Goal: Task Accomplishment & Management: Manage account settings

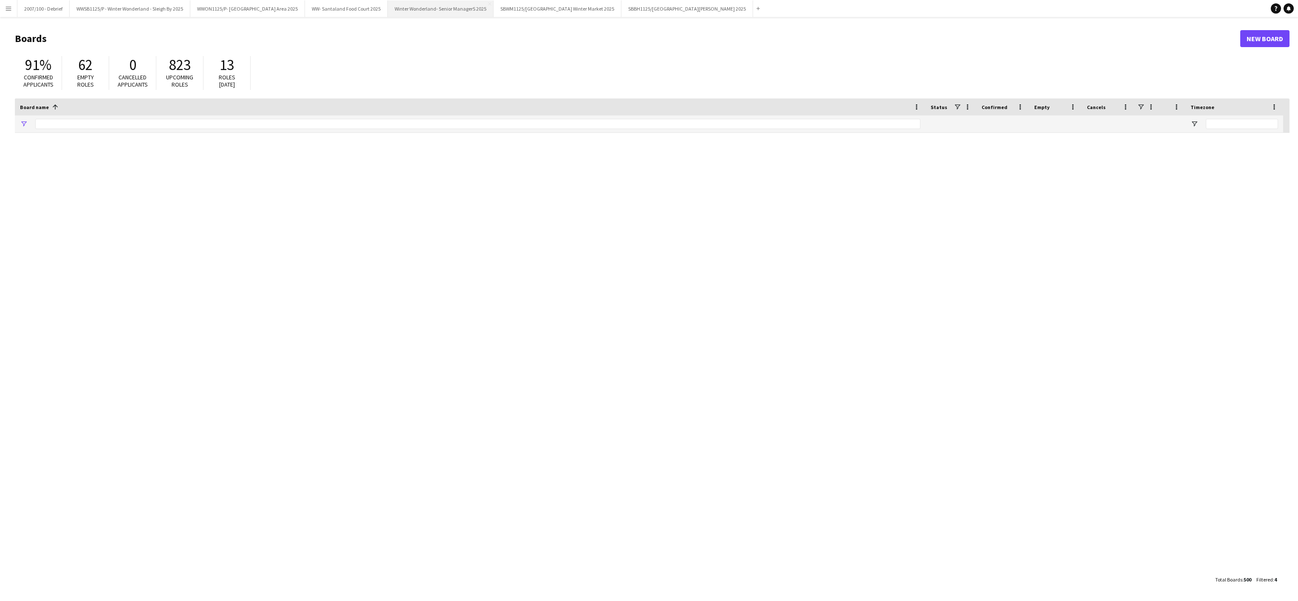
type input "*******"
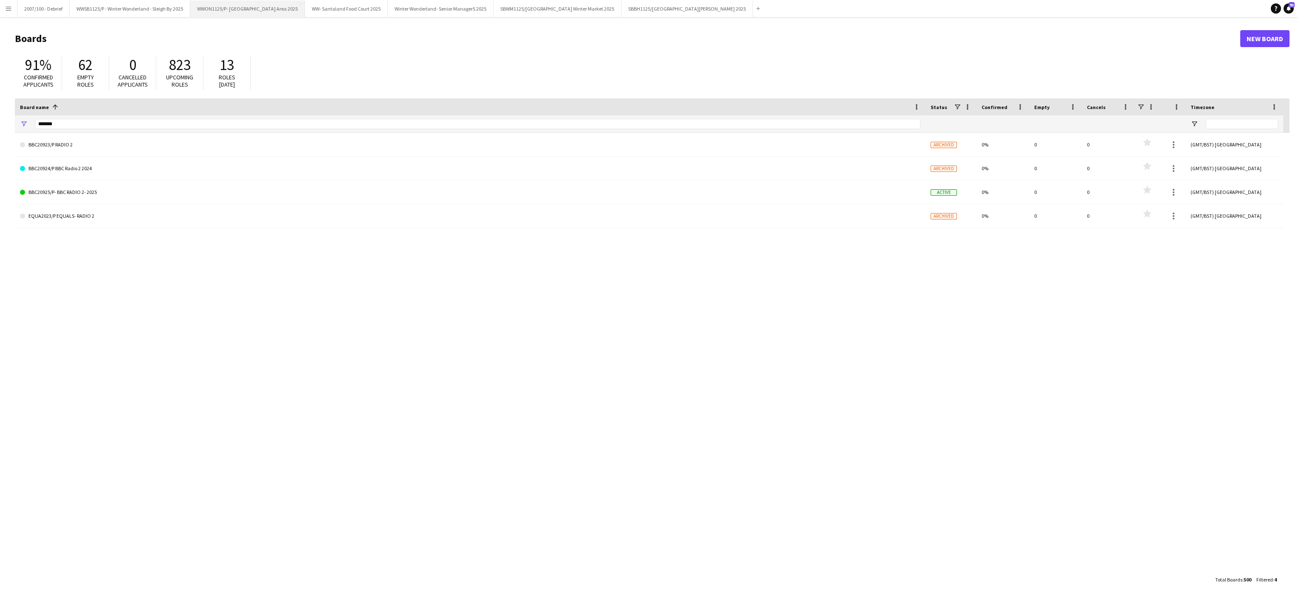
click at [276, 5] on button "WWON1125/P- Winter Wonderland- Streetfood Area 2025 Close" at bounding box center [247, 8] width 115 height 17
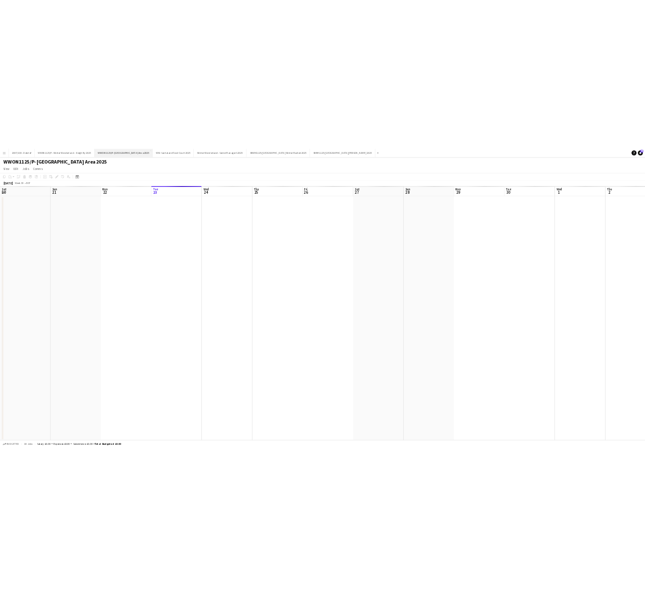
scroll to position [0, 203]
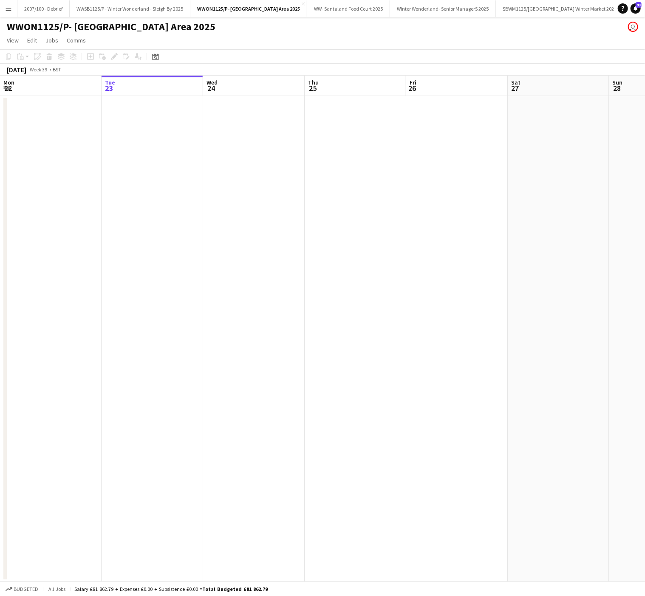
click at [416, 256] on app-date-cell at bounding box center [457, 339] width 102 height 486
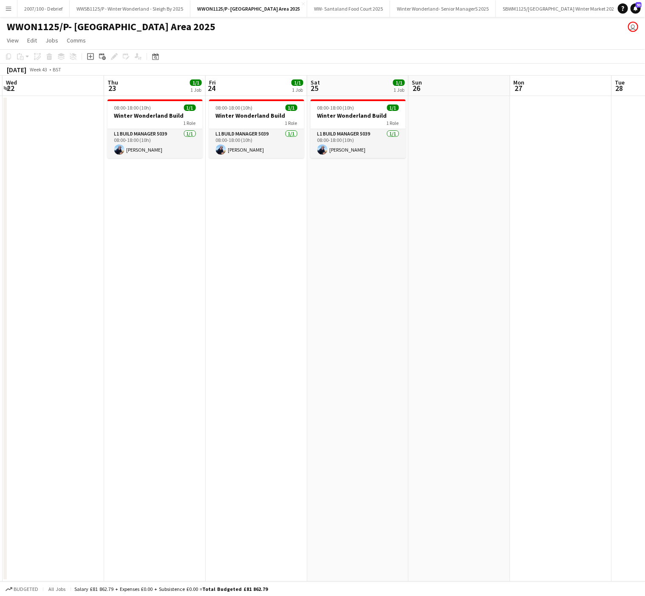
scroll to position [0, 248]
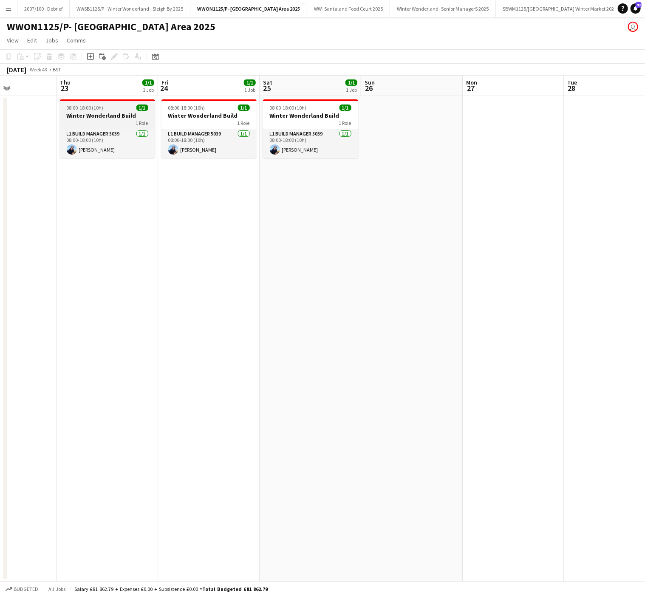
click at [101, 99] on div at bounding box center [107, 100] width 95 height 2
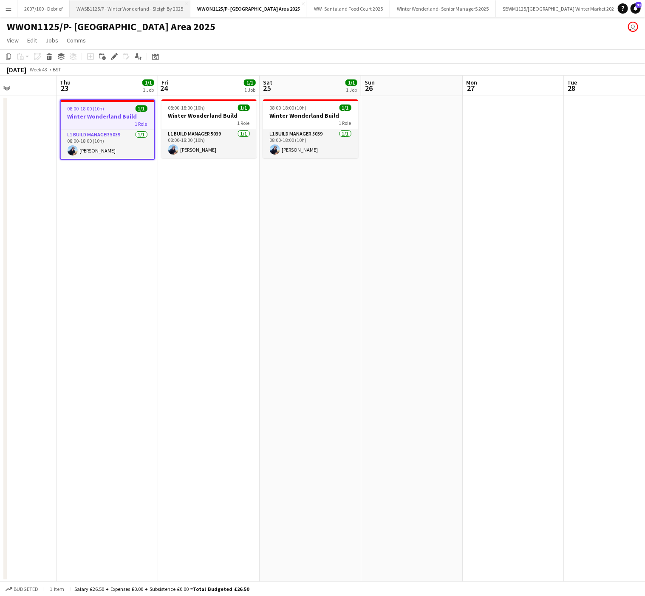
click at [130, 9] on button "WWSB1125/P - Winter Wonderland - Sleigh By 2025 Close" at bounding box center [130, 8] width 121 height 17
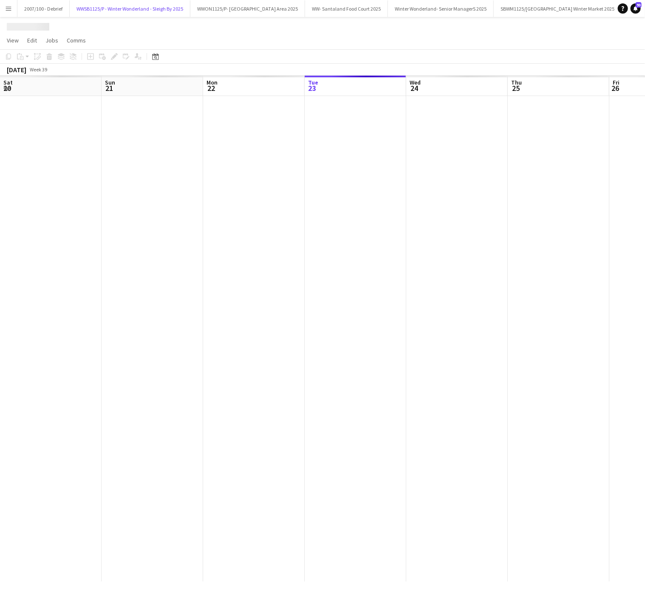
scroll to position [0, 203]
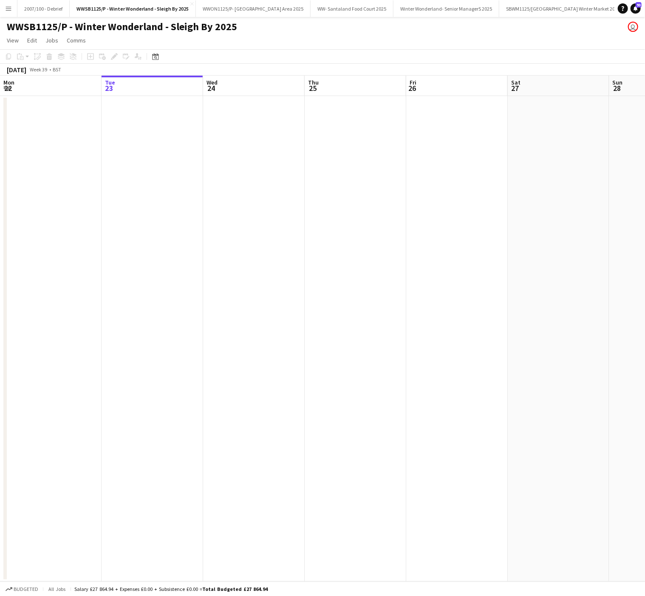
click at [299, 373] on app-date-cell at bounding box center [254, 339] width 102 height 486
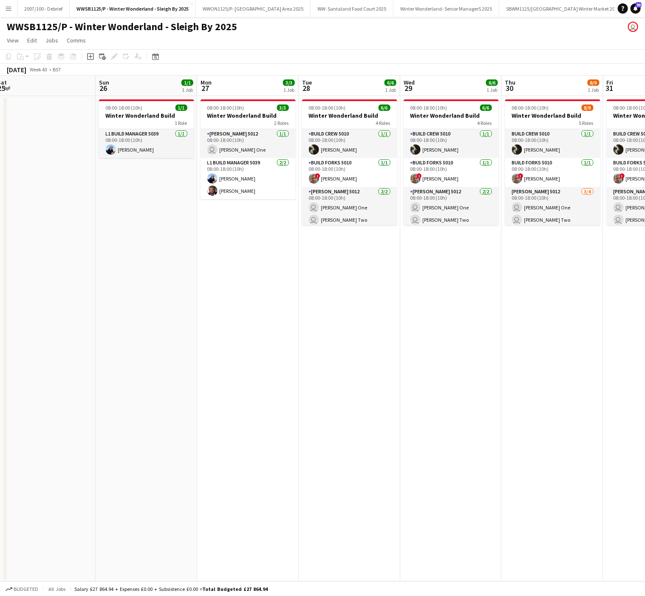
scroll to position [0, 316]
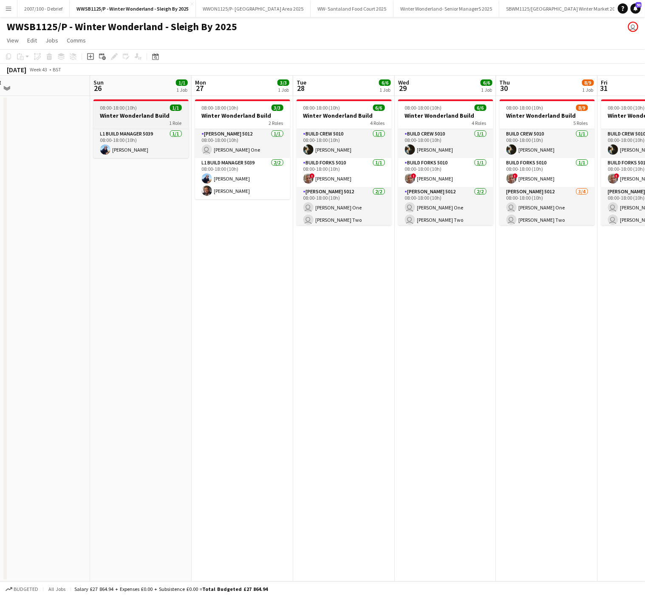
click at [151, 121] on div "1 Role" at bounding box center [140, 122] width 95 height 7
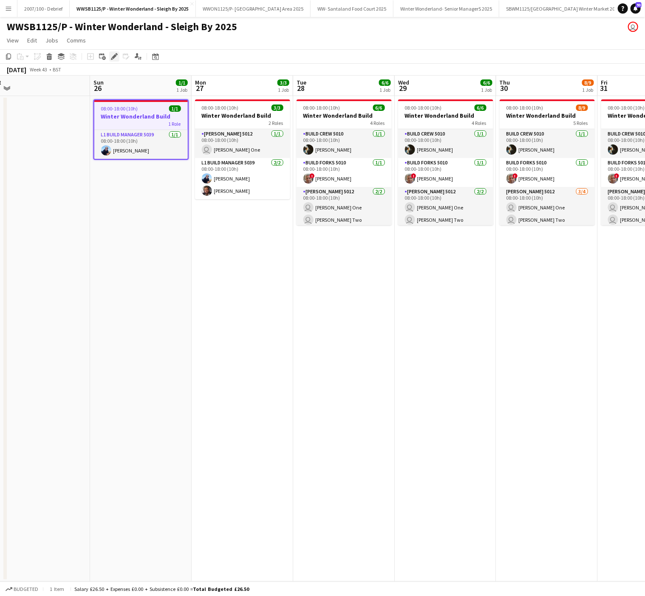
drag, startPoint x: 107, startPoint y: 52, endPoint x: 113, endPoint y: 59, distance: 9.0
click at [113, 59] on div "Add job Add linked Job Edit Edit linked Job Applicants" at bounding box center [110, 56] width 65 height 10
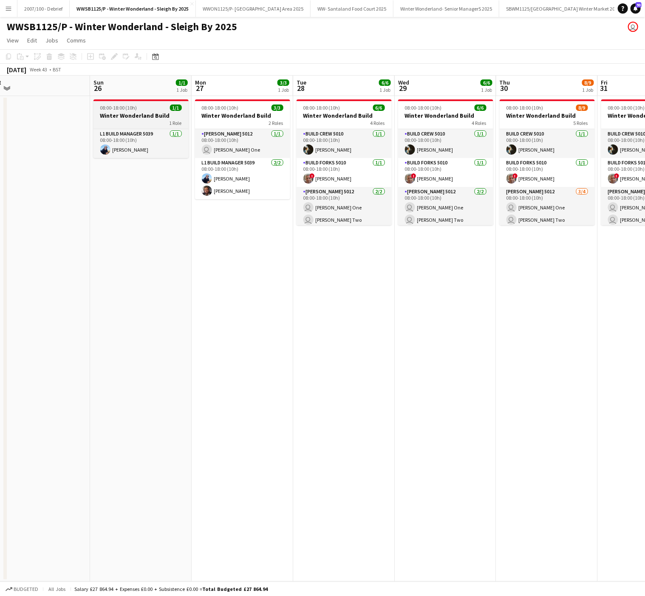
click at [120, 101] on div at bounding box center [140, 100] width 95 height 2
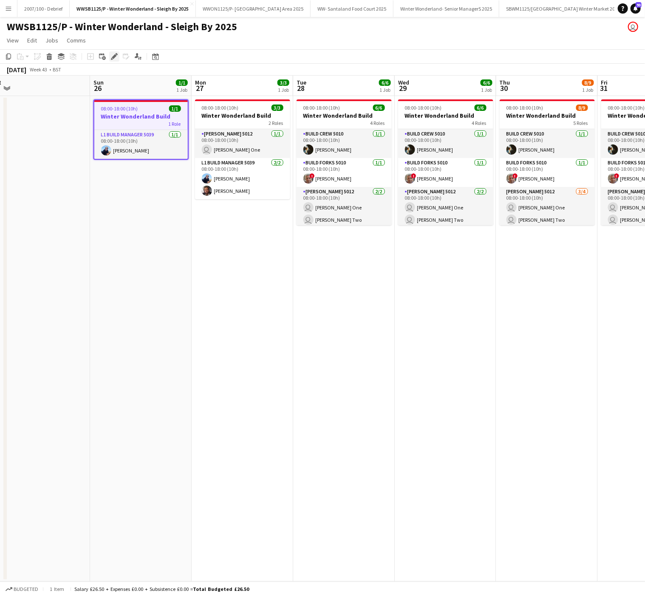
click at [113, 59] on icon "Edit" at bounding box center [114, 56] width 7 height 7
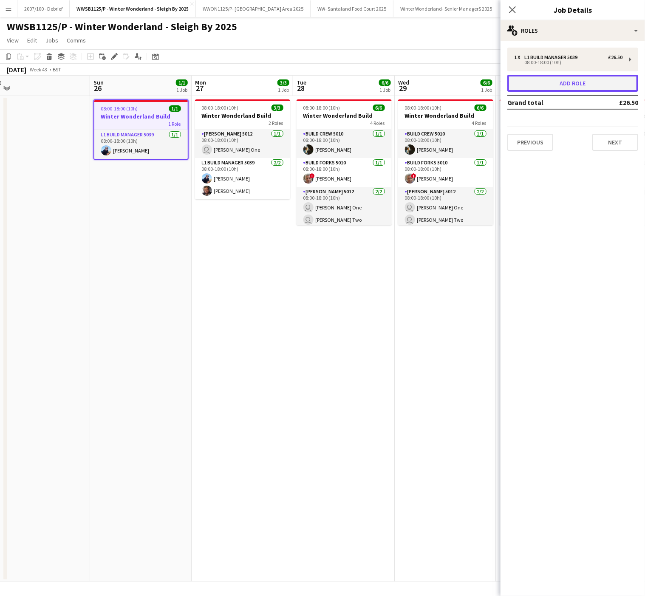
click at [610, 84] on button "Add role" at bounding box center [572, 83] width 131 height 17
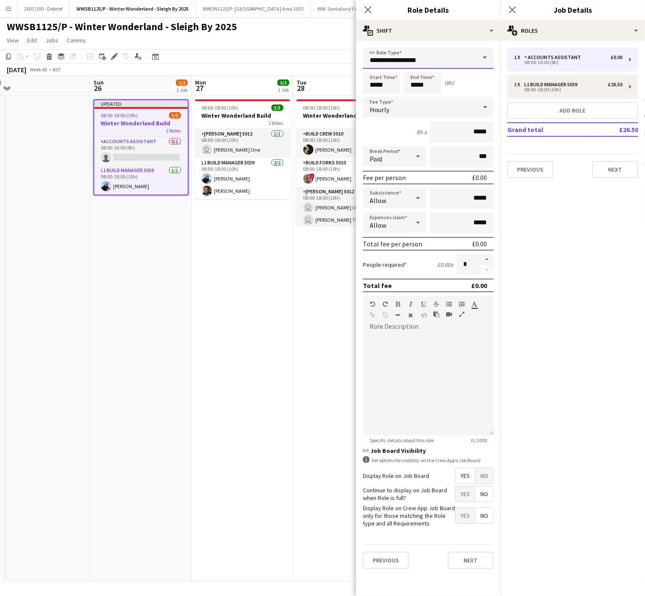
drag, startPoint x: 443, startPoint y: 62, endPoint x: 260, endPoint y: 43, distance: 185.0
click at [260, 43] on body "Menu Boards Boards Boards All jobs Status Workforce Workforce My Workforce Recr…" at bounding box center [322, 298] width 645 height 596
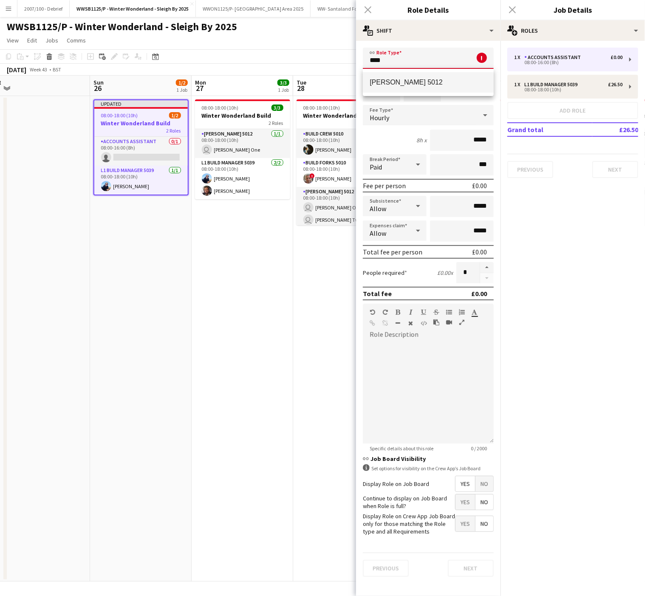
click at [423, 80] on span "[PERSON_NAME] 5012" at bounding box center [428, 82] width 117 height 8
type input "**********"
type input "*******"
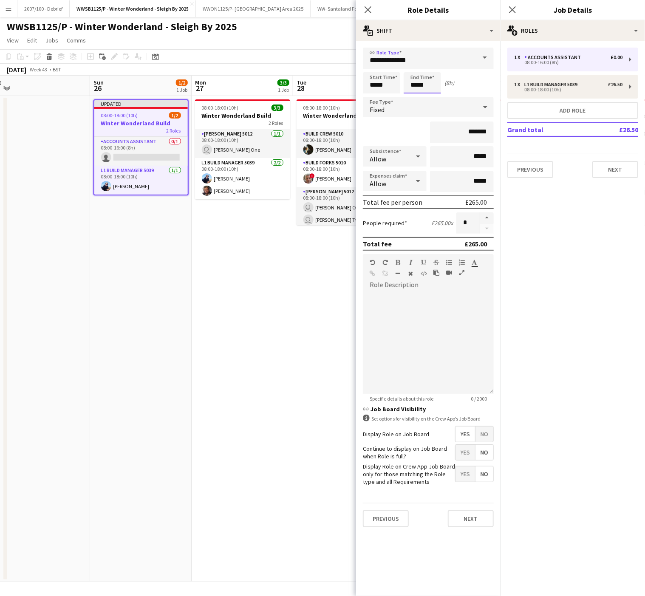
click at [411, 80] on input "*****" at bounding box center [422, 82] width 37 height 21
click at [410, 66] on div at bounding box center [413, 68] width 17 height 8
type input "*****"
click at [410, 66] on div at bounding box center [413, 68] width 17 height 8
click at [491, 427] on span "No" at bounding box center [484, 433] width 18 height 15
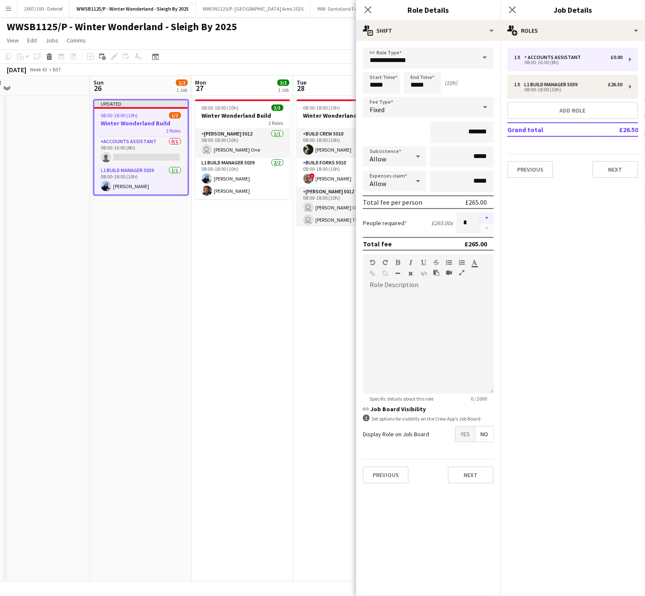
click at [490, 215] on button "button" at bounding box center [487, 217] width 14 height 11
type input "*"
click at [124, 367] on app-date-cell "Updated 08:00-18:00 (10h) 1/2 Winter Wonderland Build 2 Roles Accounts Assistan…" at bounding box center [141, 339] width 102 height 486
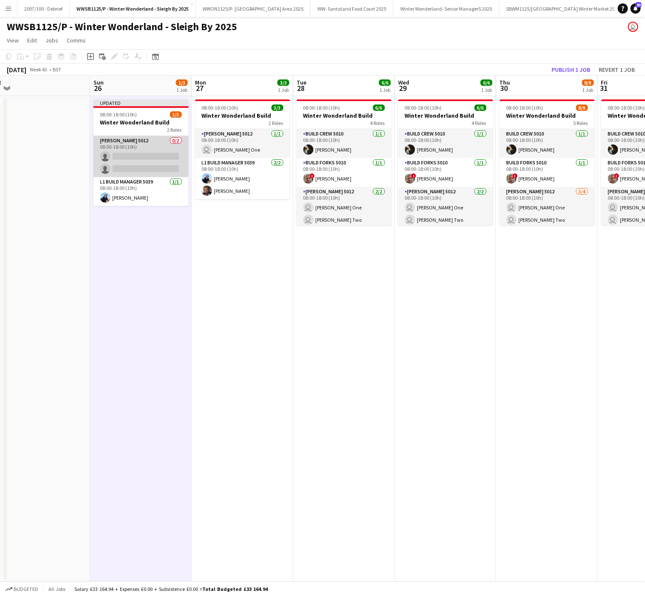
click at [128, 167] on app-card-role "[PERSON_NAME] 5012 0/2 08:00-18:00 (10h) single-neutral-actions single-neutral-…" at bounding box center [140, 156] width 95 height 41
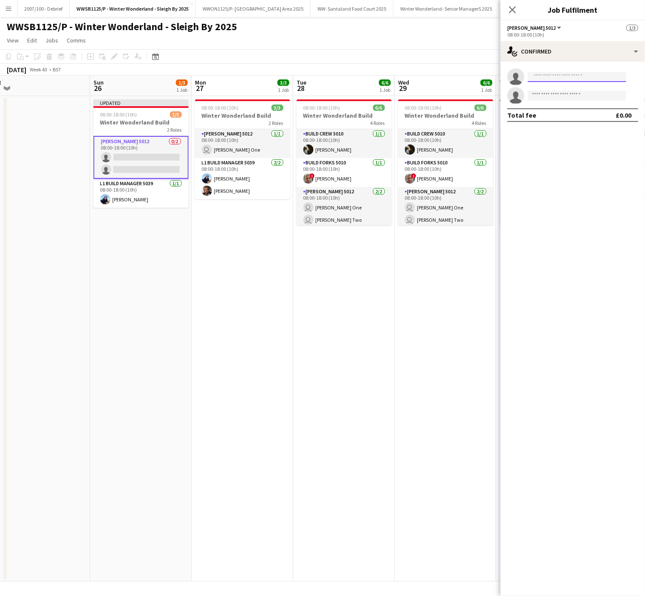
click at [573, 77] on input at bounding box center [577, 77] width 99 height 10
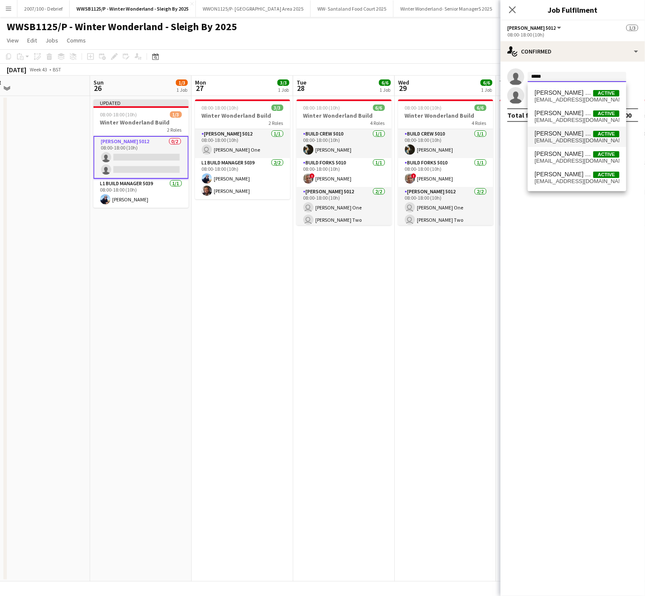
type input "*****"
click at [572, 141] on span "[EMAIL_ADDRESS][DOMAIN_NAME]" at bounding box center [576, 140] width 85 height 7
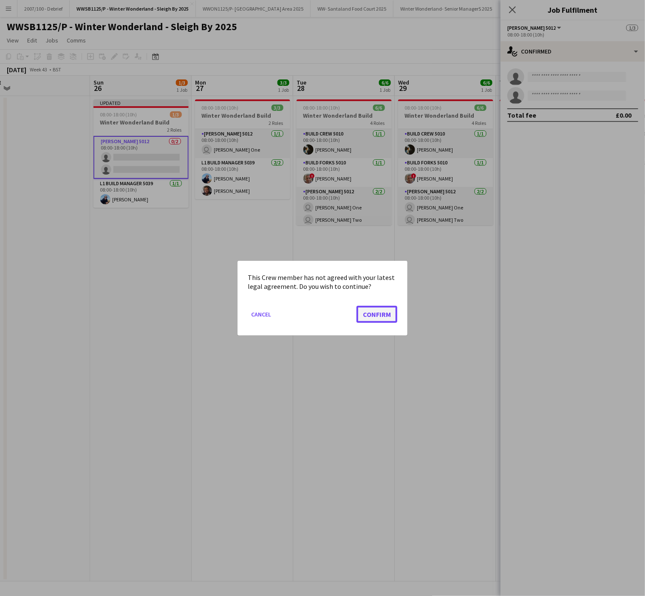
click at [378, 311] on button "Confirm" at bounding box center [376, 313] width 41 height 17
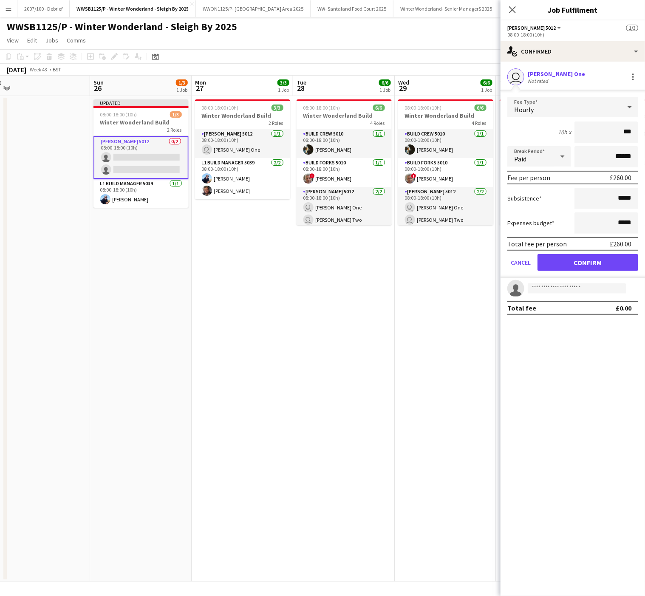
type input "**"
type input "*****"
click button "Confirm" at bounding box center [587, 262] width 101 height 17
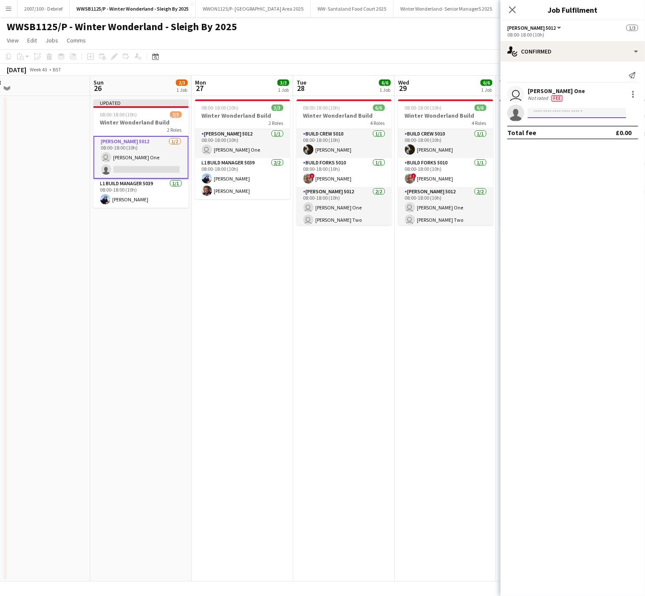
click at [565, 109] on input at bounding box center [577, 113] width 99 height 10
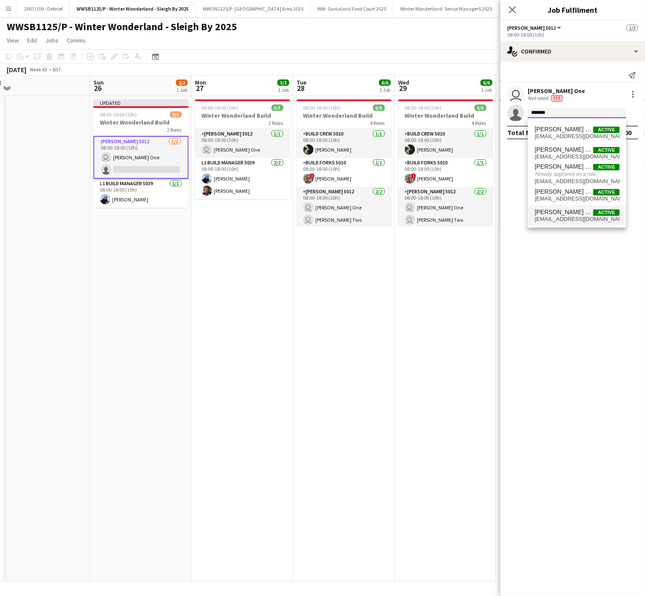
type input "*******"
click at [571, 211] on span "[PERSON_NAME] Two" at bounding box center [563, 212] width 59 height 7
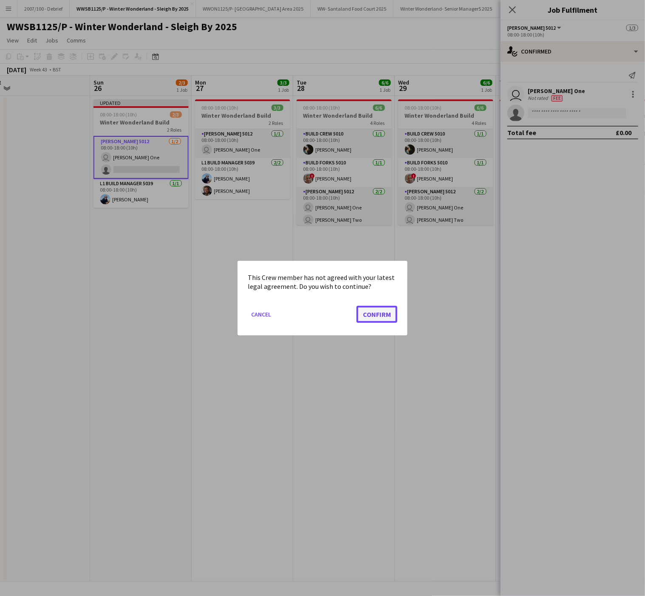
click at [379, 313] on button "Confirm" at bounding box center [376, 313] width 41 height 17
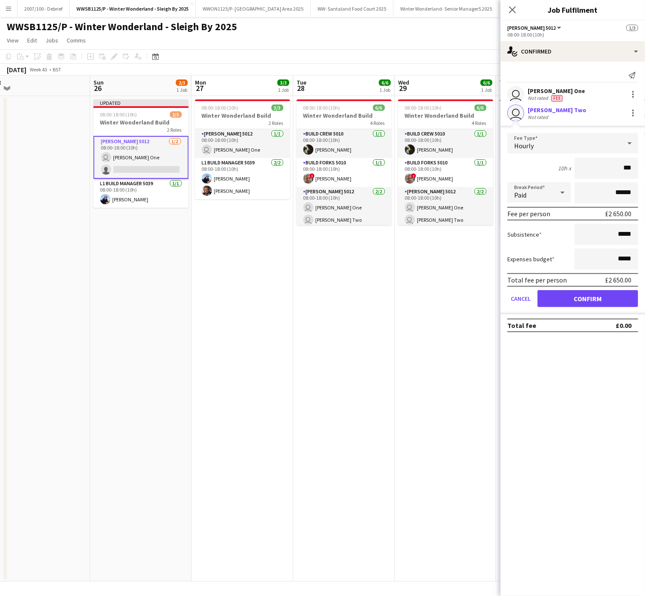
type input "**"
type input "*****"
click button "Confirm" at bounding box center [587, 298] width 101 height 17
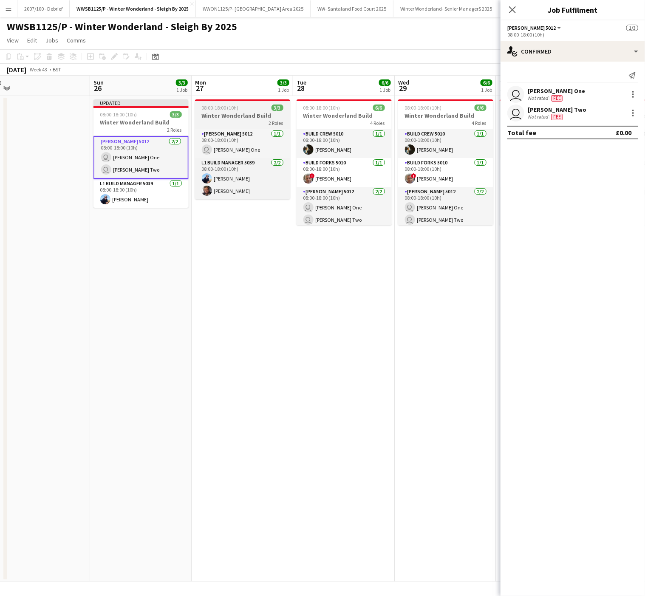
click at [238, 112] on h3 "Winter Wonderland Build" at bounding box center [242, 116] width 95 height 8
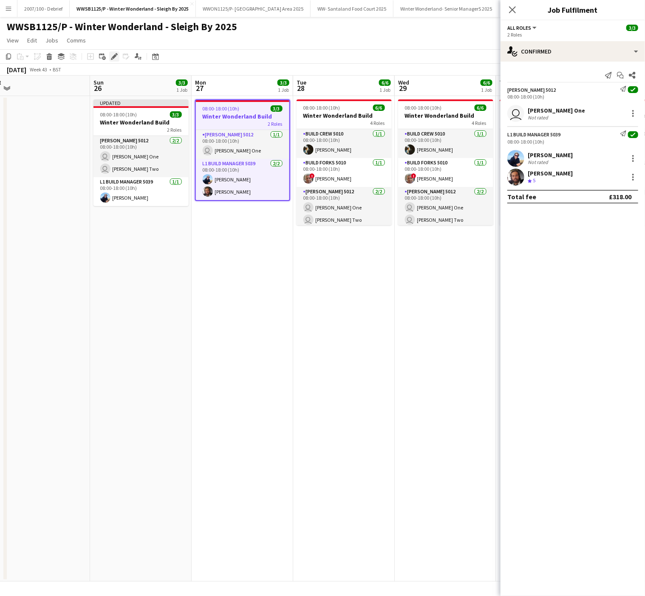
click at [116, 56] on icon at bounding box center [114, 56] width 5 height 5
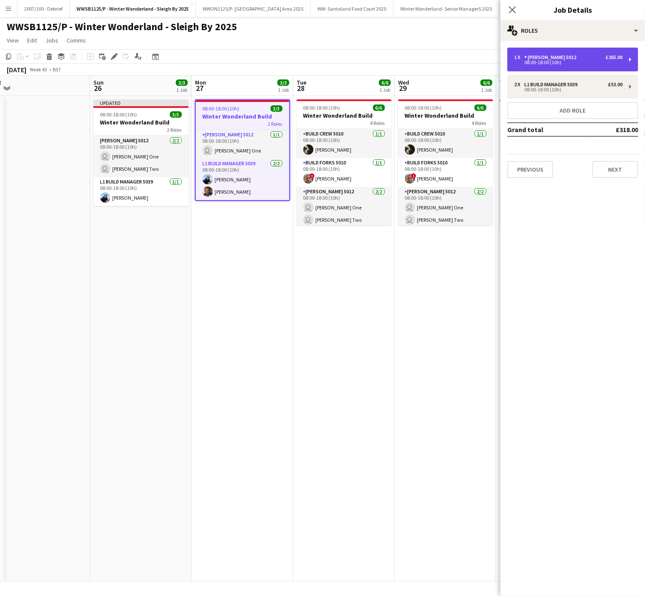
click at [565, 62] on div "08:00-18:00 (10h)" at bounding box center [568, 62] width 108 height 4
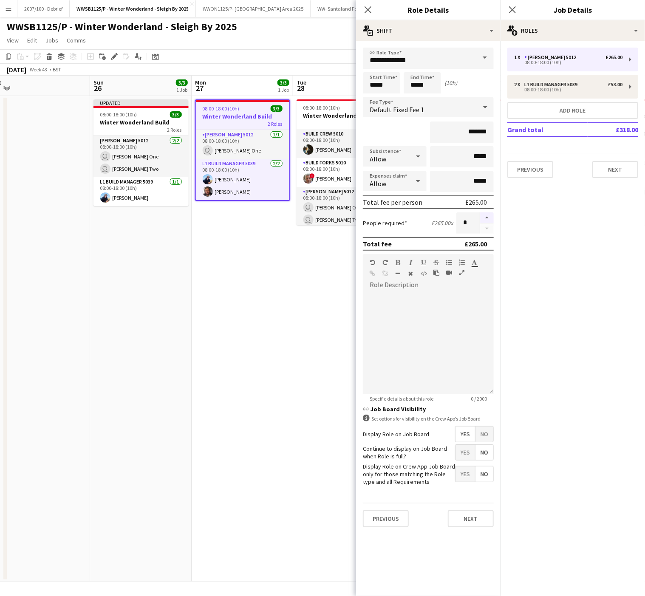
click at [488, 219] on button "button" at bounding box center [487, 217] width 14 height 11
type input "*"
click at [128, 330] on app-date-cell "Updated 08:00-18:00 (10h) 3/3 Winter Wonderland Build 2 Roles [PERSON_NAME] 501…" at bounding box center [141, 339] width 102 height 486
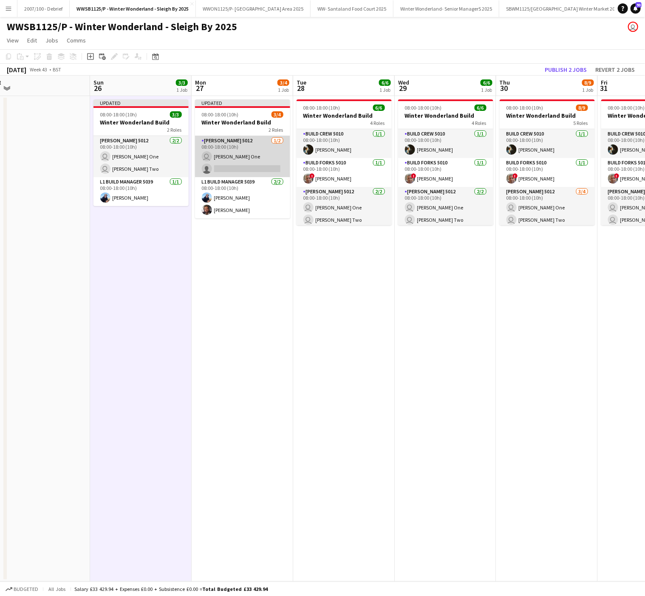
click at [272, 166] on app-card-role "[PERSON_NAME] 5012 [DATE] 08:00-18:00 (10h) user [PERSON_NAME] One single-neutr…" at bounding box center [242, 156] width 95 height 41
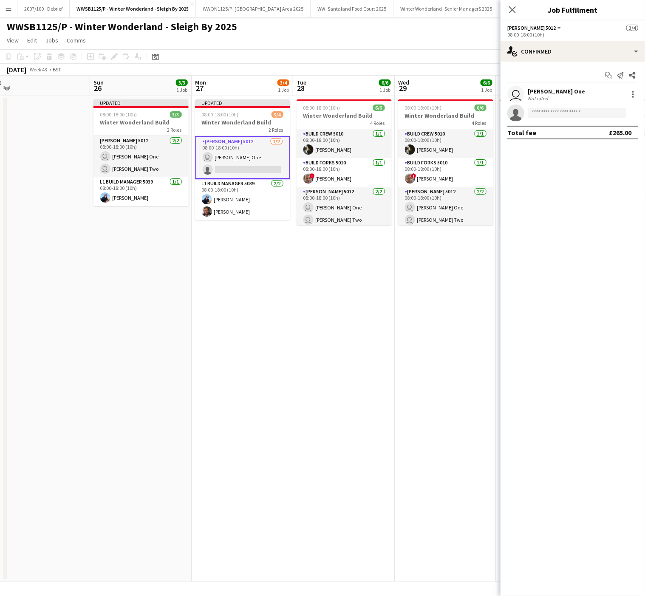
click at [580, 107] on app-invite-slot "single-neutral-actions" at bounding box center [572, 112] width 144 height 17
click at [573, 113] on input at bounding box center [577, 113] width 99 height 10
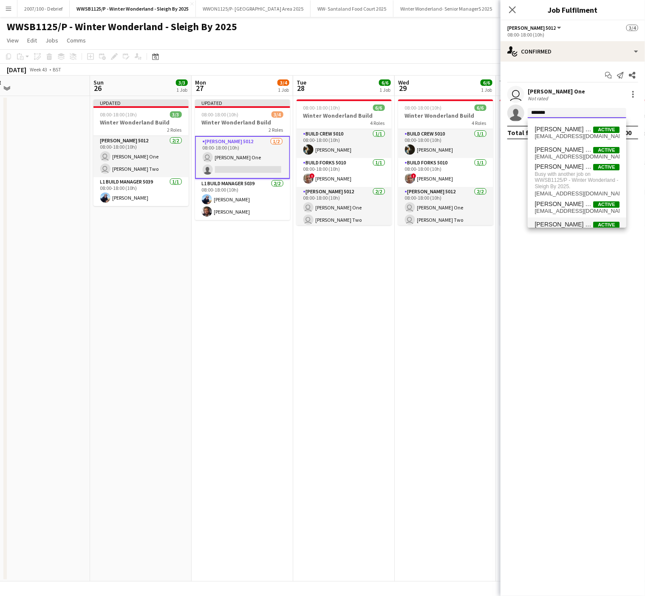
type input "*******"
click at [555, 222] on span "[PERSON_NAME] Two" at bounding box center [563, 224] width 59 height 7
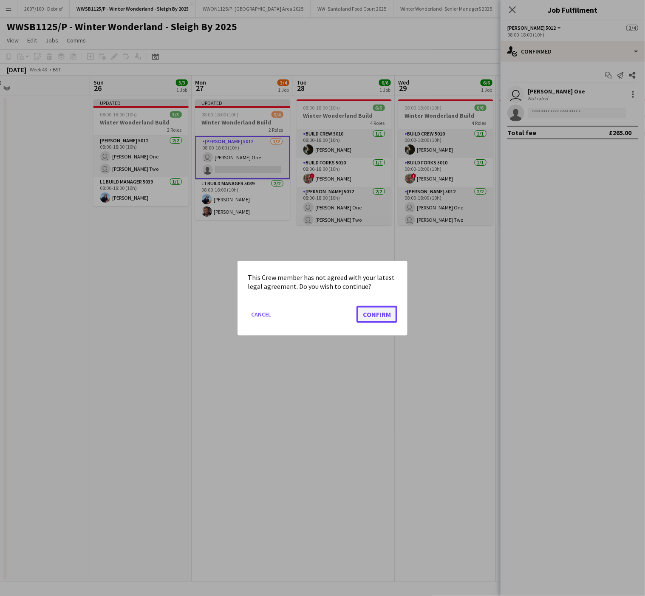
click at [381, 315] on button "Confirm" at bounding box center [376, 313] width 41 height 17
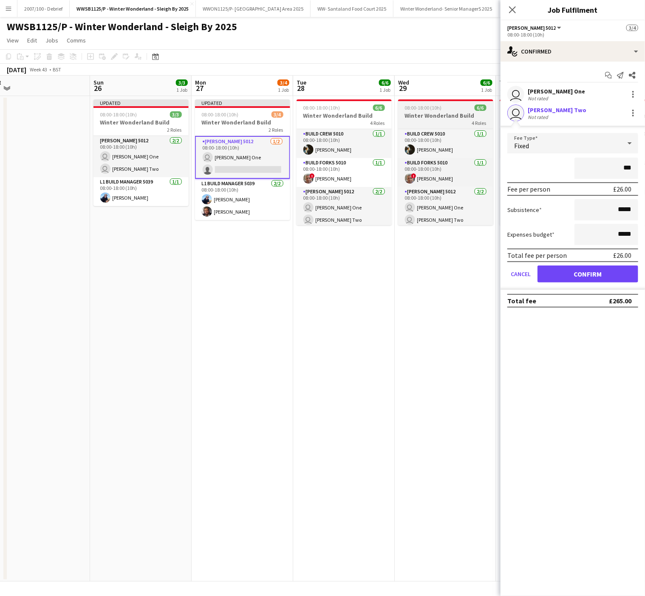
type input "**"
type input "*****"
click button "Confirm" at bounding box center [587, 273] width 101 height 17
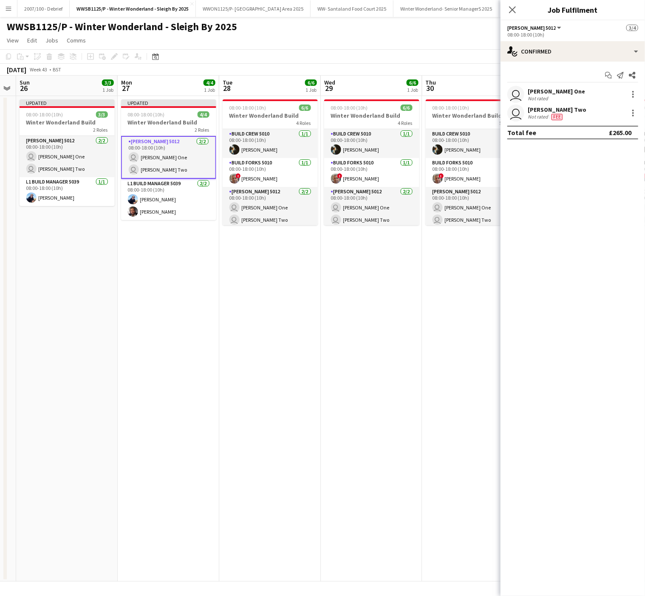
scroll to position [0, 406]
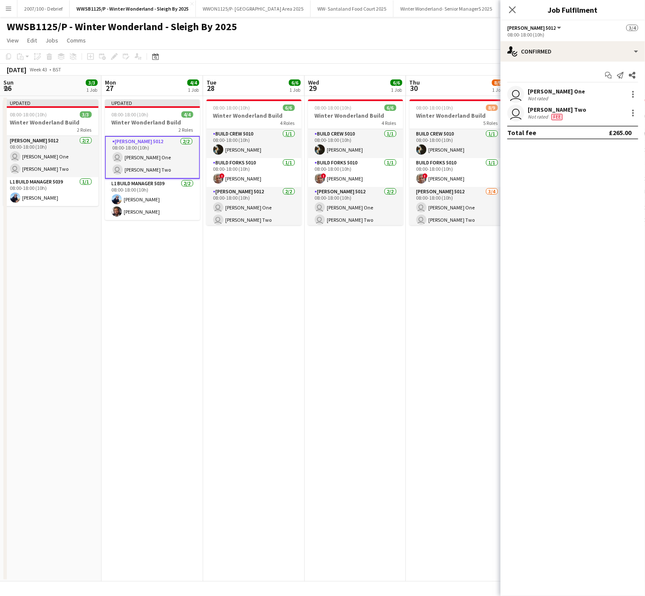
drag, startPoint x: 319, startPoint y: 311, endPoint x: 228, endPoint y: 310, distance: 90.5
click at [228, 310] on app-calendar-viewport "Wed 22 Thu 23 Fri 24 Sat 25 Sun 26 3/3 1 Job Mon 27 4/4 1 Job Tue 28 6/6 1 Job …" at bounding box center [322, 329] width 645 height 506
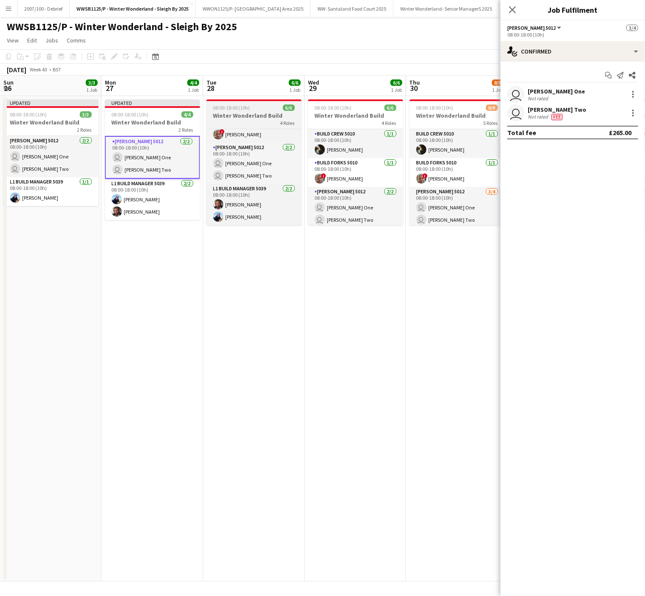
scroll to position [0, 0]
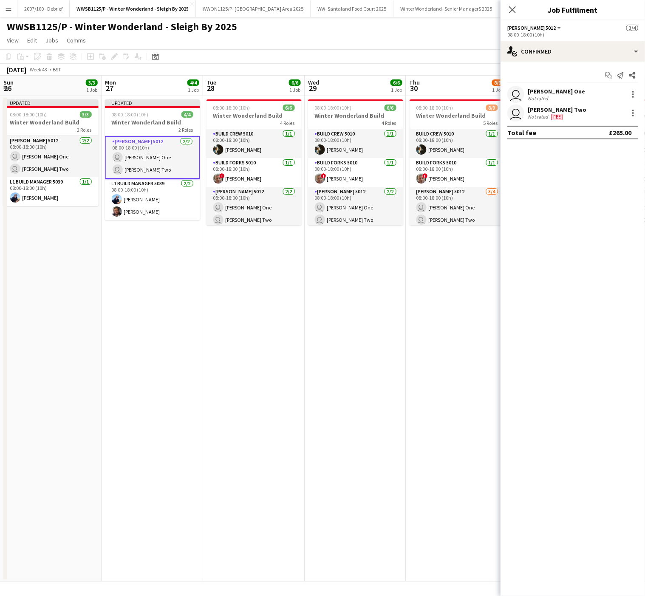
click at [307, 303] on app-date-cell "08:00-18:00 (10h) 6/6 Winter Wonderland Build 4 Roles Build Crew 5010 [DATE] 08…" at bounding box center [356, 339] width 102 height 486
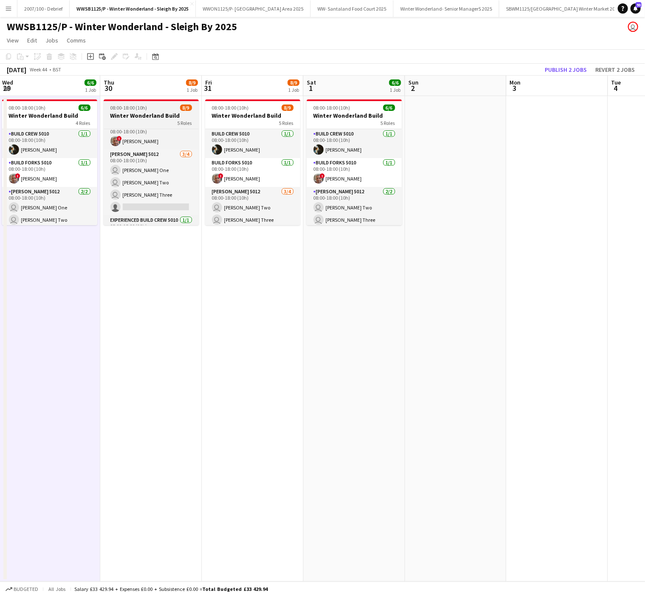
scroll to position [44, 0]
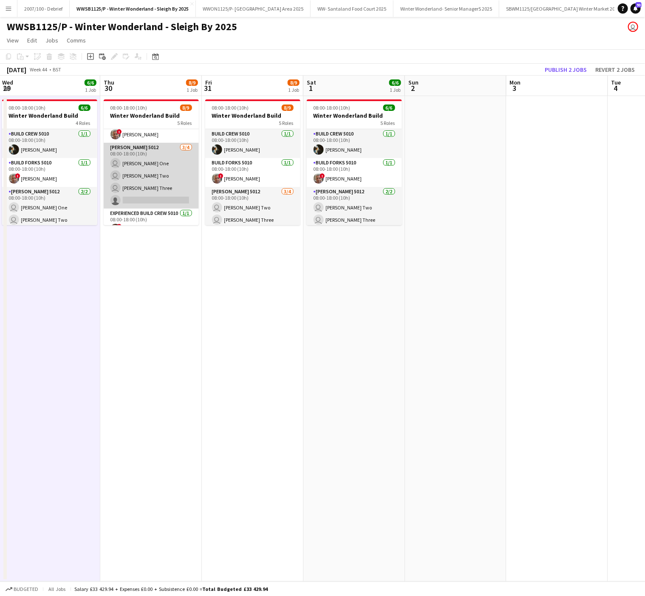
click at [184, 171] on app-card-role "[PERSON_NAME] 5012 [DATE] 08:00-18:00 (10h) user [PERSON_NAME] One user [PERSON…" at bounding box center [151, 176] width 95 height 66
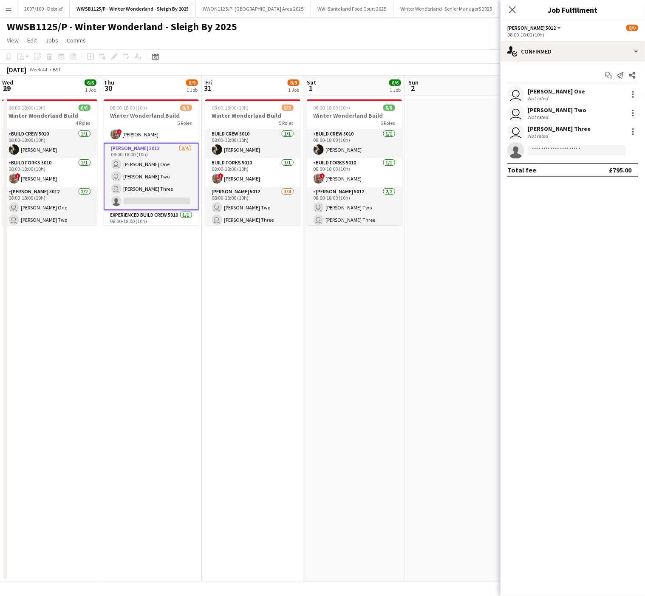
click at [149, 198] on app-card-role "[PERSON_NAME] 5012 [DATE] 08:00-18:00 (10h) user [PERSON_NAME] One user [PERSON…" at bounding box center [151, 177] width 95 height 68
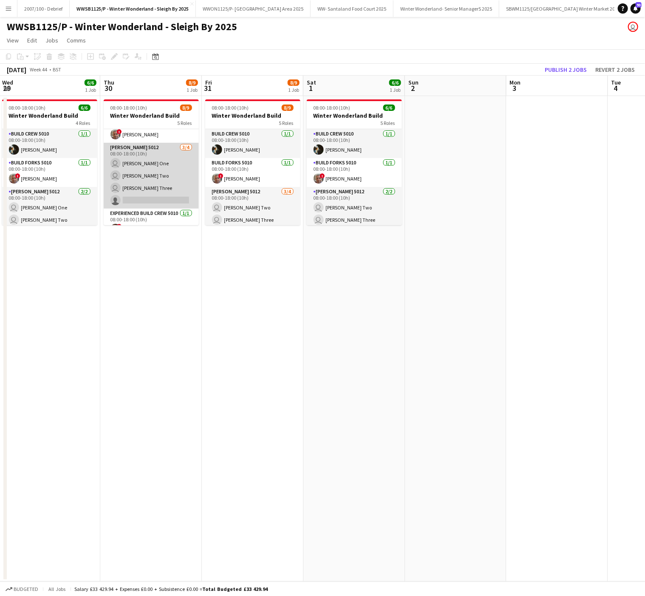
click at [143, 198] on app-card-role "[PERSON_NAME] 5012 [DATE] 08:00-18:00 (10h) user [PERSON_NAME] One user [PERSON…" at bounding box center [151, 176] width 95 height 66
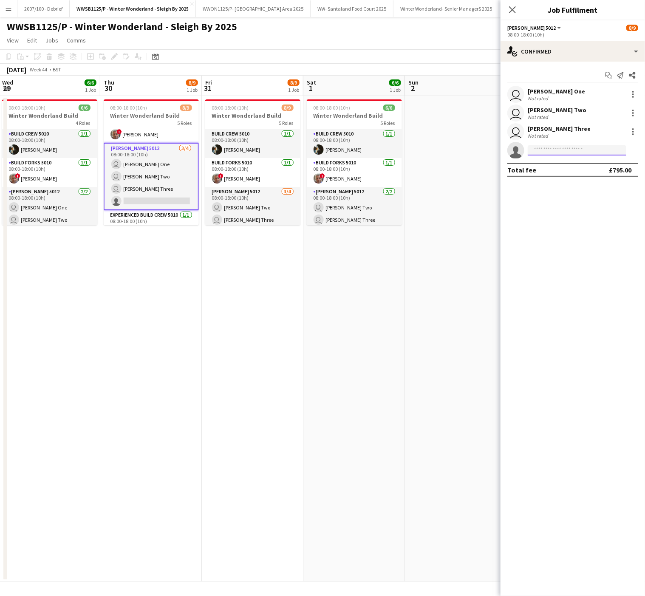
click at [552, 148] on input at bounding box center [577, 150] width 99 height 10
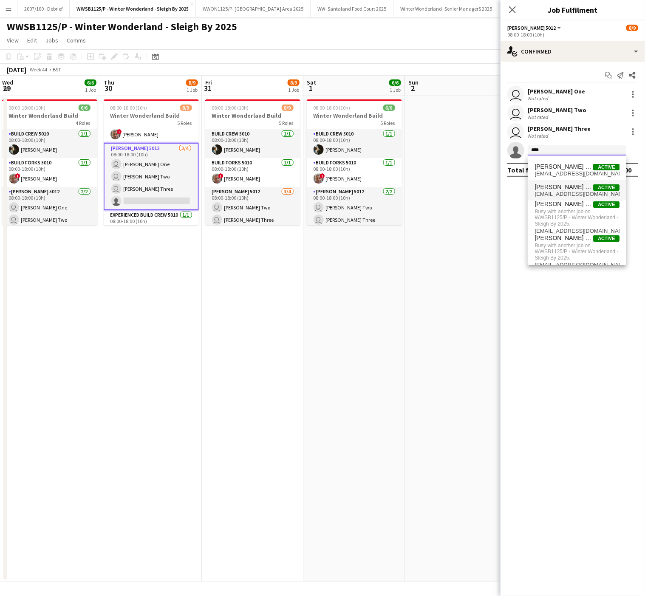
type input "****"
click at [565, 189] on span "[PERSON_NAME] Four" at bounding box center [563, 187] width 59 height 7
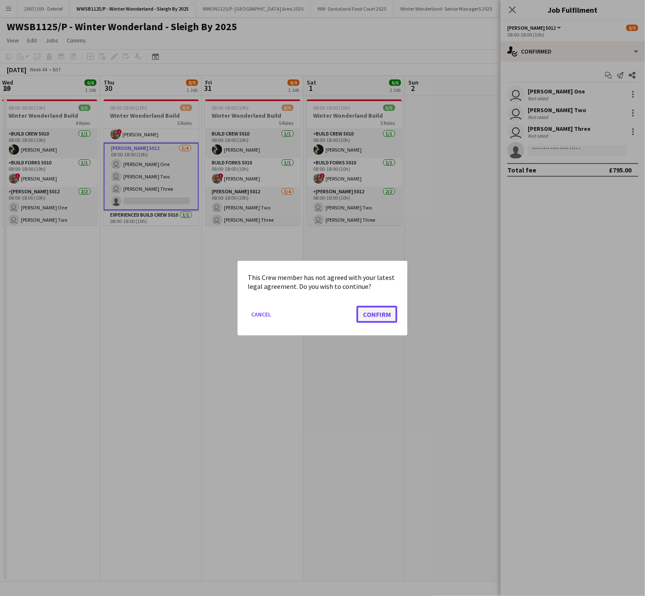
click at [393, 308] on button "Confirm" at bounding box center [376, 313] width 41 height 17
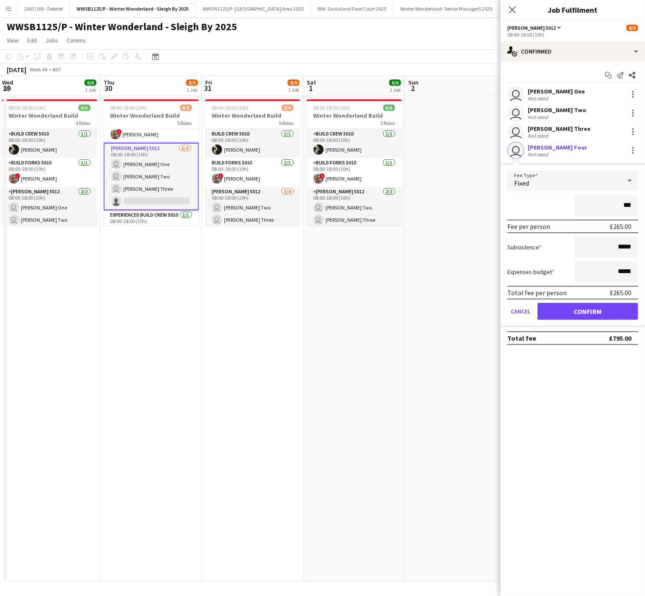
type input "**"
type input "*****"
click button "Confirm" at bounding box center [587, 311] width 101 height 17
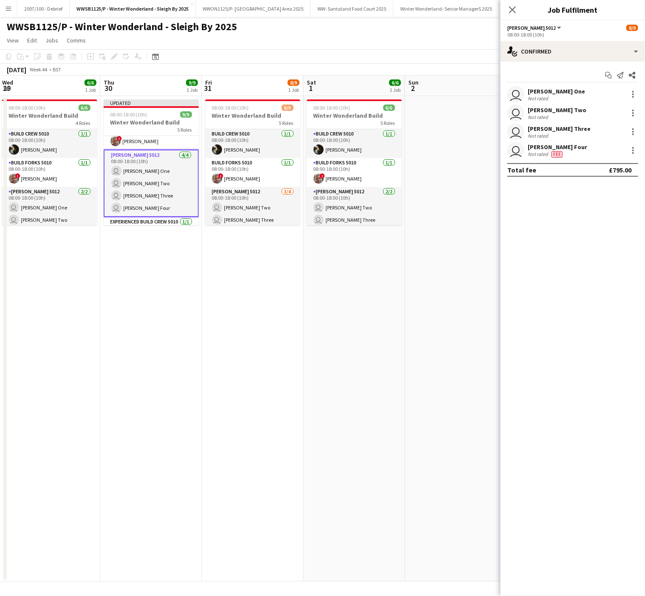
click at [168, 295] on app-date-cell "Updated 08:00-18:00 (10h) 9/9 Winter Wonderland Build 5 Roles Build Crew 5010 […" at bounding box center [151, 339] width 102 height 486
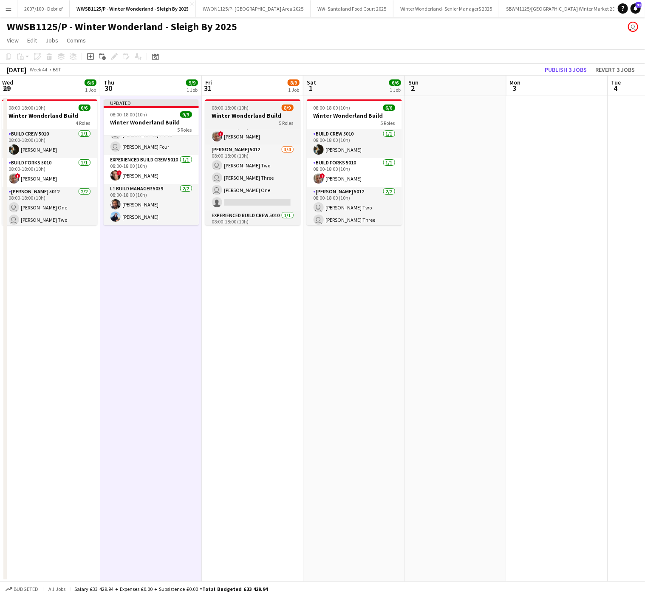
scroll to position [58, 0]
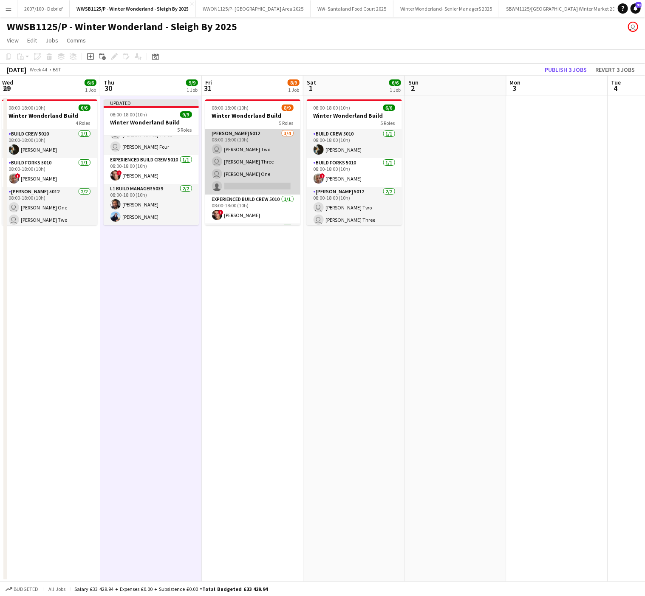
click at [252, 194] on app-card-role "[PERSON_NAME] 5012 [DATE] 08:00-18:00 (10h) user [PERSON_NAME] Two user [PERSON…" at bounding box center [252, 162] width 95 height 66
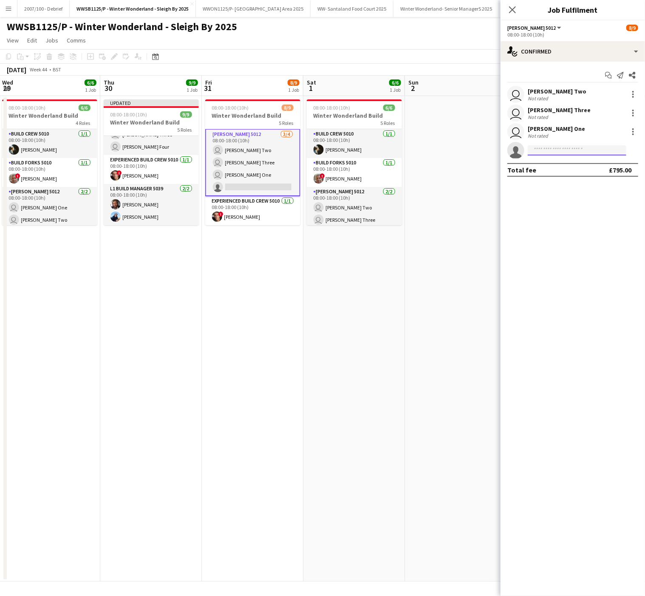
click at [567, 148] on input at bounding box center [577, 150] width 99 height 10
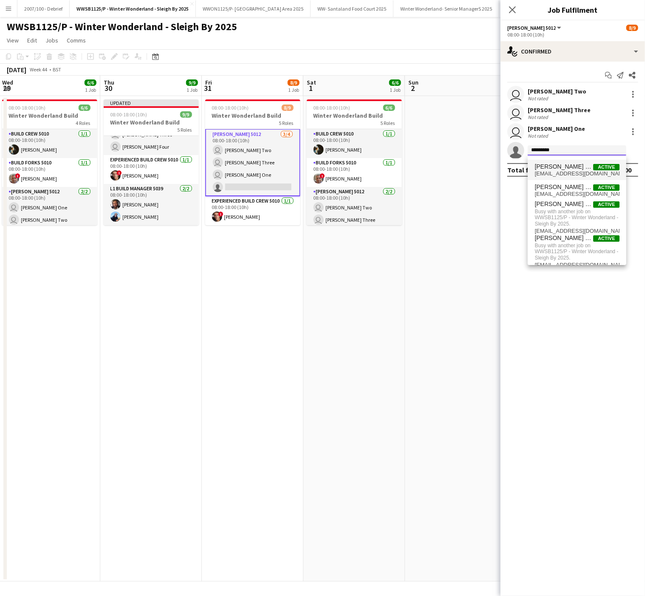
type input "*********"
drag, startPoint x: 562, startPoint y: 179, endPoint x: 562, endPoint y: 192, distance: 12.7
click at [562, 192] on div "[PERSON_NAME] Five Active [EMAIL_ADDRESS][DOMAIN_NAME] [PERSON_NAME] Four Activ…" at bounding box center [577, 210] width 99 height 109
click at [562, 192] on span "[EMAIL_ADDRESS][DOMAIN_NAME]" at bounding box center [576, 194] width 85 height 7
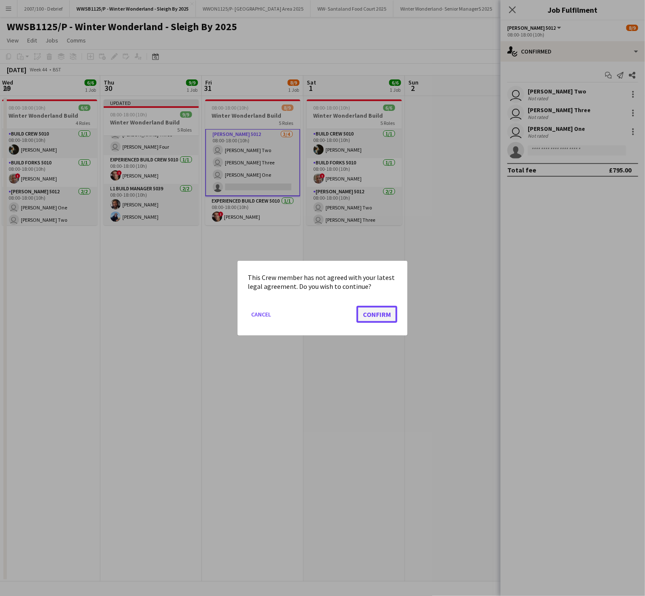
click at [381, 317] on button "Confirm" at bounding box center [376, 313] width 41 height 17
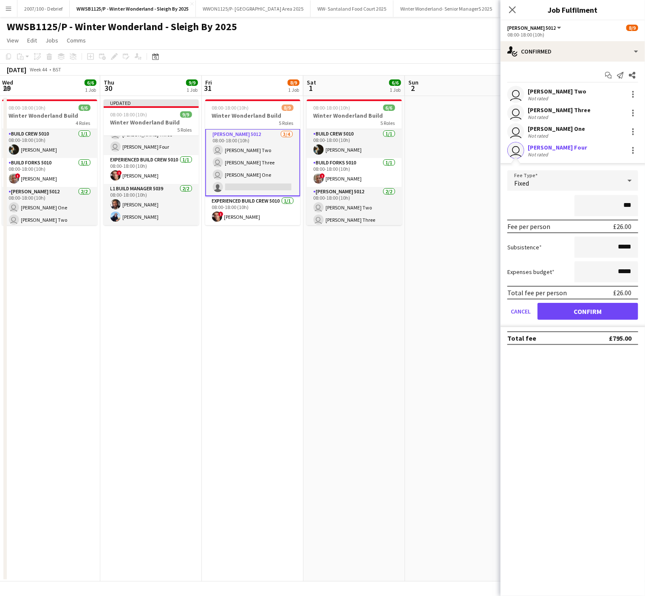
type input "**"
type input "*****"
click button "Confirm" at bounding box center [587, 311] width 101 height 17
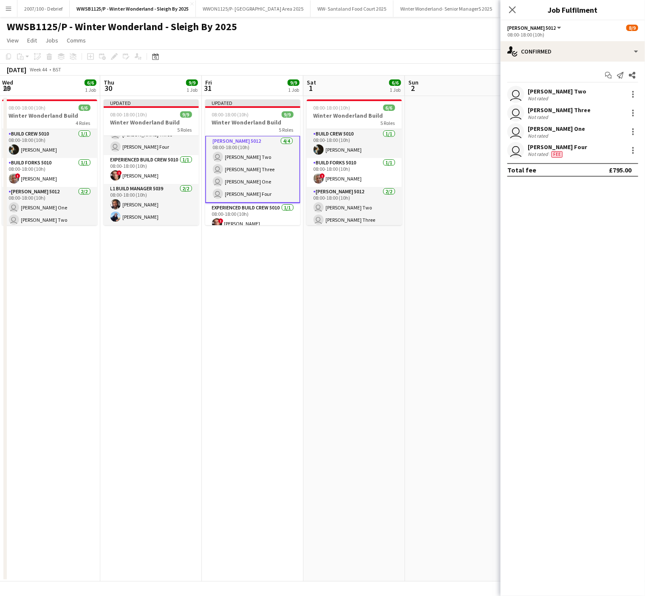
click at [314, 288] on app-date-cell "08:00-18:00 (10h) 6/6 Winter Wonderland Build 5 Roles Build Crew 5010 [DATE] 08…" at bounding box center [354, 339] width 102 height 486
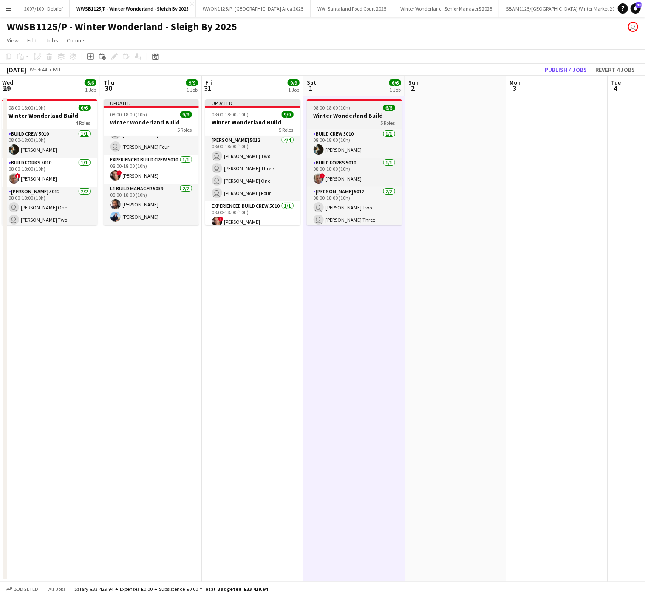
scroll to position [63, 0]
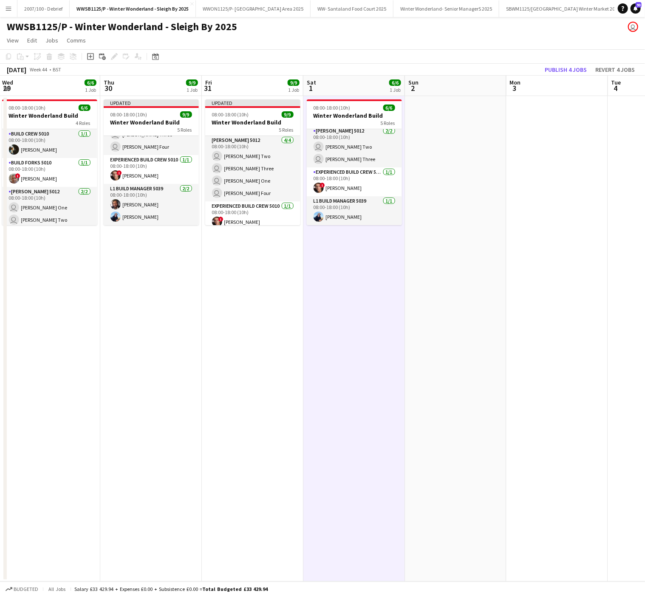
click at [423, 296] on app-date-cell at bounding box center [456, 339] width 102 height 486
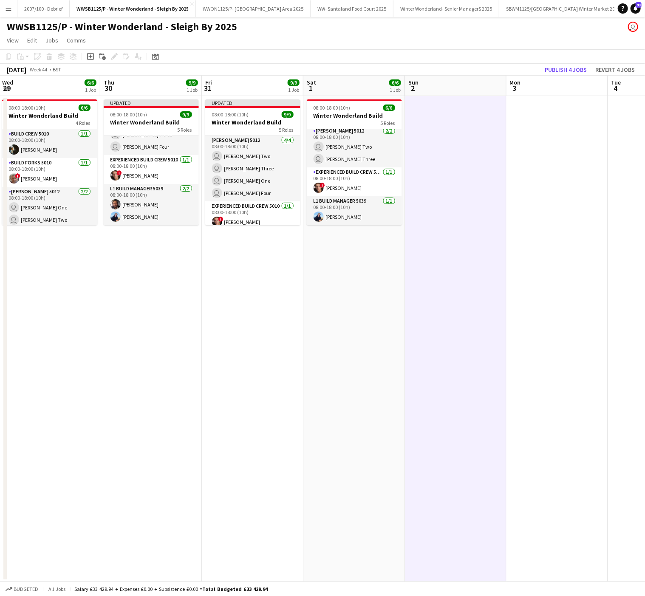
click at [557, 64] on div "[DATE] Week 44 • BST Publish 4 jobs Revert 4 jobs" at bounding box center [322, 70] width 645 height 12
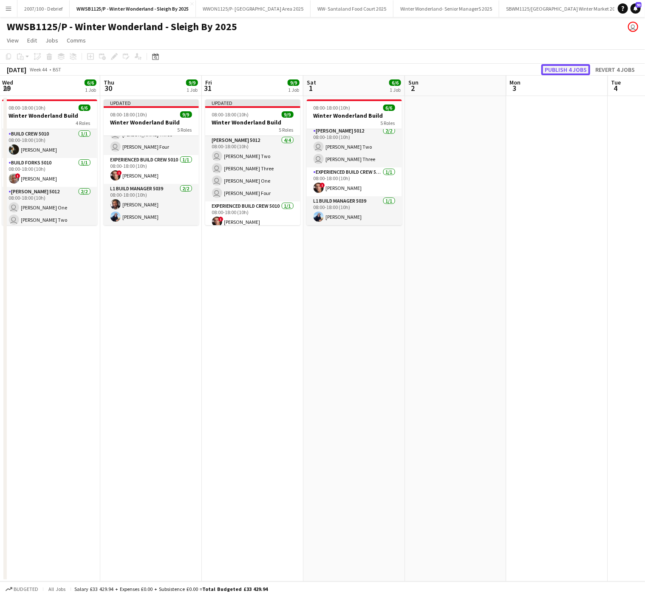
click at [559, 71] on button "Publish 4 jobs" at bounding box center [565, 69] width 49 height 11
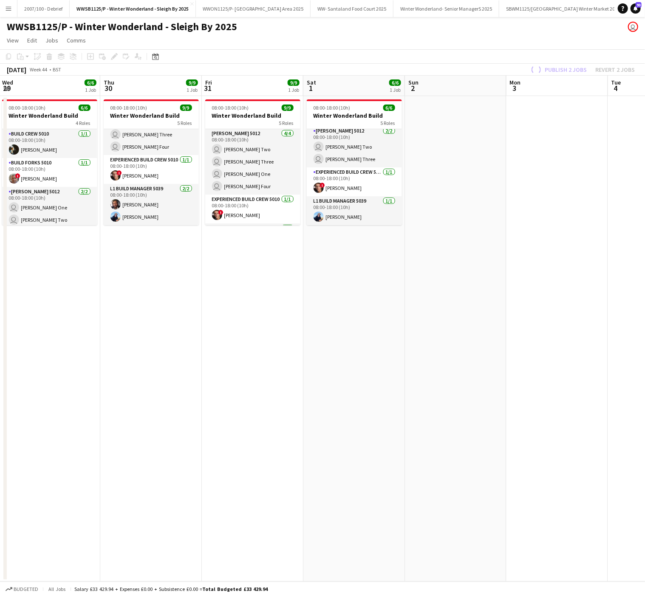
scroll to position [100, 0]
click at [382, 9] on button "WW- Santaland Food Court 2025 Close" at bounding box center [352, 8] width 83 height 17
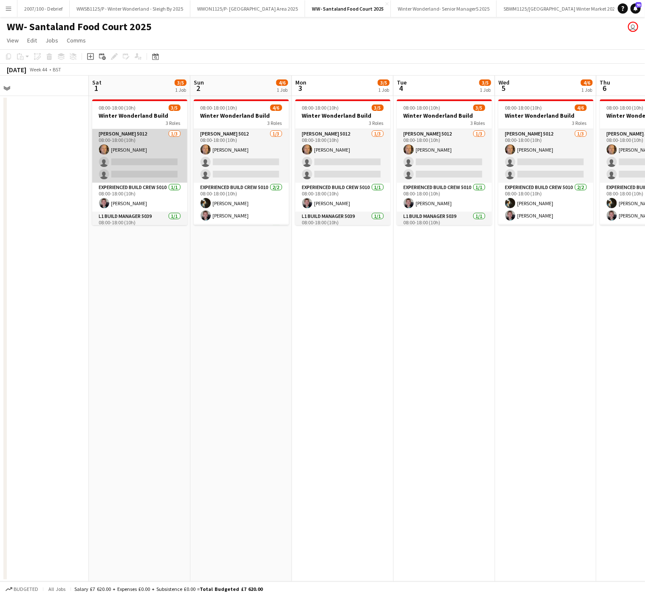
click at [139, 170] on app-card-role "[PERSON_NAME] 5012 [DATE] 08:00-18:00 (10h) [PERSON_NAME] single-neutral-action…" at bounding box center [139, 156] width 95 height 54
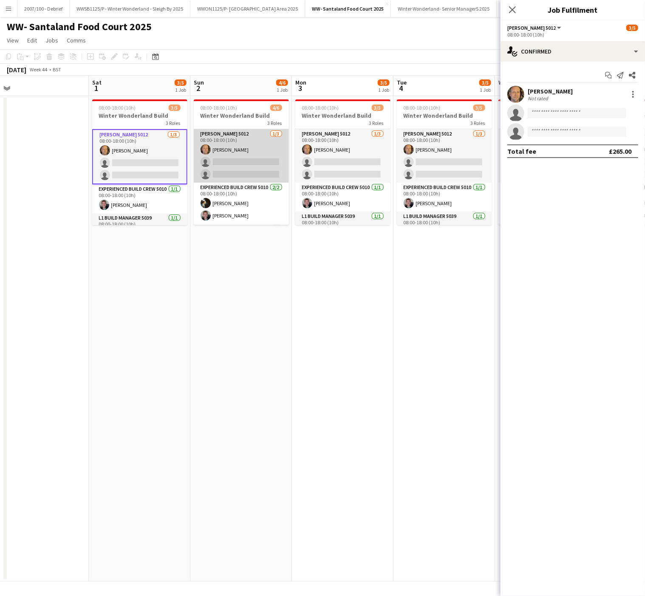
click at [226, 163] on app-card-role "[PERSON_NAME] 5012 [DATE] 08:00-18:00 (10h) [PERSON_NAME] single-neutral-action…" at bounding box center [241, 156] width 95 height 54
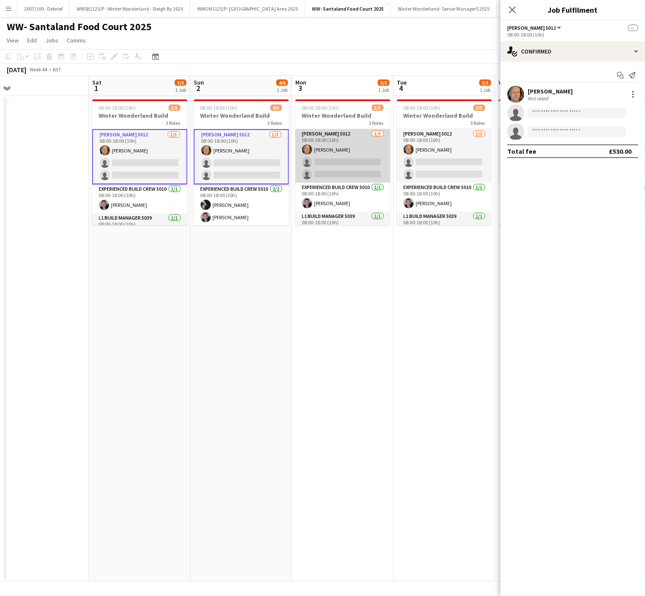
click at [370, 161] on app-card-role "[PERSON_NAME] 5012 [DATE] 08:00-18:00 (10h) [PERSON_NAME] single-neutral-action…" at bounding box center [342, 156] width 95 height 54
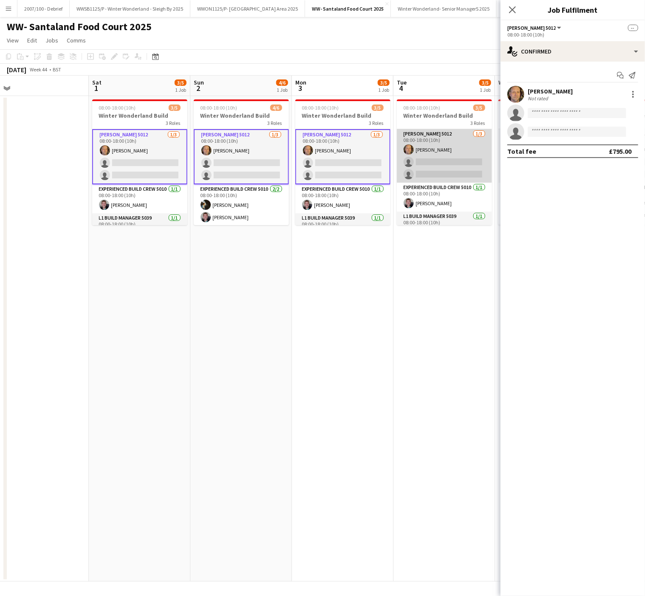
click at [439, 162] on app-card-role "[PERSON_NAME] 5012 [DATE] 08:00-18:00 (10h) [PERSON_NAME] single-neutral-action…" at bounding box center [444, 156] width 95 height 54
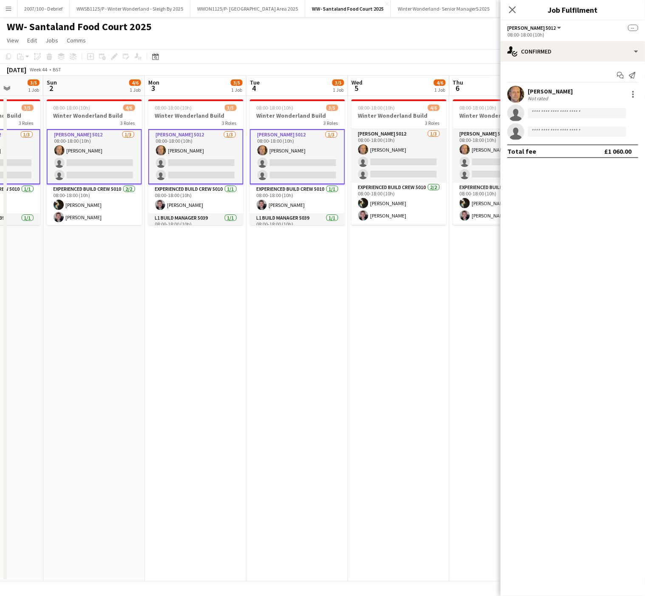
scroll to position [0, 386]
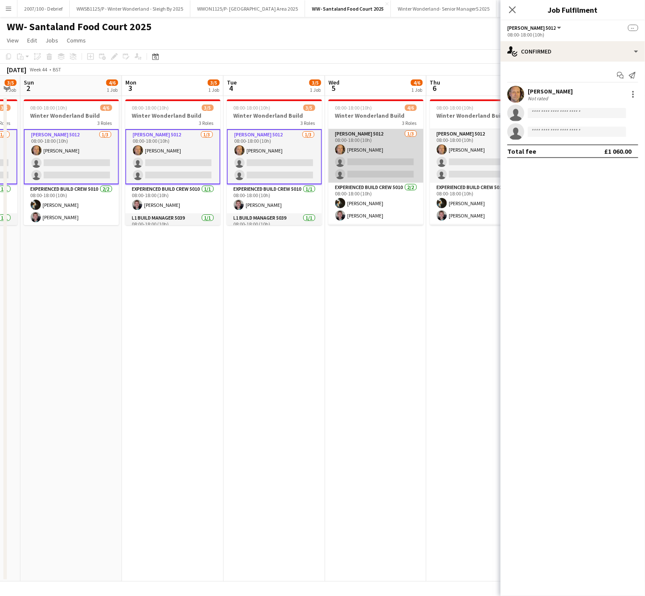
click at [387, 158] on app-card-role "[PERSON_NAME] 5012 [DATE] 08:00-18:00 (10h) [PERSON_NAME] single-neutral-action…" at bounding box center [375, 156] width 95 height 54
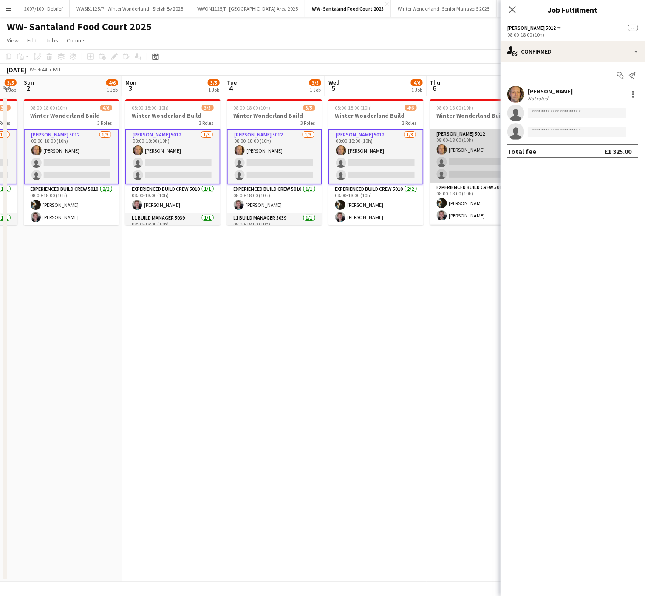
click at [475, 177] on app-card-role "[PERSON_NAME] 5012 [DATE] 08:00-18:00 (10h) [PERSON_NAME] single-neutral-action…" at bounding box center [477, 156] width 95 height 54
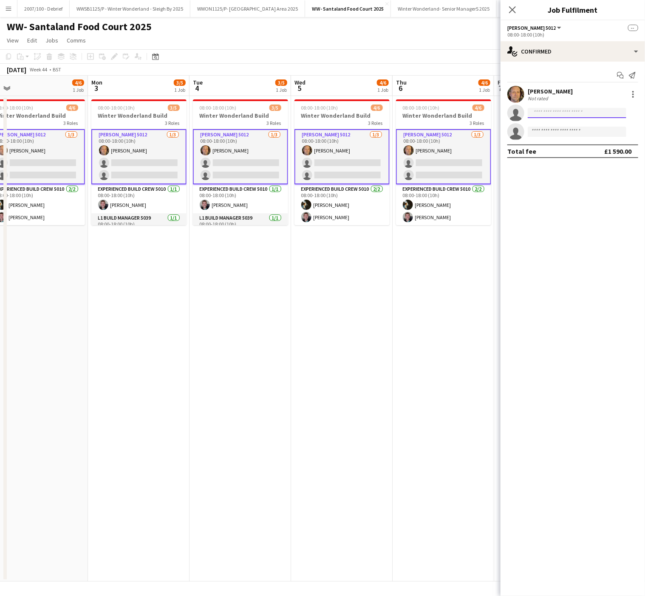
click at [548, 118] on input at bounding box center [577, 113] width 99 height 10
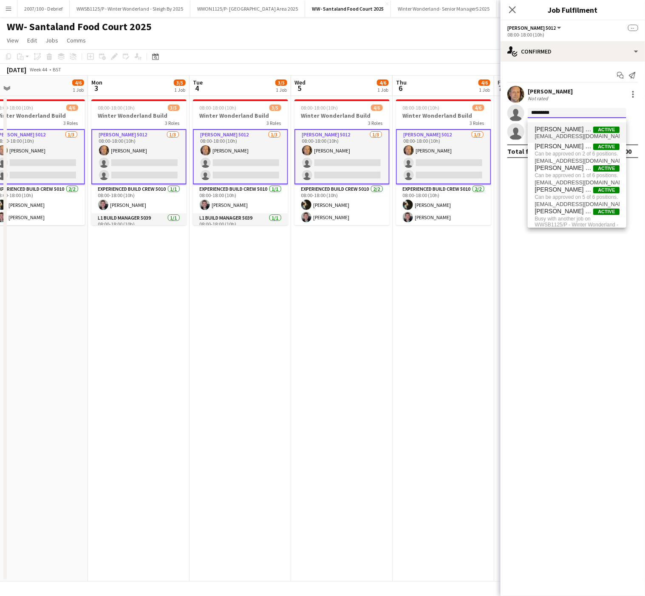
type input "*********"
click at [570, 124] on mat-option "[PERSON_NAME] Five Active [EMAIL_ADDRESS][DOMAIN_NAME]" at bounding box center [577, 132] width 99 height 20
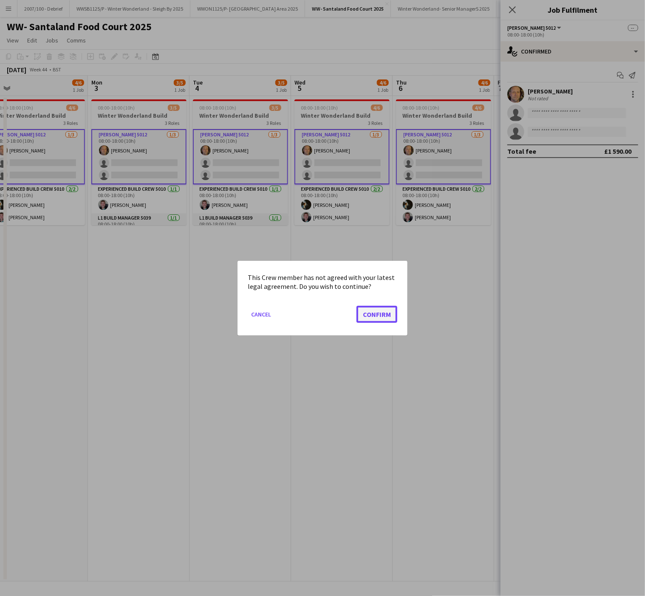
click at [378, 316] on button "Confirm" at bounding box center [376, 313] width 41 height 17
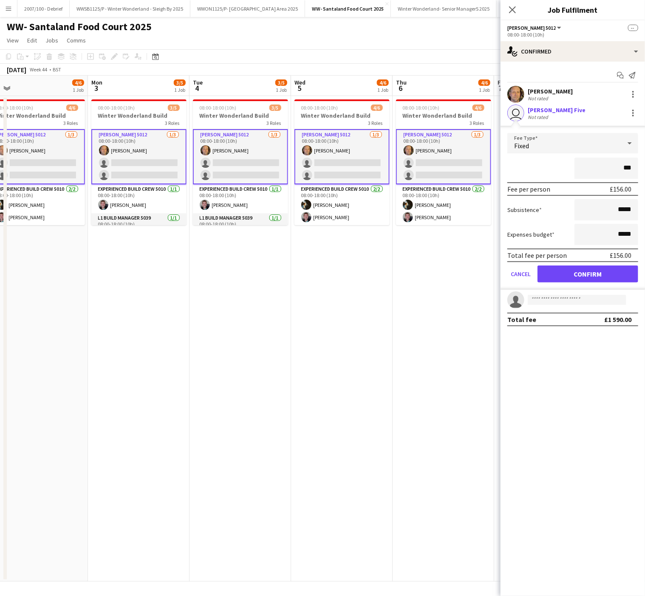
type input "**"
type input "*****"
click button "Confirm" at bounding box center [587, 273] width 101 height 17
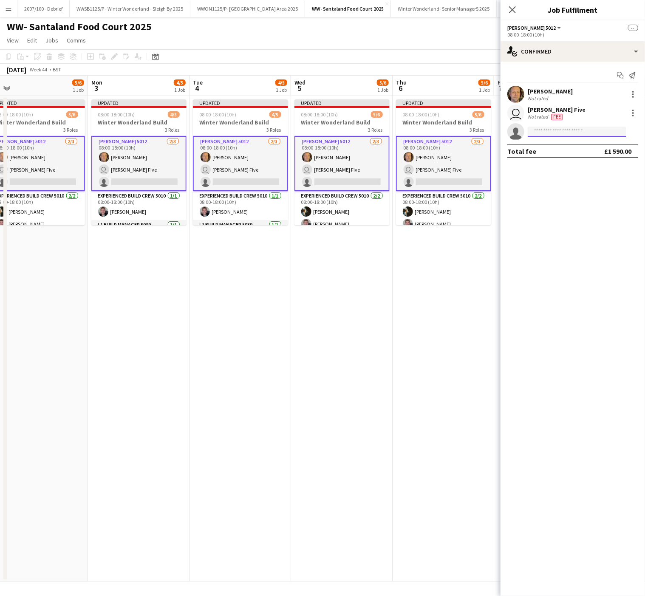
click at [541, 135] on input at bounding box center [577, 132] width 99 height 10
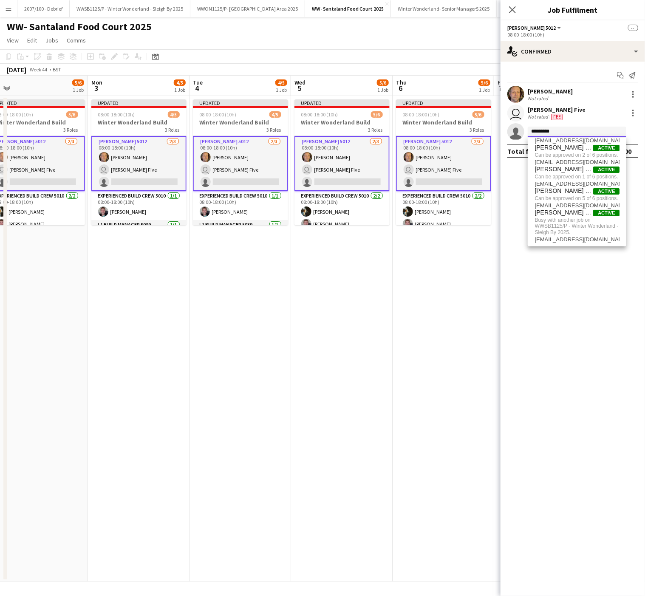
scroll to position [0, 0]
type input "*"
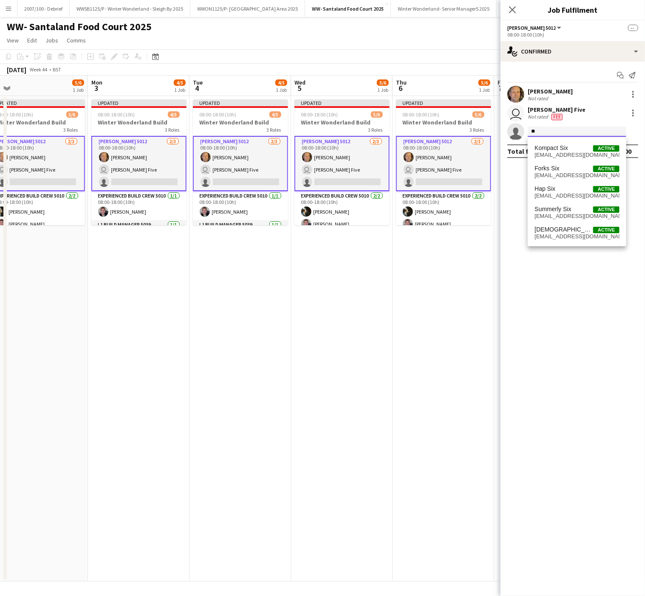
type input "*"
type input "*****"
click at [141, 427] on app-date-cell "Updated 08:00-18:00 (10h) 4/5 Winter Wonderland Build 3 Roles [PERSON_NAME] 501…" at bounding box center [139, 339] width 102 height 486
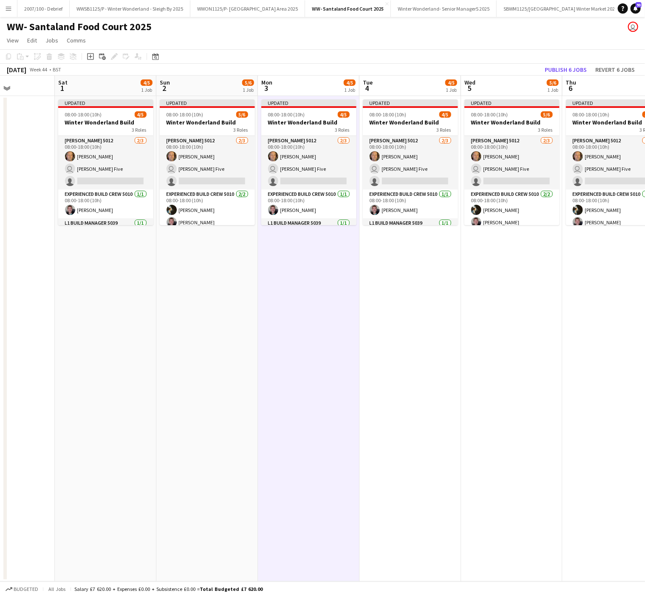
scroll to position [0, 251]
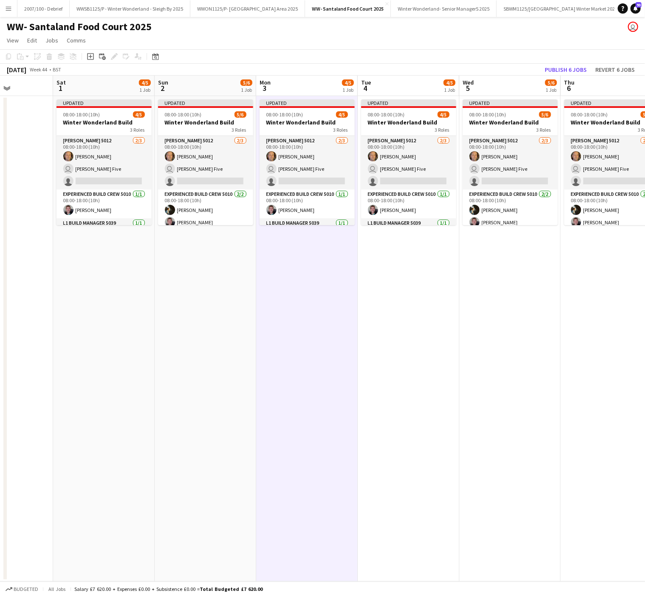
drag, startPoint x: 25, startPoint y: 339, endPoint x: 194, endPoint y: 351, distance: 168.7
click at [194, 351] on app-calendar-viewport "Wed 29 Thu 30 Fri 31 Sat 1 4/5 1 Job Sun 2 5/6 1 Job Mon 3 4/5 1 Job Tue 4 4/5 …" at bounding box center [322, 329] width 645 height 506
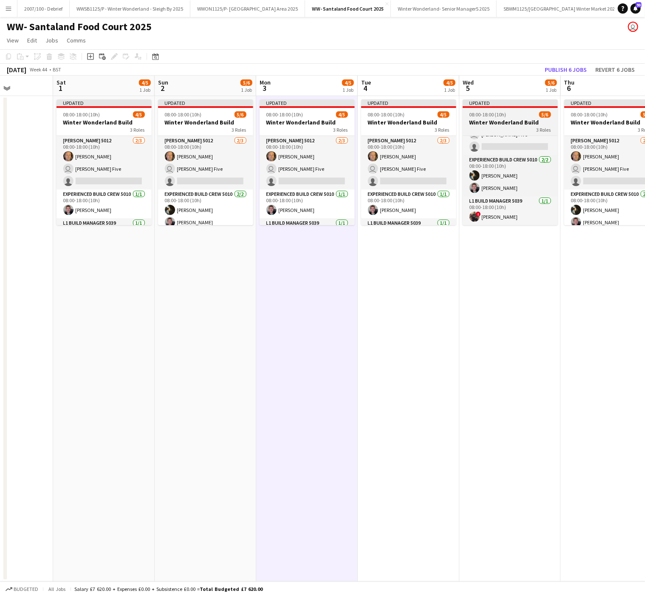
scroll to position [0, 0]
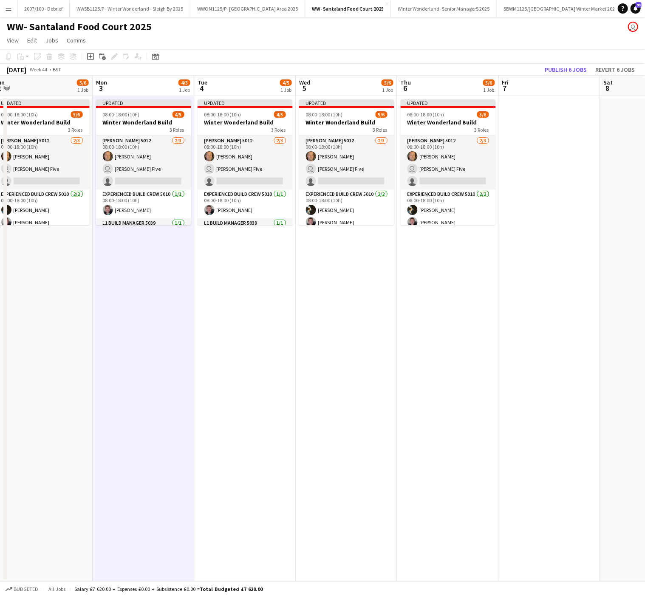
drag, startPoint x: 555, startPoint y: 310, endPoint x: 392, endPoint y: 317, distance: 163.3
click at [392, 317] on app-calendar-viewport "Wed 29 Thu 30 Fri 31 Sat 1 4/5 1 Job Sun 2 5/6 1 Job Mon 3 4/5 1 Job Tue 4 4/5 …" at bounding box center [322, 329] width 645 height 506
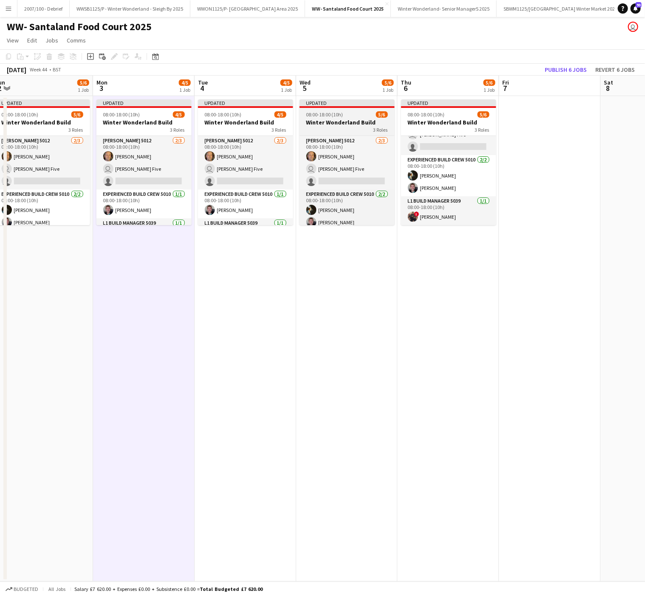
click at [314, 129] on div "3 Roles" at bounding box center [346, 129] width 95 height 7
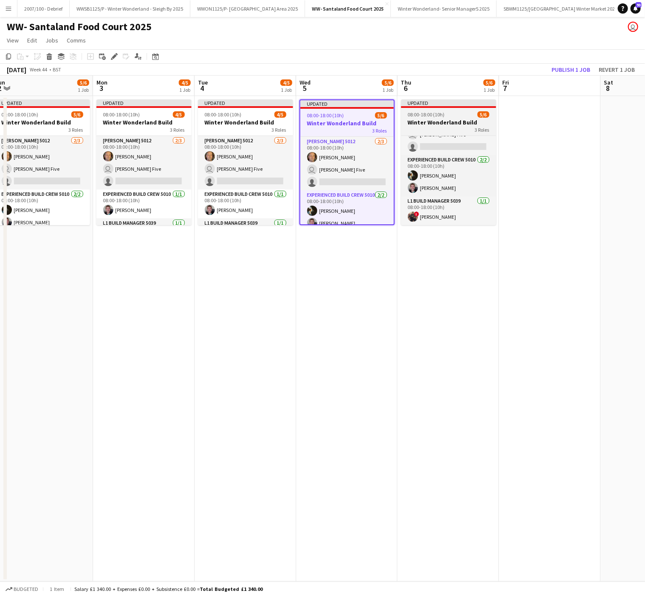
click at [442, 128] on div "3 Roles" at bounding box center [448, 129] width 95 height 7
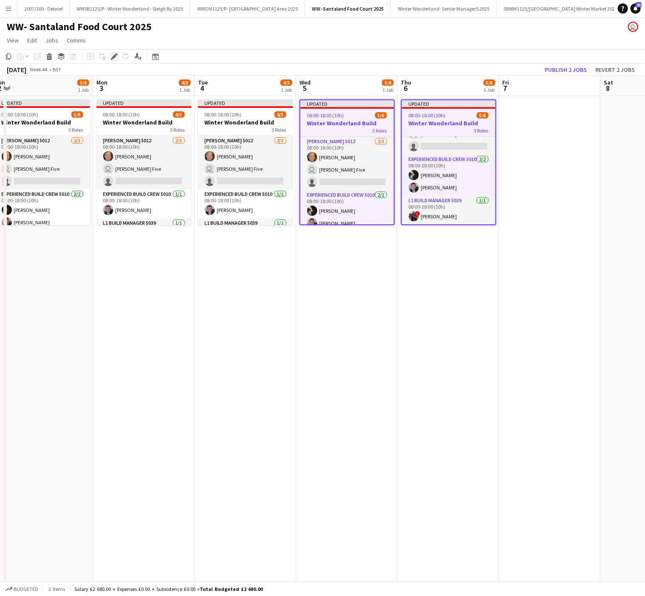
click at [112, 57] on icon at bounding box center [114, 56] width 5 height 5
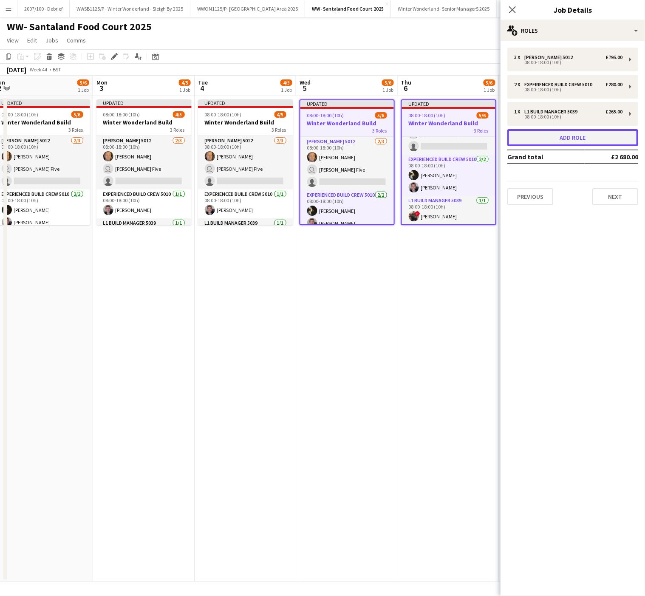
click at [557, 140] on button "Add role" at bounding box center [572, 137] width 131 height 17
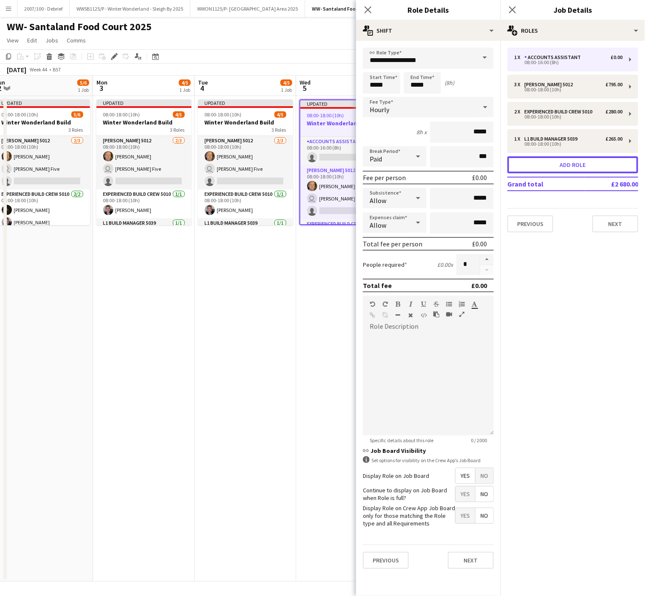
scroll to position [65, 0]
drag, startPoint x: 442, startPoint y: 60, endPoint x: 214, endPoint y: 72, distance: 228.4
click at [214, 72] on body "Menu Boards Boards Boards All jobs Status Workforce Workforce My Workforce Recr…" at bounding box center [322, 298] width 645 height 596
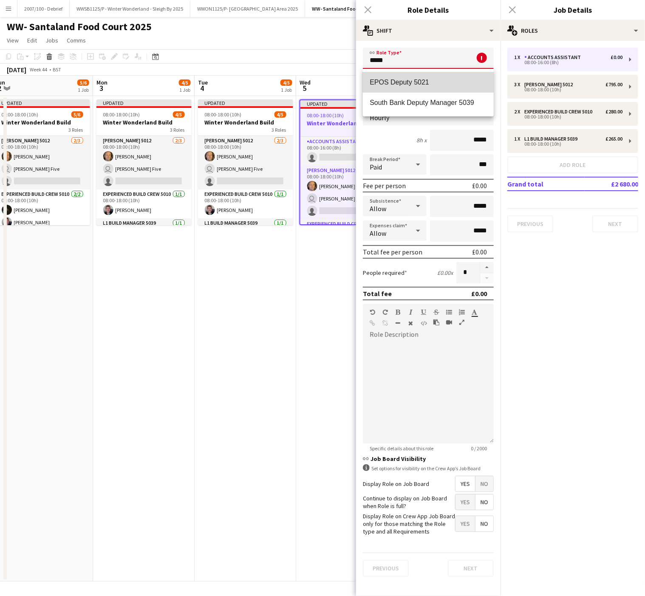
click at [391, 83] on span "EPOS Deputy 5021" at bounding box center [428, 82] width 117 height 8
type input "**********"
type input "******"
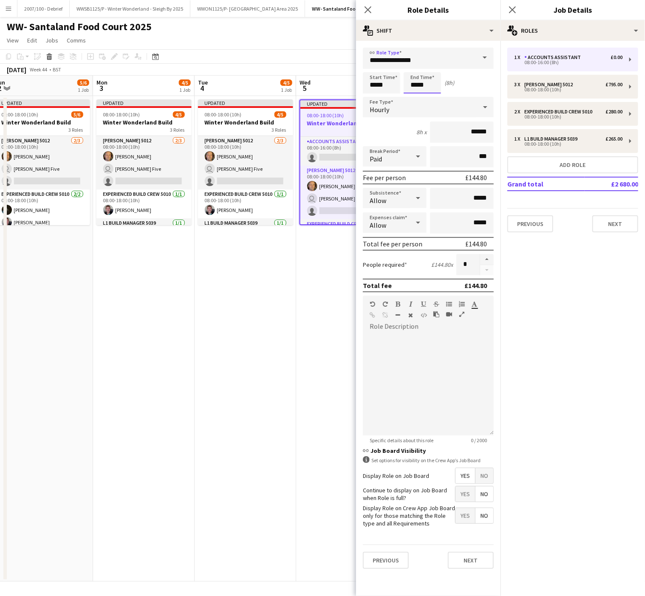
click at [418, 86] on input "*****" at bounding box center [422, 82] width 37 height 21
click at [414, 67] on div at bounding box center [413, 68] width 17 height 8
type input "*****"
click at [414, 67] on div at bounding box center [413, 68] width 17 height 8
click at [489, 472] on span "No" at bounding box center [484, 475] width 18 height 15
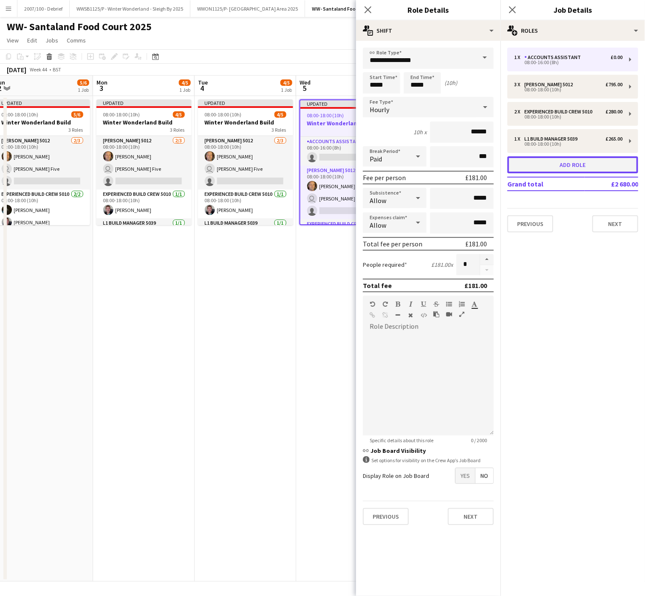
click at [579, 164] on button "Add role" at bounding box center [572, 164] width 131 height 17
type input "**********"
type input "*****"
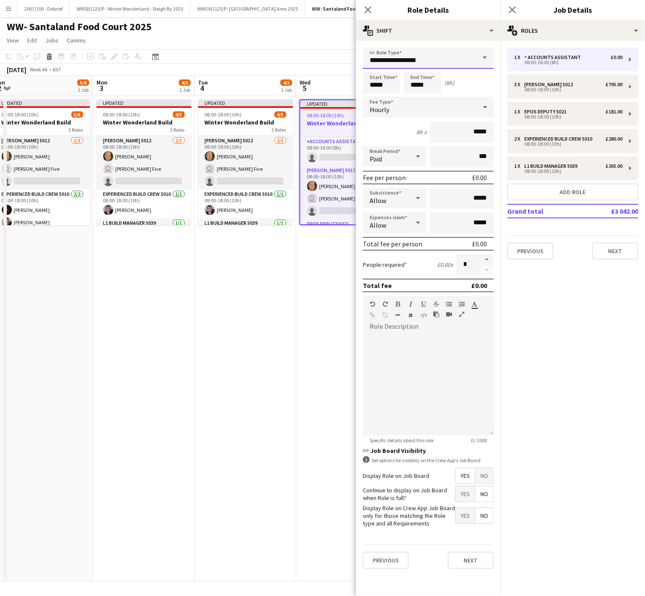
drag, startPoint x: 435, startPoint y: 59, endPoint x: 177, endPoint y: 60, distance: 257.8
click at [177, 60] on body "Menu Boards Boards Boards All jobs Status Workforce Workforce My Workforce Recr…" at bounding box center [322, 298] width 645 height 596
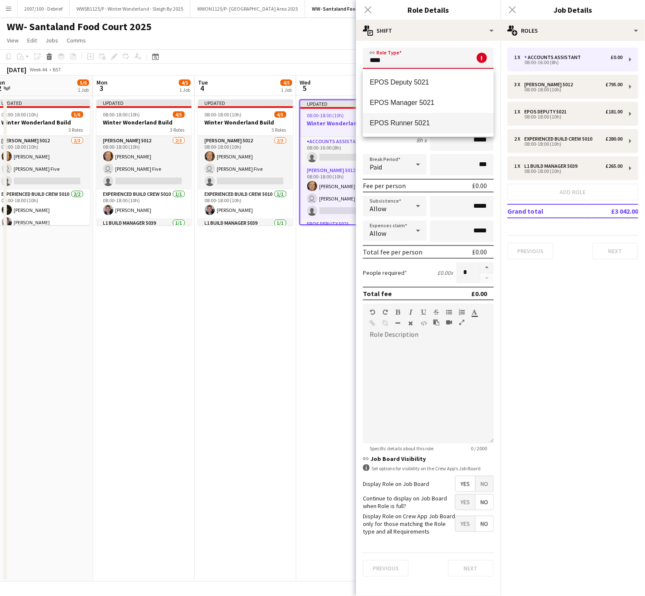
click at [402, 120] on span "EPOS Runner 5021" at bounding box center [428, 123] width 117 height 8
type input "**********"
type input "******"
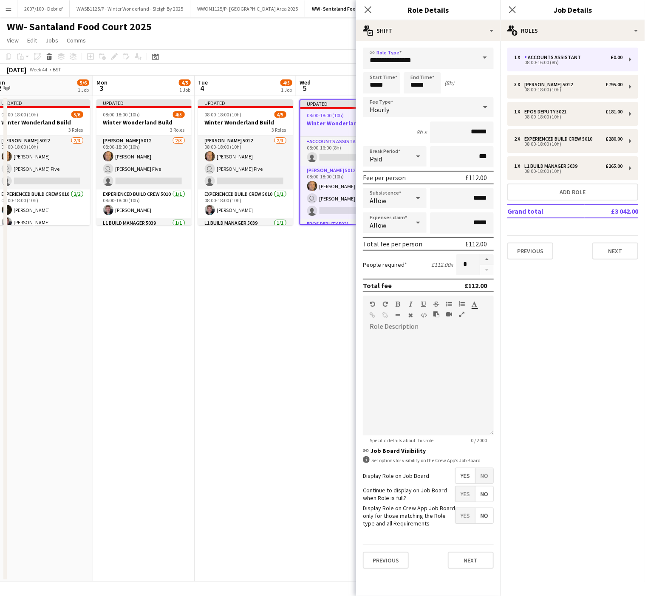
click at [486, 477] on span "No" at bounding box center [484, 475] width 18 height 15
click at [417, 76] on input "*****" at bounding box center [422, 82] width 37 height 21
click at [415, 65] on div at bounding box center [413, 68] width 17 height 8
type input "*****"
click at [415, 65] on div at bounding box center [413, 68] width 17 height 8
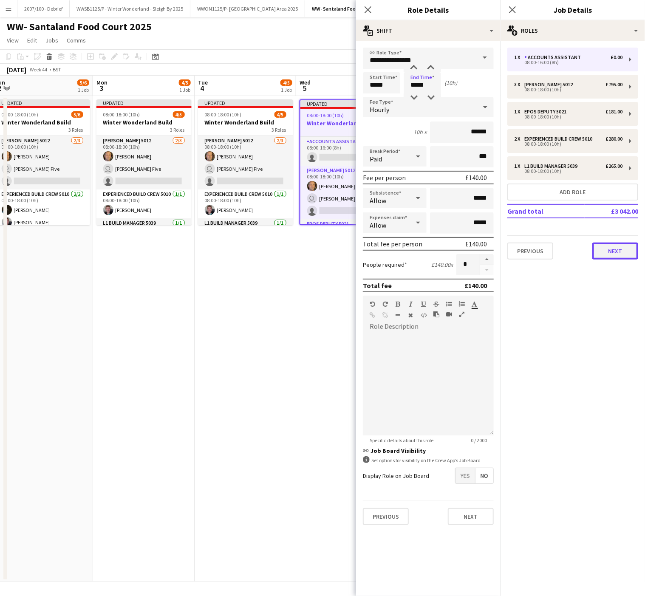
click at [616, 254] on button "Next" at bounding box center [615, 251] width 46 height 17
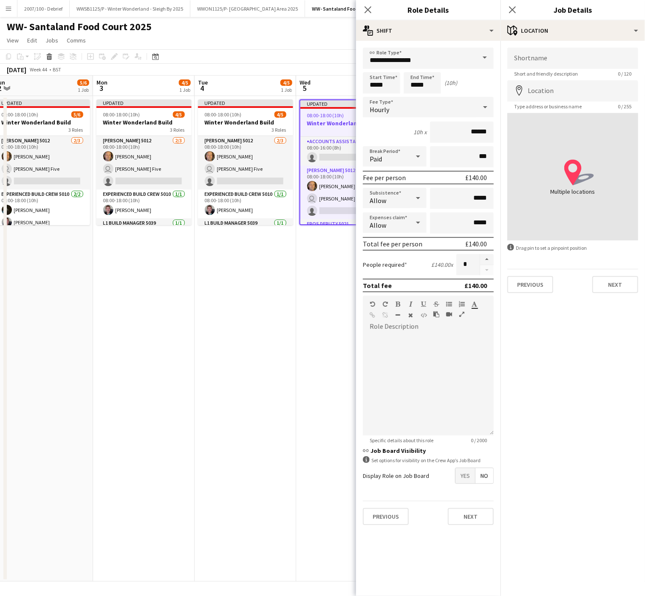
click at [255, 334] on app-date-cell "Updated 08:00-18:00 (10h) 4/5 Winter Wonderland Build 3 Roles [PERSON_NAME] 501…" at bounding box center [246, 339] width 102 height 486
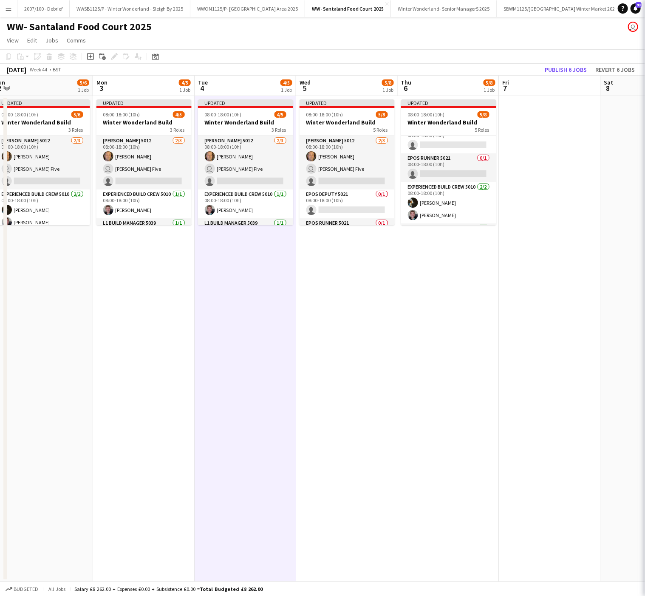
scroll to position [36, 0]
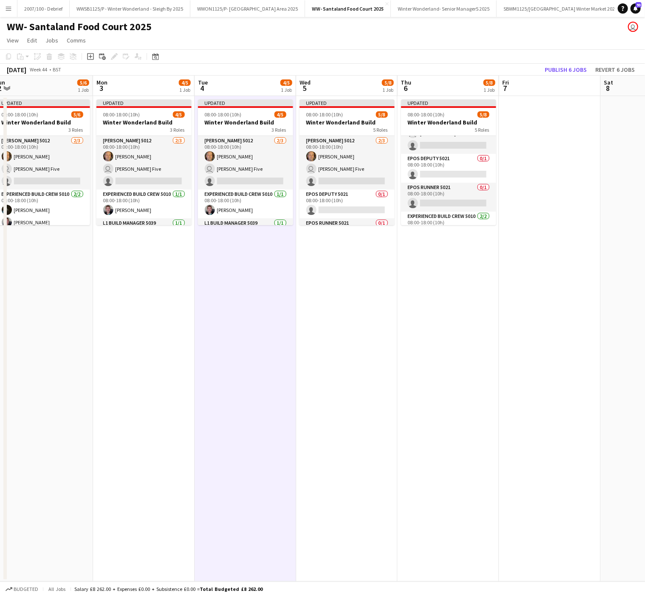
click at [398, 300] on app-date-cell "Updated 08:00-18:00 (10h) 5/8 Winter Wonderland Build 5 Roles [PERSON_NAME] 501…" at bounding box center [449, 339] width 102 height 486
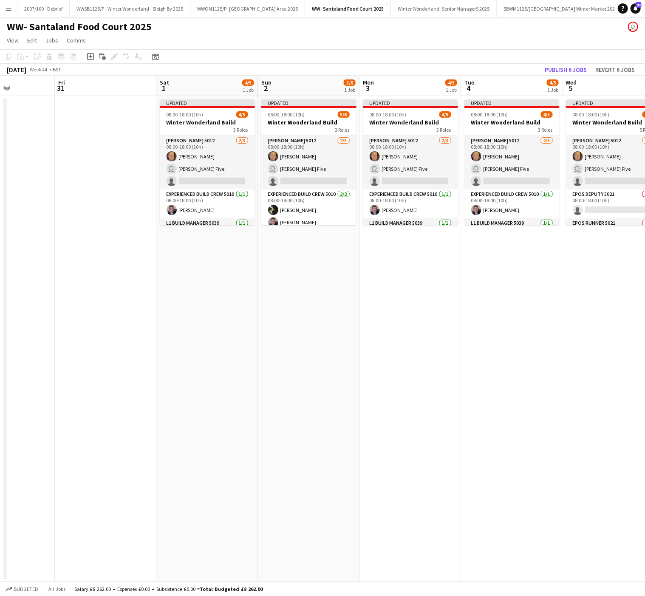
scroll to position [0, 212]
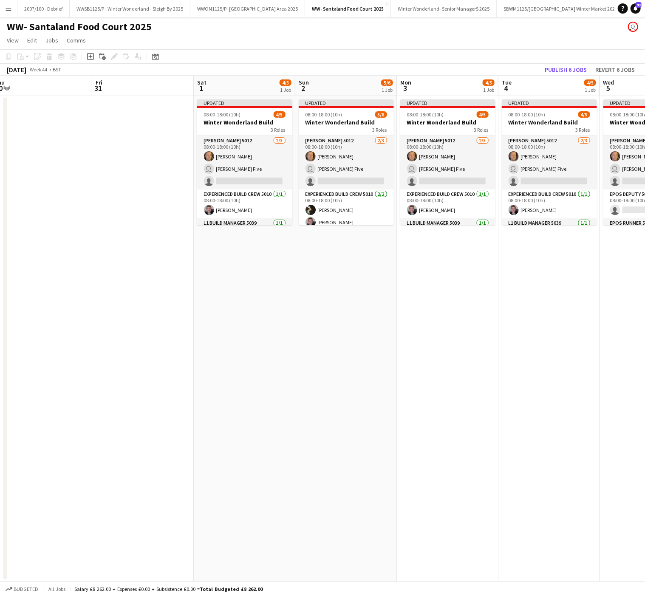
drag, startPoint x: 257, startPoint y: 267, endPoint x: 560, endPoint y: 236, distance: 304.9
click at [560, 236] on app-calendar-viewport "Tue 28 Wed 29 Thu 30 Fri 31 Sat 1 4/5 1 Job Sun 2 5/6 1 Job Mon 3 4/5 1 Job Tue…" at bounding box center [322, 329] width 645 height 506
click at [242, 121] on h3 "Winter Wonderland Build" at bounding box center [244, 123] width 95 height 8
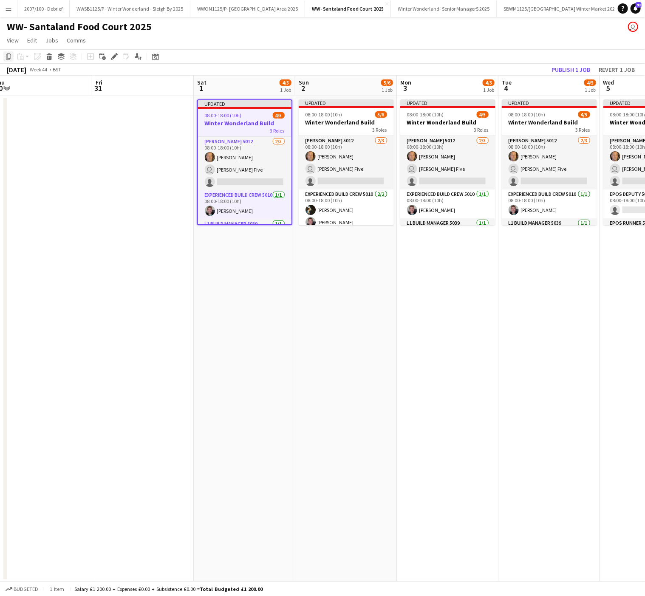
click at [7, 56] on icon "Copy" at bounding box center [8, 56] width 7 height 7
click at [297, 328] on app-date-cell "Updated 08:00-18:00 (10h) 5/6 Winter Wonderland Build 3 Roles [PERSON_NAME] 501…" at bounding box center [346, 339] width 102 height 486
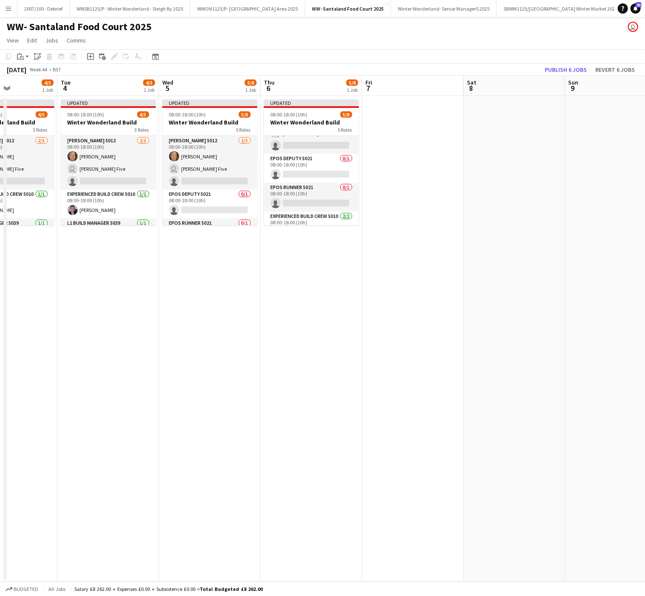
scroll to position [0, 248]
click at [396, 150] on app-date-cell at bounding box center [412, 339] width 102 height 486
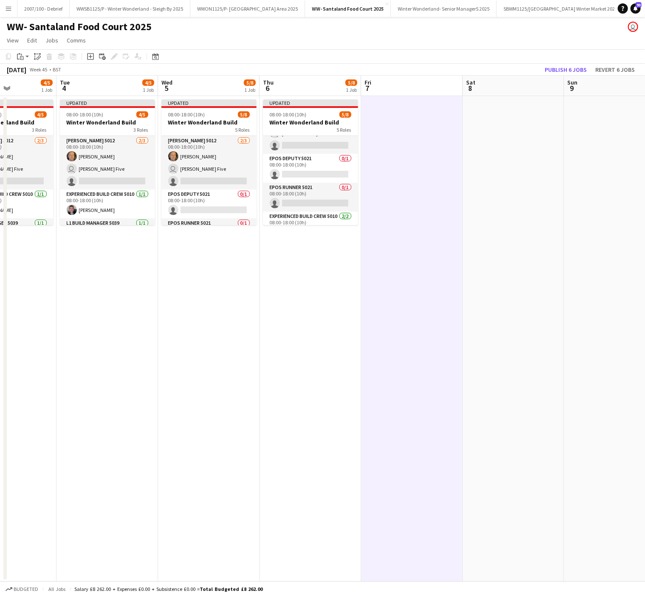
click at [510, 144] on app-date-cell at bounding box center [514, 339] width 102 height 486
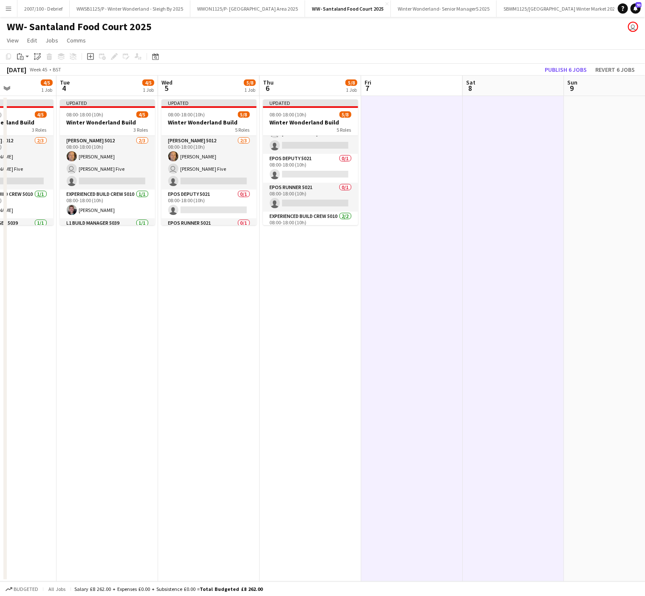
click at [606, 128] on app-date-cell at bounding box center [615, 339] width 102 height 486
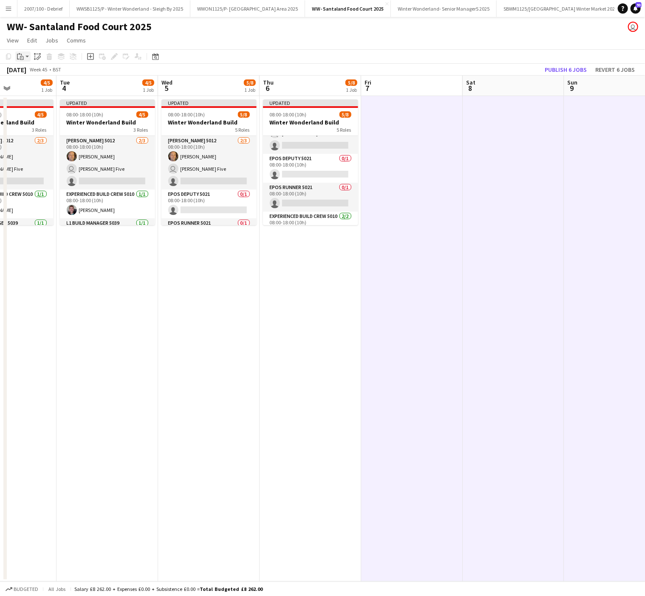
click at [15, 56] on div "Paste" at bounding box center [20, 56] width 10 height 10
click at [66, 88] on link "Paste with crew Ctrl+Shift+V" at bounding box center [63, 87] width 80 height 8
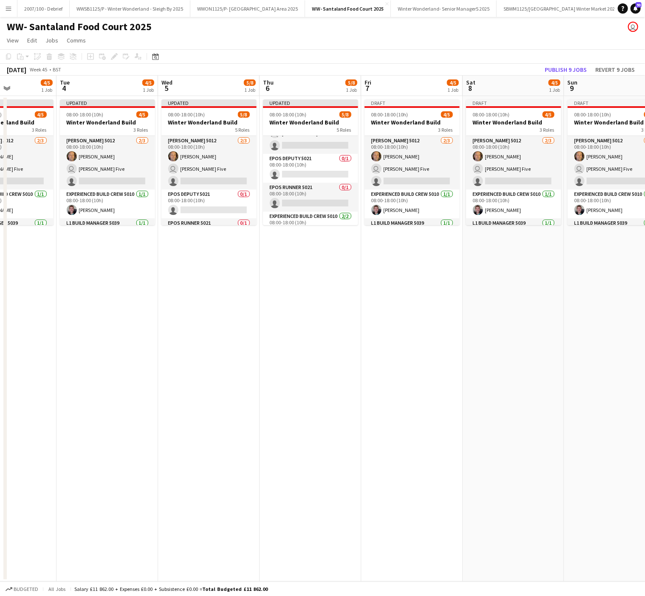
click at [393, 283] on app-date-cell "Draft 08:00-18:00 (10h) 4/5 Winter Wonderland Build 3 Roles [PERSON_NAME] 5012 …" at bounding box center [412, 339] width 102 height 486
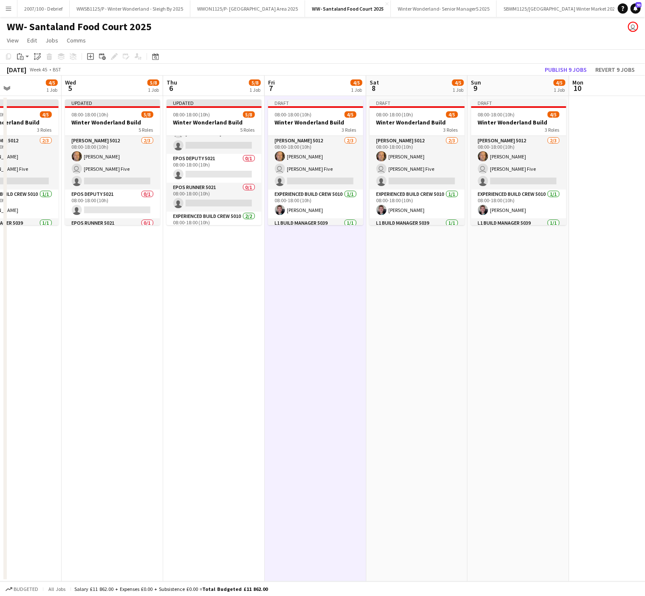
scroll to position [0, 350]
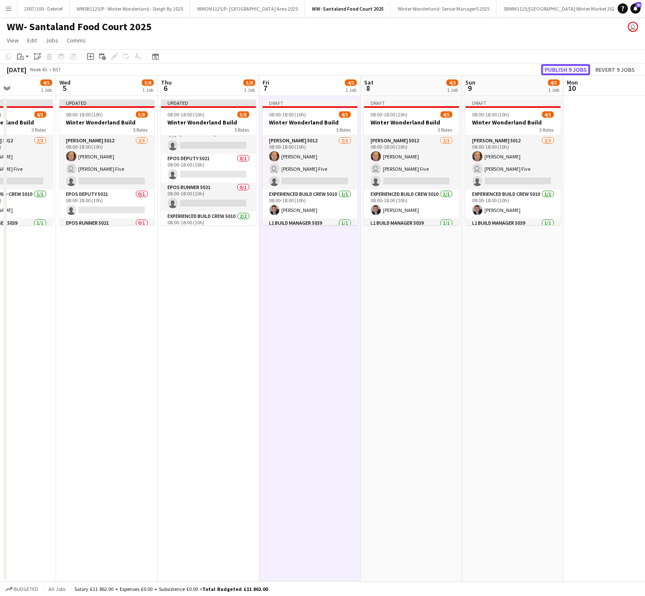
click at [552, 70] on button "Publish 9 jobs" at bounding box center [565, 69] width 49 height 11
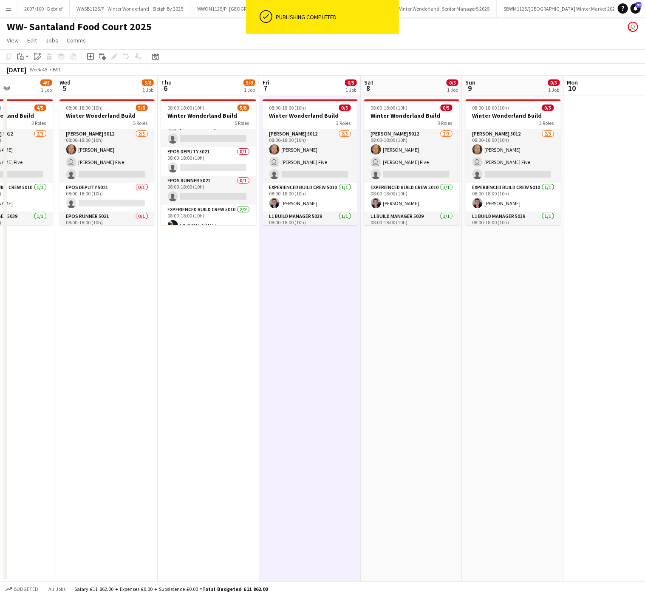
click at [401, 282] on app-date-cell "08:00-18:00 (10h) 0/5 Winter Wonderland Build 3 Roles [PERSON_NAME] 5012 [DATE]…" at bounding box center [412, 339] width 102 height 486
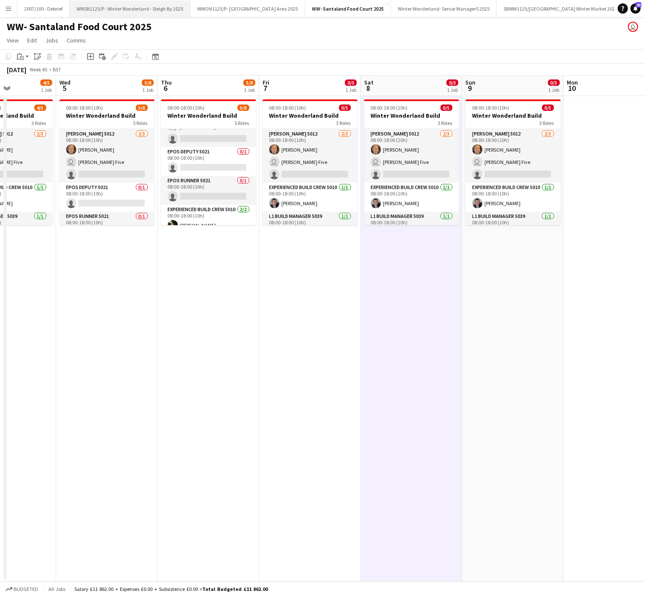
click at [123, 8] on button "WWSB1125/P - Winter Wonderland - Sleigh By 2025 Close" at bounding box center [130, 8] width 121 height 17
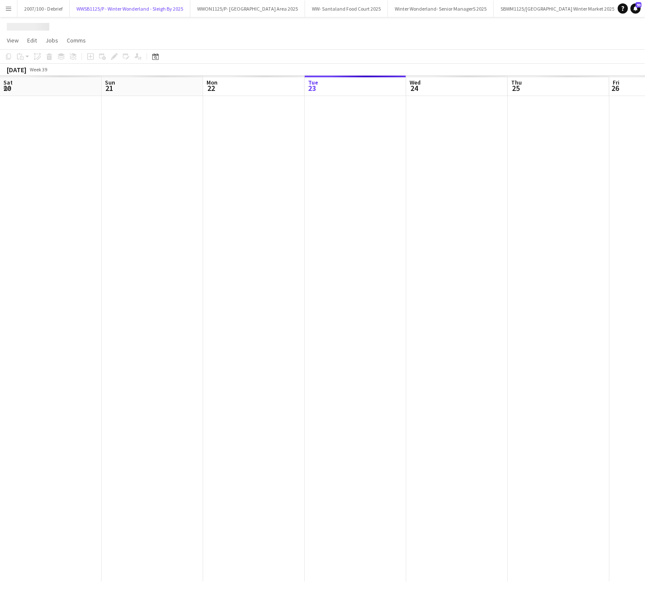
scroll to position [0, 203]
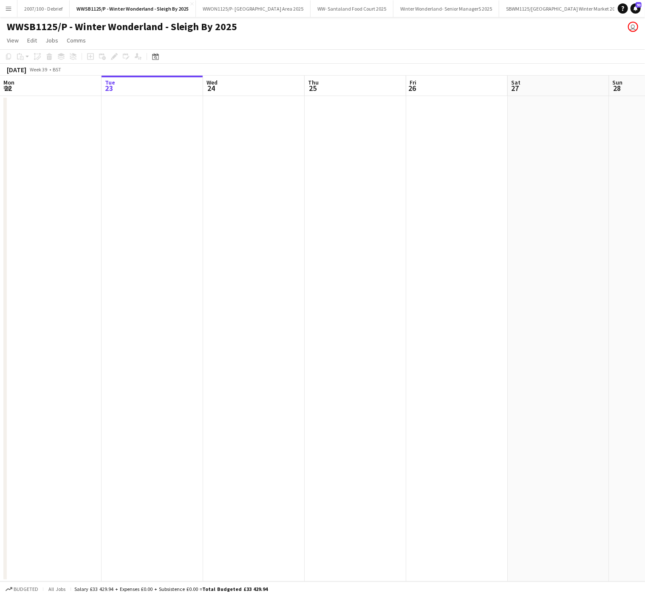
click at [402, 368] on app-date-cell at bounding box center [356, 339] width 102 height 486
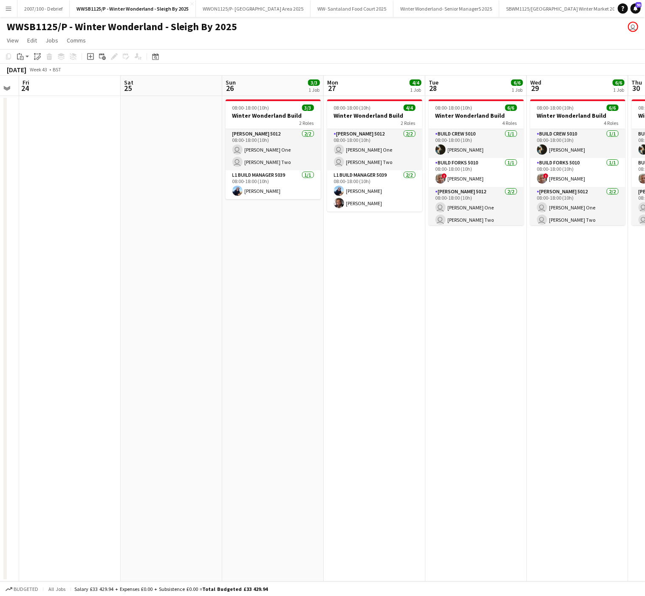
scroll to position [0, 176]
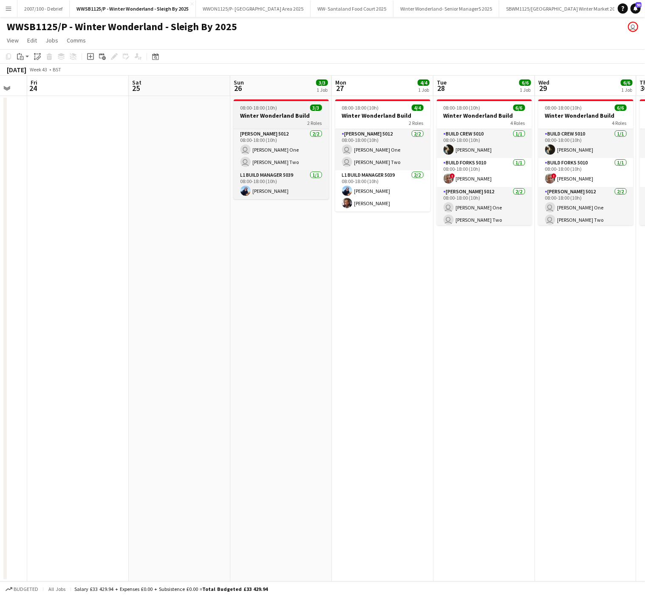
click at [274, 115] on h3 "Winter Wonderland Build" at bounding box center [281, 116] width 95 height 8
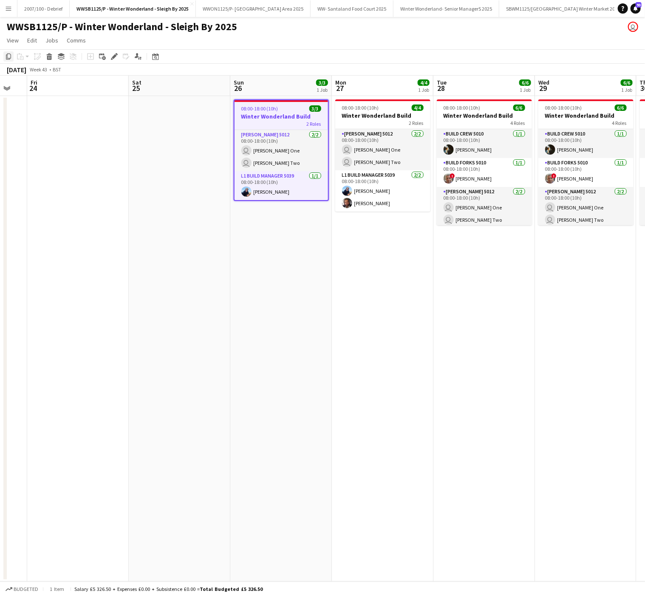
click at [7, 59] on icon at bounding box center [8, 57] width 5 height 6
click at [226, 297] on app-date-cell at bounding box center [180, 339] width 102 height 486
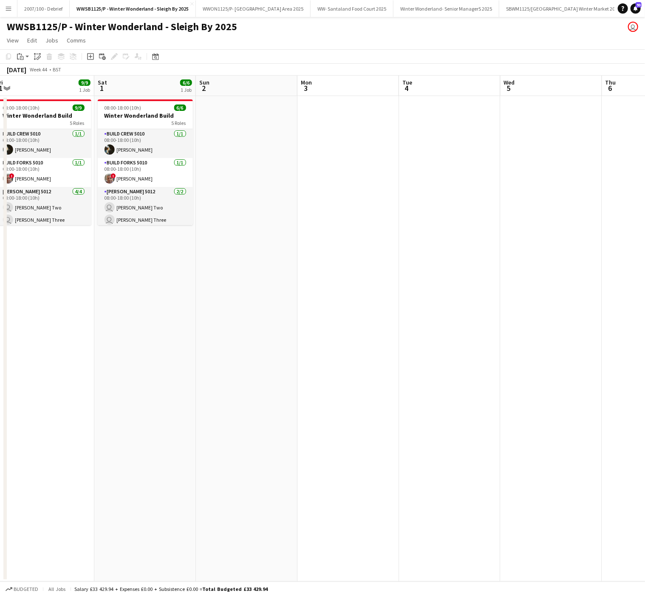
scroll to position [0, 314]
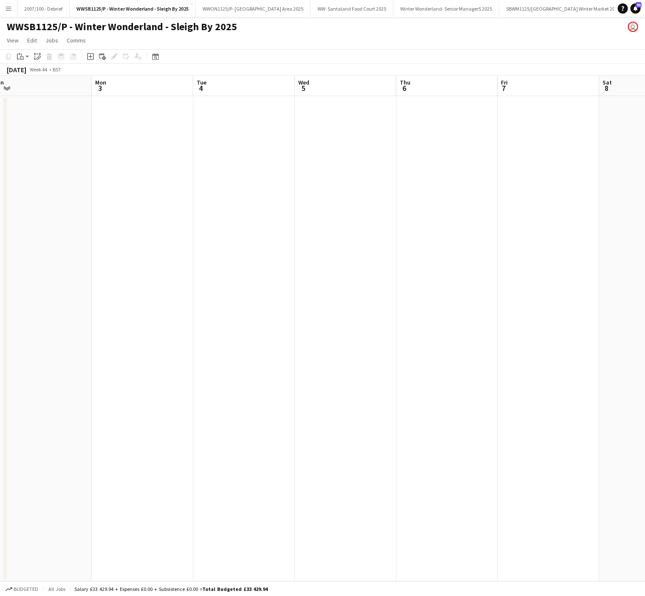
click at [522, 150] on app-date-cell at bounding box center [549, 339] width 102 height 486
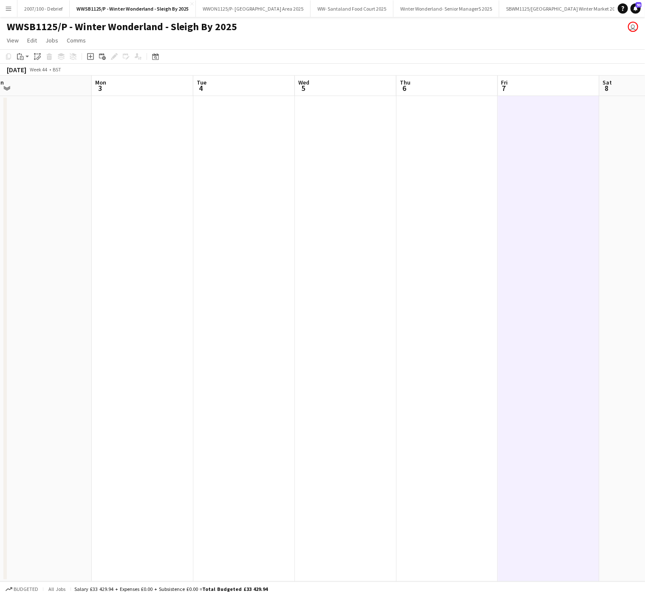
click at [600, 142] on app-date-cell at bounding box center [650, 339] width 102 height 486
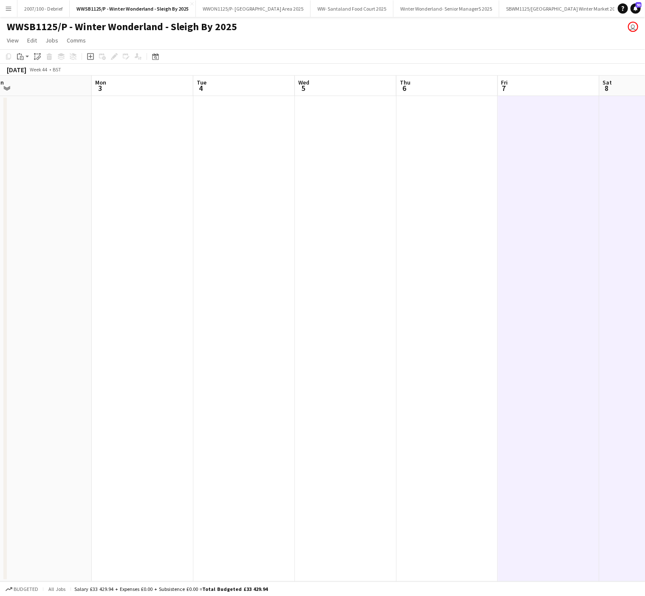
click at [17, 50] on app-toolbar "Copy Paste Paste Ctrl+V Paste with crew Ctrl+Shift+V Paste linked Job [GEOGRAPH…" at bounding box center [322, 56] width 645 height 14
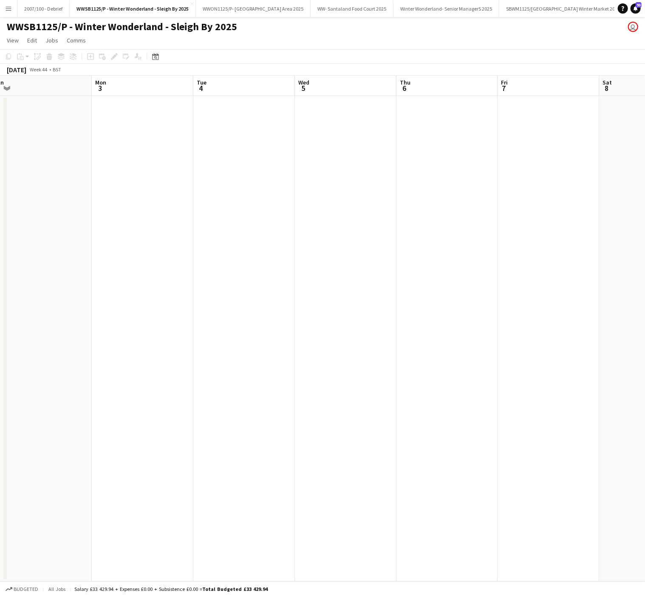
click at [462, 140] on app-date-cell at bounding box center [447, 339] width 102 height 486
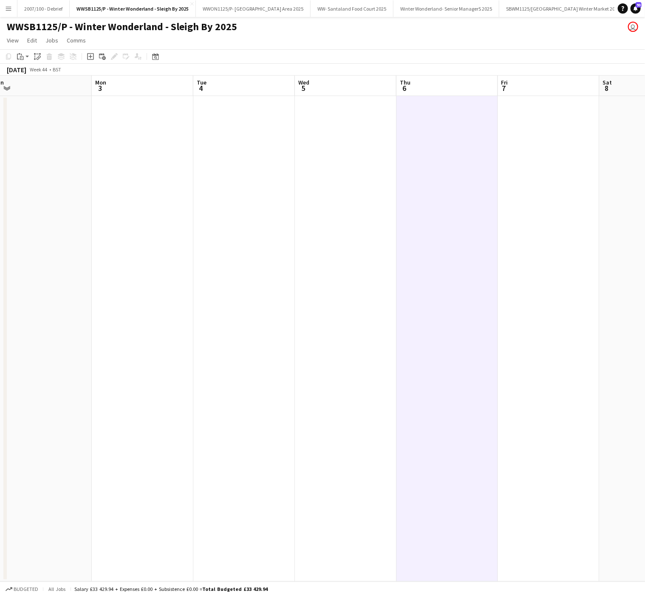
click at [528, 143] on app-date-cell at bounding box center [549, 339] width 102 height 486
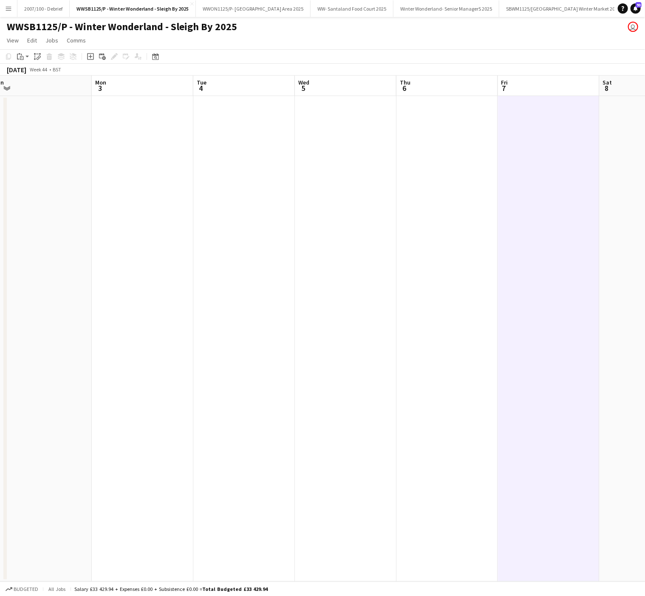
click at [599, 135] on app-date-cell at bounding box center [650, 339] width 102 height 486
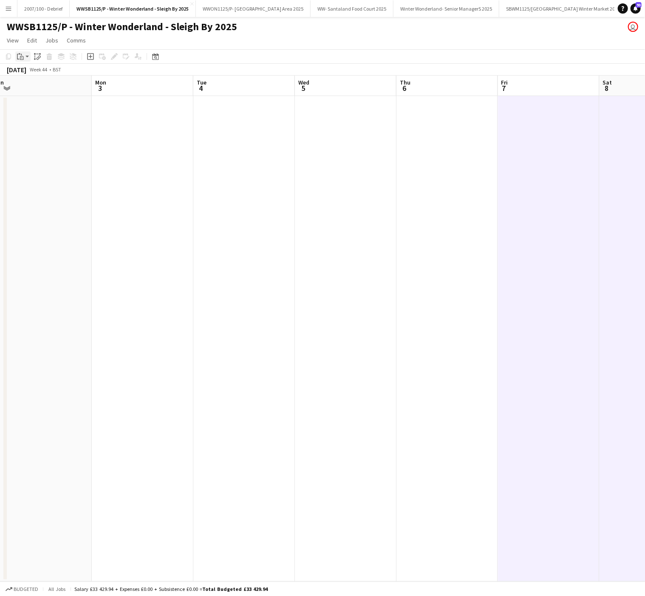
click at [15, 56] on div "Paste" at bounding box center [20, 56] width 10 height 10
click at [31, 71] on link "Paste Ctrl+V" at bounding box center [63, 73] width 80 height 8
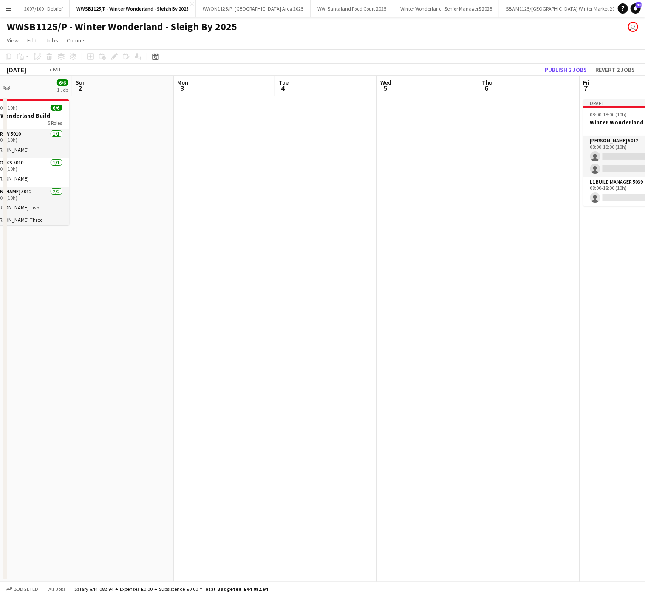
drag, startPoint x: 531, startPoint y: 331, endPoint x: 406, endPoint y: 324, distance: 125.1
click at [406, 324] on app-calendar-viewport "Thu 30 9/9 1 Job Fri 31 9/9 1 Job Sat 1 6/6 1 Job Sun 2 Mon 3 Tue 4 Wed 5 Thu 6…" at bounding box center [322, 329] width 645 height 506
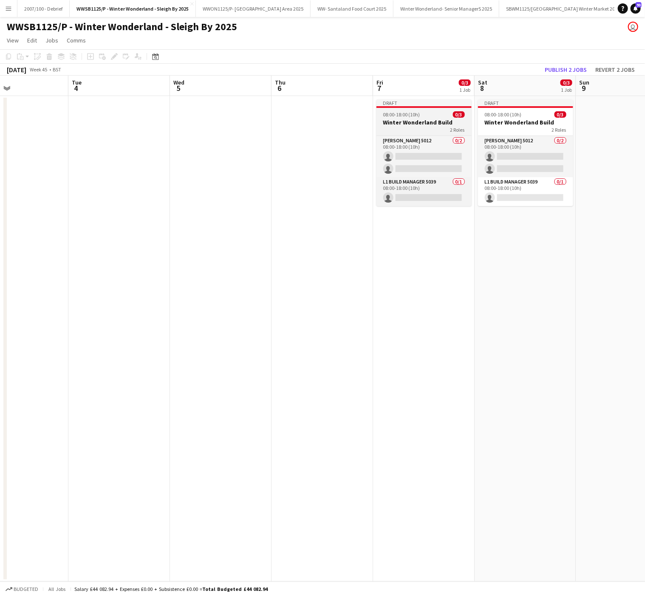
click at [423, 131] on div "2 Roles" at bounding box center [423, 129] width 95 height 7
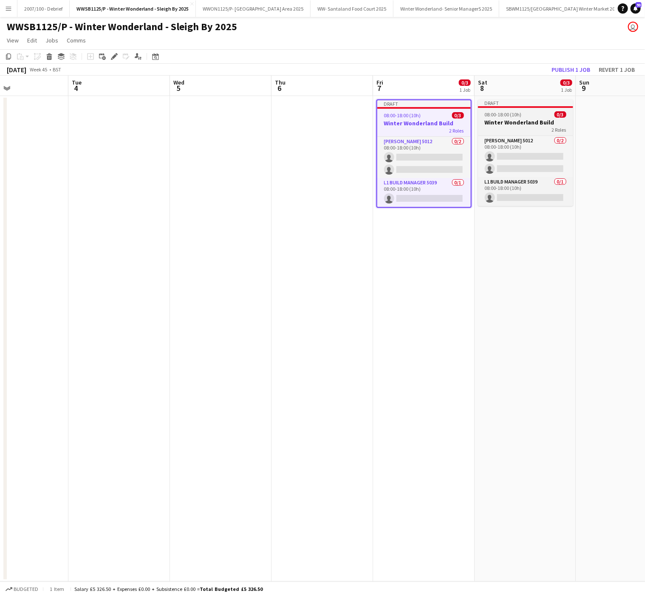
click at [539, 127] on div "2 Roles" at bounding box center [525, 129] width 95 height 7
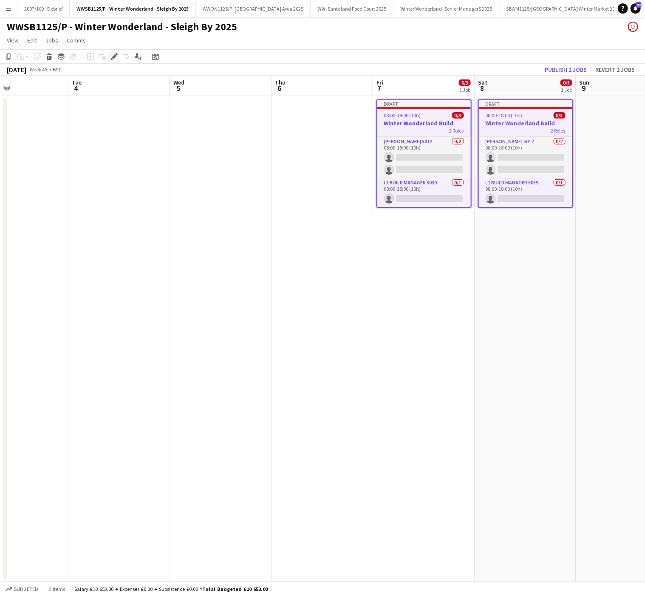
click at [113, 56] on icon at bounding box center [114, 56] width 5 height 5
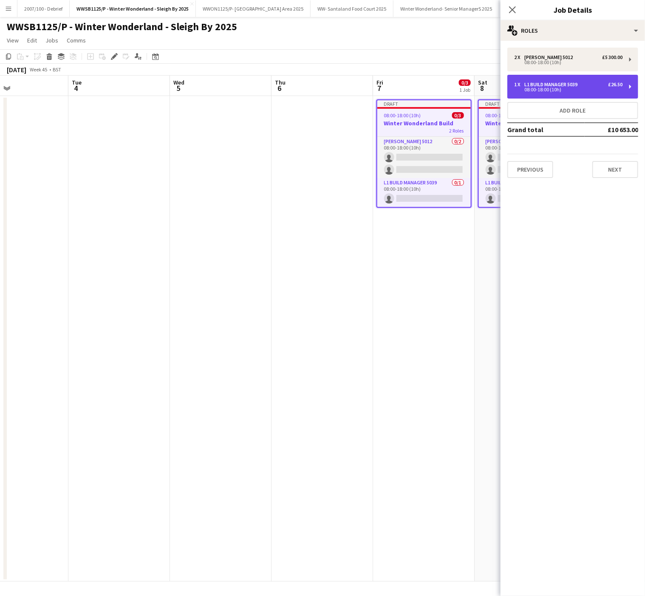
click at [605, 82] on div "1 x L1 Build Manager 5039 £26.50" at bounding box center [568, 85] width 108 height 6
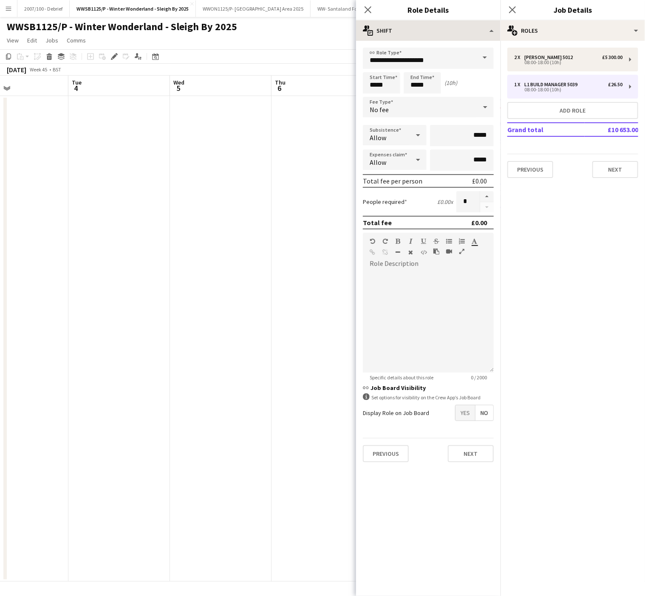
click at [480, 20] on app-edit-job-roles-popin "**********" at bounding box center [428, 298] width 144 height 596
click at [475, 25] on div "multiple-actions-text Shift" at bounding box center [428, 30] width 144 height 20
click at [471, 100] on div "bin-2 Delete Role" at bounding box center [456, 101] width 84 height 17
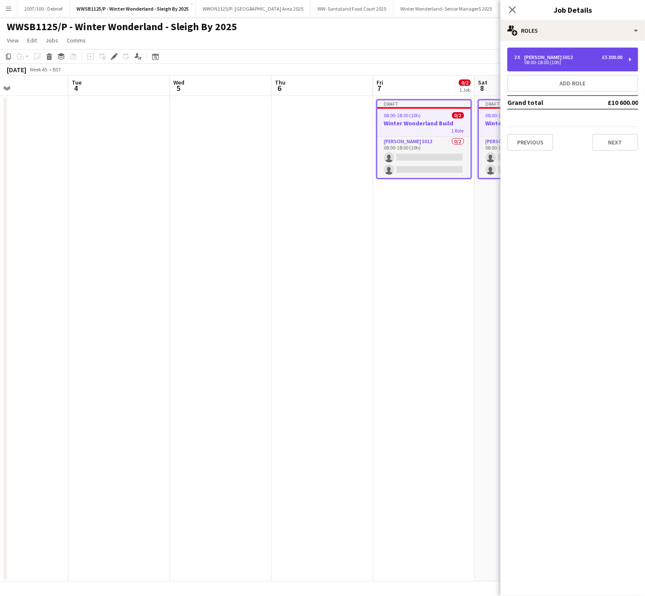
click at [544, 64] on div "08:00-18:00 (10h)" at bounding box center [568, 62] width 108 height 4
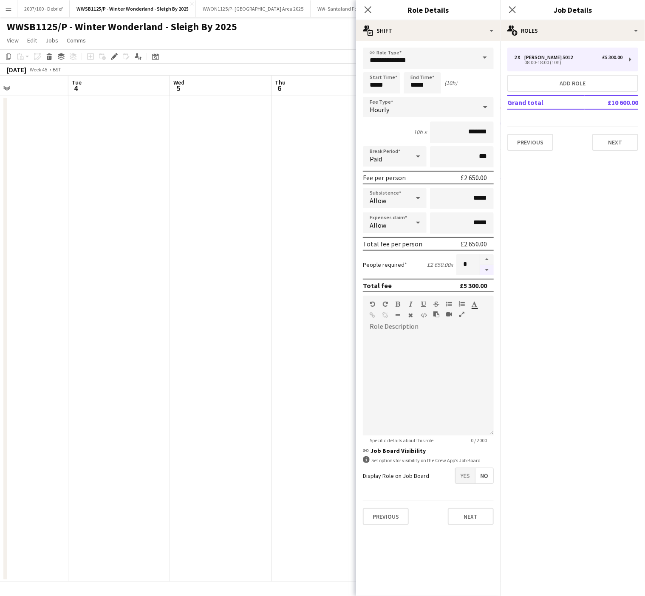
click at [485, 267] on button "button" at bounding box center [487, 270] width 14 height 11
type input "*"
drag, startPoint x: 432, startPoint y: 57, endPoint x: 221, endPoint y: 65, distance: 210.9
click at [221, 65] on body "Menu Boards Boards Boards All jobs Status Workforce Workforce My Workforce Recr…" at bounding box center [322, 298] width 645 height 596
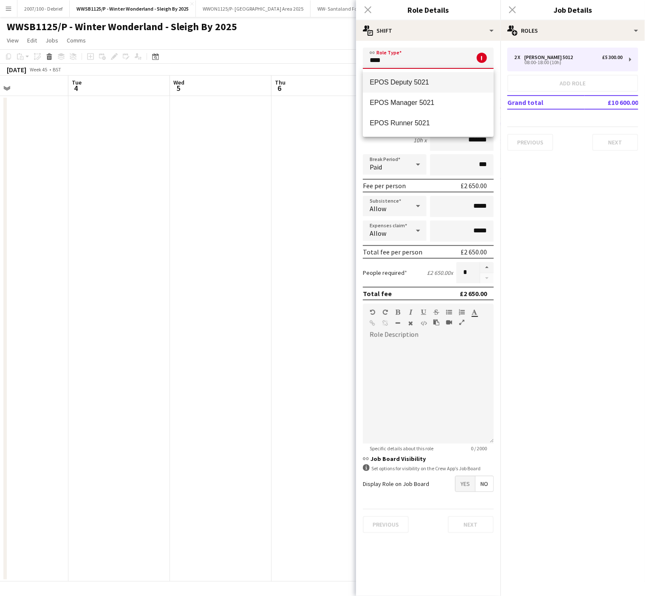
click at [401, 85] on span "EPOS Deputy 5021" at bounding box center [428, 82] width 117 height 8
type input "**********"
type input "******"
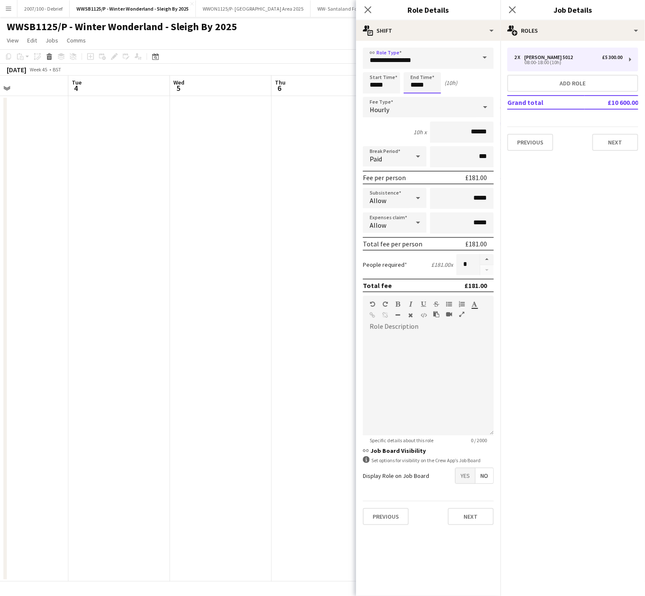
click at [413, 79] on input "*****" at bounding box center [422, 82] width 37 height 21
click at [595, 82] on button "Add role" at bounding box center [572, 83] width 131 height 17
type input "**********"
type input "*****"
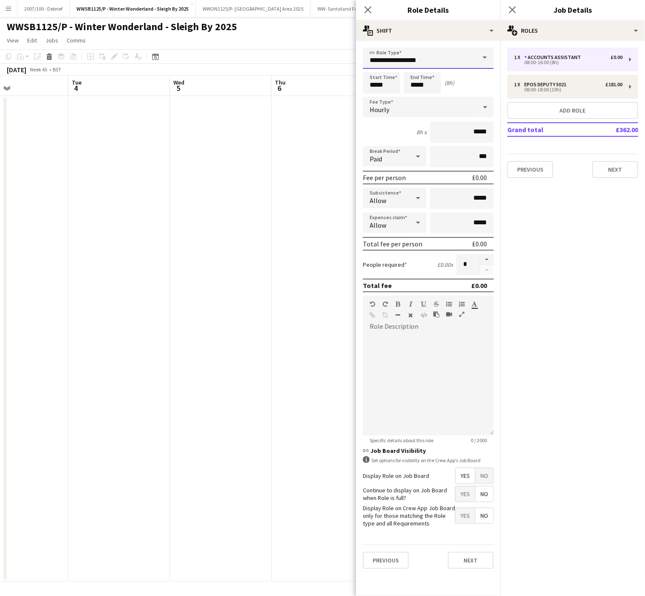
drag, startPoint x: 436, startPoint y: 57, endPoint x: 265, endPoint y: 75, distance: 172.1
click at [265, 75] on body "Menu Boards Boards Boards All jobs Status Workforce Workforce My Workforce Recr…" at bounding box center [322, 298] width 645 height 596
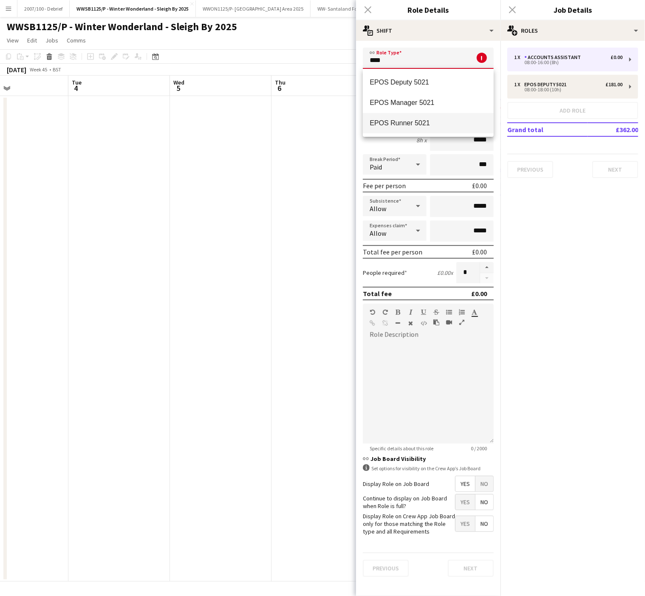
click at [388, 122] on span "EPOS Runner 5021" at bounding box center [428, 123] width 117 height 8
type input "**********"
type input "******"
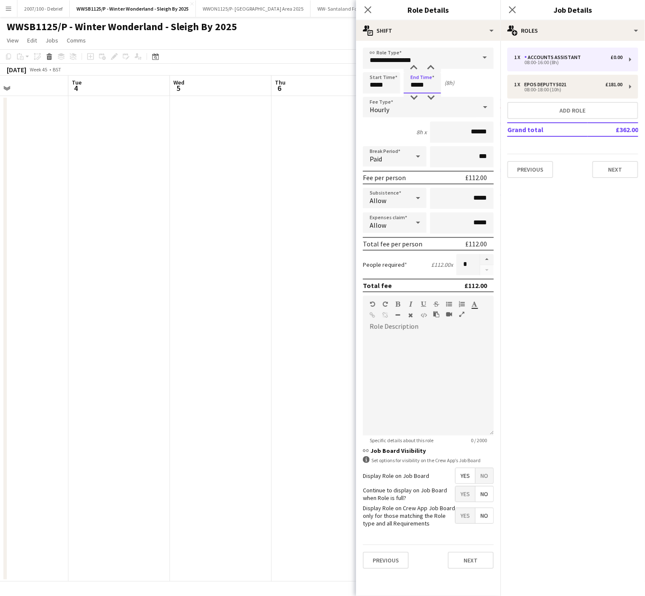
click at [419, 79] on input "*****" at bounding box center [422, 82] width 37 height 21
click at [409, 68] on div at bounding box center [413, 68] width 17 height 8
type input "*****"
click at [409, 68] on div at bounding box center [413, 68] width 17 height 8
click at [491, 472] on span "No" at bounding box center [484, 475] width 18 height 15
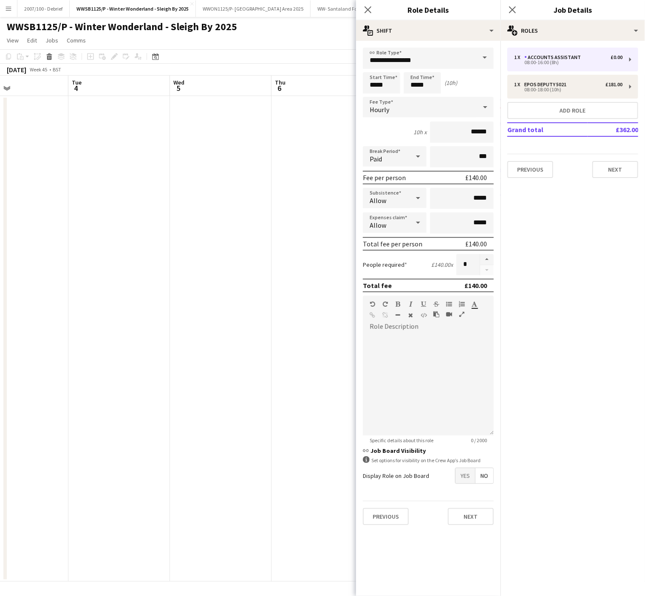
click at [209, 409] on app-date-cell at bounding box center [221, 339] width 102 height 486
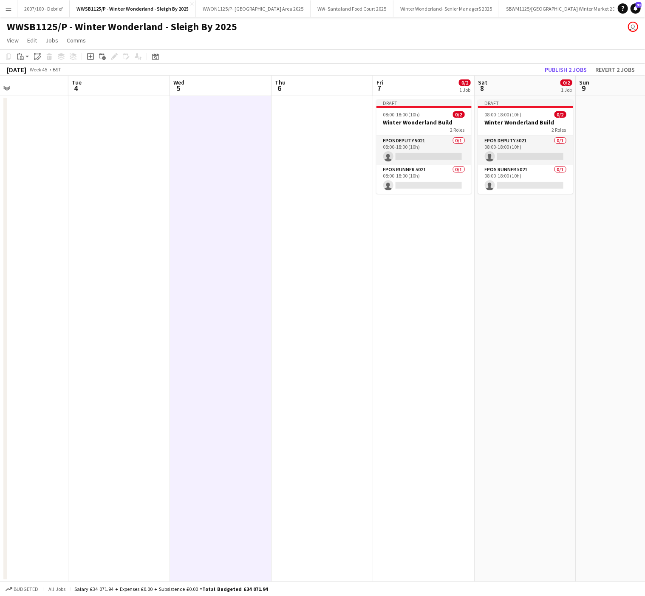
scroll to position [0, 239]
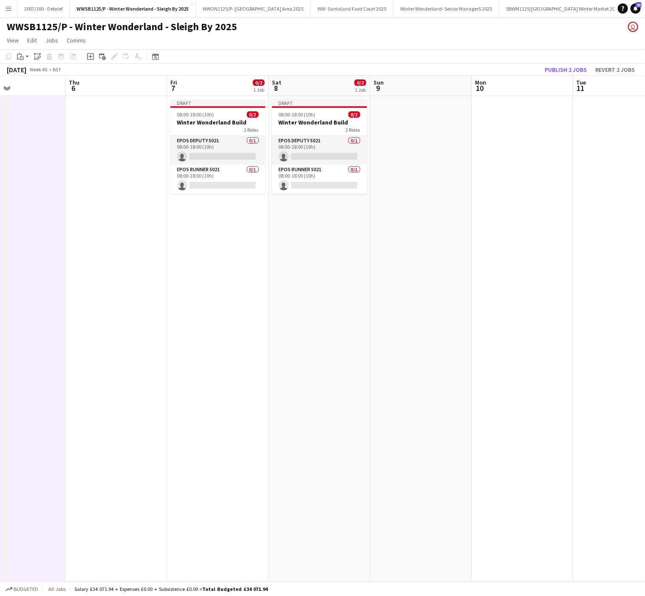
drag, startPoint x: 497, startPoint y: 373, endPoint x: 291, endPoint y: 368, distance: 206.1
click at [291, 368] on app-calendar-viewport "Mon 3 Tue 4 Wed 5 Thu 6 Fri 7 0/2 1 Job Sat 8 0/2 1 Job Sun 9 Mon 10 Tue 11 Wed…" at bounding box center [322, 329] width 645 height 506
click at [348, 255] on app-date-cell "Draft 08:00-18:00 (10h) 0/2 Winter Wonderland Build 2 Roles EPOS Deputy 5021 0/…" at bounding box center [319, 339] width 102 height 486
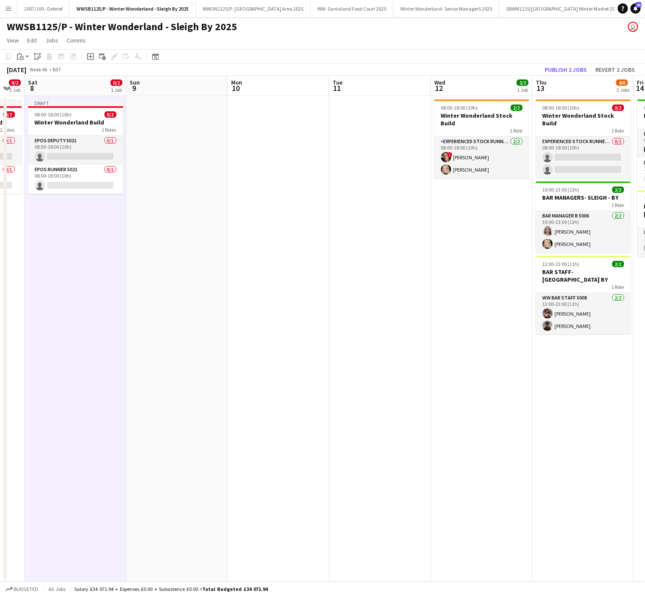
scroll to position [0, 172]
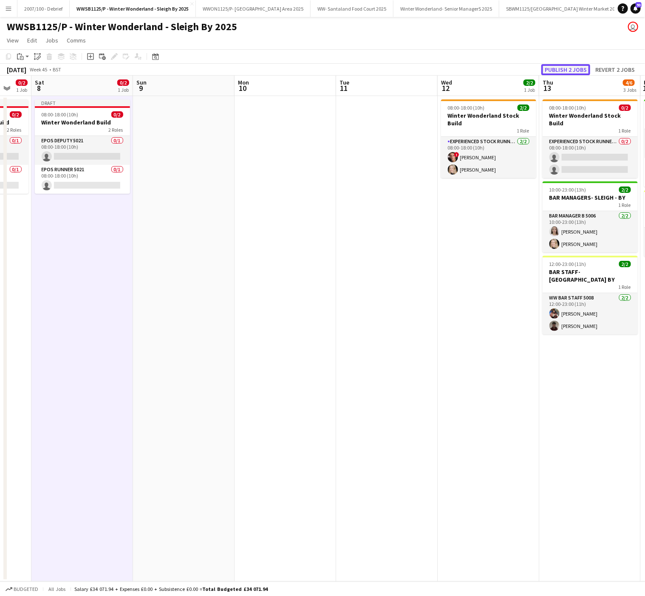
click at [550, 65] on button "Publish 2 jobs" at bounding box center [565, 69] width 49 height 11
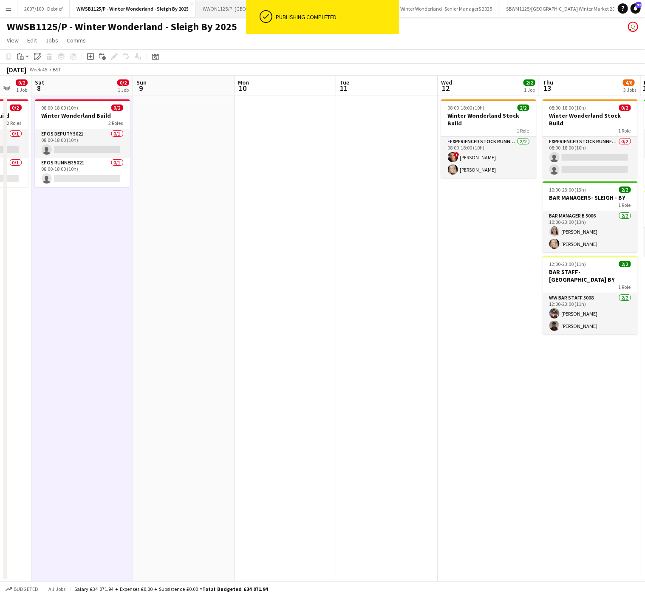
click at [219, 12] on button "WWON1125/P- Winter Wonderland- Streetfood Area 2025 Close" at bounding box center [253, 8] width 115 height 17
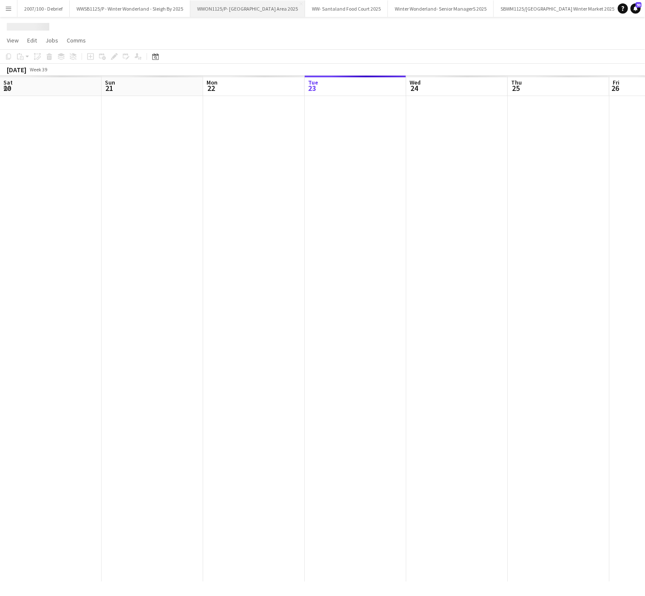
scroll to position [0, 203]
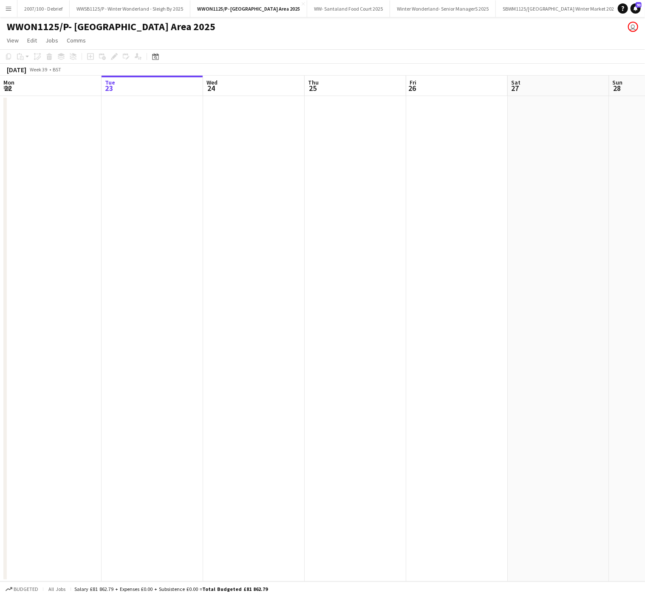
click at [264, 375] on app-date-cell at bounding box center [254, 339] width 102 height 486
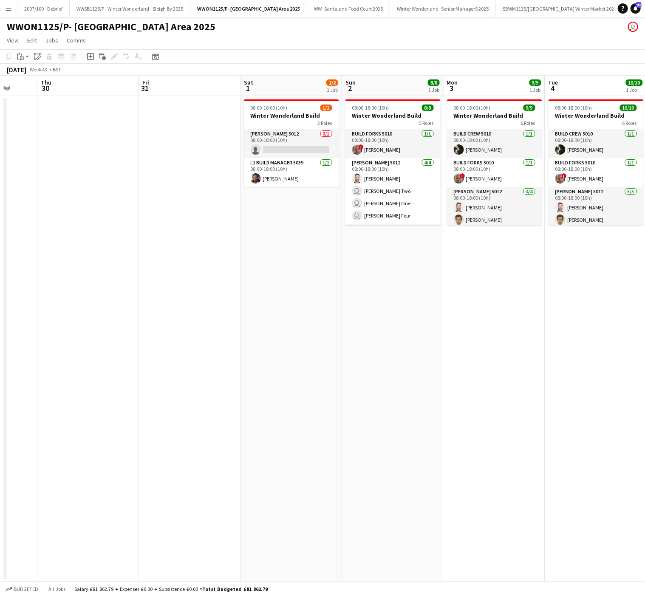
scroll to position [0, 385]
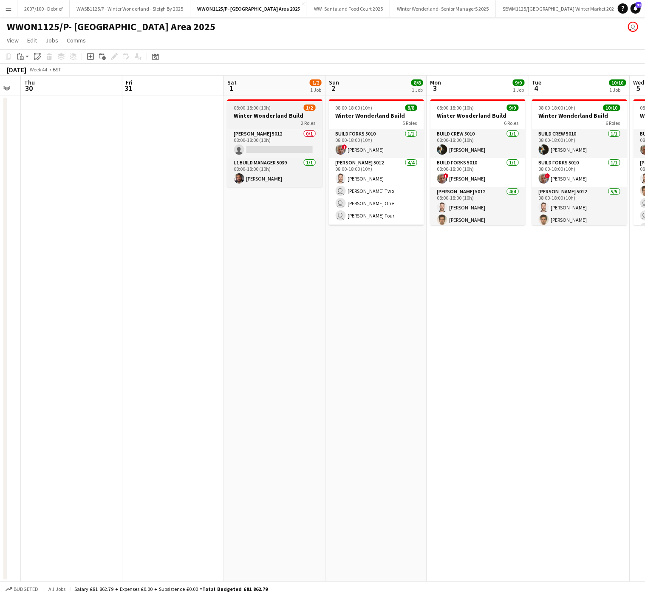
click at [292, 118] on h3 "Winter Wonderland Build" at bounding box center [274, 116] width 95 height 8
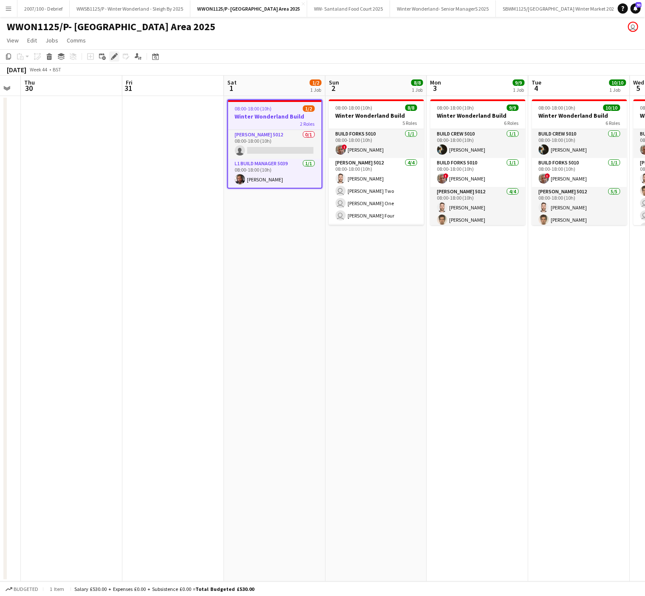
click at [111, 56] on icon "Edit" at bounding box center [114, 56] width 7 height 7
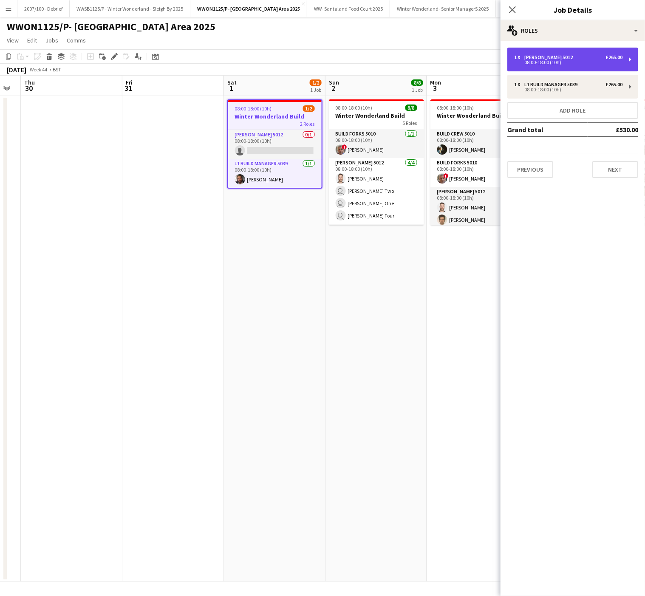
click at [545, 60] on div "08:00-18:00 (10h)" at bounding box center [568, 62] width 108 height 4
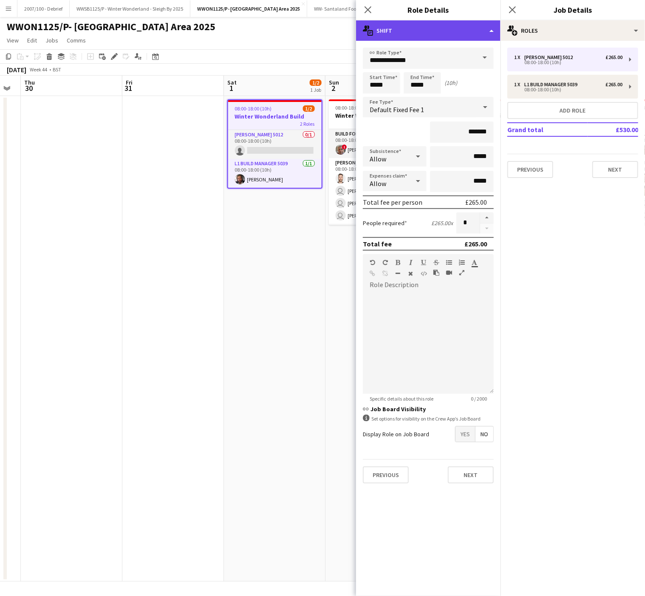
click at [439, 27] on div "multiple-actions-text Shift" at bounding box center [428, 30] width 144 height 20
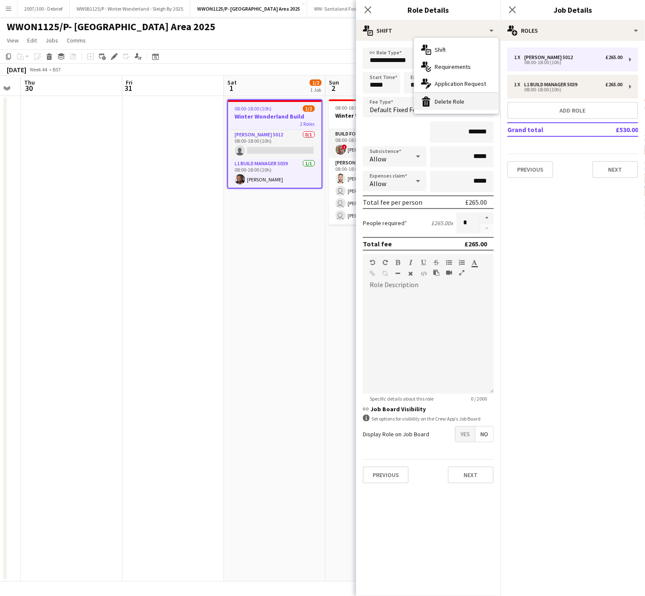
click at [460, 107] on div "bin-2 Delete Role" at bounding box center [456, 101] width 84 height 17
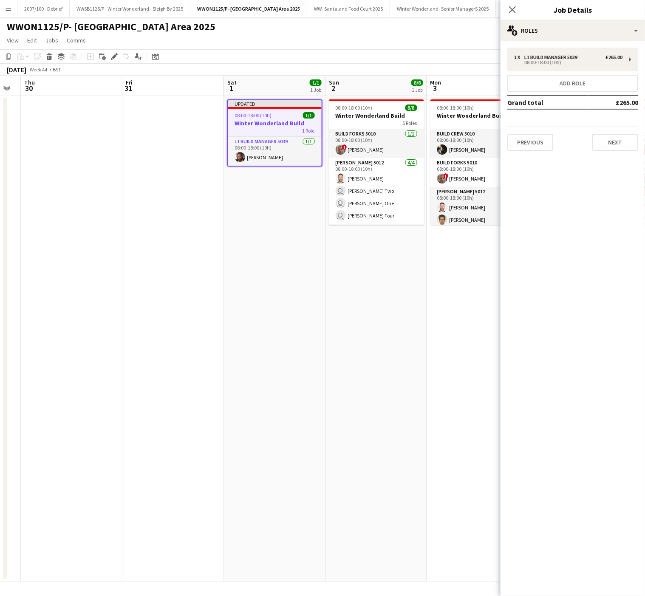
click at [313, 349] on app-date-cell "Updated 08:00-18:00 (10h) 1/1 Winter Wonderland Build 1 Role L1 Build Manager 5…" at bounding box center [275, 339] width 102 height 486
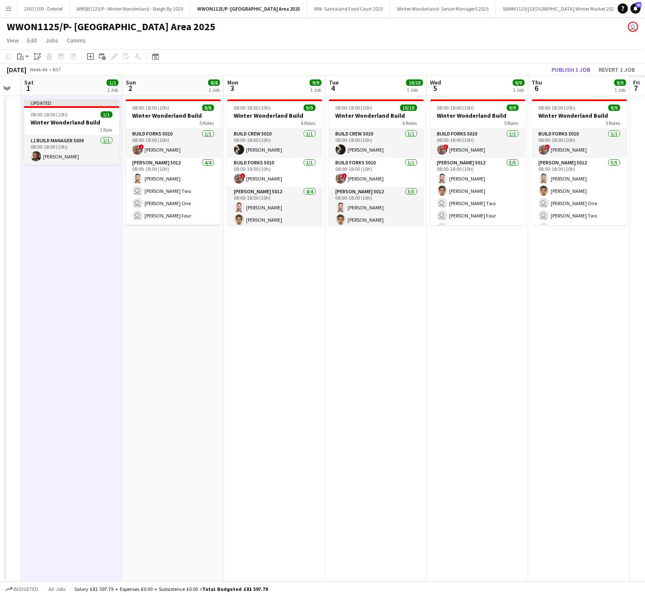
scroll to position [0, 318]
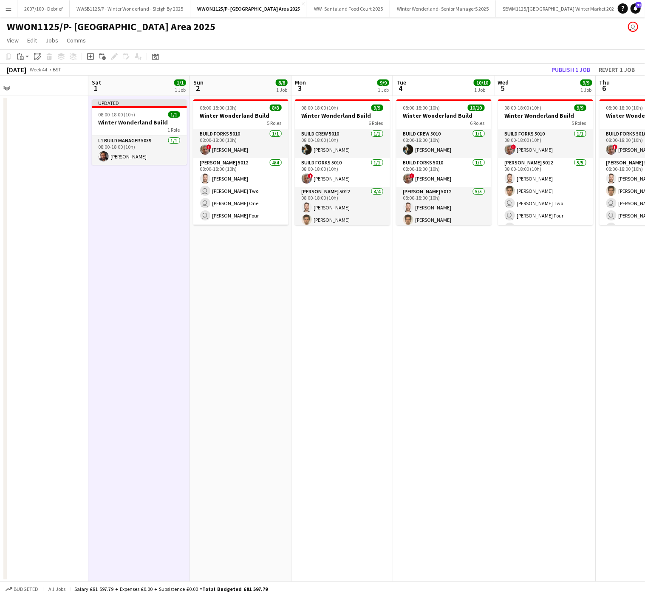
drag, startPoint x: 463, startPoint y: 369, endPoint x: 327, endPoint y: 378, distance: 136.3
click at [327, 378] on app-calendar-viewport "Tue 28 Wed 29 Thu 30 Fri 31 Sat 1 1/1 1 Job Sun 2 8/8 1 Job Mon 3 9/9 1 Job Tue…" at bounding box center [322, 329] width 645 height 506
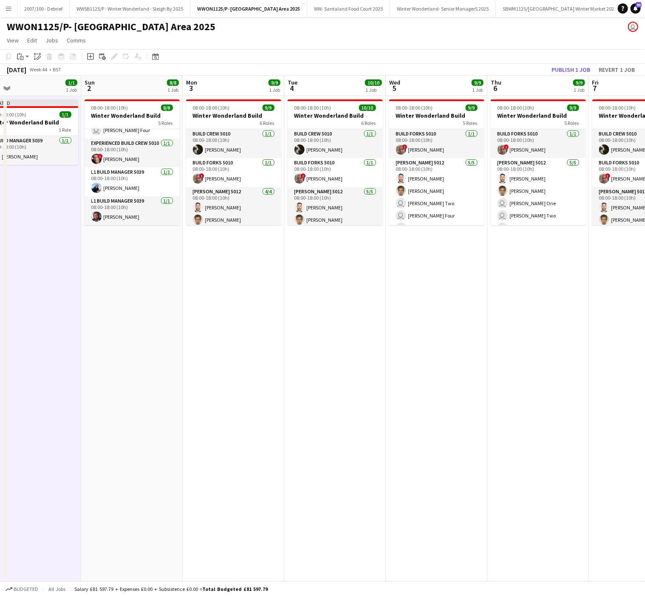
scroll to position [0, 225]
drag, startPoint x: 520, startPoint y: 345, endPoint x: 410, endPoint y: 347, distance: 109.6
click at [410, 347] on app-calendar-viewport "Thu 30 Fri 31 Sat 1 1/1 1 Job Sun 2 8/8 1 Job Mon 3 9/9 1 Job Tue 4 10/10 1 Job…" at bounding box center [322, 329] width 645 height 506
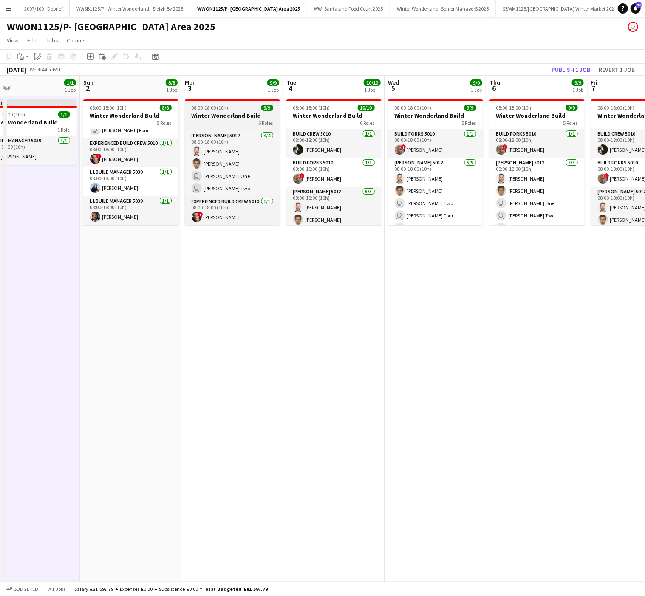
scroll to position [0, 0]
click at [221, 122] on div "6 Roles" at bounding box center [232, 122] width 95 height 7
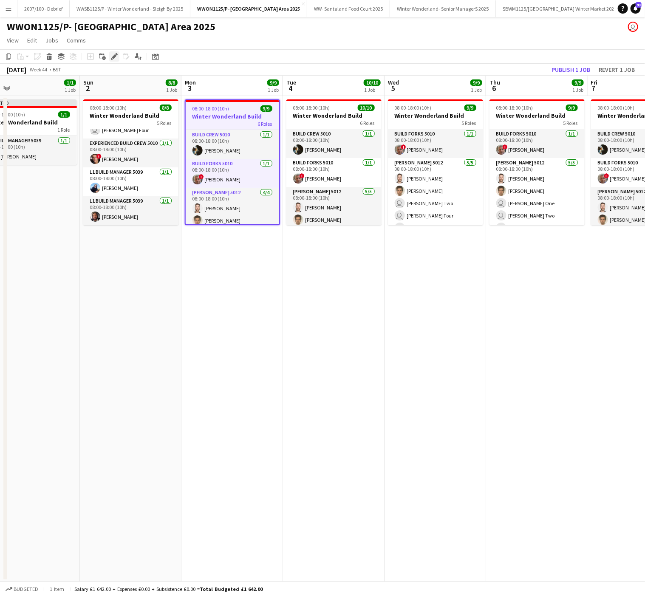
click at [112, 55] on icon "Edit" at bounding box center [114, 56] width 7 height 7
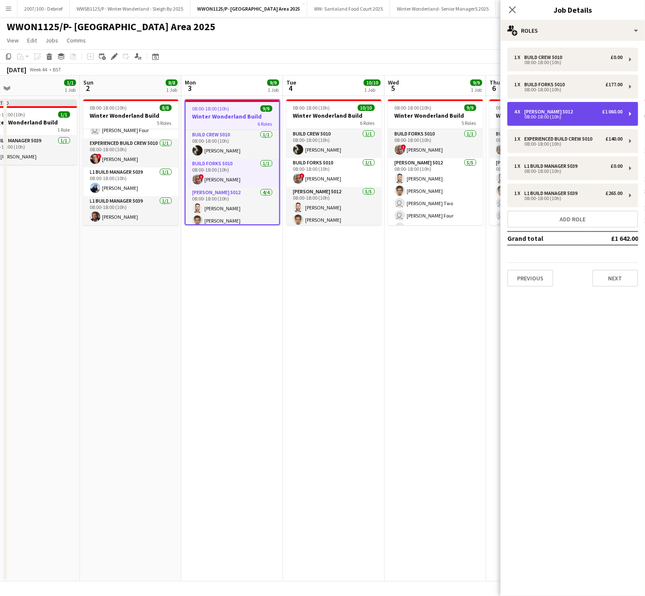
click at [554, 115] on div "08:00-18:00 (10h)" at bounding box center [568, 117] width 108 height 4
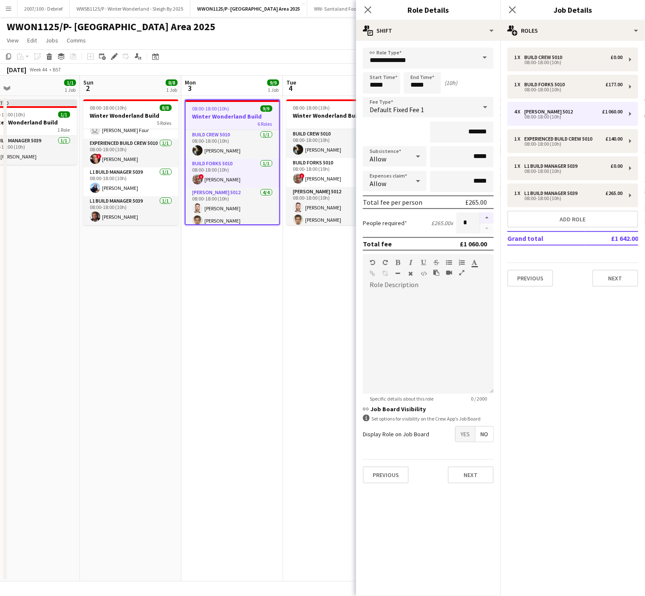
click at [484, 217] on button "button" at bounding box center [487, 217] width 14 height 11
type input "*"
click at [228, 317] on app-date-cell "08:00-18:00 (10h) 9/9 Winter Wonderland Build 6 Roles Build Crew 5010 [DATE] 08…" at bounding box center [232, 339] width 102 height 486
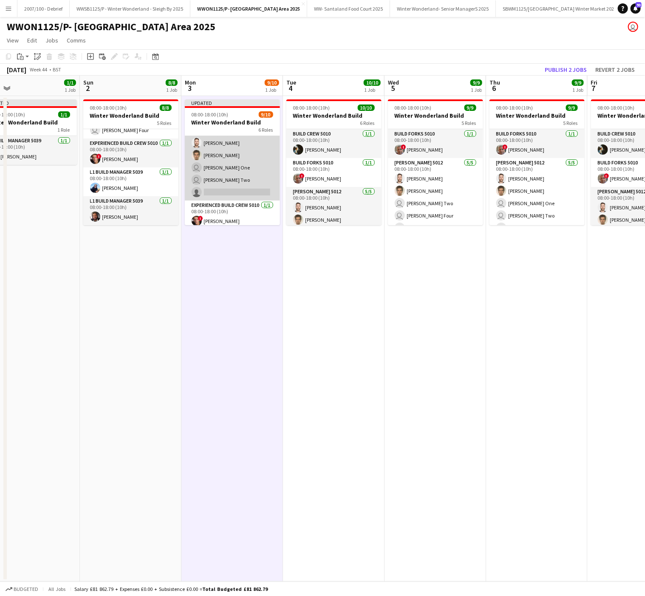
click at [240, 192] on app-card-role "[PERSON_NAME] 5012 [DATE] 08:00-18:00 (10h) [PERSON_NAME] [PERSON_NAME] user [P…" at bounding box center [232, 161] width 95 height 78
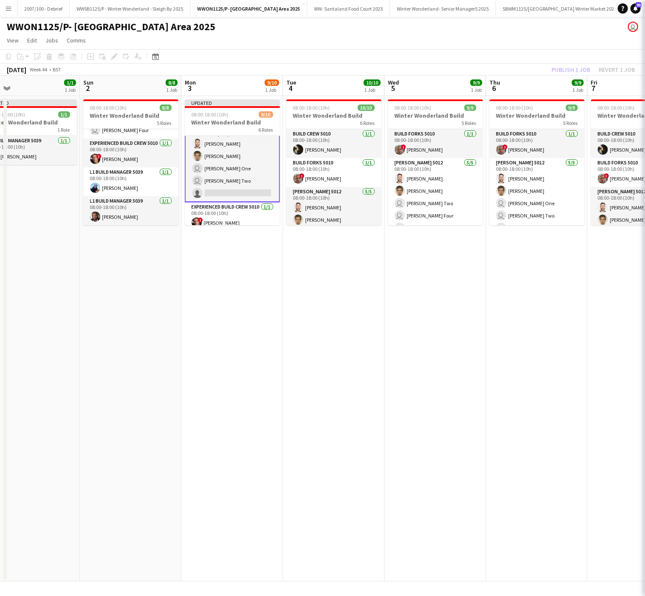
scroll to position [72, 0]
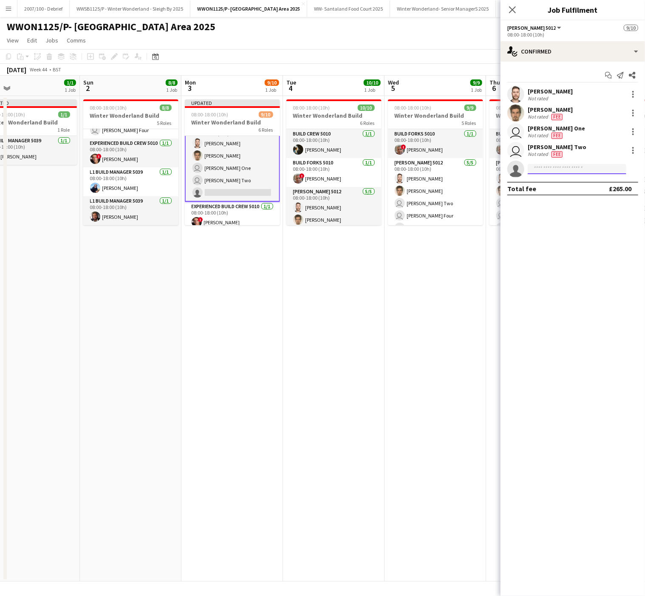
click at [571, 172] on input at bounding box center [577, 169] width 99 height 10
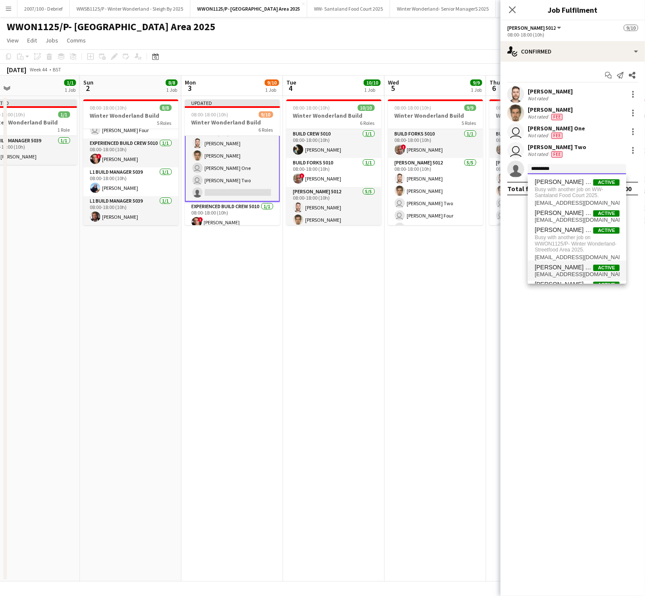
type input "*********"
click at [593, 271] on span "Active" at bounding box center [606, 268] width 26 height 6
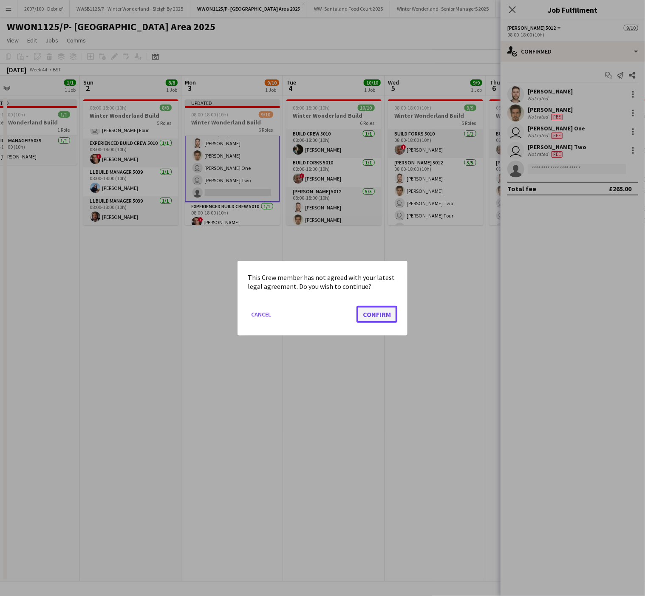
click at [372, 308] on button "Confirm" at bounding box center [376, 313] width 41 height 17
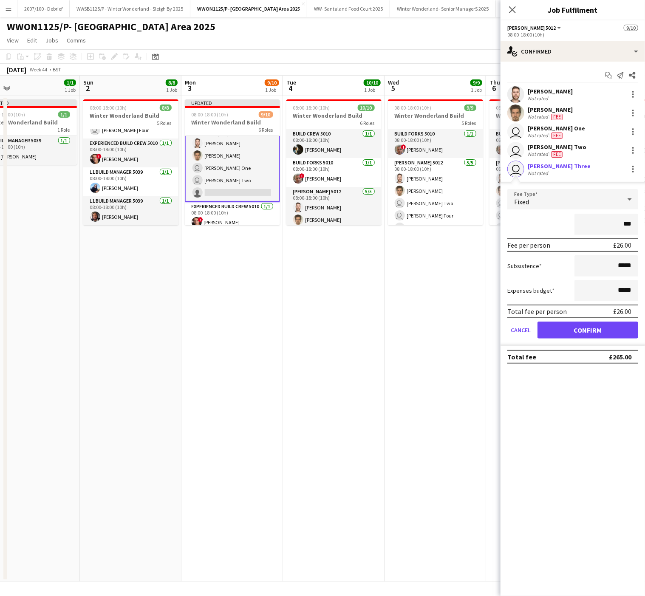
type input "**"
type input "*****"
click button "Confirm" at bounding box center [587, 330] width 101 height 17
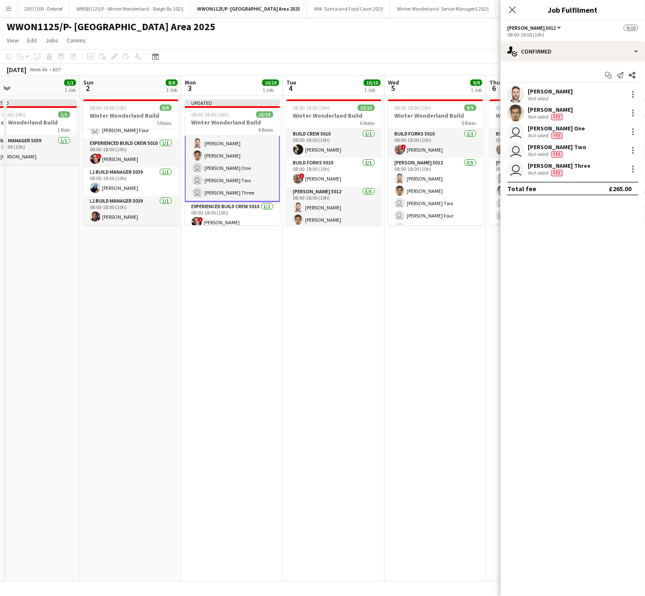
click at [241, 302] on app-date-cell "Updated 08:00-18:00 (10h) 10/10 Winter Wonderland Build 6 Roles Build Crew 5010…" at bounding box center [232, 339] width 102 height 486
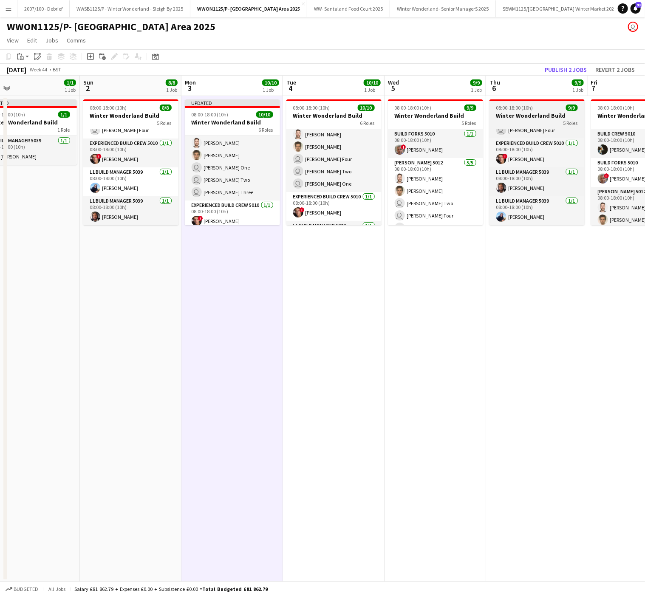
scroll to position [0, 0]
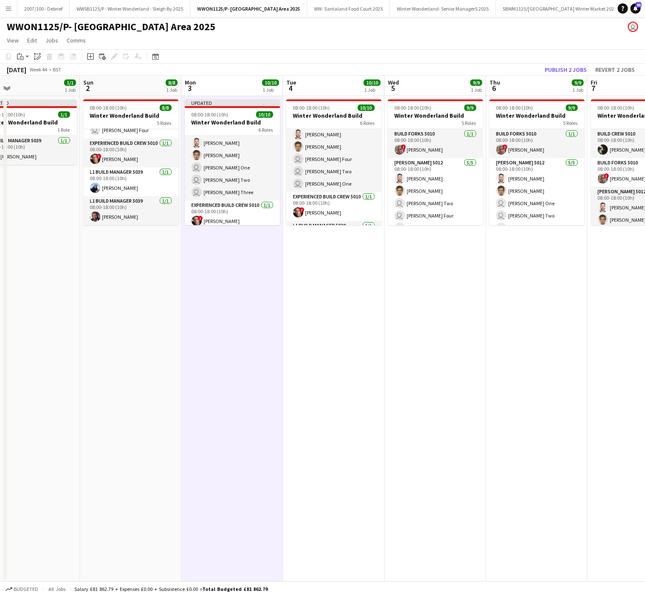
click at [544, 300] on app-date-cell "08:00-18:00 (10h) 9/9 Winter Wonderland Build 5 Roles Build Forks 5010 [DATE] 0…" at bounding box center [537, 339] width 102 height 486
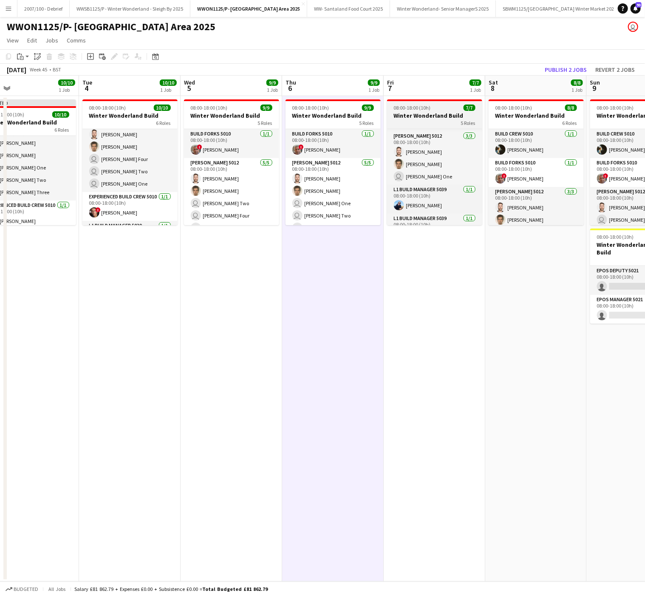
scroll to position [58, 0]
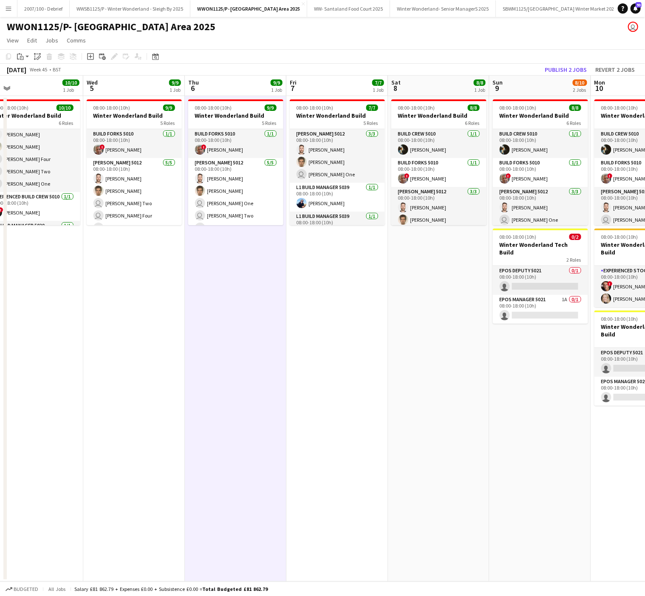
drag, startPoint x: 511, startPoint y: 317, endPoint x: 408, endPoint y: 344, distance: 106.4
click at [408, 344] on app-calendar-viewport "Sat 1 1/1 1 Job Sun 2 8/8 1 Job Mon 3 10/10 1 Job Tue 4 10/10 1 Job Wed 5 9/9 1…" at bounding box center [322, 329] width 645 height 506
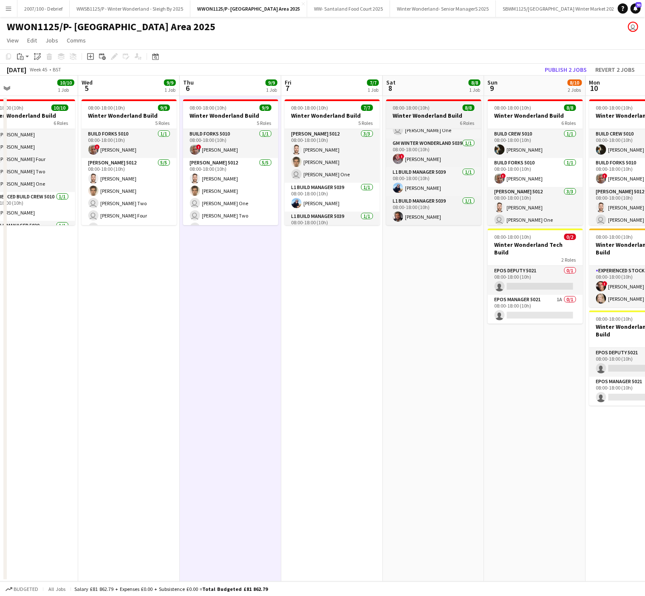
scroll to position [0, 0]
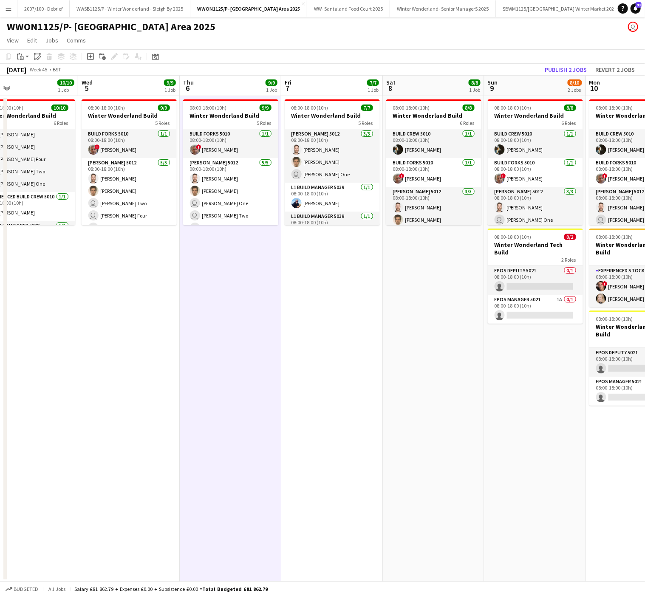
click at [404, 359] on app-date-cell "08:00-18:00 (10h) 8/8 Winter Wonderland Build 6 Roles Build Crew 5010 [DATE] 08…" at bounding box center [434, 339] width 102 height 486
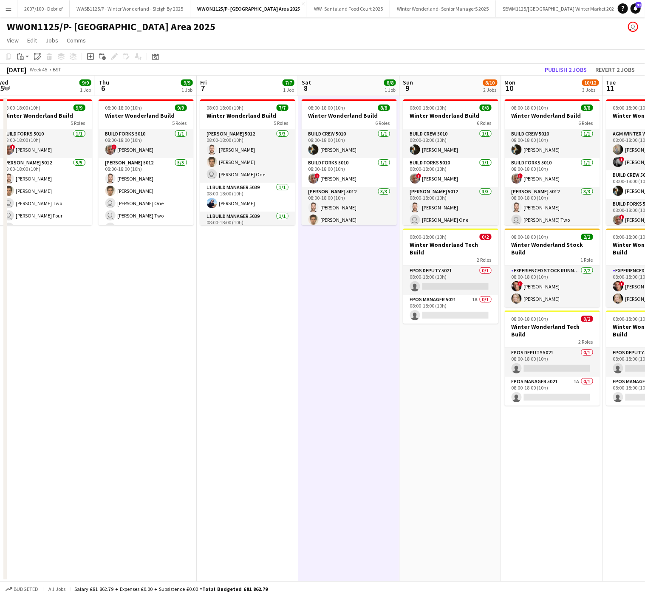
scroll to position [0, 261]
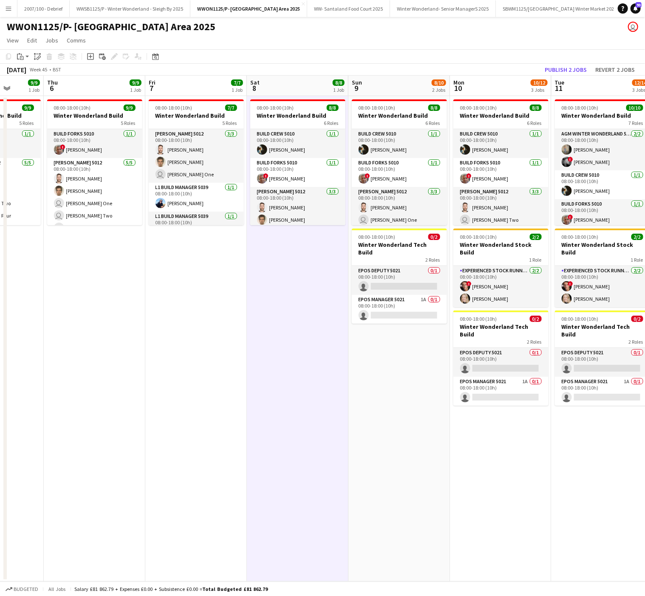
click at [391, 471] on app-date-cell "08:00-18:00 (10h) 8/8 Winter Wonderland Build 6 Roles Build Crew 5010 [DATE] 08…" at bounding box center [399, 339] width 102 height 486
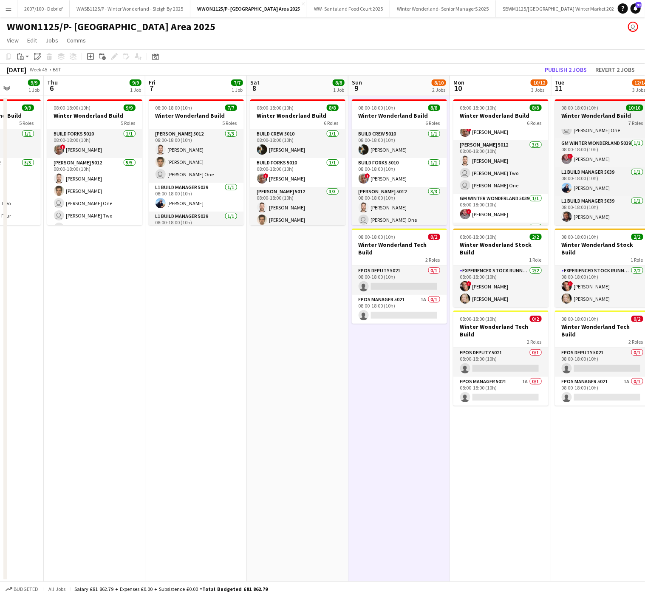
scroll to position [0, 0]
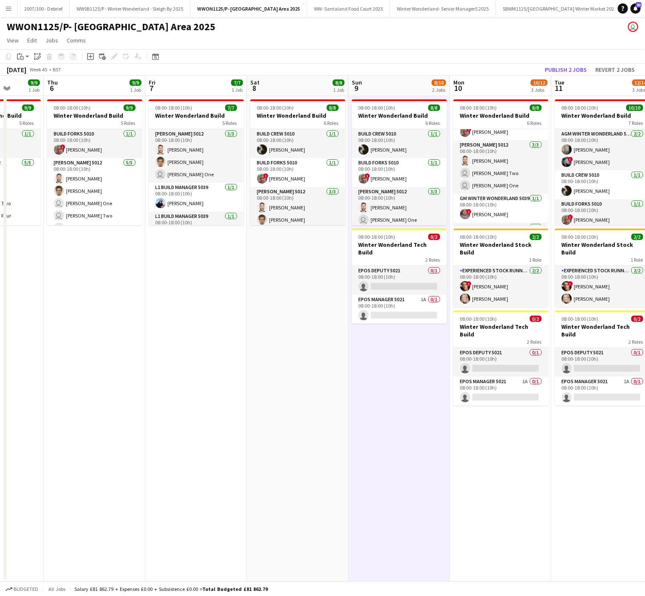
click at [347, 405] on app-date-cell "08:00-18:00 (10h) 8/8 Winter Wonderland Build 6 Roles Build Crew 5010 [DATE] 08…" at bounding box center [298, 339] width 102 height 486
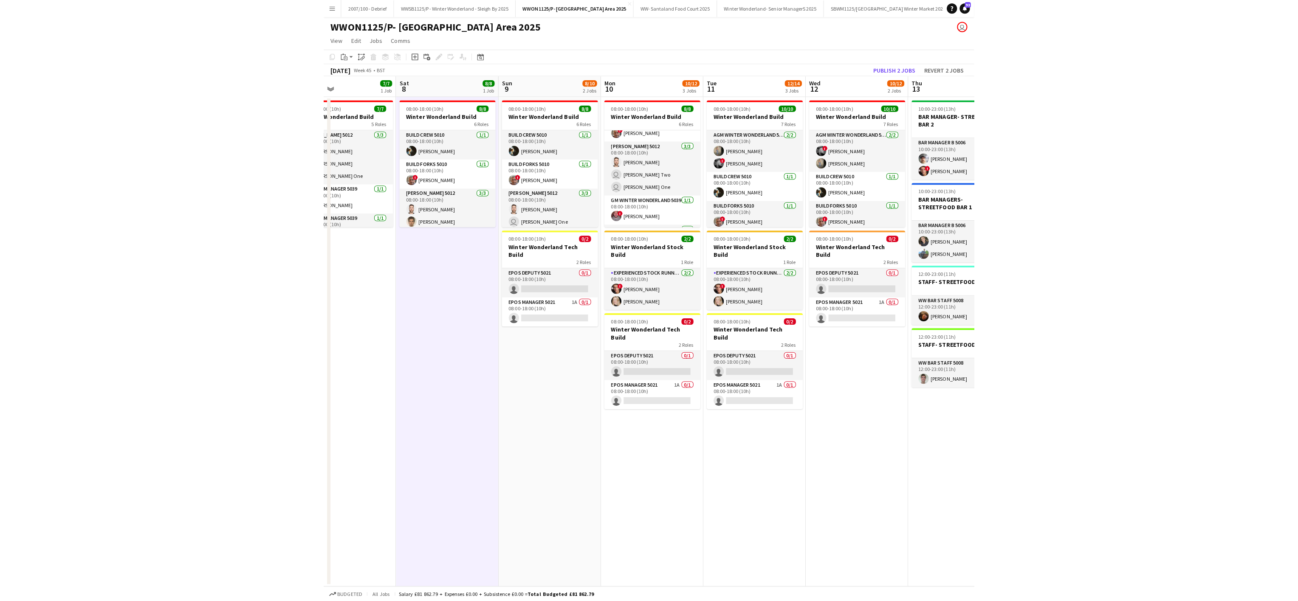
scroll to position [0, 262]
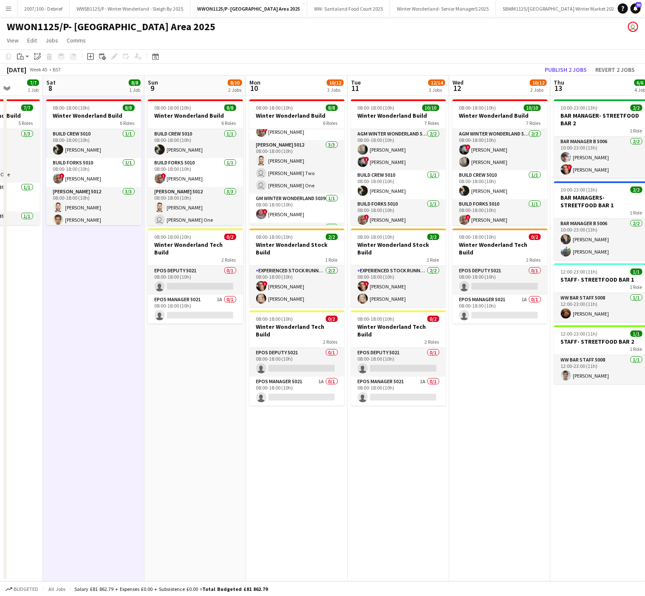
click at [391, 450] on app-date-cell "08:00-18:00 (10h) 10/10 Winter Wonderland Build 7 Roles AGM Winter Wonderland 5…" at bounding box center [398, 339] width 102 height 486
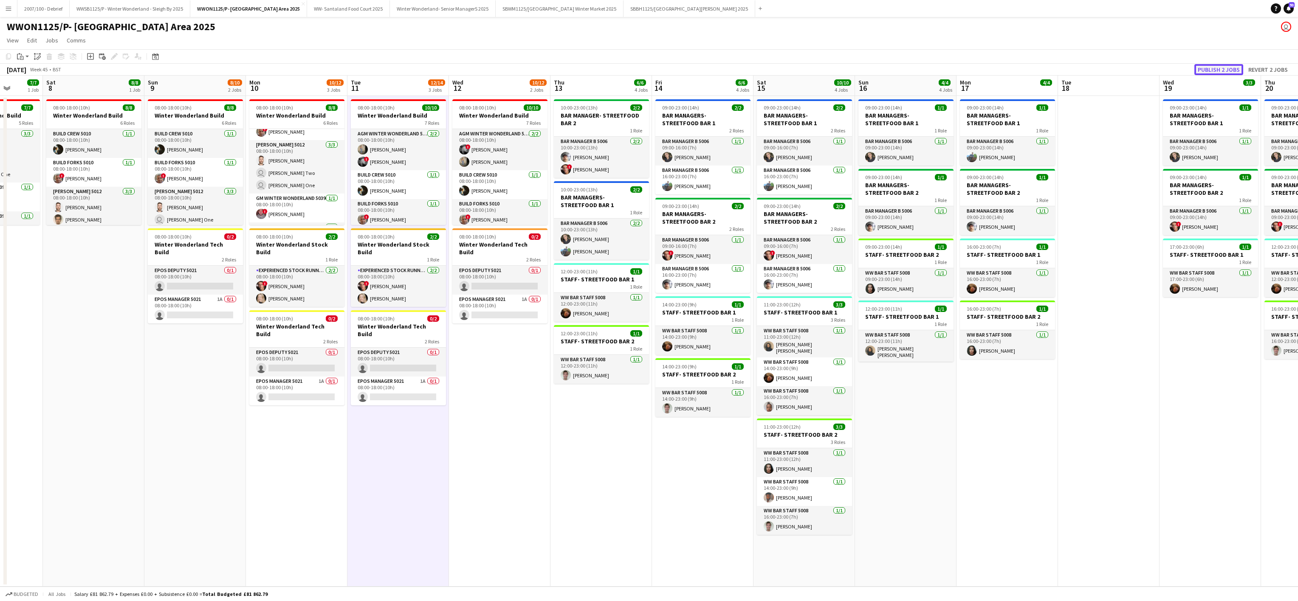
click at [1221, 68] on button "Publish 2 jobs" at bounding box center [1218, 69] width 49 height 11
click at [170, 422] on app-date-cell "08:00-18:00 (10h) 8/8 Winter Wonderland Build 6 Roles Build Crew 5010 [DATE] 08…" at bounding box center [195, 341] width 102 height 491
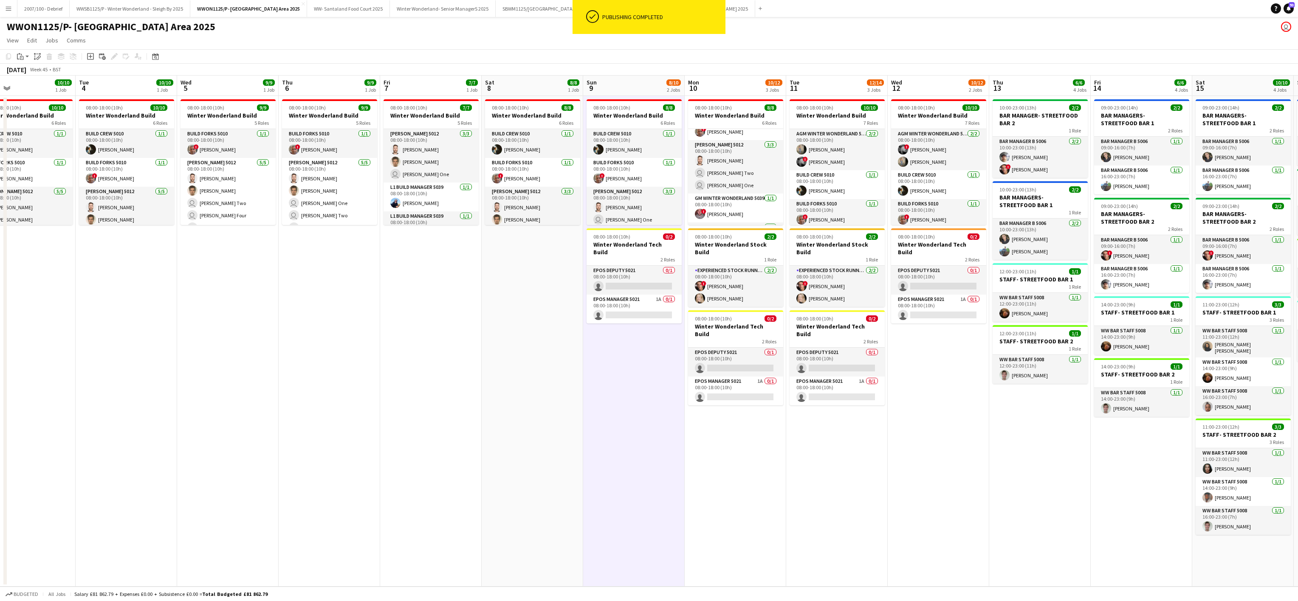
scroll to position [0, 225]
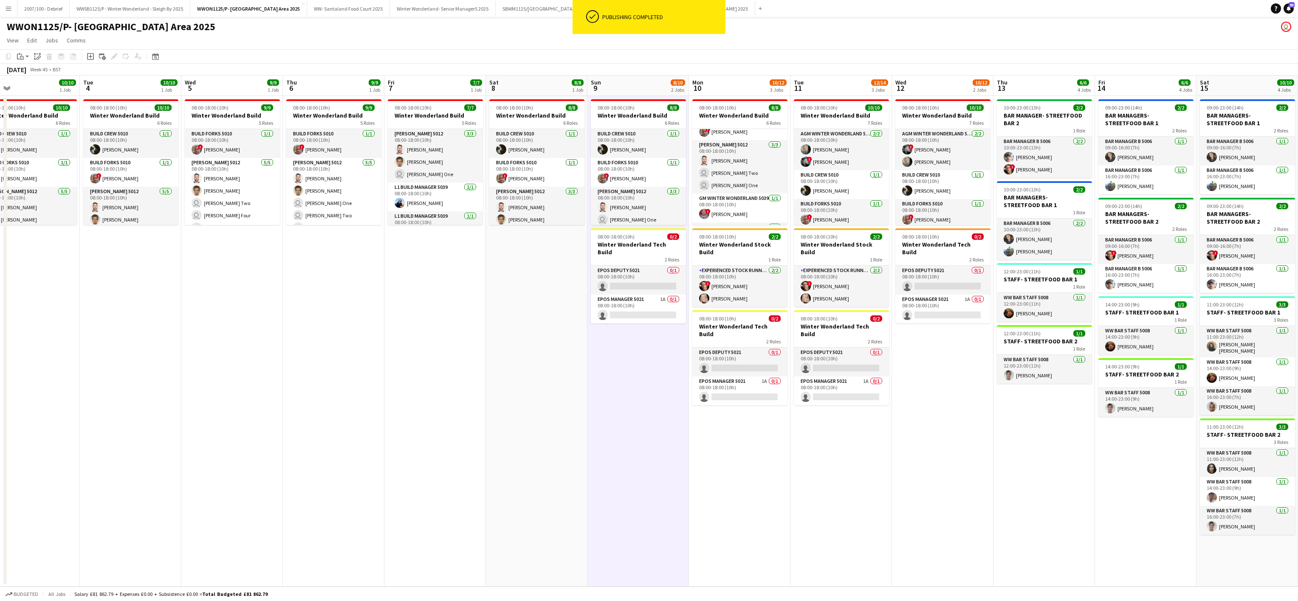
click at [406, 436] on app-date-cell "08:00-18:00 (10h) 7/7 Winter Wonderland Build 5 Roles Build Crew 5010 [DATE] 08…" at bounding box center [435, 341] width 102 height 491
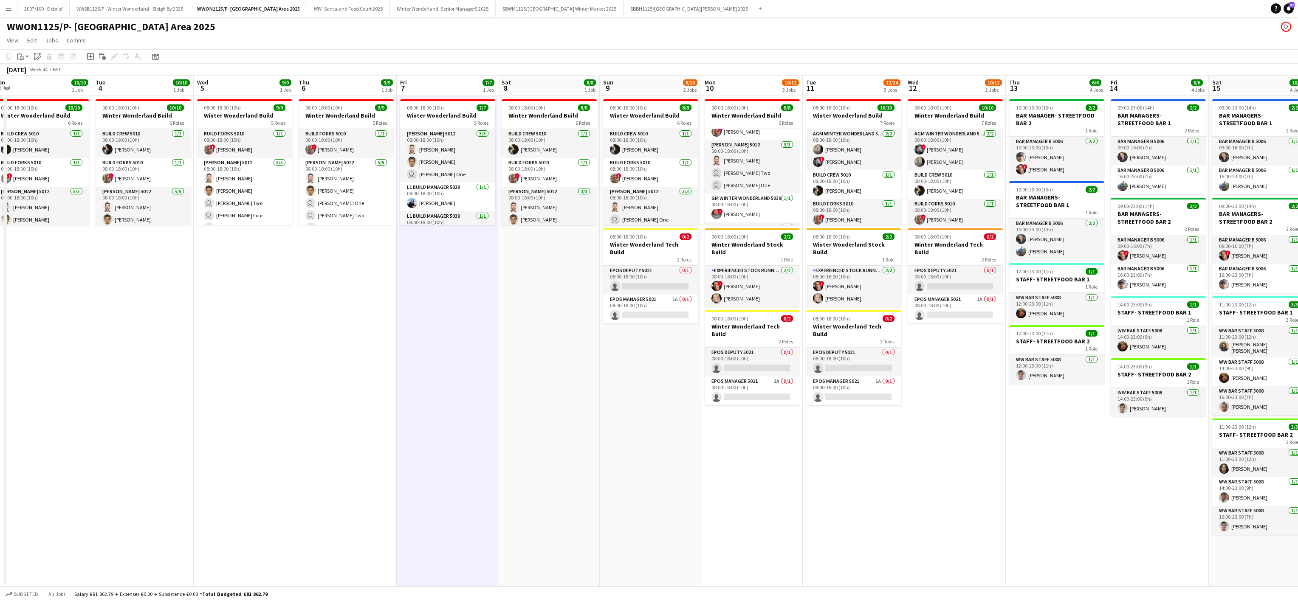
scroll to position [0, 194]
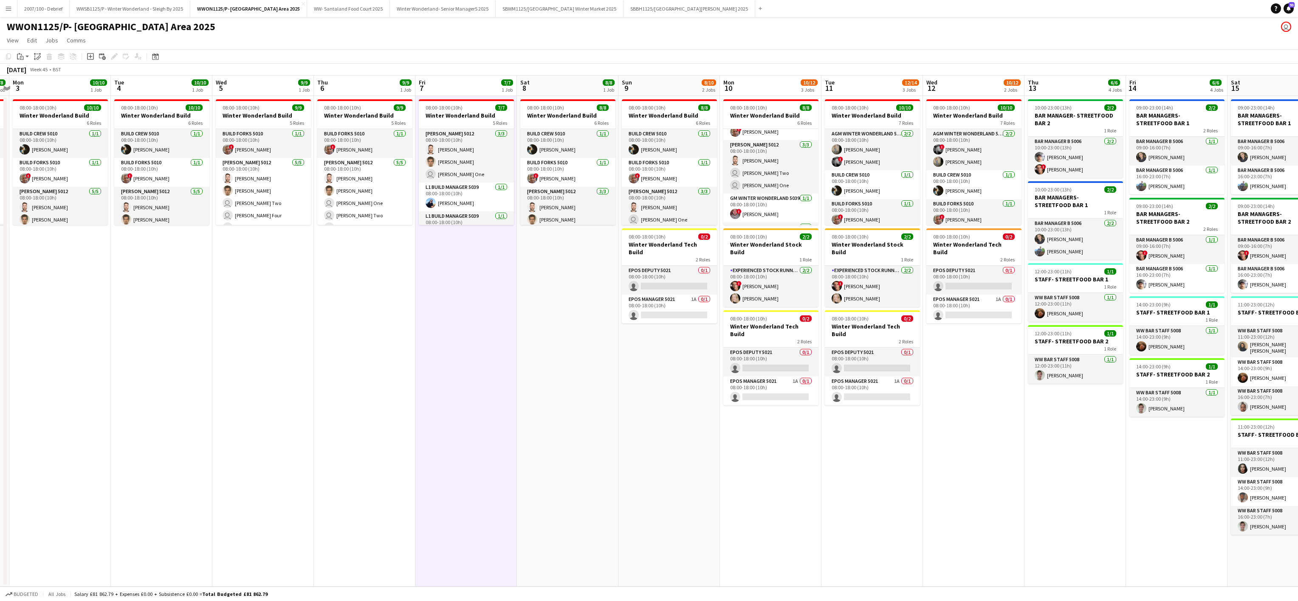
drag, startPoint x: 206, startPoint y: 480, endPoint x: 884, endPoint y: 479, distance: 678.4
click at [884, 479] on app-calendar-viewport "Sat 1 1/1 1 Job Sun 2 8/8 1 Job Mon 3 10/10 1 Job Tue 4 10/10 1 Job Wed 5 9/9 1…" at bounding box center [649, 331] width 1298 height 511
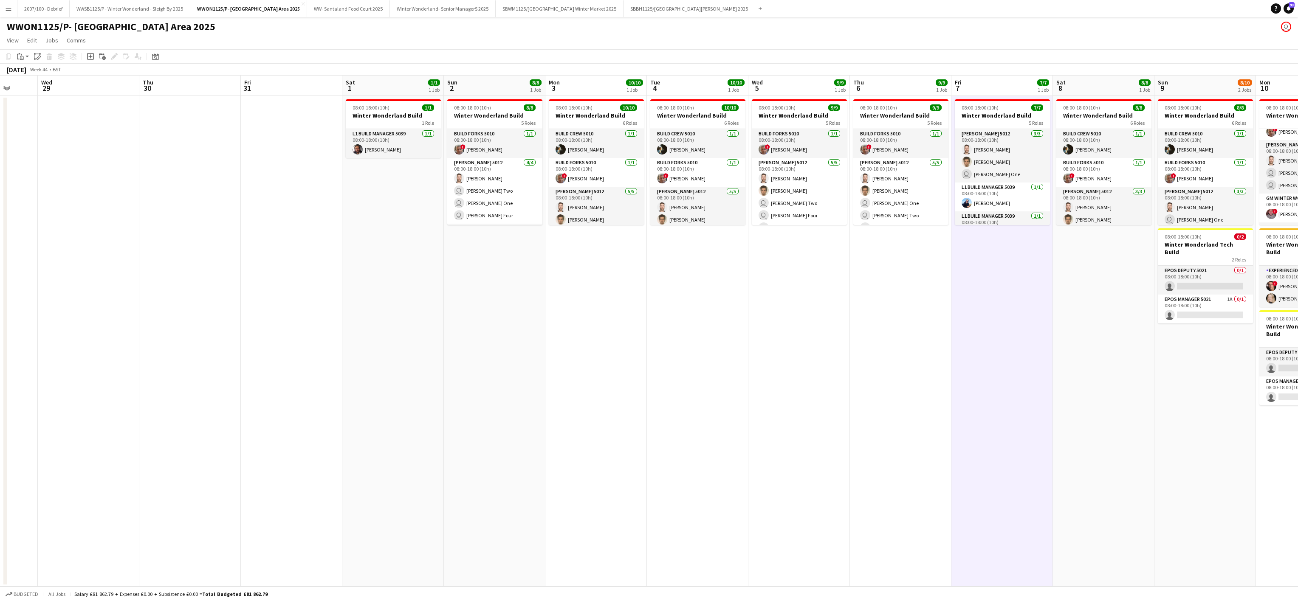
drag, startPoint x: 154, startPoint y: 373, endPoint x: 690, endPoint y: 385, distance: 535.8
click at [690, 385] on app-calendar-viewport "Sun 26 Mon 27 Tue 28 Wed 29 Thu 30 Fri 31 Sat 1 1/1 1 Job Sun 2 8/8 1 Job Mon 3…" at bounding box center [649, 331] width 1298 height 511
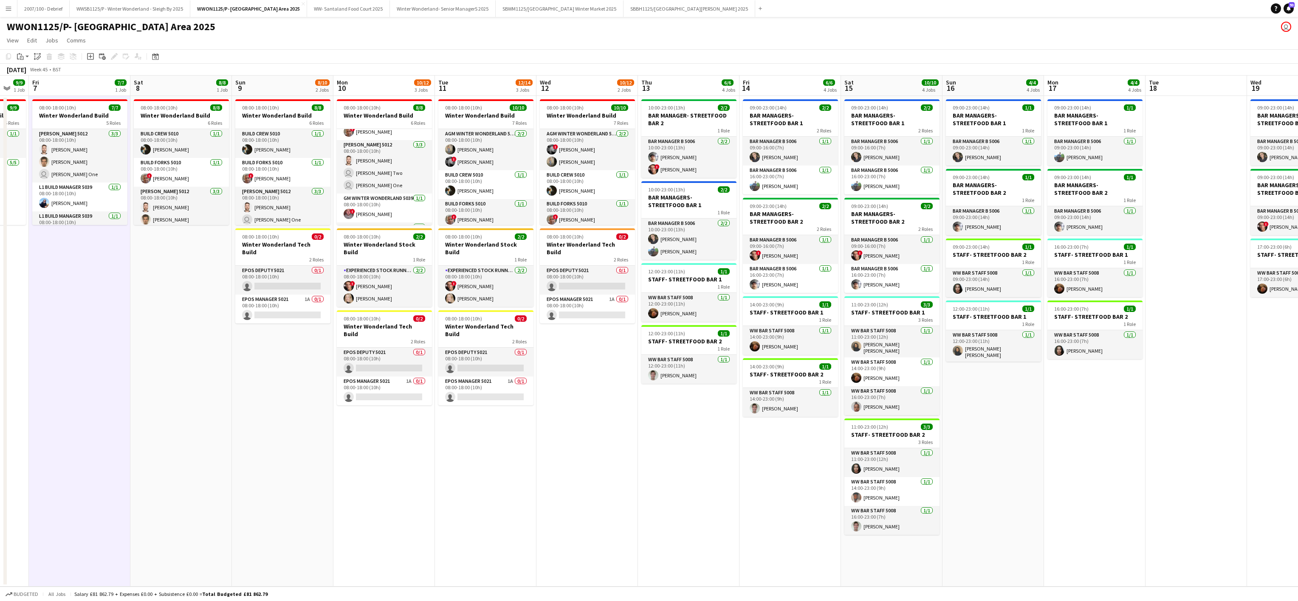
drag, startPoint x: 947, startPoint y: 443, endPoint x: 137, endPoint y: 498, distance: 811.9
click at [137, 498] on app-calendar-viewport "Tue 4 10/10 1 Job Wed 5 9/9 1 Job Thu 6 9/9 1 Job Fri 7 7/7 1 Job Sat 8 8/8 1 J…" at bounding box center [649, 331] width 1298 height 511
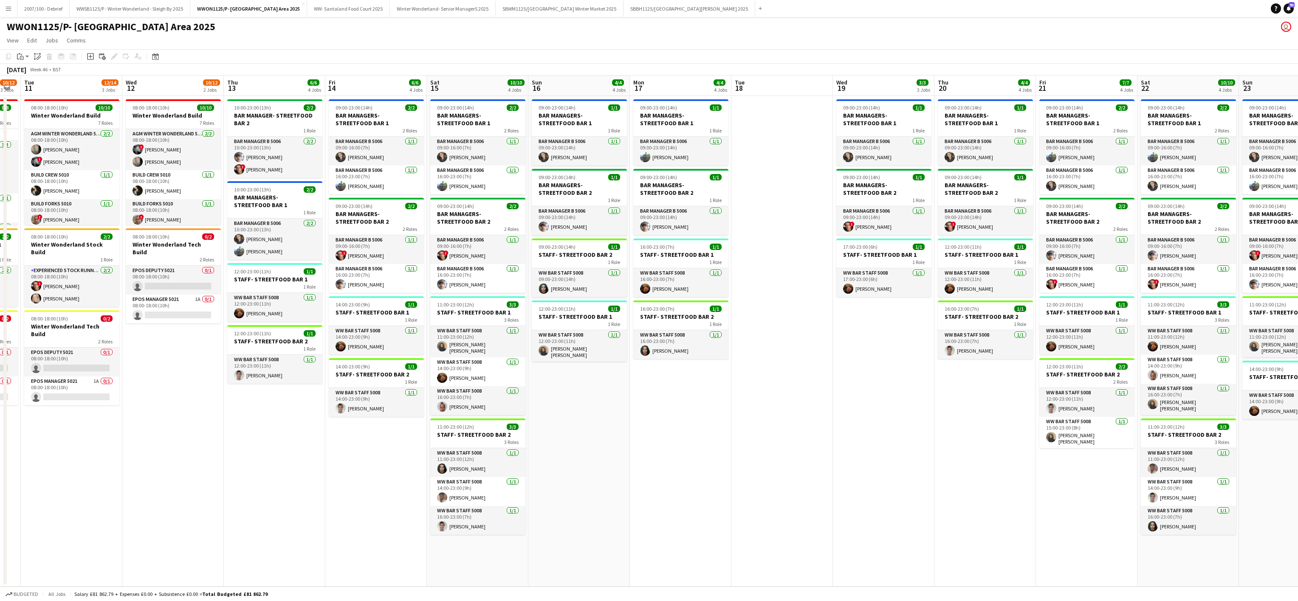
drag, startPoint x: 1058, startPoint y: 395, endPoint x: 460, endPoint y: 431, distance: 599.2
click at [460, 431] on app-calendar-viewport "Sat 8 8/8 1 Job Sun 9 8/10 2 Jobs Mon 10 10/12 3 Jobs Tue 11 12/14 3 Jobs Wed 1…" at bounding box center [649, 331] width 1298 height 511
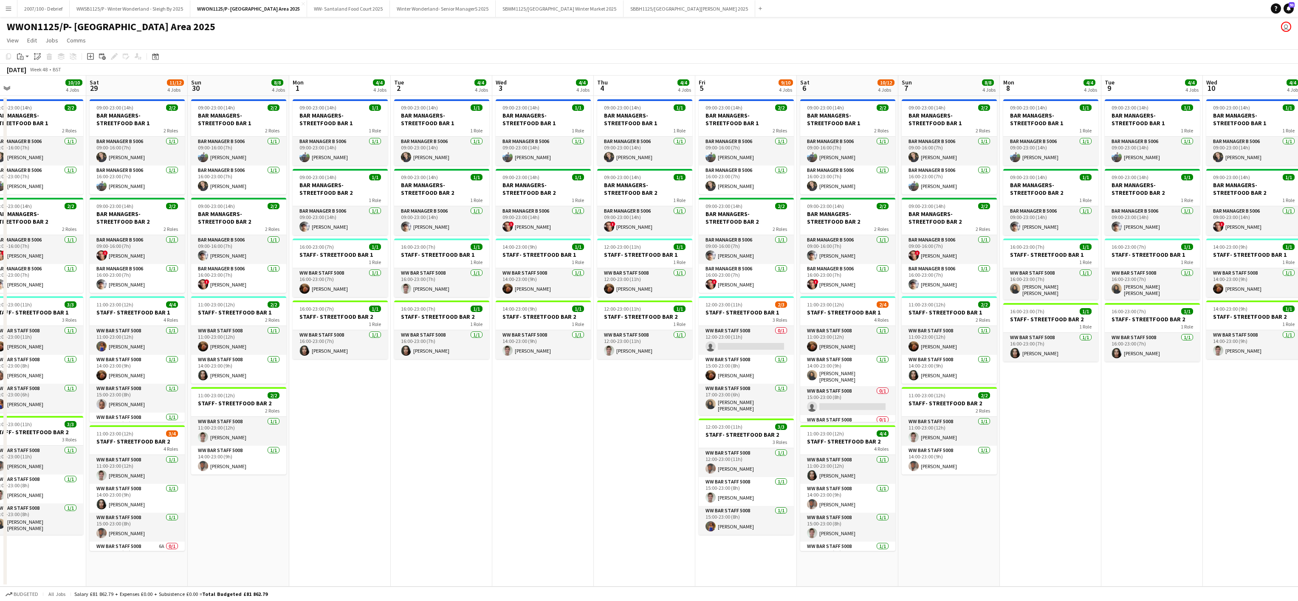
scroll to position [0, 330]
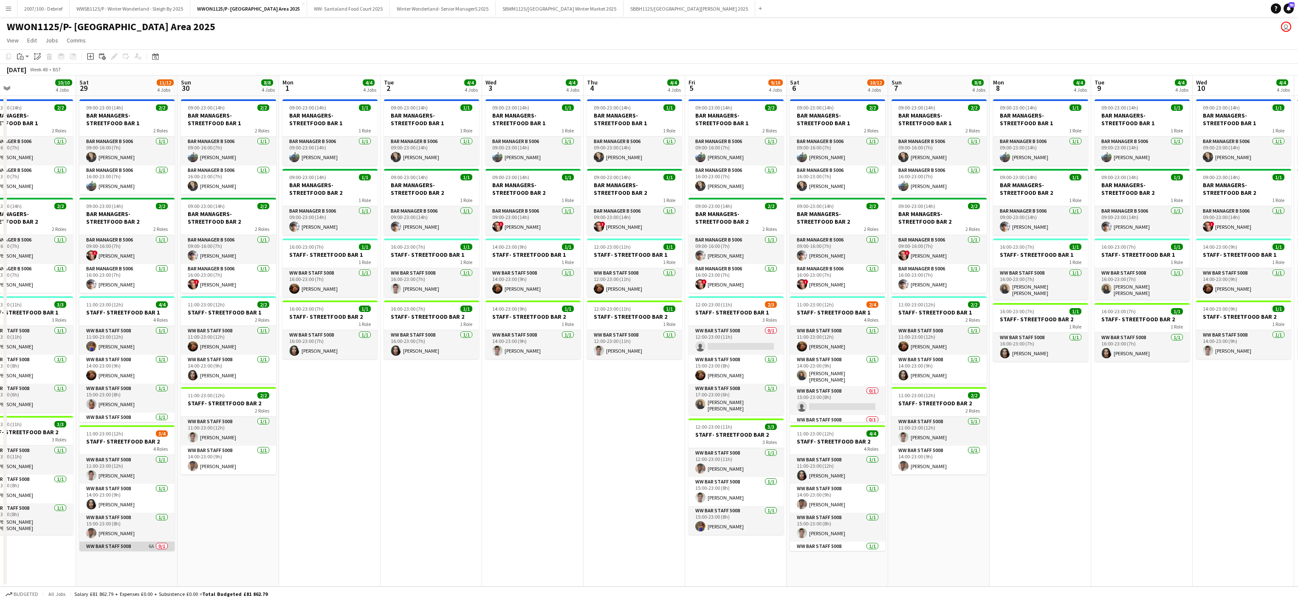
click at [133, 552] on app-card-role "WW Bar Staff 5008 6A 0/1 16:00-23:00 (7h) single-neutral-actions" at bounding box center [126, 556] width 95 height 29
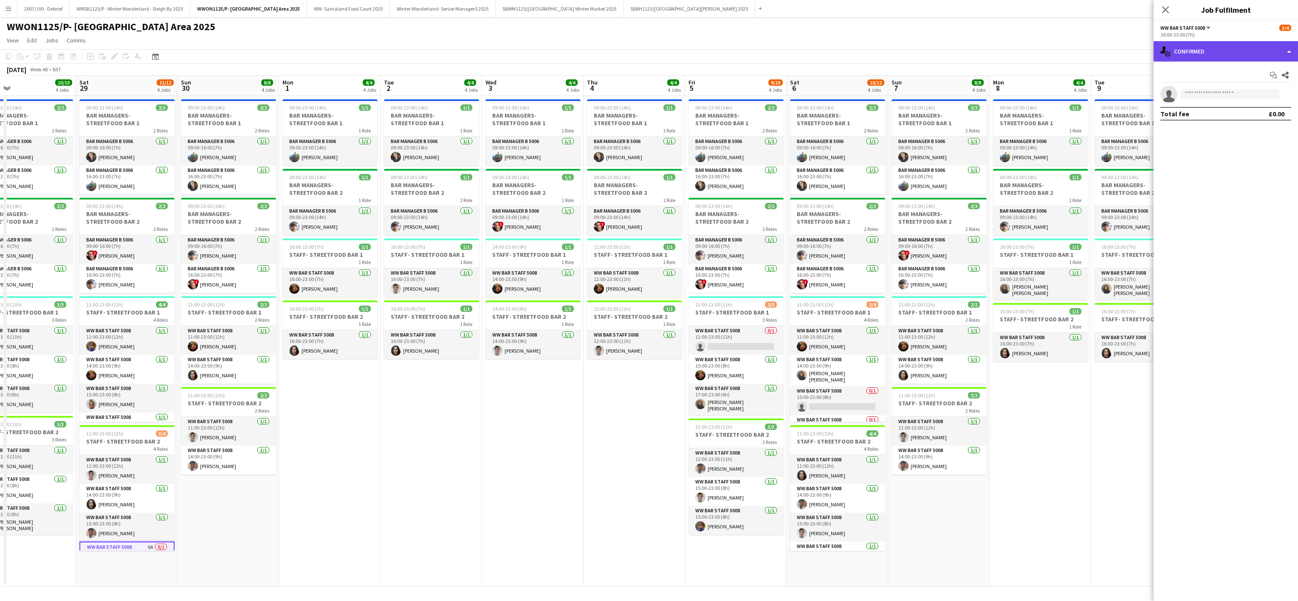
click at [1211, 54] on div "single-neutral-actions-check-2 Confirmed" at bounding box center [1226, 51] width 144 height 20
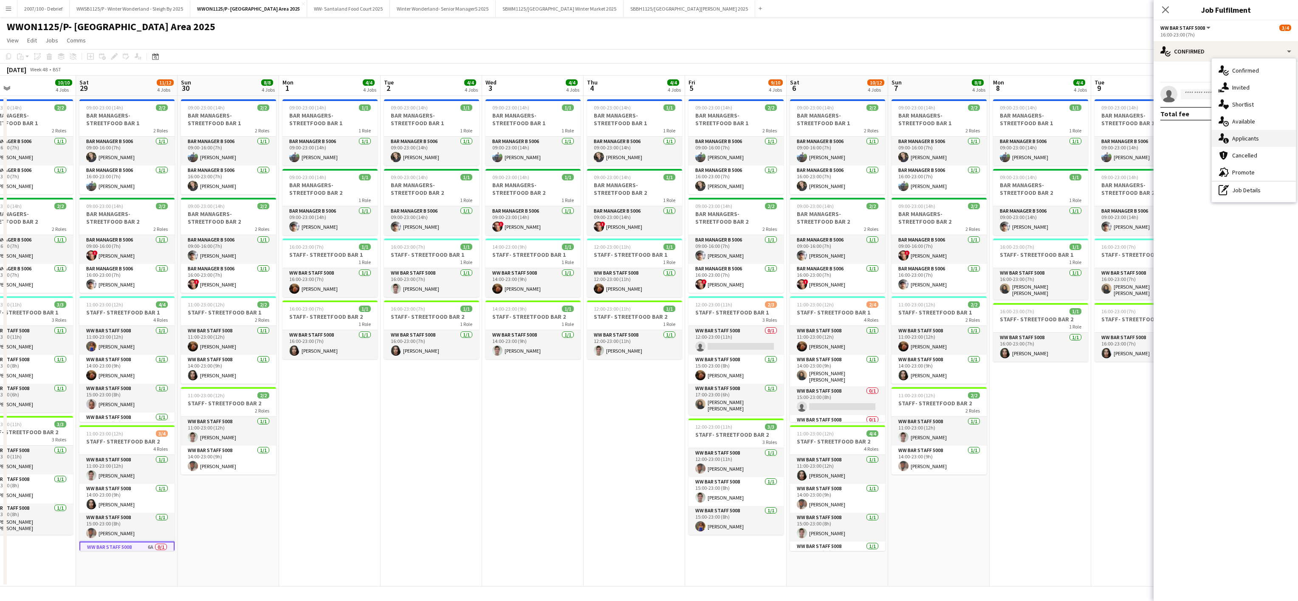
click at [1234, 134] on div "single-neutral-actions-information Applicants" at bounding box center [1254, 138] width 84 height 17
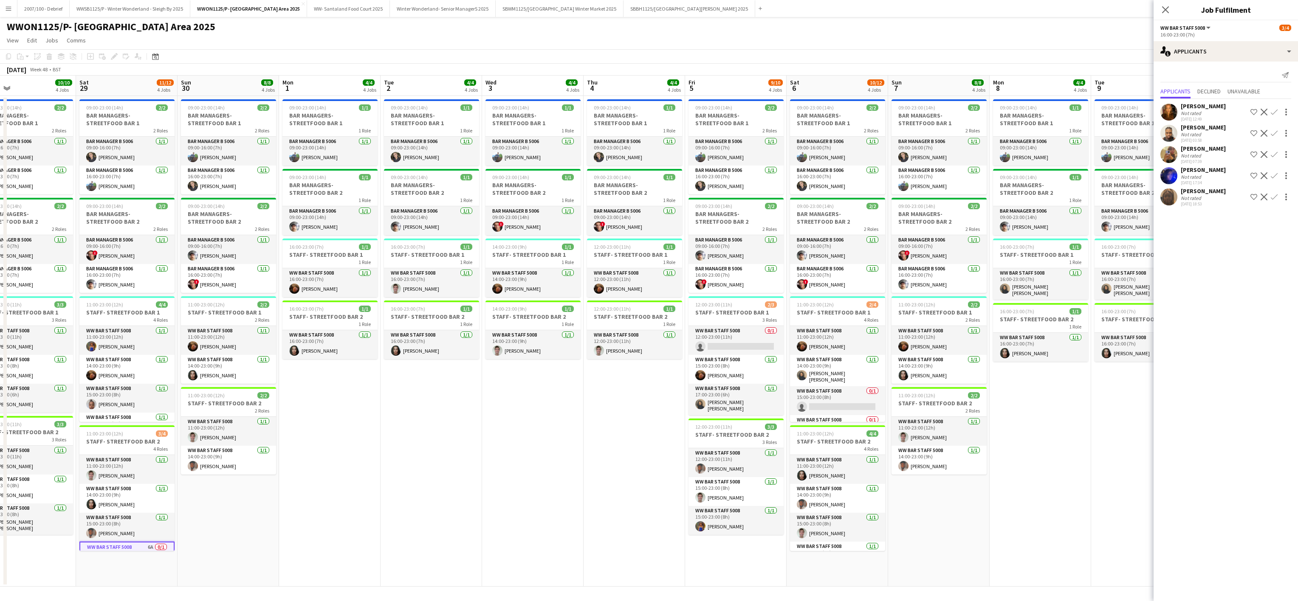
click at [1169, 161] on app-user-avatar at bounding box center [1169, 154] width 17 height 17
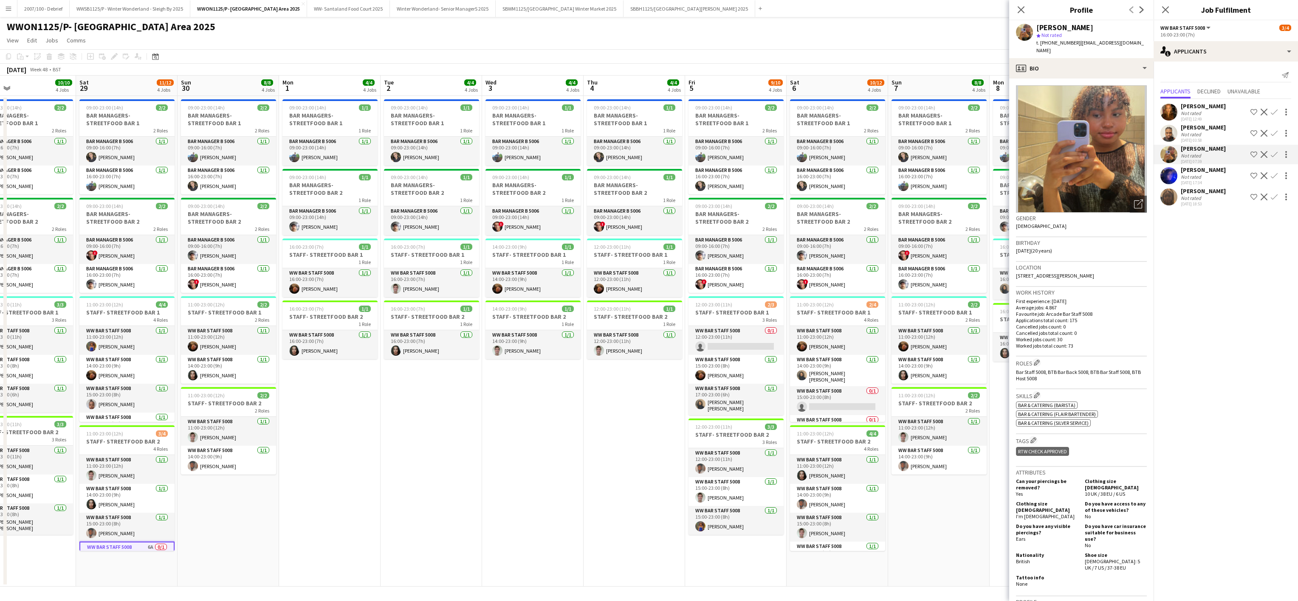
click at [1167, 139] on app-user-avatar at bounding box center [1169, 133] width 17 height 17
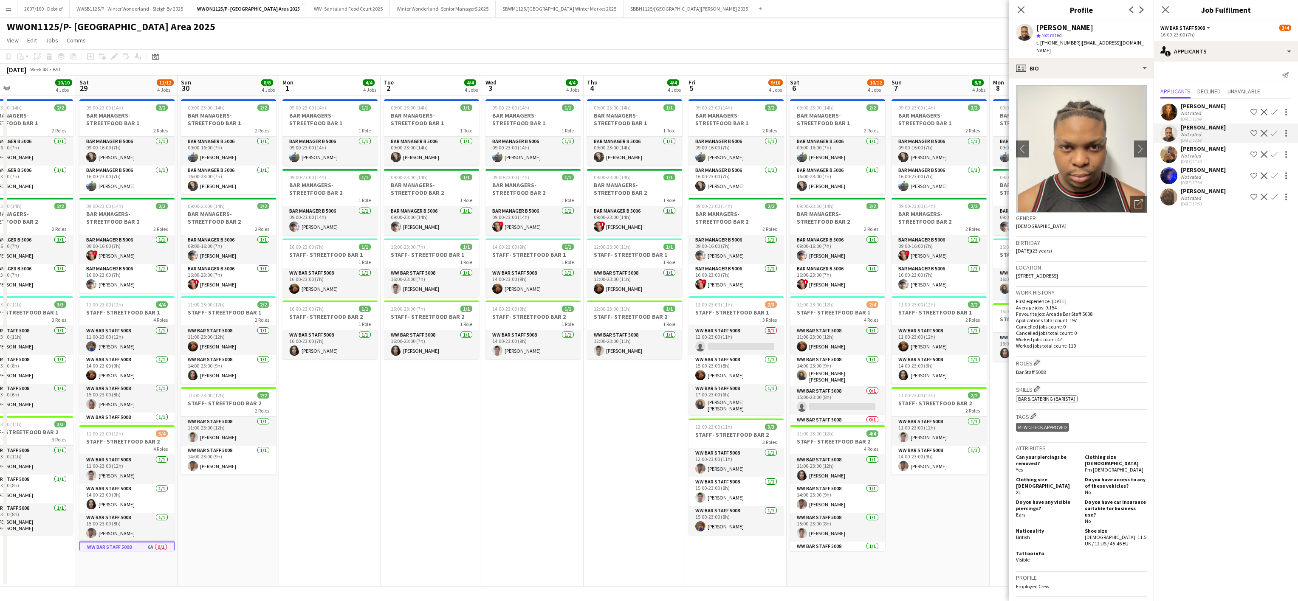
click at [1166, 110] on app-user-avatar at bounding box center [1169, 112] width 17 height 17
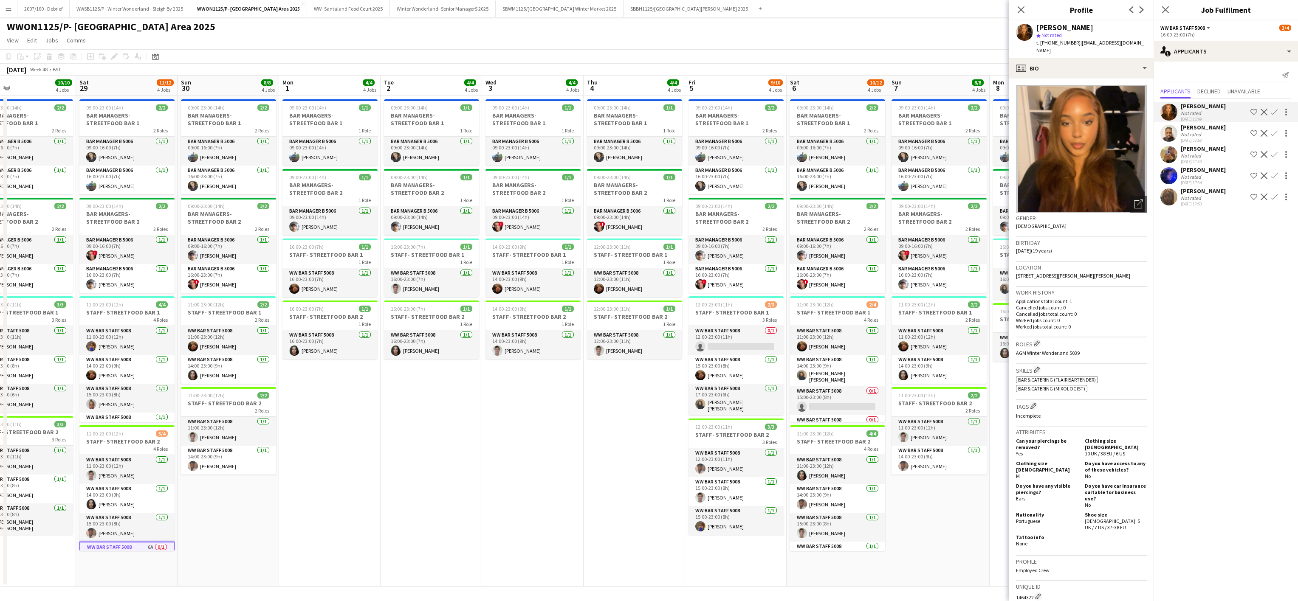
click at [1176, 184] on app-user-avatar at bounding box center [1169, 175] width 17 height 17
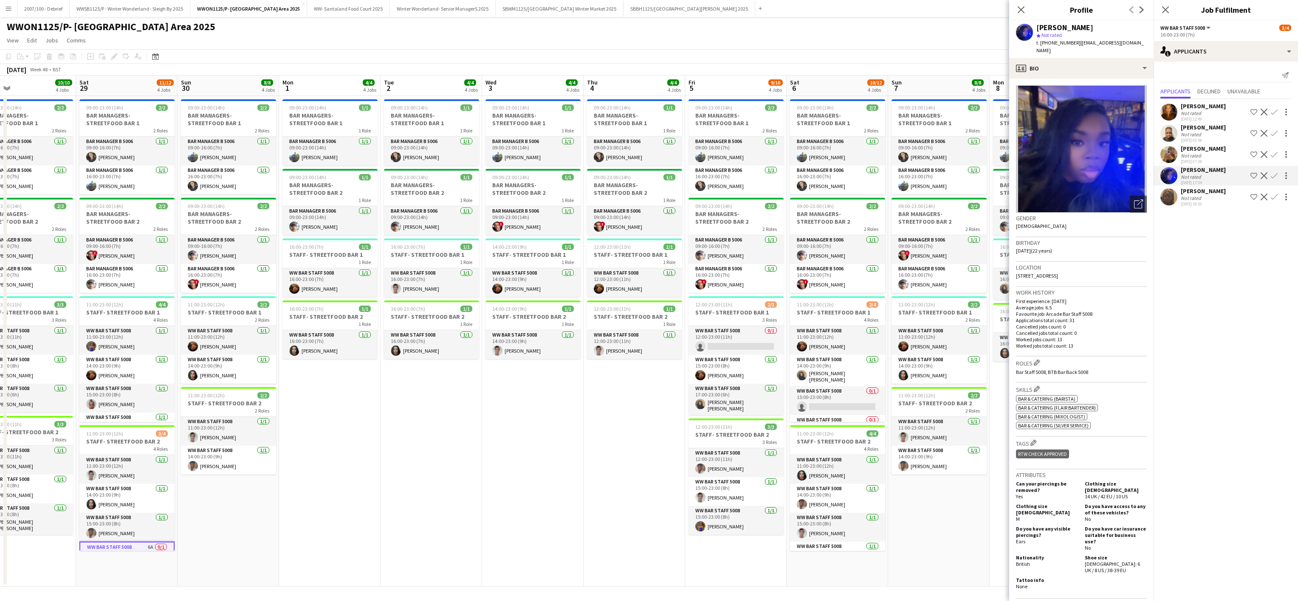
click at [1168, 206] on app-user-avatar at bounding box center [1169, 197] width 17 height 17
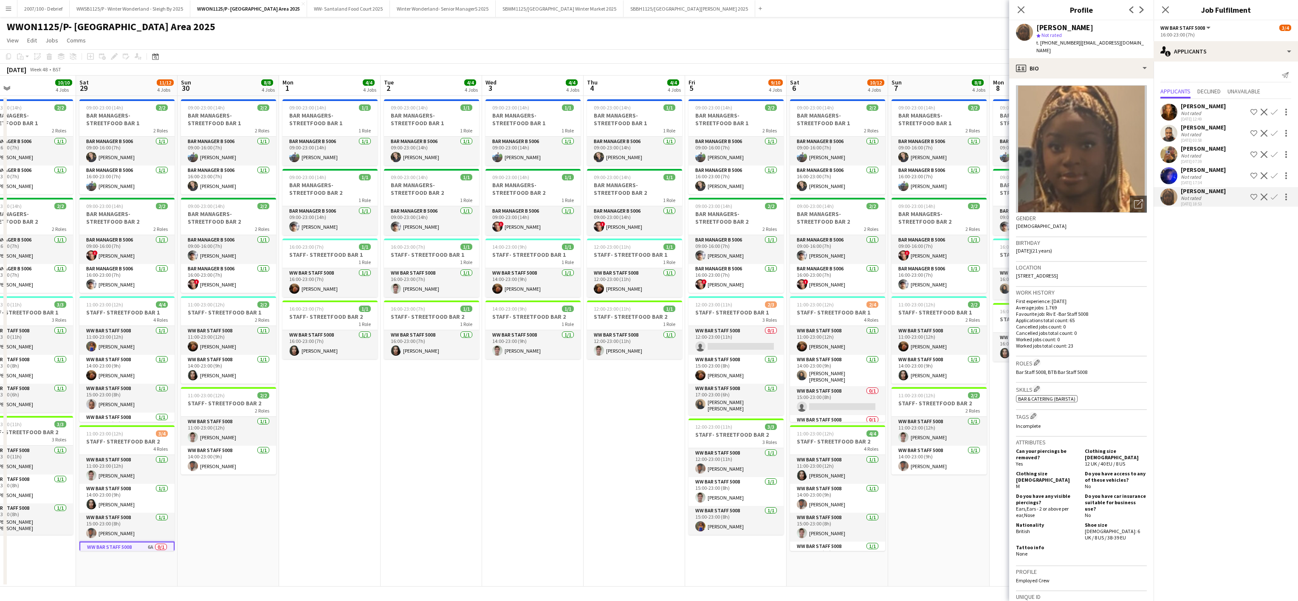
click at [548, 450] on app-date-cell "09:00-23:00 (14h) 1/1 BAR MANAGERS- STREETFOOD BAR 1 1 Role Bar Manager B 5006 …" at bounding box center [533, 341] width 102 height 491
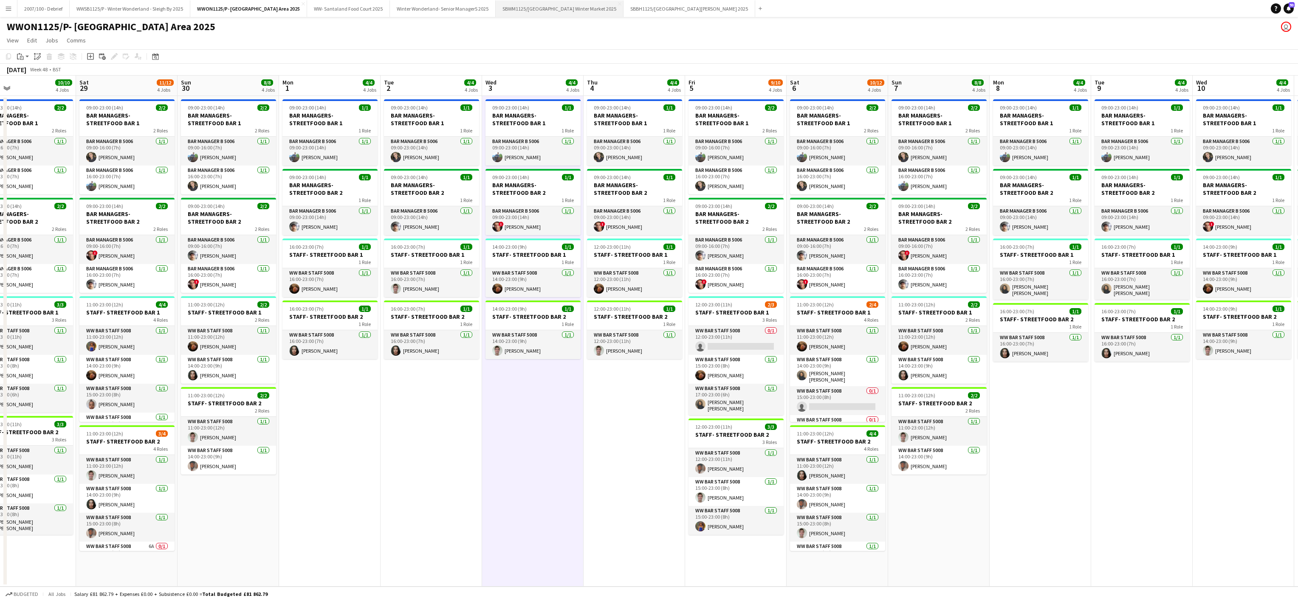
click at [578, 11] on button "SBWM1125/[GEOGRAPHIC_DATA] Winter Market 2025 Close" at bounding box center [560, 8] width 128 height 17
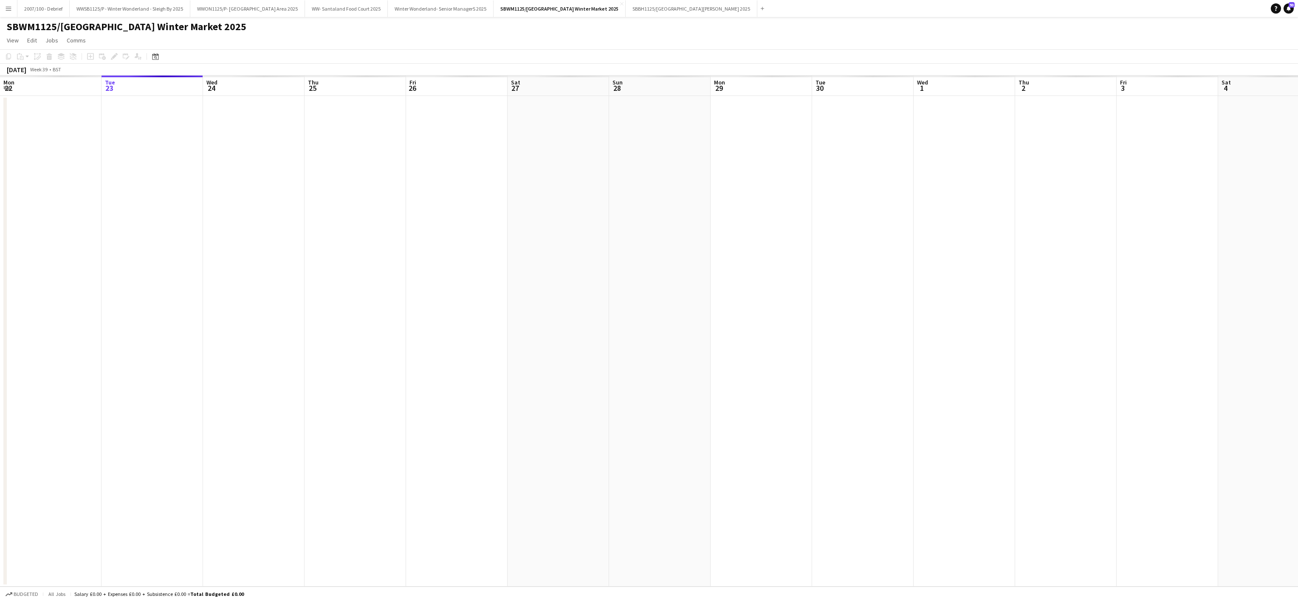
click at [374, 498] on app-date-cell at bounding box center [356, 341] width 102 height 491
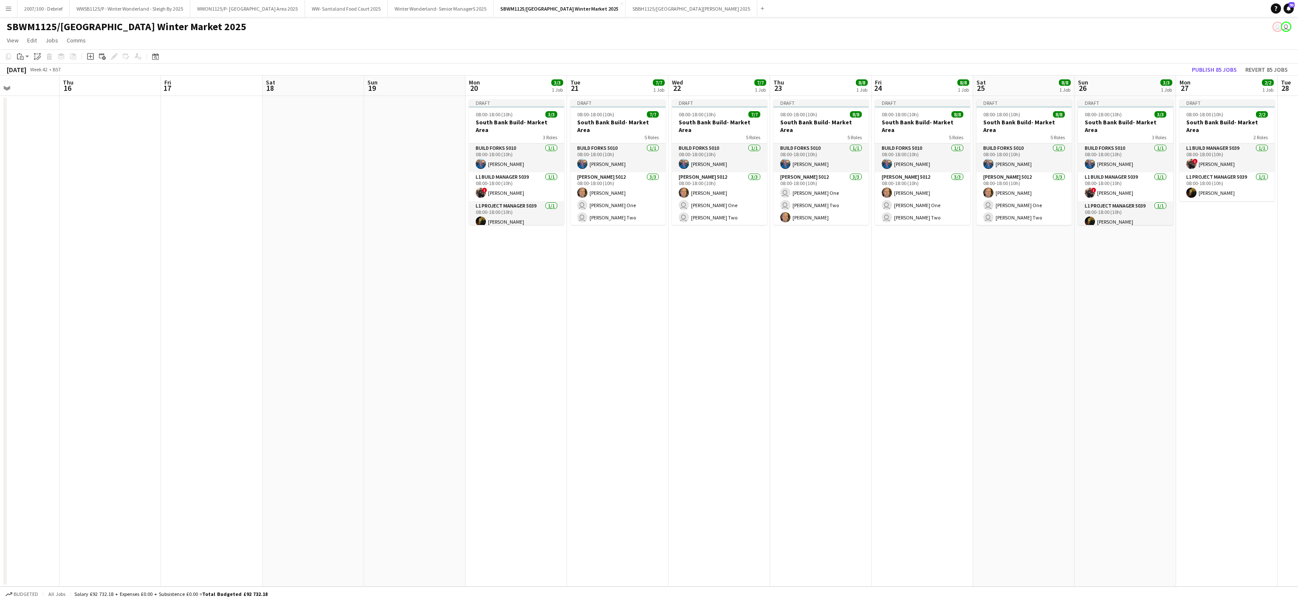
scroll to position [0, 293]
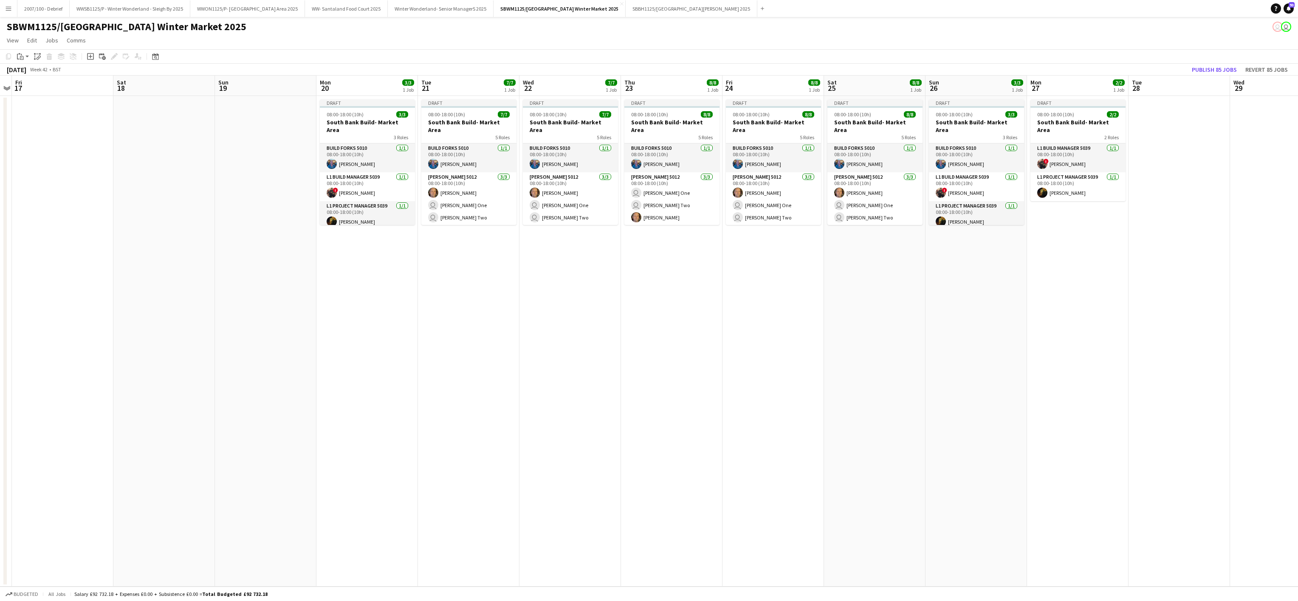
click at [696, 423] on app-date-cell "Draft 08:00-18:00 (10h) 8/8 South Bank Build- Market Area 5 Roles Build Forks 5…" at bounding box center [672, 341] width 102 height 491
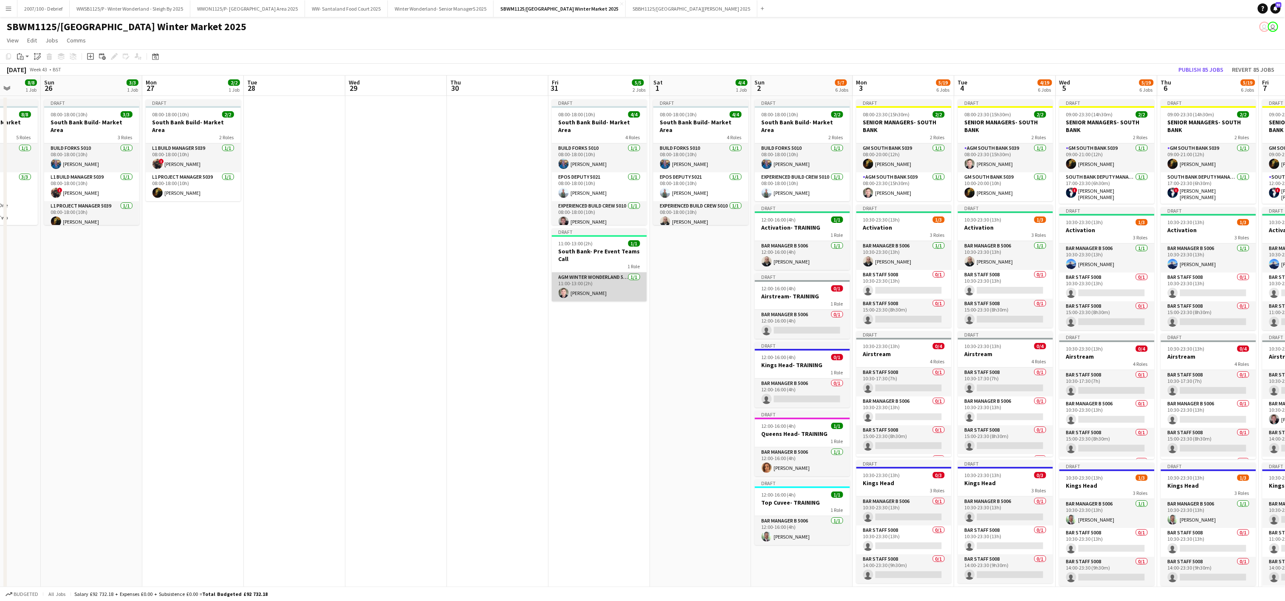
scroll to position [0, 294]
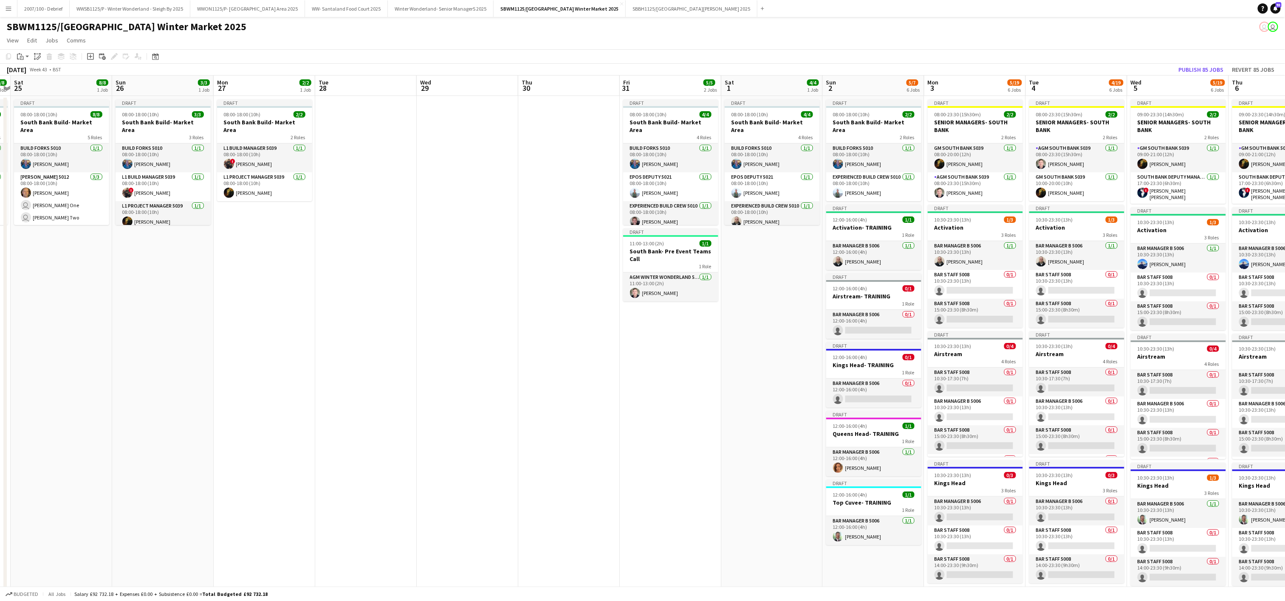
click at [655, 433] on app-date-cell "Draft 08:00-18:00 (10h) 4/4 South Bank Build- Market Area 4 Roles Build Forks 5…" at bounding box center [671, 480] width 102 height 769
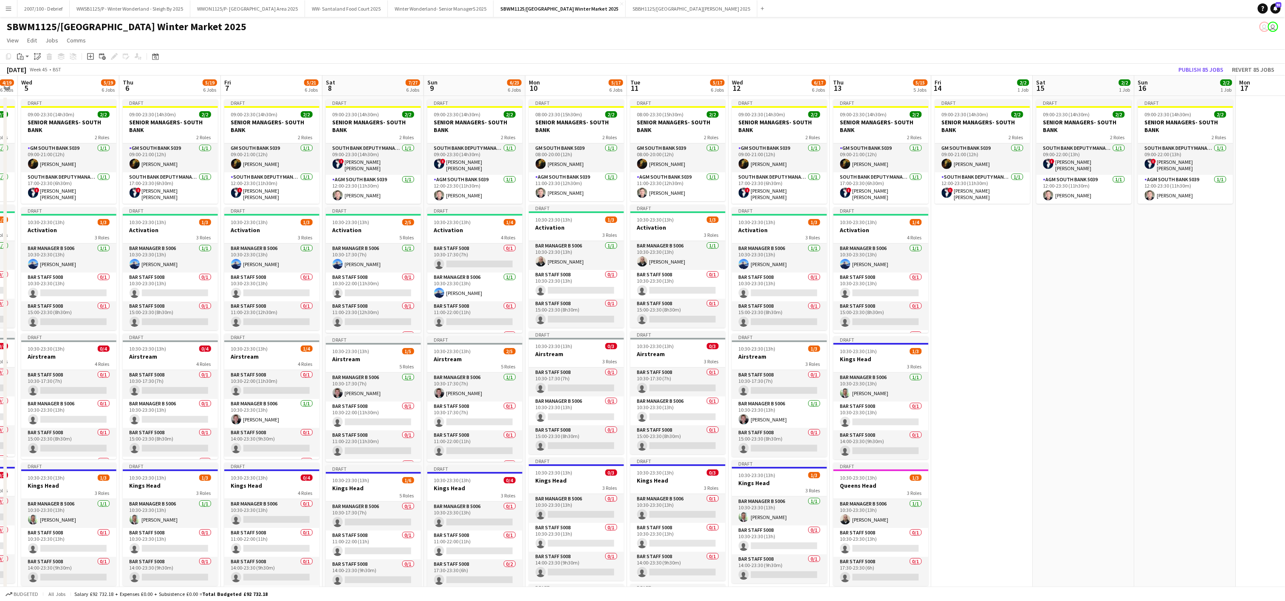
scroll to position [0, 308]
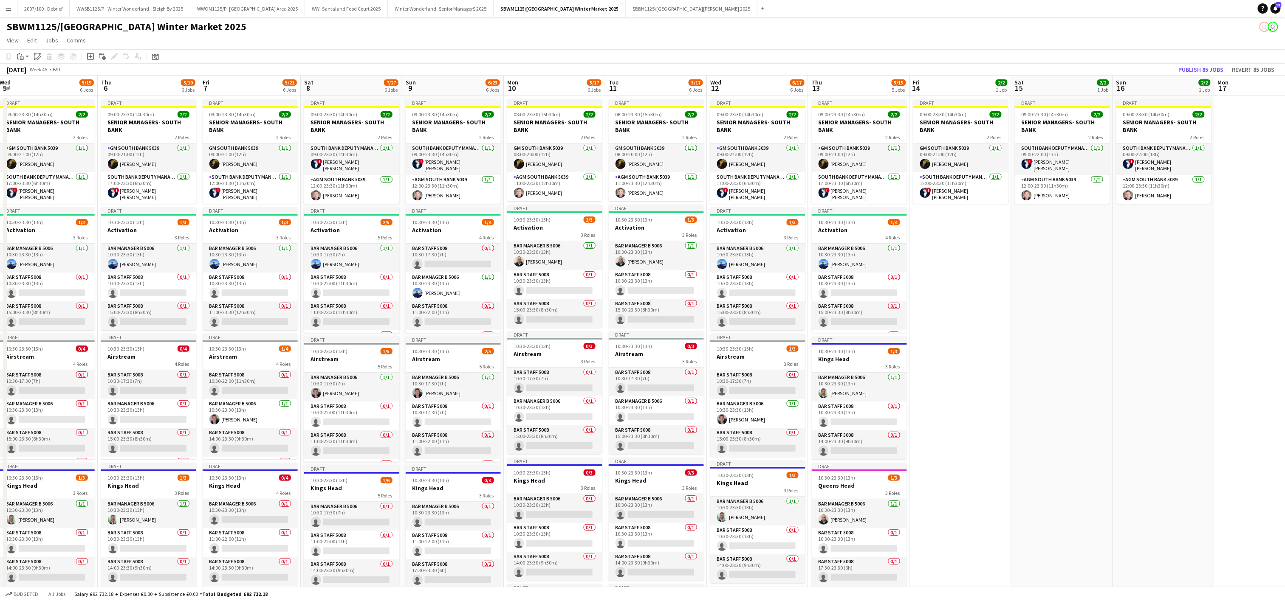
click at [1034, 290] on app-date-cell "Draft 09:00-23:30 (14h30m) 2/2 SENIOR MANAGERS- SOUTH BANK 2 Roles South Bank D…" at bounding box center [1062, 480] width 102 height 769
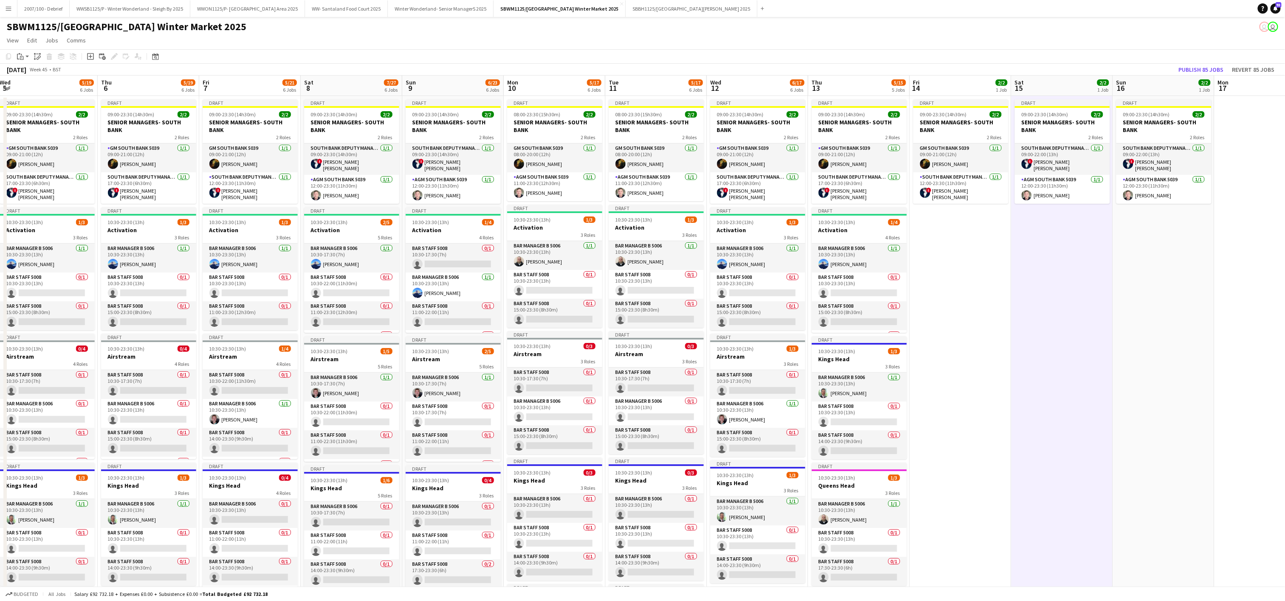
click at [1001, 220] on app-date-cell "Draft 09:00-23:30 (14h30m) 2/2 SENIOR MANAGERS- SOUTH BANK 2 Roles GM South Ban…" at bounding box center [961, 480] width 102 height 769
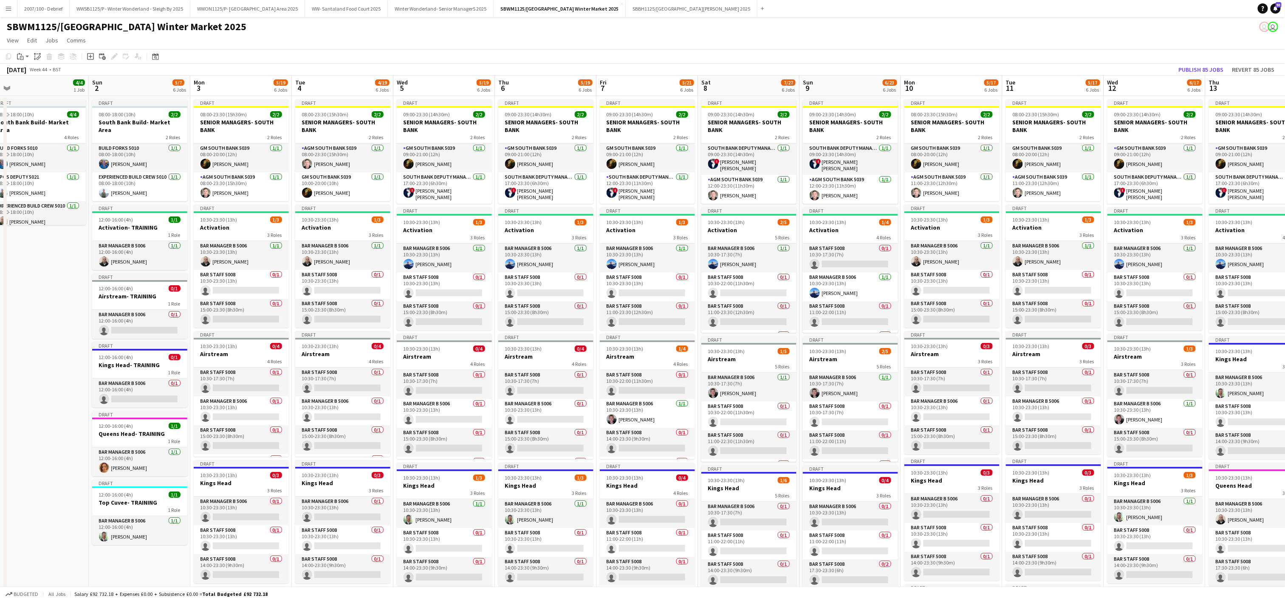
scroll to position [0, 238]
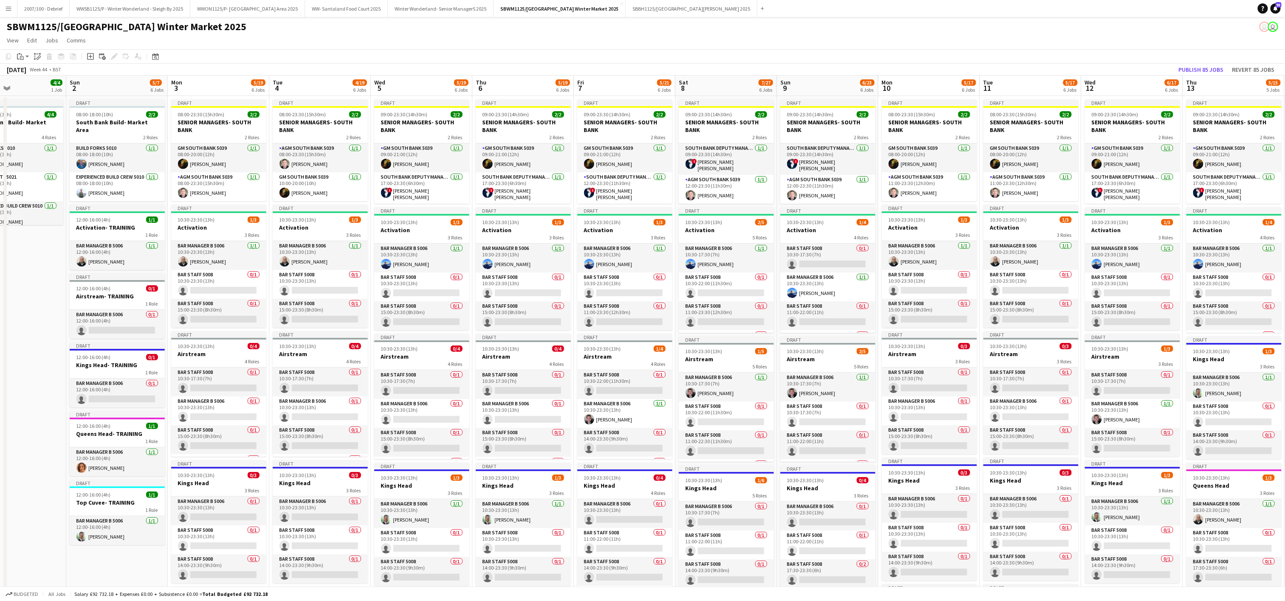
click at [21, 332] on app-date-cell "Draft 08:00-18:00 (10h) 4/4 South Bank Build- Market Area 4 Roles Build Forks 5…" at bounding box center [16, 480] width 102 height 769
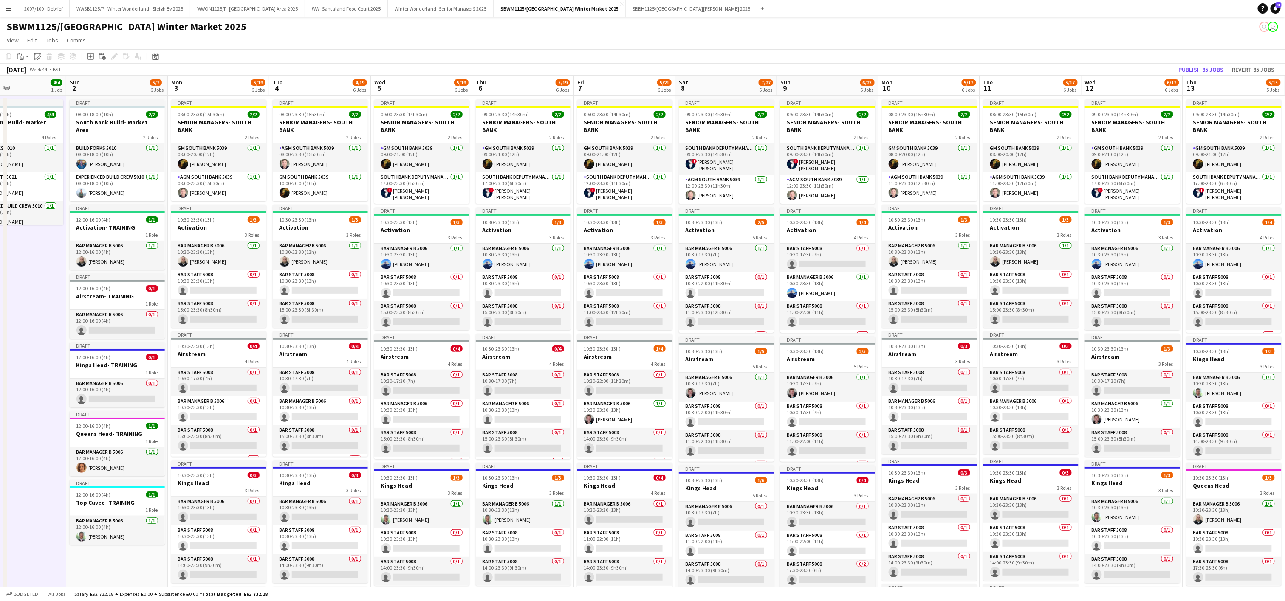
click at [5, 459] on div at bounding box center [4, 480] width 3 height 765
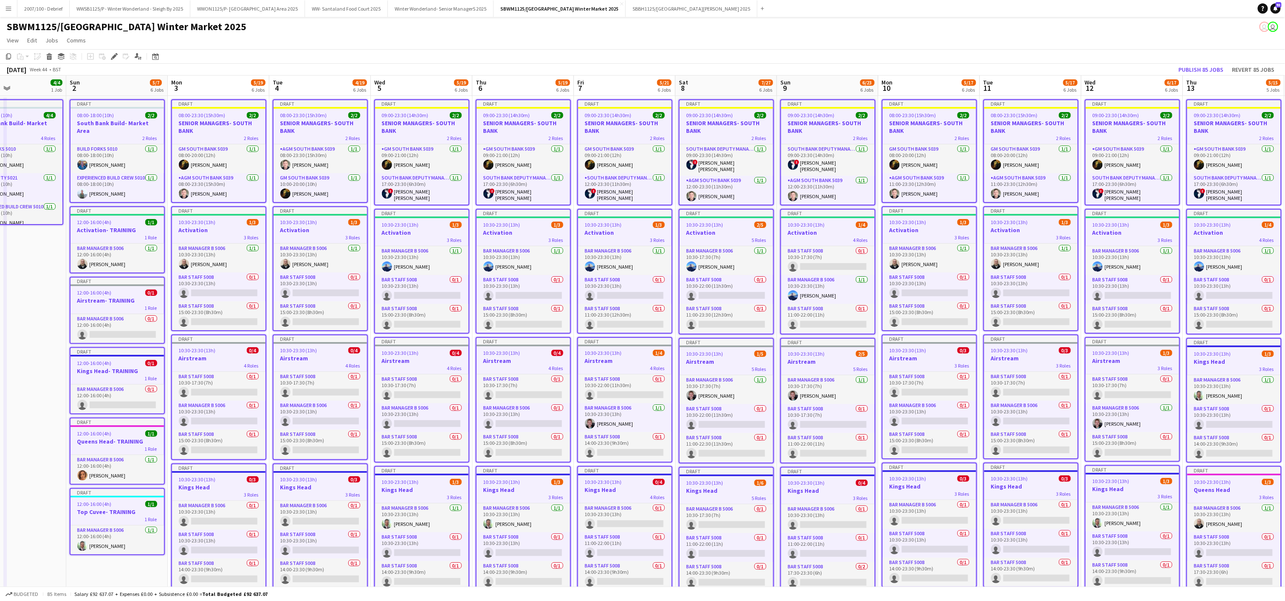
click at [22, 348] on app-date-cell "Draft 08:00-18:00 (10h) 4/4 South Bank Build- Market Area 4 Roles Build Forks 5…" at bounding box center [16, 480] width 102 height 769
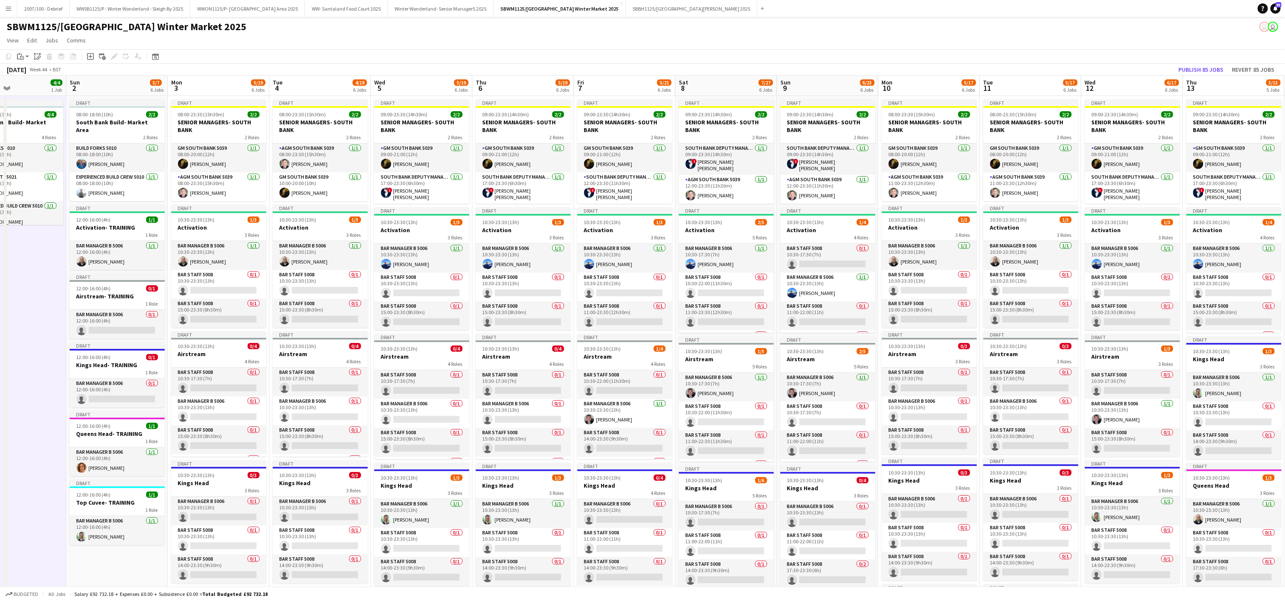
click at [9, 339] on app-date-cell "Draft 08:00-18:00 (10h) 4/4 South Bank Build- Market Area 4 Roles Build Forks 5…" at bounding box center [16, 480] width 102 height 769
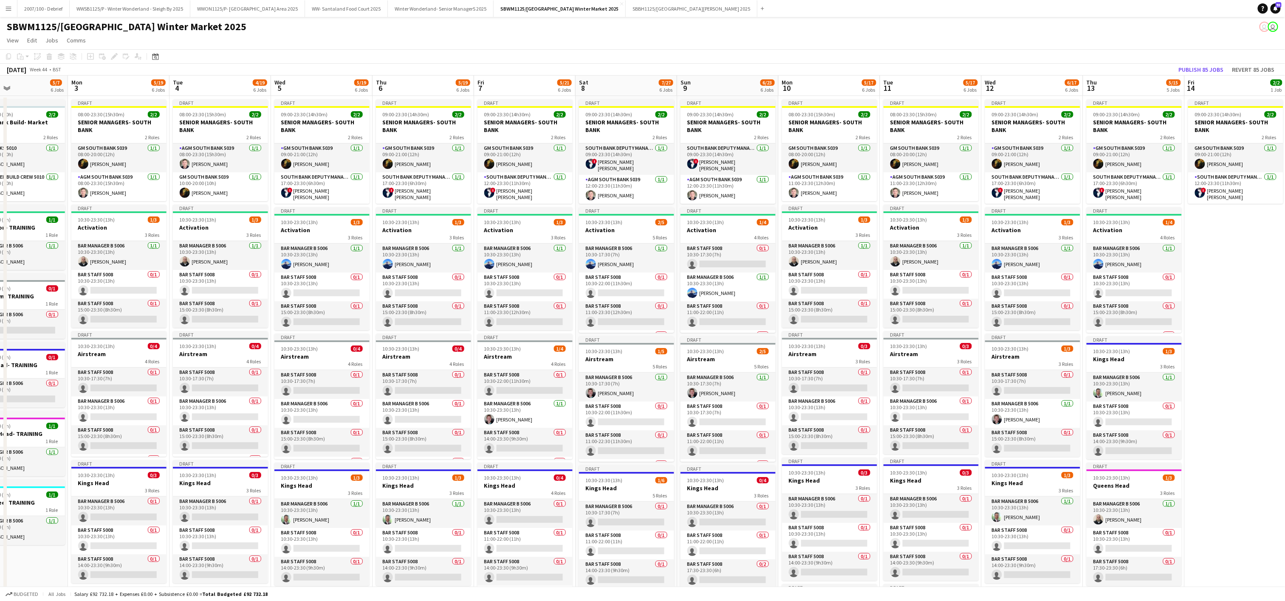
scroll to position [0, 340]
click at [1237, 403] on app-date-cell "Draft 09:00-23:30 (14h30m) 2/2 SENIOR MANAGERS- SOUTH BANK 2 Roles GM South Ban…" at bounding box center [1234, 480] width 102 height 769
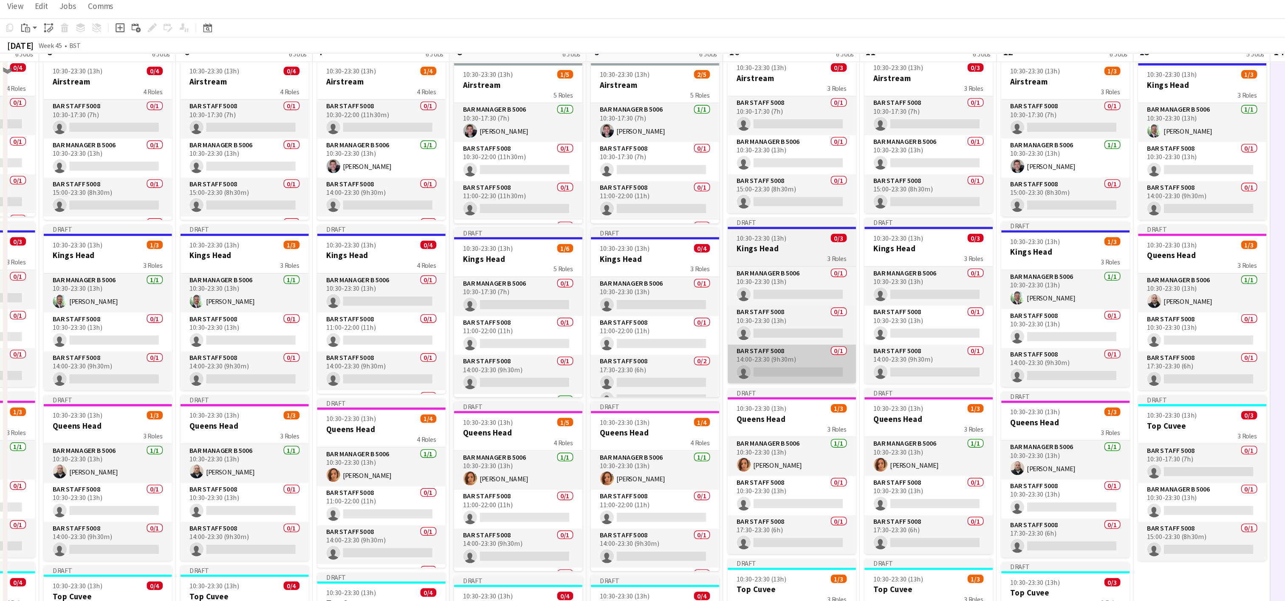
scroll to position [262, 0]
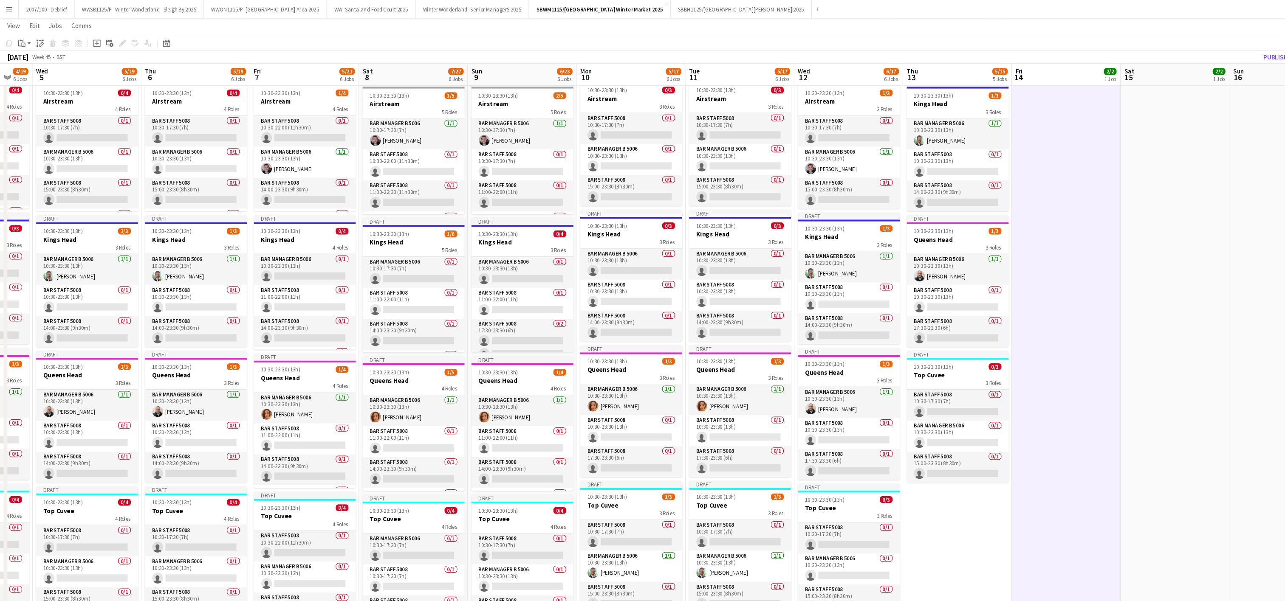
click at [996, 262] on app-date-cell "Draft 09:00-23:30 (14h30m) 2/2 SENIOR MANAGERS- SOUTH BANK 2 Roles GM South Ban…" at bounding box center [995, 217] width 102 height 769
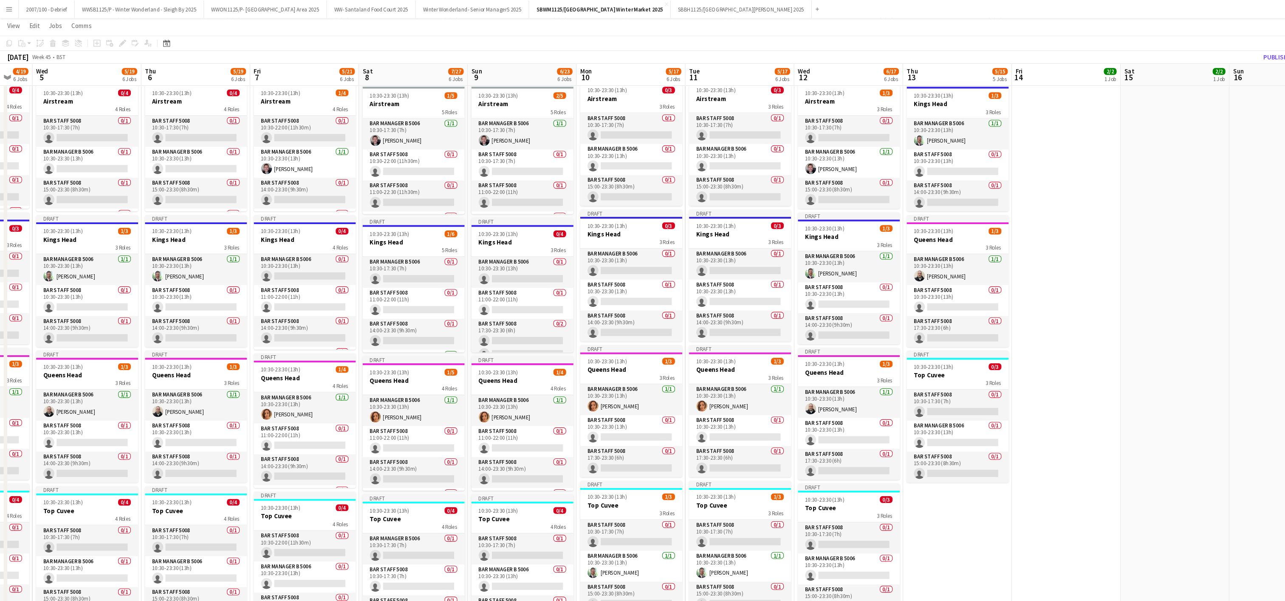
click at [1039, 295] on app-date-cell "Draft 09:00-23:30 (14h30m) 2/2 SENIOR MANAGERS- SOUTH BANK 2 Roles GM South Ban…" at bounding box center [995, 217] width 102 height 769
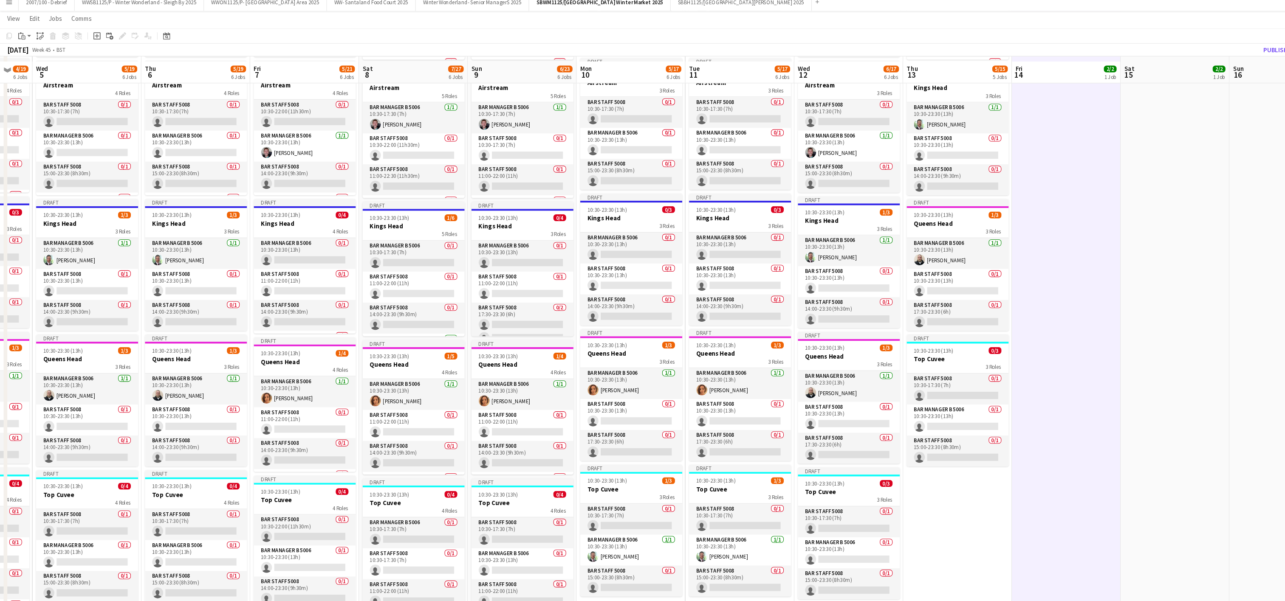
scroll to position [248, 0]
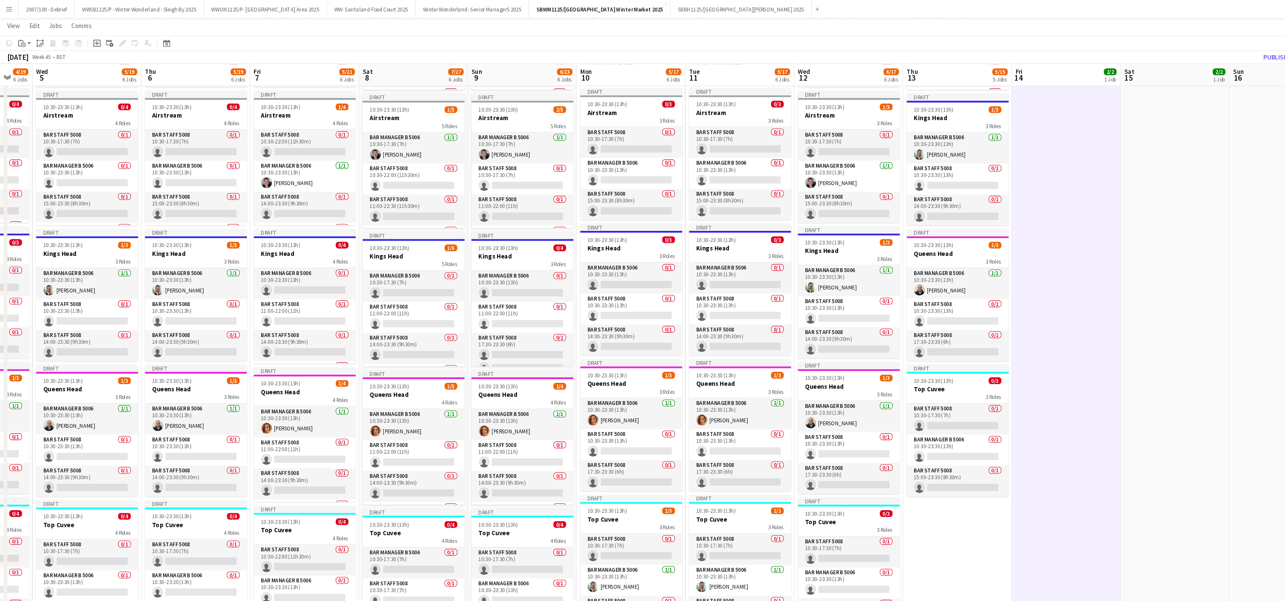
click at [1017, 200] on app-date-cell "Draft 09:00-23:30 (14h30m) 2/2 SENIOR MANAGERS- SOUTH BANK 2 Roles GM South Ban…" at bounding box center [995, 231] width 102 height 769
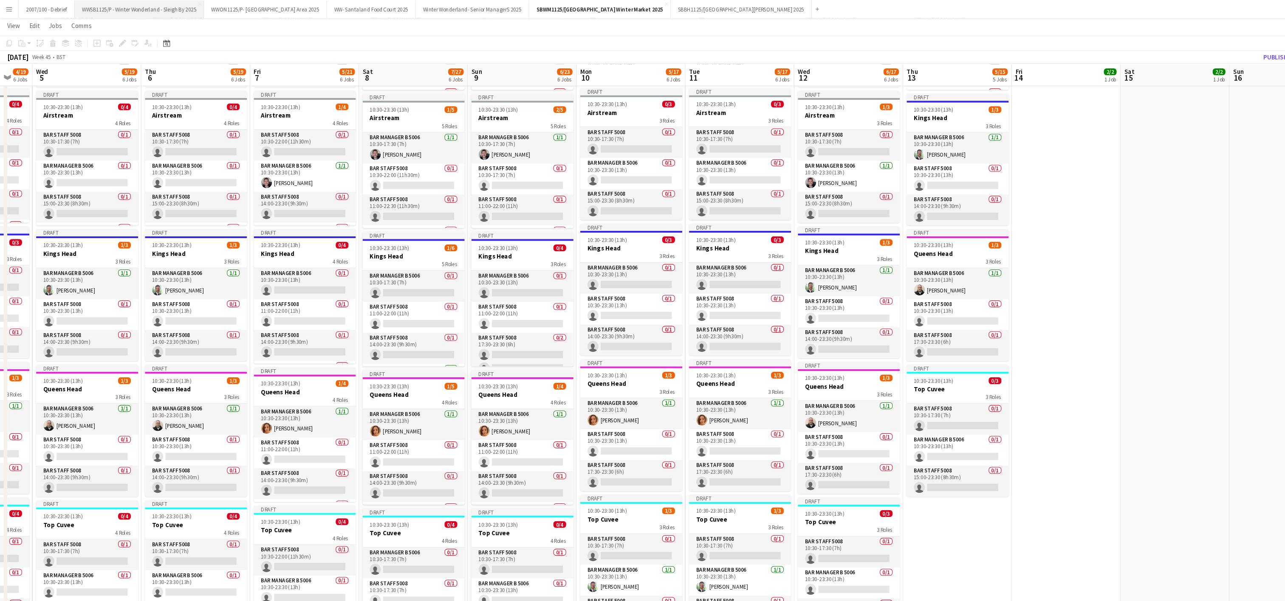
click at [162, 8] on button "WWSB1125/P - Winter Wonderland - Sleigh By 2025 Close" at bounding box center [130, 8] width 121 height 17
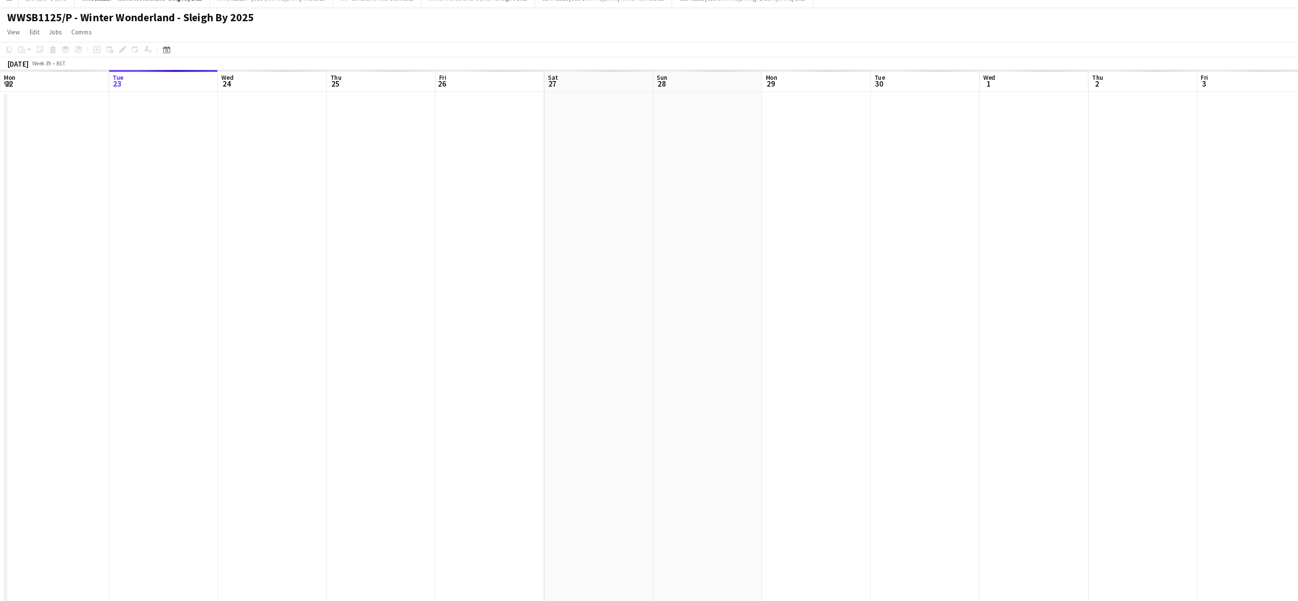
click at [407, 393] on app-date-cell at bounding box center [457, 341] width 102 height 491
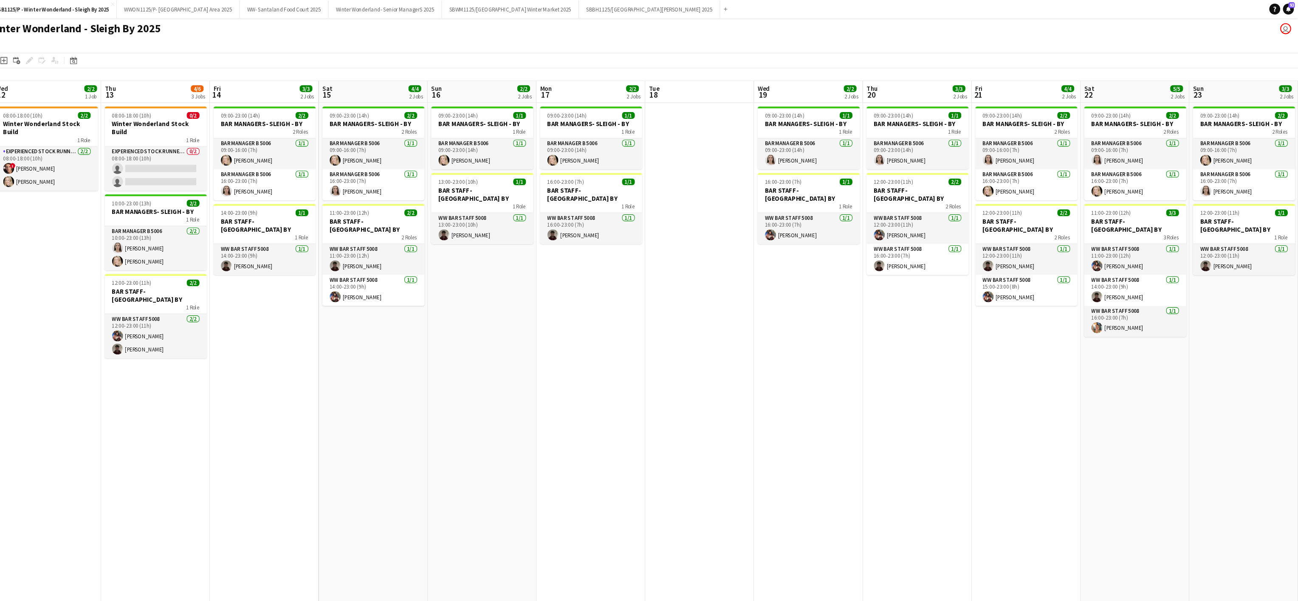
scroll to position [0, 272]
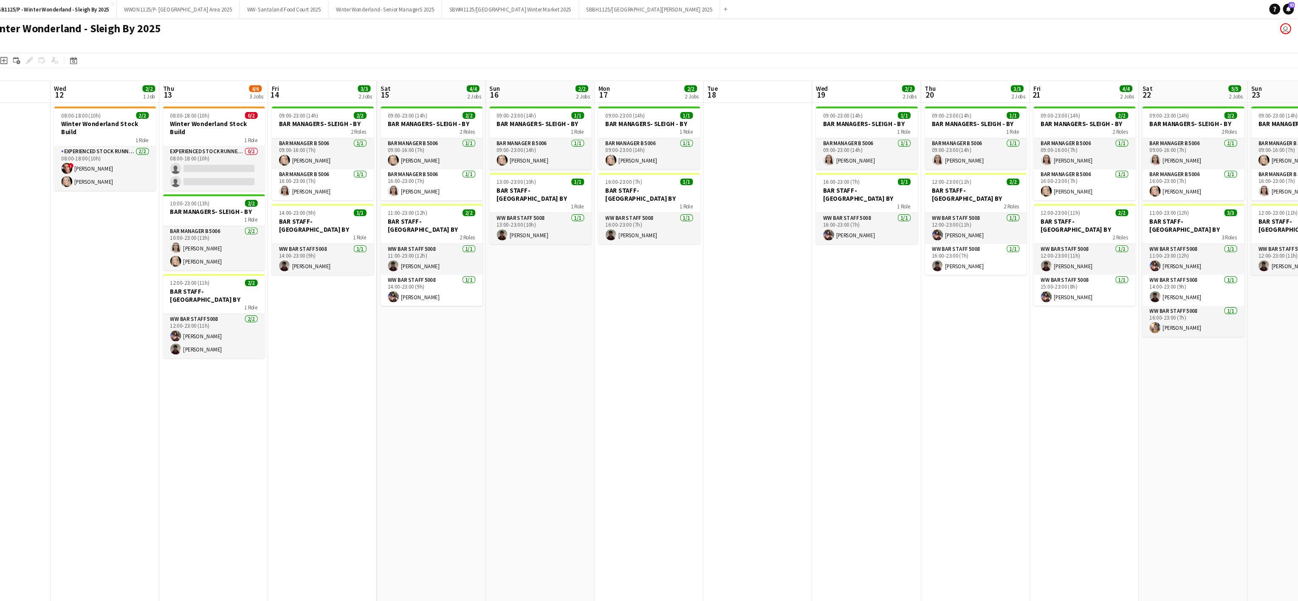
drag, startPoint x: 461, startPoint y: 370, endPoint x: 413, endPoint y: 373, distance: 48.1
click at [413, 373] on app-calendar-viewport "Sat 8 0/2 1 Job Sun 9 Mon 10 Tue 11 Wed 12 2/2 1 Job Thu 13 4/6 3 Jobs Fri 14 3…" at bounding box center [649, 331] width 1298 height 511
click at [289, 300] on app-card-role "WW Bar Staff 5008 [DATE] 12:00-23:00 (11h) [PERSON_NAME] [PERSON_NAME]" at bounding box center [286, 313] width 95 height 41
click at [274, 293] on app-card-role "WW Bar Staff 5008 [DATE] 12:00-23:00 (11h) [PERSON_NAME] [PERSON_NAME]" at bounding box center [286, 313] width 95 height 41
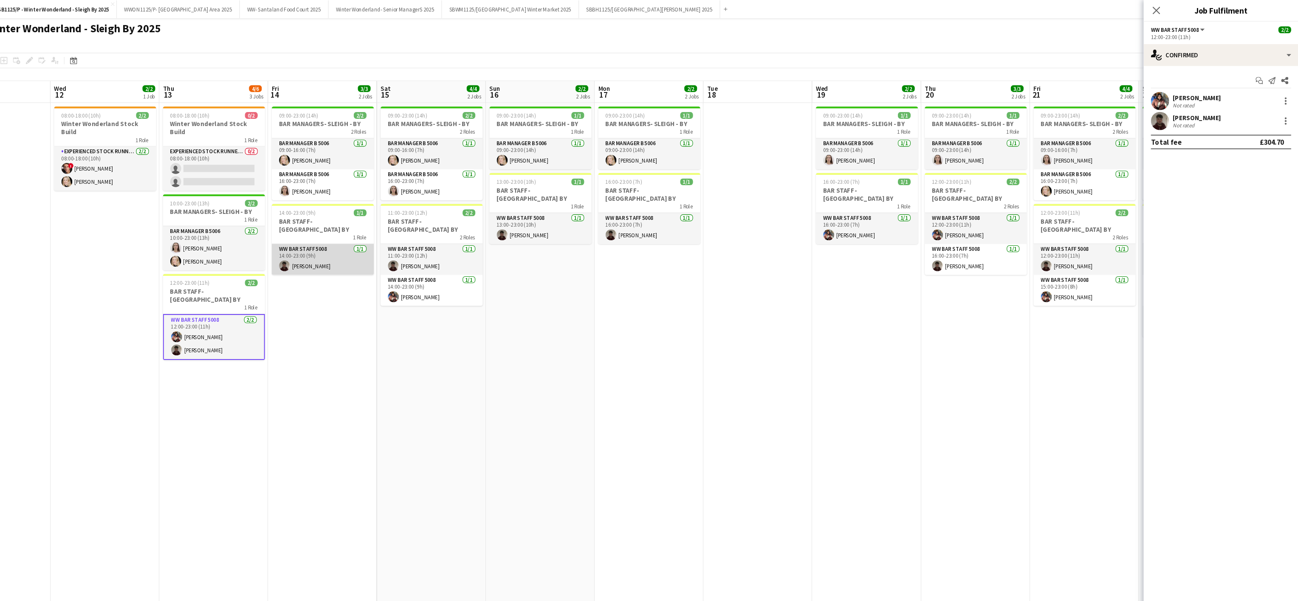
click at [388, 236] on app-card-role "WW Bar Staff 5008 [DATE] 14:00-23:00 (9h) [PERSON_NAME]" at bounding box center [387, 242] width 95 height 29
click at [825, 335] on app-date-cell at bounding box center [794, 341] width 102 height 491
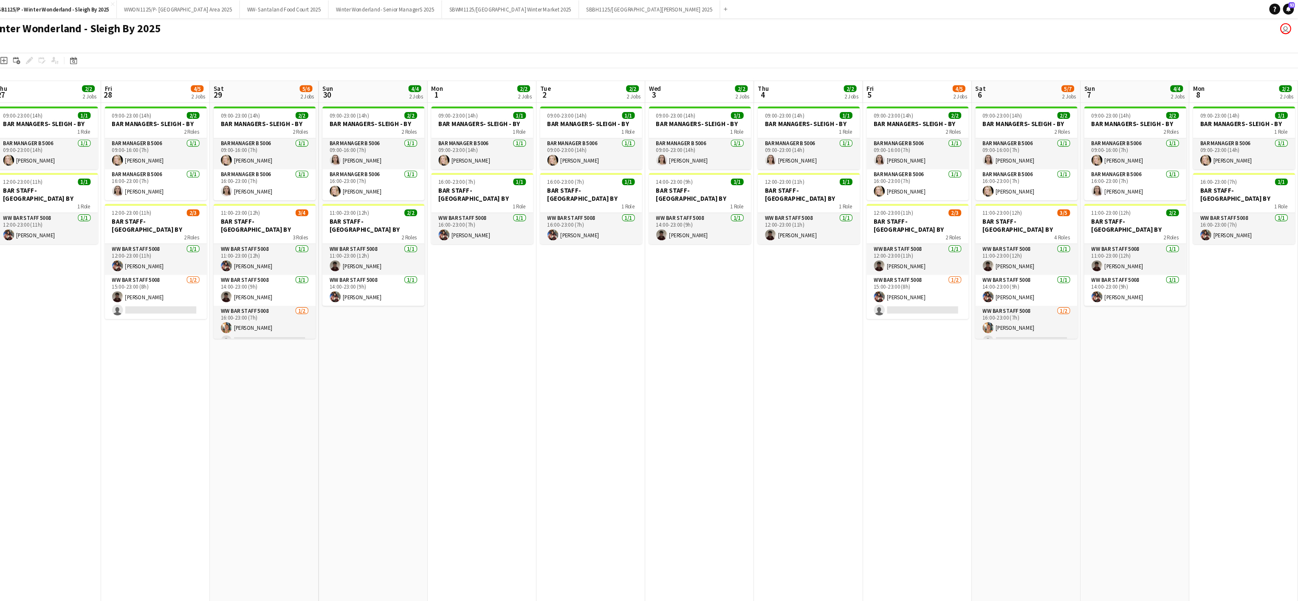
scroll to position [0, 225]
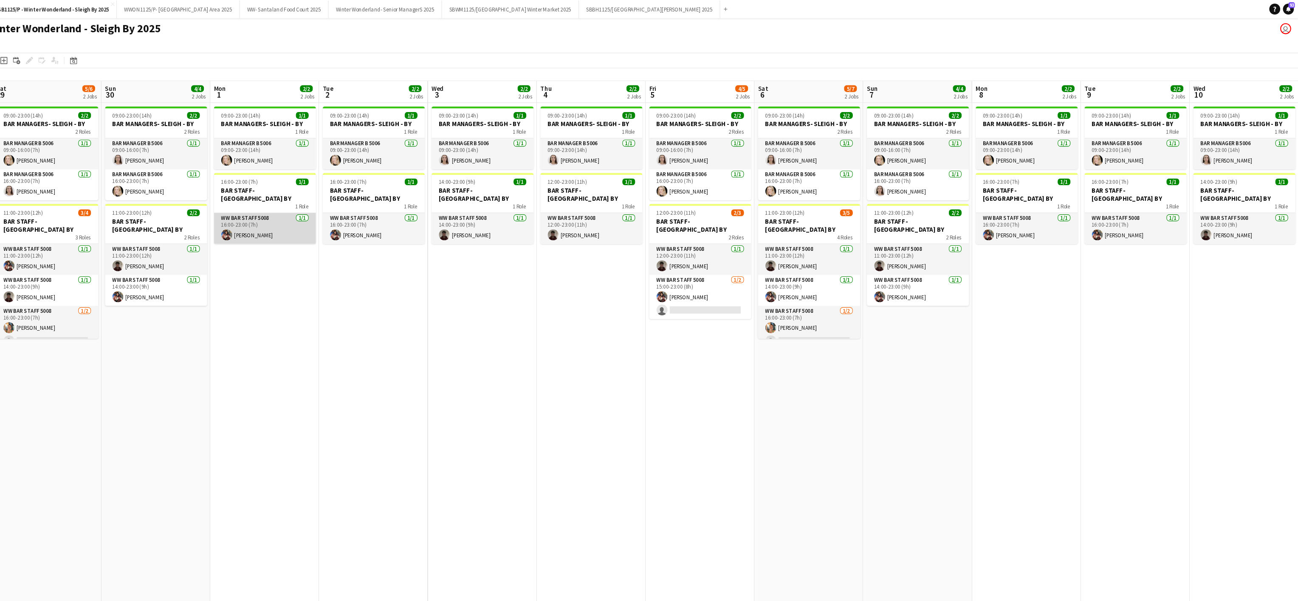
click at [316, 207] on app-card-role "WW Bar Staff 5008 [DATE] 16:00-23:00 (7h) [PERSON_NAME]" at bounding box center [333, 213] width 95 height 29
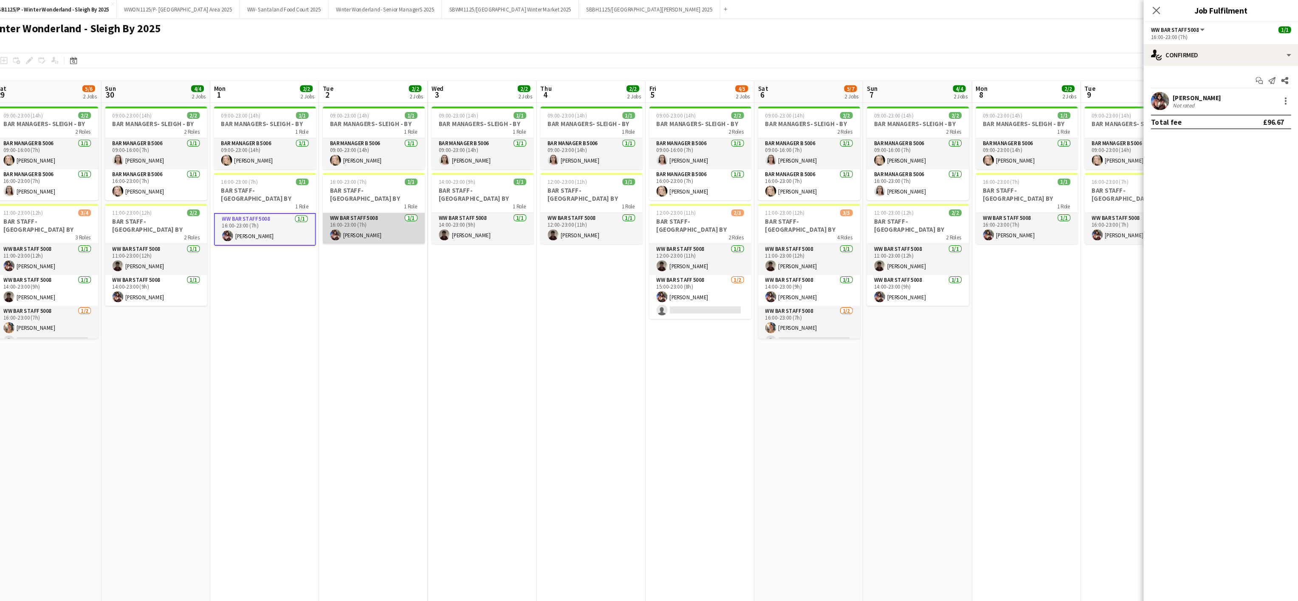
click at [410, 202] on app-card-role "WW Bar Staff 5008 [DATE] 16:00-23:00 (7h) [PERSON_NAME]" at bounding box center [435, 213] width 95 height 29
click at [721, 264] on app-card-role "WW Bar Staff 5008 [DATE] 15:00-23:00 (8h) [PERSON_NAME] single-neutral-actions" at bounding box center [739, 277] width 95 height 41
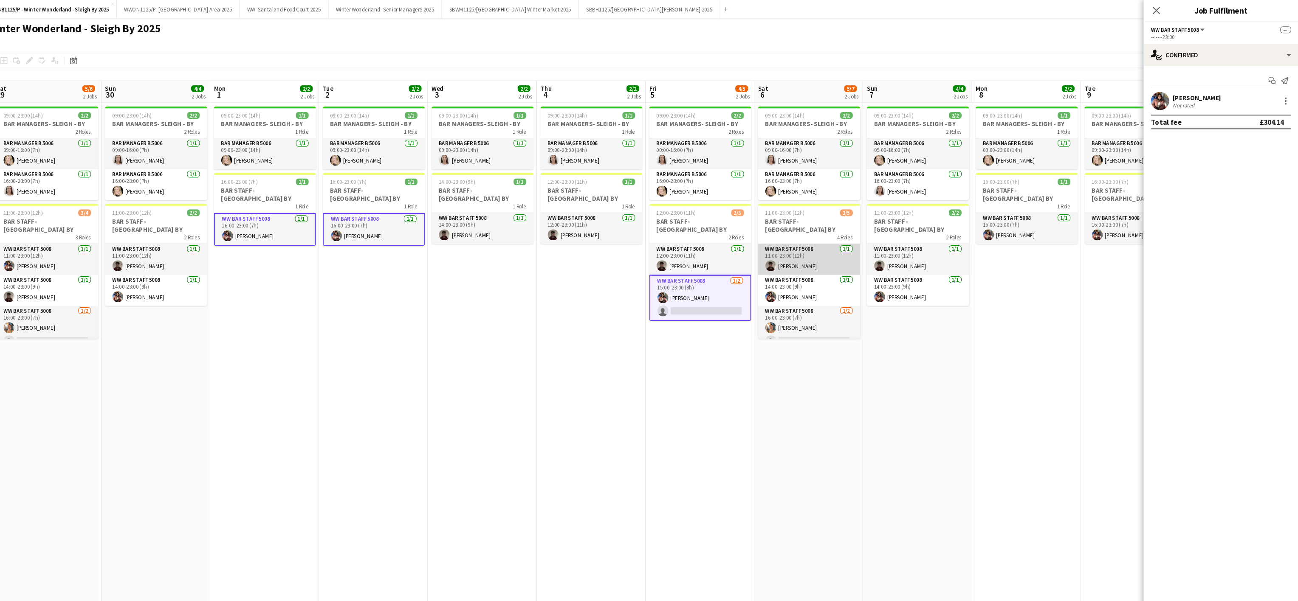
click at [820, 241] on app-card-role "WW Bar Staff 5008 [DATE] 11:00-23:00 (12h) [PERSON_NAME]" at bounding box center [841, 242] width 95 height 29
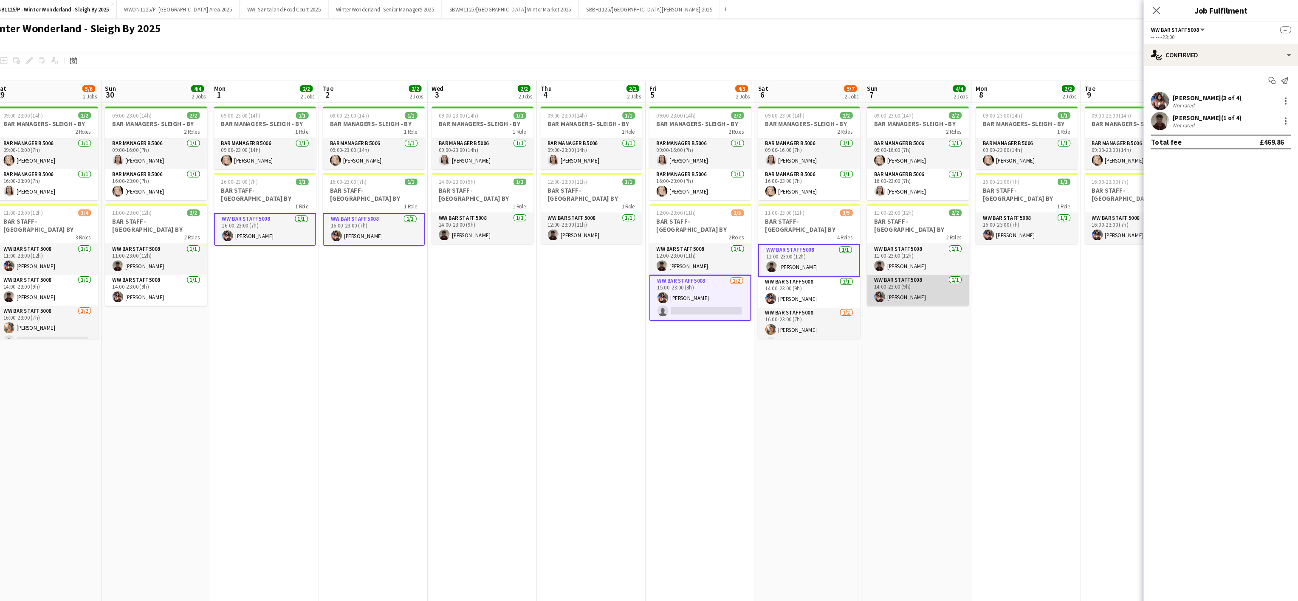
click at [939, 269] on app-card-role "WW Bar Staff 5008 [DATE] 14:00-23:00 (9h) [PERSON_NAME]" at bounding box center [942, 271] width 95 height 29
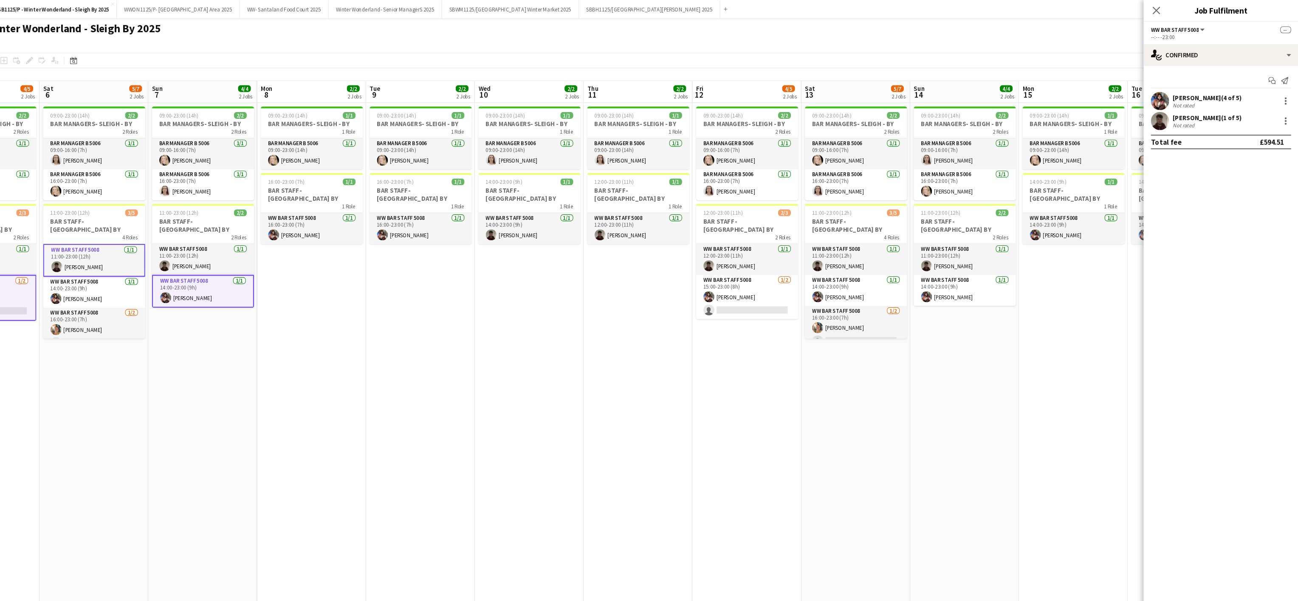
scroll to position [0, 326]
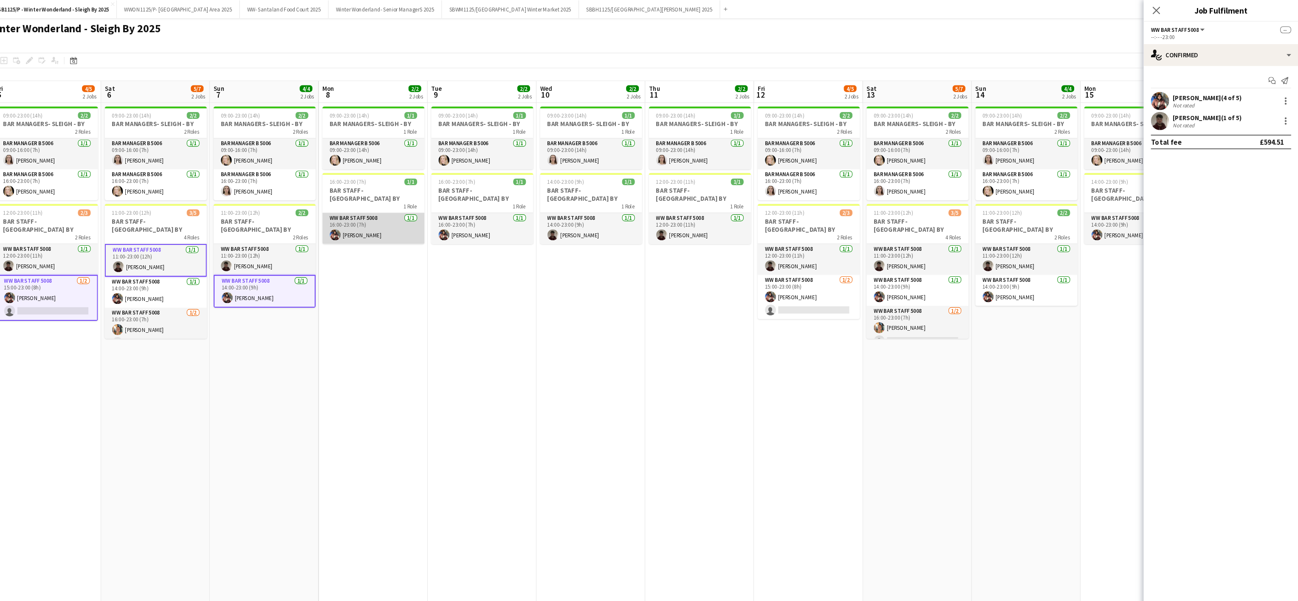
click at [415, 215] on app-card-role "WW Bar Staff 5008 [DATE] 16:00-23:00 (7h) [PERSON_NAME]" at bounding box center [435, 213] width 95 height 29
click at [541, 213] on app-card-role "WW Bar Staff 5008 [DATE] 16:00-23:00 (7h) [PERSON_NAME]" at bounding box center [536, 213] width 95 height 29
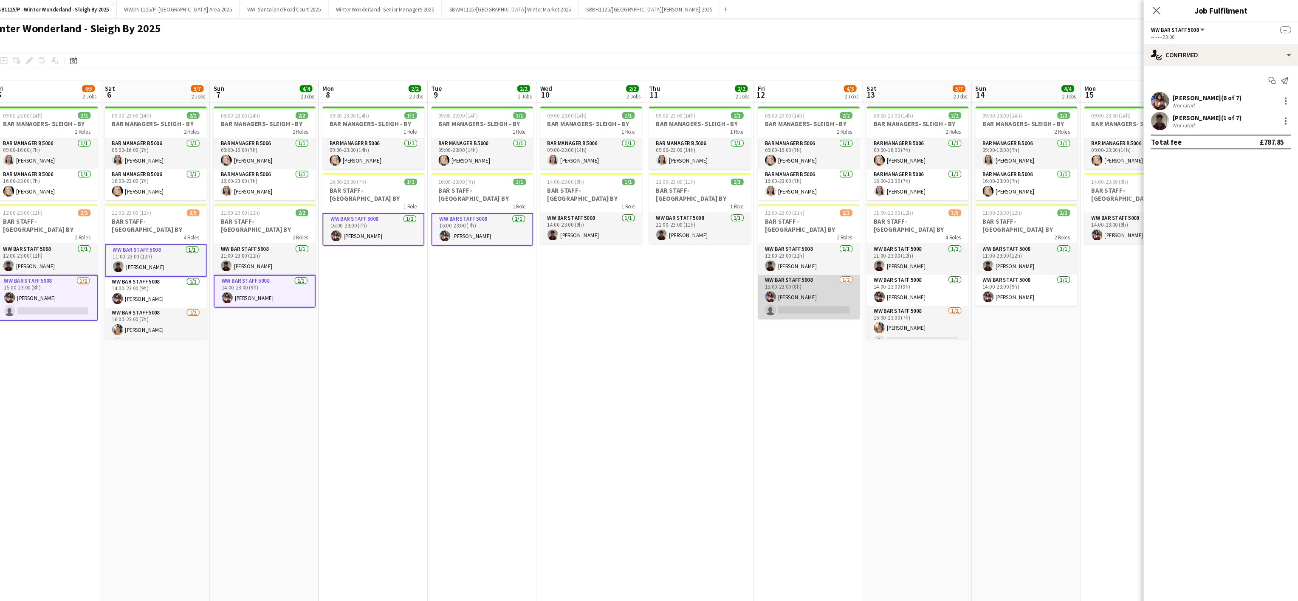
click at [852, 273] on app-card-role "WW Bar Staff 5008 [DATE] 15:00-23:00 (8h) [PERSON_NAME] single-neutral-actions" at bounding box center [841, 277] width 95 height 41
click at [925, 261] on app-card-role "WW Bar Staff 5008 [DATE] 14:00-23:00 (9h) [PERSON_NAME]" at bounding box center [942, 271] width 95 height 29
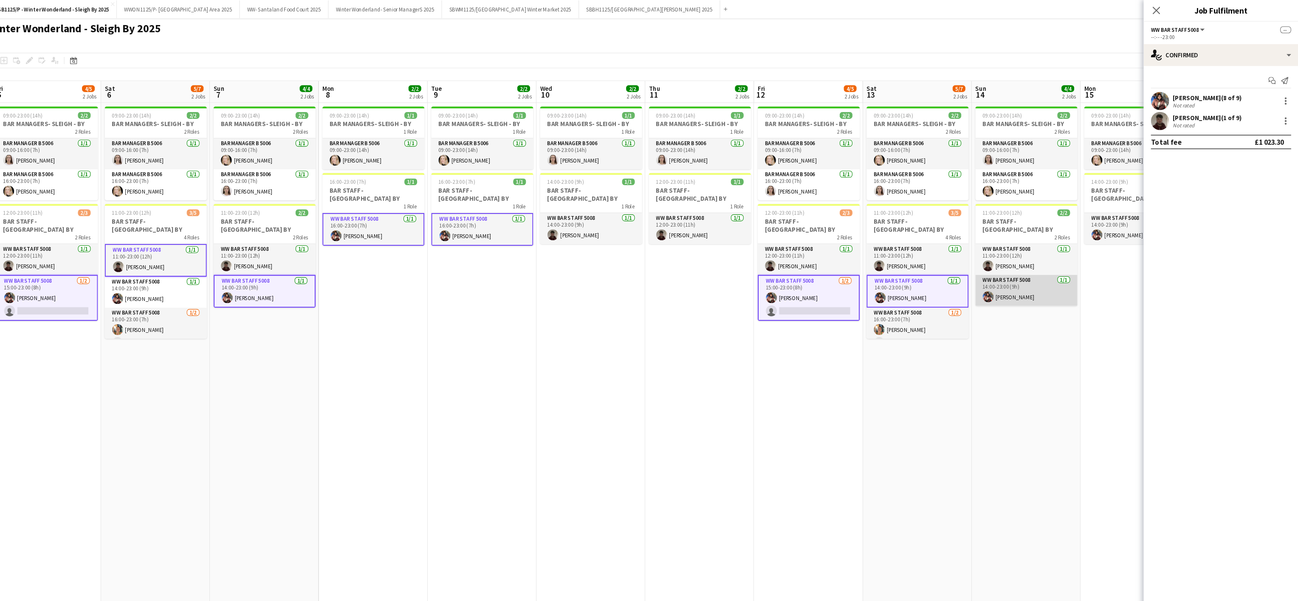
click at [1013, 265] on app-card-role "WW Bar Staff 5008 [DATE] 14:00-23:00 (9h) [PERSON_NAME]" at bounding box center [1044, 271] width 95 height 29
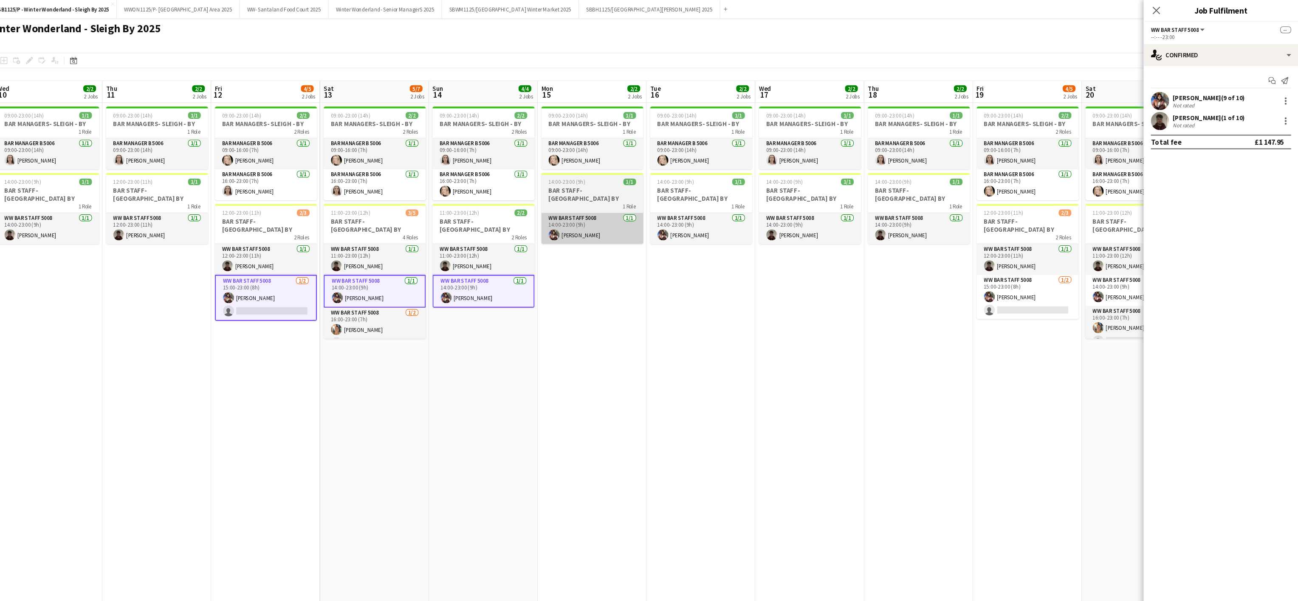
scroll to position [0, 225]
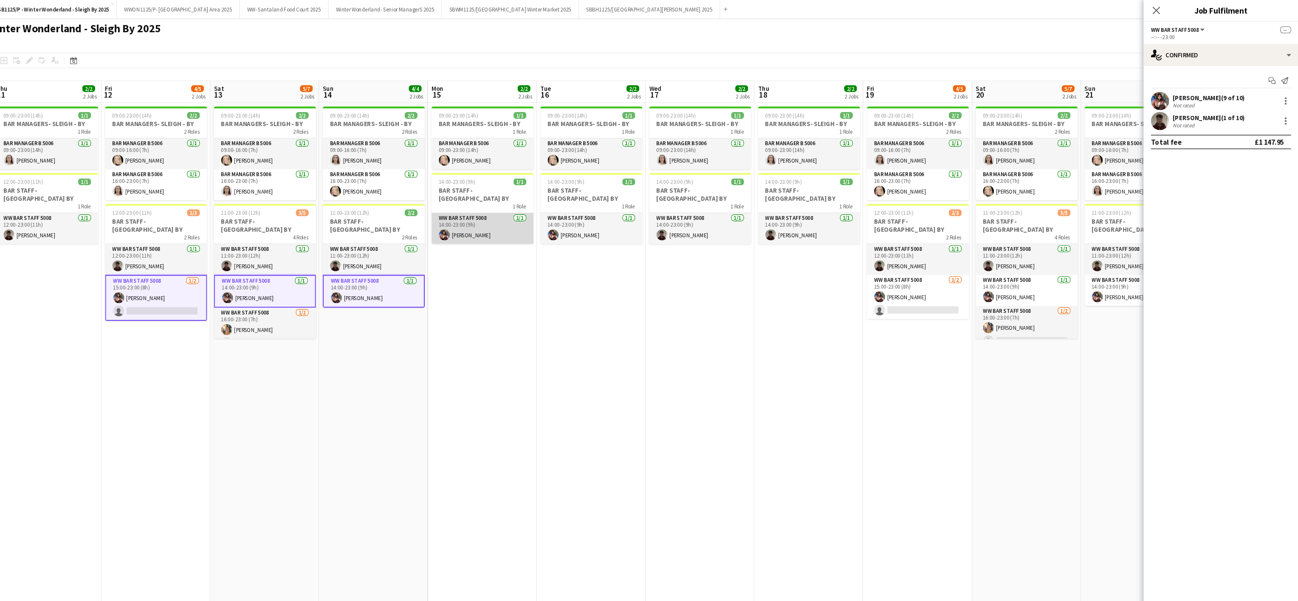
click at [534, 210] on app-card-role "WW Bar Staff 5008 [DATE] 14:00-23:00 (9h) [PERSON_NAME]" at bounding box center [536, 213] width 95 height 29
click at [613, 203] on app-card-role "WW Bar Staff 5008 [DATE] 14:00-23:00 (9h) [PERSON_NAME]" at bounding box center [638, 213] width 95 height 29
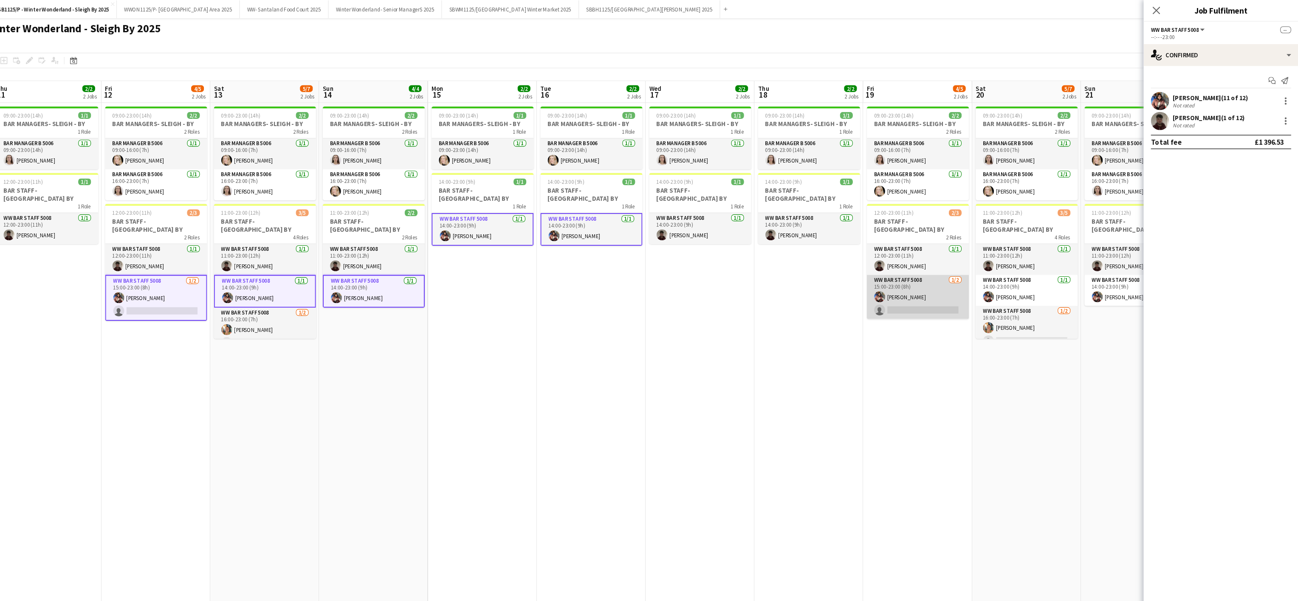
click at [923, 268] on app-card-role "WW Bar Staff 5008 [DATE] 15:00-23:00 (8h) [PERSON_NAME] single-neutral-actions" at bounding box center [942, 277] width 95 height 41
click at [1040, 268] on app-card-role "WW Bar Staff 5008 [DATE] 14:00-23:00 (9h) [PERSON_NAME]" at bounding box center [1044, 271] width 95 height 29
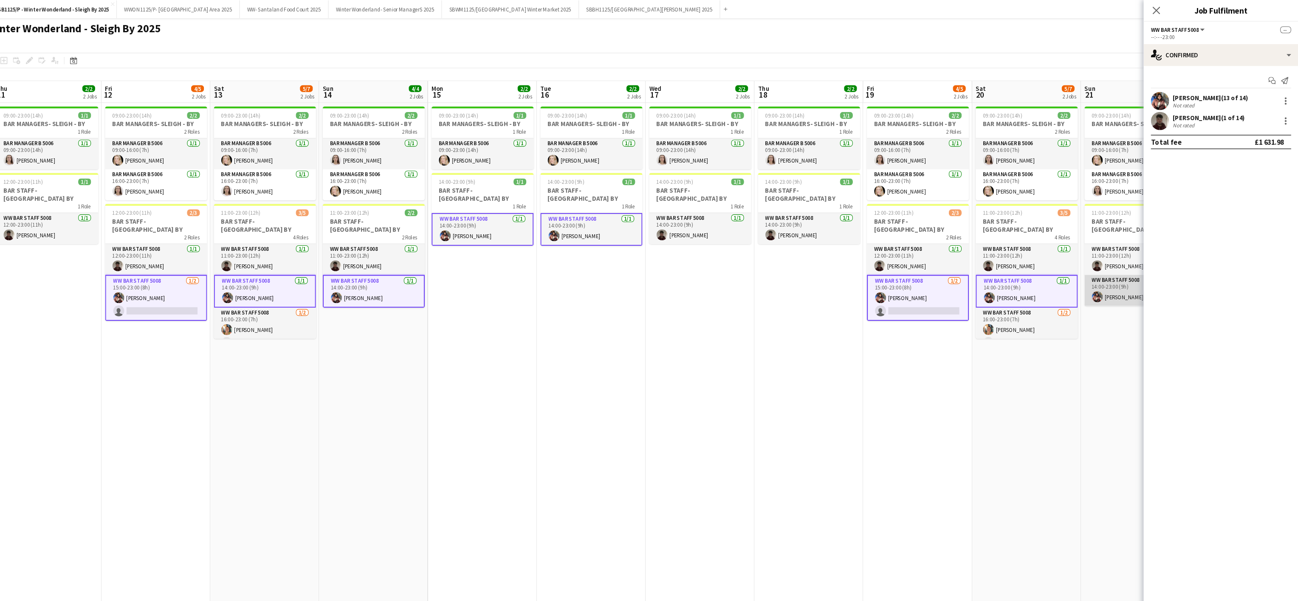
click at [1107, 272] on app-user-avatar at bounding box center [1110, 277] width 10 height 10
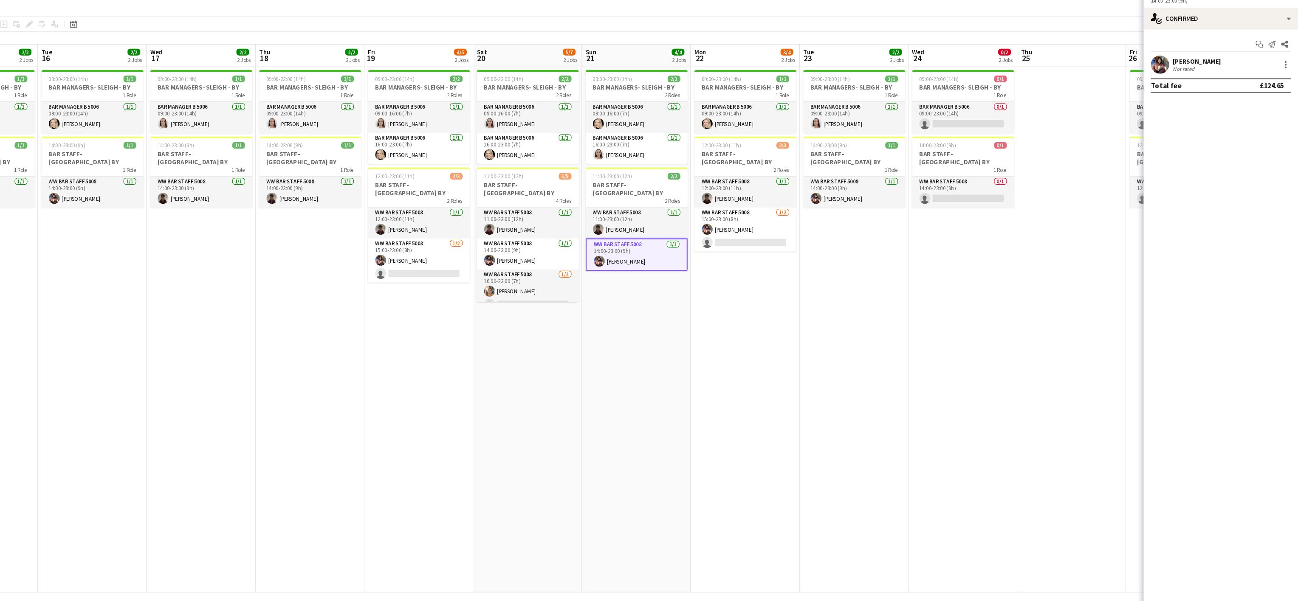
scroll to position [0, 294]
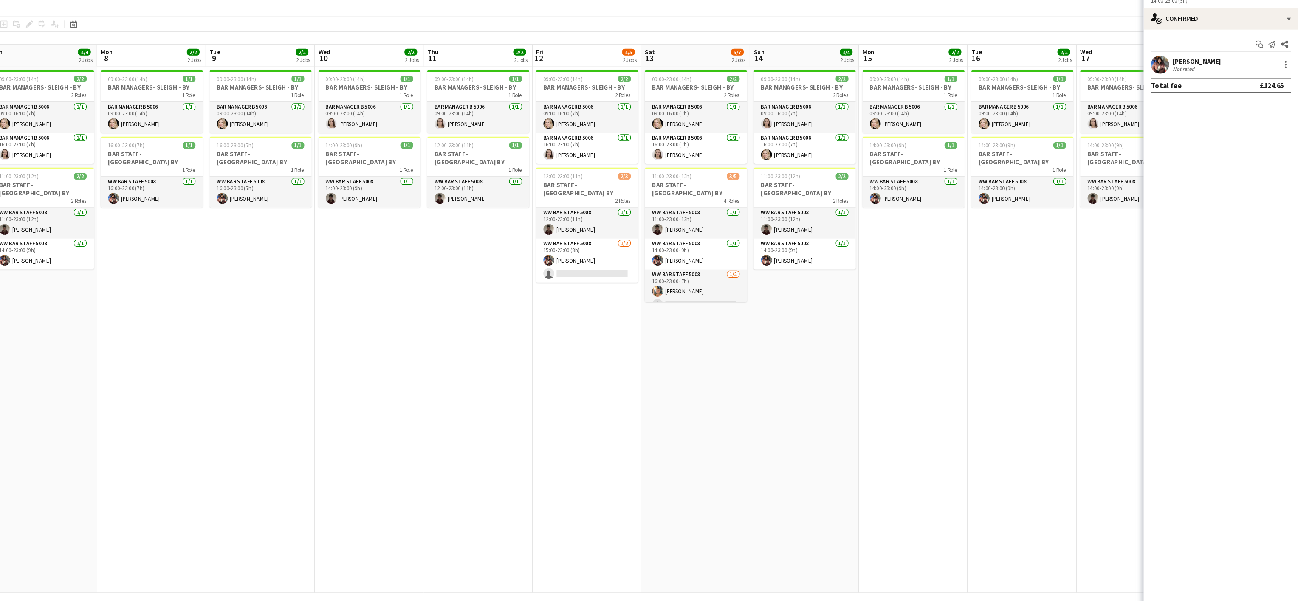
drag, startPoint x: 474, startPoint y: 315, endPoint x: 929, endPoint y: 318, distance: 455.4
click at [929, 318] on app-calendar-viewport "Fri 5 4/5 2 Jobs Sat 6 5/7 2 Jobs Sun 7 4/4 2 Jobs Mon 8 2/2 2 Jobs Tue 9 2/2 2…" at bounding box center [649, 331] width 1298 height 511
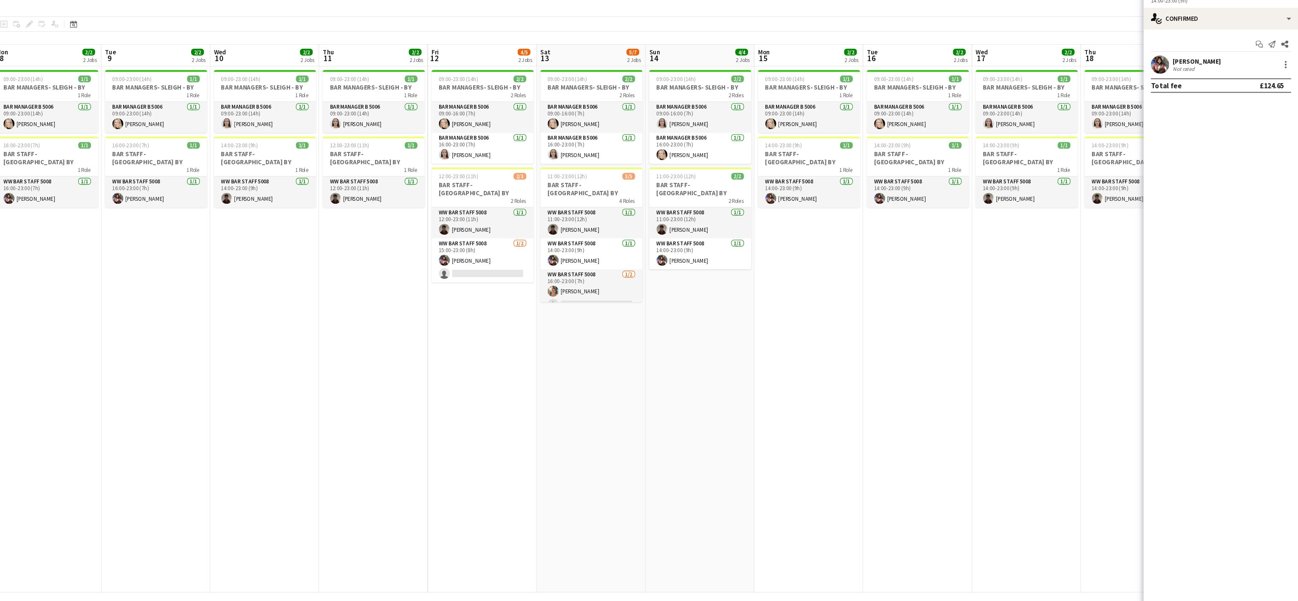
click at [183, 356] on app-date-cell "09:00-23:00 (14h) 1/1 BAR MANAGERS- SLEIGH - BY 1 Role Bar Manager B 5006 [DATE…" at bounding box center [232, 341] width 102 height 491
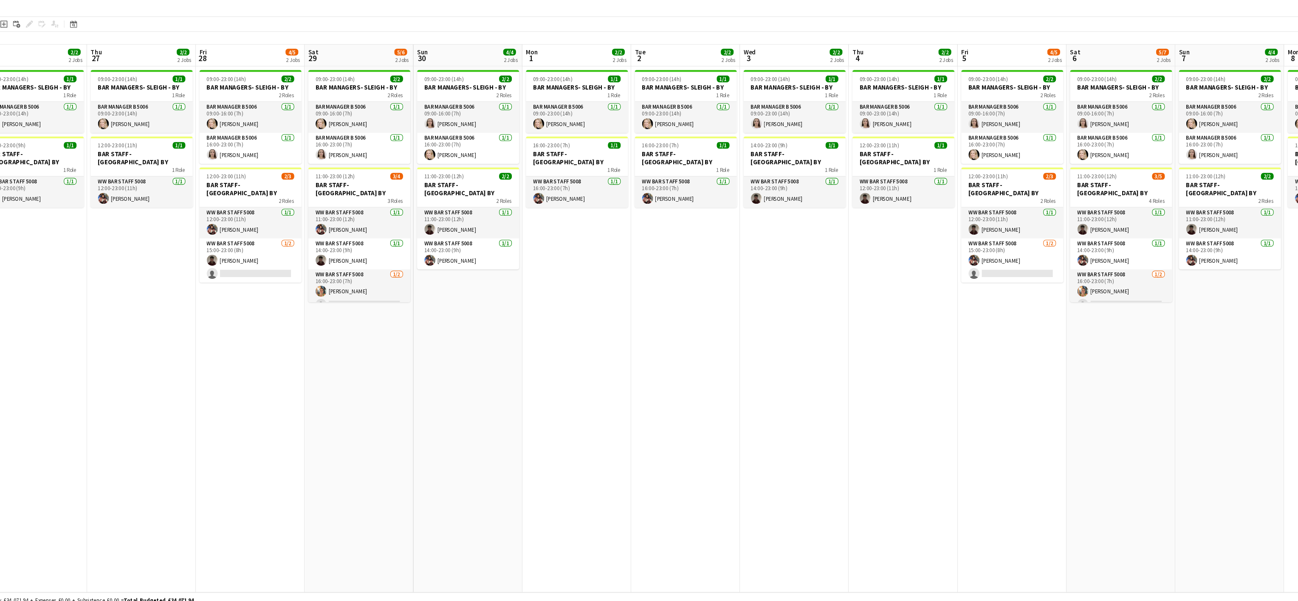
scroll to position [0, 217]
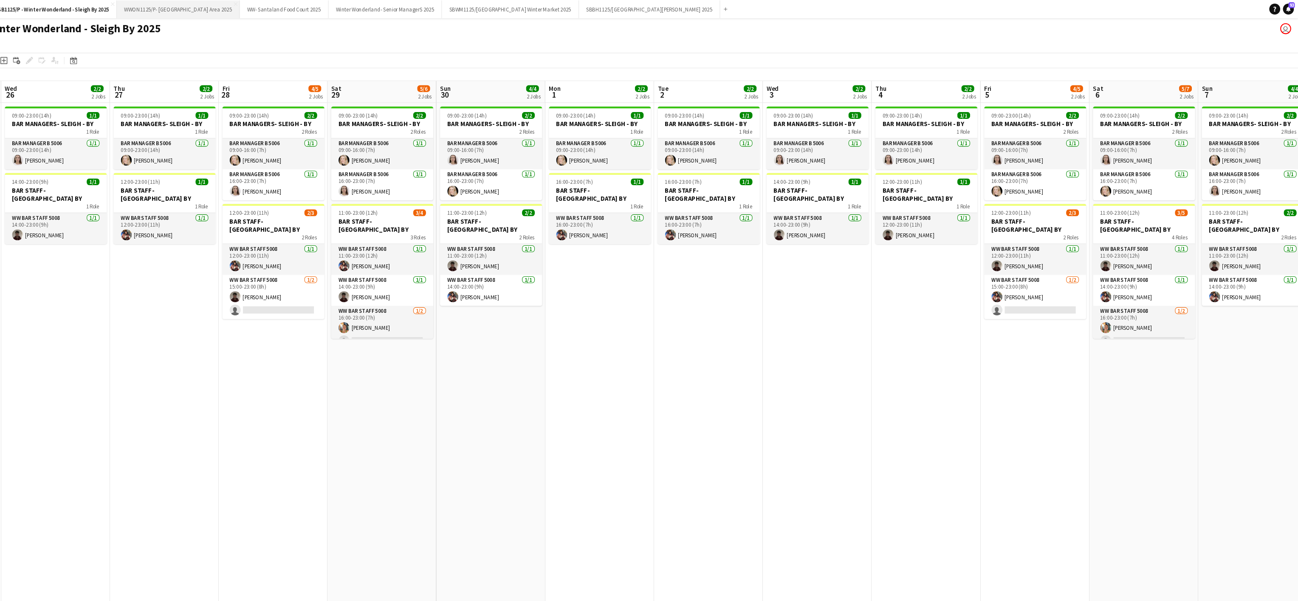
click at [280, 5] on button "WWON1125/P- Winter Wonderland- Streetfood Area 2025 Close" at bounding box center [253, 8] width 115 height 17
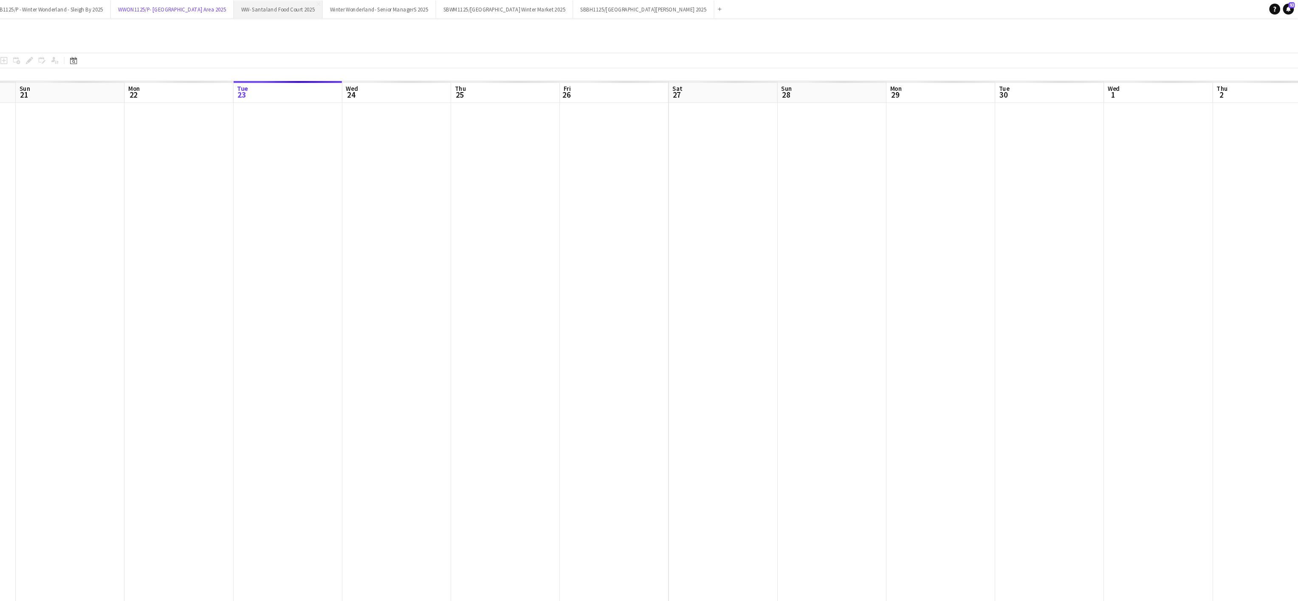
scroll to position [0, 203]
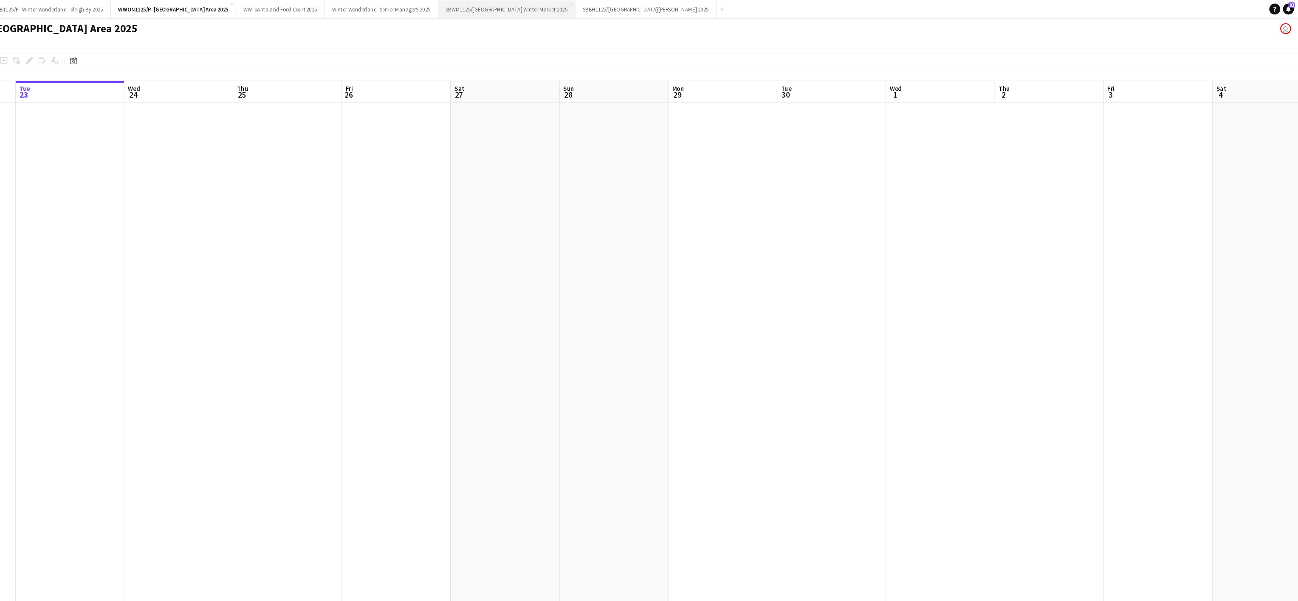
click at [564, 7] on button "SBWM1125/[GEOGRAPHIC_DATA] Winter Market 2025 Close" at bounding box center [560, 8] width 128 height 17
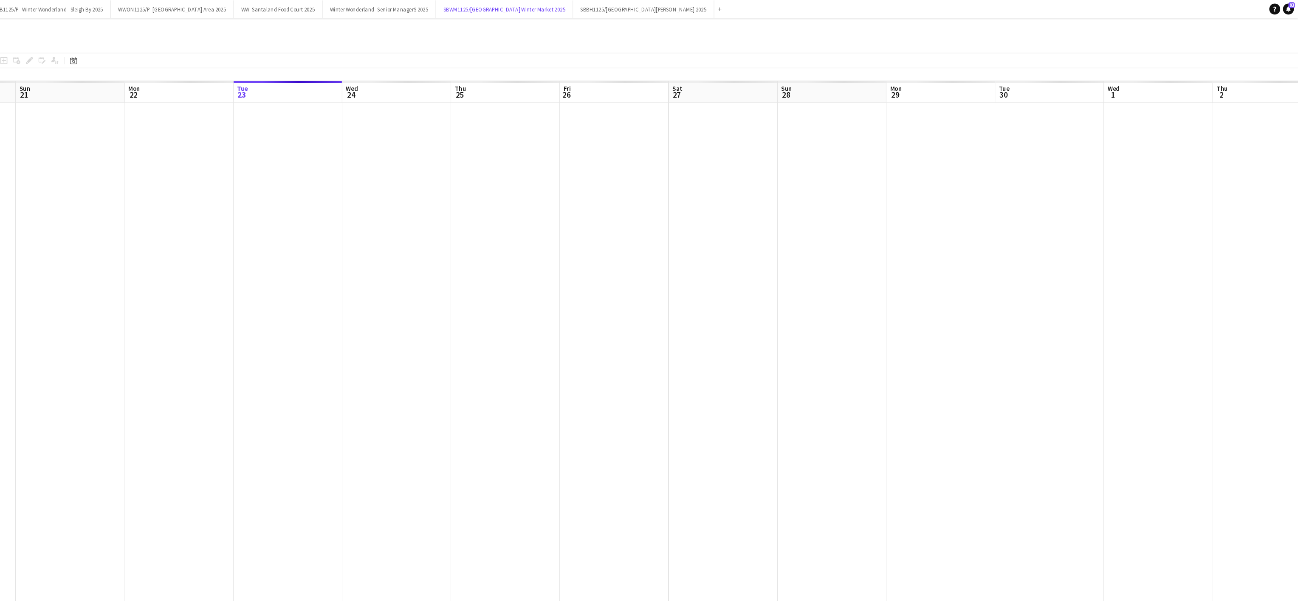
scroll to position [0, 203]
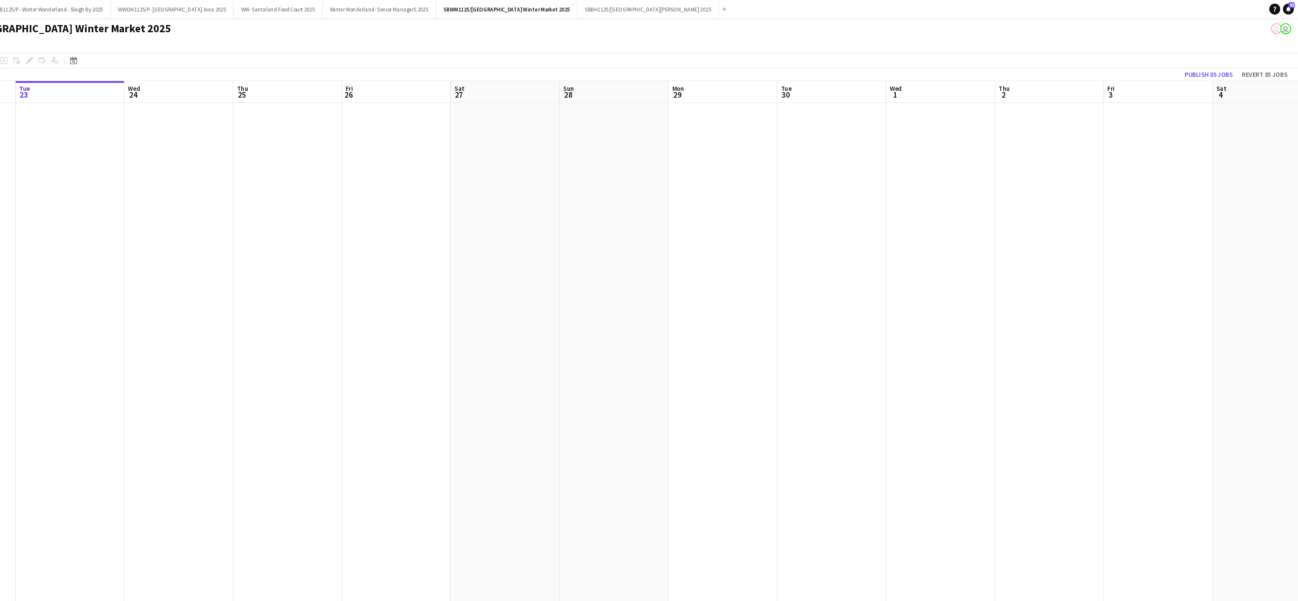
click at [401, 378] on app-date-cell at bounding box center [356, 341] width 102 height 491
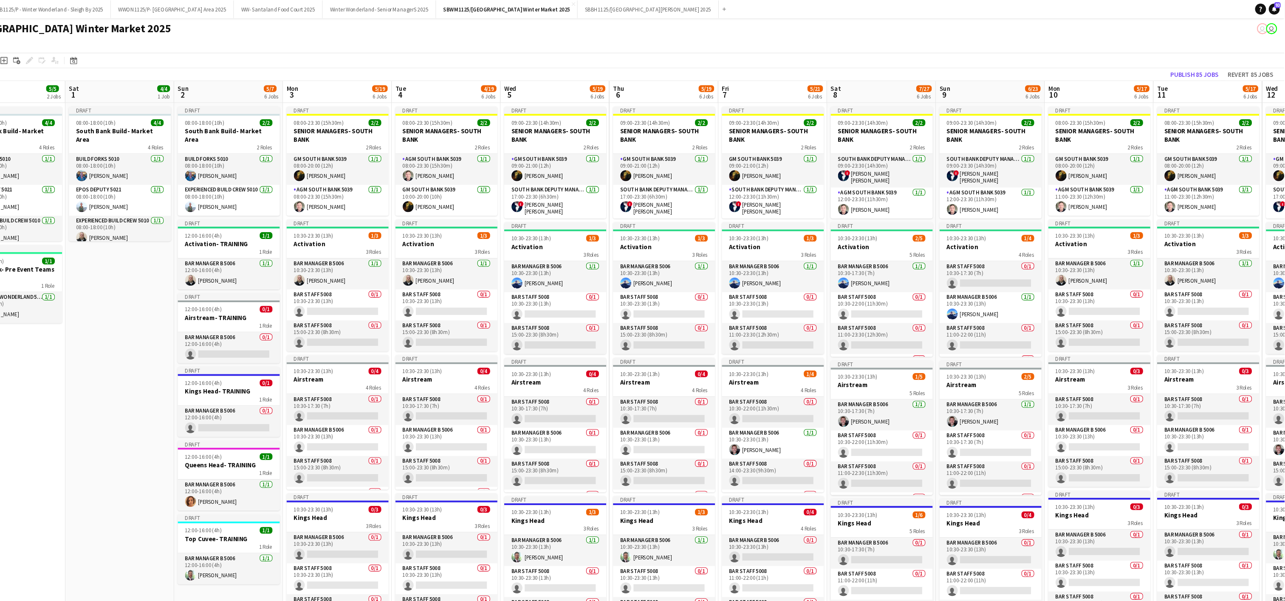
scroll to position [0, 272]
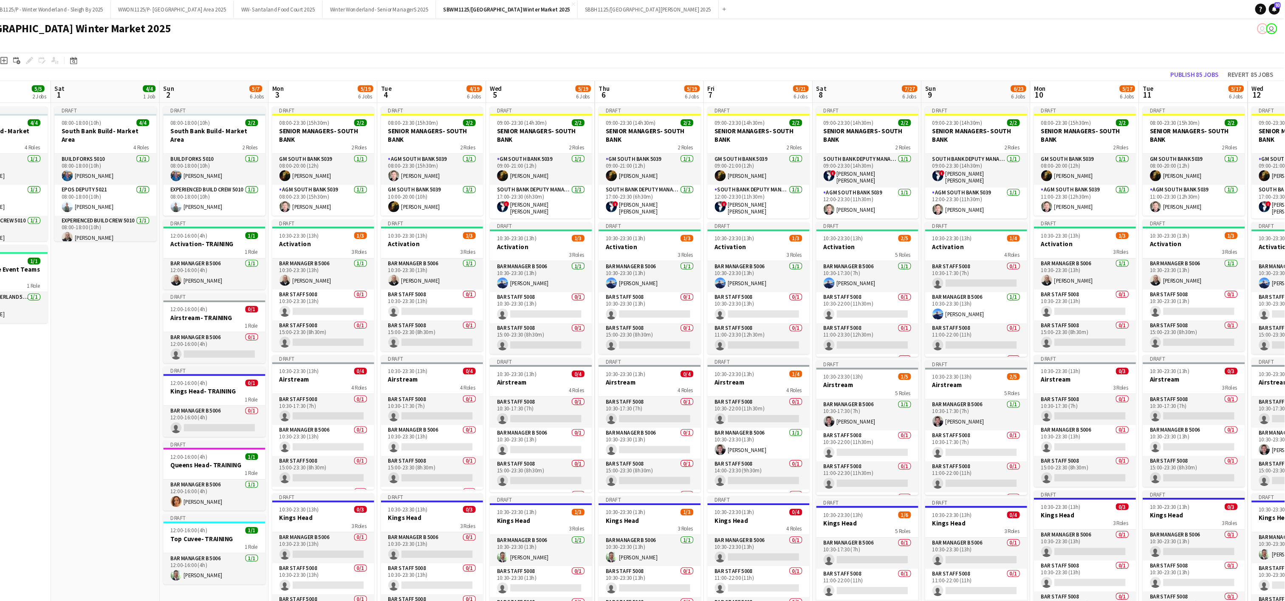
click at [138, 383] on app-date-cell "Draft 08:00-18:00 (10h) 4/4 South Bank Build- Market Area 4 Roles Build Forks 5…" at bounding box center [185, 480] width 102 height 769
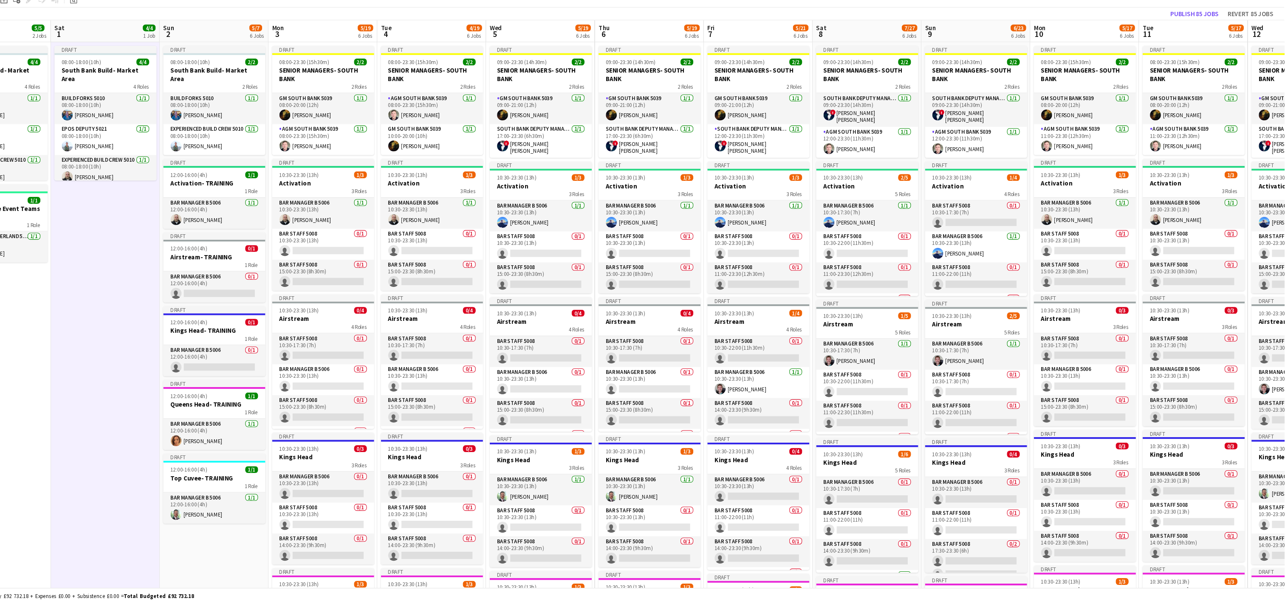
scroll to position [28, 0]
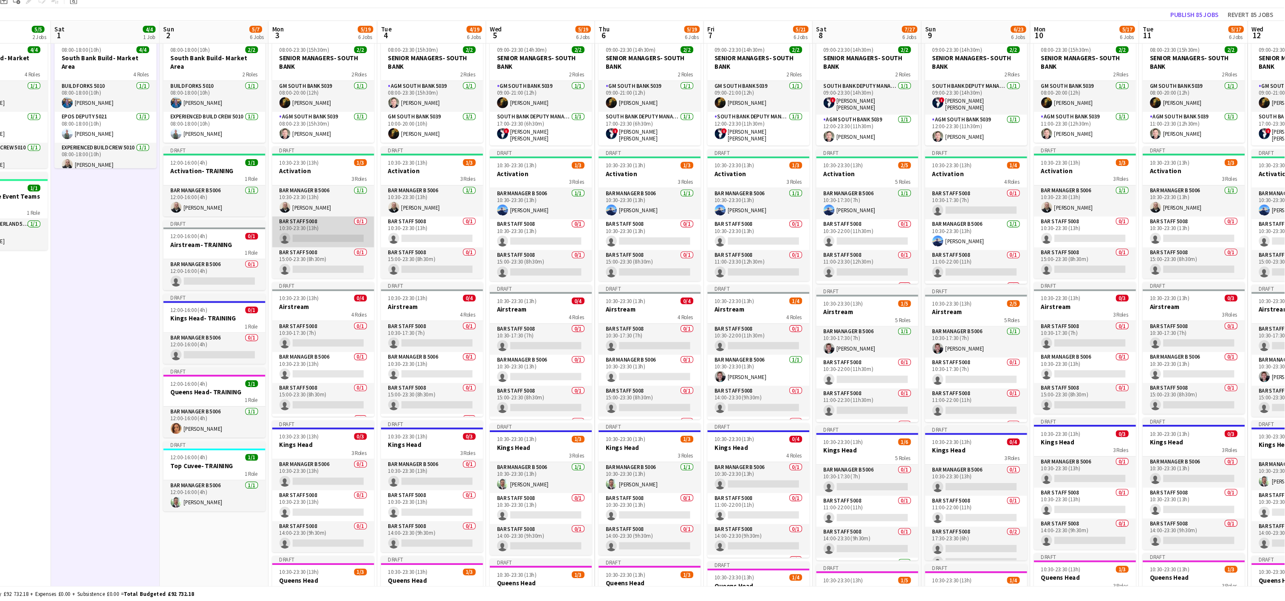
click at [364, 268] on app-card-role "Bar Staff 5008 0/1 10:30-23:30 (13h) single-neutral-actions" at bounding box center [388, 256] width 95 height 29
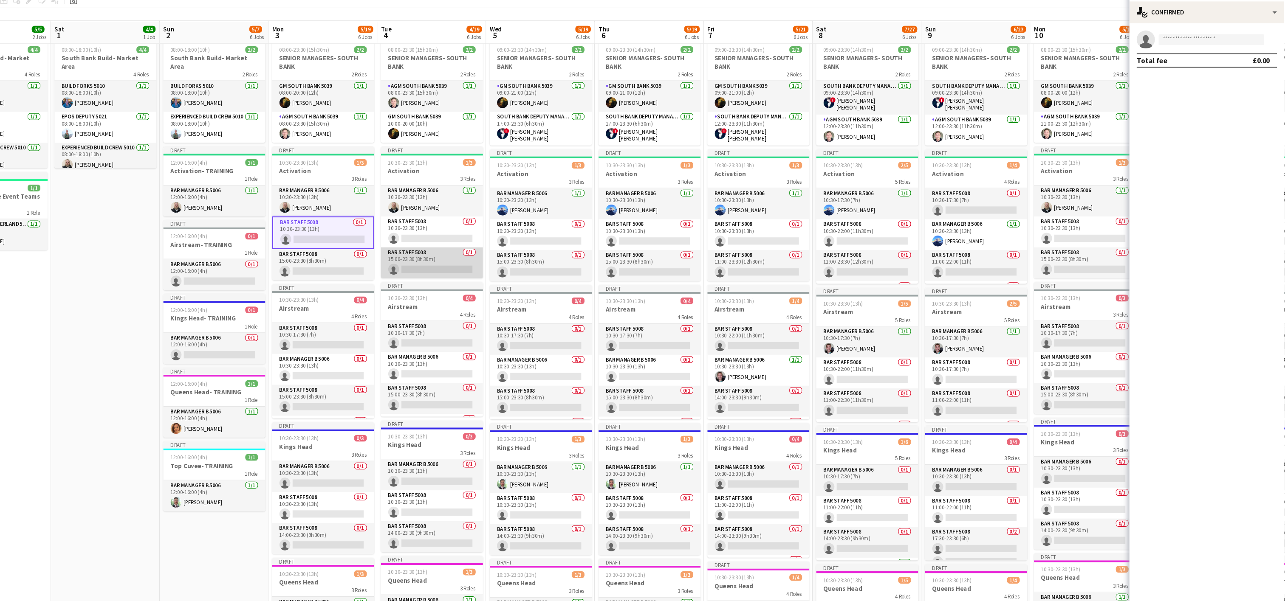
click at [482, 290] on app-card-role "Bar Staff 5008 0/1 15:00-23:30 (8h30m) single-neutral-actions" at bounding box center [489, 285] width 95 height 29
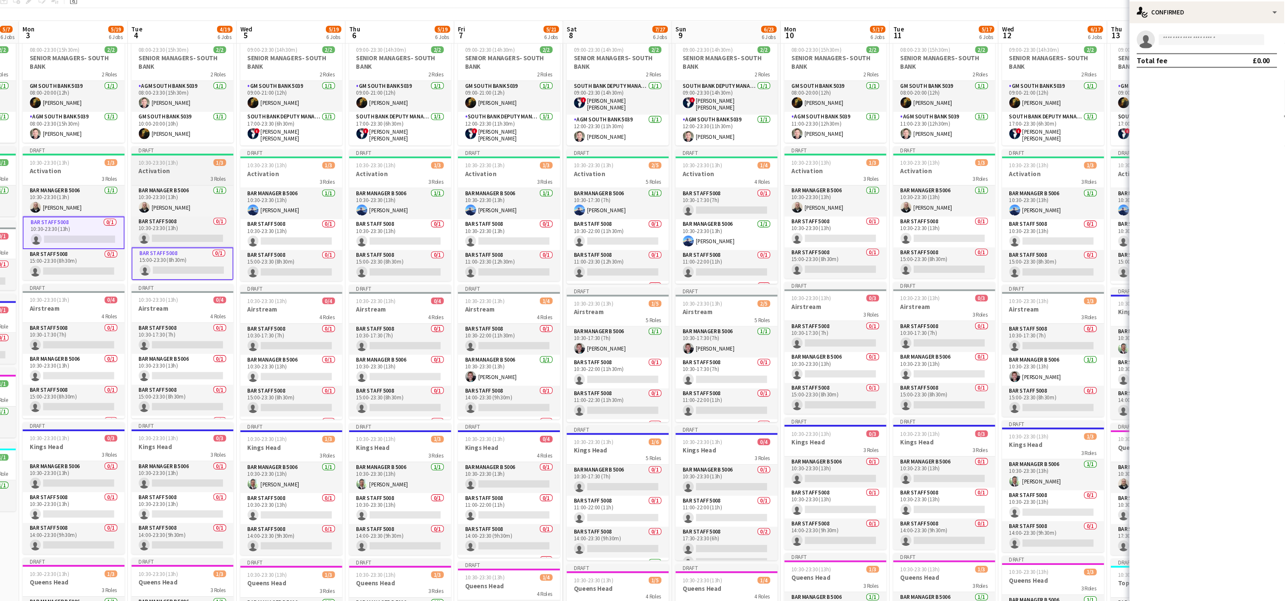
scroll to position [0, 306]
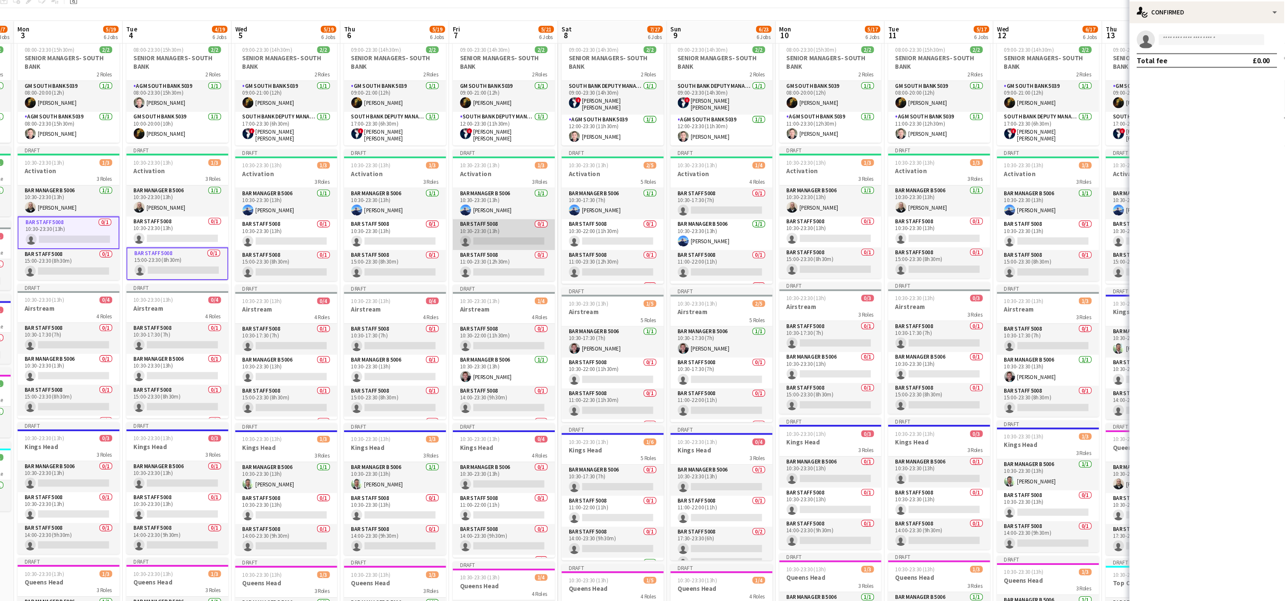
click at [535, 256] on app-card-role "Bar Staff 5008 0/1 10:30-23:30 (13h) single-neutral-actions" at bounding box center [556, 258] width 95 height 29
click at [634, 282] on app-card-role "Bar Staff 5008 0/1 11:00-23:30 (12h30m) single-neutral-actions" at bounding box center [658, 287] width 95 height 29
click at [744, 237] on app-card-role "Bar Staff 5008 0/1 10:30-17:30 (7h) single-neutral-actions" at bounding box center [759, 229] width 95 height 29
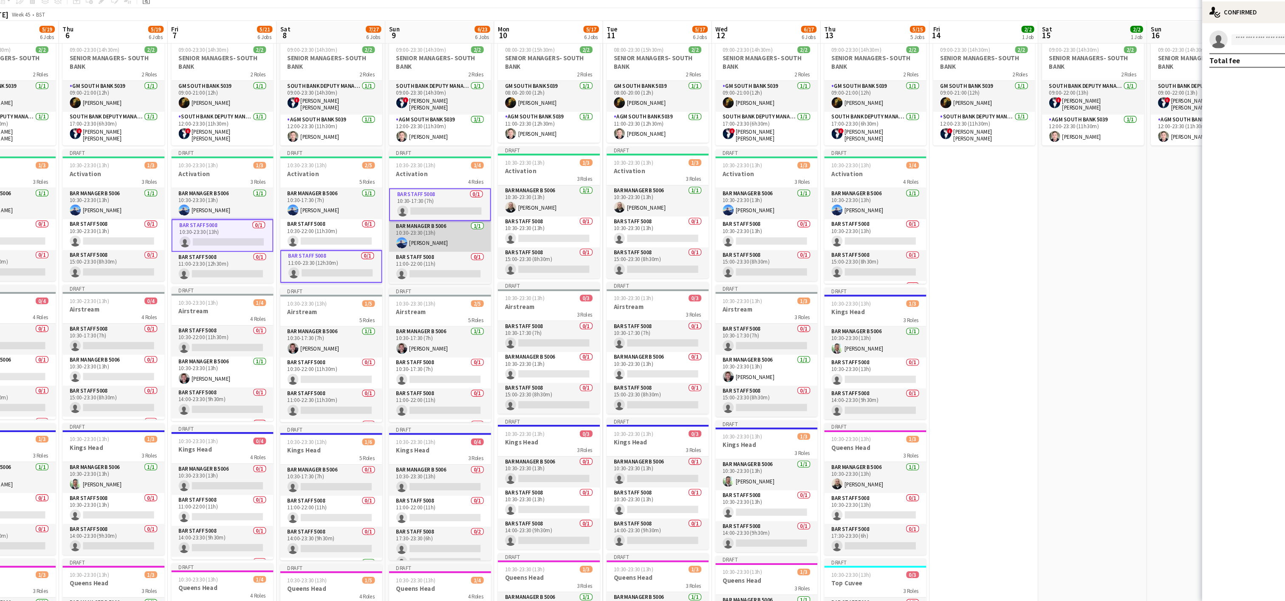
scroll to position [28, 0]
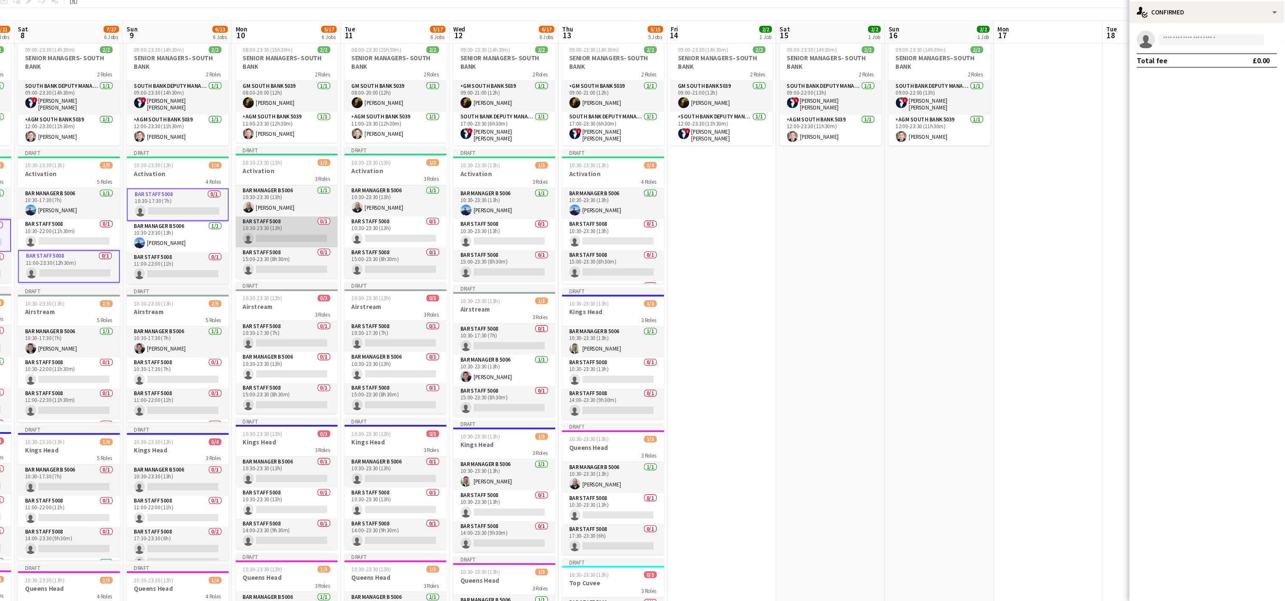
click at [366, 258] on app-card-role "Bar Staff 5008 0/1 10:30-23:30 (13h) single-neutral-actions" at bounding box center [354, 256] width 95 height 29
click at [449, 259] on app-card-role "Bar Staff 5008 0/1 10:30-23:30 (13h) single-neutral-actions" at bounding box center [455, 256] width 95 height 29
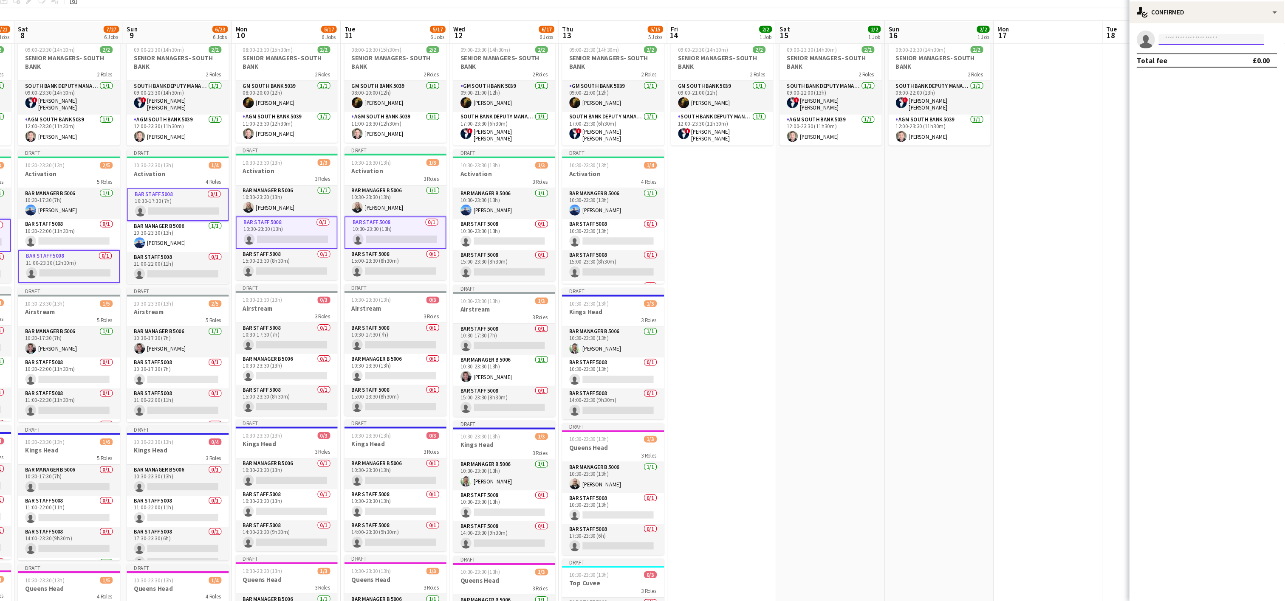
click at [1183, 78] on input at bounding box center [1217, 77] width 99 height 10
type input "*"
type input "****"
click at [1198, 136] on span "[EMAIL_ADDRESS][DOMAIN_NAME]" at bounding box center [1217, 137] width 85 height 7
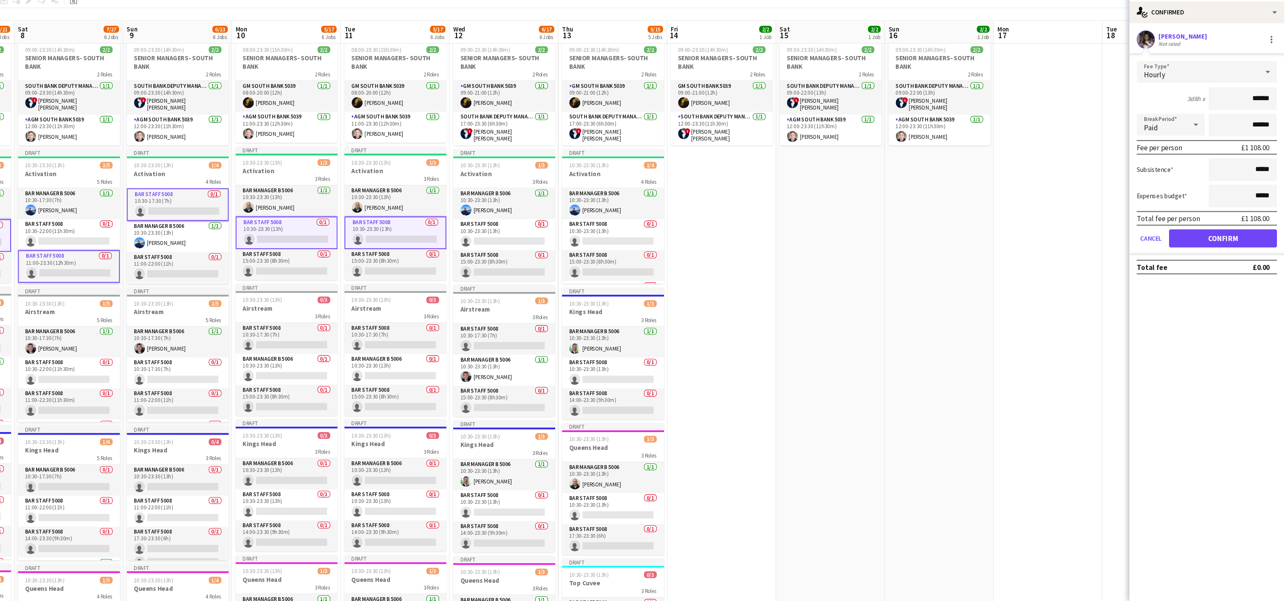
click at [1159, 79] on app-user-avatar at bounding box center [1155, 76] width 17 height 17
click at [1231, 259] on button "Confirm" at bounding box center [1227, 262] width 101 height 17
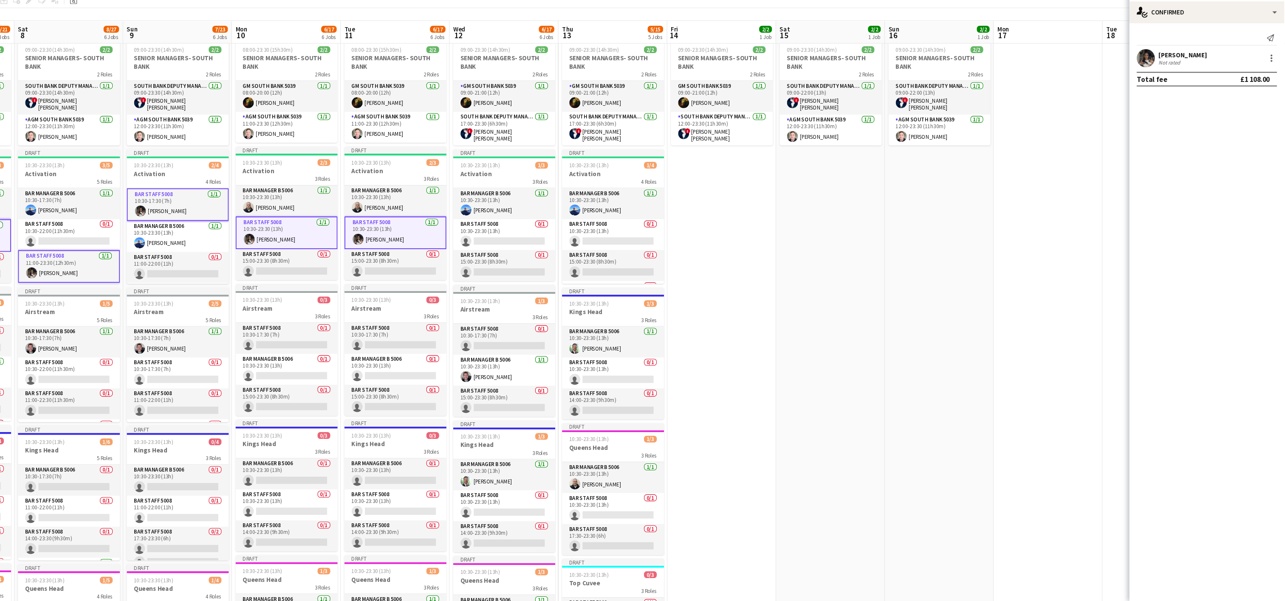
click at [1002, 344] on app-date-cell "Draft 09:00-23:30 (14h30m) 2/2 SENIOR MANAGERS- SOUTH BANK 2 Roles South Bank D…" at bounding box center [963, 452] width 102 height 769
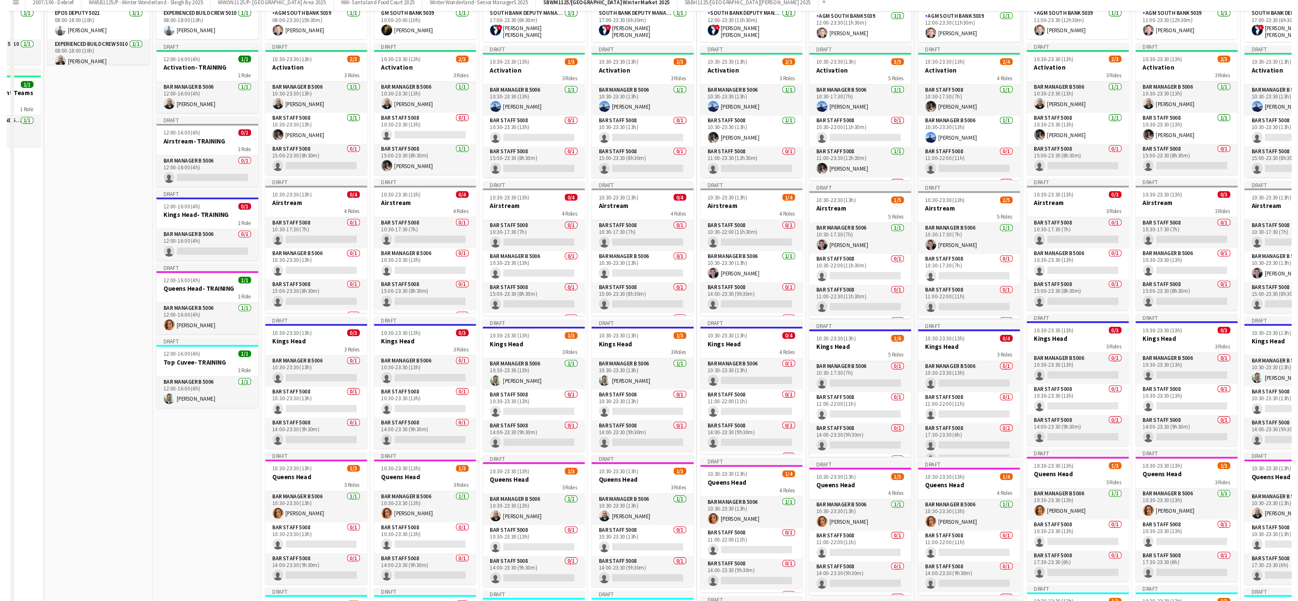
scroll to position [0, 0]
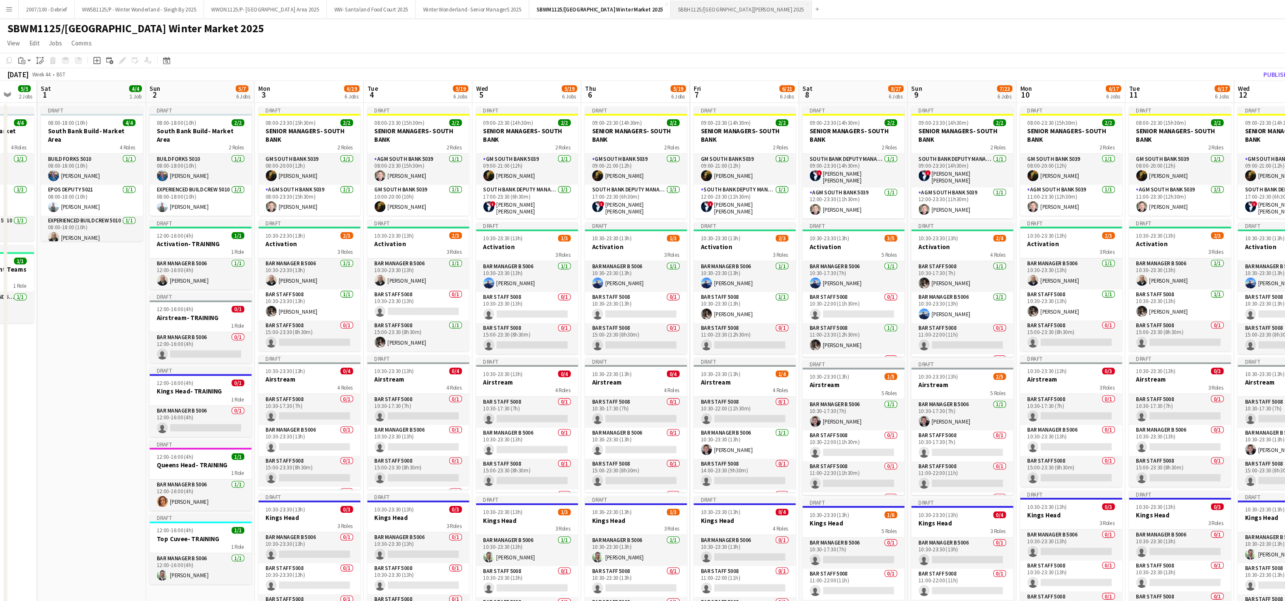
click at [694, 7] on button "SBBH1125/P [GEOGRAPHIC_DATA][PERSON_NAME] 2025 Close" at bounding box center [692, 8] width 132 height 17
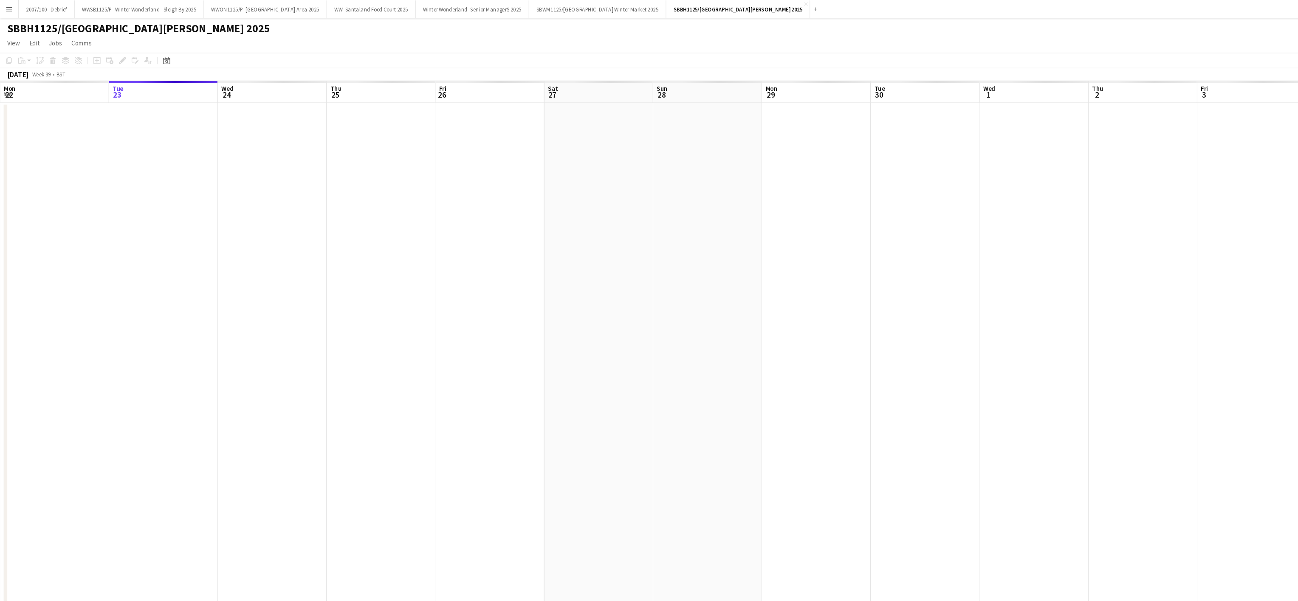
click at [257, 429] on app-date-cell at bounding box center [254, 341] width 102 height 491
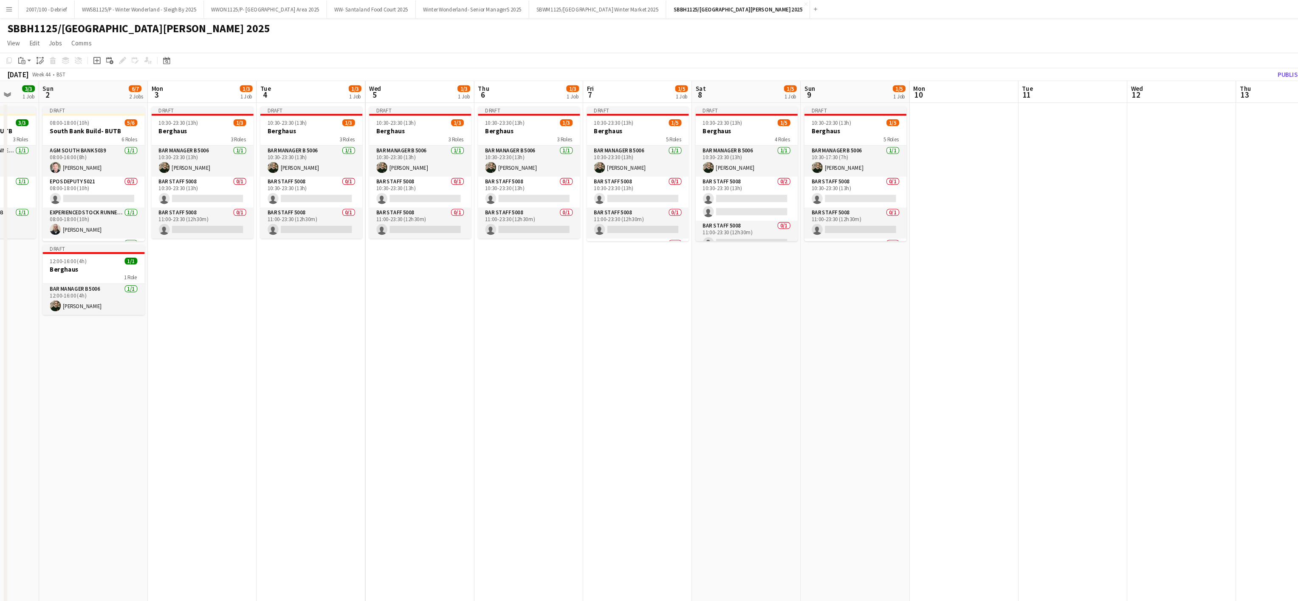
scroll to position [0, 294]
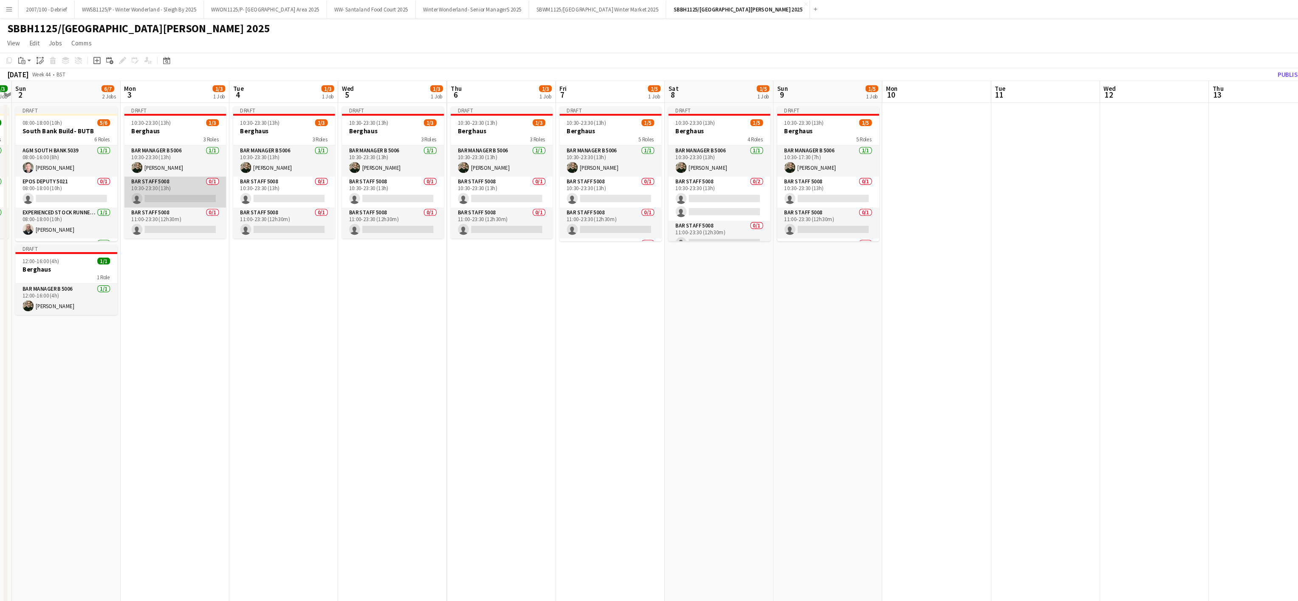
click at [150, 178] on app-card-role "Bar Staff 5008 0/1 10:30-23:30 (13h) single-neutral-actions" at bounding box center [163, 179] width 95 height 29
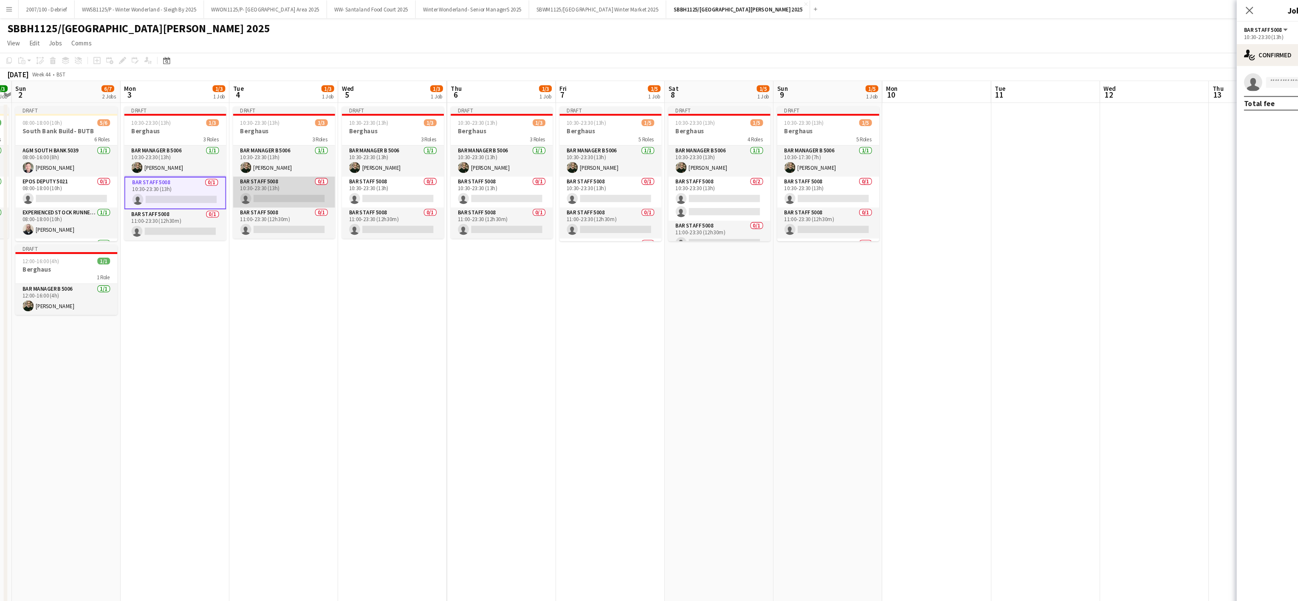
click at [248, 184] on app-card-role "Bar Staff 5008 0/1 10:30-23:30 (13h) single-neutral-actions" at bounding box center [264, 179] width 95 height 29
click at [557, 188] on app-card-role "Bar Staff 5008 0/1 10:30-23:30 (13h) single-neutral-actions" at bounding box center [569, 179] width 95 height 29
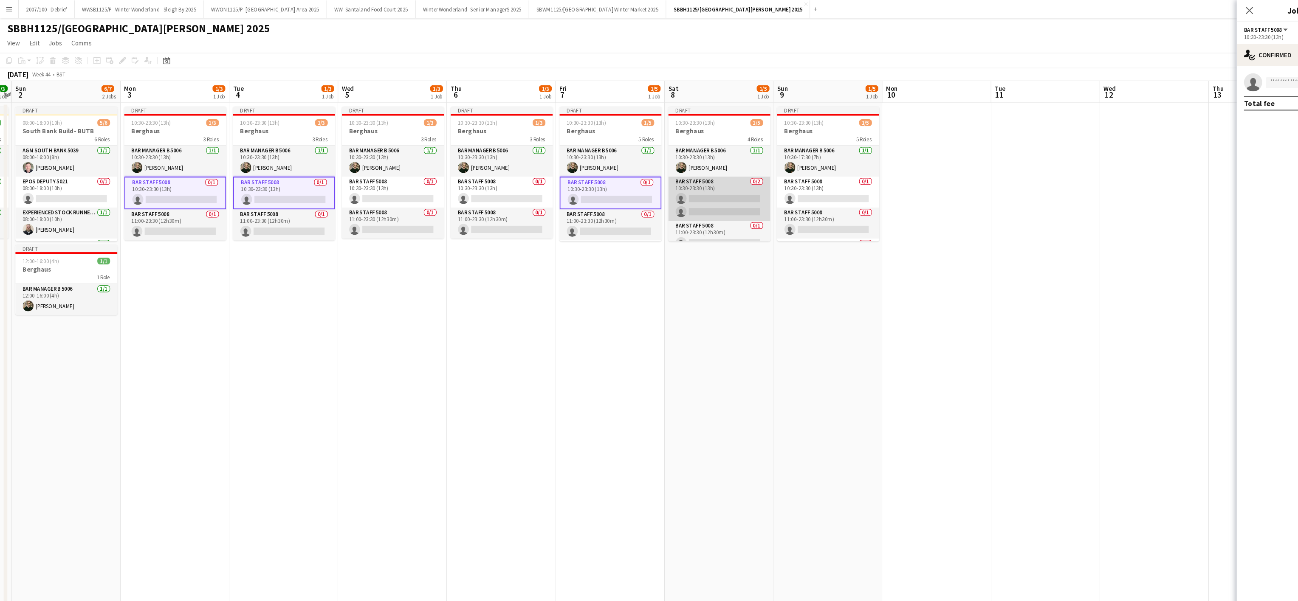
click at [669, 192] on app-card-role "Bar Staff 5008 0/2 10:30-23:30 (13h) single-neutral-actions single-neutral-acti…" at bounding box center [671, 185] width 95 height 41
click at [740, 211] on app-card-role "Bar Staff 5008 0/1 11:00-23:30 (12h30m) single-neutral-actions" at bounding box center [772, 208] width 95 height 29
click at [1189, 83] on app-invite-slot "single-neutral-actions" at bounding box center [1226, 76] width 144 height 17
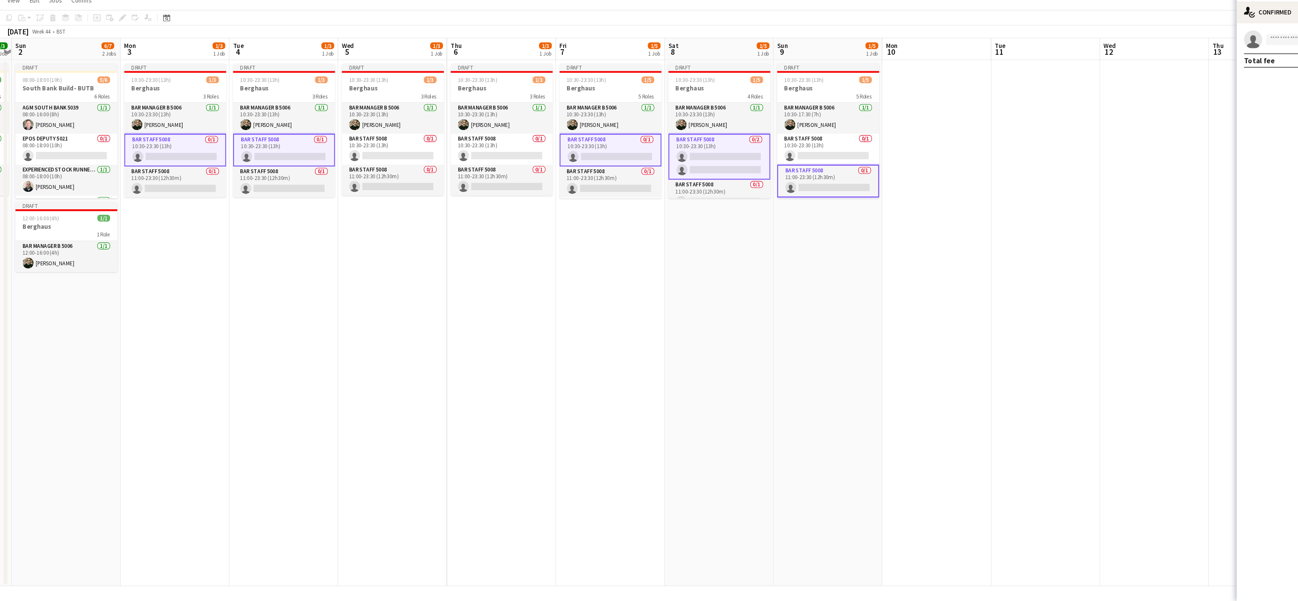
scroll to position [0, 0]
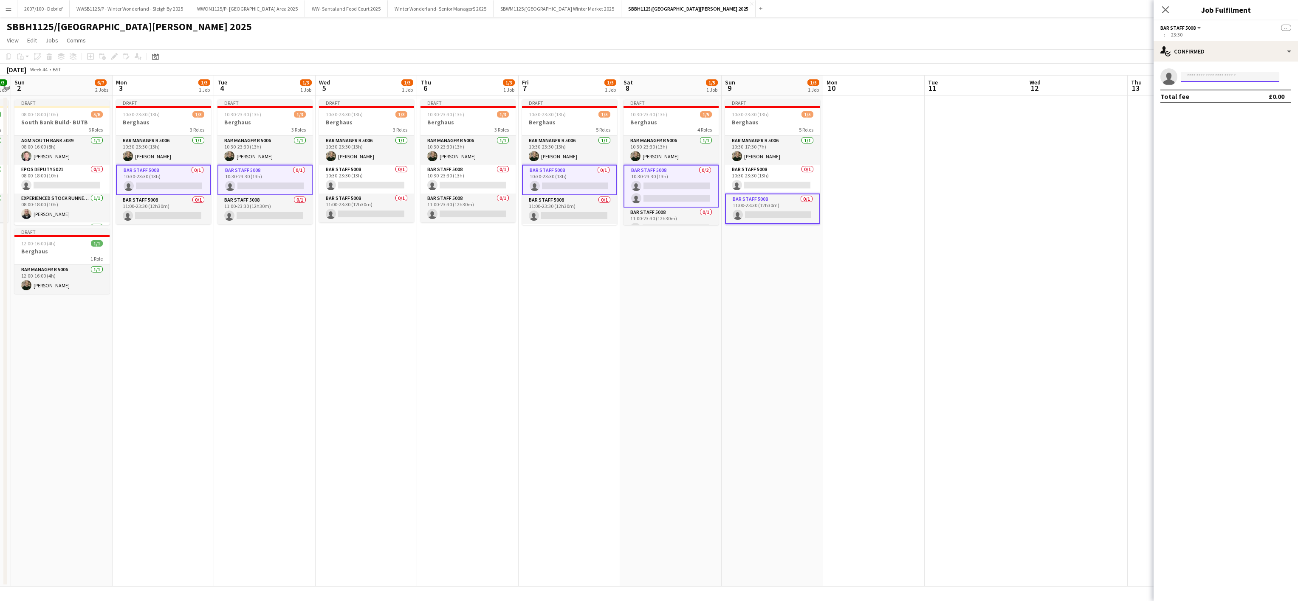
click at [1214, 74] on input at bounding box center [1230, 77] width 99 height 10
type input "***"
click at [1206, 88] on span "[PERSON_NAME]" at bounding box center [1212, 89] width 49 height 7
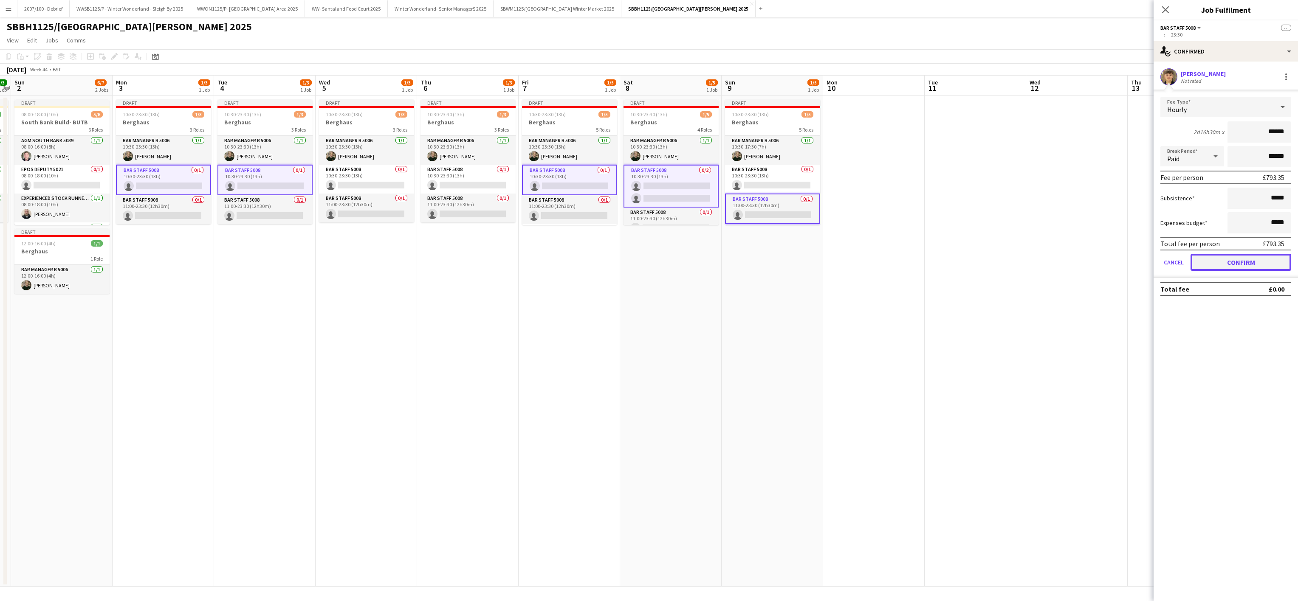
click at [1233, 259] on button "Confirm" at bounding box center [1241, 262] width 101 height 17
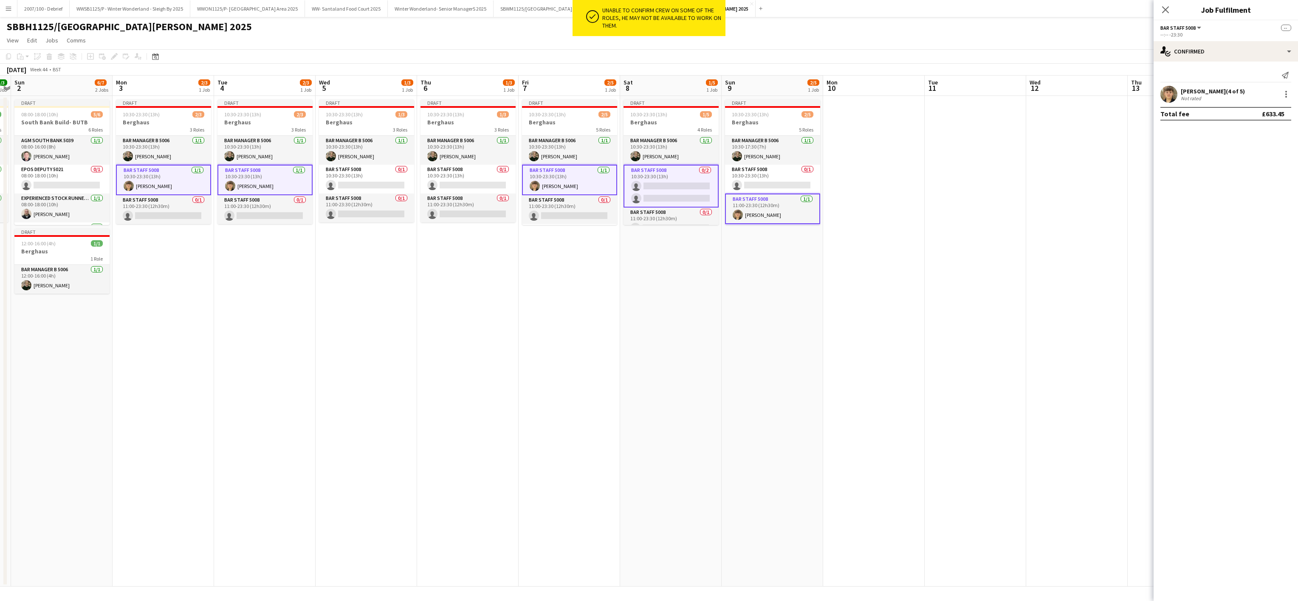
scroll to position [0, 186]
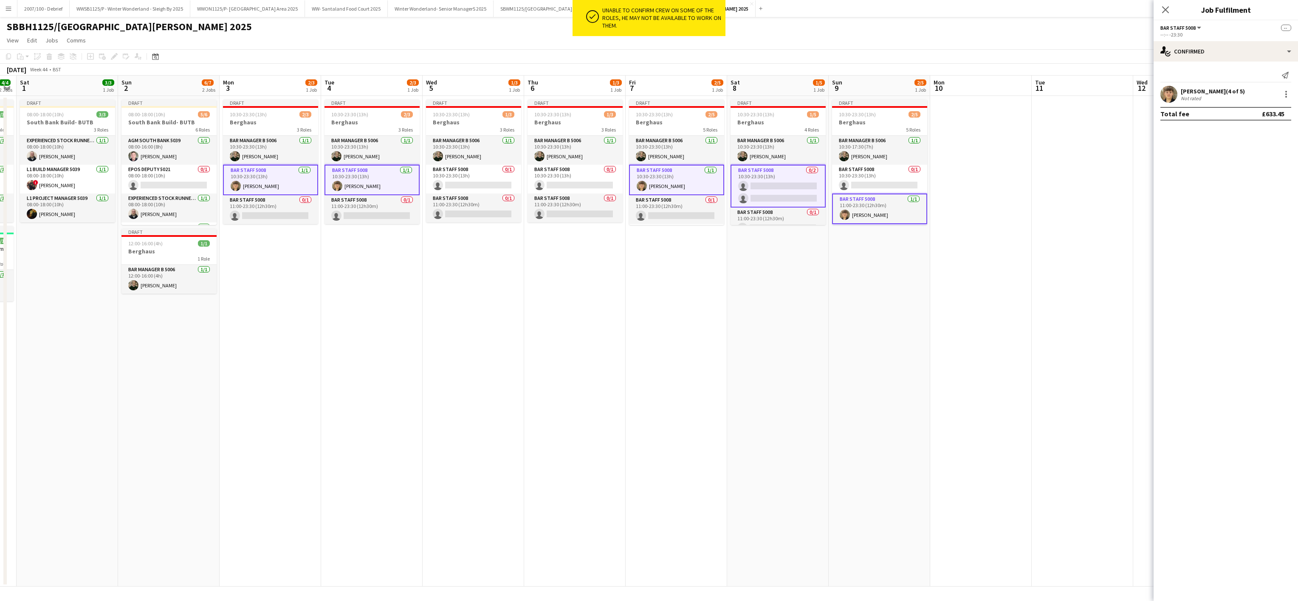
drag, startPoint x: 398, startPoint y: 316, endPoint x: 505, endPoint y: 299, distance: 108.8
click at [505, 299] on app-calendar-viewport "Thu 30 4/4 1 Job Fri 31 4/4 2 Jobs Sat 1 3/3 1 Job Sun 2 6/7 2 Jobs Mon 3 2/3 1…" at bounding box center [649, 331] width 1298 height 511
click at [741, 183] on app-card-role "Bar Staff 5008 0/2 10:30-23:30 (13h) single-neutral-actions single-neutral-acti…" at bounding box center [778, 186] width 95 height 43
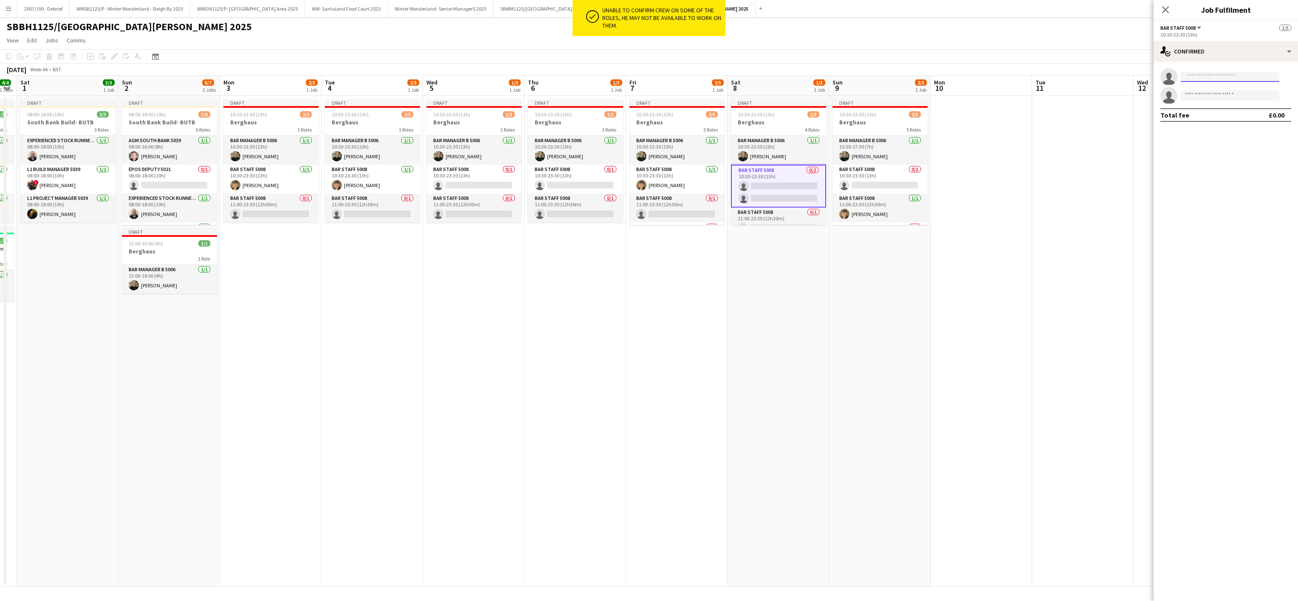
click at [1199, 77] on input at bounding box center [1230, 77] width 99 height 10
type input "*"
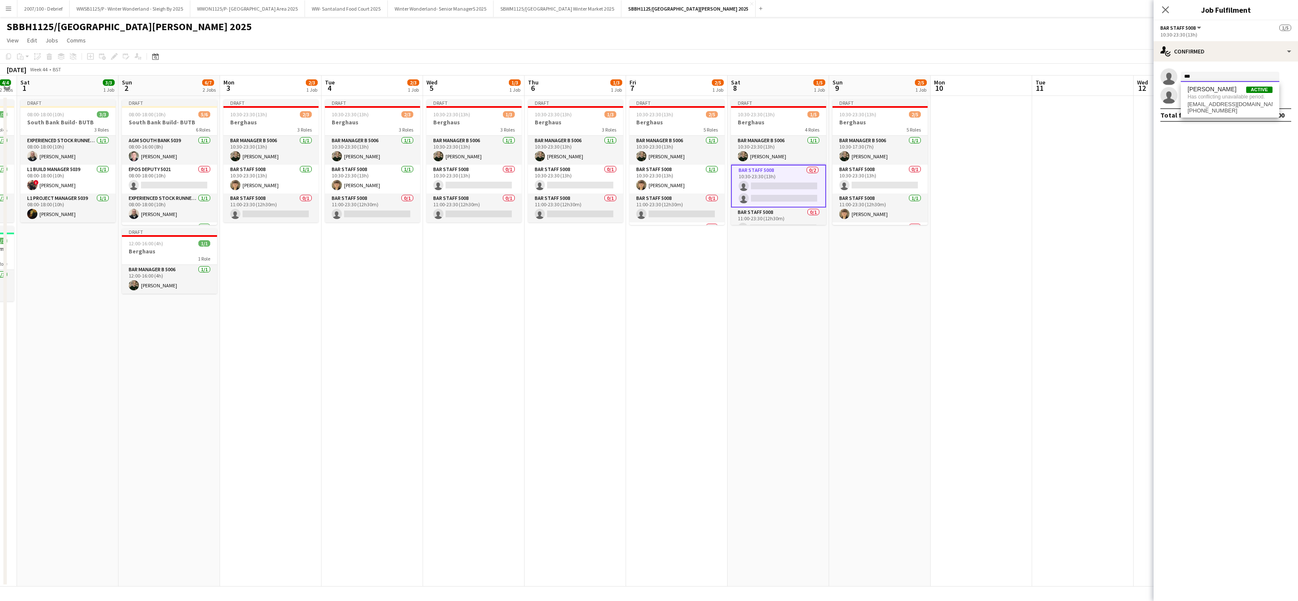
type input "***"
click at [837, 314] on app-date-cell "Draft 10:30-23:30 (13h) 2/5 Berghaus 5 Roles Bar Manager B 5006 [DATE] 10:30-17…" at bounding box center [880, 341] width 102 height 491
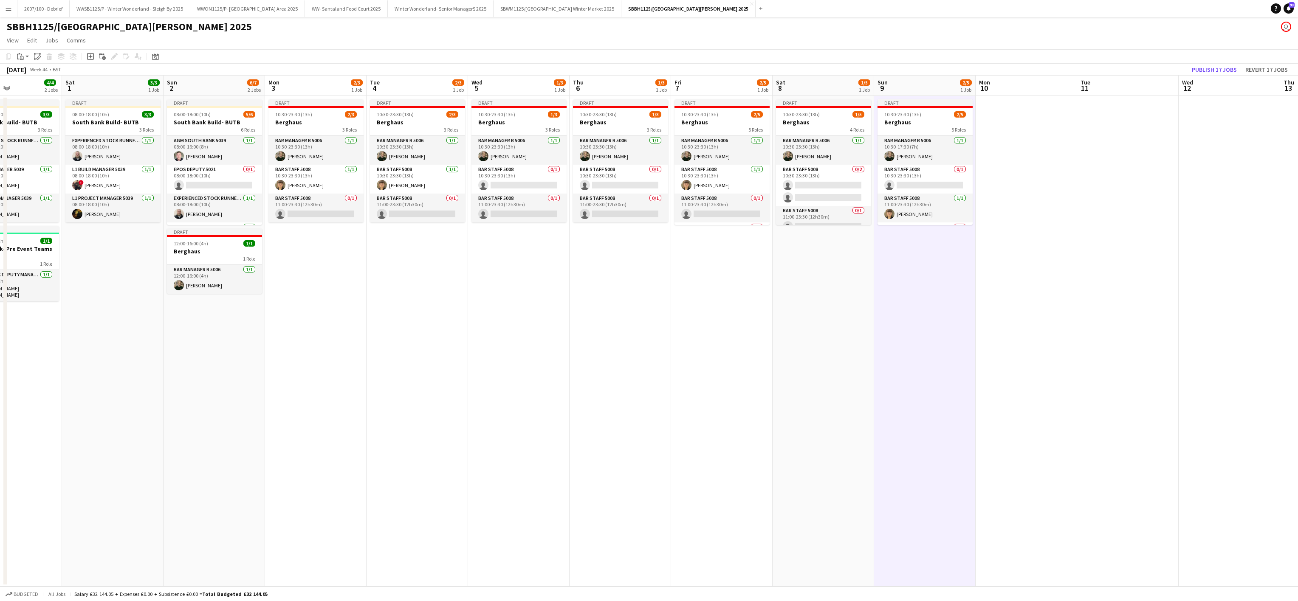
scroll to position [0, 253]
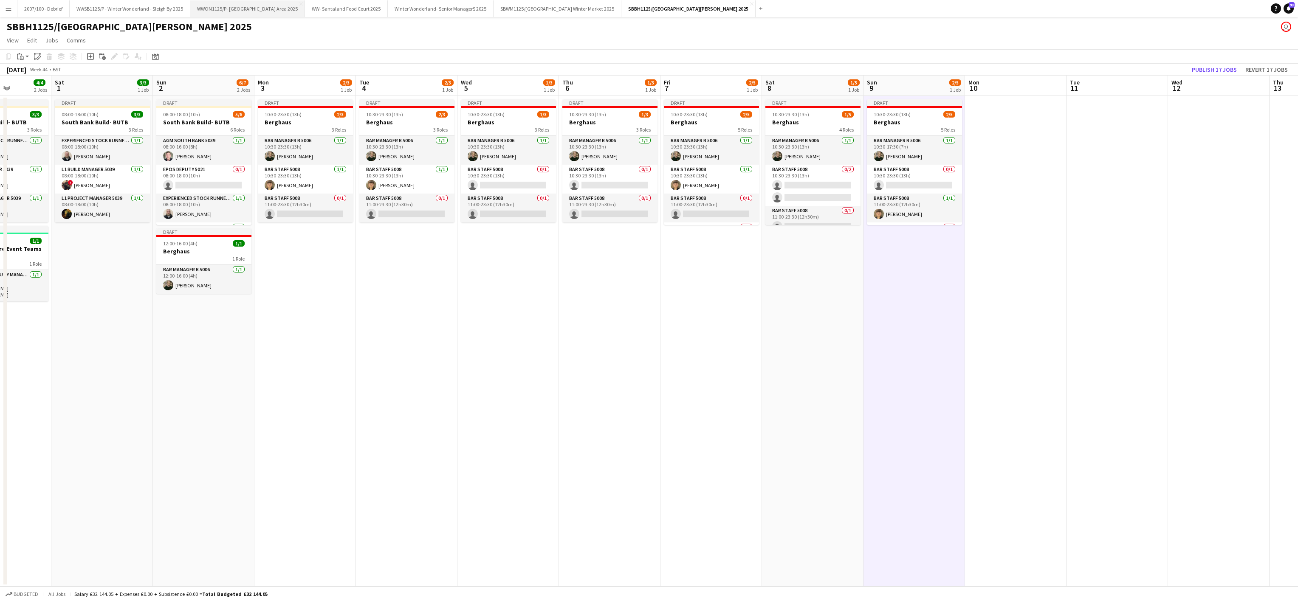
click at [272, 12] on button "WWON1125/P- Winter Wonderland- Streetfood Area 2025 Close" at bounding box center [247, 8] width 115 height 17
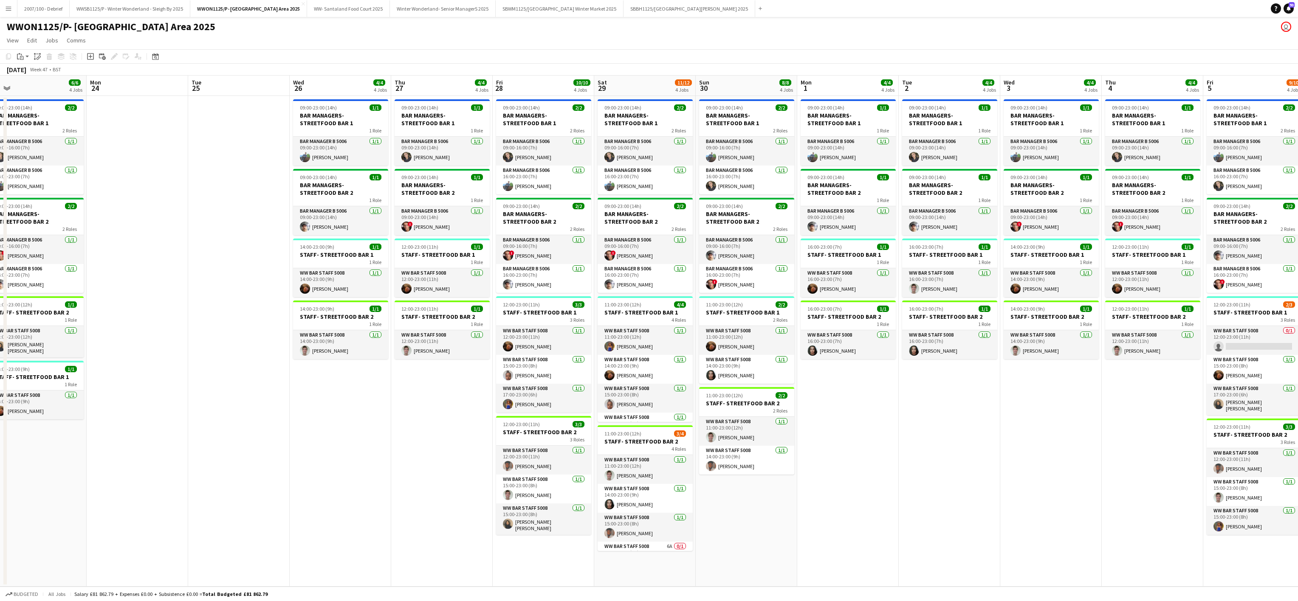
scroll to position [0, 270]
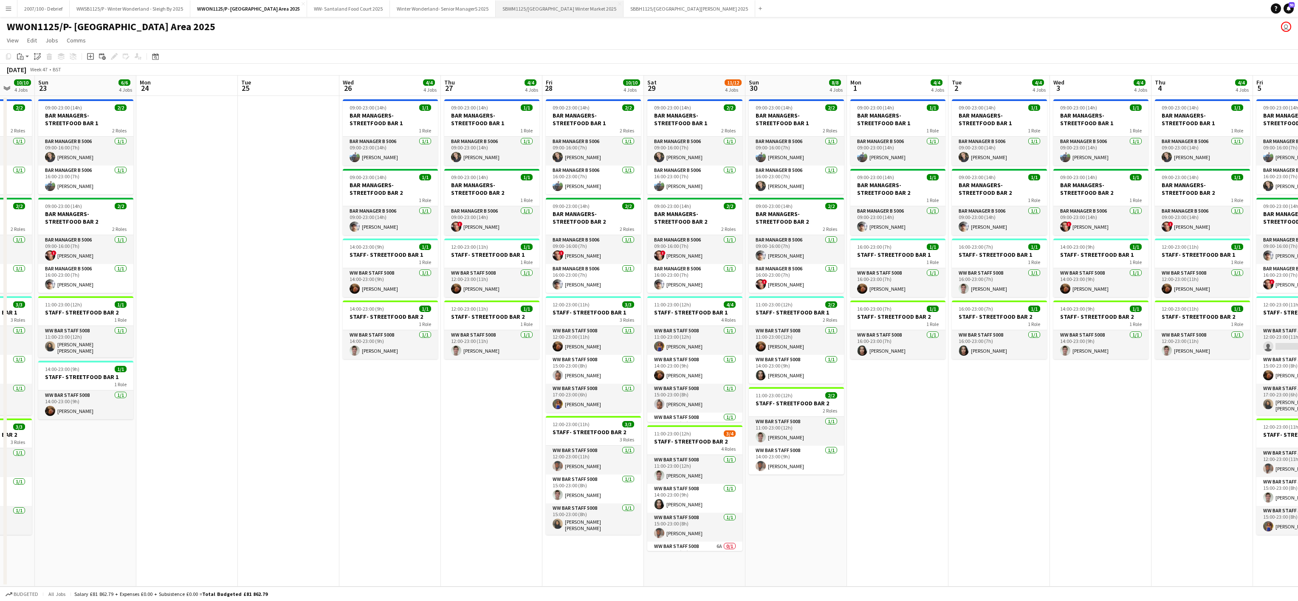
click at [567, 14] on button "SBWM1125/[GEOGRAPHIC_DATA] Winter Market 2025 Close" at bounding box center [560, 8] width 128 height 17
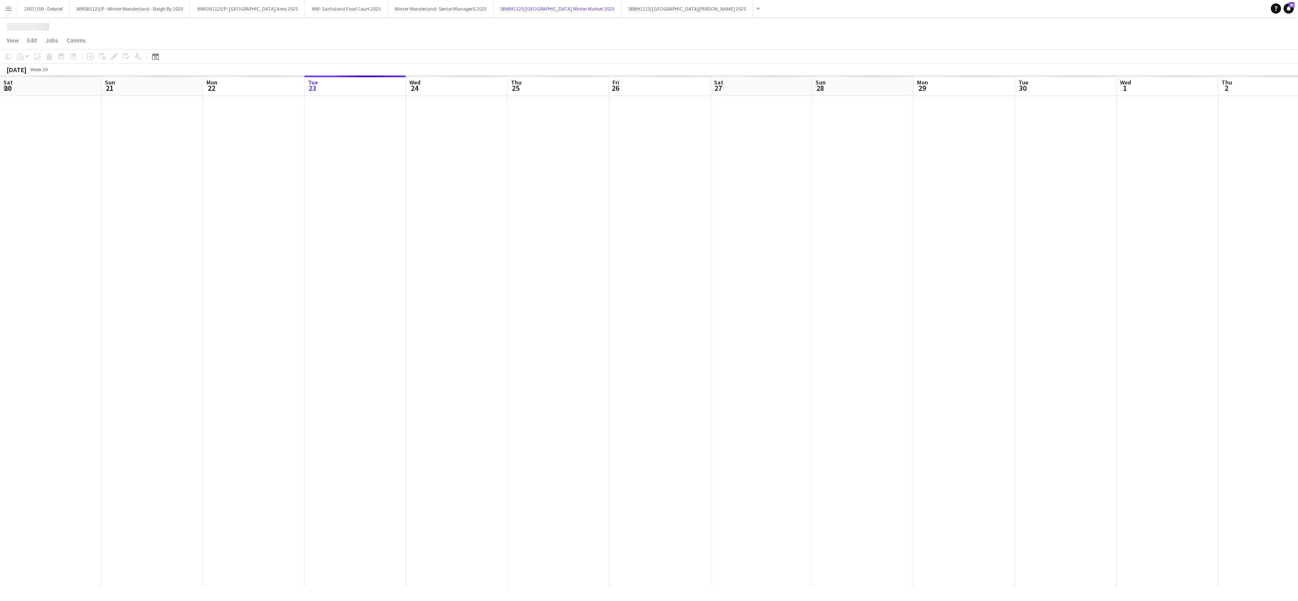
scroll to position [0, 203]
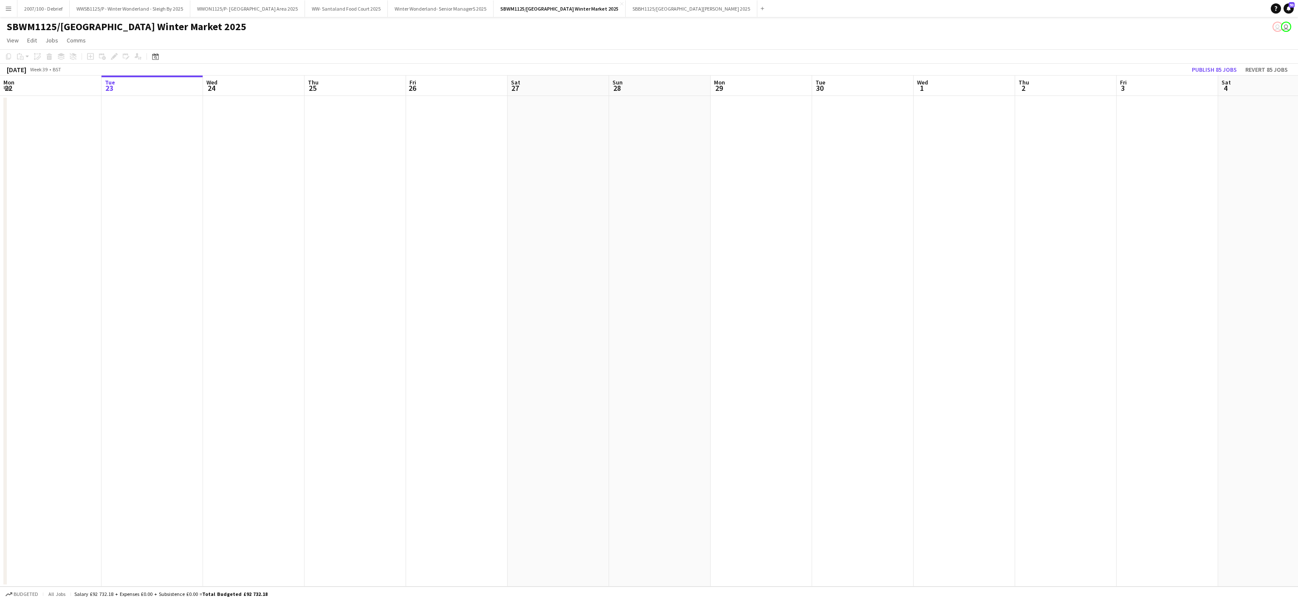
click at [300, 376] on app-date-cell at bounding box center [254, 341] width 102 height 491
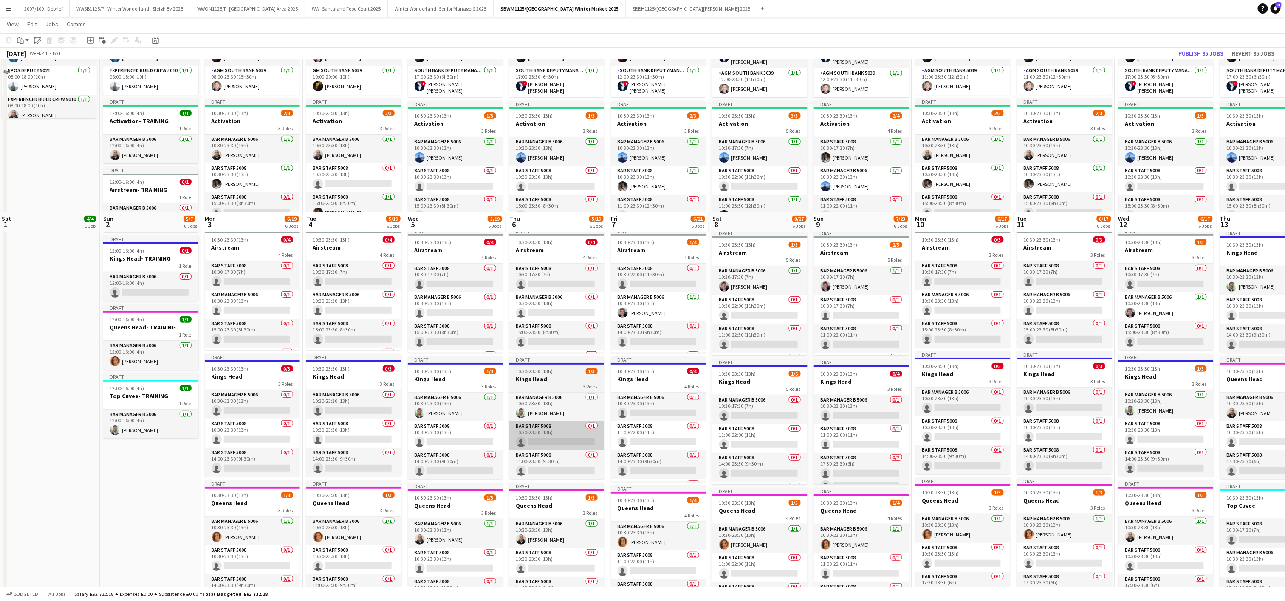
scroll to position [277, 0]
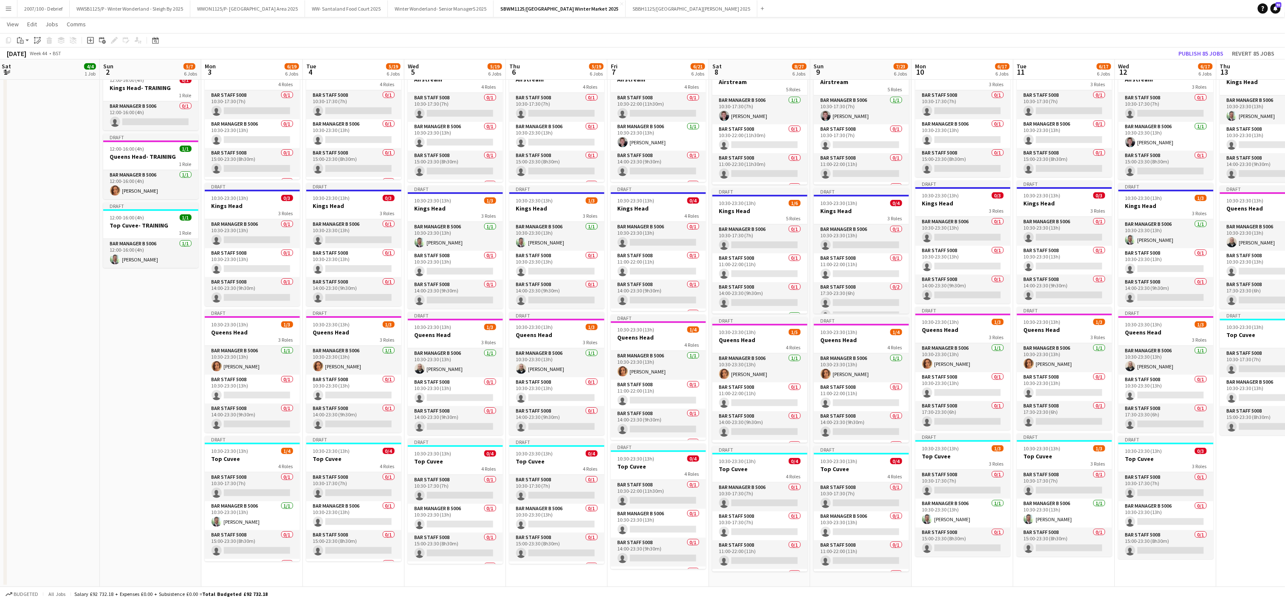
click at [63, 426] on app-date-cell "Draft 08:00-18:00 (10h) 4/4 South Bank Build- Market Area 4 Roles Build Forks 5…" at bounding box center [49, 203] width 102 height 769
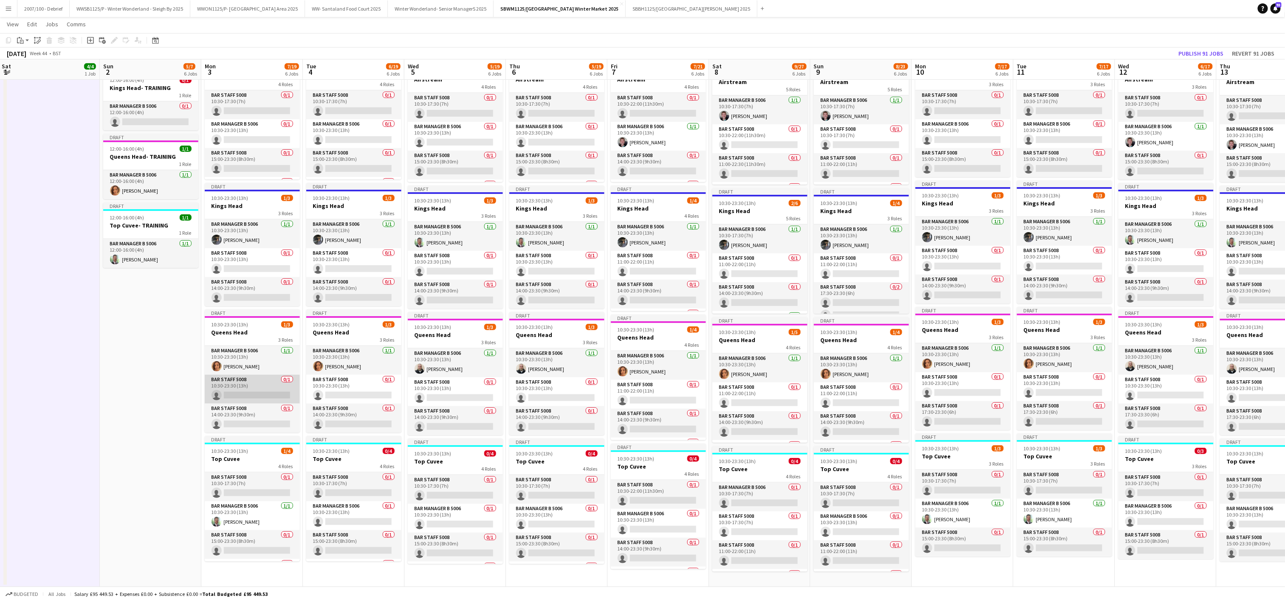
click at [210, 404] on app-card-role "Bar Staff 5008 0/1 10:30-23:30 (13h) single-neutral-actions" at bounding box center [252, 389] width 95 height 29
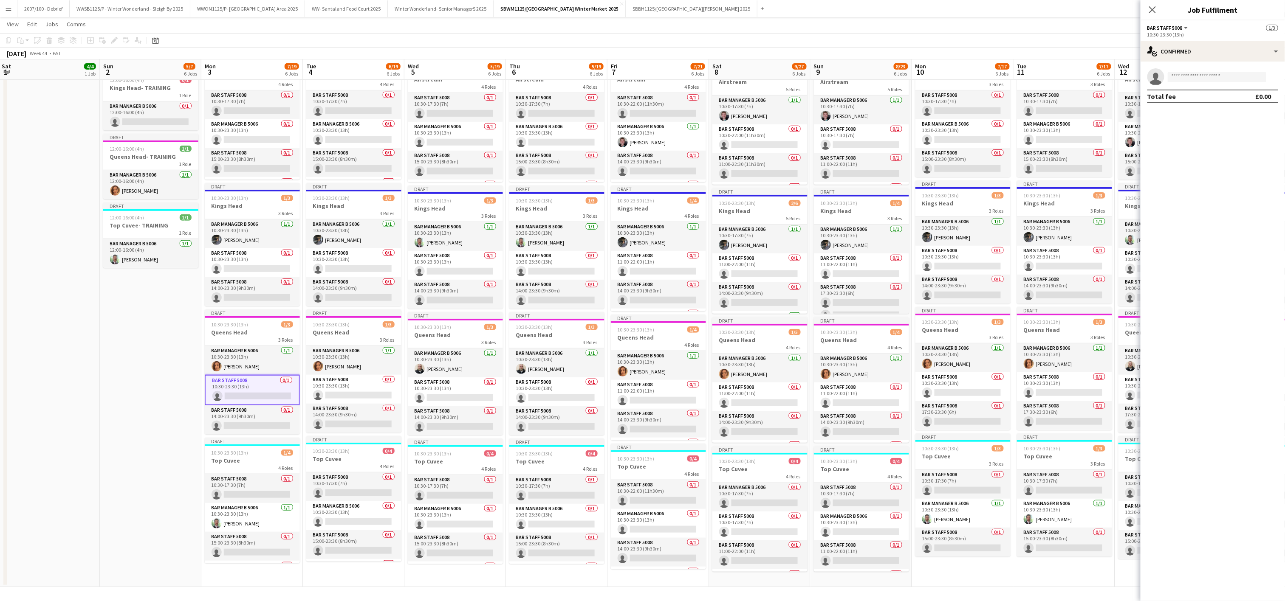
click at [90, 427] on app-date-cell "Draft 08:00-18:00 (10h) 4/4 South Bank Build- Market Area 4 Roles Build Forks 5…" at bounding box center [49, 203] width 102 height 769
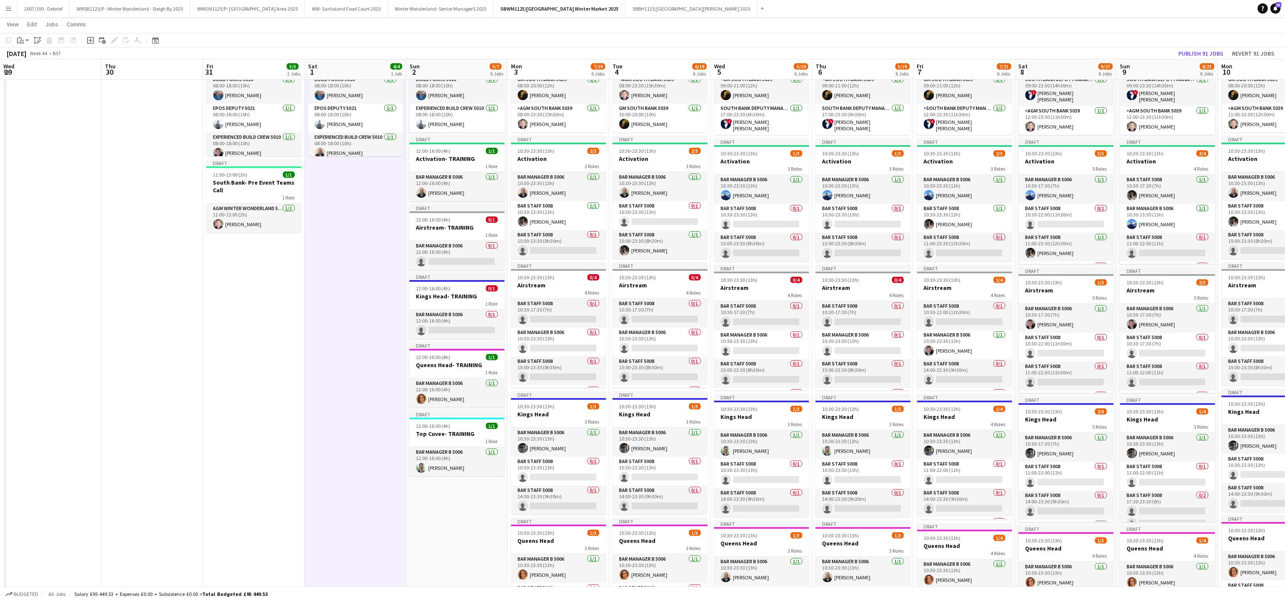
scroll to position [34, 0]
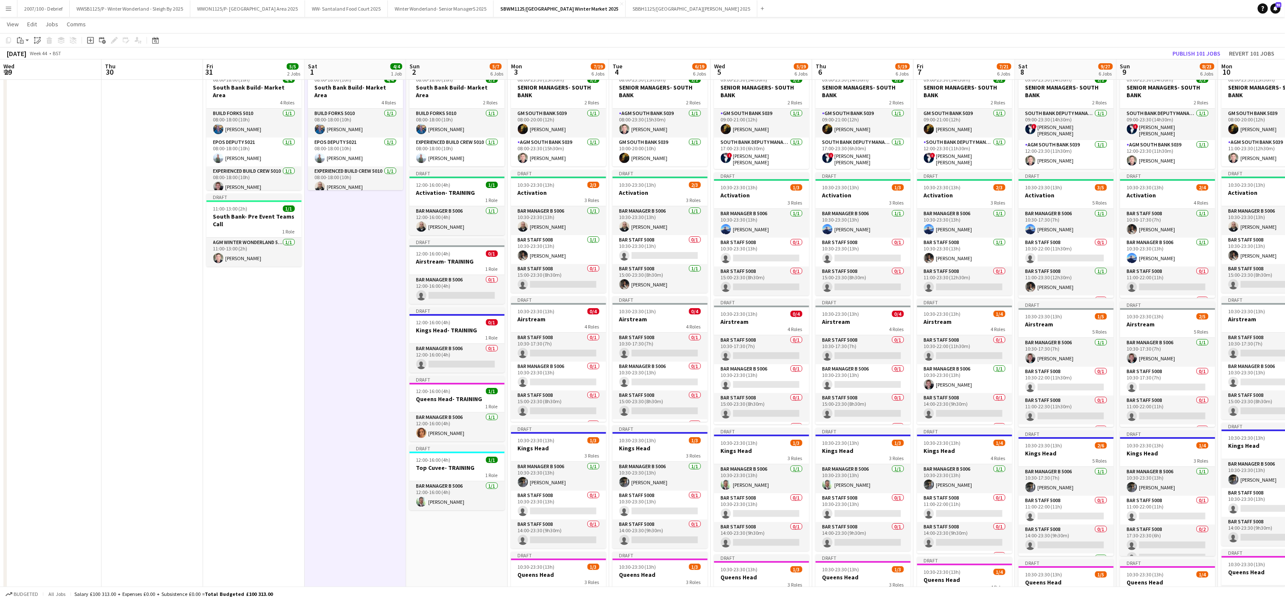
click at [318, 324] on app-date-cell "Draft 08:00-18:00 (10h) 4/4 South Bank Build- Market Area 4 Roles Build Forks 5…" at bounding box center [356, 445] width 102 height 769
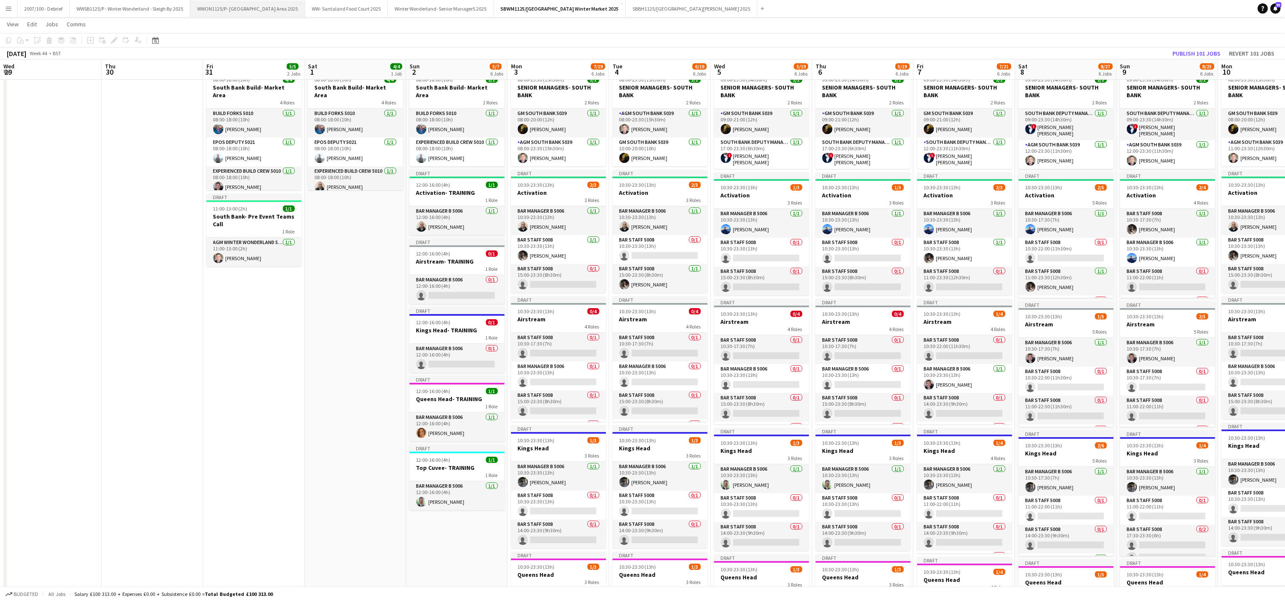
click at [254, 7] on button "WWON1125/P- Winter Wonderland- Streetfood Area 2025 Close" at bounding box center [247, 8] width 115 height 17
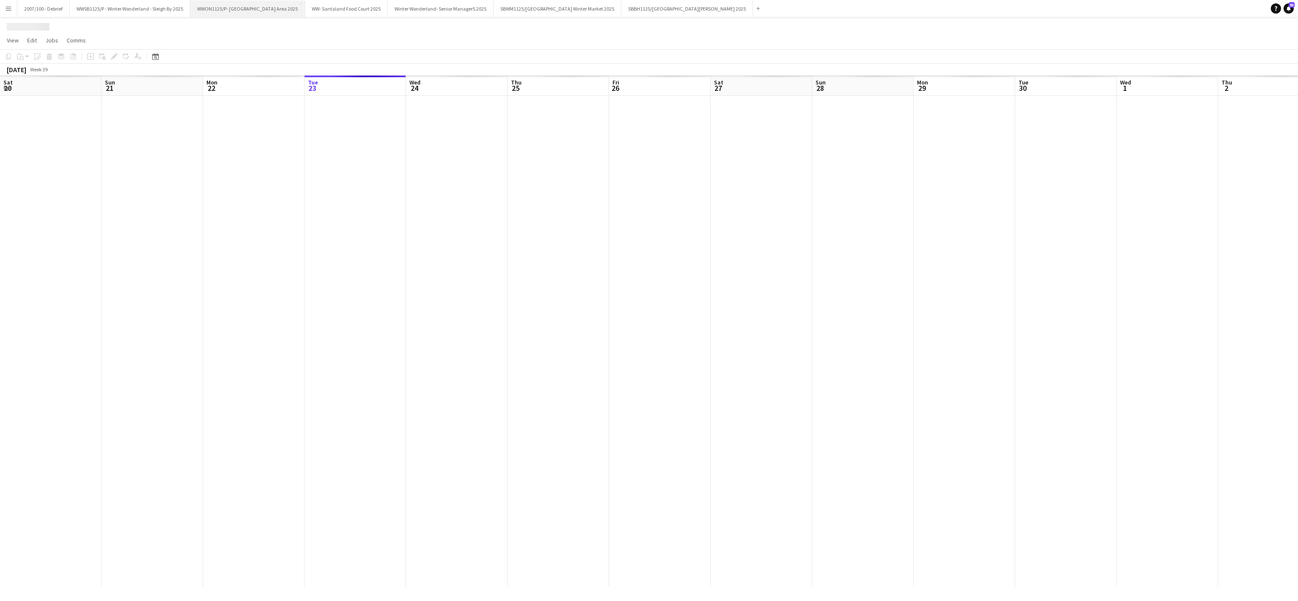
scroll to position [0, 203]
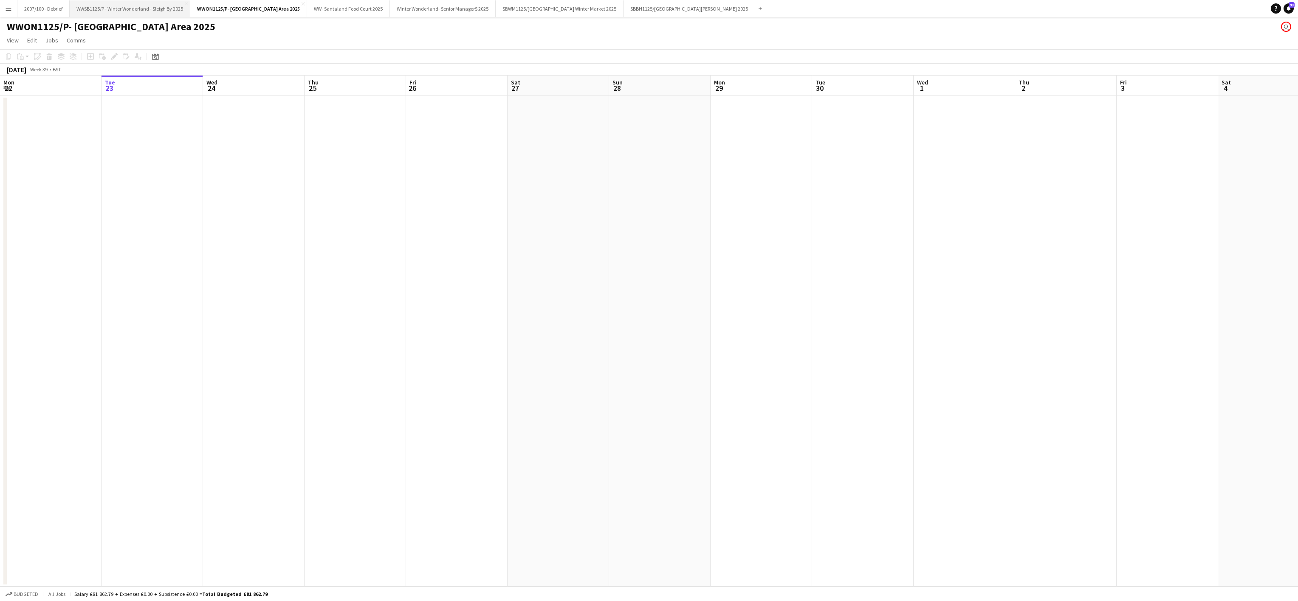
click at [151, 8] on button "WWSB1125/P - Winter Wonderland - Sleigh By 2025 Close" at bounding box center [130, 8] width 121 height 17
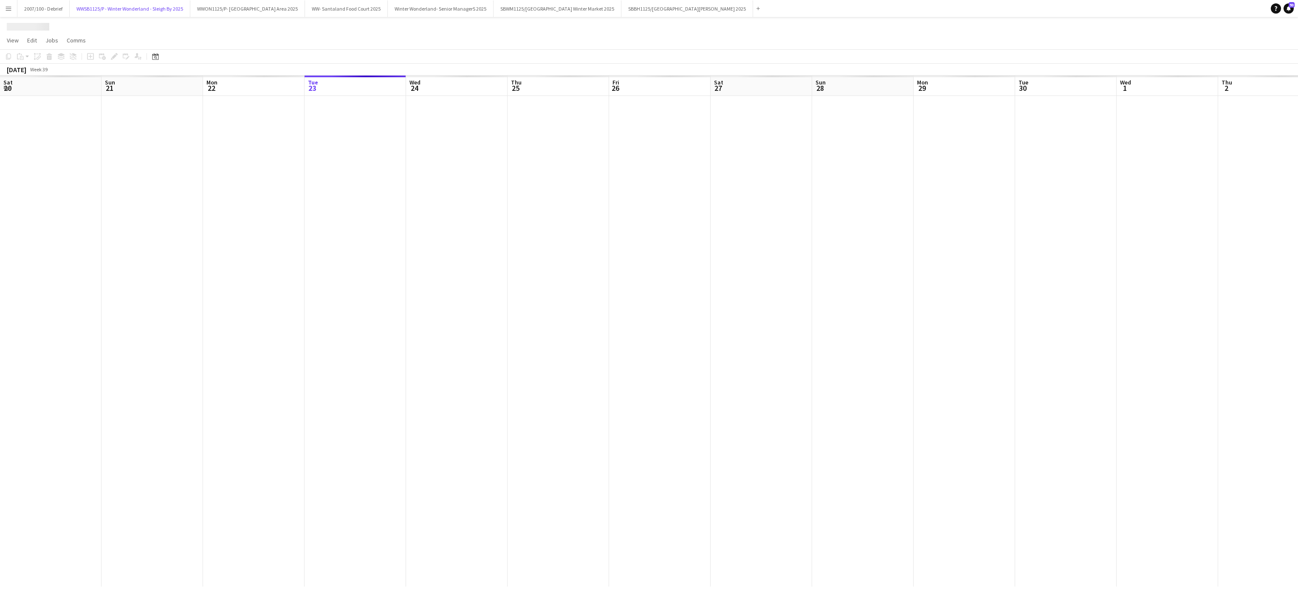
scroll to position [0, 203]
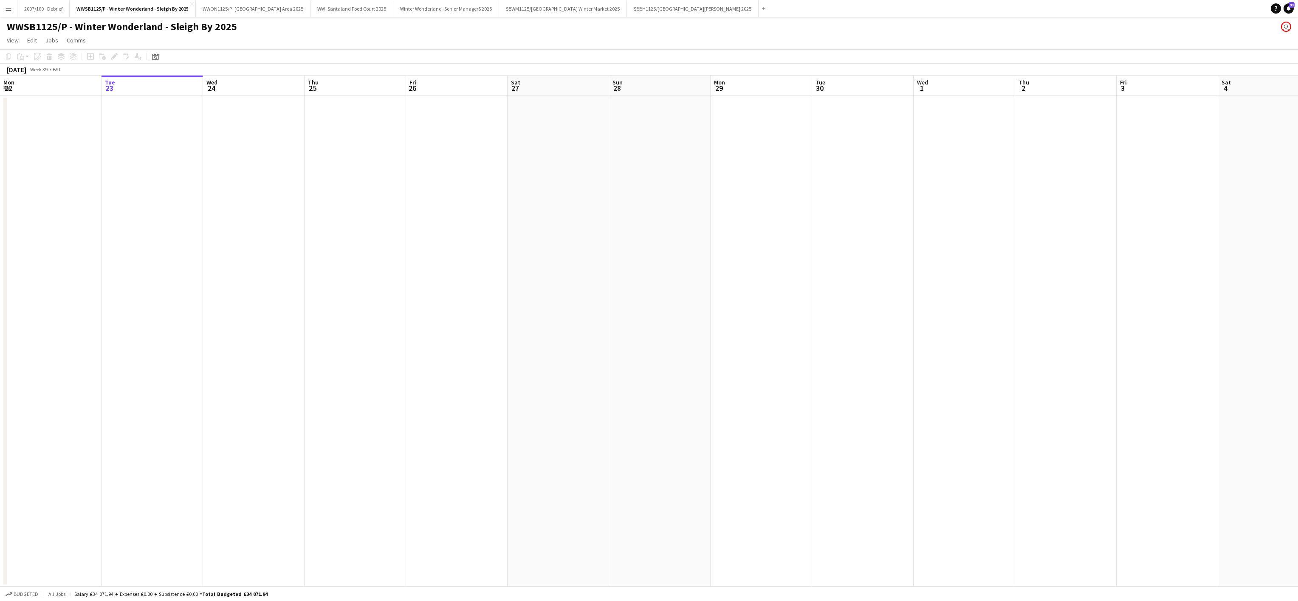
click at [275, 394] on app-date-cell at bounding box center [254, 341] width 102 height 491
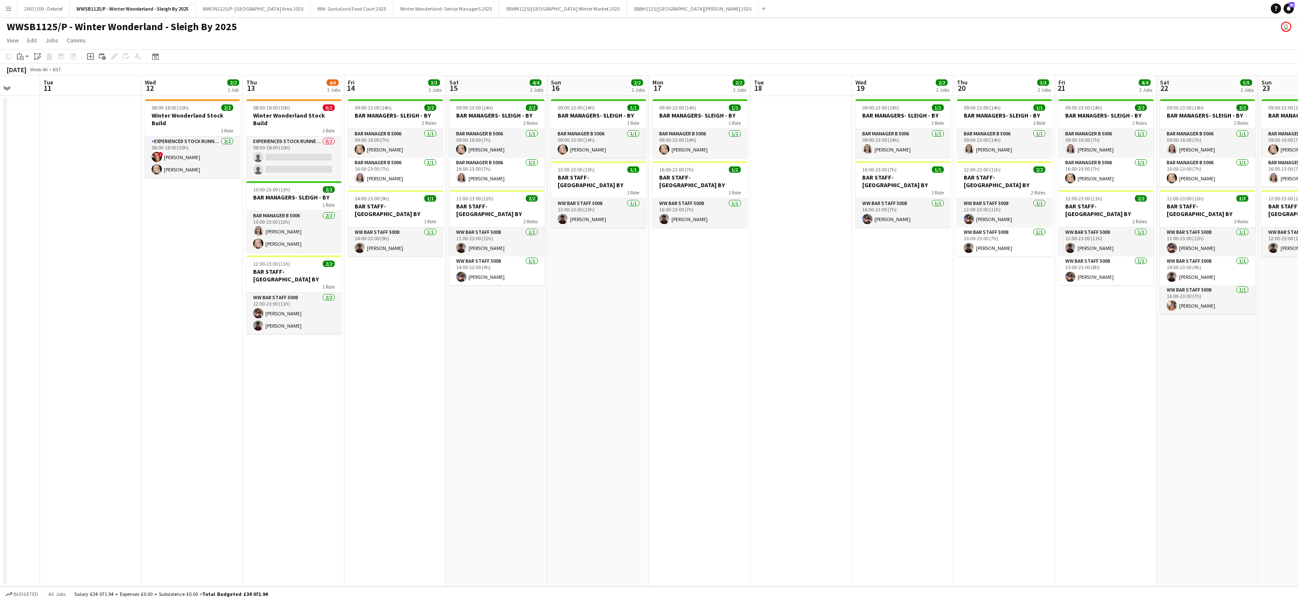
scroll to position [0, 369]
click at [492, 385] on app-date-cell "09:00-23:00 (14h) 2/2 BAR MANAGERS- SLEIGH - BY 2 Roles Bar Manager B 5006 [DAT…" at bounding box center [494, 341] width 102 height 491
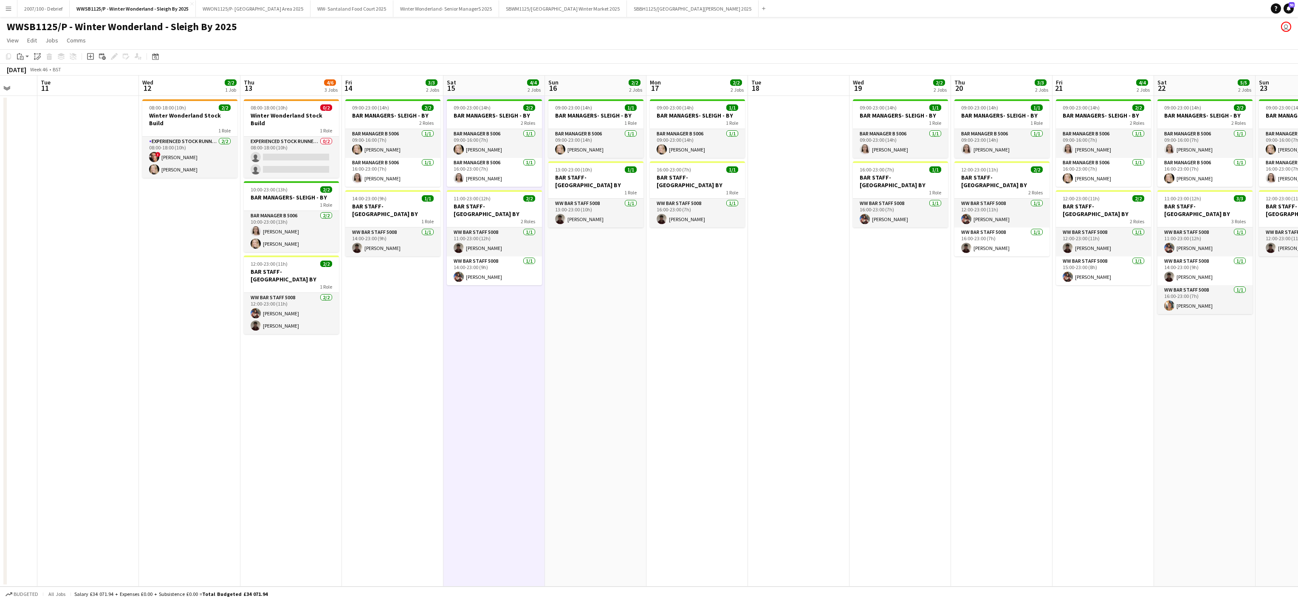
click at [644, 348] on app-date-cell "09:00-23:00 (14h) 1/1 BAR MANAGERS- SLEIGH - BY 1 Role Bar Manager B 5006 [DATE…" at bounding box center [596, 341] width 102 height 491
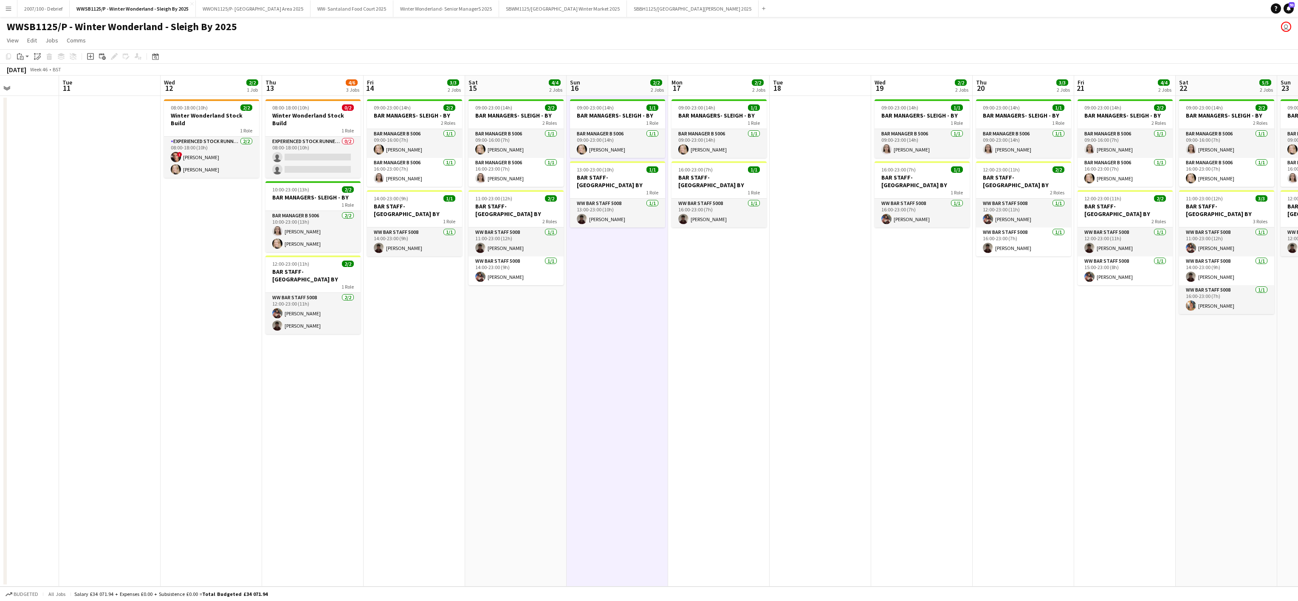
scroll to position [0, 335]
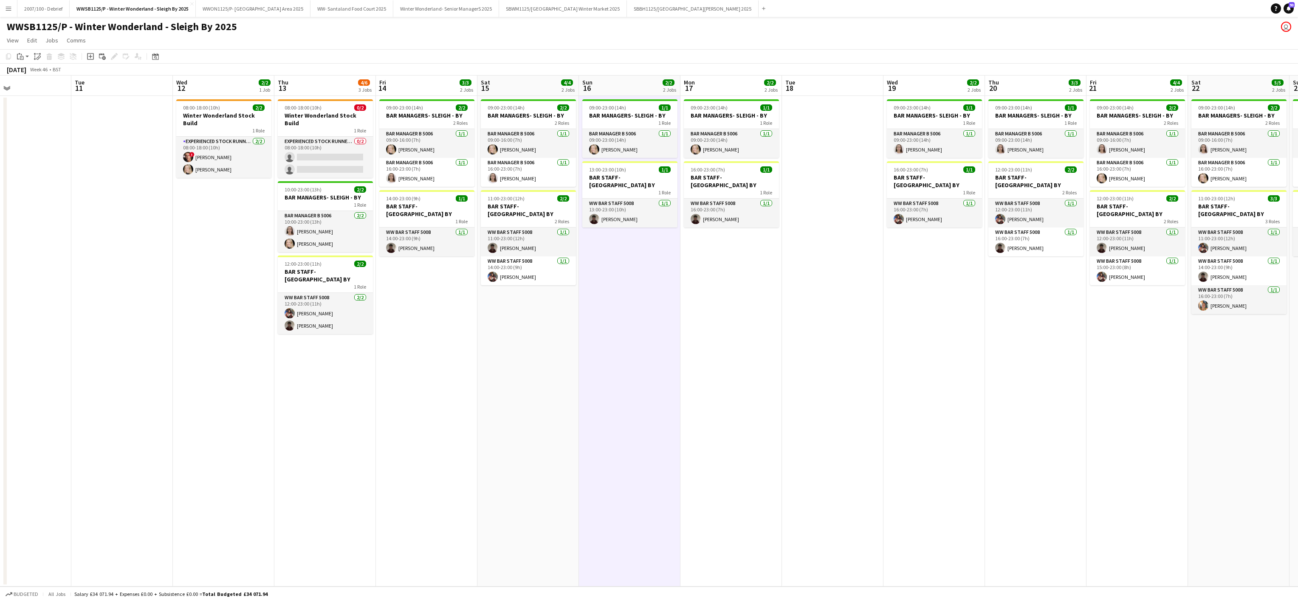
click at [707, 369] on app-date-cell "09:00-23:00 (14h) 1/1 BAR MANAGERS- SLEIGH - BY 1 Role Bar Manager B 5006 [DATE…" at bounding box center [732, 341] width 102 height 491
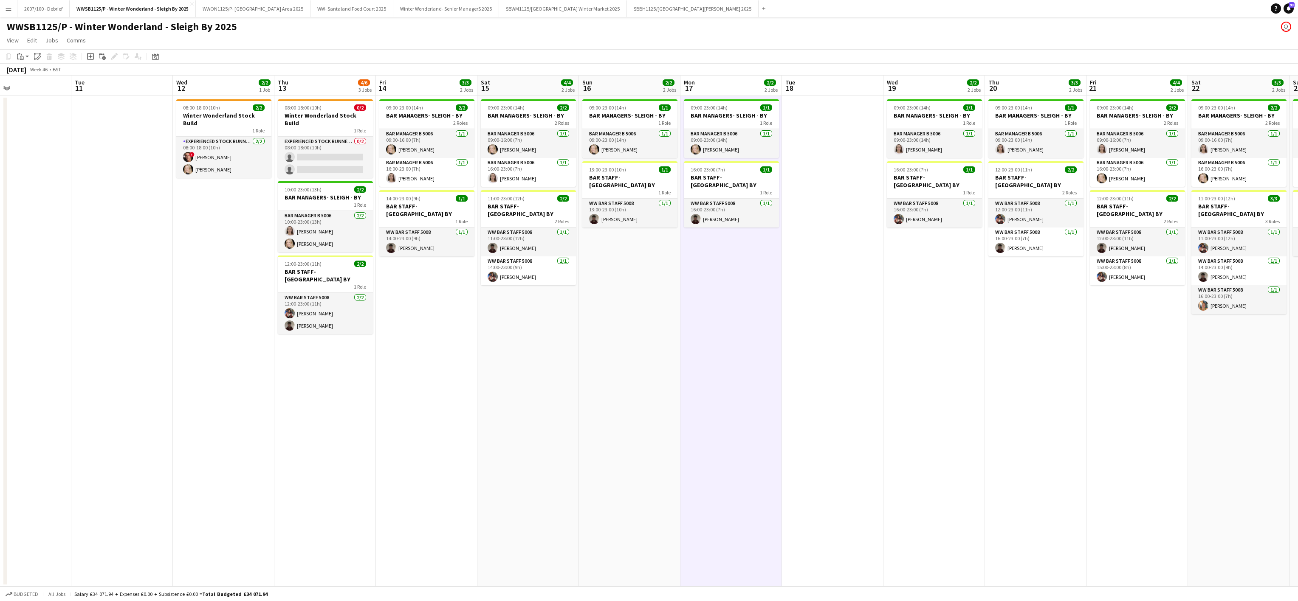
click at [455, 401] on app-date-cell "09:00-23:00 (14h) 2/2 BAR MANAGERS- SLEIGH - BY 2 Roles Bar Manager B 5006 [DAT…" at bounding box center [427, 341] width 102 height 491
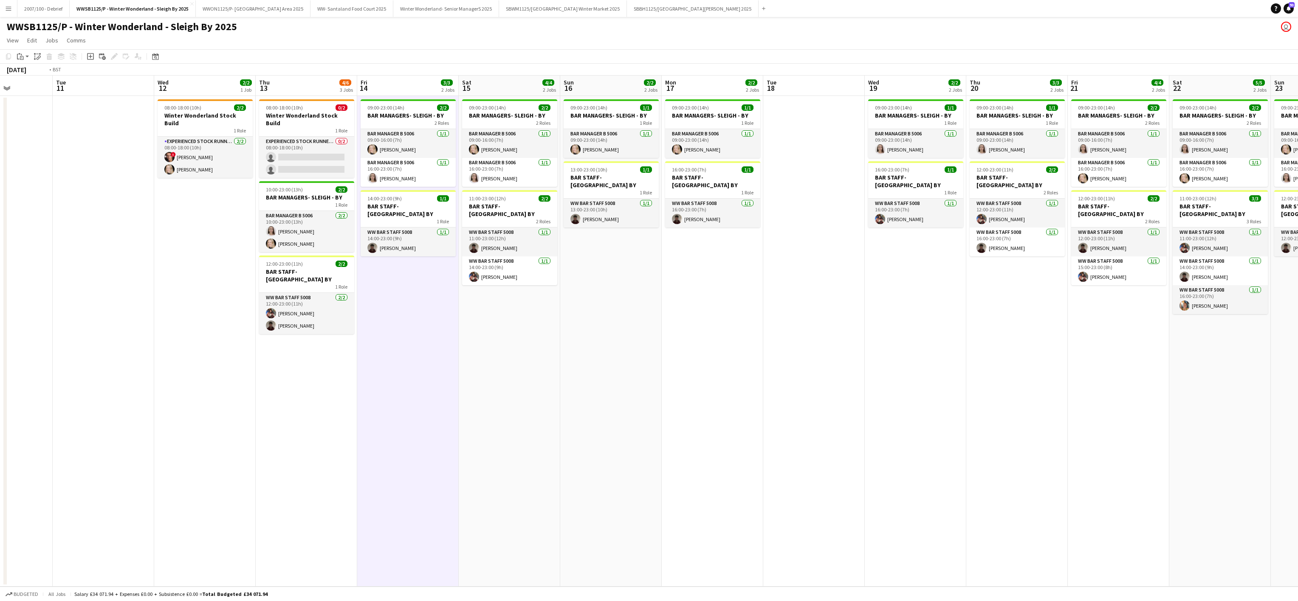
scroll to position [0, 233]
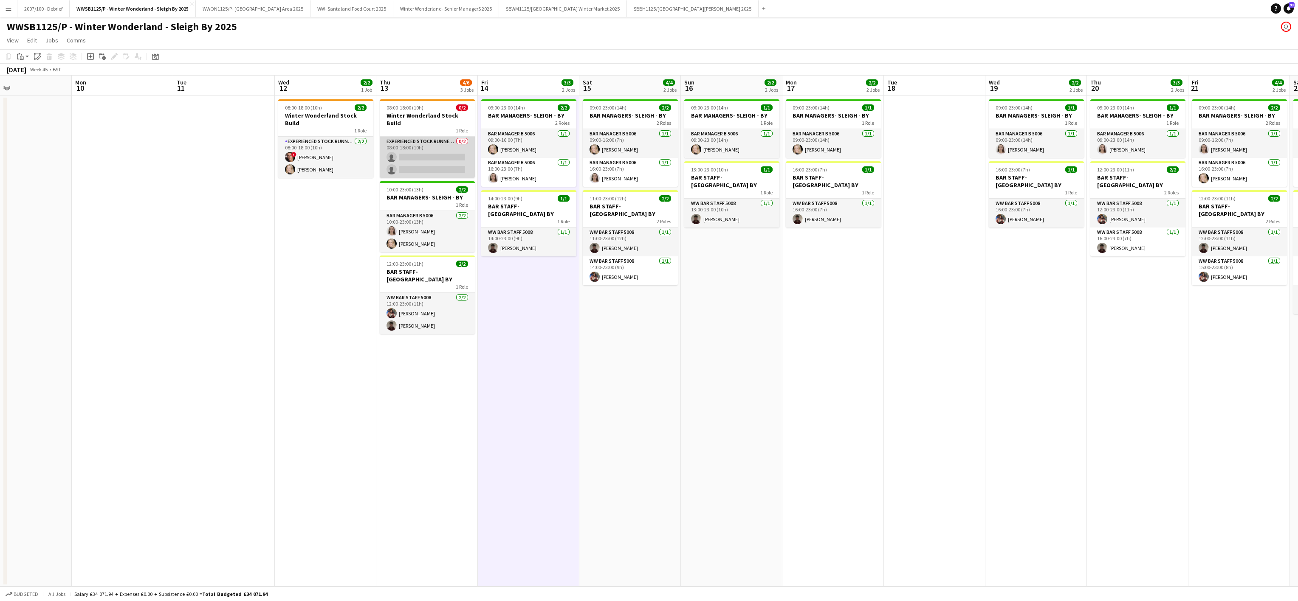
click at [419, 141] on app-card-role "Experienced Stock Runner 5012 0/2 08:00-18:00 (10h) single-neutral-actions sing…" at bounding box center [427, 157] width 95 height 41
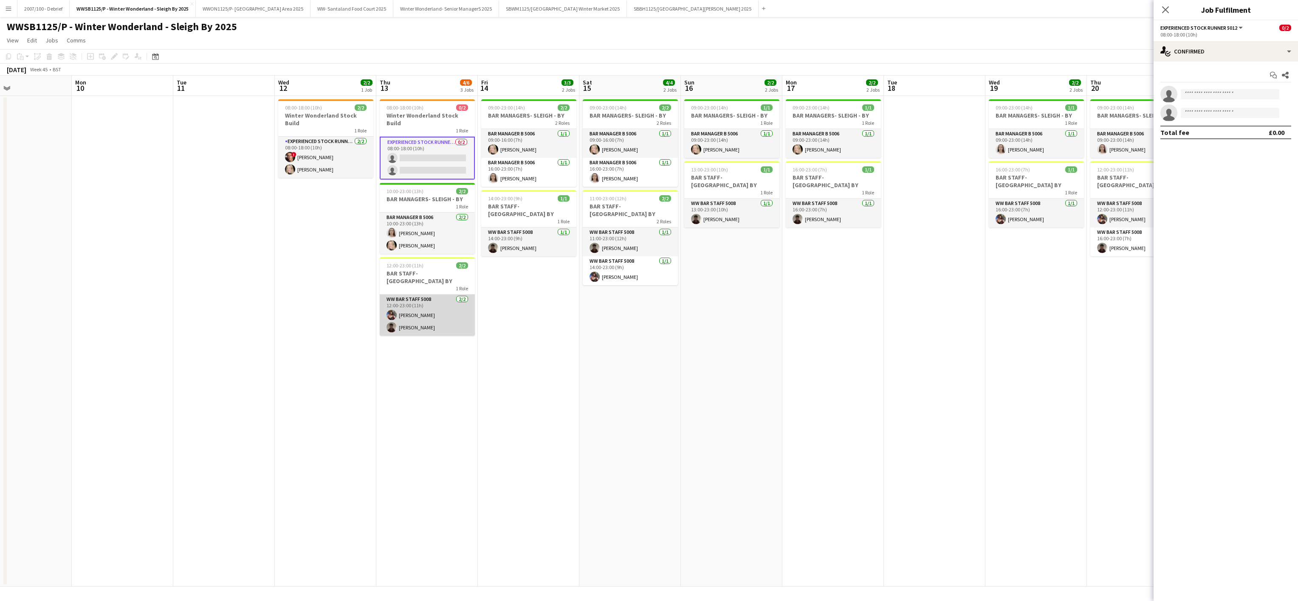
click at [409, 307] on app-card-role "WW Bar Staff 5008 [DATE] 12:00-23:00 (11h) [PERSON_NAME] [PERSON_NAME]" at bounding box center [427, 315] width 95 height 41
click at [580, 373] on app-date-cell "09:00-23:00 (14h) 2/2 BAR MANAGERS- SLEIGH - BY 2 Roles Bar Manager B 5006 [DAT…" at bounding box center [630, 341] width 102 height 491
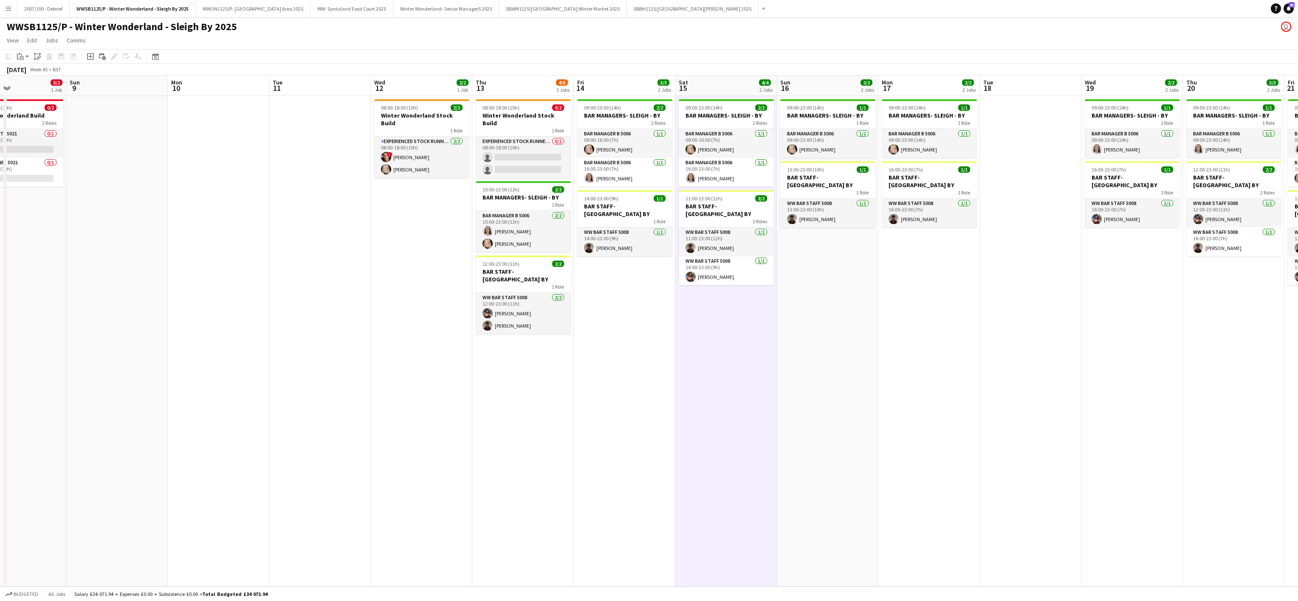
scroll to position [0, 232]
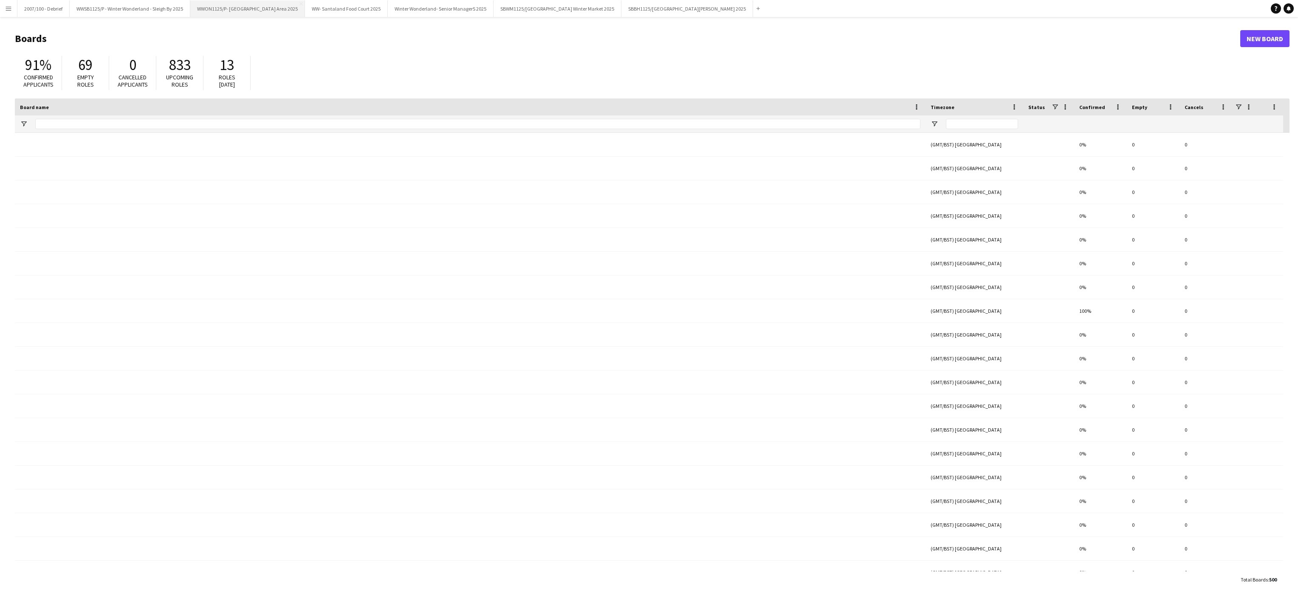
type input "*******"
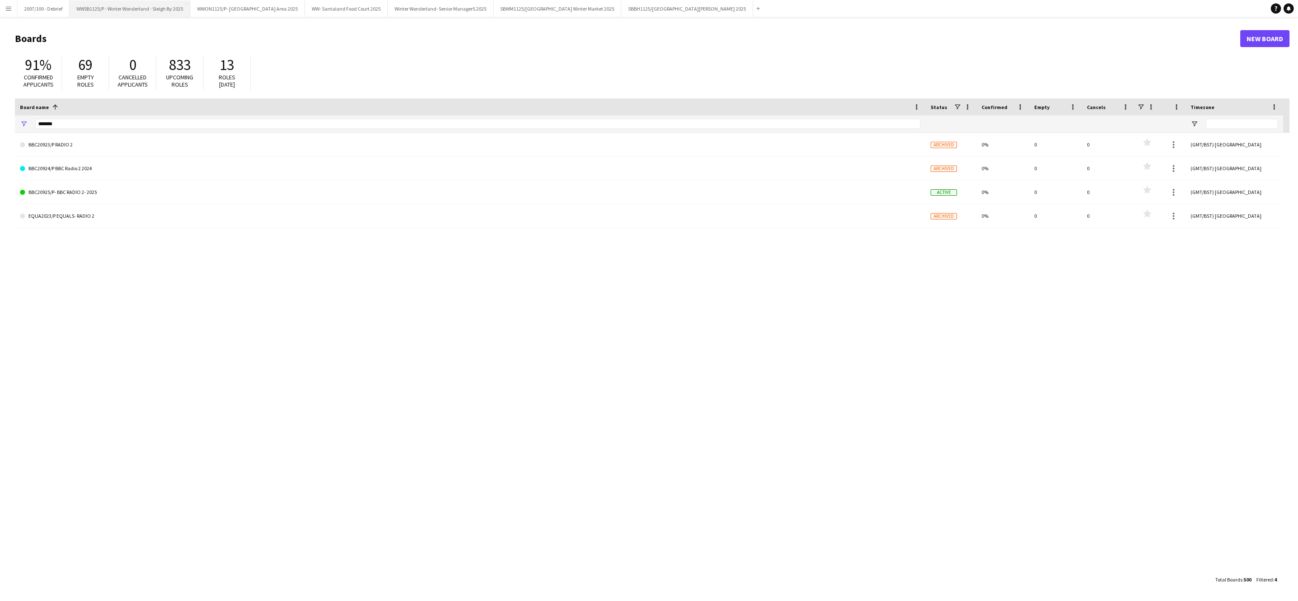
click at [156, 8] on button "WWSB1125/P - Winter Wonderland - Sleigh By 2025 Close" at bounding box center [130, 8] width 121 height 17
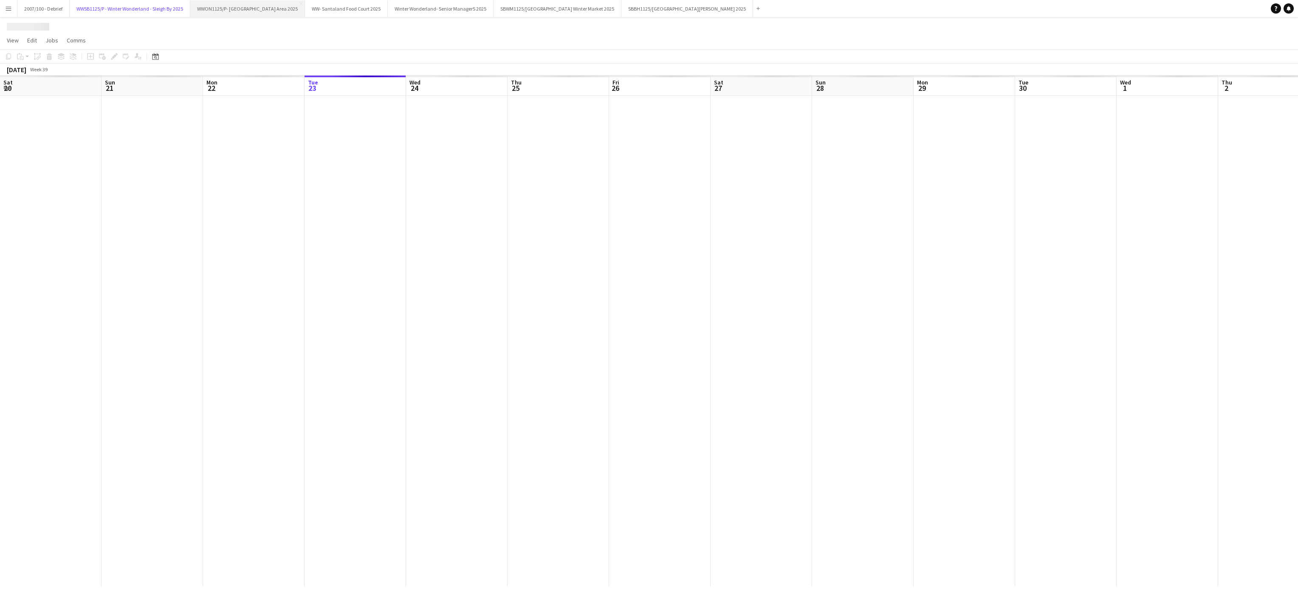
scroll to position [0, 203]
click at [247, 12] on button "WWON1125/P- Winter Wonderland- Streetfood Area 2025 Close" at bounding box center [247, 8] width 115 height 17
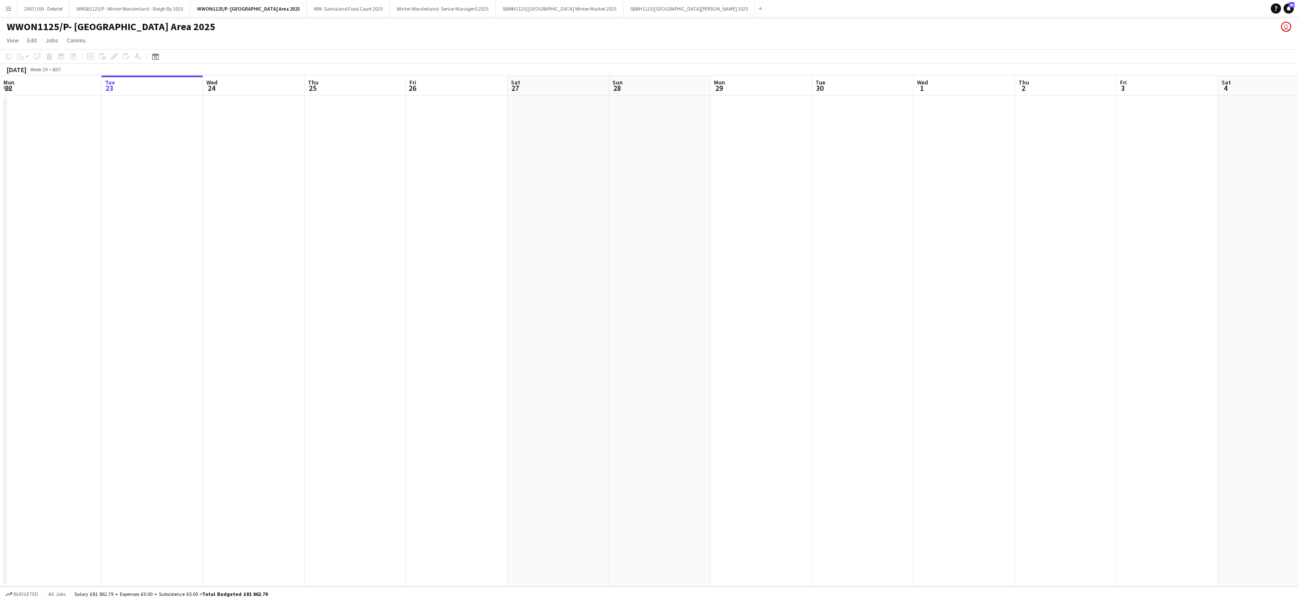
click at [456, 372] on app-date-cell at bounding box center [457, 341] width 102 height 491
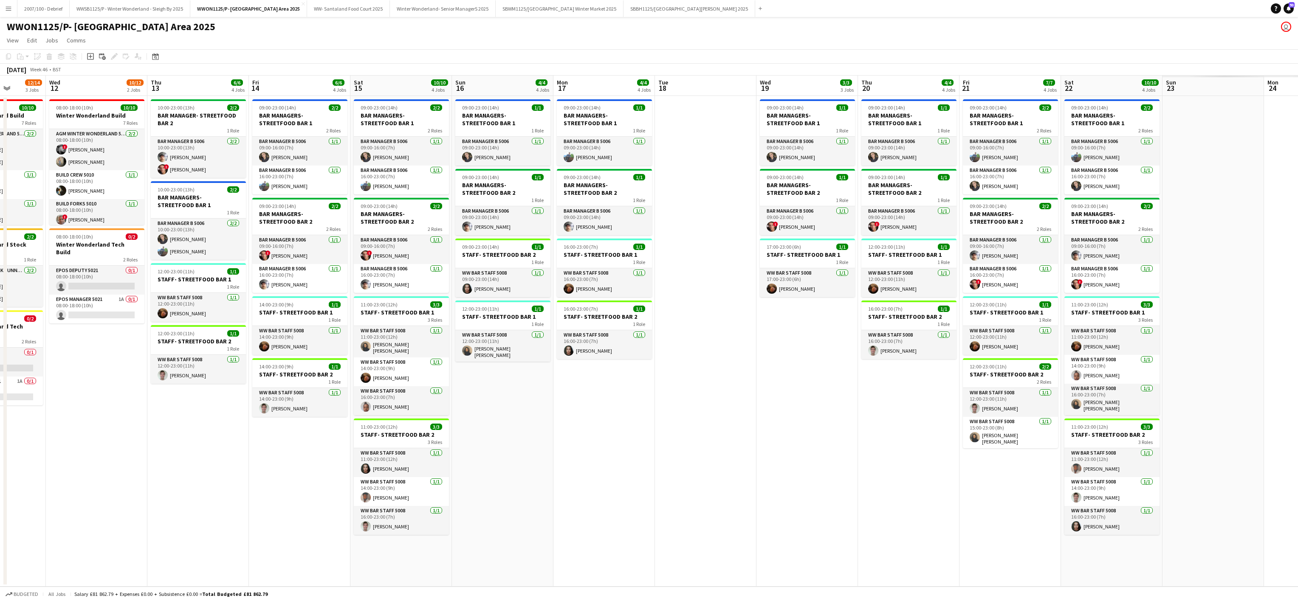
scroll to position [0, 294]
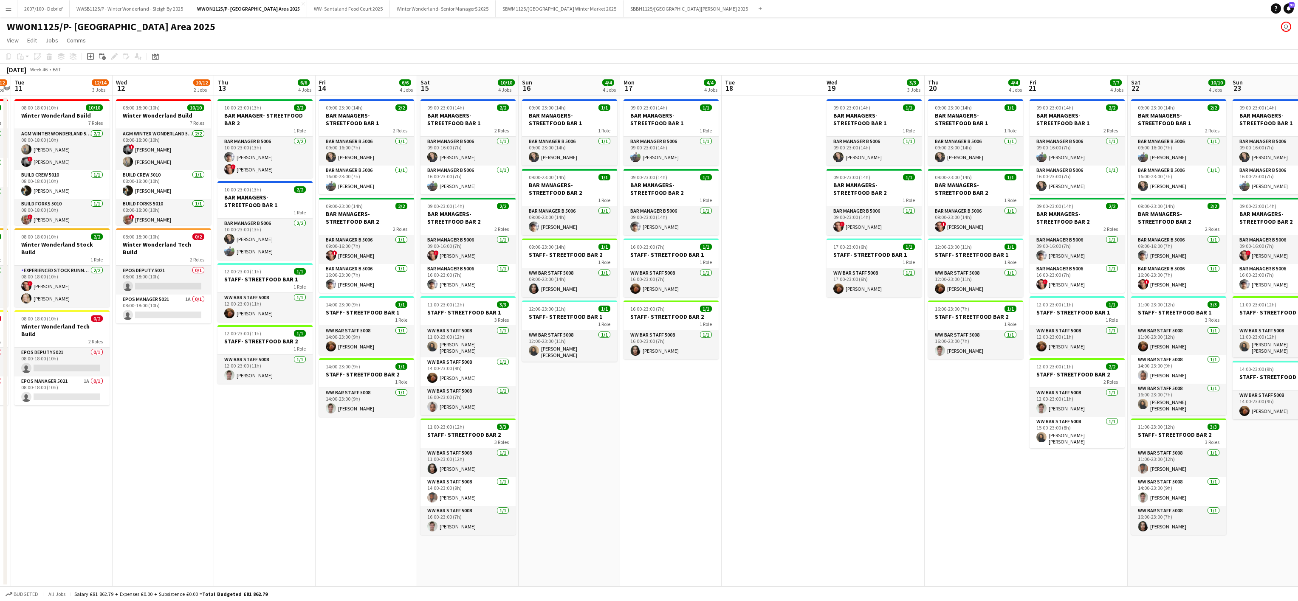
click at [517, 392] on app-date-cell "09:00-23:00 (14h) 2/2 BAR MANAGERS- STREETFOOD BAR 1 2 Roles Bar Manager B 5006…" at bounding box center [468, 341] width 102 height 491
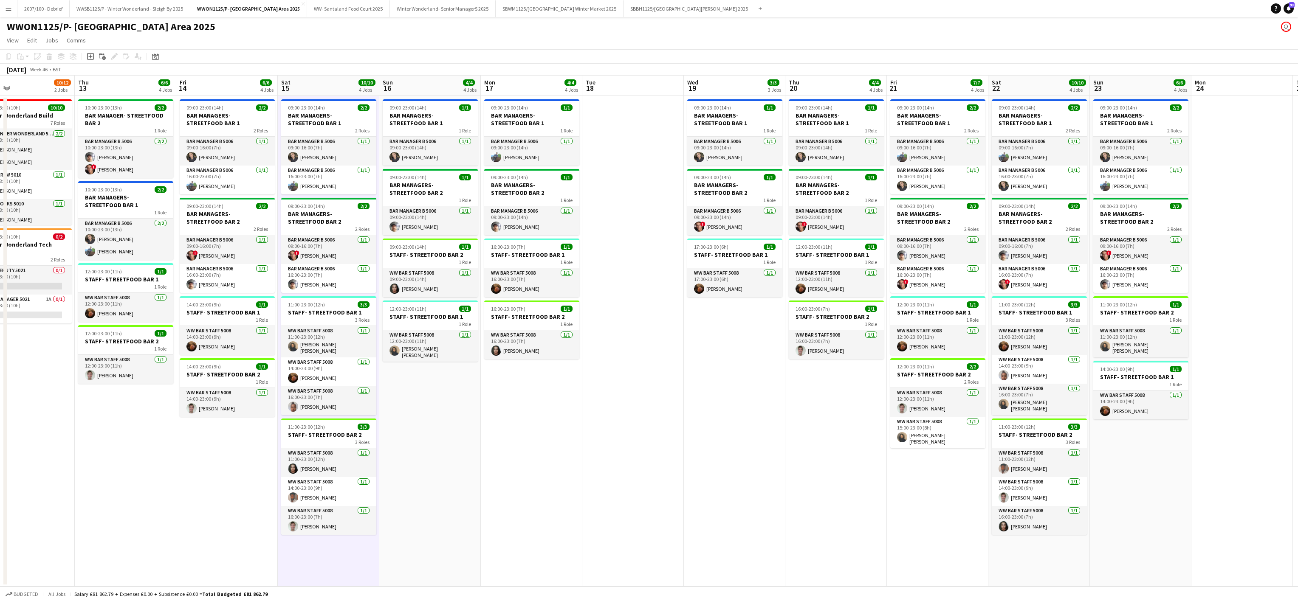
scroll to position [0, 295]
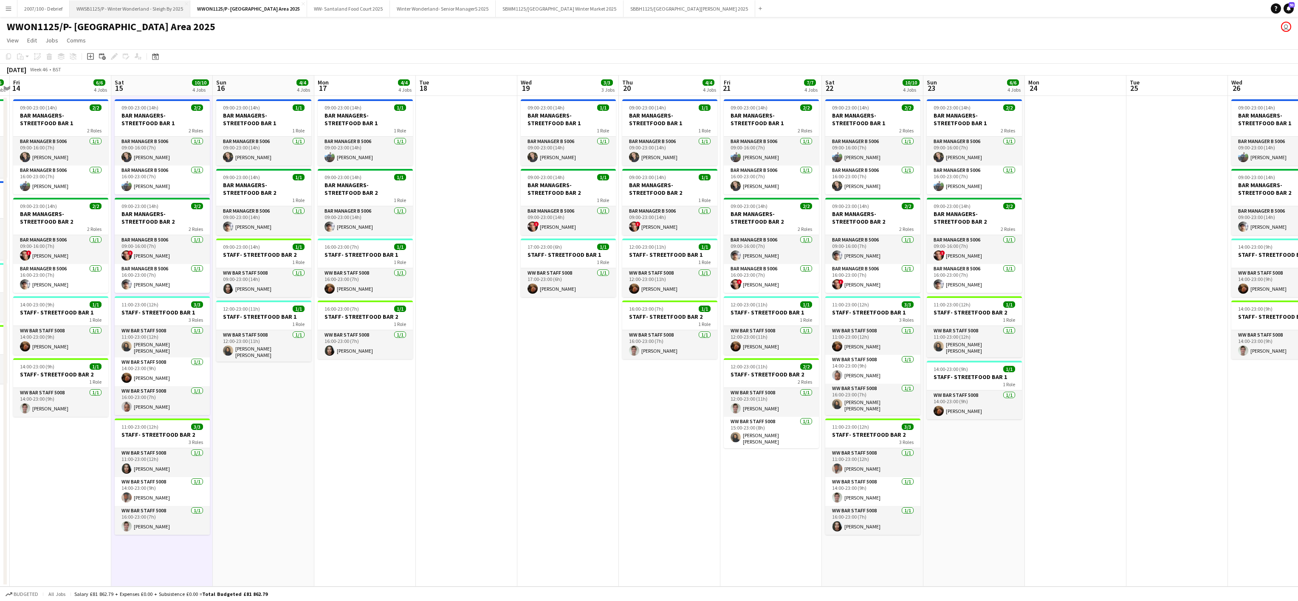
click at [136, 4] on button "WWSB1125/P - Winter Wonderland - Sleigh By 2025 Close" at bounding box center [130, 8] width 121 height 17
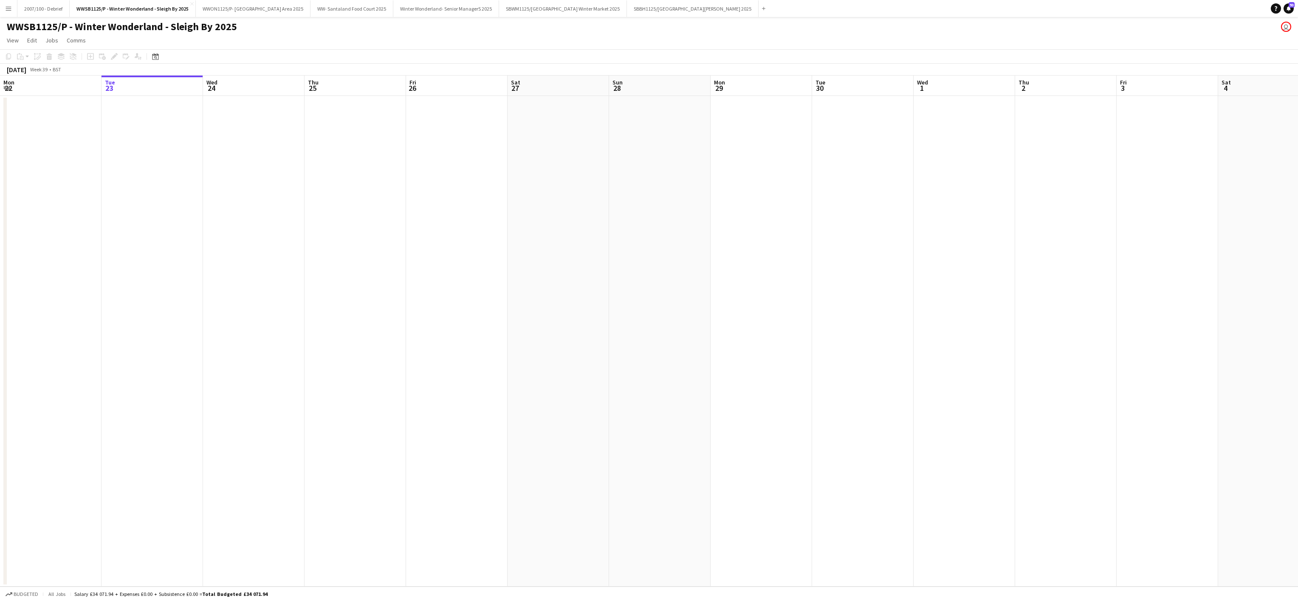
click at [313, 417] on app-date-cell at bounding box center [356, 341] width 102 height 491
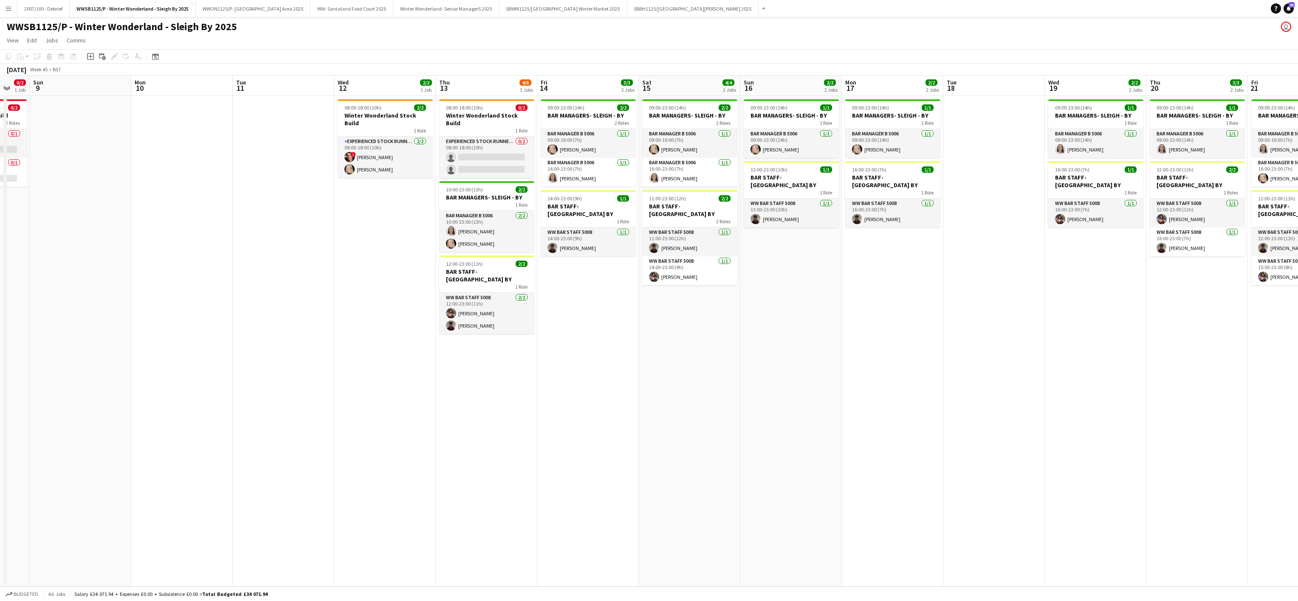
scroll to position [0, 234]
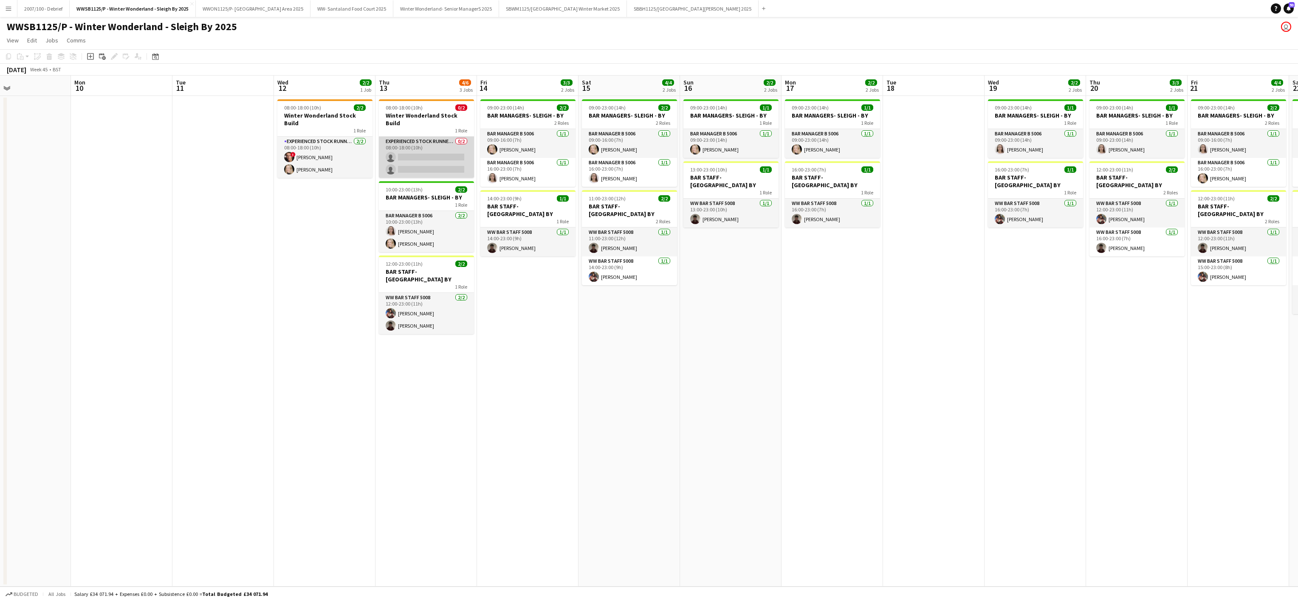
click at [413, 147] on app-card-role "Experienced Stock Runner 5012 0/2 08:00-18:00 (10h) single-neutral-actions sing…" at bounding box center [426, 157] width 95 height 41
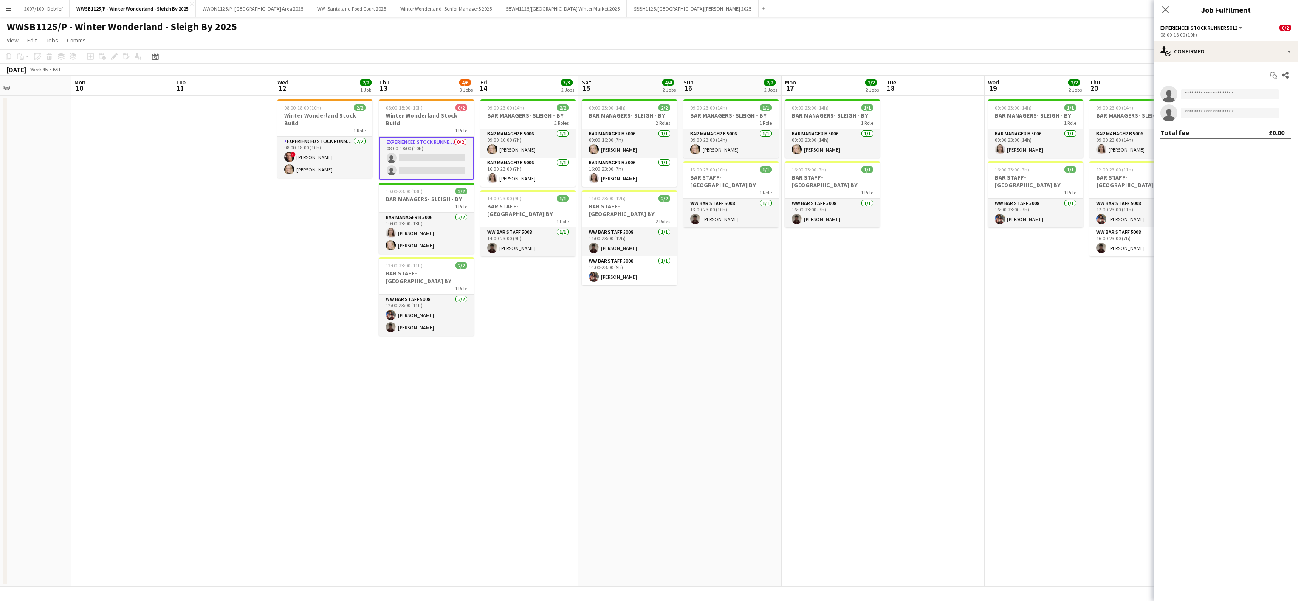
click at [1196, 88] on app-invite-slot "single-neutral-actions" at bounding box center [1226, 94] width 144 height 17
click at [1197, 92] on input at bounding box center [1230, 94] width 99 height 10
type input "*****"
click at [1209, 145] on span "[PERSON_NAME]" at bounding box center [1212, 147] width 49 height 7
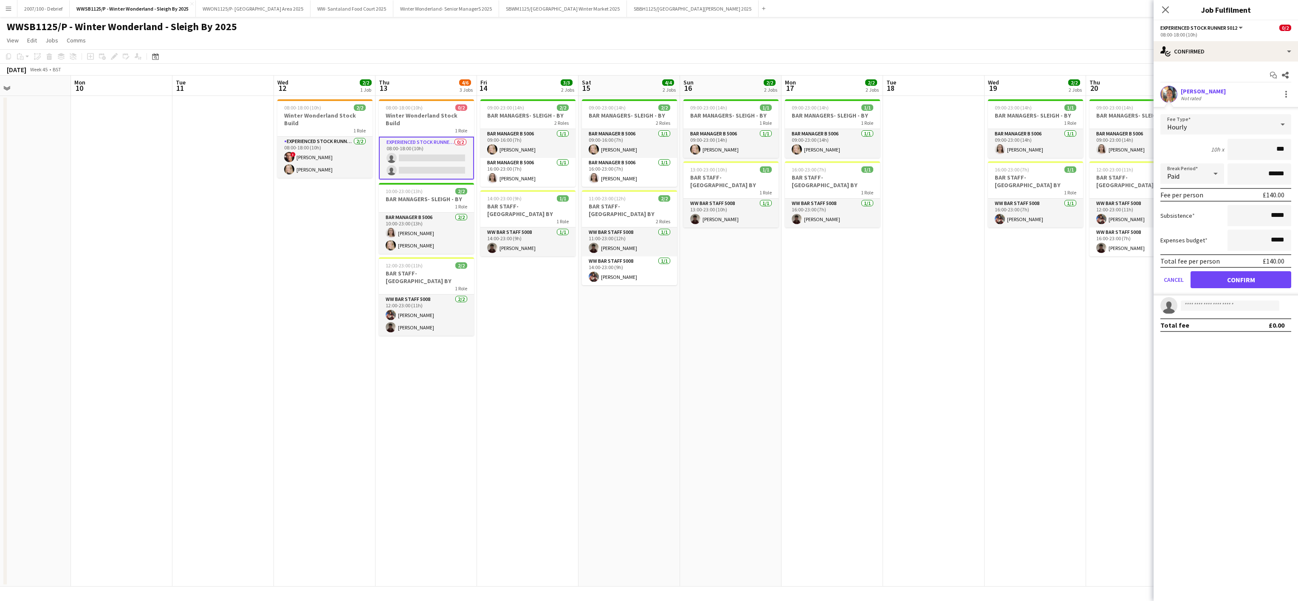
type input "**"
type input "*****"
click at [1285, 96] on div at bounding box center [1286, 94] width 10 height 10
click at [1237, 168] on span "Remove" at bounding box center [1244, 171] width 25 height 7
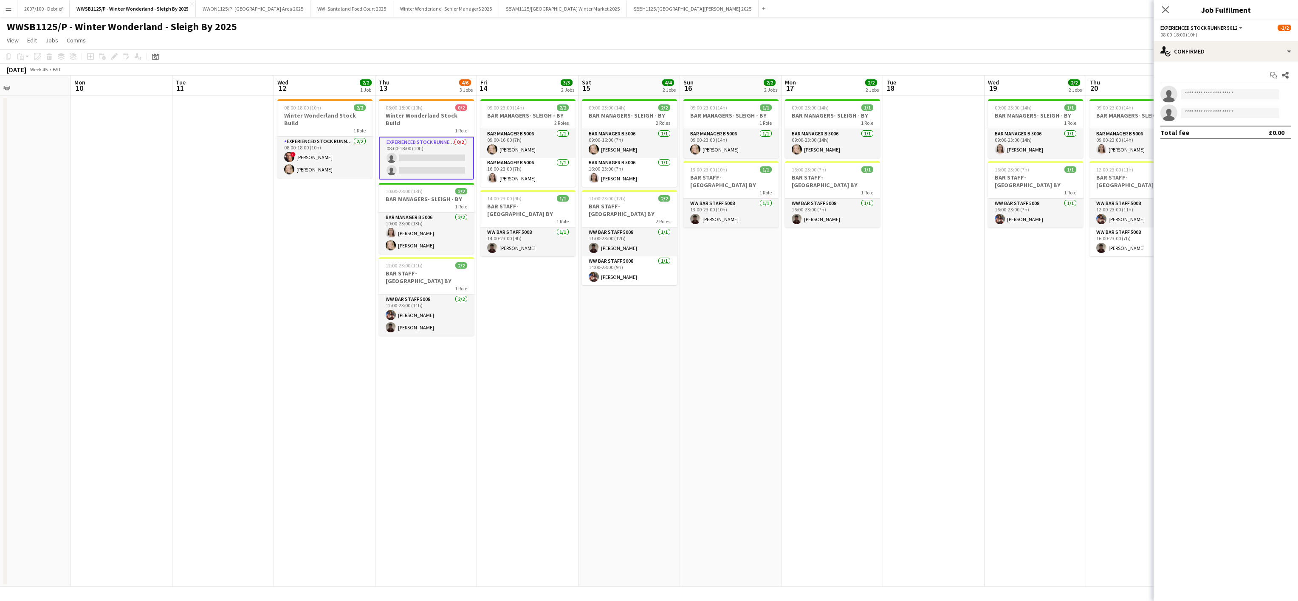
click at [693, 350] on app-date-cell "09:00-23:00 (14h) 1/1 BAR MANAGERS- SLEIGH - BY 1 Role Bar Manager B 5006 [DATE…" at bounding box center [731, 341] width 102 height 491
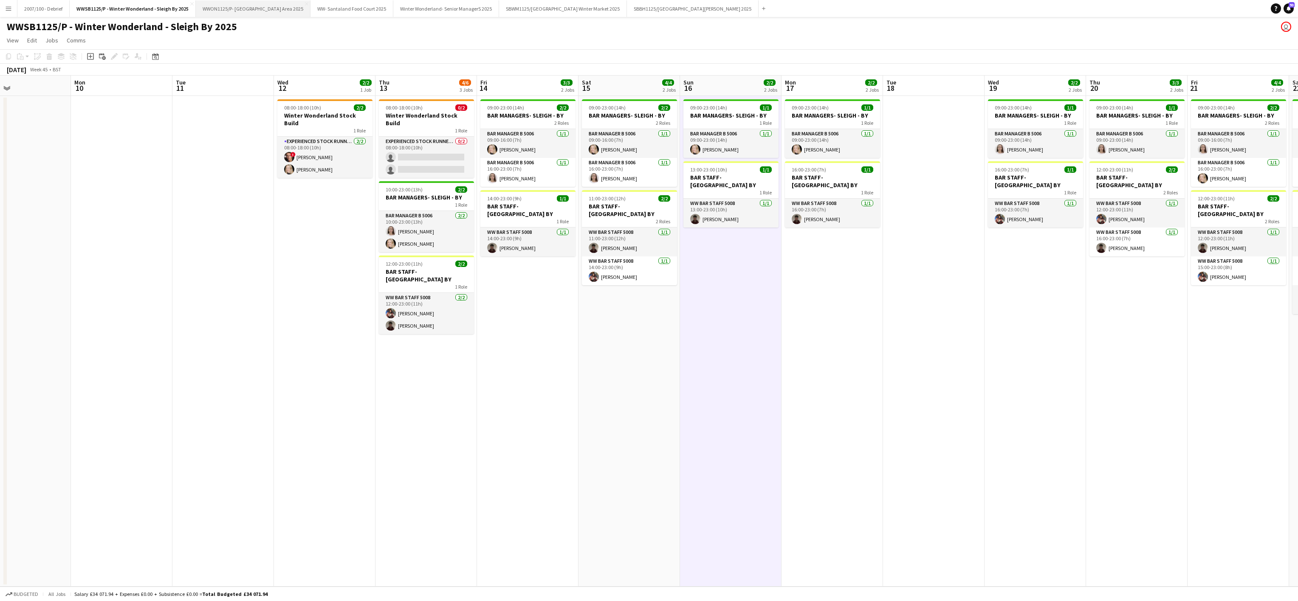
click at [246, 11] on button "WWON1125/P- Winter Wonderland- Streetfood Area 2025 Close" at bounding box center [253, 8] width 115 height 17
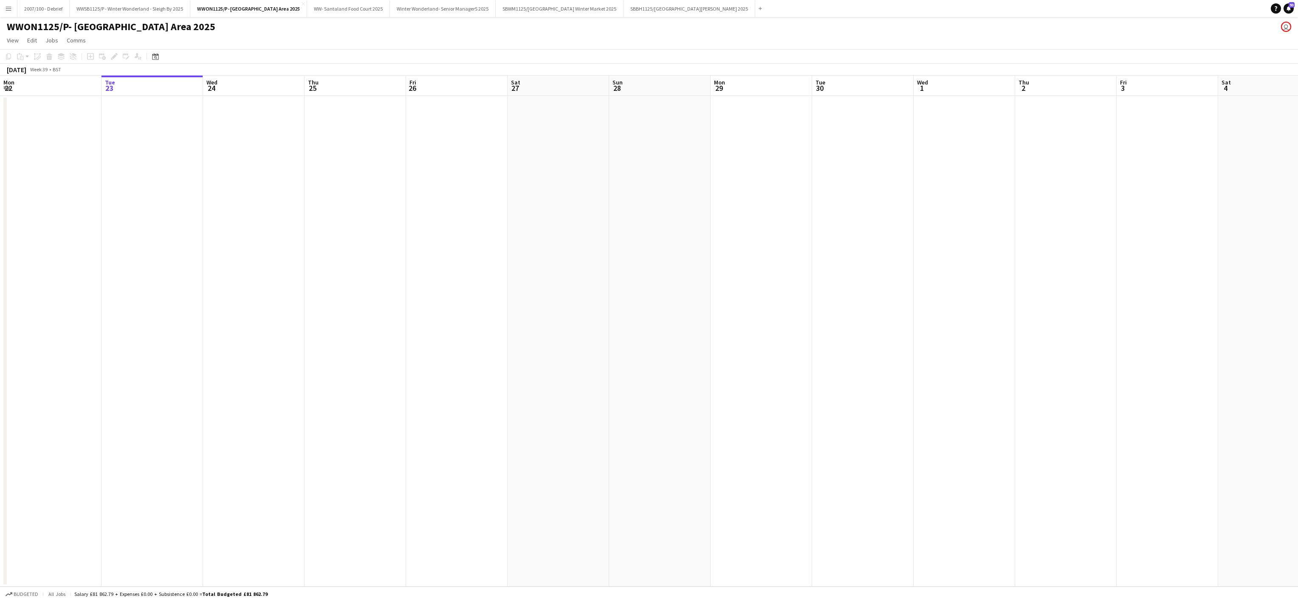
click at [269, 355] on app-date-cell at bounding box center [254, 341] width 102 height 491
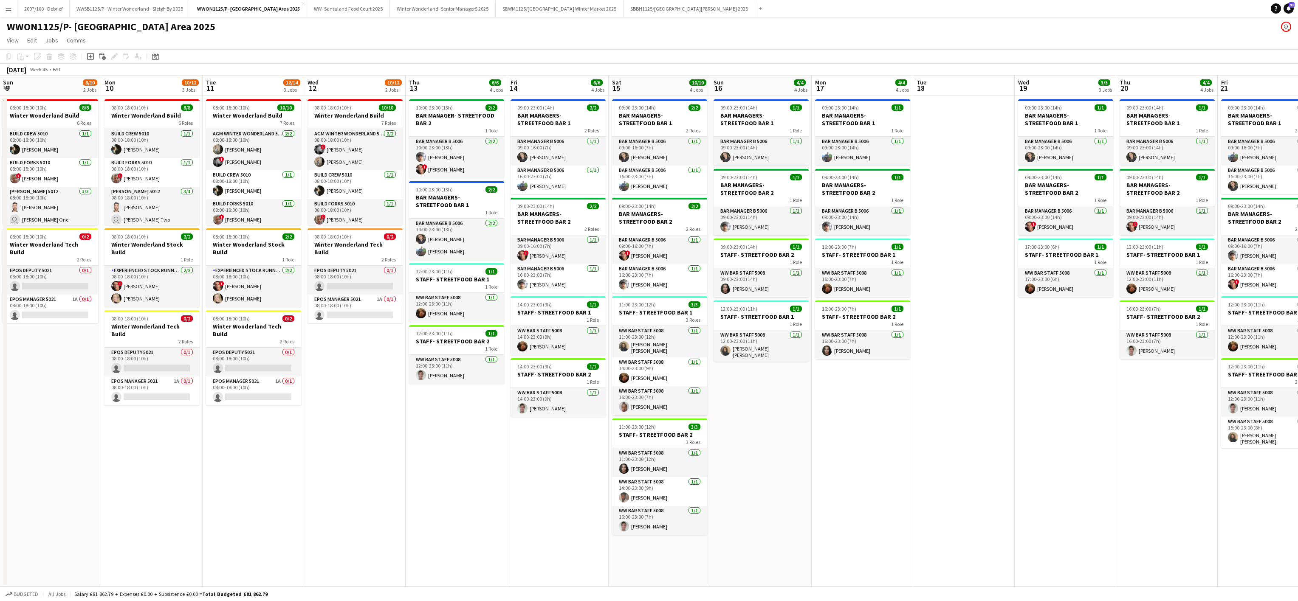
scroll to position [0, 294]
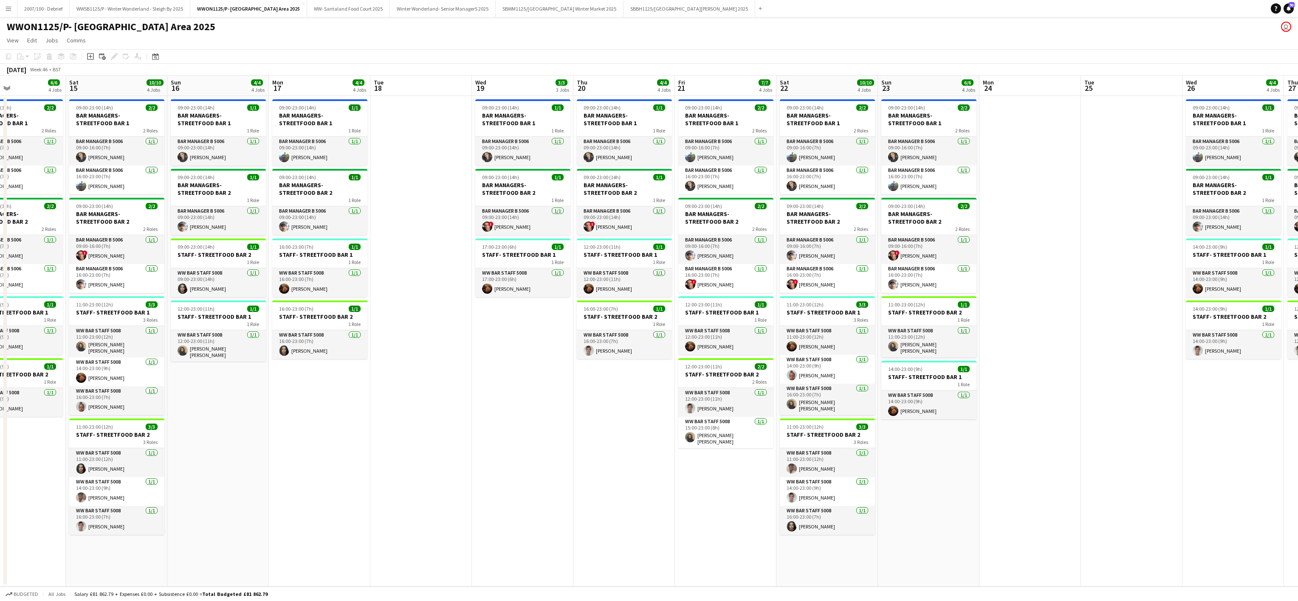
drag, startPoint x: 772, startPoint y: 435, endPoint x: 325, endPoint y: 453, distance: 446.8
click at [325, 453] on app-calendar-viewport "Tue 11 12/14 3 Jobs Wed 12 10/12 2 Jobs Thu 13 6/6 4 Jobs Fri 14 6/6 4 Jobs Sat…" at bounding box center [649, 331] width 1298 height 511
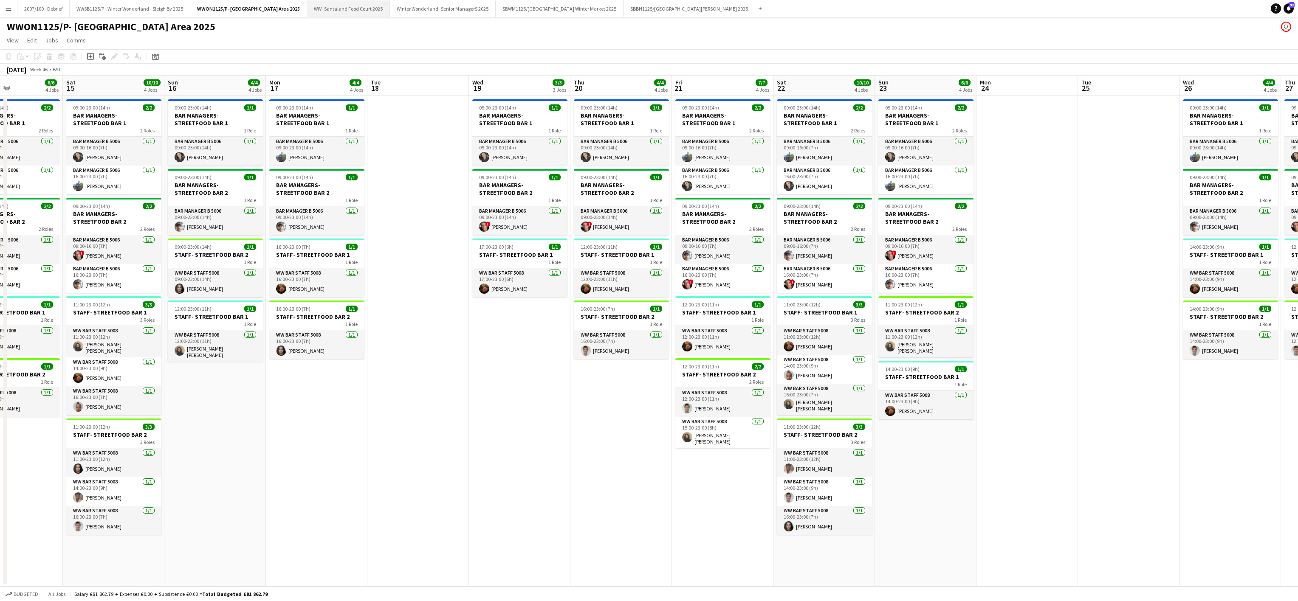
click at [364, 8] on button "WW- Santaland Food Court 2025 Close" at bounding box center [348, 8] width 83 height 17
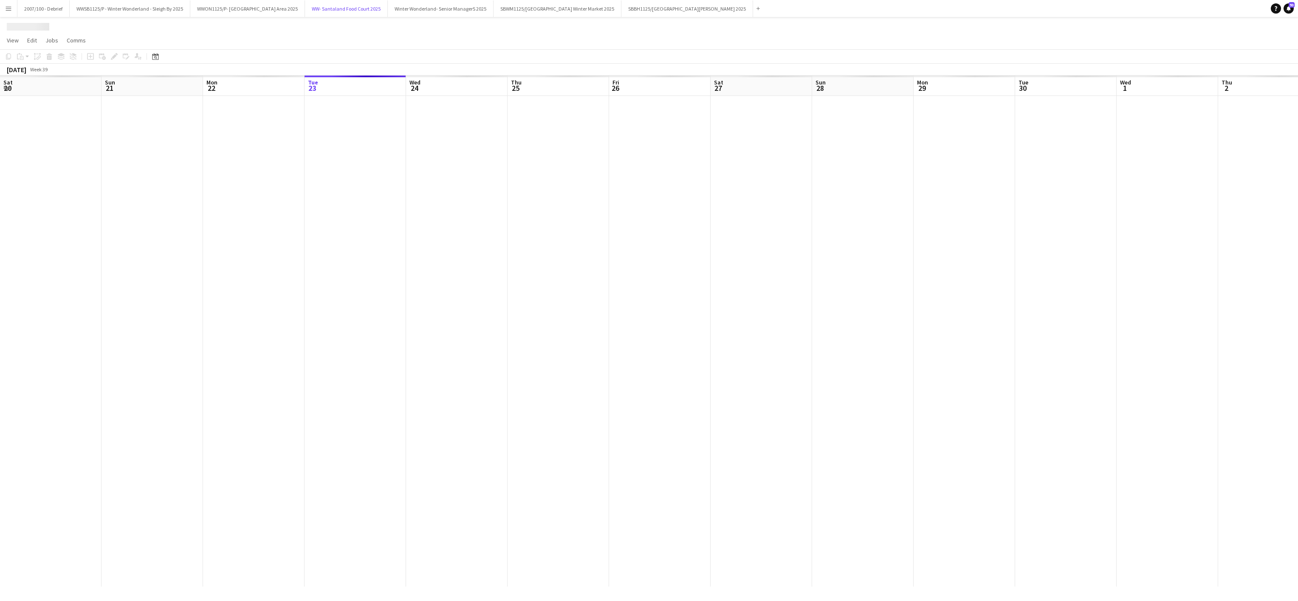
scroll to position [0, 203]
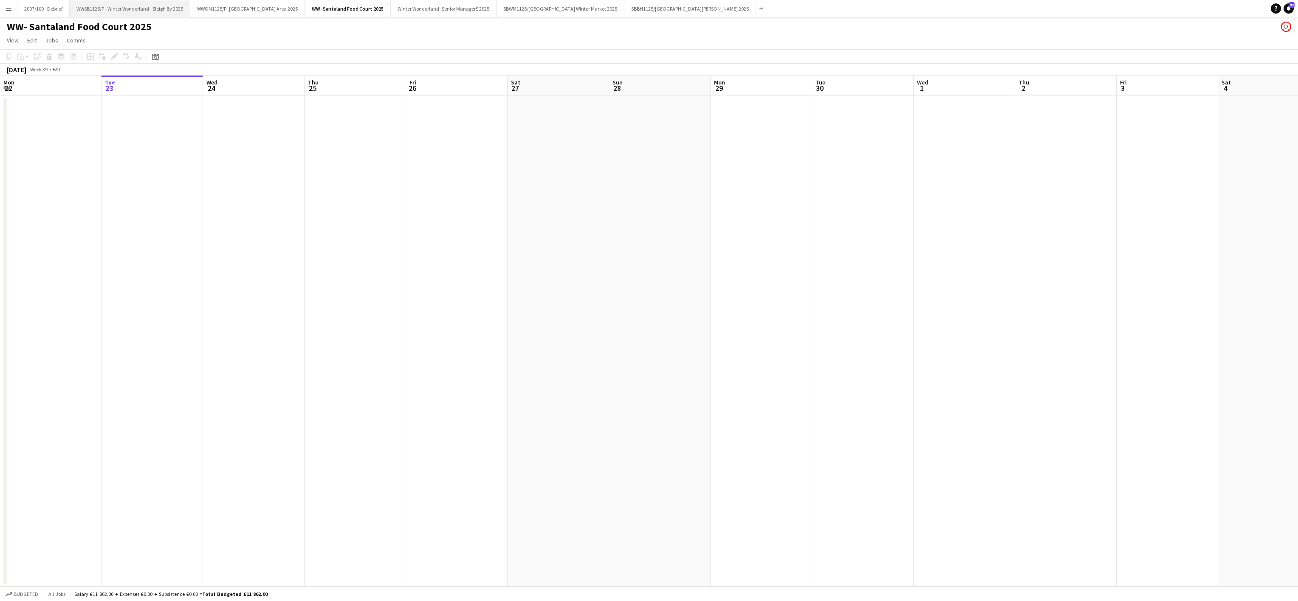
click at [151, 12] on button "WWSB1125/P - Winter Wonderland - Sleigh By 2025 Close" at bounding box center [130, 8] width 121 height 17
click at [319, 463] on app-date-cell at bounding box center [356, 341] width 102 height 491
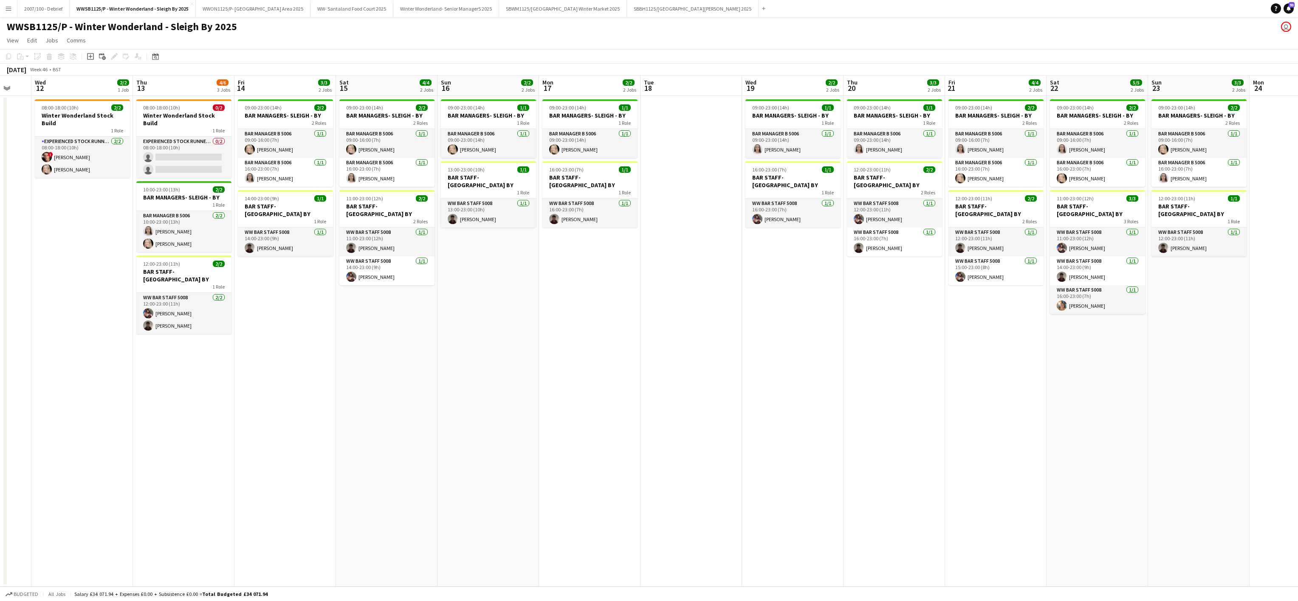
scroll to position [0, 271]
click at [238, 343] on app-date-cell "09:00-23:00 (14h) 2/2 BAR MANAGERS- SLEIGH - BY 2 Roles Bar Manager B 5006 [DAT…" at bounding box center [288, 341] width 102 height 491
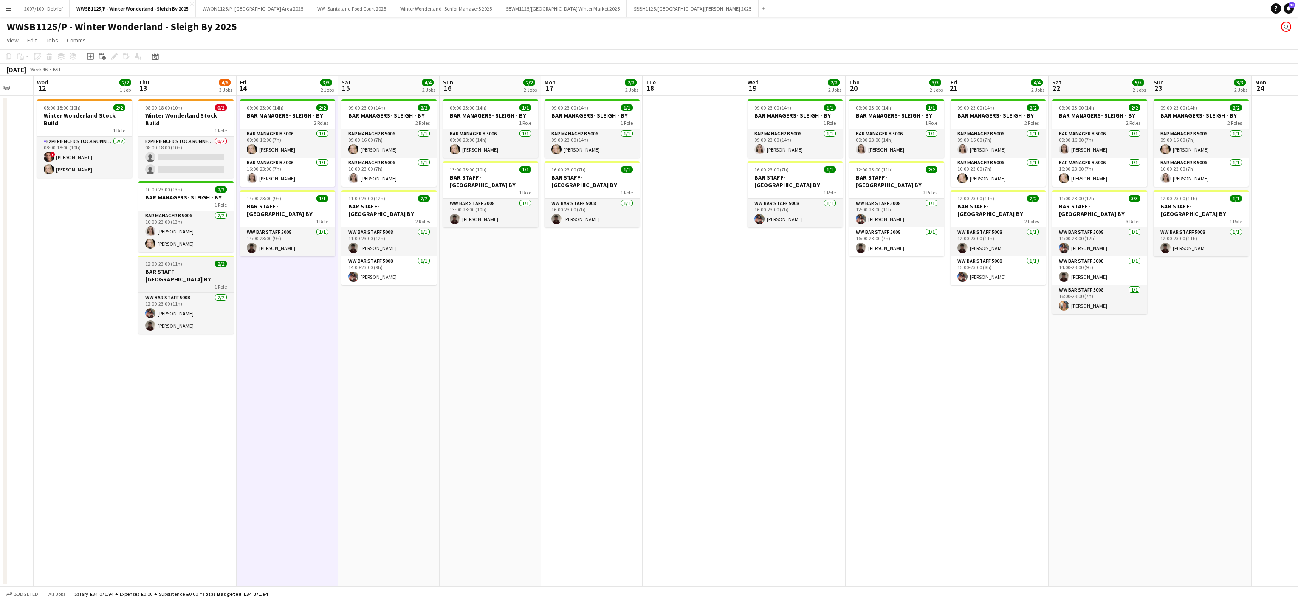
click at [183, 261] on div "12:00-23:00 (11h) 2/2" at bounding box center [185, 264] width 95 height 6
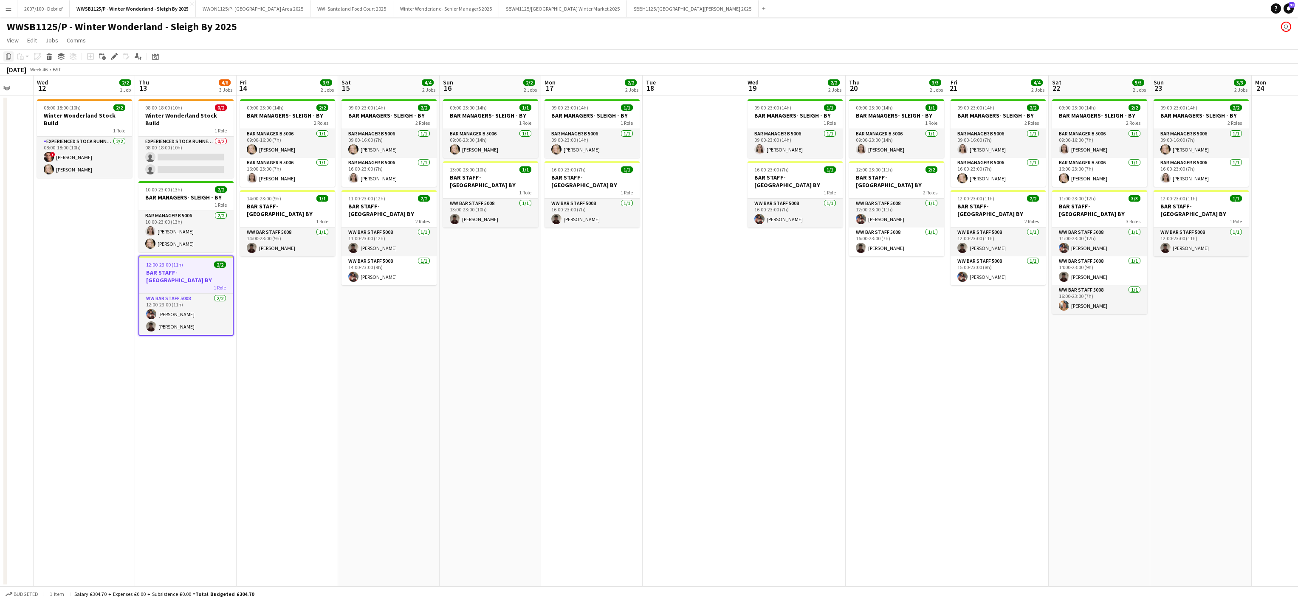
click at [7, 54] on icon "Copy" at bounding box center [8, 56] width 7 height 7
click at [141, 402] on app-date-cell "08:00-18:00 (10h) 0/2 Winter Wonderland Stock Build 1 Role Experienced Stock Ru…" at bounding box center [186, 341] width 102 height 491
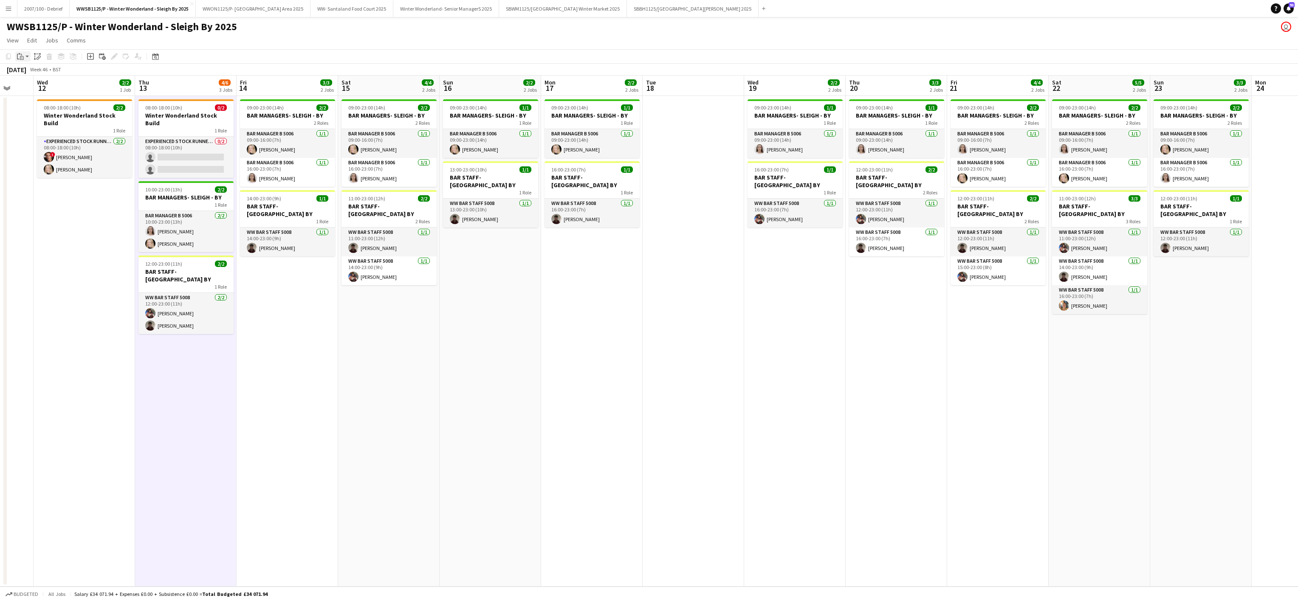
click at [23, 54] on icon "Paste" at bounding box center [20, 56] width 7 height 7
click at [28, 73] on link "Paste Ctrl+V" at bounding box center [63, 73] width 80 height 8
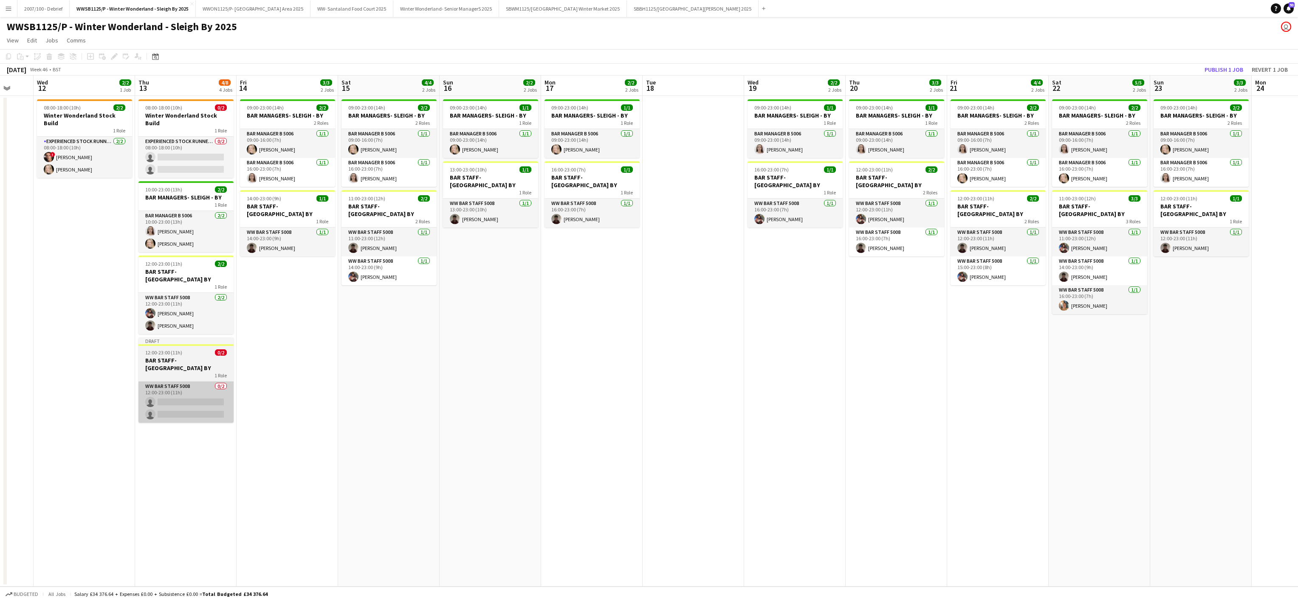
click at [195, 382] on app-card-role "WW Bar Staff 5008 0/2 12:00-23:00 (11h) single-neutral-actions single-neutral-a…" at bounding box center [185, 402] width 95 height 41
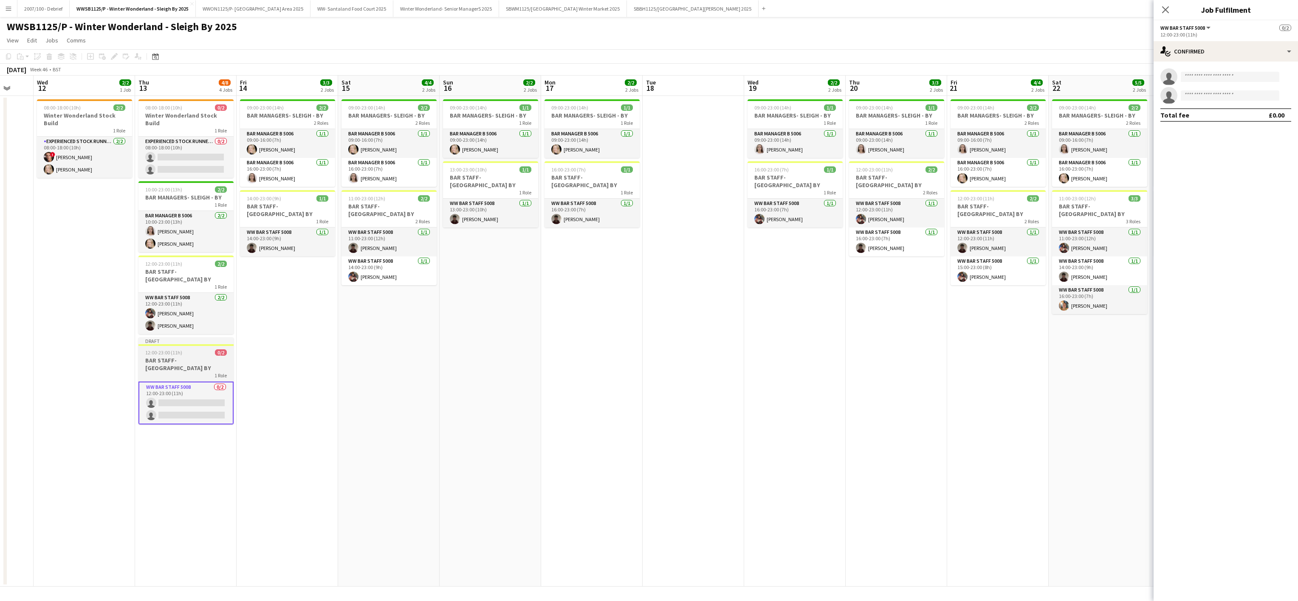
click at [181, 372] on div "1 Role" at bounding box center [185, 375] width 95 height 7
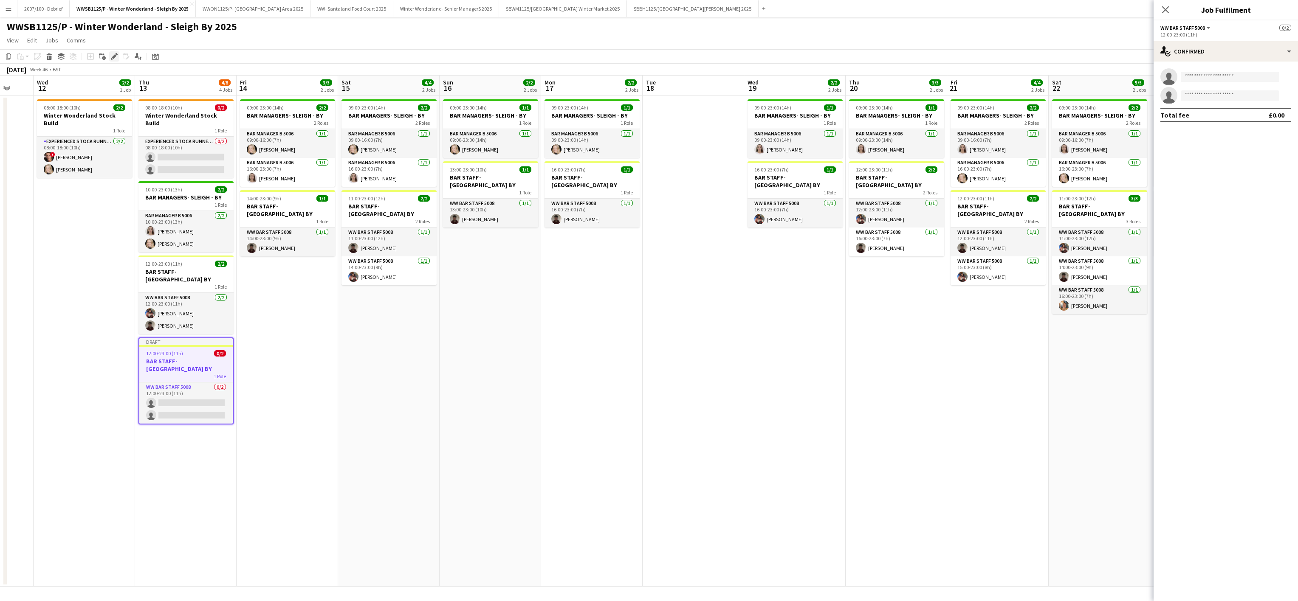
click at [114, 58] on icon "Edit" at bounding box center [114, 56] width 7 height 7
click at [1184, 141] on button "Previous" at bounding box center [1184, 142] width 46 height 17
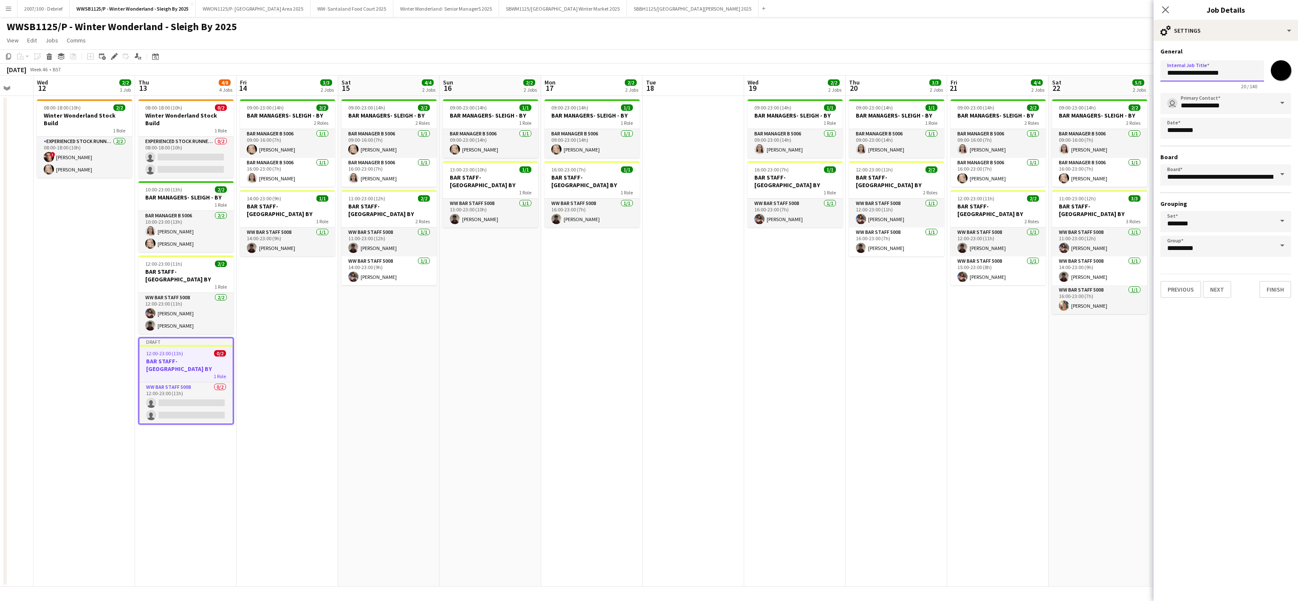
click at [1241, 63] on input "**********" at bounding box center [1213, 70] width 104 height 21
type input "**********"
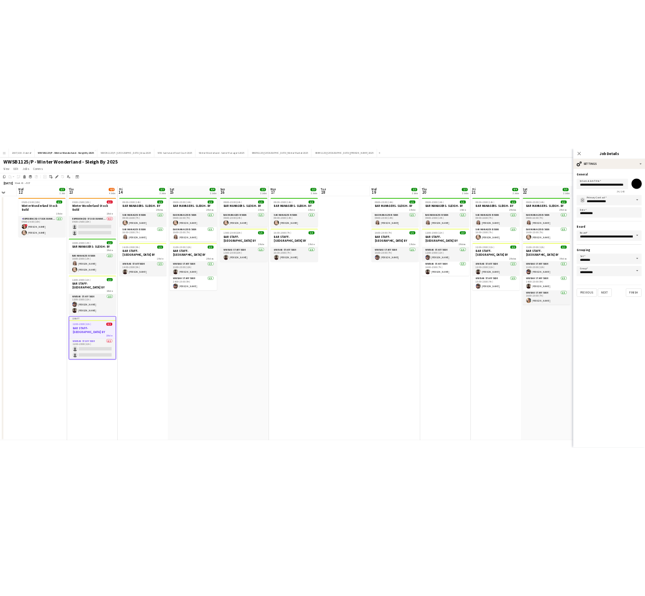
scroll to position [0, 0]
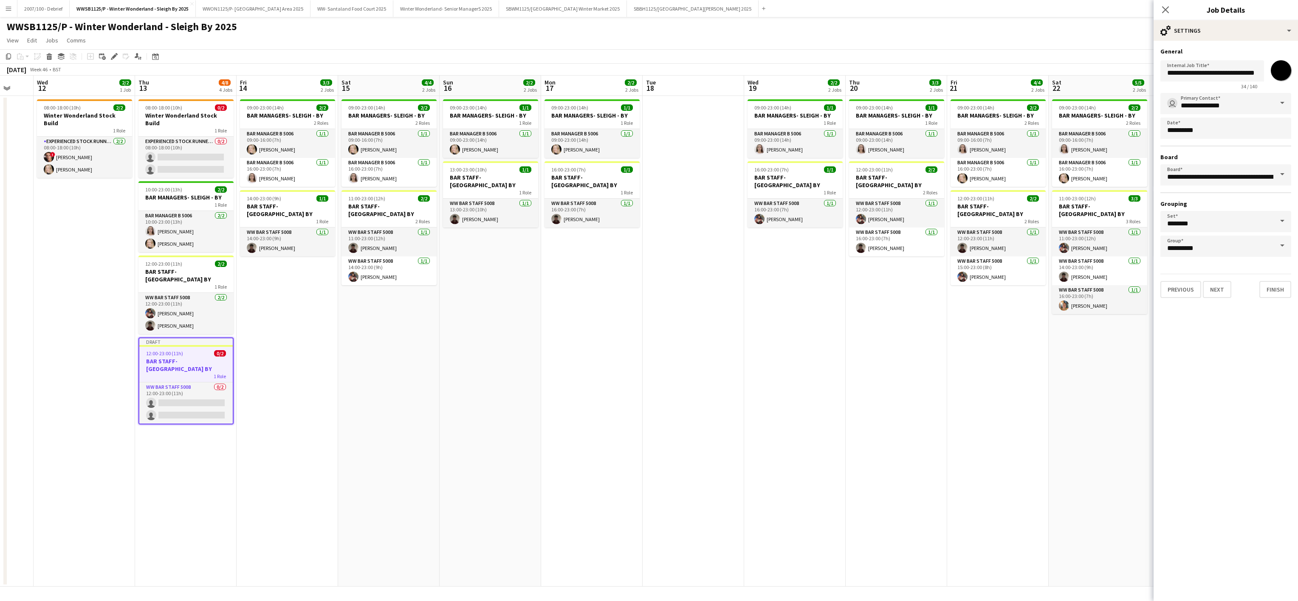
click at [1279, 69] on input "*******" at bounding box center [1281, 70] width 31 height 31
type input "*******"
click at [663, 340] on app-date-cell at bounding box center [694, 341] width 102 height 491
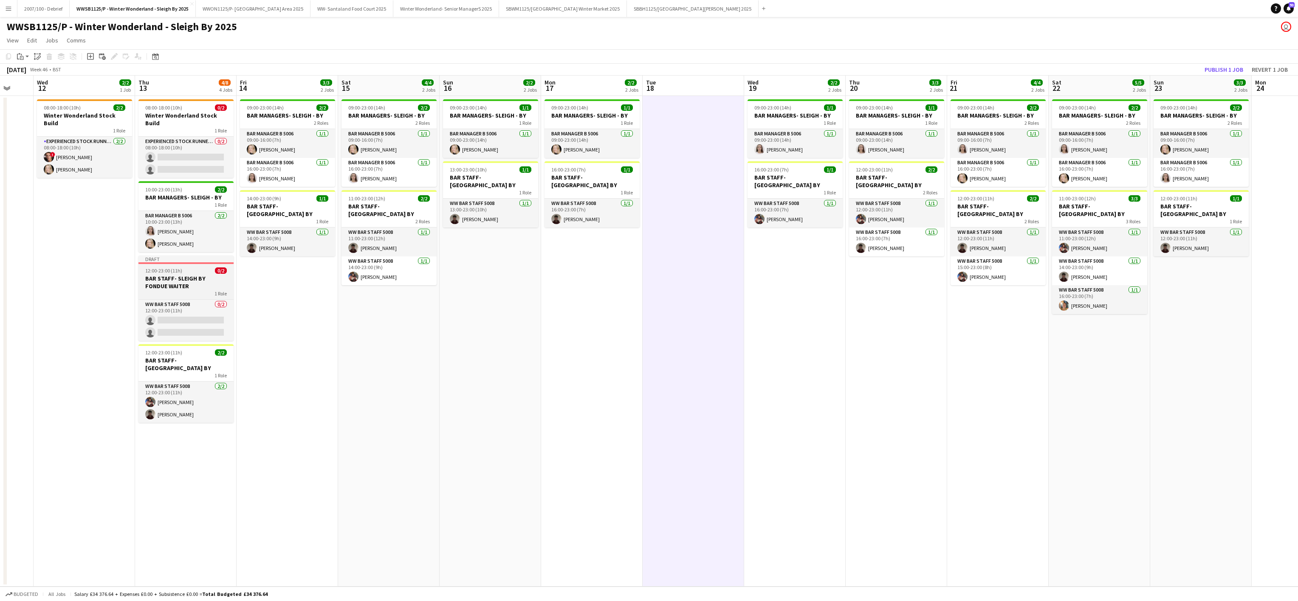
click at [197, 275] on h3 "BAR STAFF- SLEIGH BY FONDUE WAITER" at bounding box center [185, 282] width 95 height 15
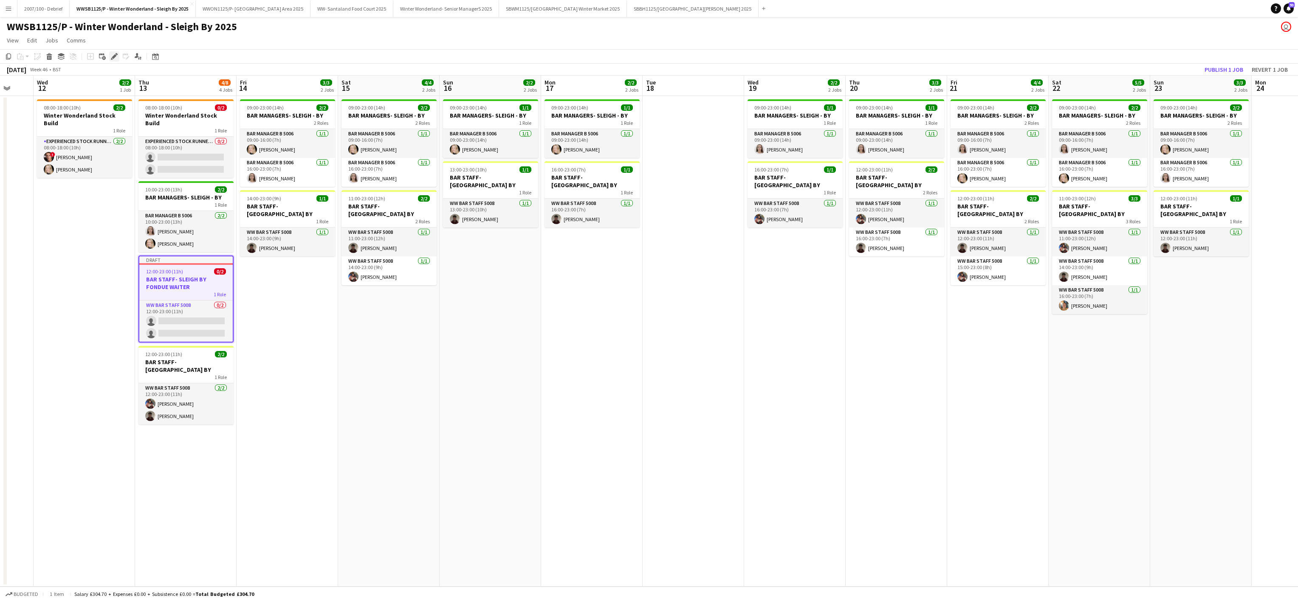
click at [113, 56] on icon at bounding box center [114, 56] width 5 height 5
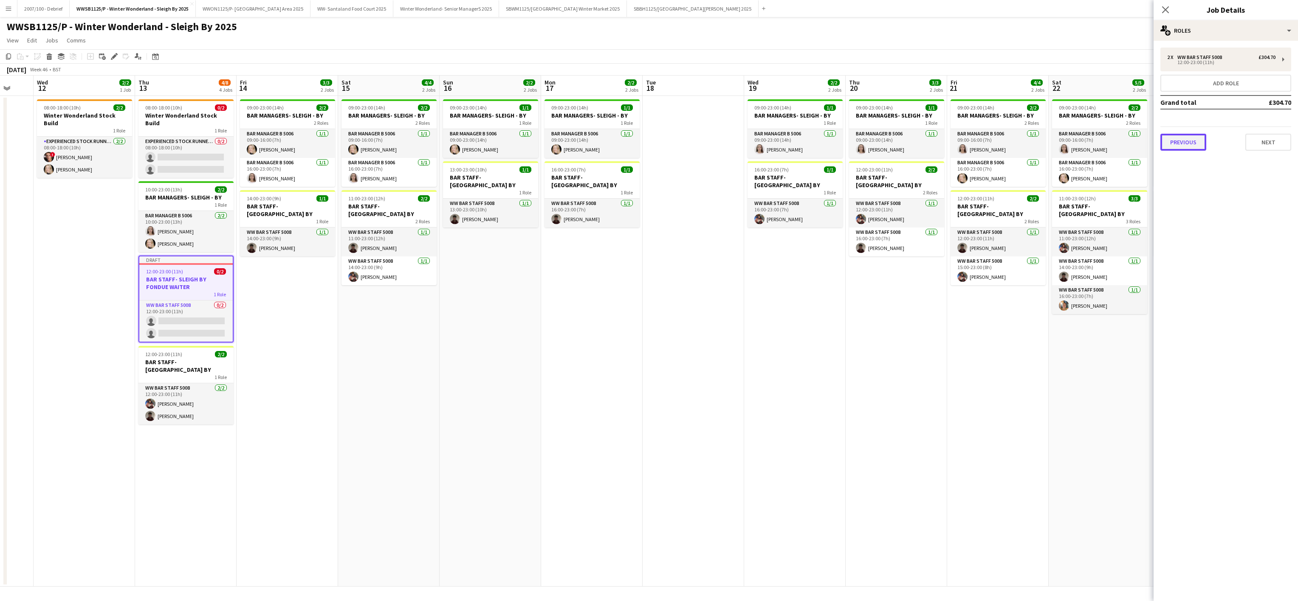
click at [1182, 146] on button "Previous" at bounding box center [1184, 142] width 46 height 17
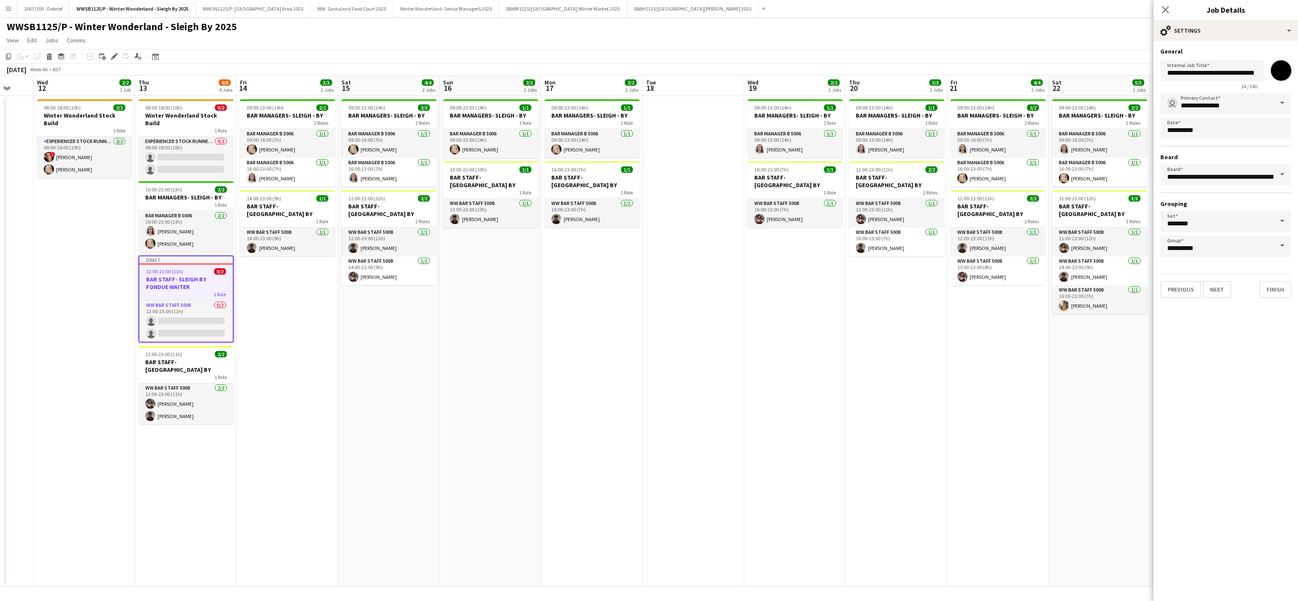
click at [1285, 73] on input "*******" at bounding box center [1281, 70] width 31 height 31
type input "*******"
click at [927, 289] on app-date-cell "09:00-23:00 (14h) 1/1 BAR MANAGERS- SLEIGH - BY 1 Role Bar Manager B 5006 1/1 0…" at bounding box center [897, 341] width 102 height 491
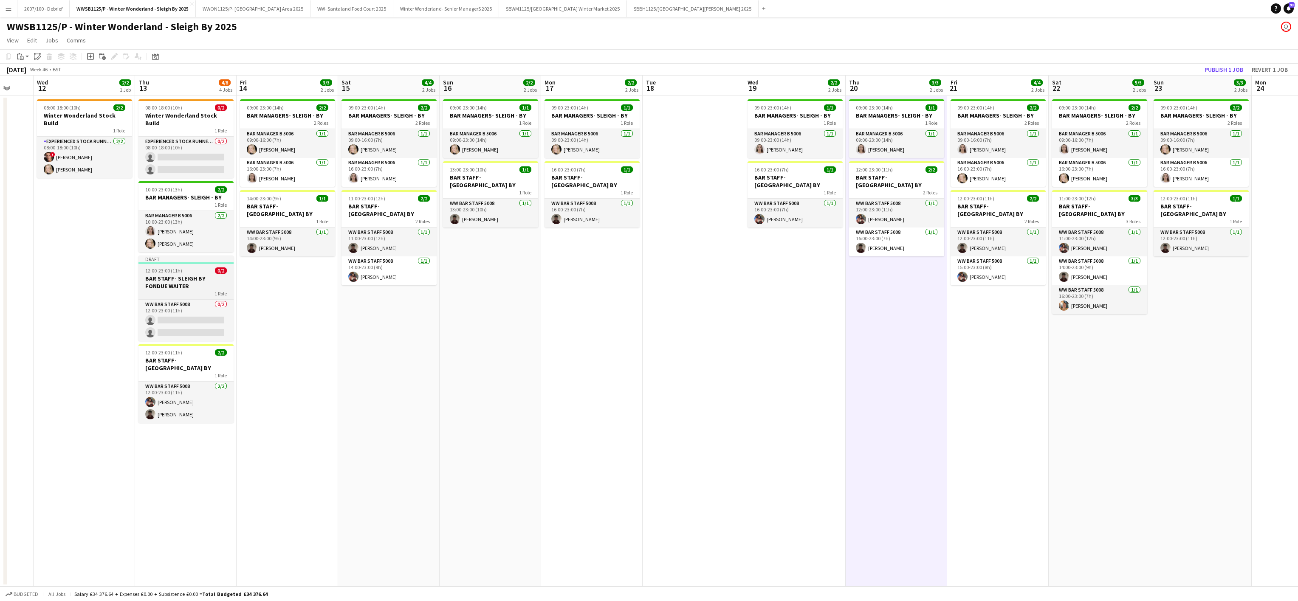
click at [205, 275] on h3 "BAR STAFF- SLEIGH BY FONDUE WAITER" at bounding box center [185, 282] width 95 height 15
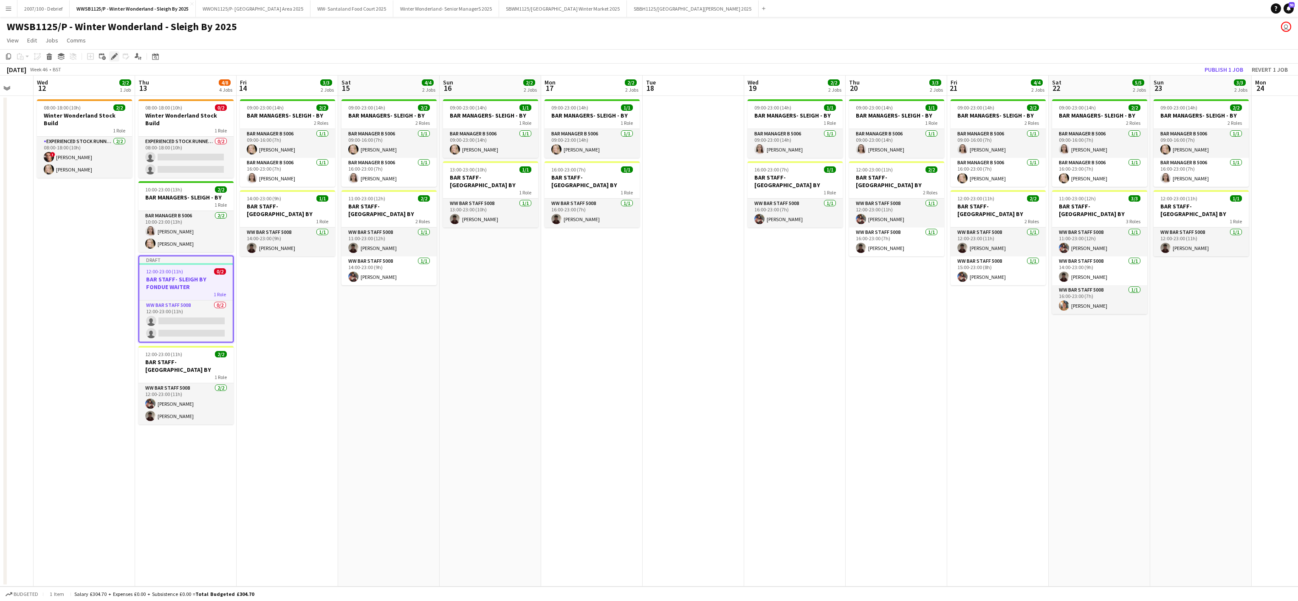
click at [111, 56] on icon "Edit" at bounding box center [114, 56] width 7 height 7
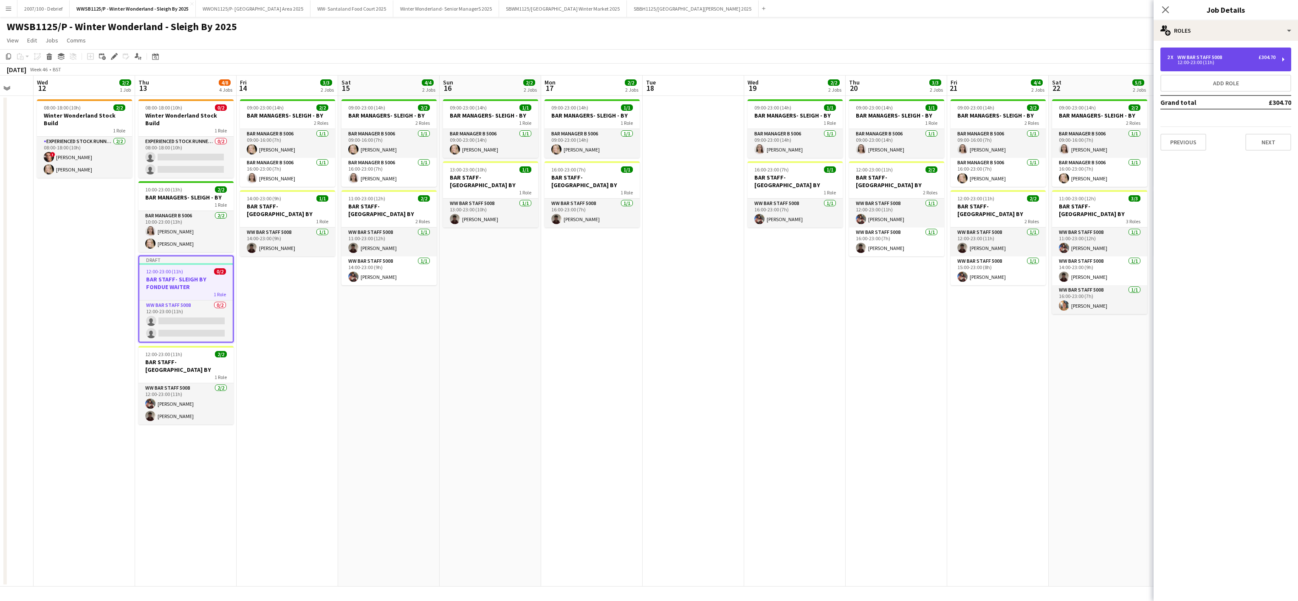
click at [1191, 66] on div "2 x WW Bar Staff 5008 £304.70 12:00-23:00 (11h)" at bounding box center [1226, 60] width 131 height 24
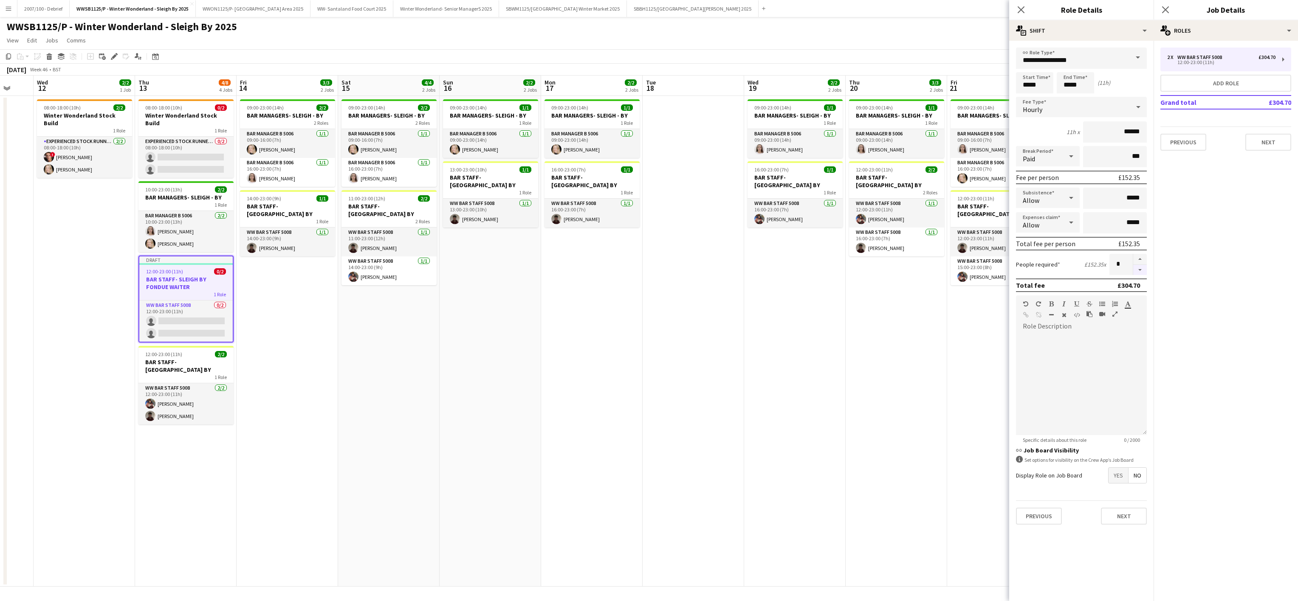
click at [1142, 271] on button "button" at bounding box center [1140, 270] width 14 height 11
type input "*"
click at [715, 372] on app-date-cell at bounding box center [694, 341] width 102 height 491
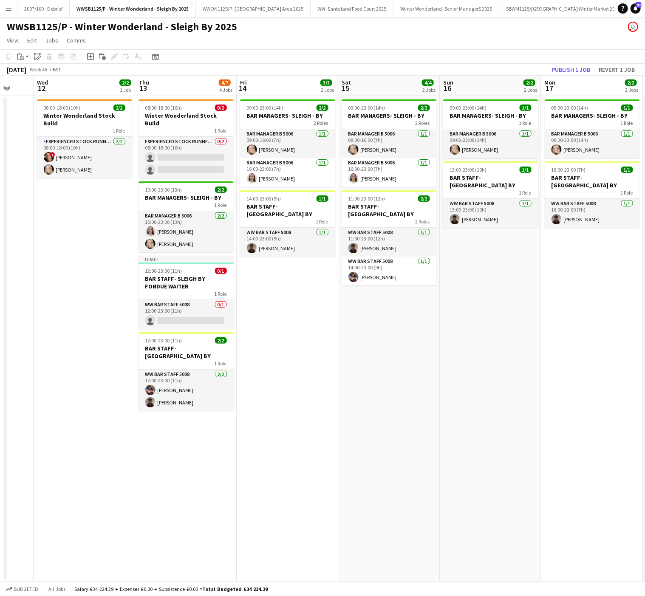
click at [100, 493] on app-date-cell "08:00-18:00 (10h) 2/2 Winter Wonderland Stock Build 1 Role Experienced Stock Ru…" at bounding box center [85, 339] width 102 height 486
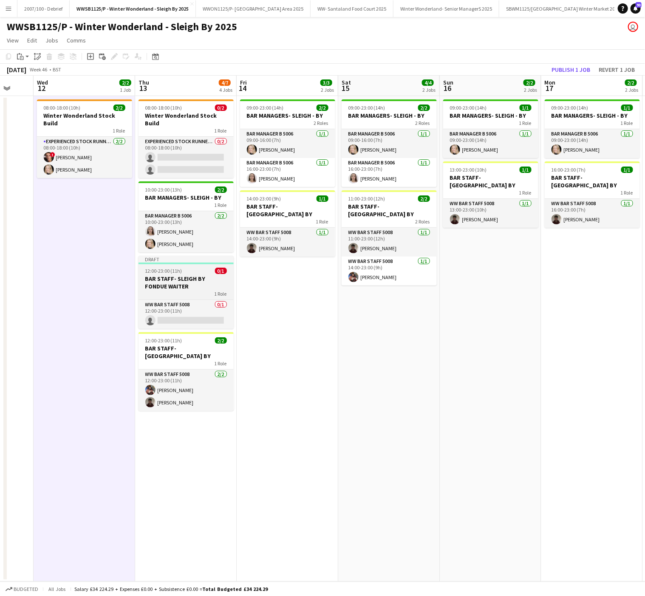
click at [175, 275] on h3 "BAR STAFF- SLEIGH BY FONDUE WAITER" at bounding box center [185, 282] width 95 height 15
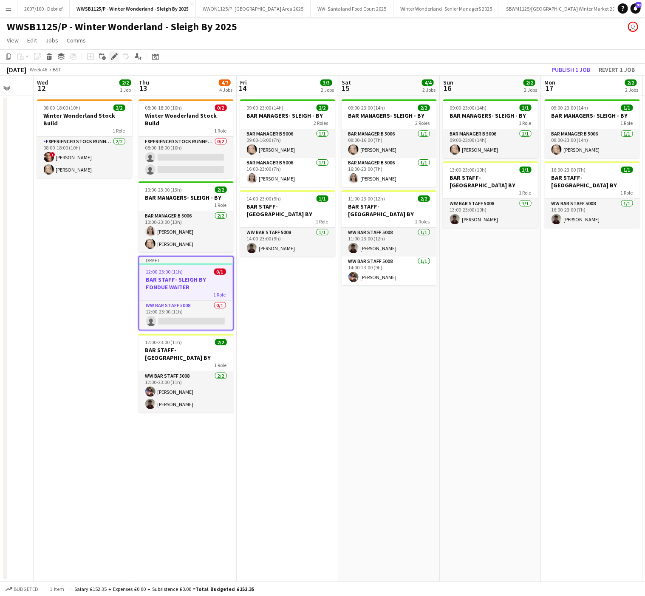
click at [111, 55] on icon "Edit" at bounding box center [114, 56] width 7 height 7
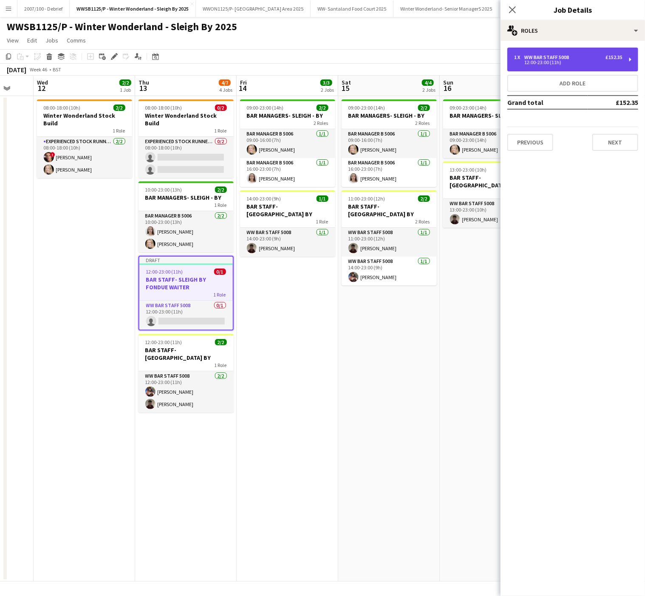
click at [546, 56] on div "WW Bar Staff 5008" at bounding box center [548, 57] width 48 height 6
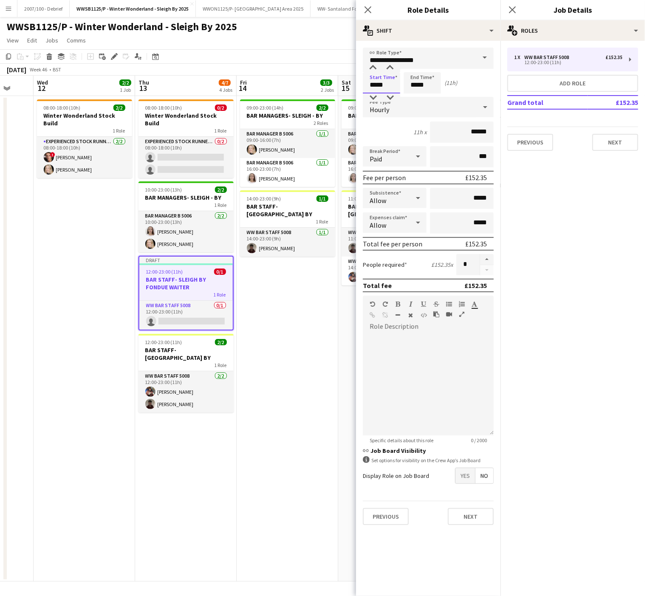
click at [382, 86] on input "*****" at bounding box center [381, 82] width 37 height 21
click at [370, 64] on div at bounding box center [372, 68] width 17 height 8
type input "*****"
click at [370, 64] on div at bounding box center [372, 68] width 17 height 8
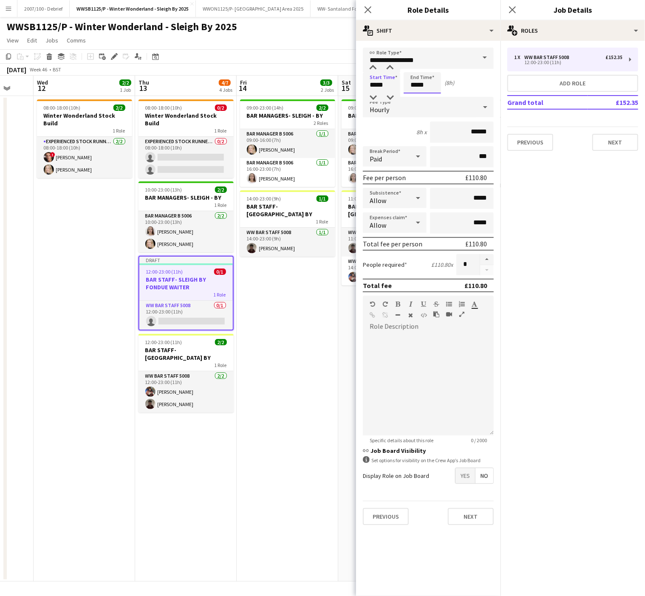
click at [425, 79] on input "*****" at bounding box center [422, 82] width 37 height 21
click at [413, 101] on div at bounding box center [413, 97] width 17 height 8
type input "*****"
click at [413, 101] on div at bounding box center [413, 97] width 17 height 8
click at [199, 472] on app-date-cell "08:00-18:00 (10h) 0/2 Winter Wonderland Stock Build 1 Role Experienced Stock Ru…" at bounding box center [186, 339] width 102 height 486
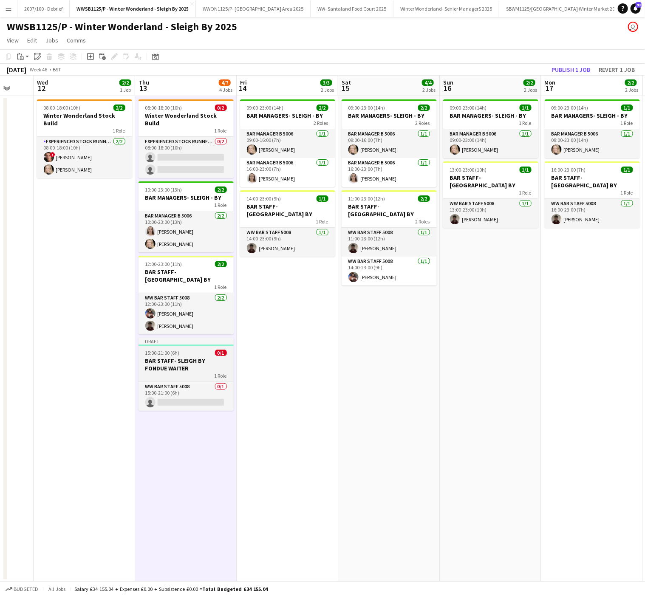
click at [183, 357] on h3 "BAR STAFF- SLEIGH BY FONDUE WAITER" at bounding box center [185, 364] width 95 height 15
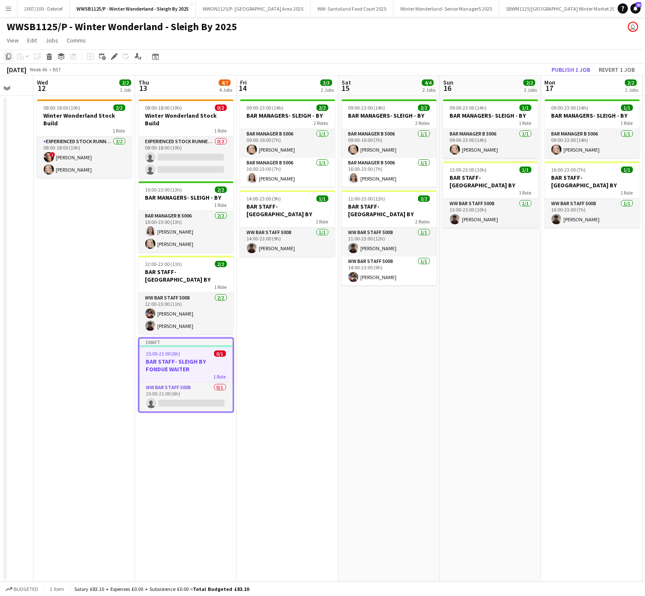
click at [6, 59] on icon at bounding box center [8, 57] width 5 height 6
click at [307, 358] on app-date-cell "09:00-23:00 (14h) 2/2 BAR MANAGERS- SLEIGH - BY 2 Roles Bar Manager B 5006 [DAT…" at bounding box center [288, 339] width 102 height 486
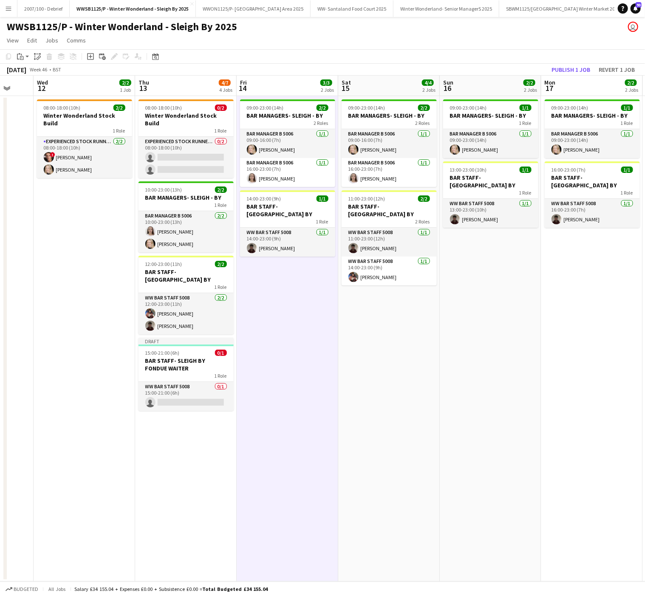
click at [367, 355] on app-date-cell "09:00-23:00 (14h) 2/2 BAR MANAGERS- SLEIGH - BY 2 Roles Bar Manager B 5006 [DAT…" at bounding box center [389, 339] width 102 height 486
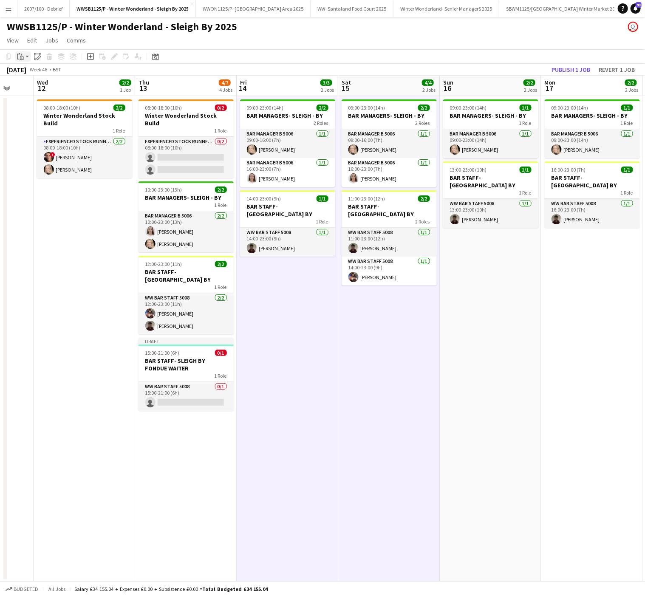
click at [22, 56] on icon at bounding box center [22, 58] width 4 height 4
click at [31, 74] on link "Paste Ctrl+V" at bounding box center [63, 73] width 80 height 8
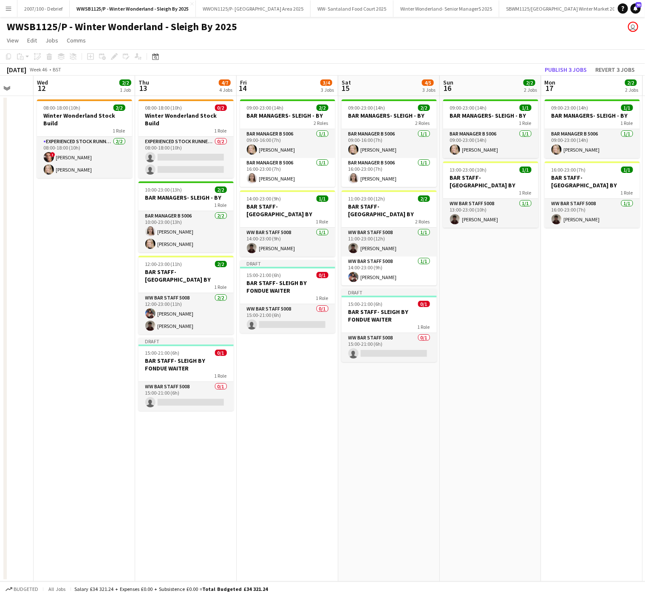
click at [477, 257] on app-date-cell "09:00-23:00 (14h) 1/1 BAR MANAGERS- SLEIGH - BY 1 Role Bar Manager B 5006 [DATE…" at bounding box center [491, 339] width 102 height 486
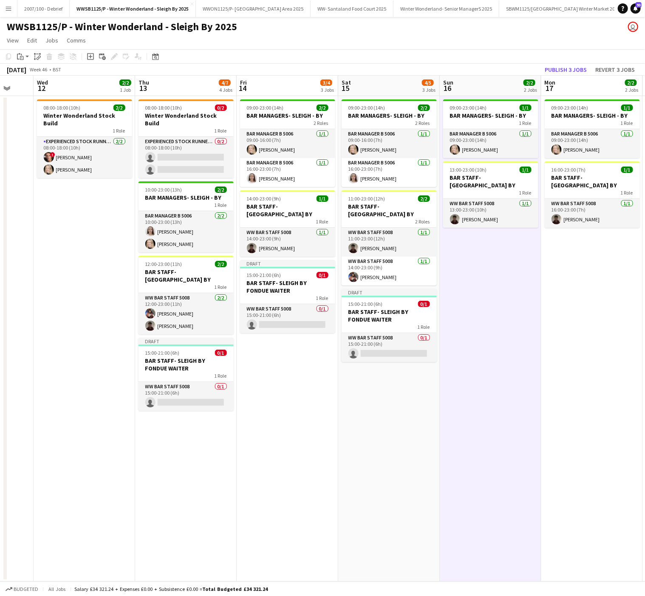
click at [567, 266] on app-date-cell "09:00-23:00 (14h) 1/1 BAR MANAGERS- SLEIGH - BY 1 Role Bar Manager B 5006 [DATE…" at bounding box center [592, 339] width 102 height 486
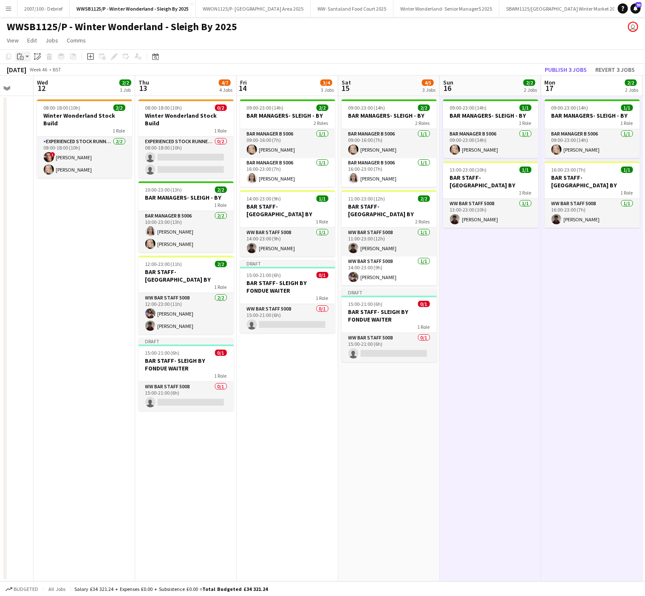
click at [24, 54] on div "Paste" at bounding box center [20, 56] width 10 height 10
click at [35, 86] on link "Paste with crew Ctrl+Shift+V" at bounding box center [63, 87] width 80 height 8
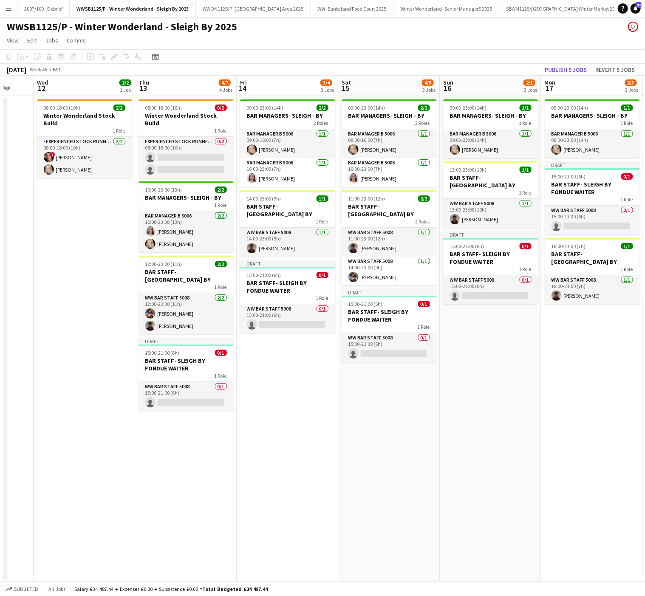
click at [263, 488] on app-date-cell "09:00-23:00 (14h) 2/2 BAR MANAGERS- SLEIGH - BY 2 Roles Bar Manager B 5006 1/1 …" at bounding box center [288, 339] width 102 height 486
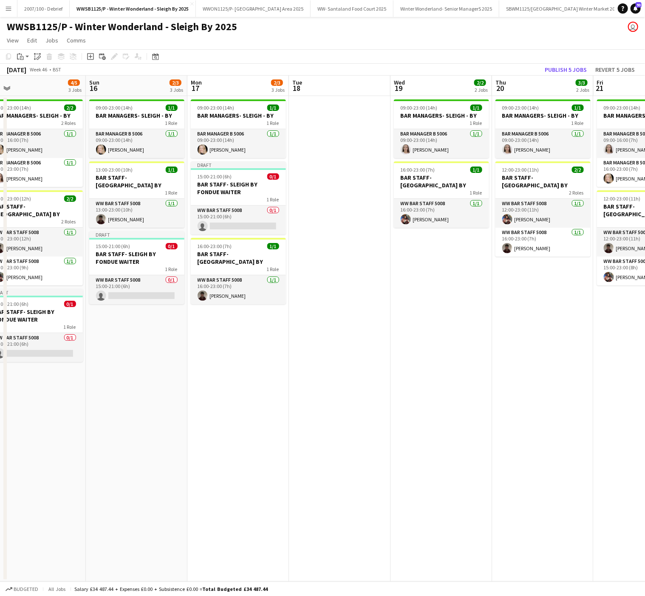
scroll to position [0, 238]
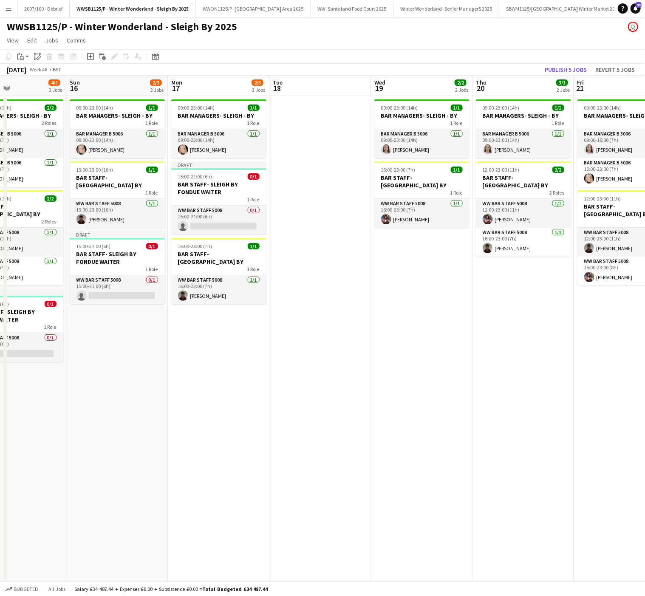
click at [317, 385] on app-date-cell at bounding box center [320, 339] width 102 height 486
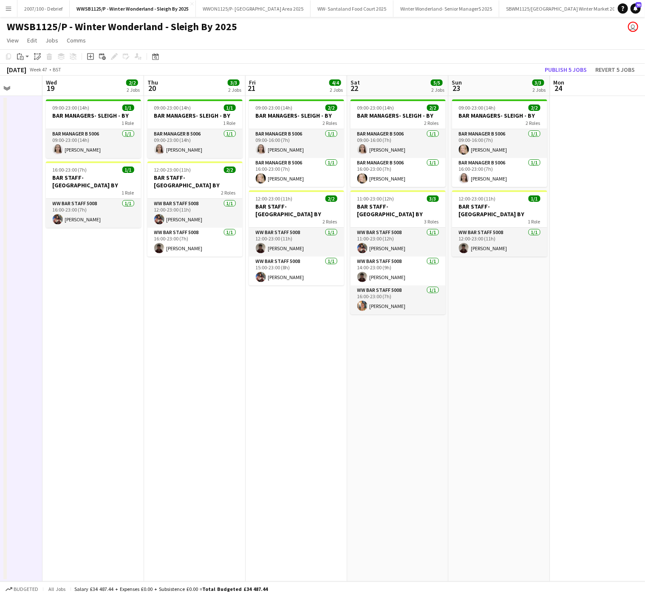
scroll to position [0, 375]
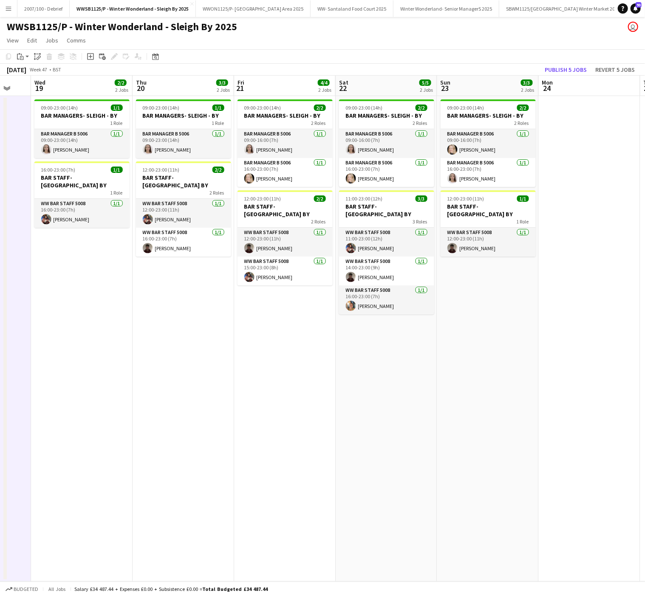
click at [83, 295] on app-date-cell "09:00-23:00 (14h) 1/1 BAR MANAGERS- SLEIGH - BY 1 Role Bar Manager B 5006 1/1 0…" at bounding box center [82, 339] width 102 height 486
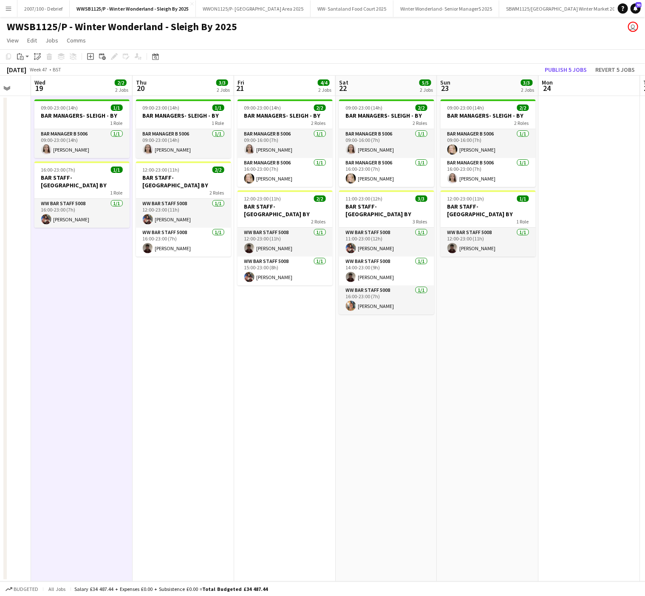
click at [196, 309] on app-date-cell "09:00-23:00 (14h) 1/1 BAR MANAGERS- SLEIGH - BY 1 Role Bar Manager B 5006 1/1 0…" at bounding box center [184, 339] width 102 height 486
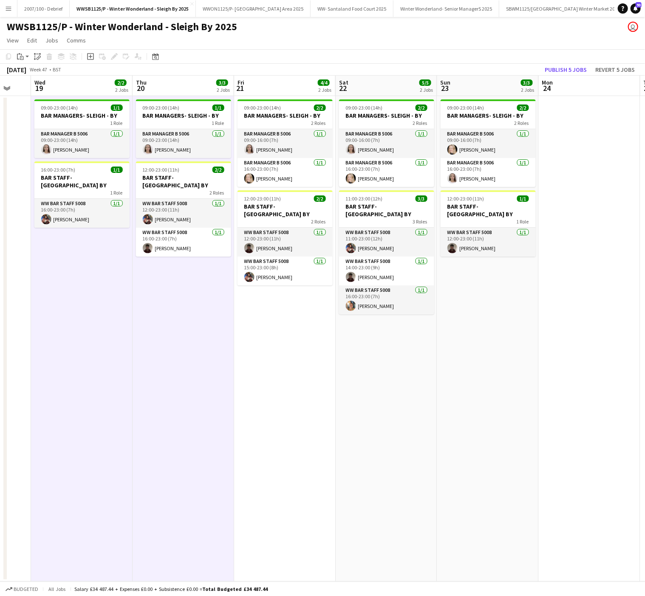
click at [250, 322] on app-date-cell "09:00-23:00 (14h) 2/2 BAR MANAGERS- SLEIGH - BY 2 Roles Bar Manager B 5006 1/1 …" at bounding box center [285, 339] width 102 height 486
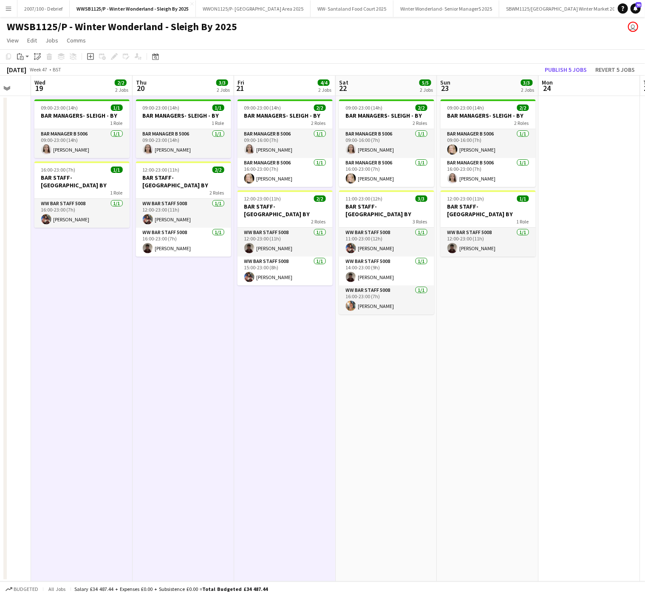
click at [368, 348] on app-date-cell "09:00-23:00 (14h) 2/2 BAR MANAGERS- SLEIGH - BY 2 Roles Bar Manager B 5006 1/1 …" at bounding box center [387, 339] width 102 height 486
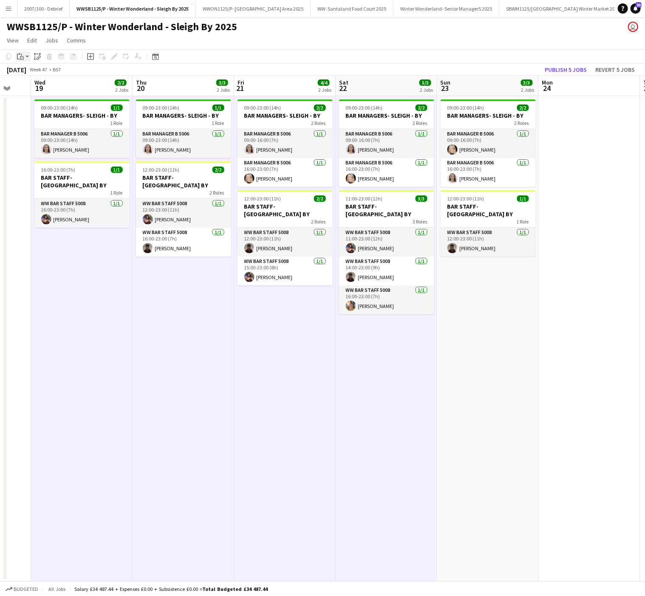
click at [22, 54] on icon at bounding box center [21, 55] width 1 height 2
click at [31, 73] on link "Paste Ctrl+V" at bounding box center [63, 73] width 80 height 8
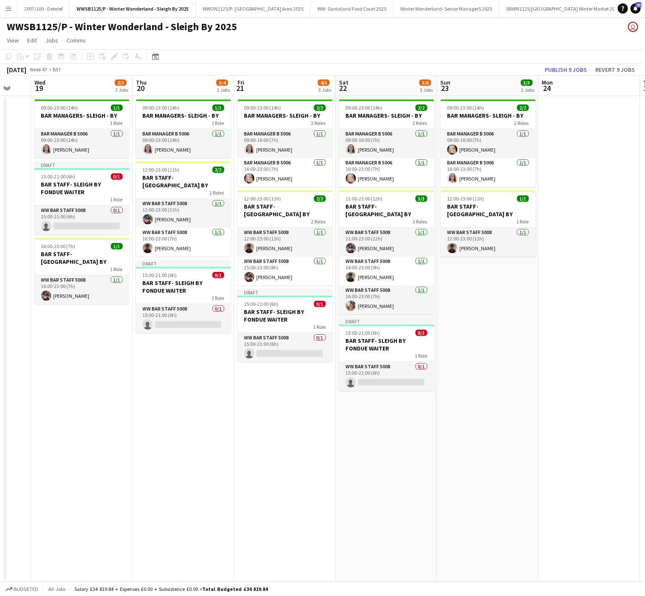
click at [502, 353] on app-date-cell "09:00-23:00 (14h) 2/2 BAR MANAGERS- SLEIGH - BY 2 Roles Bar Manager B 5006 1/1 …" at bounding box center [488, 339] width 102 height 486
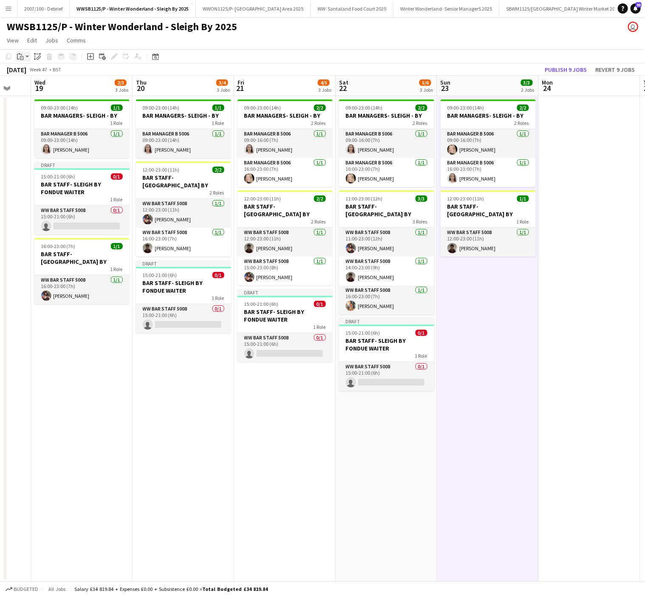
click at [17, 57] on icon at bounding box center [18, 57] width 3 height 6
click at [31, 71] on link "Paste Ctrl+V" at bounding box center [63, 73] width 80 height 8
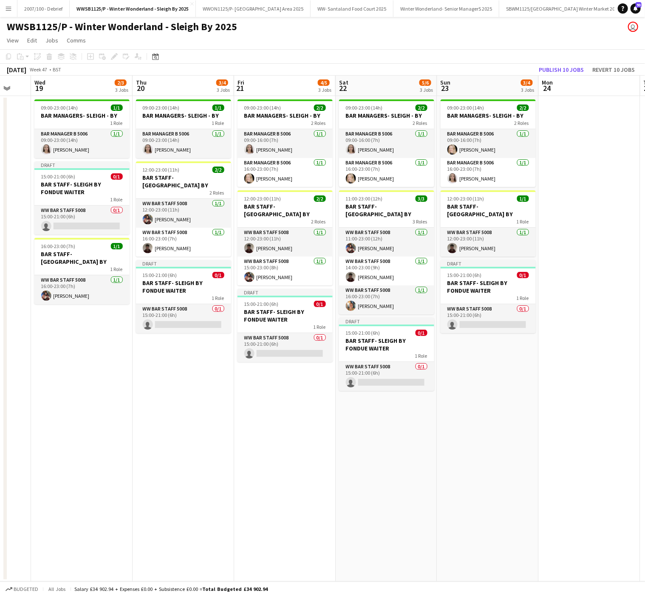
click at [277, 474] on app-date-cell "09:00-23:00 (14h) 2/2 BAR MANAGERS- SLEIGH - BY 2 Roles Bar Manager B 5006 1/1 …" at bounding box center [285, 339] width 102 height 486
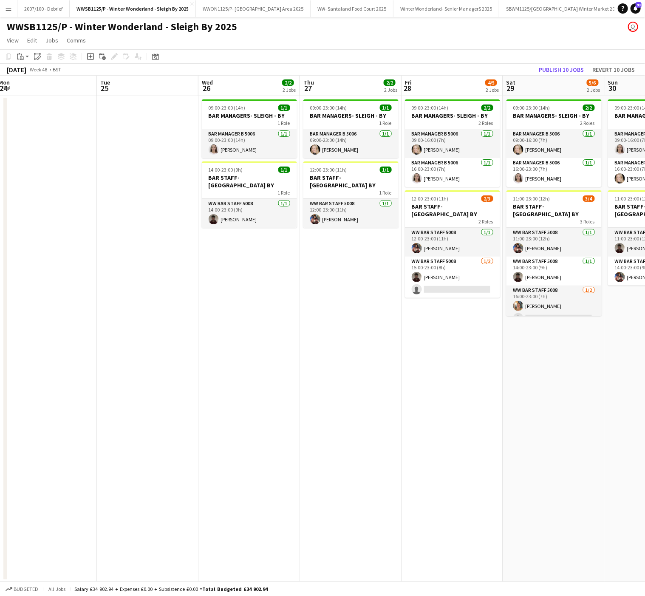
scroll to position [0, 343]
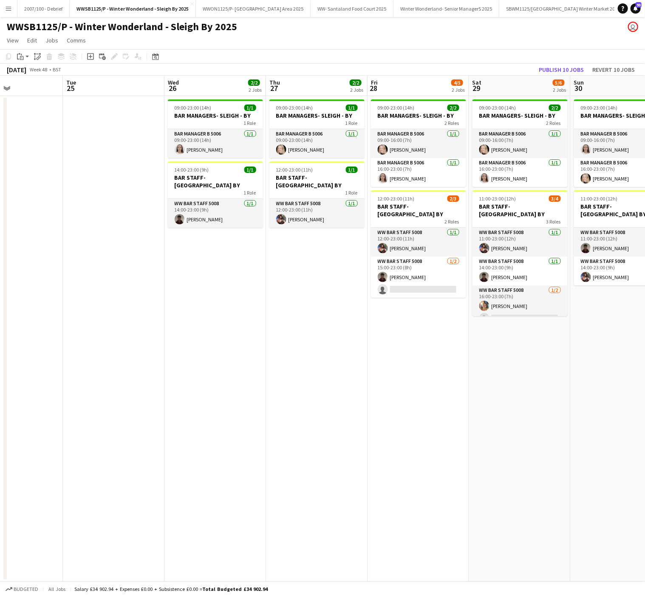
click at [215, 323] on app-date-cell "09:00-23:00 (14h) 1/1 BAR MANAGERS- SLEIGH - BY 1 Role Bar Manager B 5006 1/1 0…" at bounding box center [215, 339] width 102 height 486
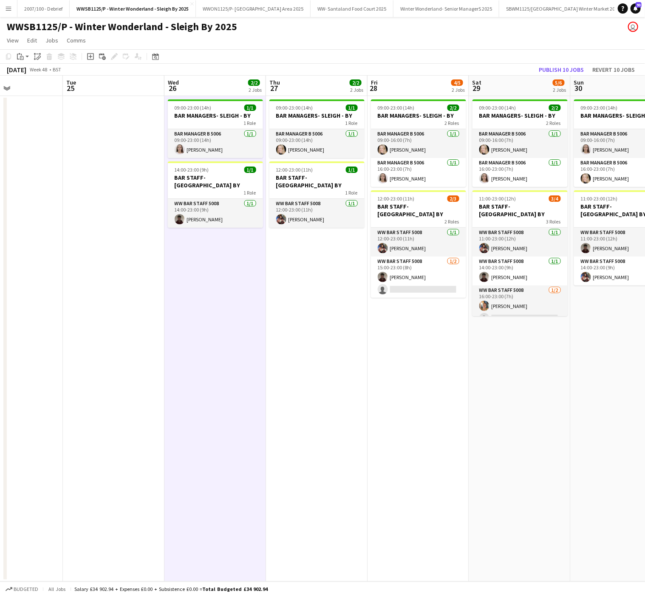
click at [335, 294] on app-date-cell "09:00-23:00 (14h) 1/1 BAR MANAGERS- SLEIGH - BY 1 Role Bar Manager B 5006 1/1 0…" at bounding box center [317, 339] width 102 height 486
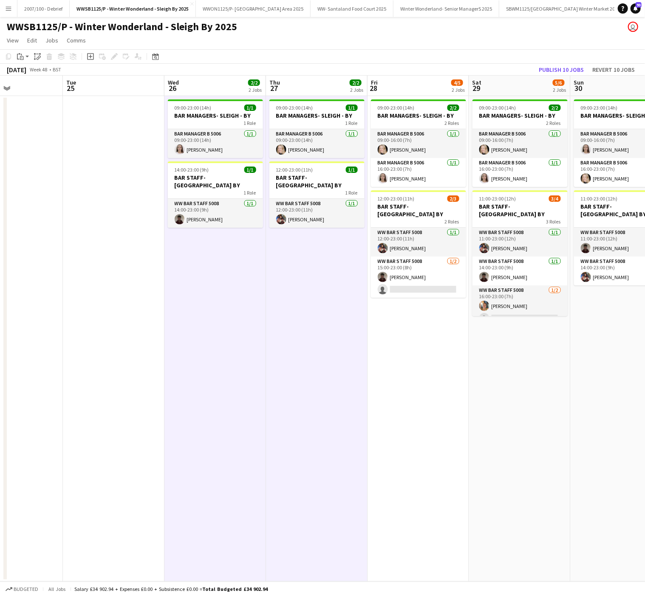
click at [428, 341] on app-date-cell "09:00-23:00 (14h) 2/2 BAR MANAGERS- SLEIGH - BY 2 Roles Bar Manager B 5006 1/1 …" at bounding box center [418, 339] width 102 height 486
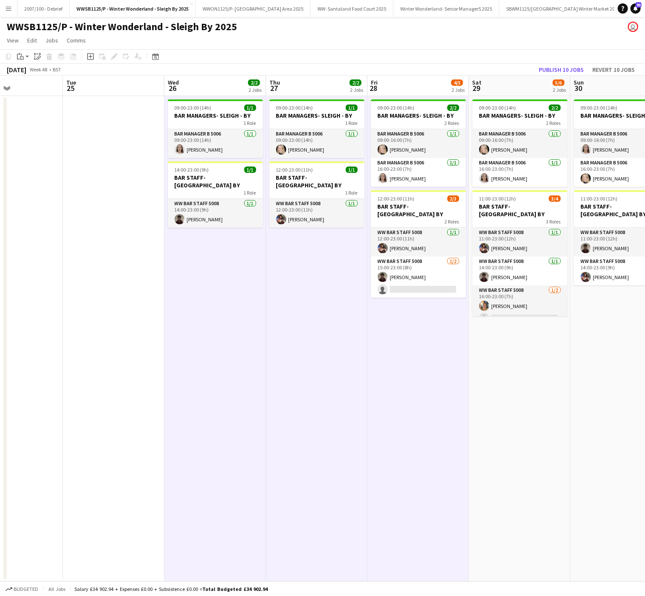
click at [514, 369] on app-date-cell "09:00-23:00 (14h) 2/2 BAR MANAGERS- SLEIGH - BY 2 Roles Bar Manager B 5006 1/1 …" at bounding box center [520, 339] width 102 height 486
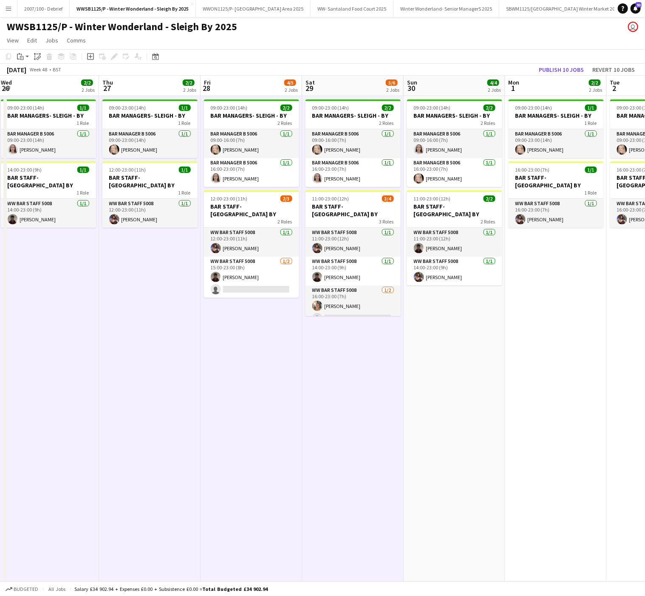
scroll to position [0, 378]
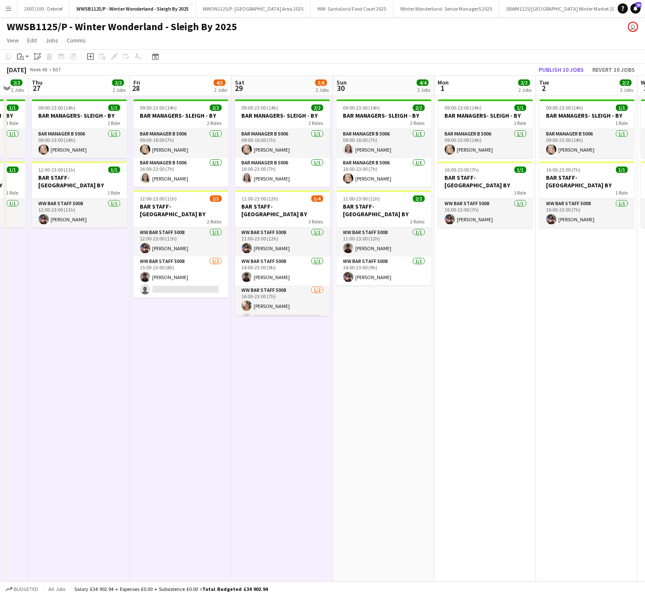
click at [359, 302] on app-date-cell "09:00-23:00 (14h) 2/2 BAR MANAGERS- SLEIGH - BY 2 Roles Bar Manager B 5006 1/1 …" at bounding box center [384, 339] width 102 height 486
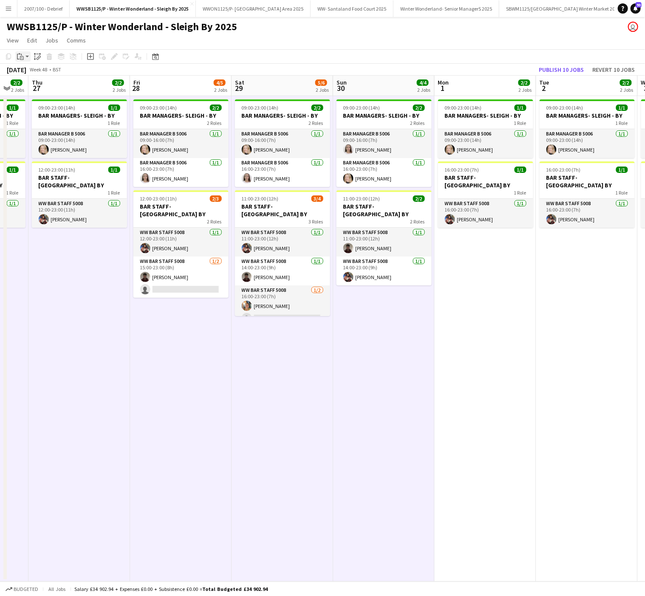
click at [23, 56] on icon "Paste" at bounding box center [20, 56] width 7 height 7
click at [40, 89] on link "Paste with crew Ctrl+Shift+V" at bounding box center [63, 87] width 80 height 8
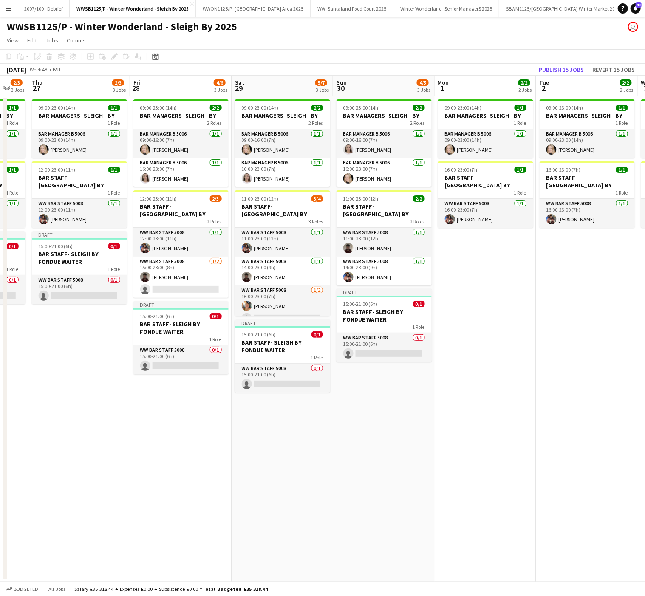
click at [133, 552] on app-date-cell "09:00-23:00 (14h) 2/2 BAR MANAGERS- SLEIGH - BY 2 Roles Bar Manager B 5006 1/1 …" at bounding box center [181, 339] width 102 height 486
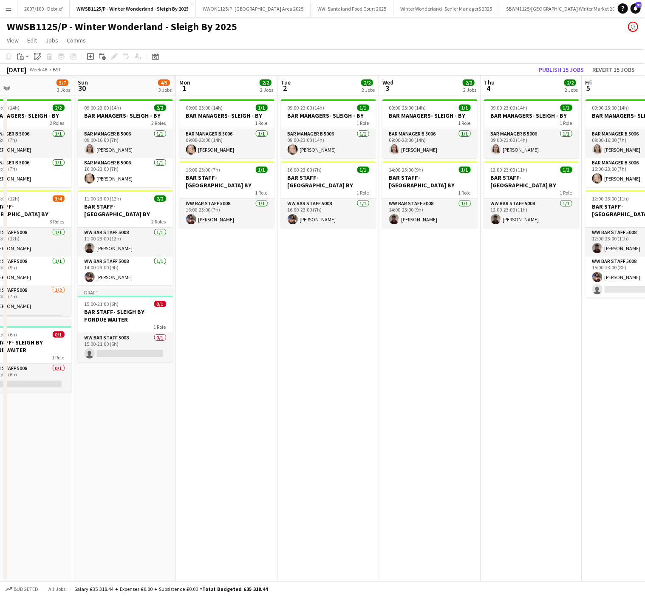
scroll to position [0, 277]
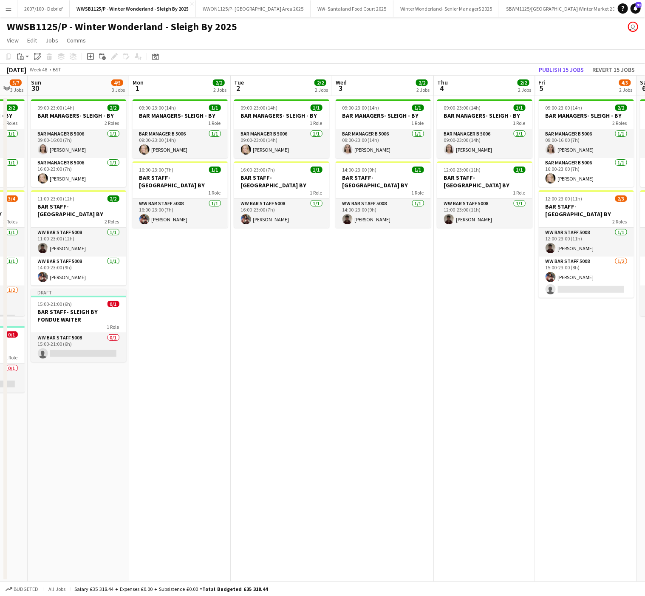
click at [207, 364] on app-date-cell "09:00-23:00 (14h) 1/1 BAR MANAGERS- SLEIGH - BY 1 Role Bar Manager B 5006 [DATE…" at bounding box center [180, 339] width 102 height 486
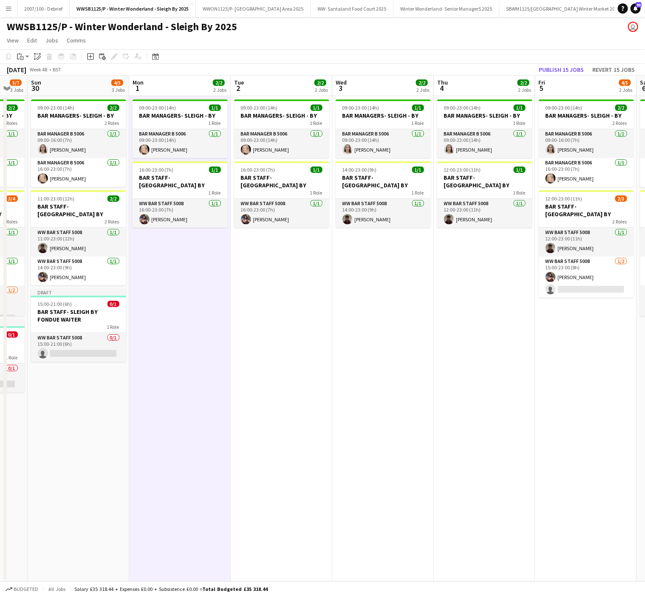
click at [274, 297] on app-date-cell "09:00-23:00 (14h) 1/1 BAR MANAGERS- SLEIGH - BY 1 Role Bar Manager B 5006 [DATE…" at bounding box center [282, 339] width 102 height 486
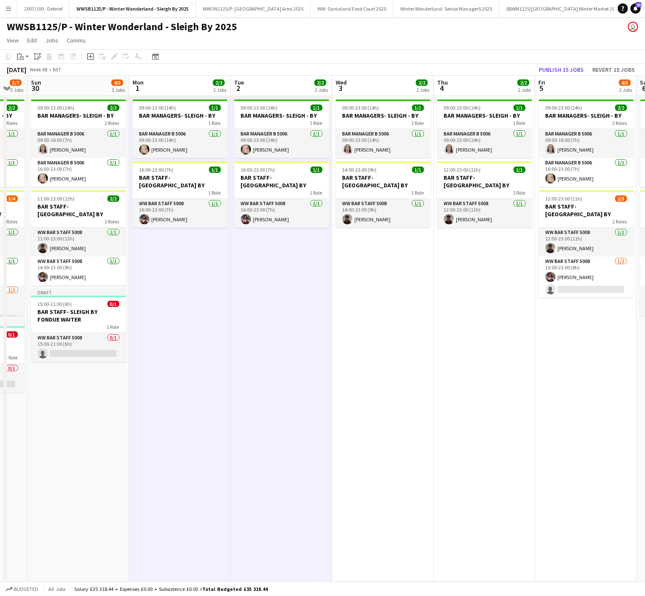
click at [361, 291] on app-date-cell "09:00-23:00 (14h) 1/1 BAR MANAGERS- SLEIGH - BY 1 Role Bar Manager B 5006 1/1 0…" at bounding box center [383, 339] width 102 height 486
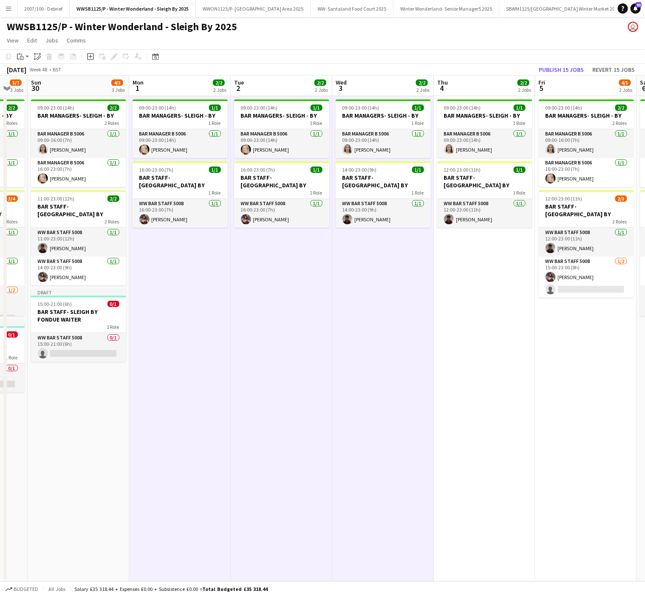
click at [477, 305] on app-date-cell "09:00-23:00 (14h) 1/1 BAR MANAGERS- SLEIGH - BY 1 Role Bar Manager B 5006 1/1 0…" at bounding box center [485, 339] width 102 height 486
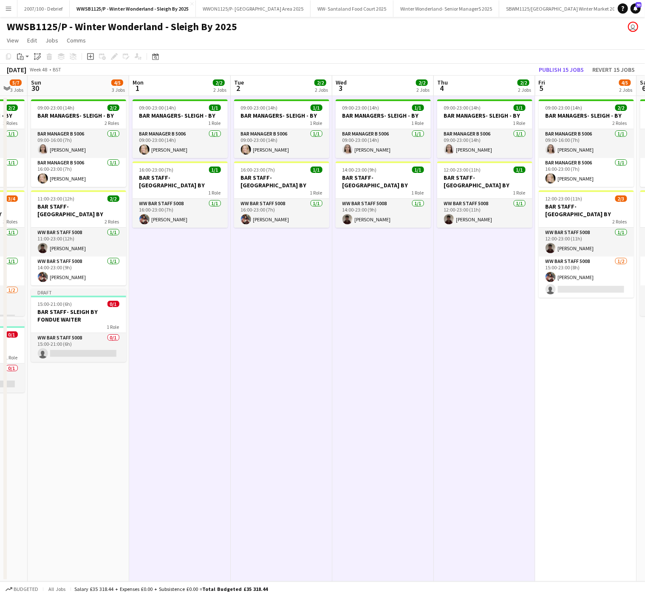
click at [564, 353] on app-date-cell "09:00-23:00 (14h) 2/2 BAR MANAGERS- SLEIGH - BY 2 Roles Bar Manager B 5006 1/1 …" at bounding box center [586, 339] width 102 height 486
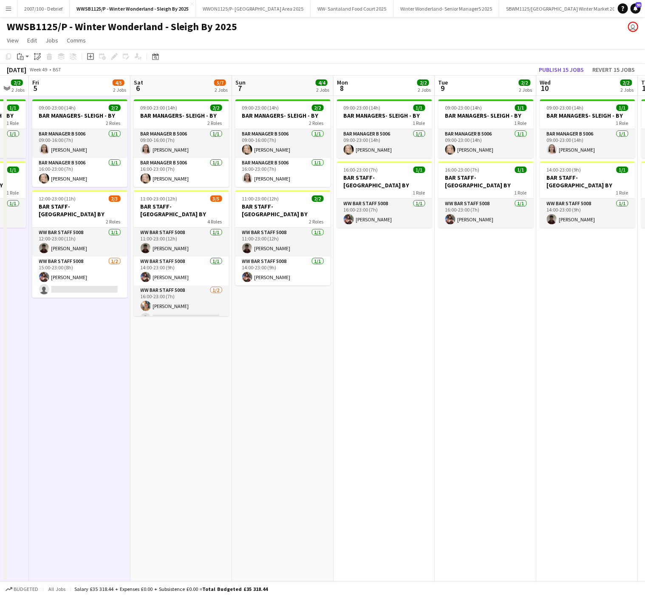
scroll to position [0, 381]
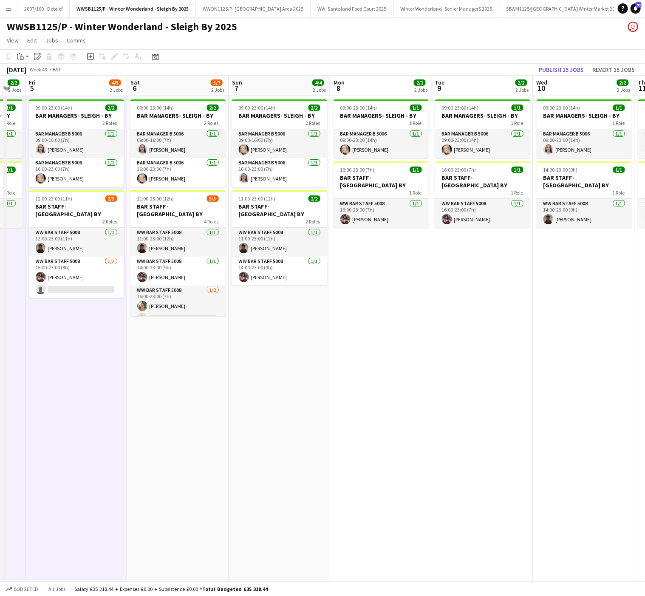
click at [134, 359] on app-date-cell "09:00-23:00 (14h) 2/2 BAR MANAGERS- SLEIGH - BY 2 Roles Bar Manager B 5006 1/1 …" at bounding box center [178, 339] width 102 height 486
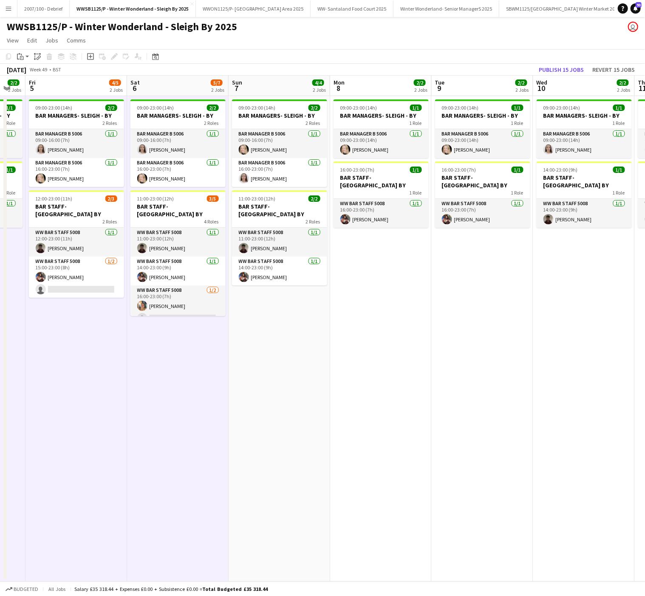
click at [307, 361] on app-date-cell "09:00-23:00 (14h) 2/2 BAR MANAGERS- SLEIGH - BY 2 Roles Bar Manager B 5006 [DAT…" at bounding box center [280, 339] width 102 height 486
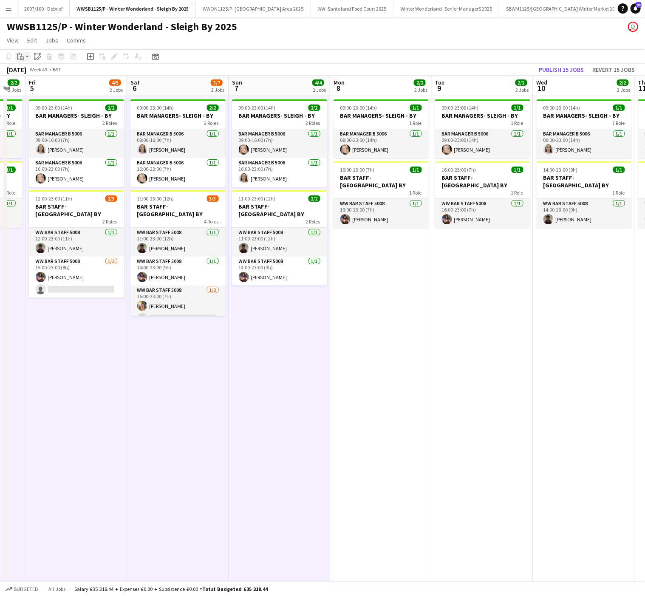
click at [22, 58] on icon "Paste" at bounding box center [20, 56] width 7 height 7
click at [26, 74] on link "Paste Ctrl+V" at bounding box center [63, 73] width 80 height 8
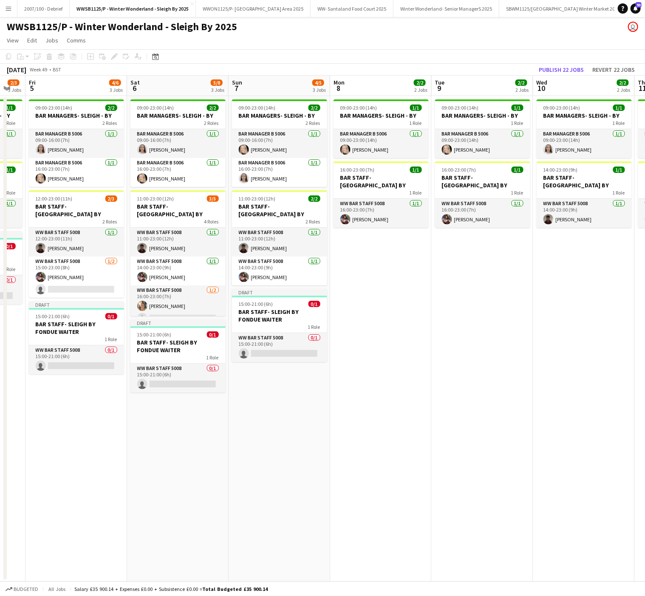
click at [303, 450] on app-date-cell "09:00-23:00 (14h) 2/2 BAR MANAGERS- SLEIGH - BY 2 Roles Bar Manager B 5006 1/1 …" at bounding box center [280, 339] width 102 height 486
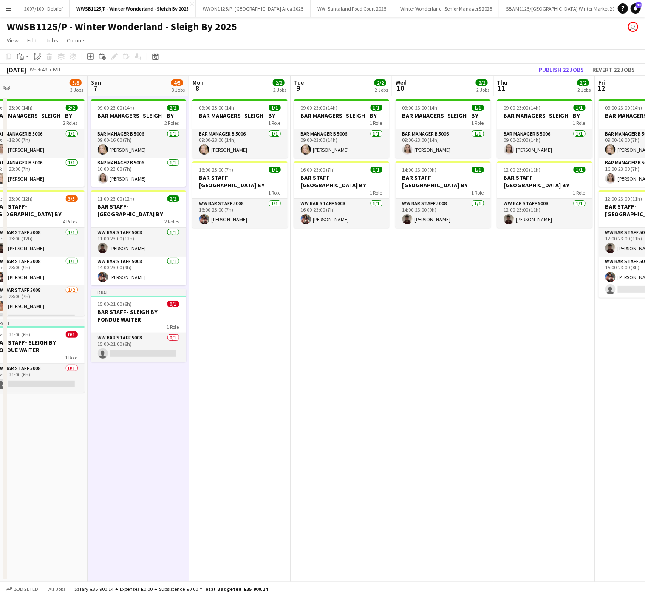
scroll to position [0, 347]
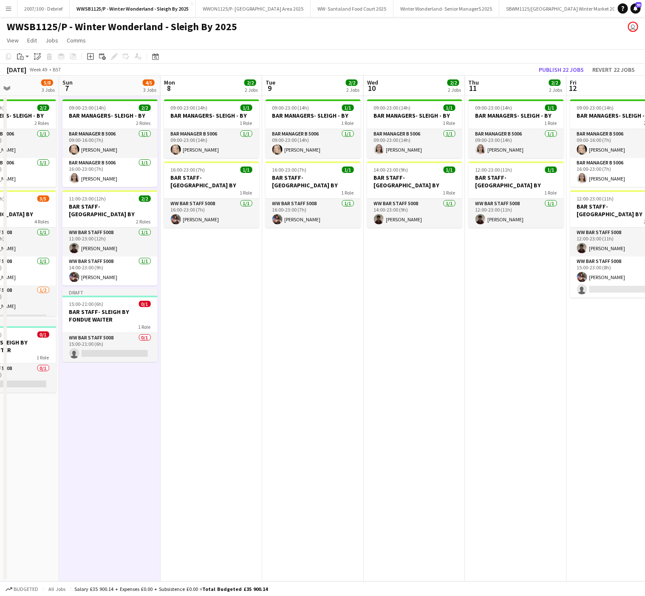
click at [209, 332] on app-date-cell "09:00-23:00 (14h) 1/1 BAR MANAGERS- SLEIGH - BY 1 Role Bar Manager B 5006 [DATE…" at bounding box center [212, 339] width 102 height 486
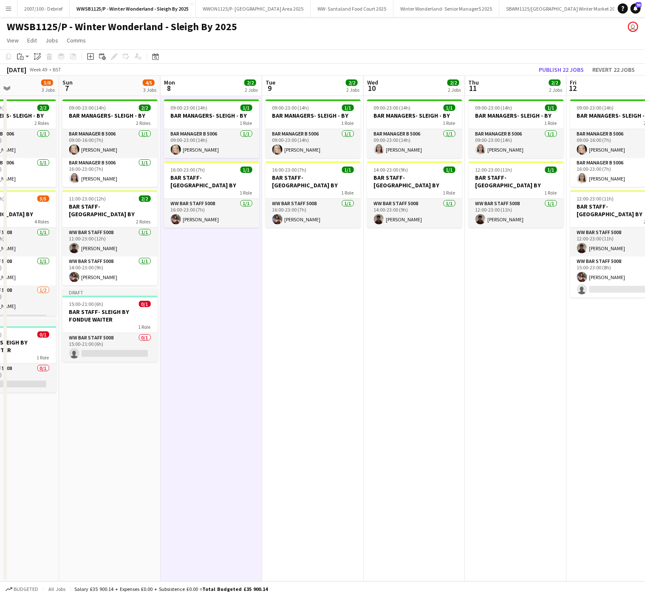
click at [306, 327] on app-date-cell "09:00-23:00 (14h) 1/1 BAR MANAGERS- SLEIGH - BY 1 Role Bar Manager B 5006 [DATE…" at bounding box center [313, 339] width 102 height 486
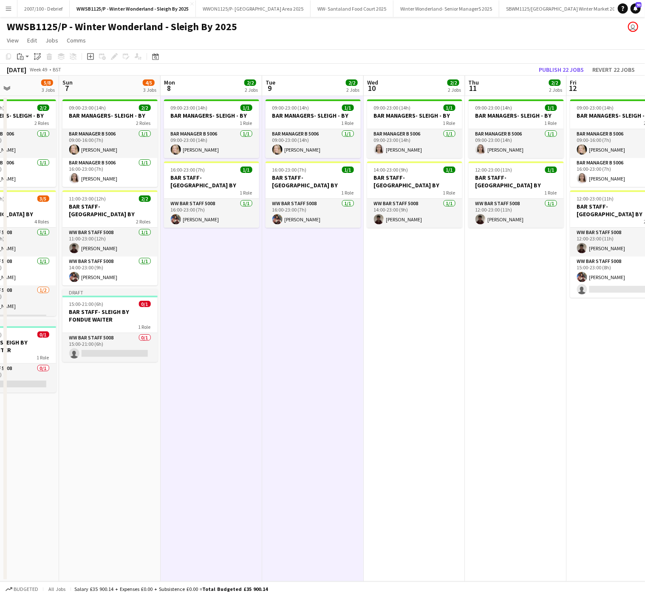
click at [425, 328] on app-date-cell "09:00-23:00 (14h) 1/1 BAR MANAGERS- SLEIGH - BY 1 Role Bar Manager B 5006 1/1 0…" at bounding box center [415, 339] width 102 height 486
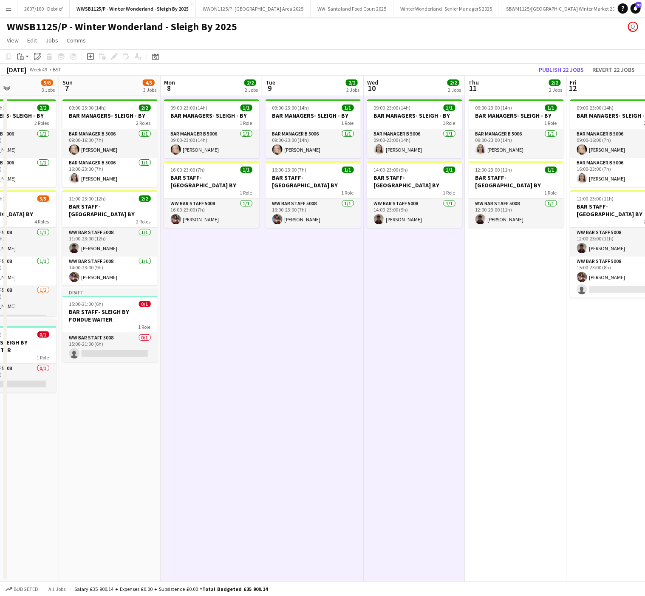
click at [504, 322] on app-date-cell "09:00-23:00 (14h) 1/1 BAR MANAGERS- SLEIGH - BY 1 Role Bar Manager B 5006 1/1 0…" at bounding box center [516, 339] width 102 height 486
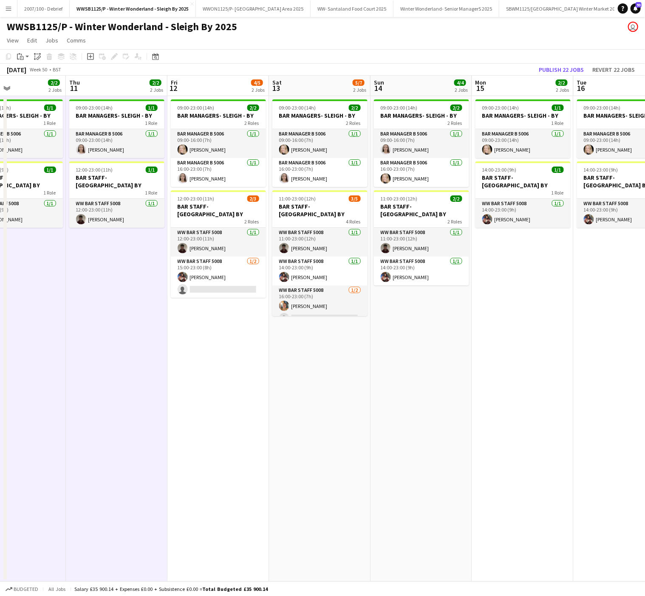
scroll to position [0, 348]
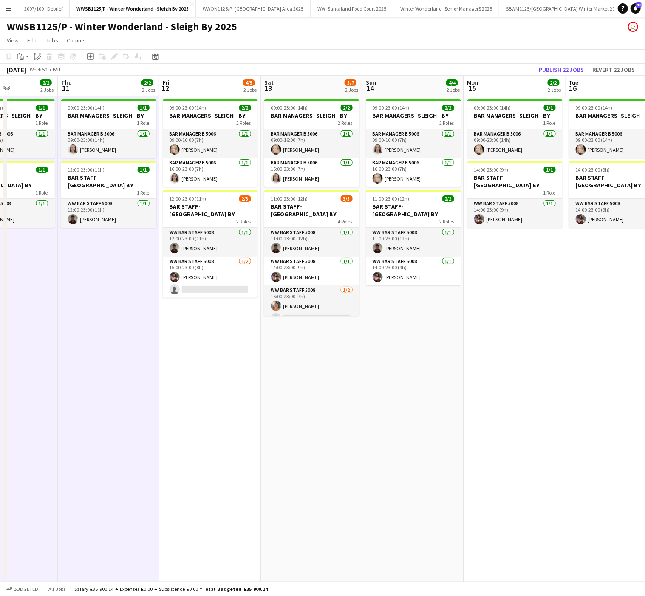
click at [223, 356] on app-date-cell "09:00-23:00 (14h) 2/2 BAR MANAGERS- SLEIGH - BY 2 Roles Bar Manager B 5006 1/1 …" at bounding box center [210, 339] width 102 height 486
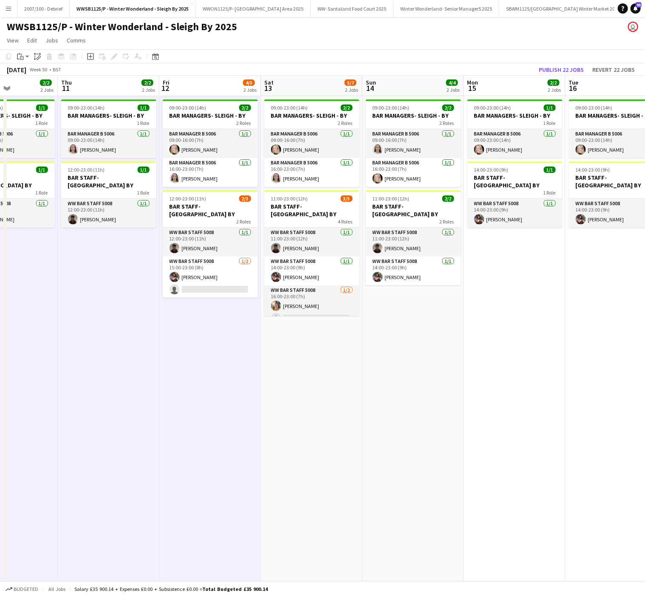
click at [289, 379] on app-date-cell "09:00-23:00 (14h) 2/2 BAR MANAGERS- SLEIGH - BY 2 Roles Bar Manager B 5006 1/1 …" at bounding box center [312, 339] width 102 height 486
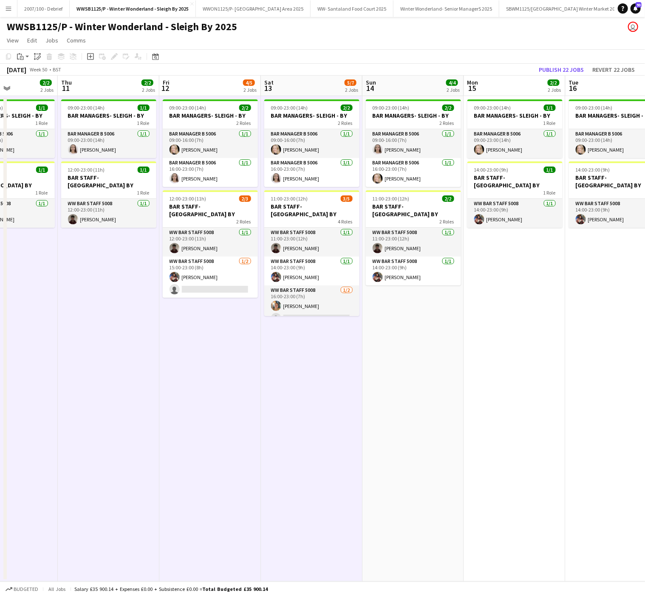
click at [416, 364] on app-date-cell "09:00-23:00 (14h) 2/2 BAR MANAGERS- SLEIGH - BY 2 Roles Bar Manager B 5006 1/1 …" at bounding box center [413, 339] width 102 height 486
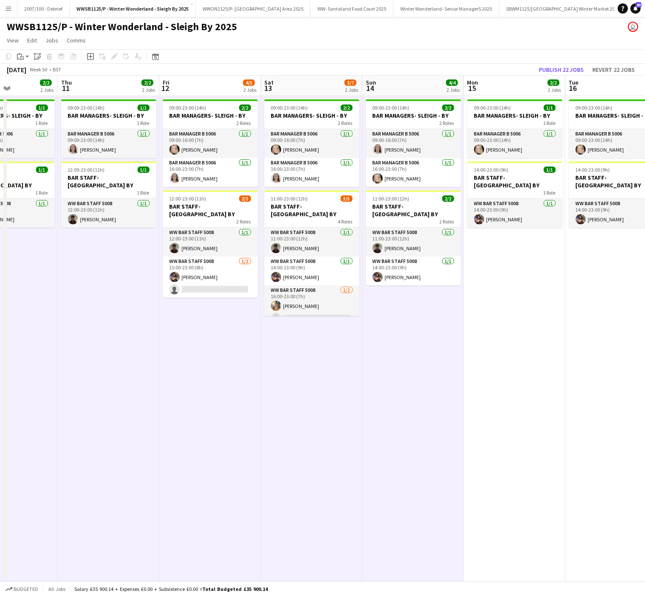
click at [522, 334] on app-date-cell "09:00-23:00 (14h) 1/1 BAR MANAGERS- SLEIGH - BY 1 Role Bar Manager B 5006 1/1 0…" at bounding box center [515, 339] width 102 height 486
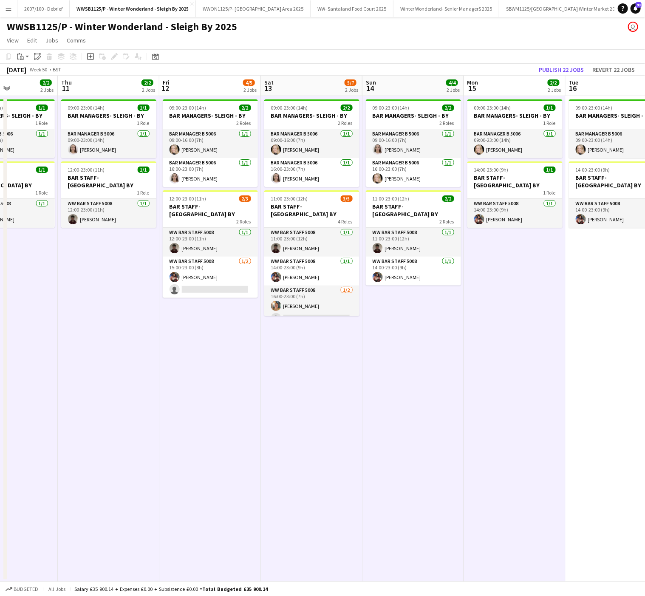
click at [605, 308] on app-date-cell "09:00-23:00 (14h) 1/1 BAR MANAGERS- SLEIGH - BY 1 Role Bar Manager B 5006 1/1 0…" at bounding box center [616, 339] width 102 height 486
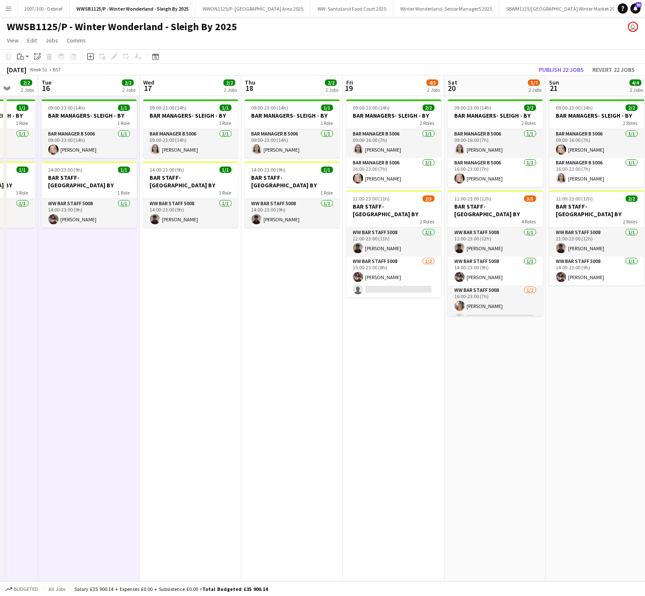
scroll to position [0, 282]
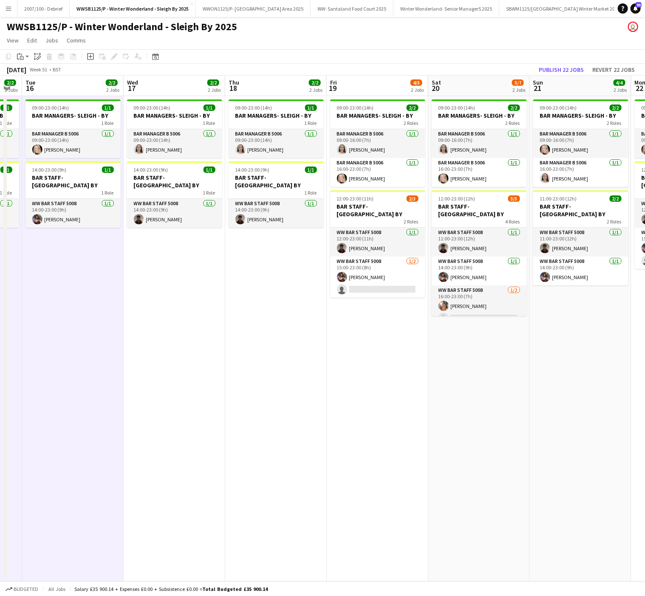
click at [162, 305] on app-date-cell "09:00-23:00 (14h) 1/1 BAR MANAGERS- SLEIGH - BY 1 Role Bar Manager B 5006 1/1 0…" at bounding box center [175, 339] width 102 height 486
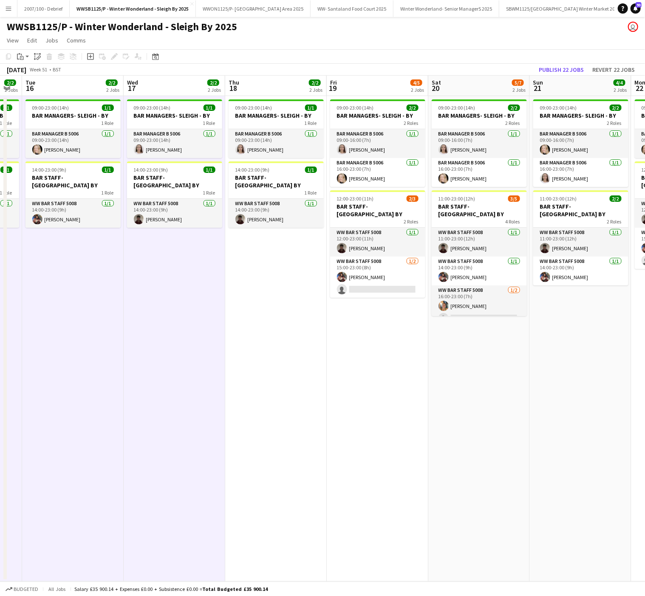
click at [272, 312] on app-date-cell "09:00-23:00 (14h) 1/1 BAR MANAGERS- SLEIGH - BY 1 Role Bar Manager B 5006 1/1 0…" at bounding box center [276, 339] width 102 height 486
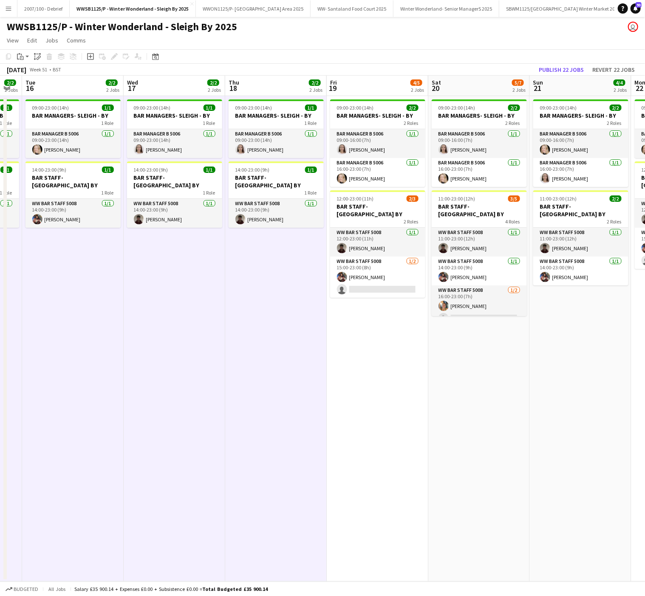
click at [392, 382] on app-date-cell "09:00-23:00 (14h) 2/2 BAR MANAGERS- SLEIGH - BY 2 Roles Bar Manager B 5006 1/1 …" at bounding box center [378, 339] width 102 height 486
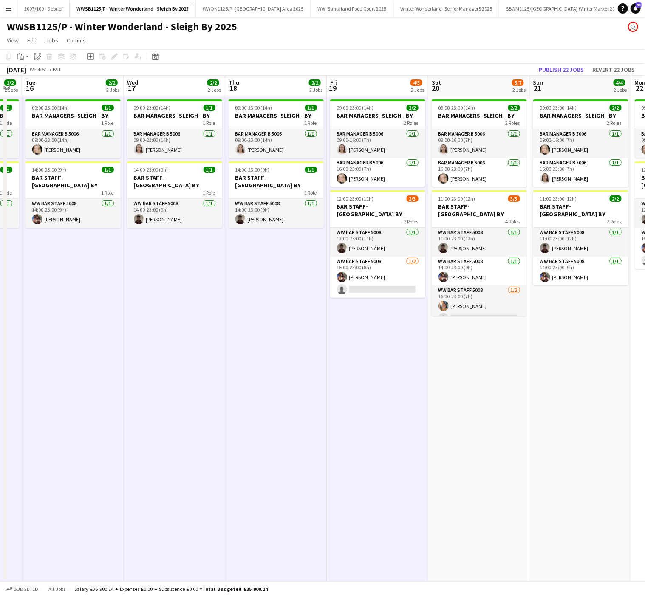
click at [477, 376] on app-date-cell "09:00-23:00 (14h) 2/2 BAR MANAGERS- SLEIGH - BY 2 Roles Bar Manager B 5006 1/1 …" at bounding box center [479, 339] width 102 height 486
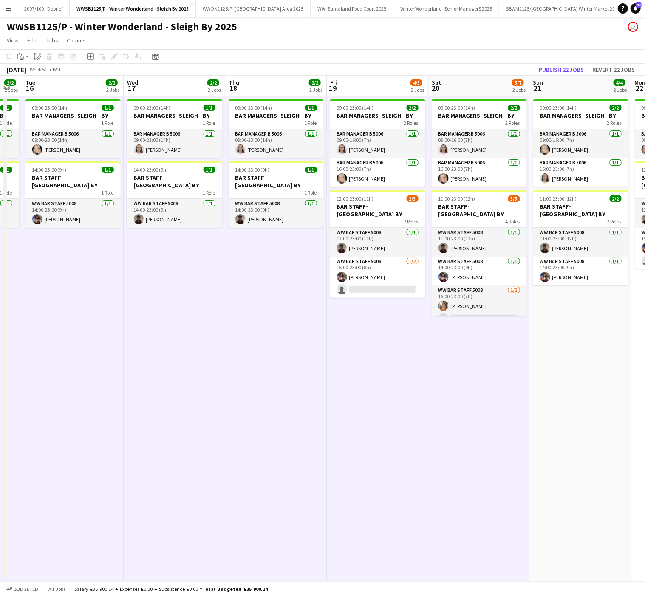
click at [571, 338] on app-date-cell "09:00-23:00 (14h) 2/2 BAR MANAGERS- SLEIGH - BY 2 Roles Bar Manager B 5006 [DAT…" at bounding box center [581, 339] width 102 height 486
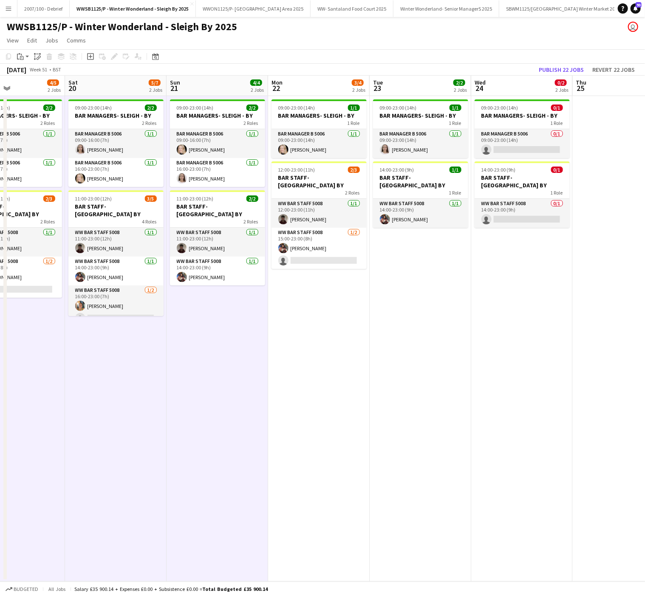
scroll to position [0, 251]
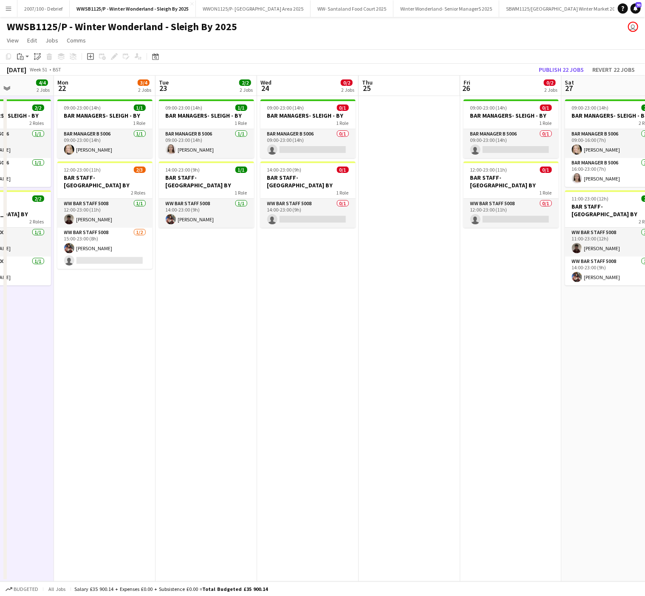
click at [73, 313] on app-date-cell "09:00-23:00 (14h) 1/1 BAR MANAGERS- SLEIGH - BY 1 Role Bar Manager B 5006 1/1 0…" at bounding box center [105, 339] width 102 height 486
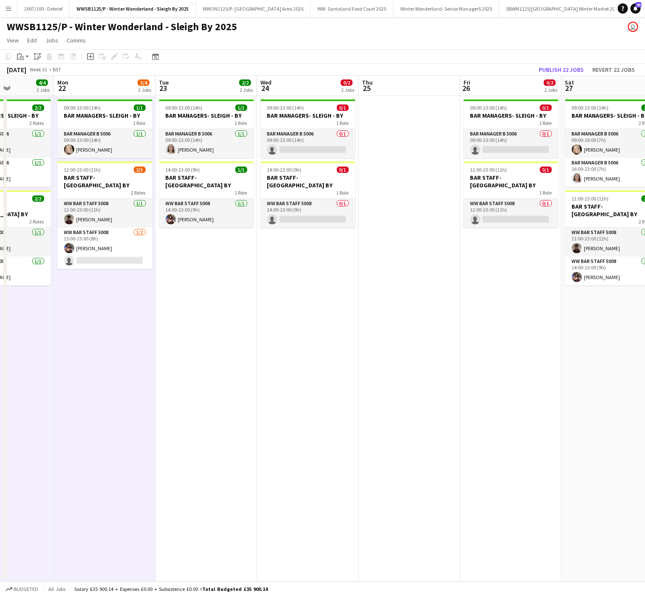
click at [236, 310] on app-date-cell "09:00-23:00 (14h) 1/1 BAR MANAGERS- SLEIGH - BY 1 Role Bar Manager B 5006 1/1 0…" at bounding box center [206, 339] width 102 height 486
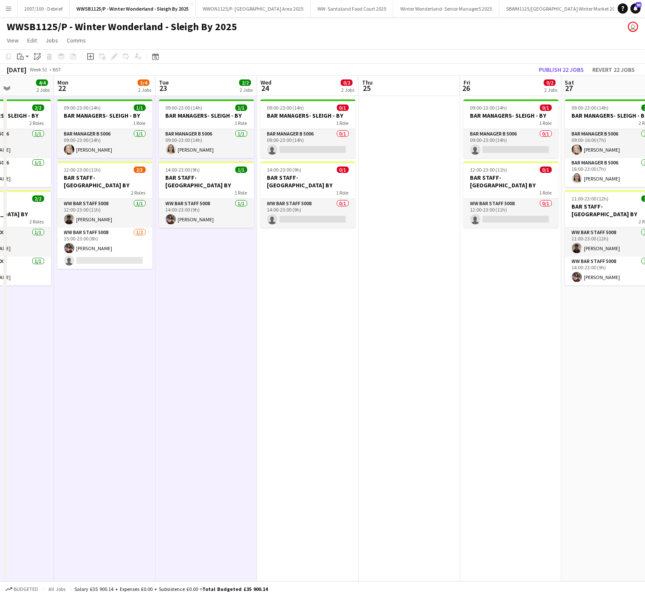
click at [293, 318] on app-date-cell "09:00-23:00 (14h) 0/1 BAR MANAGERS- SLEIGH - BY 1 Role Bar Manager B 5006 0/1 0…" at bounding box center [308, 339] width 102 height 486
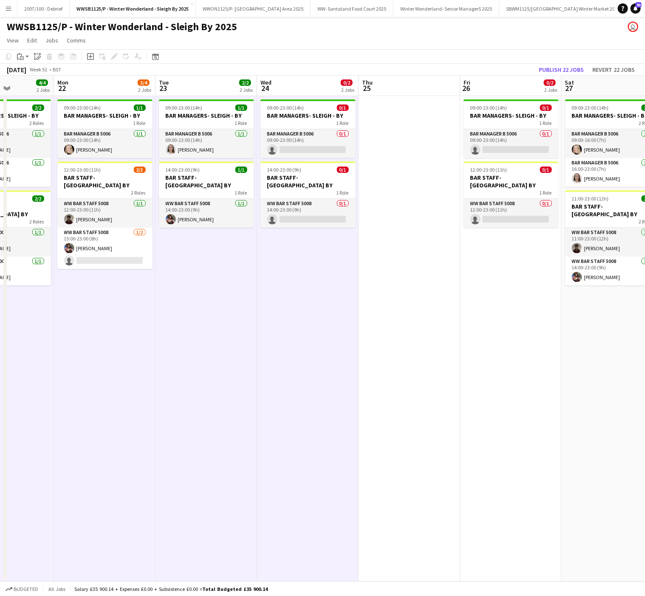
click at [525, 316] on app-date-cell "09:00-23:00 (14h) 0/1 BAR MANAGERS- SLEIGH - BY 1 Role Bar Manager B 5006 0/1 0…" at bounding box center [511, 339] width 102 height 486
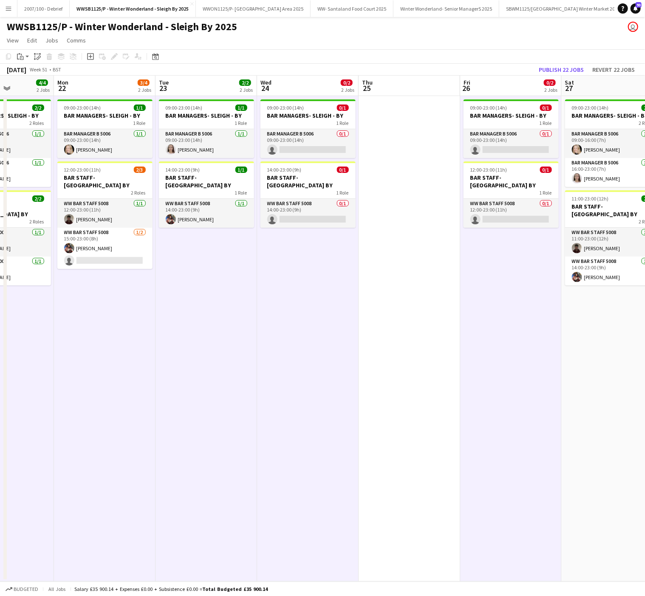
click at [594, 342] on app-date-cell "09:00-23:00 (14h) 2/2 BAR MANAGERS- SLEIGH - BY 2 Roles Bar Manager B 5006 [DAT…" at bounding box center [613, 339] width 102 height 486
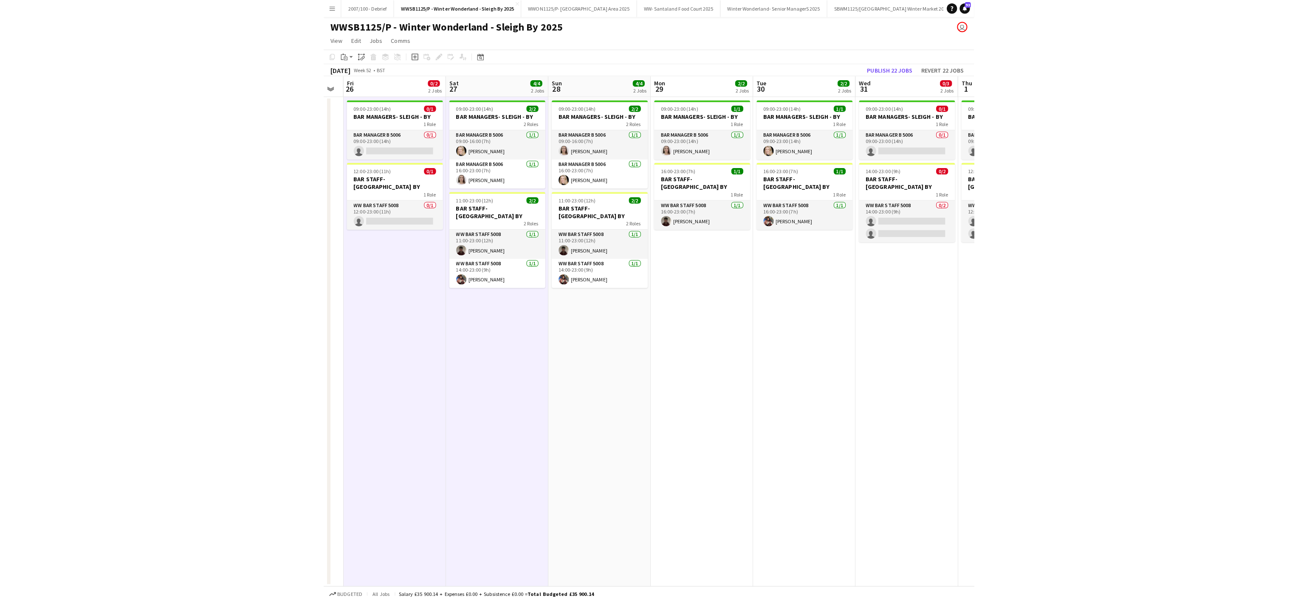
scroll to position [0, 321]
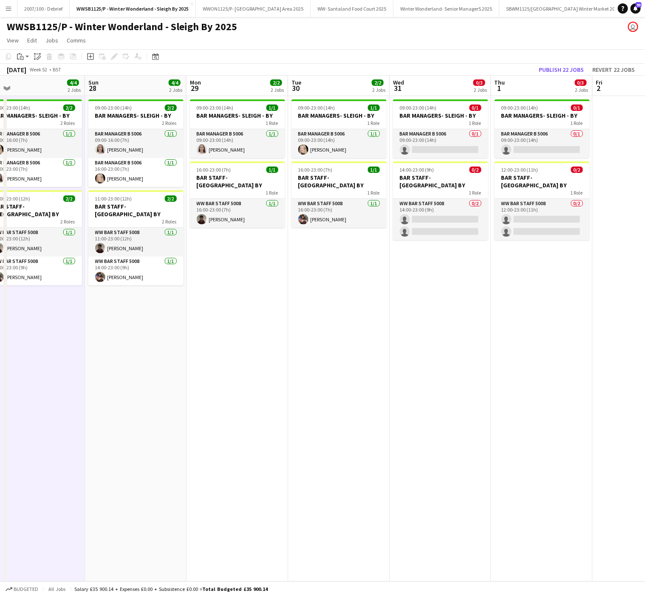
click at [133, 337] on app-date-cell "09:00-23:00 (14h) 2/2 BAR MANAGERS- SLEIGH - BY 2 Roles Bar Manager B 5006 1/1 …" at bounding box center [136, 339] width 102 height 486
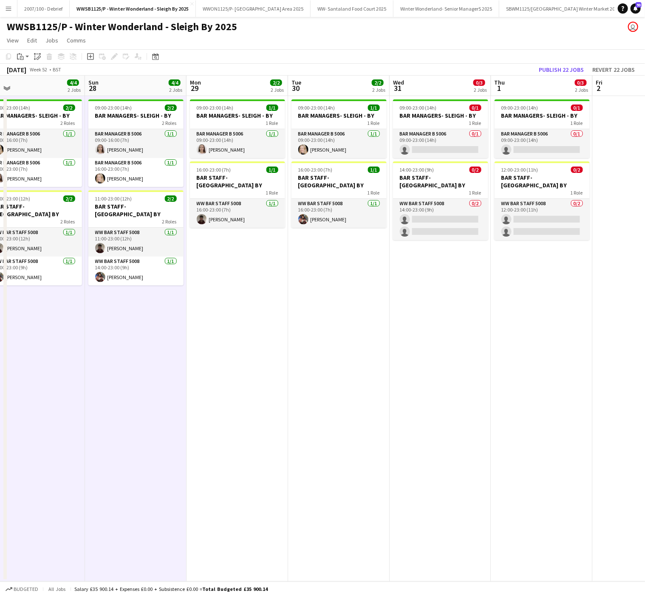
click at [237, 316] on app-date-cell "09:00-23:00 (14h) 1/1 BAR MANAGERS- SLEIGH - BY 1 Role Bar Manager B 5006 1/1 0…" at bounding box center [237, 339] width 102 height 486
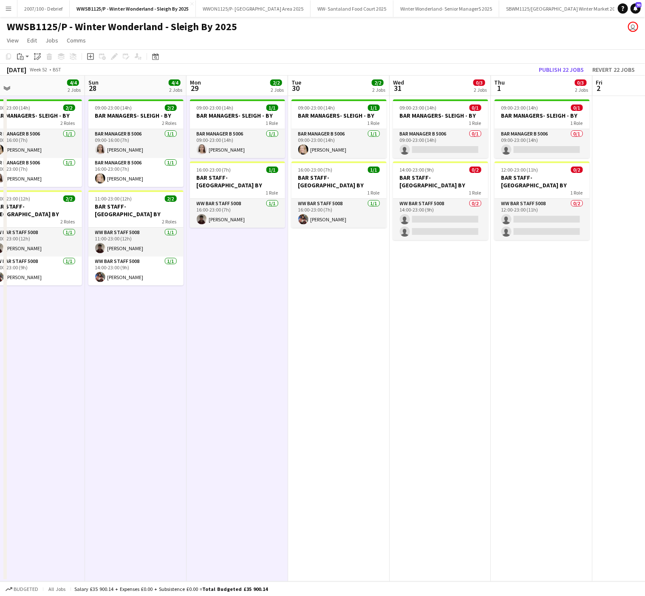
click at [335, 319] on app-date-cell "09:00-23:00 (14h) 1/1 BAR MANAGERS- SLEIGH - BY 1 Role Bar Manager B 5006 [DATE…" at bounding box center [339, 339] width 102 height 486
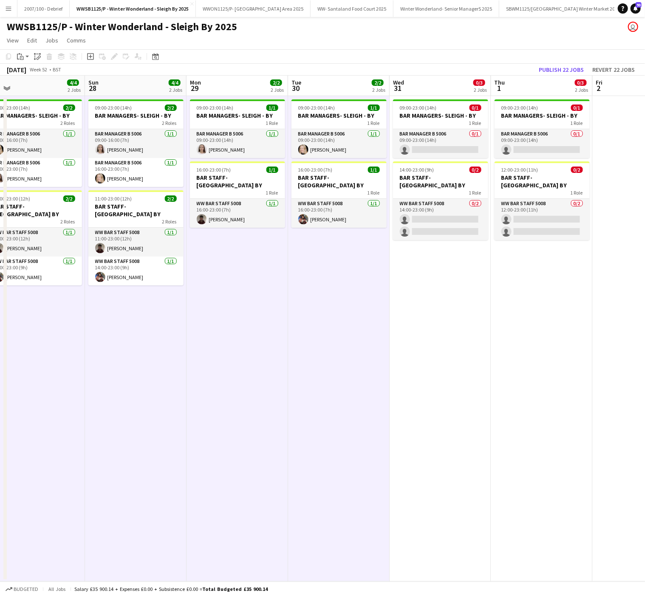
click at [452, 311] on app-date-cell "09:00-23:00 (14h) 0/1 BAR MANAGERS- SLEIGH - BY 1 Role Bar Manager B 5006 0/1 0…" at bounding box center [441, 339] width 102 height 486
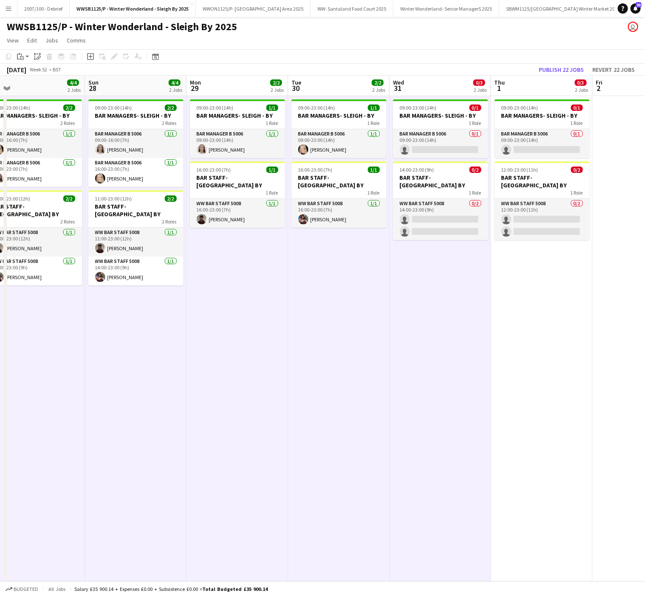
click at [554, 309] on app-date-cell "09:00-23:00 (14h) 0/1 BAR MANAGERS- SLEIGH - BY 1 Role Bar Manager B 5006 0/1 0…" at bounding box center [542, 339] width 102 height 486
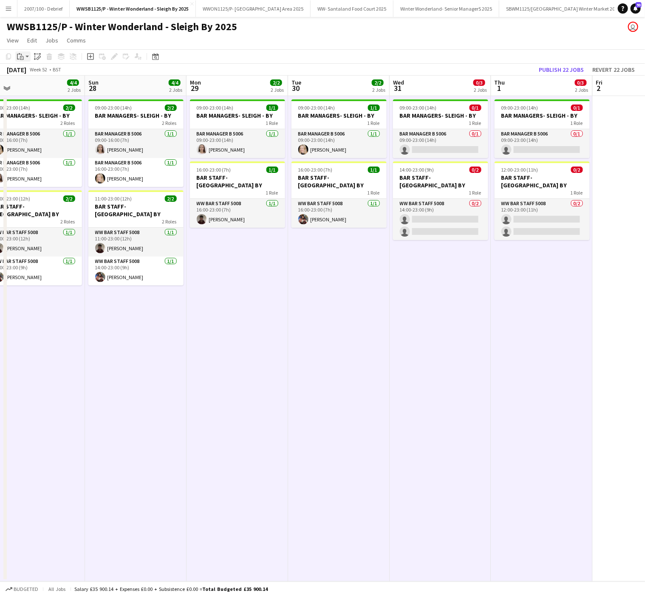
click at [17, 55] on icon at bounding box center [18, 57] width 3 height 6
click at [27, 88] on link "Paste with crew Ctrl+Shift+V" at bounding box center [63, 87] width 80 height 8
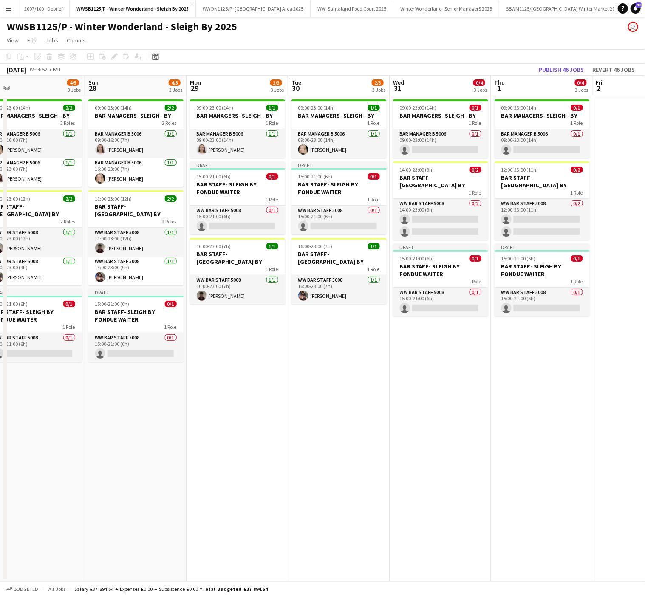
click at [282, 422] on app-date-cell "09:00-23:00 (14h) 1/1 BAR MANAGERS- SLEIGH - BY 1 Role Bar Manager B 5006 1/1 0…" at bounding box center [237, 339] width 102 height 486
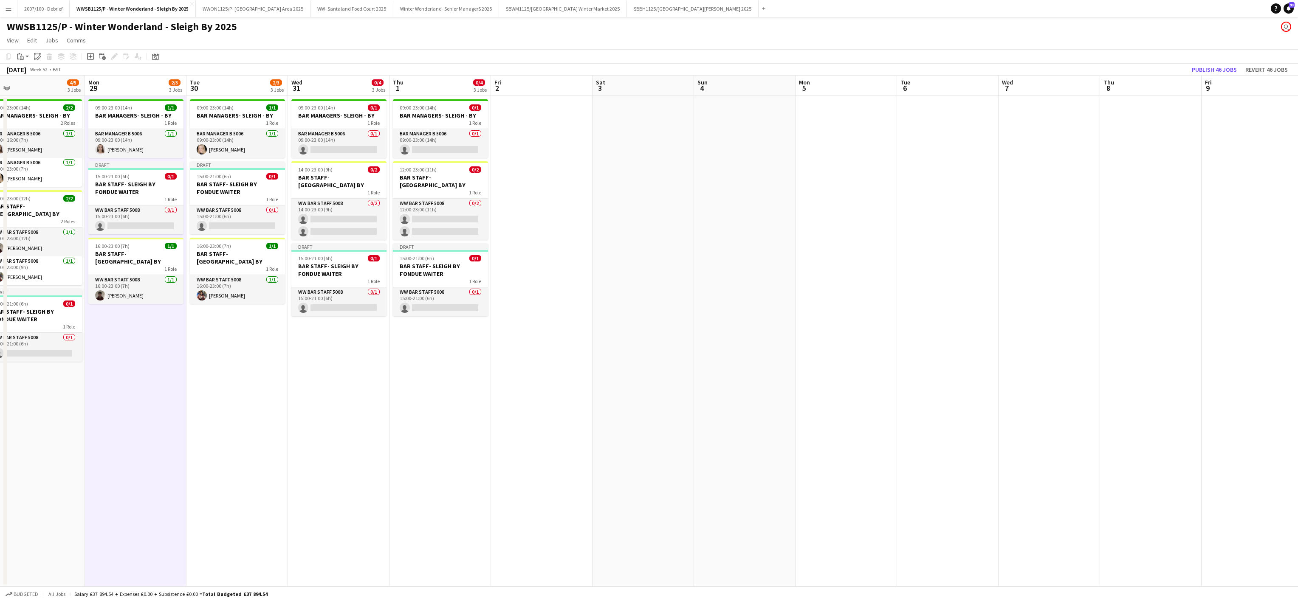
click at [455, 466] on app-date-cell "09:00-23:00 (14h) 0/1 BAR MANAGERS- SLEIGH - BY 1 Role Bar Manager B 5006 0/1 0…" at bounding box center [441, 341] width 102 height 491
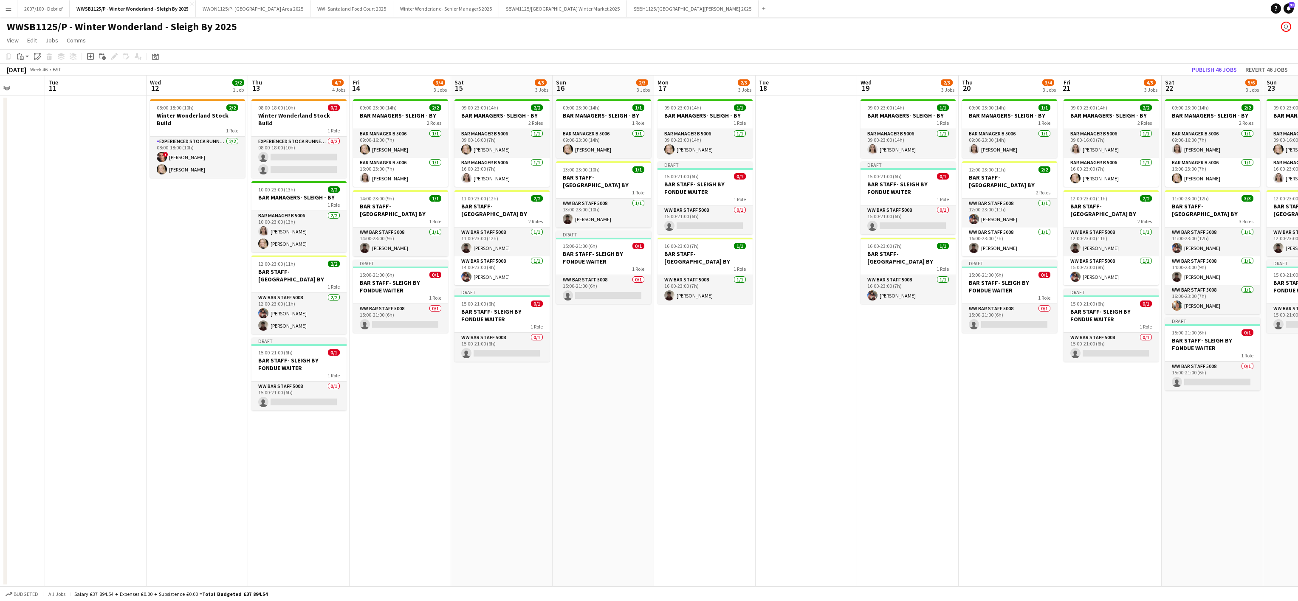
scroll to position [0, 255]
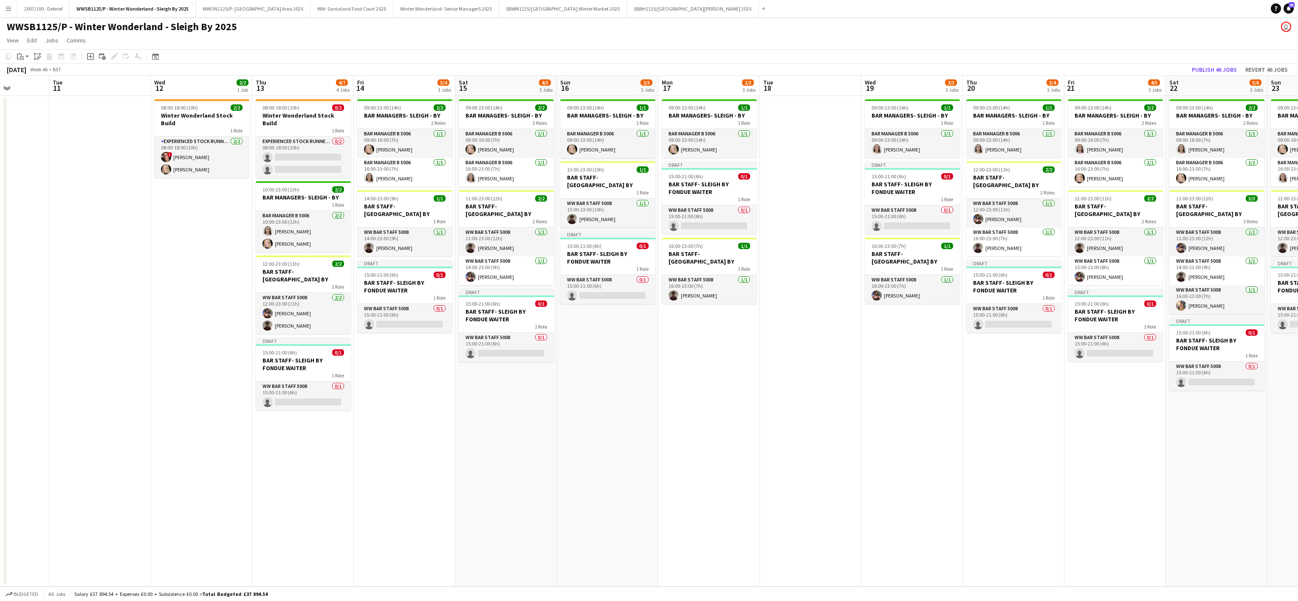
click at [707, 386] on app-date-cell "09:00-23:00 (14h) 1/1 BAR MANAGERS- SLEIGH - BY 1 Role Bar Manager B 5006 1/1 0…" at bounding box center [709, 341] width 102 height 491
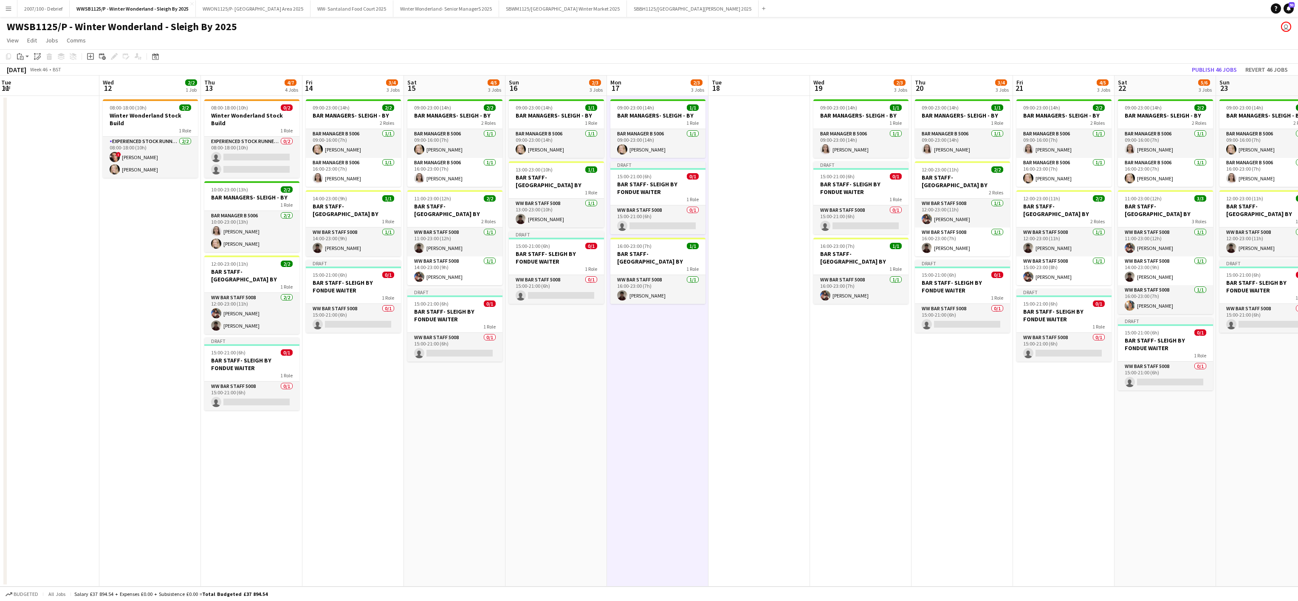
scroll to position [0, 187]
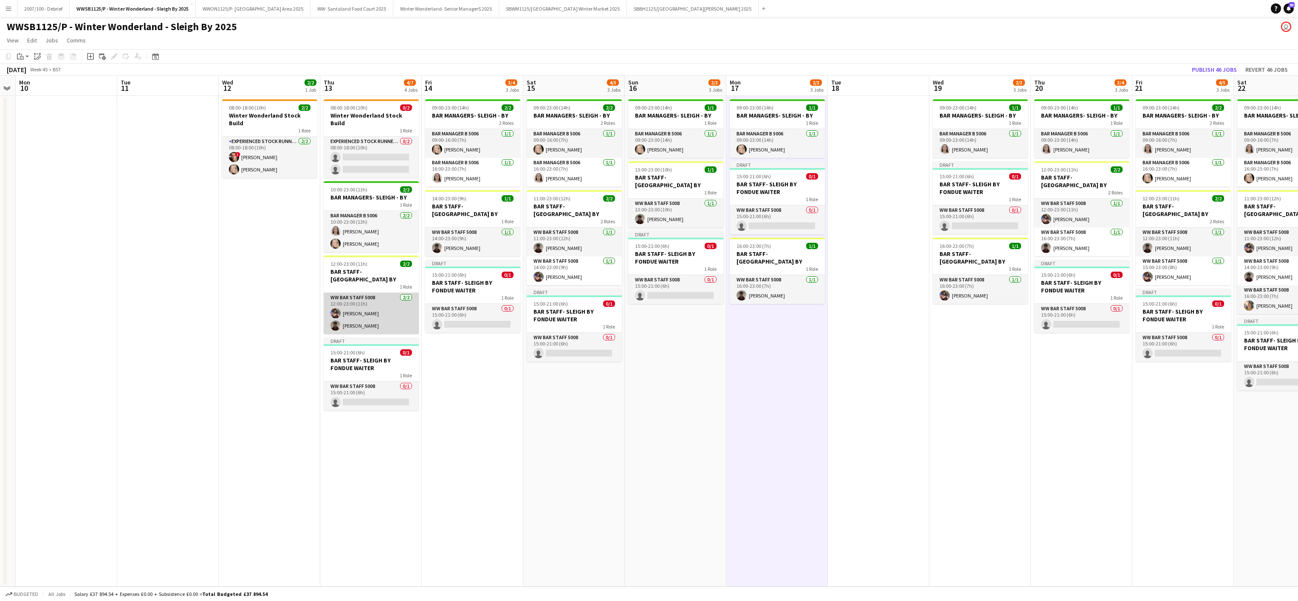
click at [357, 305] on app-card-role "WW Bar Staff 5008 [DATE] 12:00-23:00 (11h) [PERSON_NAME] [PERSON_NAME]" at bounding box center [371, 313] width 95 height 41
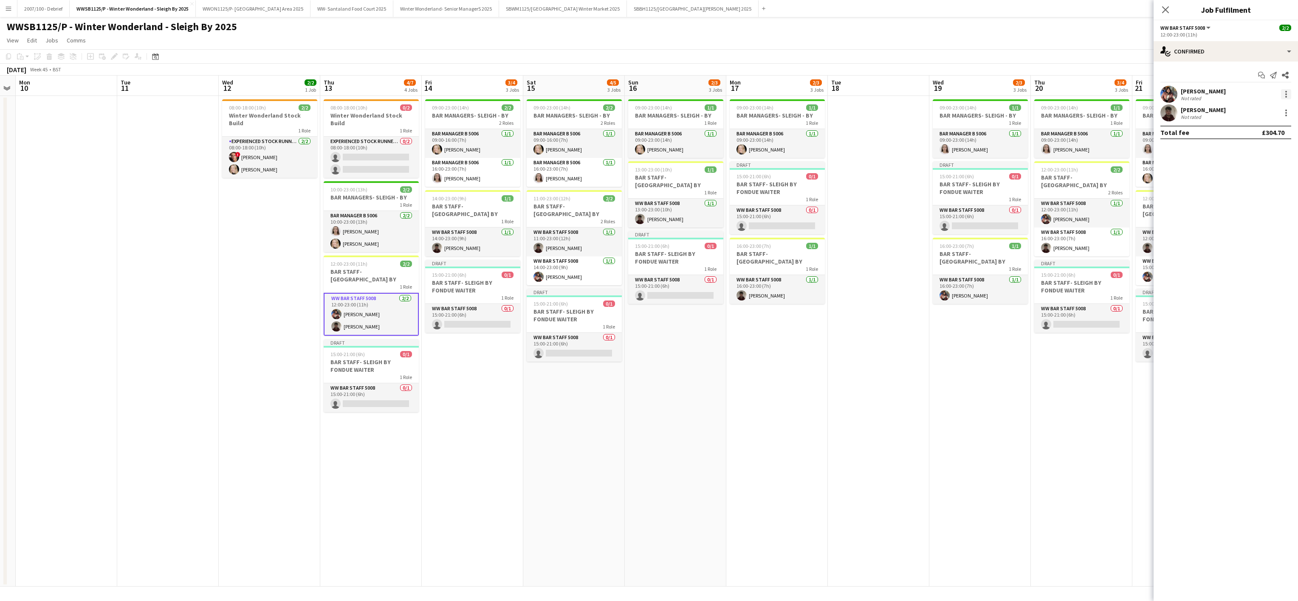
click at [1284, 96] on div at bounding box center [1286, 94] width 10 height 10
click at [1253, 184] on button "Remove" at bounding box center [1258, 192] width 66 height 20
click at [539, 421] on app-date-cell "09:00-23:00 (14h) 2/2 BAR MANAGERS- SLEIGH - BY 2 Roles Bar Manager B 5006 1/1 …" at bounding box center [574, 341] width 102 height 491
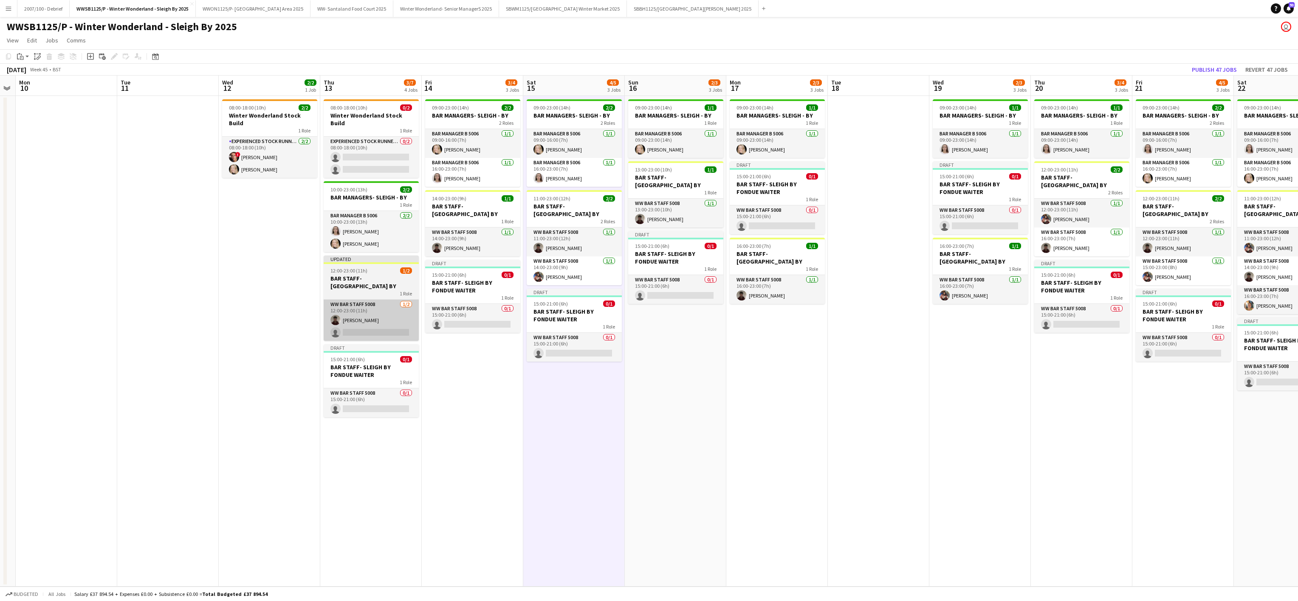
click at [365, 314] on app-card-role "WW Bar Staff 5008 1/2 12:00-23:00 (11h) Kieran Turrell single-neutral-actions" at bounding box center [371, 320] width 95 height 41
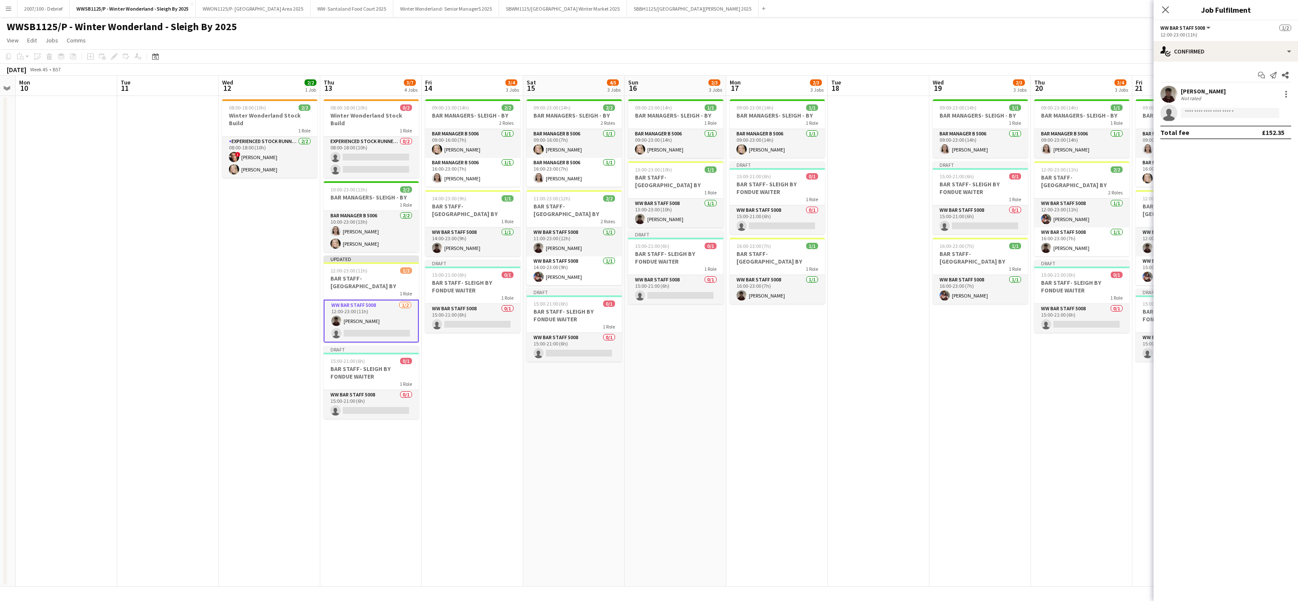
click at [752, 412] on app-date-cell "09:00-23:00 (14h) 1/1 BAR MANAGERS- SLEIGH - BY 1 Role Bar Manager B 5006 1/1 0…" at bounding box center [777, 341] width 102 height 491
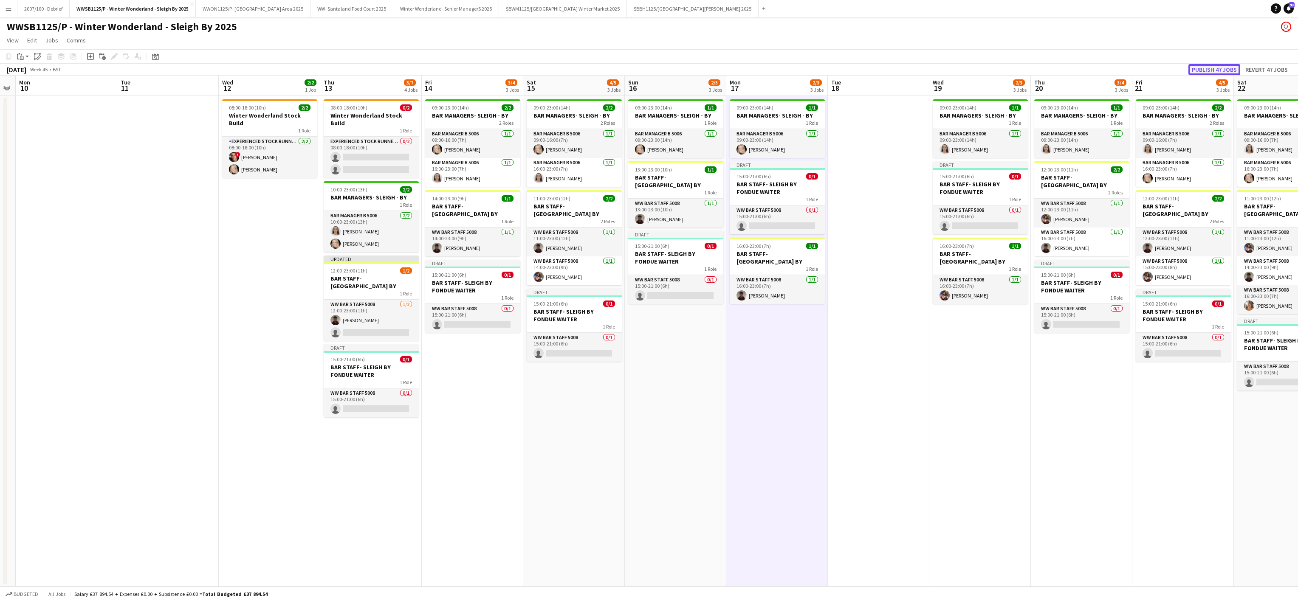
click at [1225, 66] on button "Publish 47 jobs" at bounding box center [1215, 69] width 52 height 11
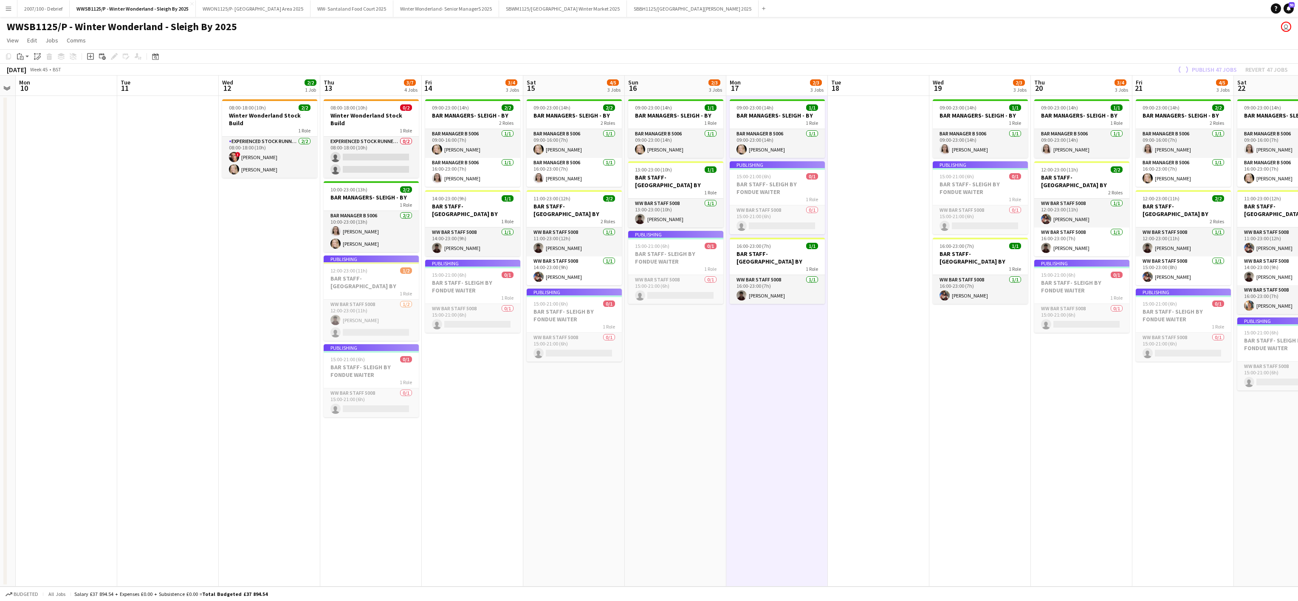
click at [381, 311] on app-job-card "Publishing 12:00-23:00 (11h) 1/2 BAR STAFF- SLEIGH BY 1 Role WW Bar Staff 5008 …" at bounding box center [371, 298] width 95 height 85
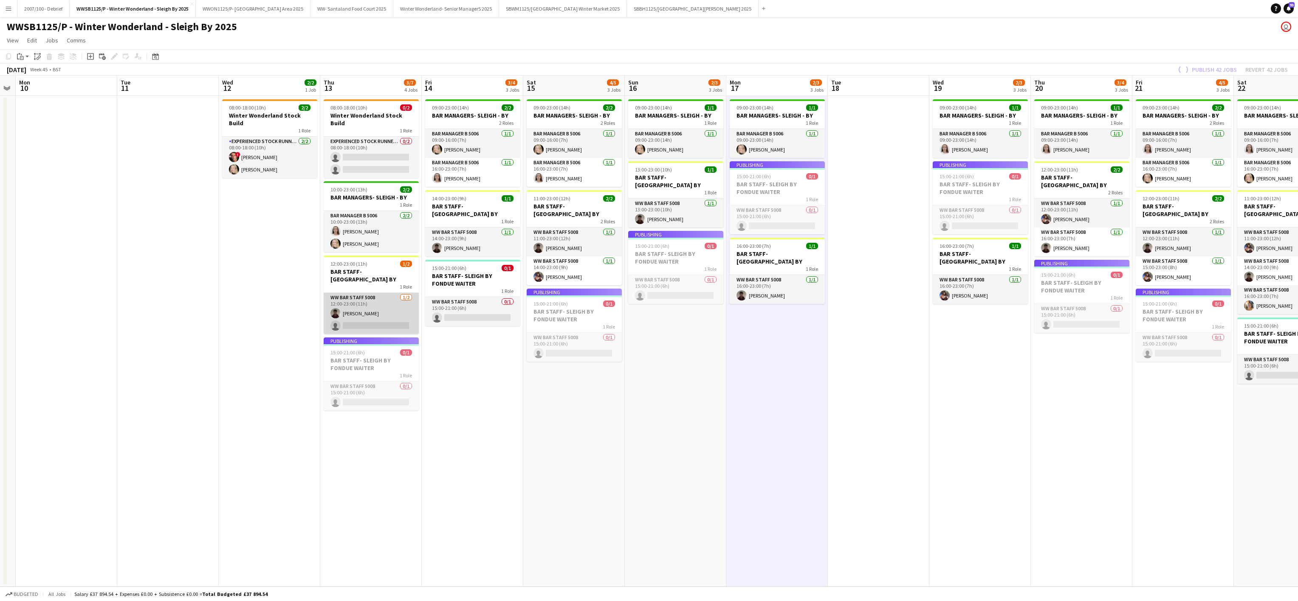
click at [360, 311] on app-card-role "WW Bar Staff 5008 1/2 12:00-23:00 (11h) Kieran Turrell single-neutral-actions" at bounding box center [371, 313] width 95 height 41
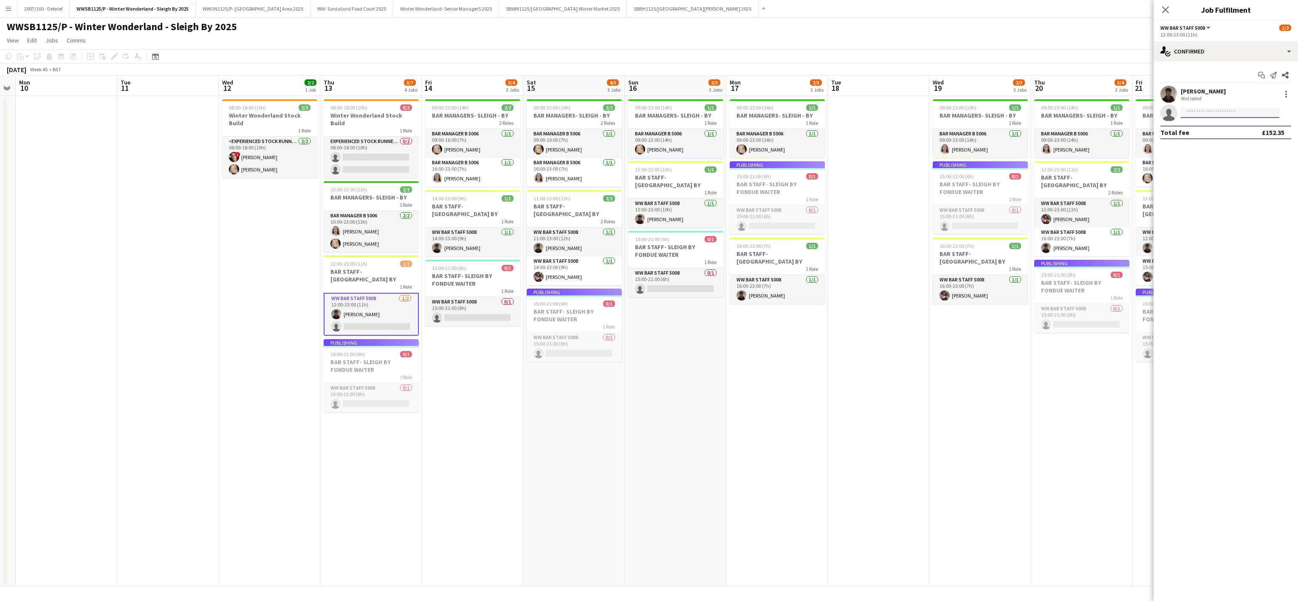
click at [1193, 109] on input at bounding box center [1230, 113] width 99 height 10
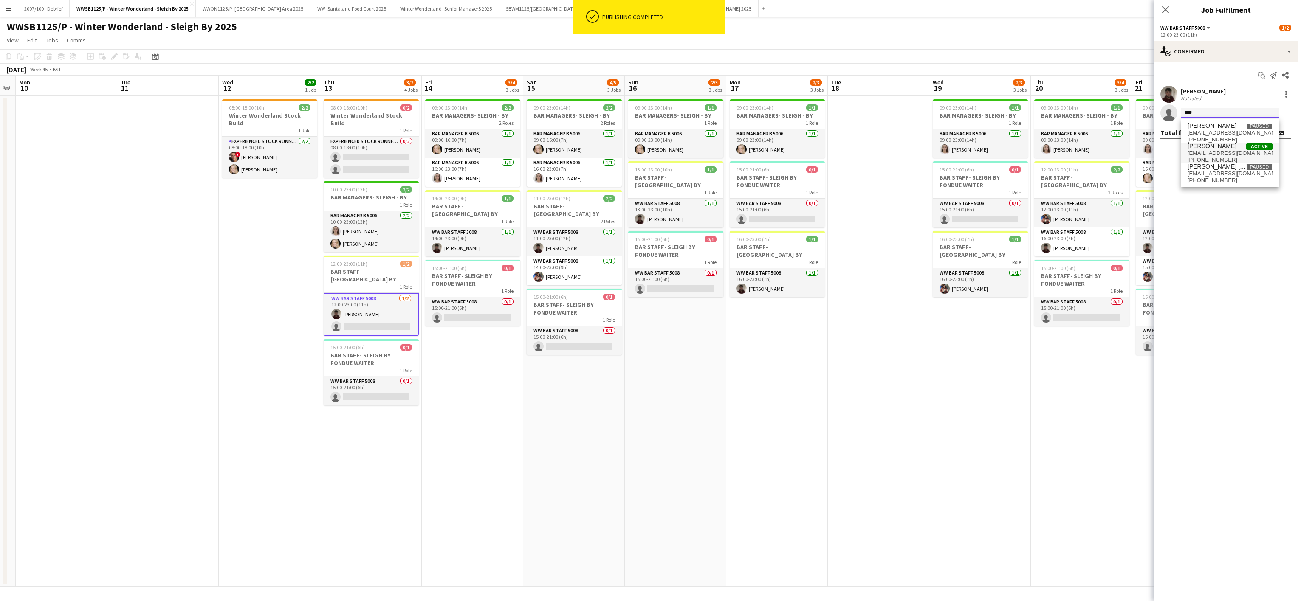
type input "****"
click at [1244, 152] on span "sanchitapujari@gmail.com" at bounding box center [1230, 153] width 85 height 7
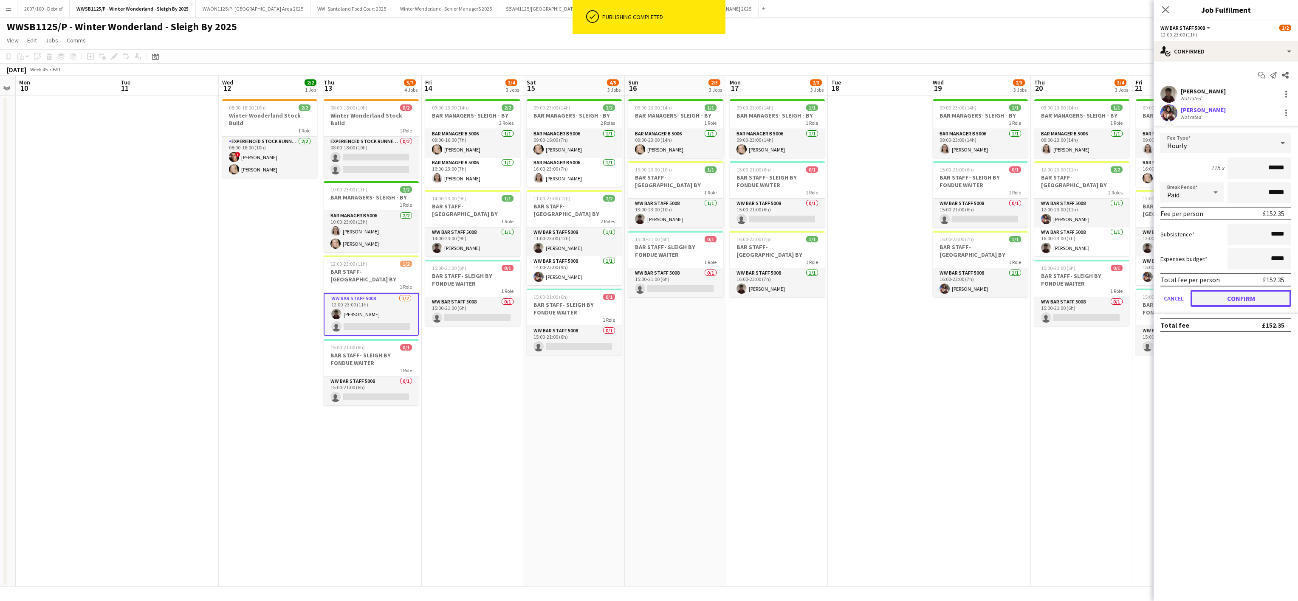
click at [1244, 296] on button "Confirm" at bounding box center [1241, 298] width 101 height 17
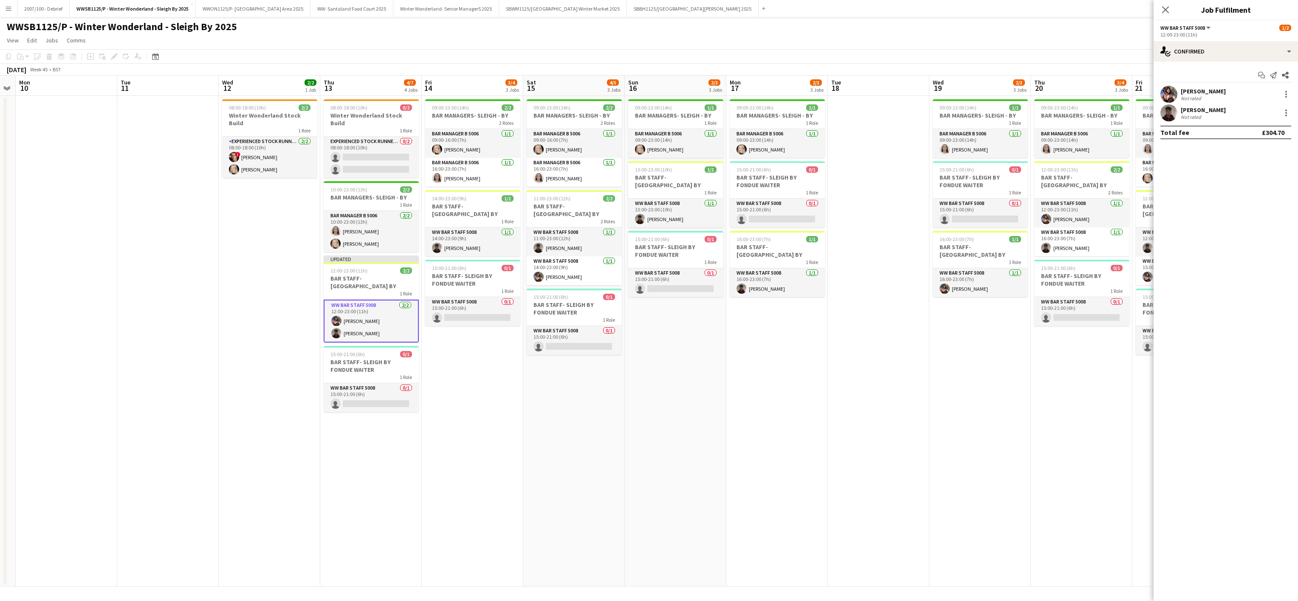
click at [983, 365] on app-date-cell "09:00-23:00 (14h) 1/1 BAR MANAGERS- SLEIGH - BY 1 Role Bar Manager B 5006 1/1 0…" at bounding box center [980, 341] width 102 height 491
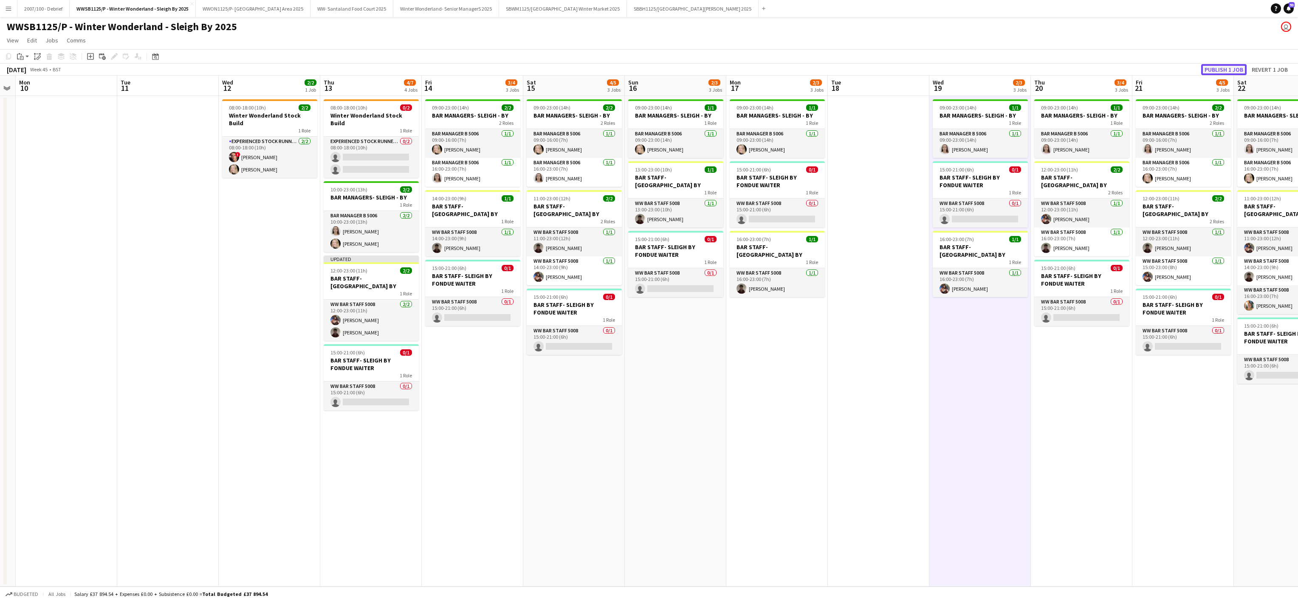
click at [1235, 65] on button "Publish 1 job" at bounding box center [1223, 69] width 45 height 11
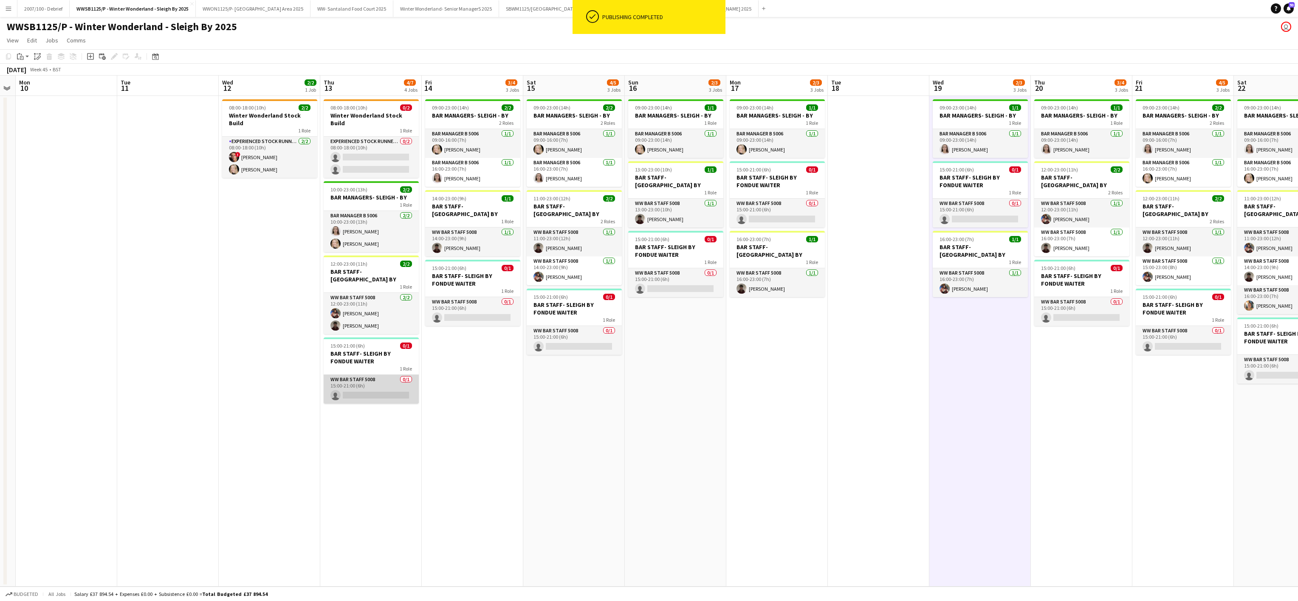
click at [403, 375] on app-card-role "WW Bar Staff 5008 0/1 15:00-21:00 (6h) single-neutral-actions" at bounding box center [371, 389] width 95 height 29
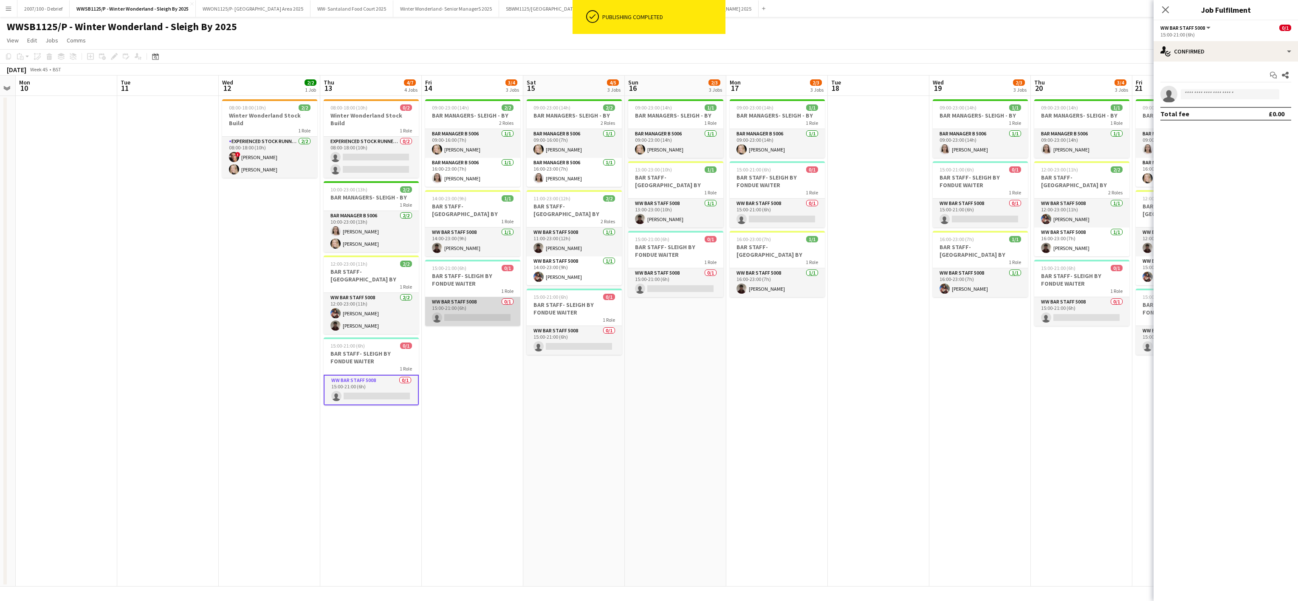
click at [454, 304] on app-card-role "WW Bar Staff 5008 0/1 15:00-21:00 (6h) single-neutral-actions" at bounding box center [472, 311] width 95 height 29
click at [560, 342] on app-card-role "WW Bar Staff 5008 0/1 15:00-21:00 (6h) single-neutral-actions" at bounding box center [574, 340] width 95 height 29
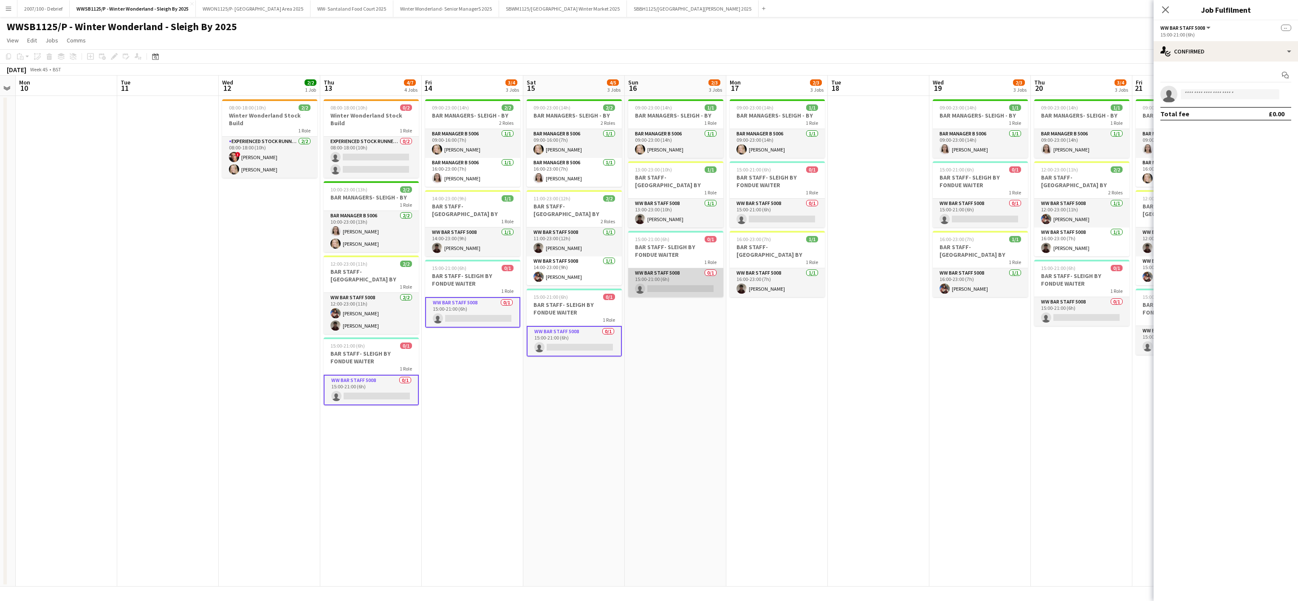
click at [669, 268] on app-card-role "WW Bar Staff 5008 0/1 15:00-21:00 (6h) single-neutral-actions" at bounding box center [675, 282] width 95 height 29
click at [750, 216] on app-card-role "WW Bar Staff 5008 0/1 15:00-21:00 (6h) single-neutral-actions" at bounding box center [777, 213] width 95 height 29
click at [1193, 99] on input at bounding box center [1230, 94] width 99 height 10
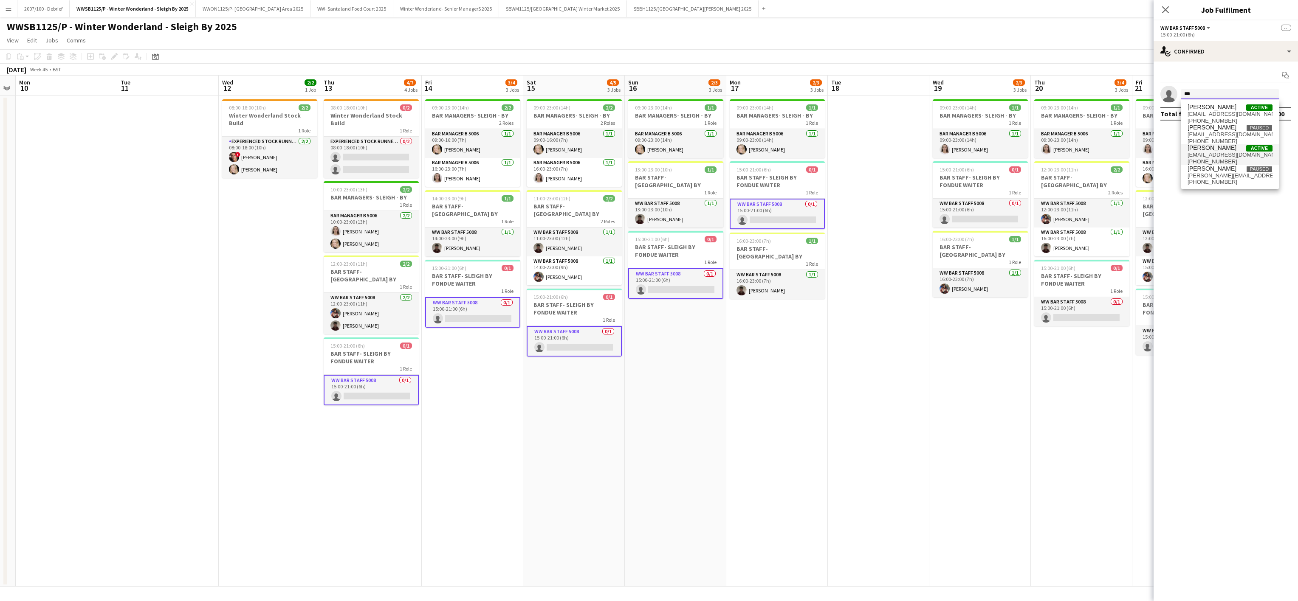
type input "***"
click at [1217, 160] on span "+4407771697462" at bounding box center [1230, 161] width 85 height 7
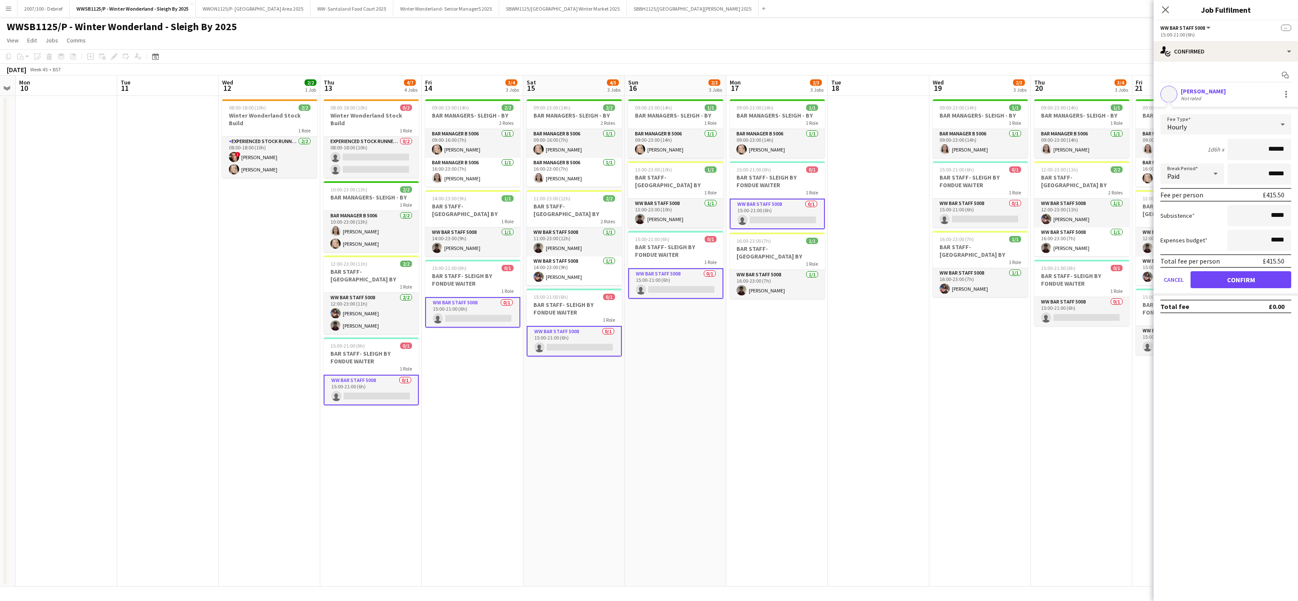
click at [1171, 100] on app-user-avatar at bounding box center [1169, 94] width 17 height 17
click at [1174, 96] on app-user-avatar at bounding box center [1169, 94] width 17 height 17
click at [1197, 89] on div "Kyler Marimootoo" at bounding box center [1203, 92] width 45 height 8
click at [1169, 99] on app-user-avatar at bounding box center [1169, 94] width 17 height 17
click at [1019, 455] on app-date-cell "09:00-23:00 (14h) 1/1 BAR MANAGERS- SLEIGH - BY 1 Role Bar Manager B 5006 1/1 0…" at bounding box center [980, 341] width 102 height 491
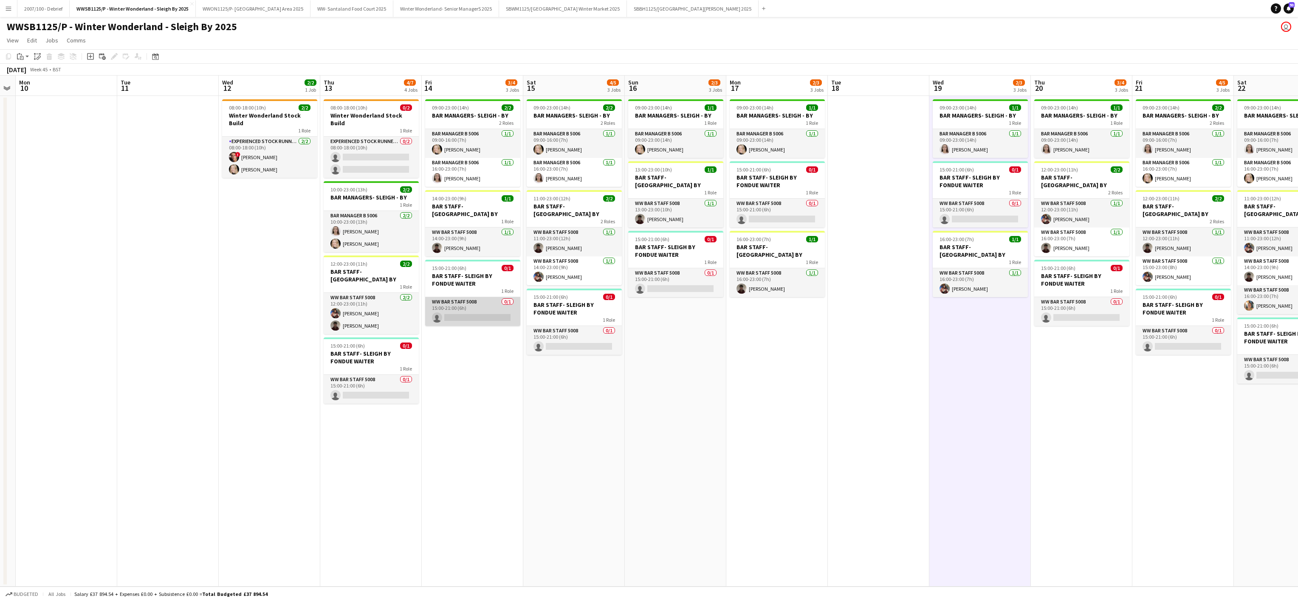
click at [447, 311] on app-card-role "WW Bar Staff 5008 0/1 15:00-21:00 (6h) single-neutral-actions" at bounding box center [472, 311] width 95 height 29
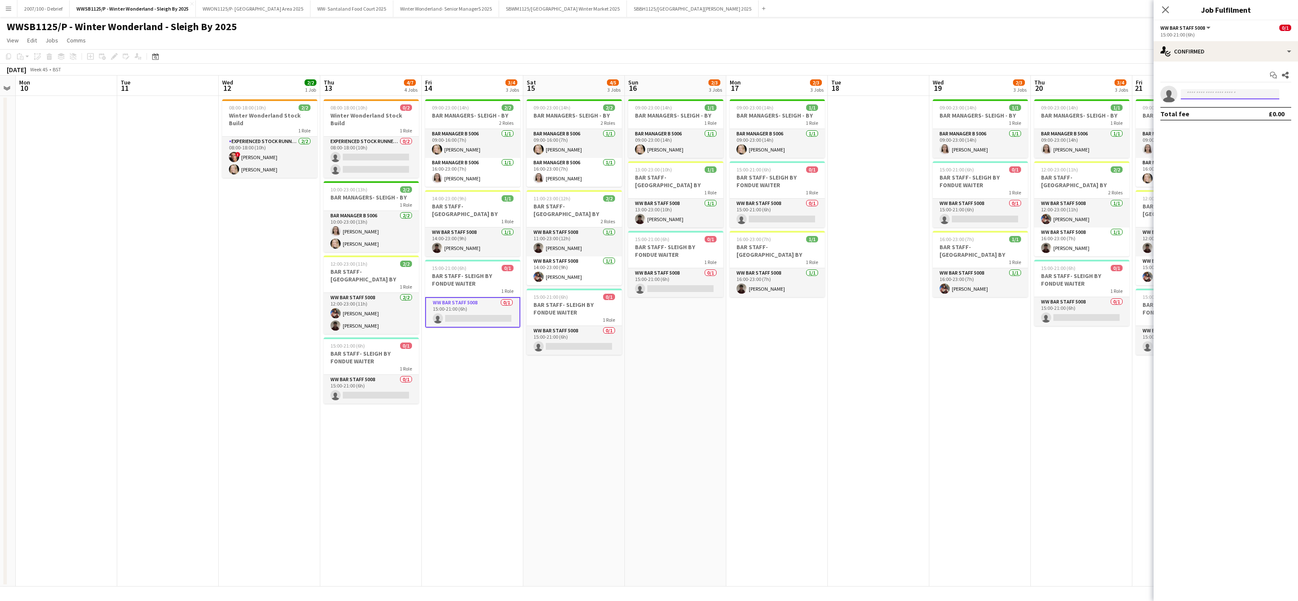
click at [1194, 97] on input at bounding box center [1230, 94] width 99 height 10
type input "******"
click at [1206, 117] on span "[EMAIL_ADDRESS][DOMAIN_NAME]" at bounding box center [1230, 114] width 85 height 7
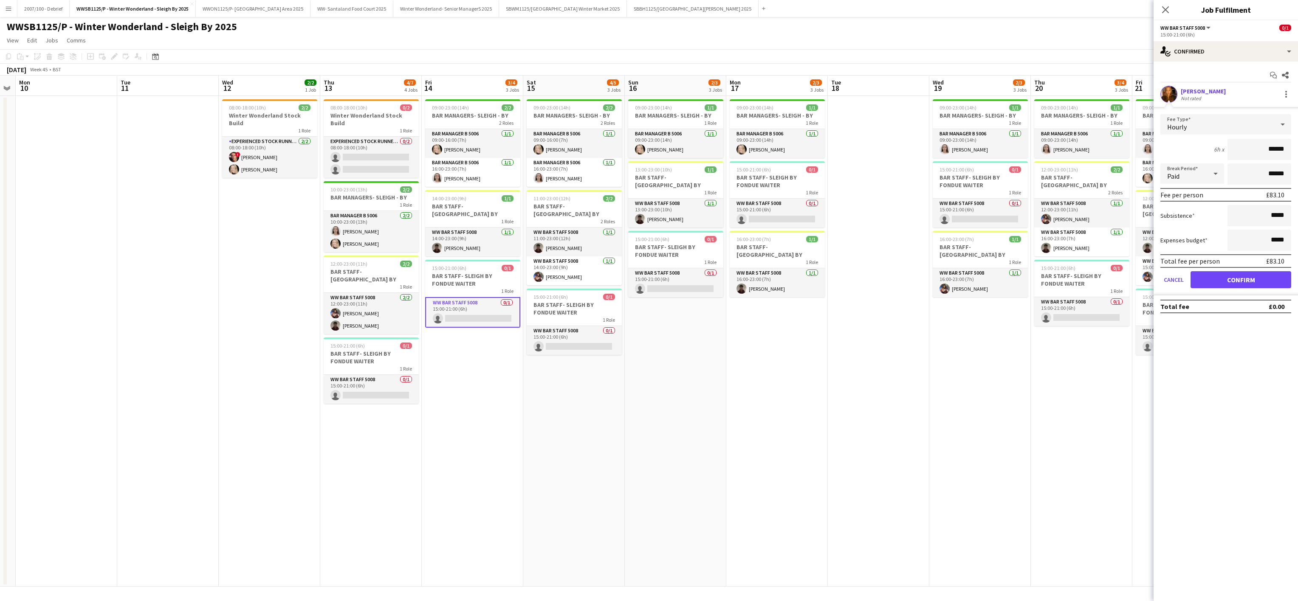
click at [1170, 92] on app-user-avatar at bounding box center [1169, 94] width 17 height 17
click at [1191, 92] on div "[PERSON_NAME]" at bounding box center [1203, 92] width 45 height 8
click at [1169, 90] on app-user-avatar at bounding box center [1169, 94] width 17 height 17
click at [1194, 93] on div "[PERSON_NAME]" at bounding box center [1203, 92] width 45 height 8
click at [376, 381] on app-card-role "WW Bar Staff 5008 0/1 15:00-21:00 (6h) single-neutral-actions" at bounding box center [371, 389] width 95 height 29
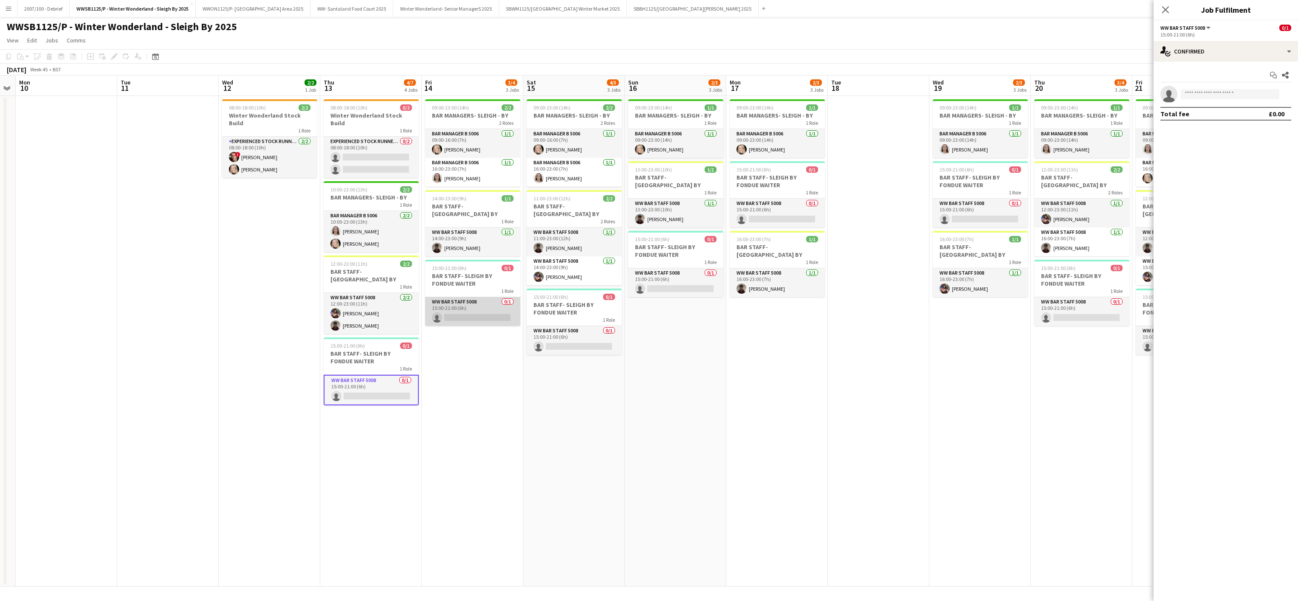
click at [461, 315] on app-card-role "WW Bar Staff 5008 0/1 15:00-21:00 (6h) single-neutral-actions" at bounding box center [472, 311] width 95 height 29
click at [567, 339] on app-card-role "WW Bar Staff 5008 0/1 15:00-21:00 (6h) single-neutral-actions" at bounding box center [574, 340] width 95 height 29
click at [667, 268] on app-card-role "WW Bar Staff 5008 0/1 15:00-21:00 (6h) single-neutral-actions" at bounding box center [675, 282] width 95 height 29
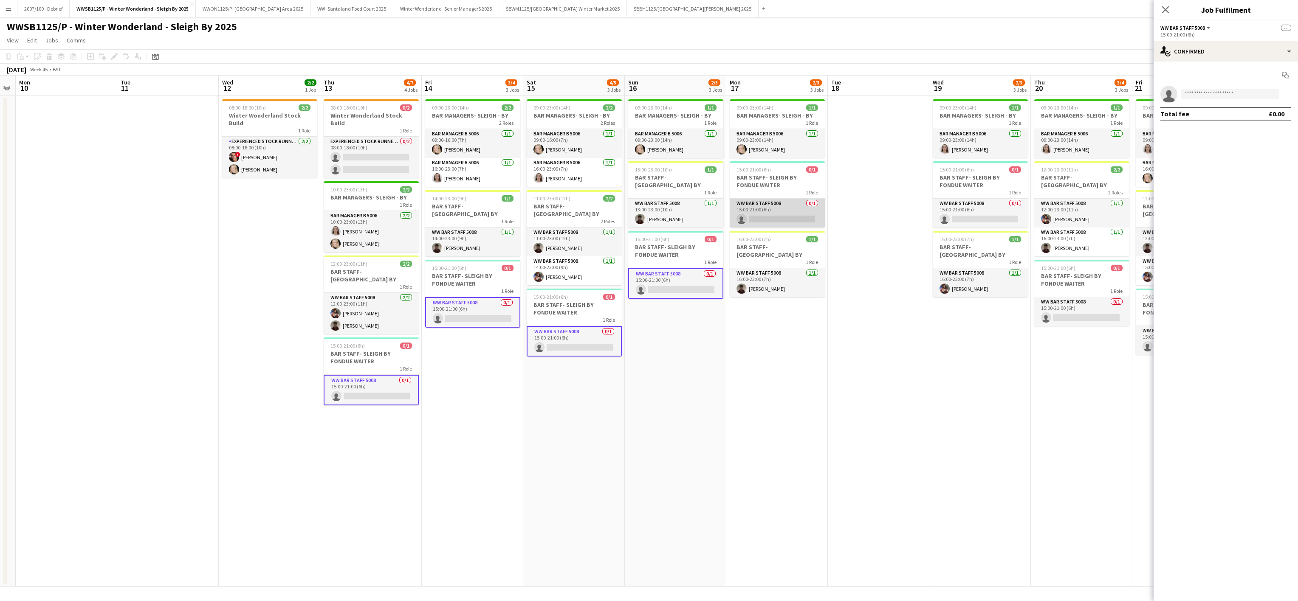
click at [799, 216] on app-card-role "WW Bar Staff 5008 0/1 15:00-21:00 (6h) single-neutral-actions" at bounding box center [777, 213] width 95 height 29
click at [985, 221] on app-card-role "WW Bar Staff 5008 0/1 15:00-21:00 (6h) single-neutral-actions" at bounding box center [980, 213] width 95 height 29
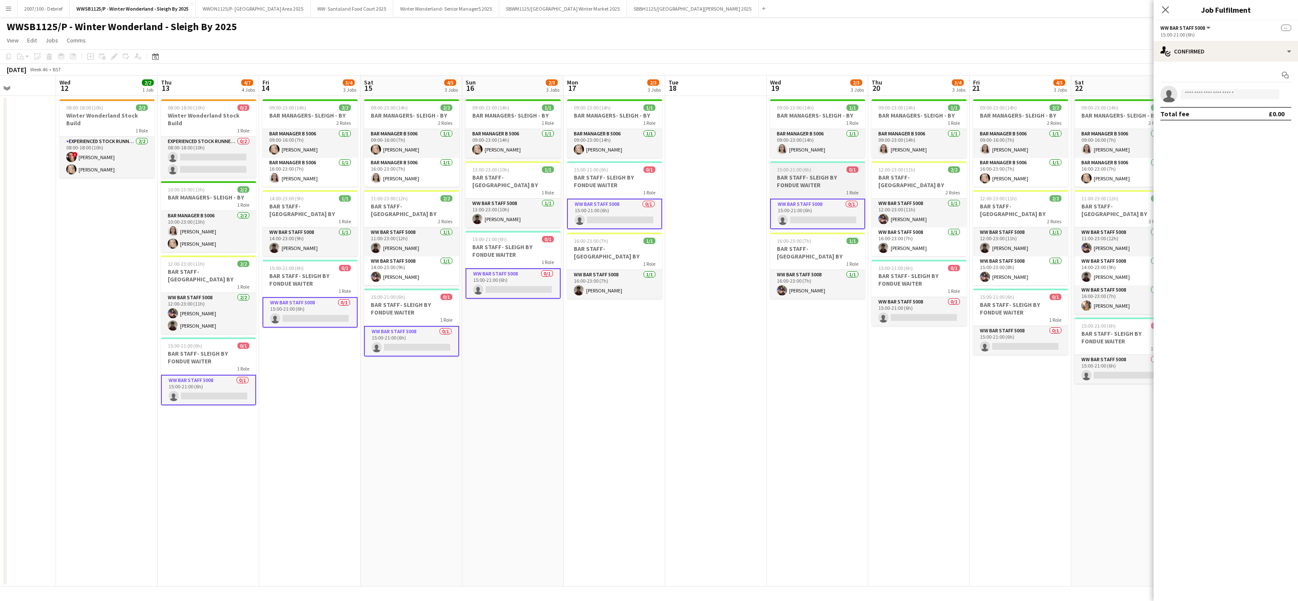
scroll to position [0, 358]
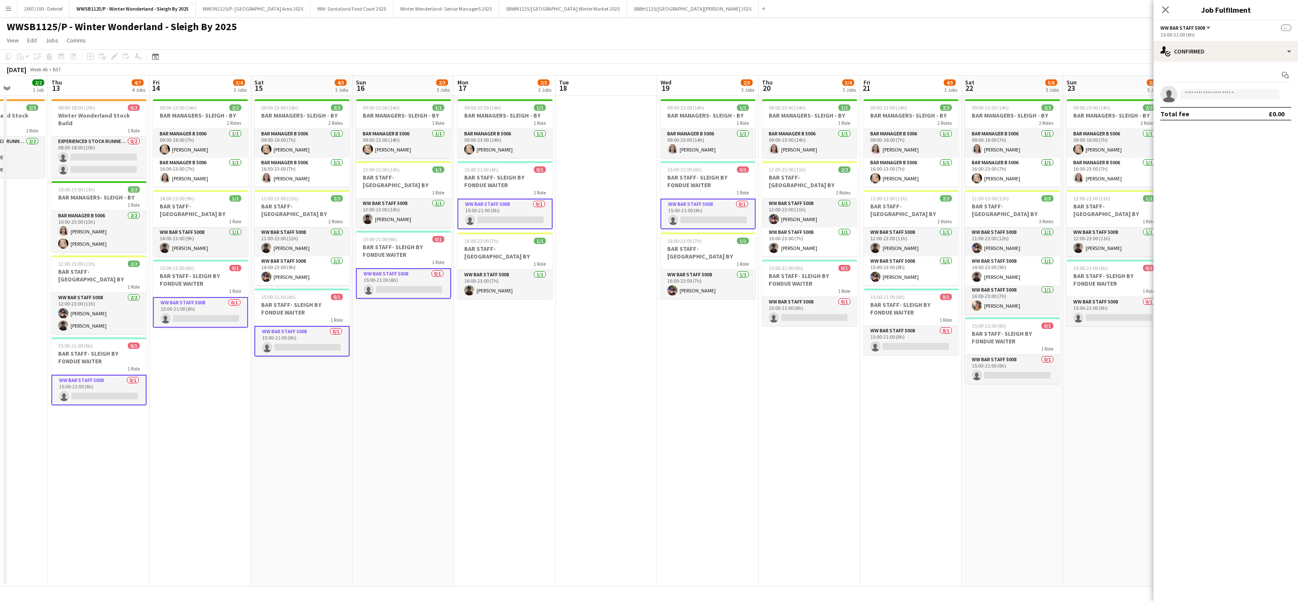
click at [1230, 100] on app-invite-slot "single-neutral-actions" at bounding box center [1226, 94] width 144 height 17
click at [1222, 99] on input at bounding box center [1230, 94] width 99 height 10
type input "******"
click at [1203, 111] on span "[EMAIL_ADDRESS][DOMAIN_NAME]" at bounding box center [1230, 114] width 85 height 7
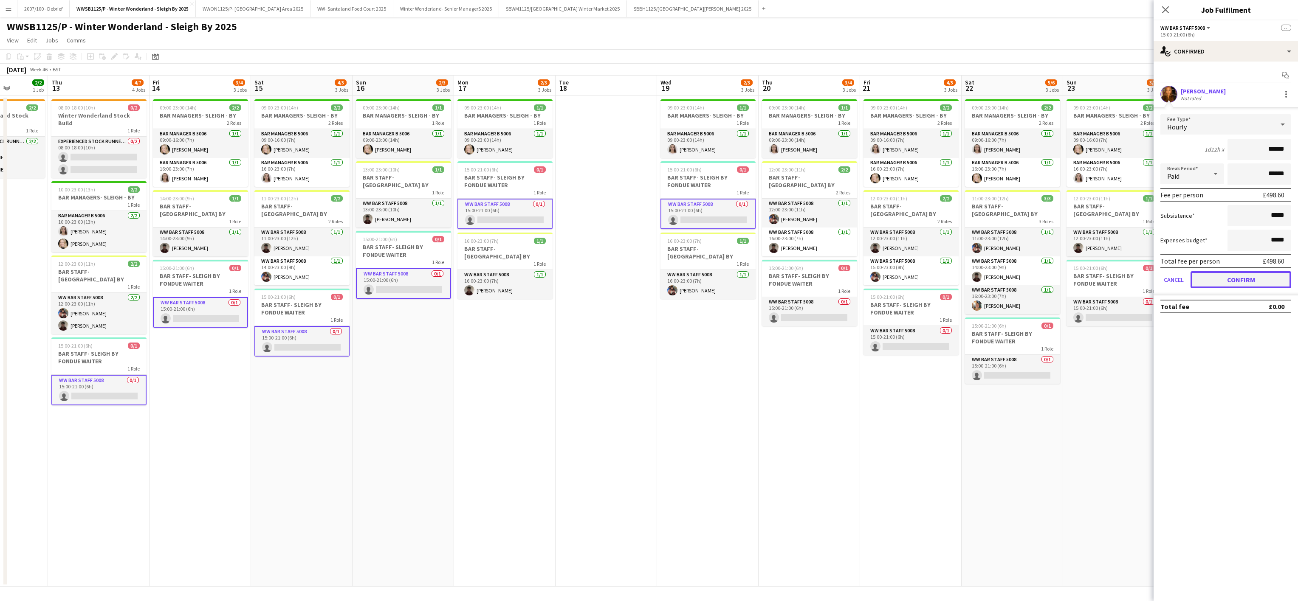
click at [1240, 277] on button "Confirm" at bounding box center [1241, 279] width 101 height 17
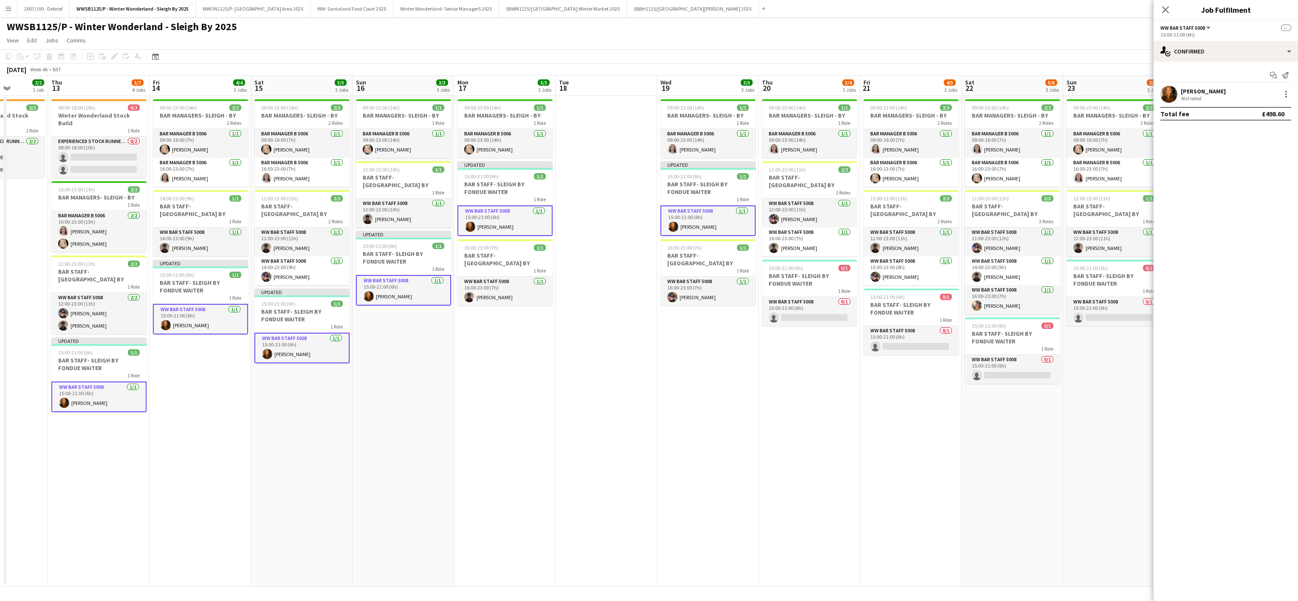
click at [497, 512] on app-date-cell "09:00-23:00 (14h) 1/1 BAR MANAGERS- SLEIGH - BY 1 Role Bar Manager B 5006 1/1 0…" at bounding box center [505, 341] width 102 height 491
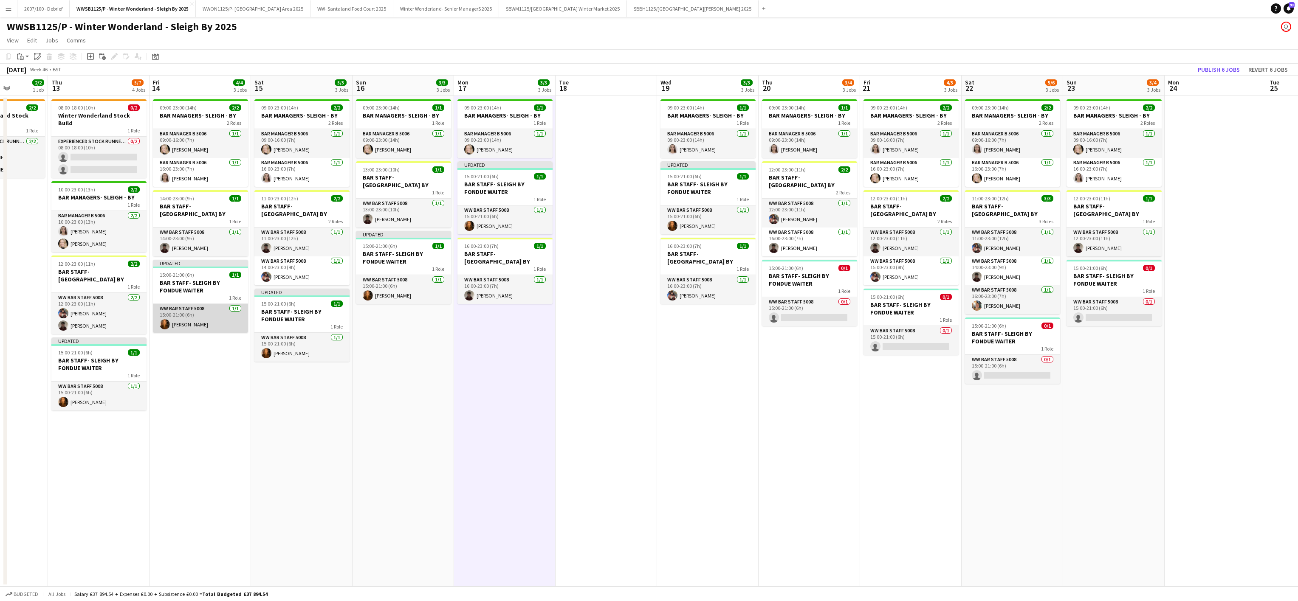
click at [212, 310] on app-card-role "WW Bar Staff 5008 1/1 15:00-21:00 (6h) Karine Vicente" at bounding box center [200, 318] width 95 height 29
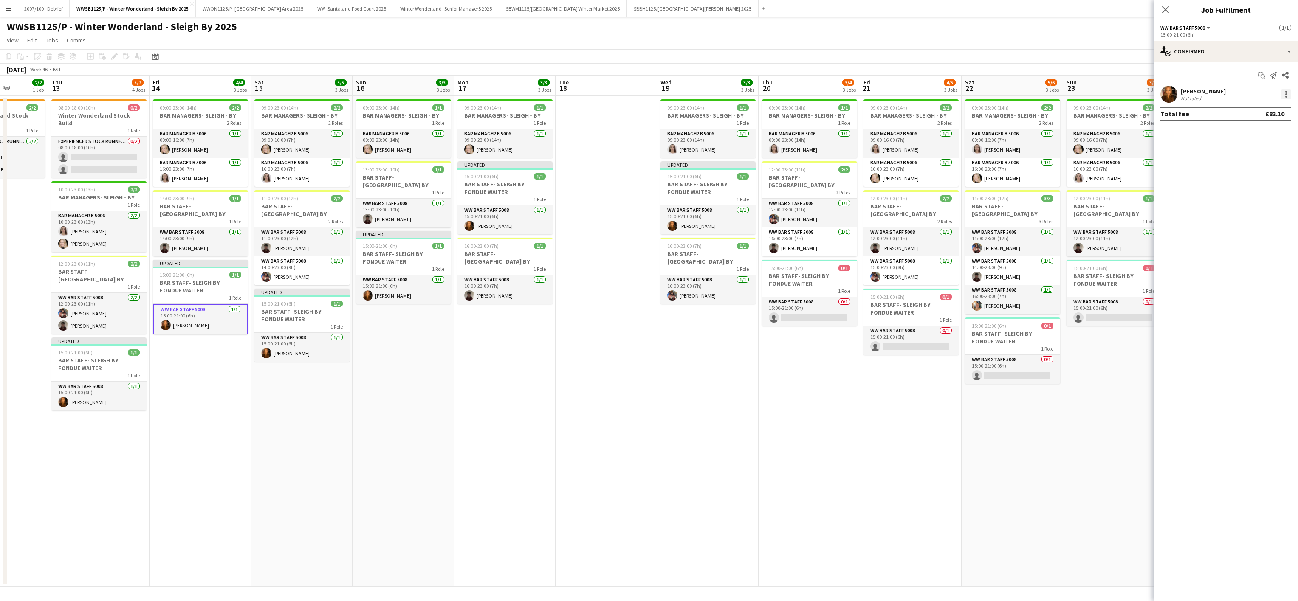
click at [1288, 91] on div at bounding box center [1286, 94] width 10 height 10
click at [1255, 198] on button "Remove" at bounding box center [1258, 192] width 66 height 20
click at [324, 446] on app-date-cell "09:00-23:00 (14h) 2/2 BAR MANAGERS- SLEIGH - BY 2 Roles Bar Manager B 5006 1/1 …" at bounding box center [302, 341] width 102 height 491
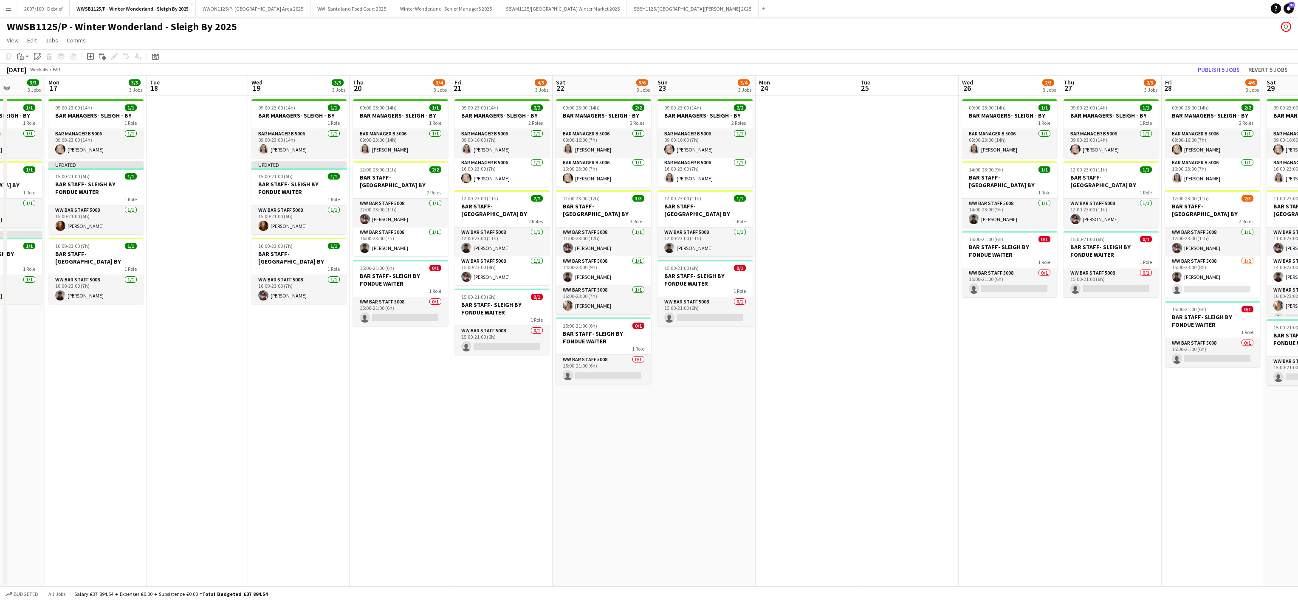
scroll to position [0, 294]
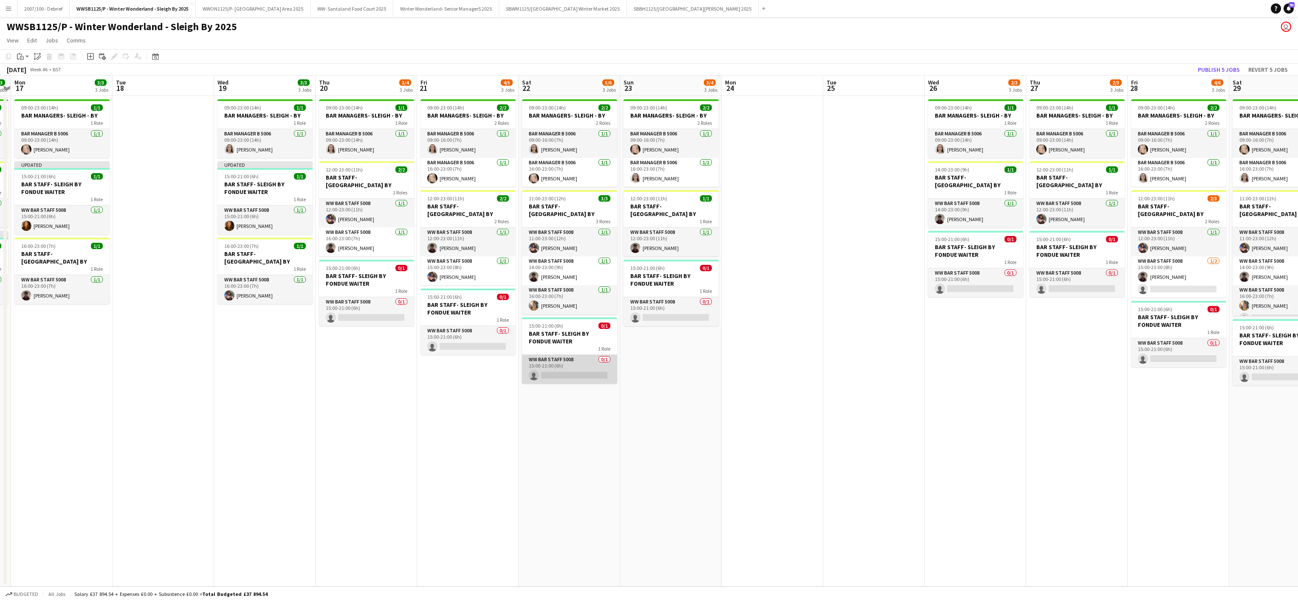
click at [568, 374] on app-card-role "WW Bar Staff 5008 0/1 15:00-21:00 (6h) single-neutral-actions" at bounding box center [569, 369] width 95 height 29
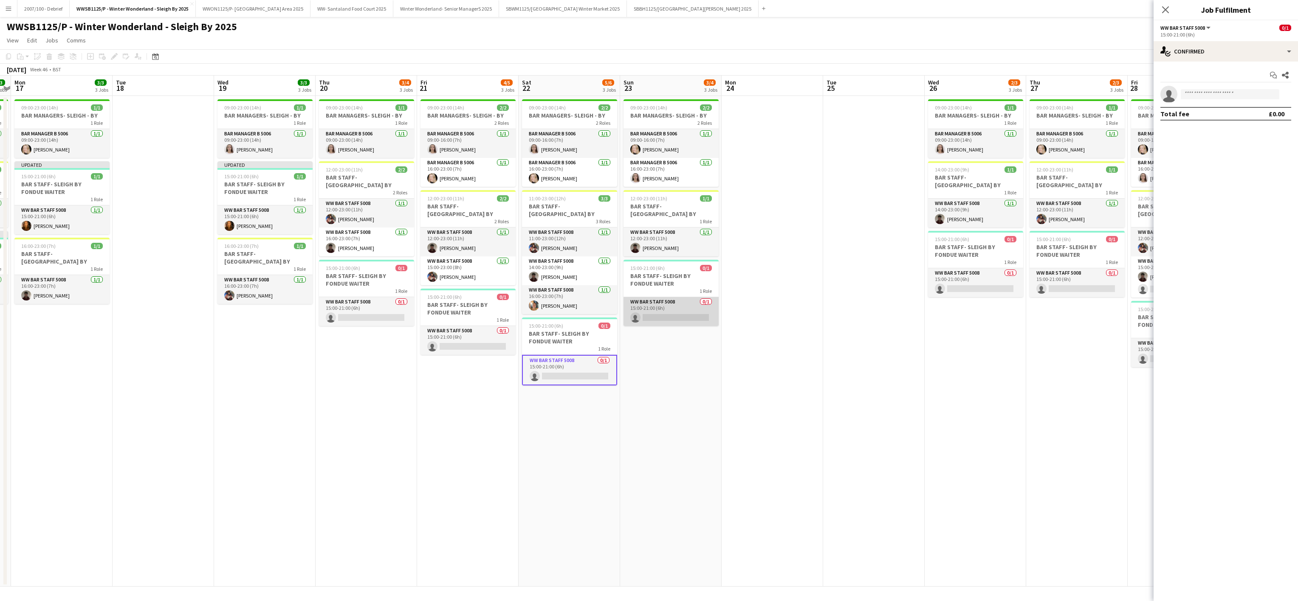
click at [658, 311] on app-card-role "WW Bar Staff 5008 0/1 15:00-21:00 (6h) single-neutral-actions" at bounding box center [671, 311] width 95 height 29
click at [1205, 96] on input at bounding box center [1230, 94] width 99 height 10
type input "******"
click at [1204, 114] on span "[EMAIL_ADDRESS][DOMAIN_NAME]" at bounding box center [1230, 114] width 85 height 7
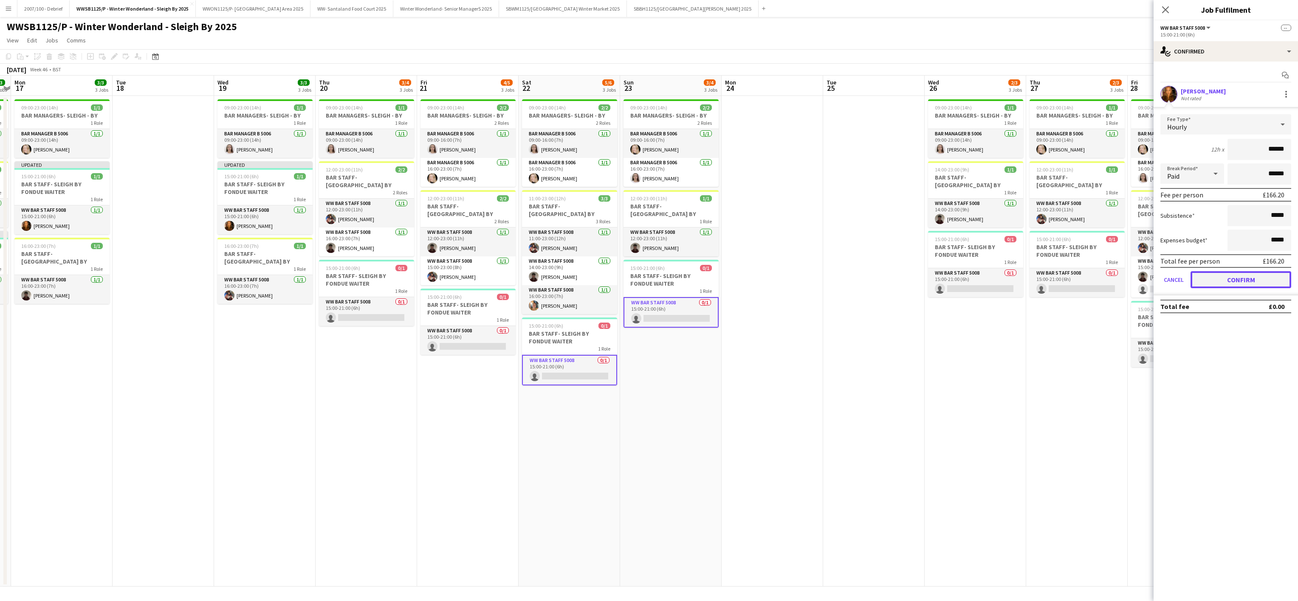
click at [1226, 275] on button "Confirm" at bounding box center [1241, 279] width 101 height 17
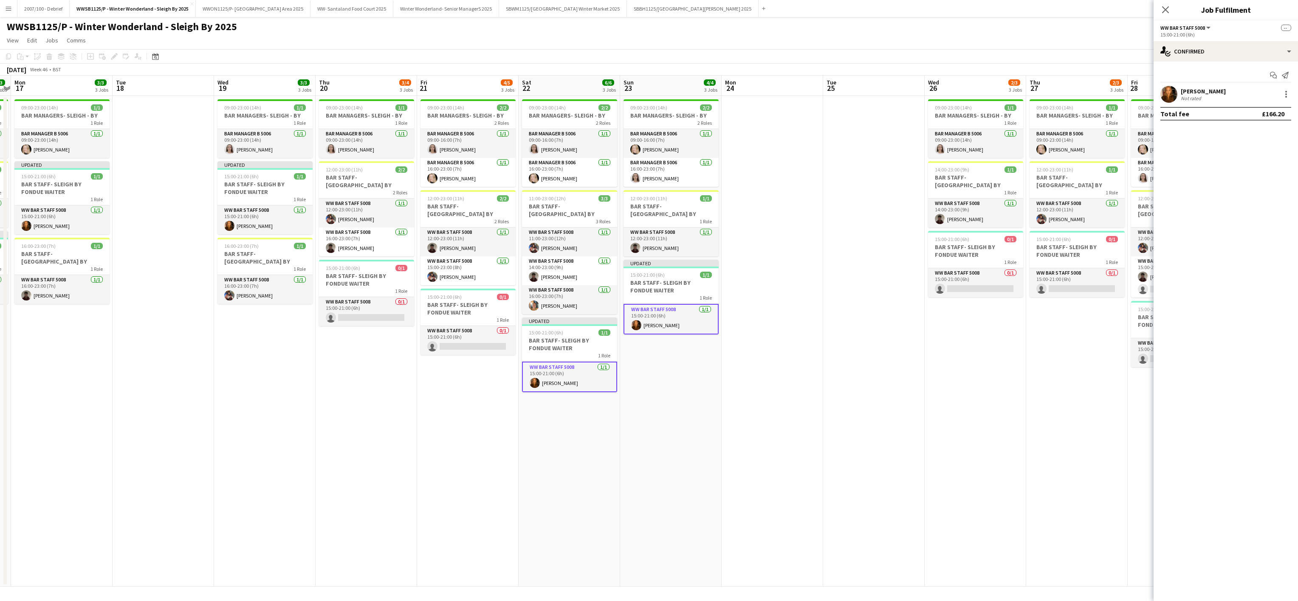
click at [787, 522] on app-date-cell at bounding box center [773, 341] width 102 height 491
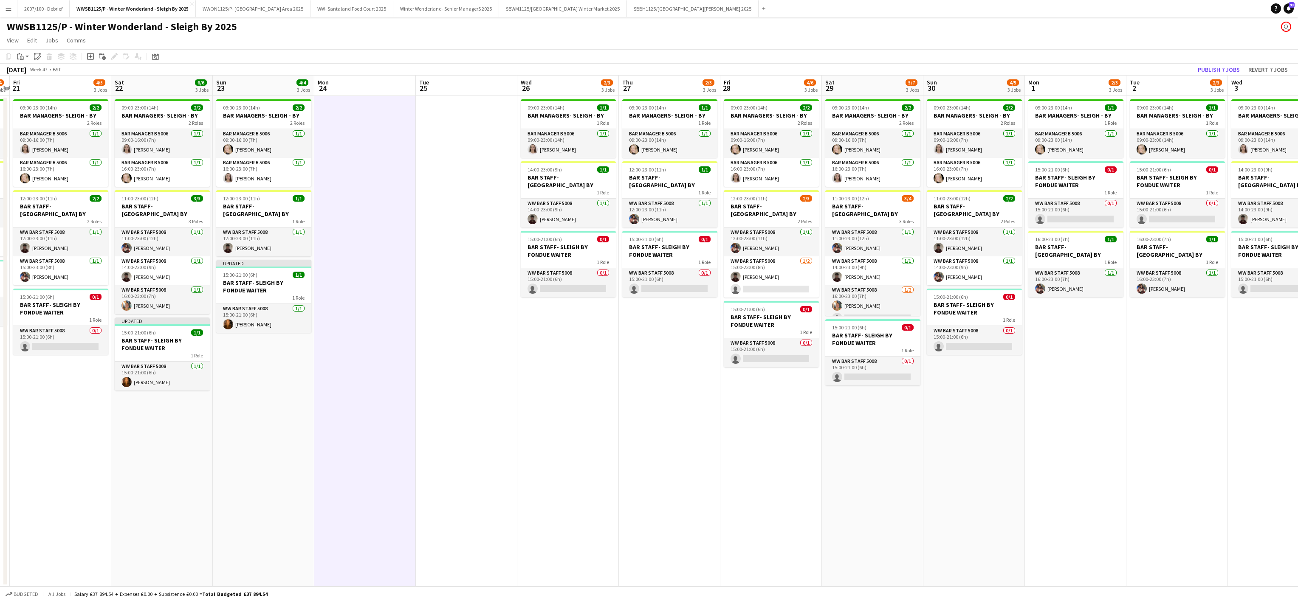
scroll to position [0, 297]
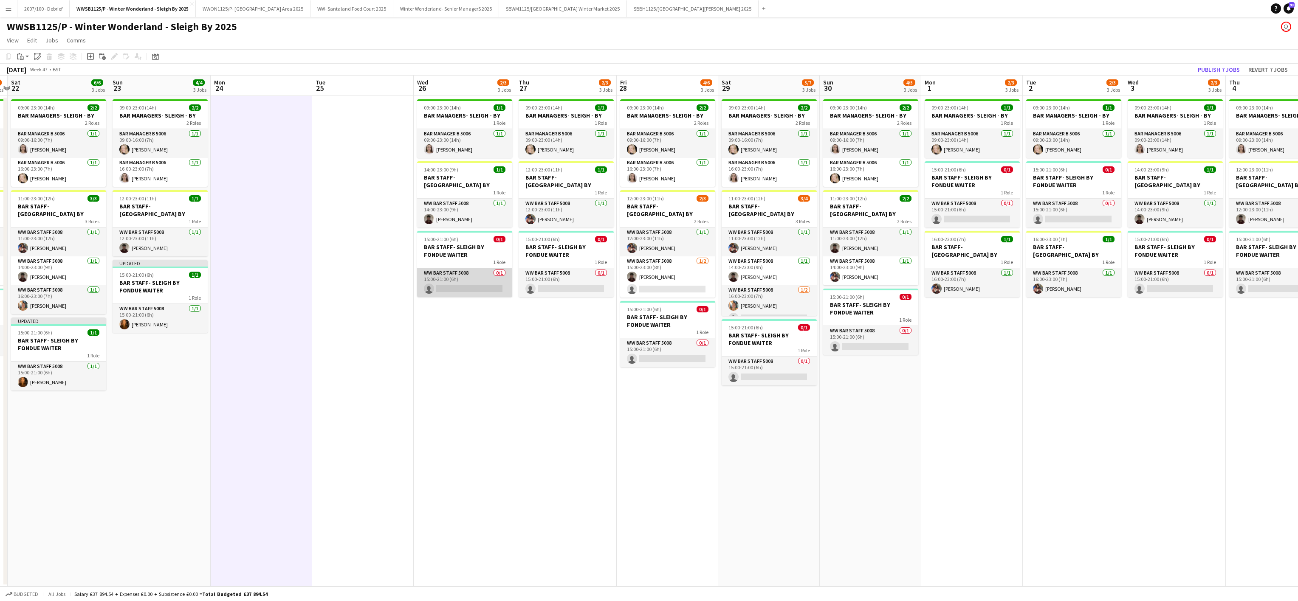
click at [457, 272] on app-card-role "WW Bar Staff 5008 0/1 15:00-21:00 (6h) single-neutral-actions" at bounding box center [464, 282] width 95 height 29
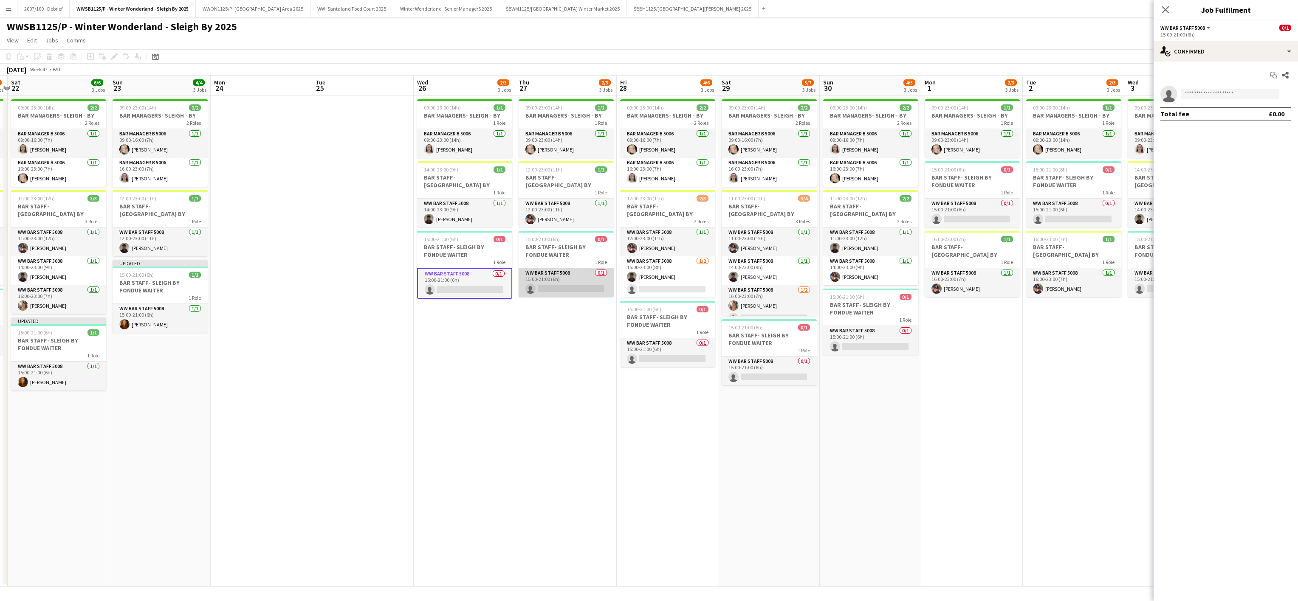
click at [586, 272] on app-card-role "WW Bar Staff 5008 0/1 15:00-21:00 (6h) single-neutral-actions" at bounding box center [566, 282] width 95 height 29
click at [789, 373] on app-card-role "WW Bar Staff 5008 0/1 15:00-21:00 (6h) single-neutral-actions" at bounding box center [769, 371] width 95 height 29
click at [877, 337] on app-card-role "WW Bar Staff 5008 0/1 15:00-21:00 (6h) single-neutral-actions" at bounding box center [870, 340] width 95 height 29
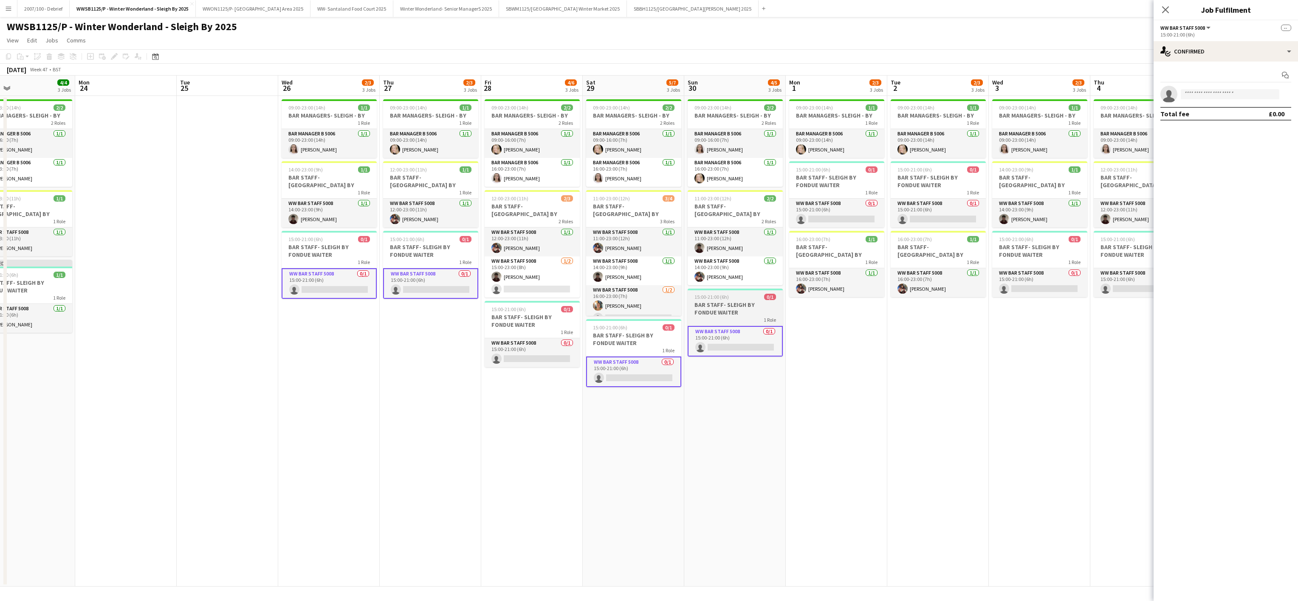
scroll to position [0, 331]
click at [1213, 97] on input at bounding box center [1230, 94] width 99 height 10
type input "******"
click at [1206, 113] on span "[EMAIL_ADDRESS][DOMAIN_NAME]" at bounding box center [1230, 114] width 85 height 7
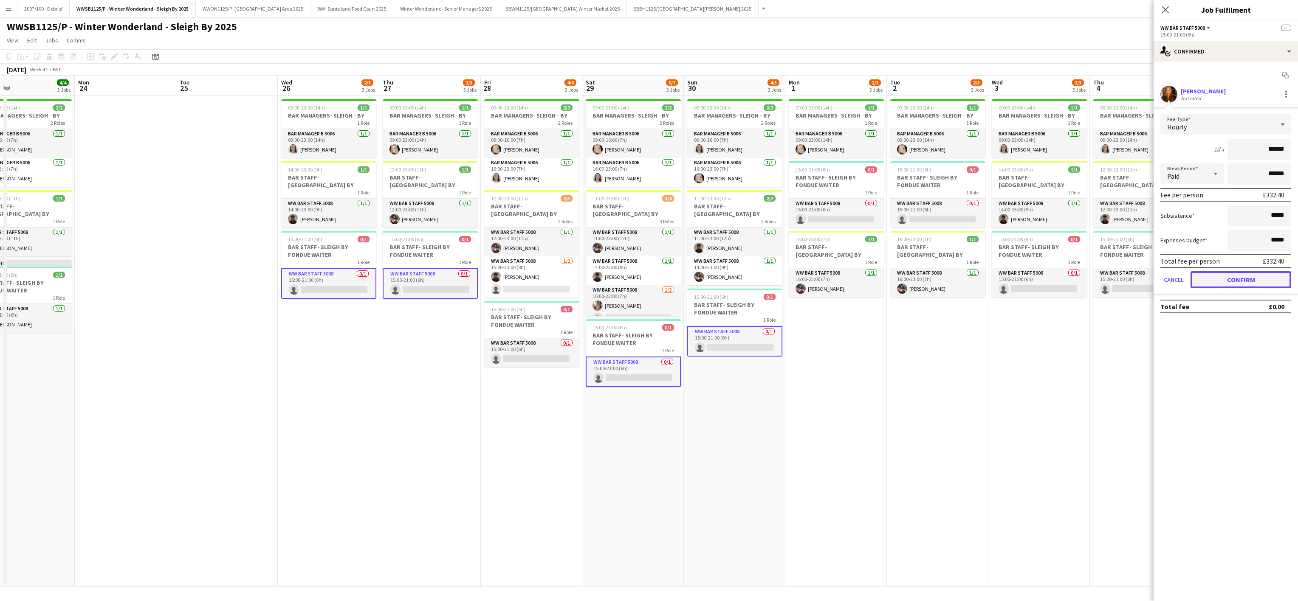
click at [1224, 277] on button "Confirm" at bounding box center [1241, 279] width 101 height 17
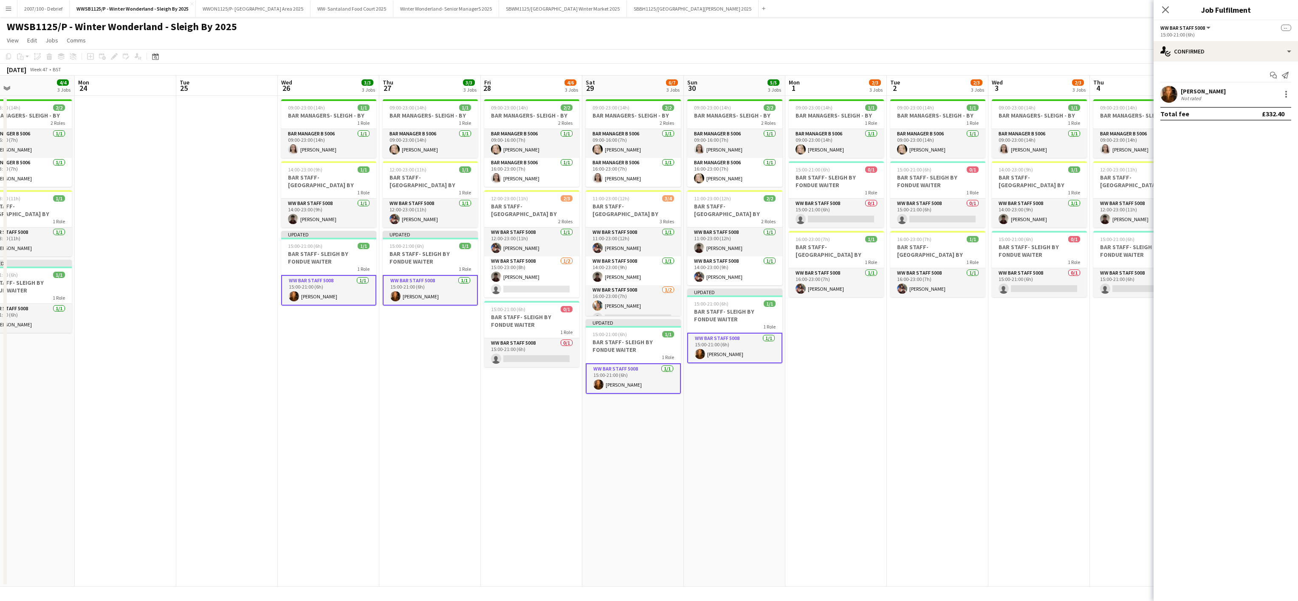
click at [807, 459] on app-date-cell "09:00-23:00 (14h) 1/1 BAR MANAGERS- SLEIGH - BY 1 Role Bar Manager B 5006 1/1 0…" at bounding box center [836, 341] width 102 height 491
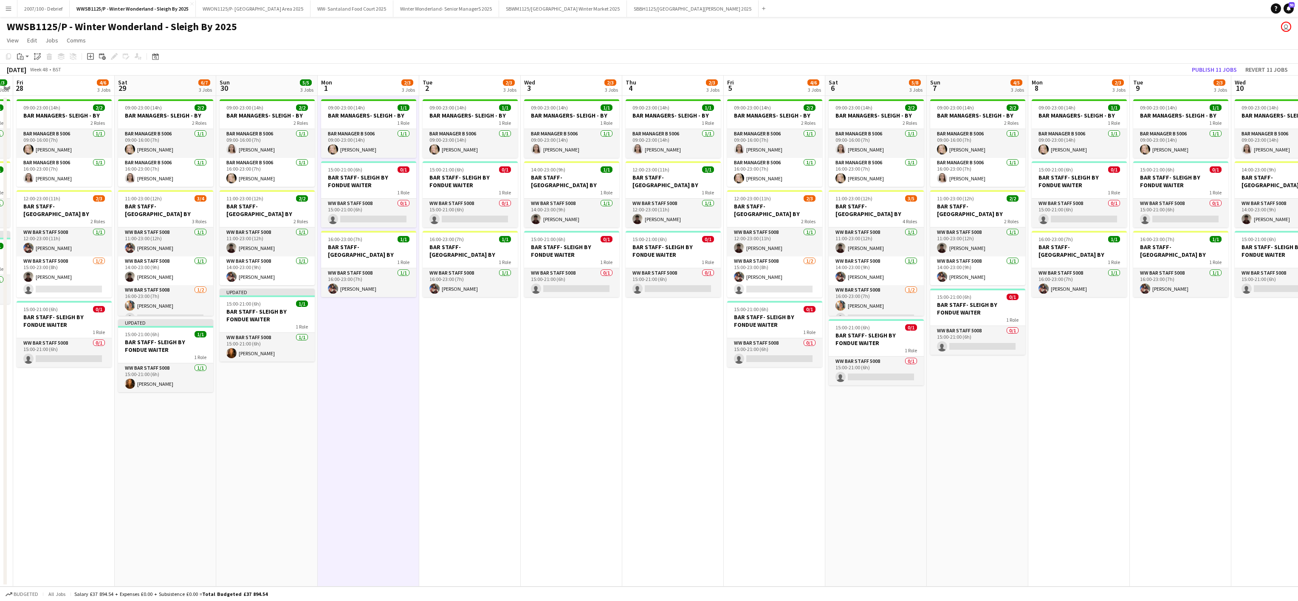
scroll to position [0, 301]
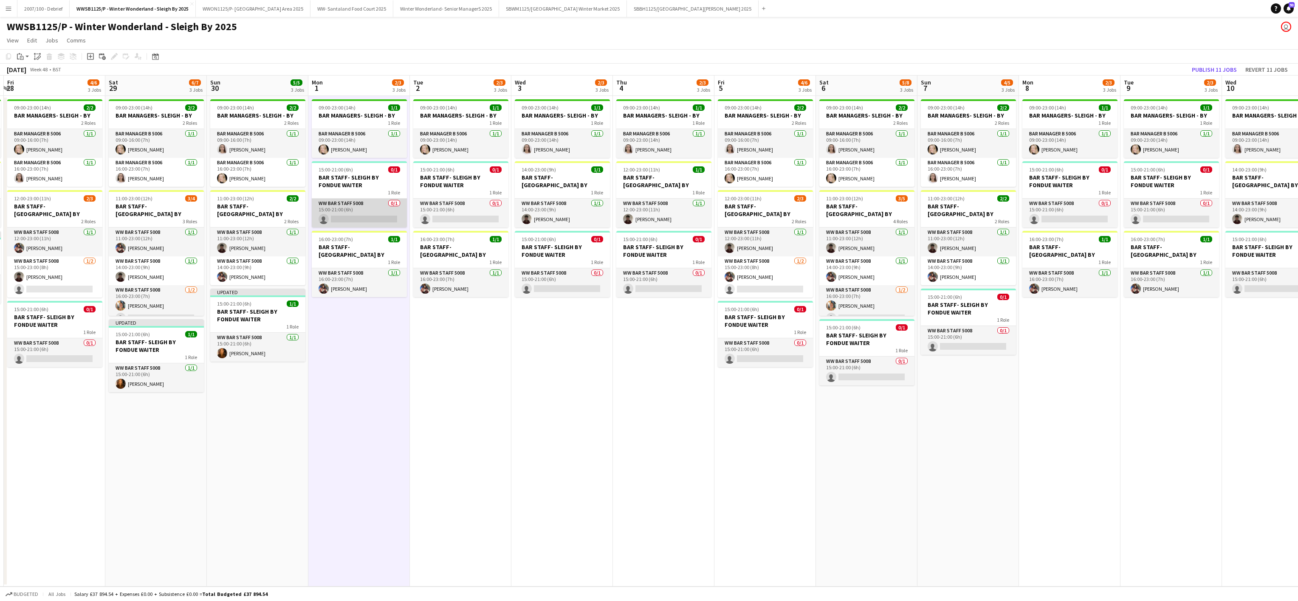
click at [349, 206] on app-card-role "WW Bar Staff 5008 0/1 15:00-21:00 (6h) single-neutral-actions" at bounding box center [359, 213] width 95 height 29
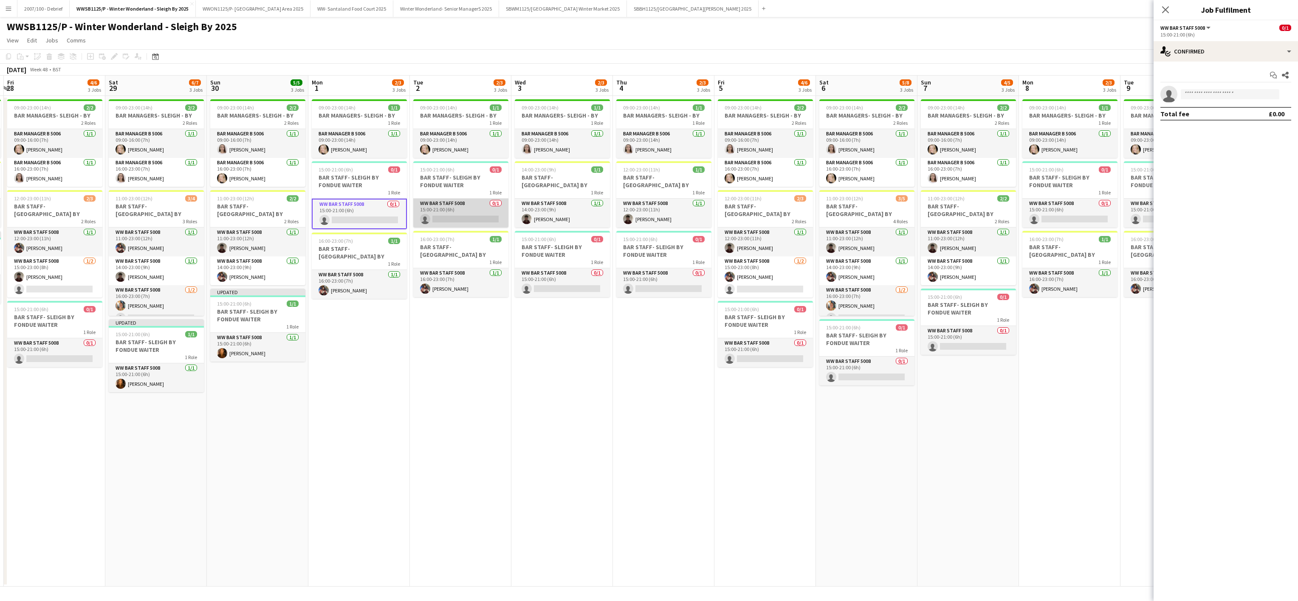
click at [435, 206] on app-card-role "WW Bar Staff 5008 0/1 15:00-21:00 (6h) single-neutral-actions" at bounding box center [460, 213] width 95 height 29
click at [535, 270] on app-card-role "WW Bar Staff 5008 0/1 15:00-21:00 (6h) single-neutral-actions" at bounding box center [562, 282] width 95 height 29
click at [650, 270] on app-card-role "WW Bar Staff 5008 0/1 15:00-21:00 (6h) single-neutral-actions" at bounding box center [663, 282] width 95 height 29
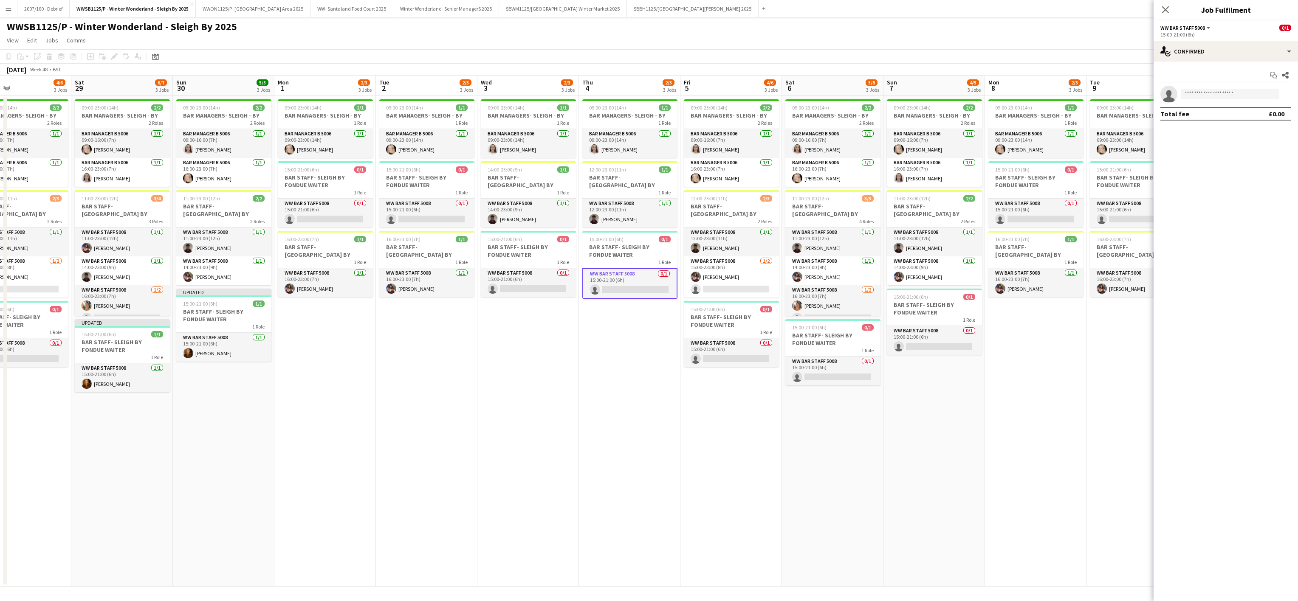
scroll to position [0, 268]
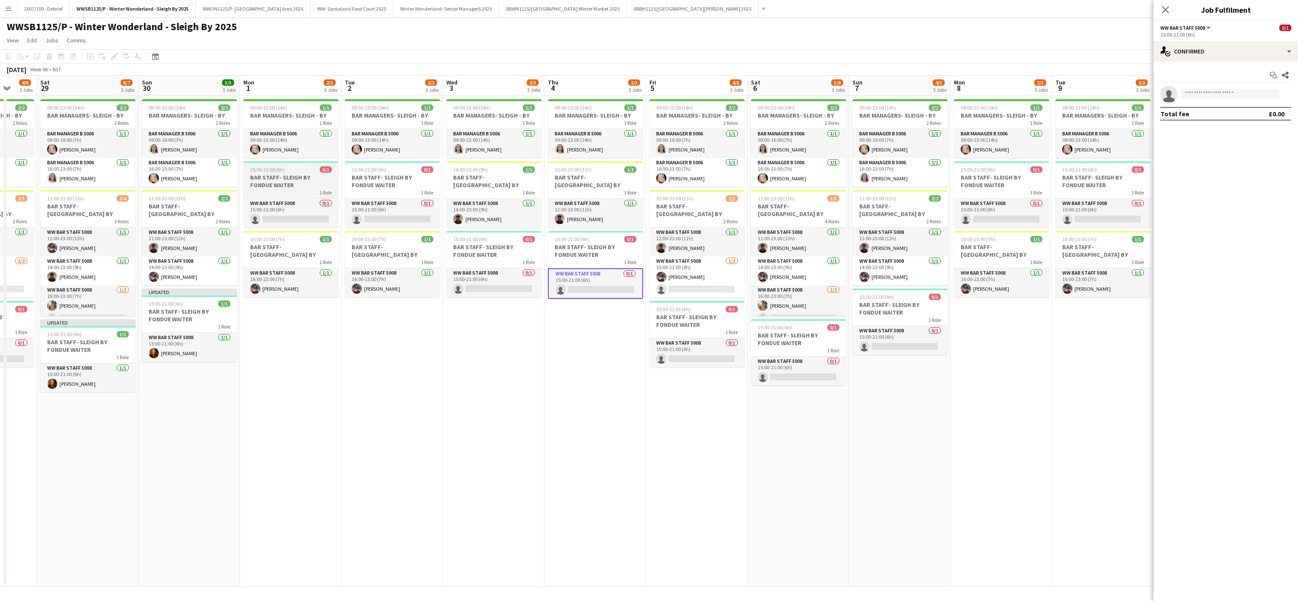
click at [285, 189] on div "1 Role" at bounding box center [290, 192] width 95 height 7
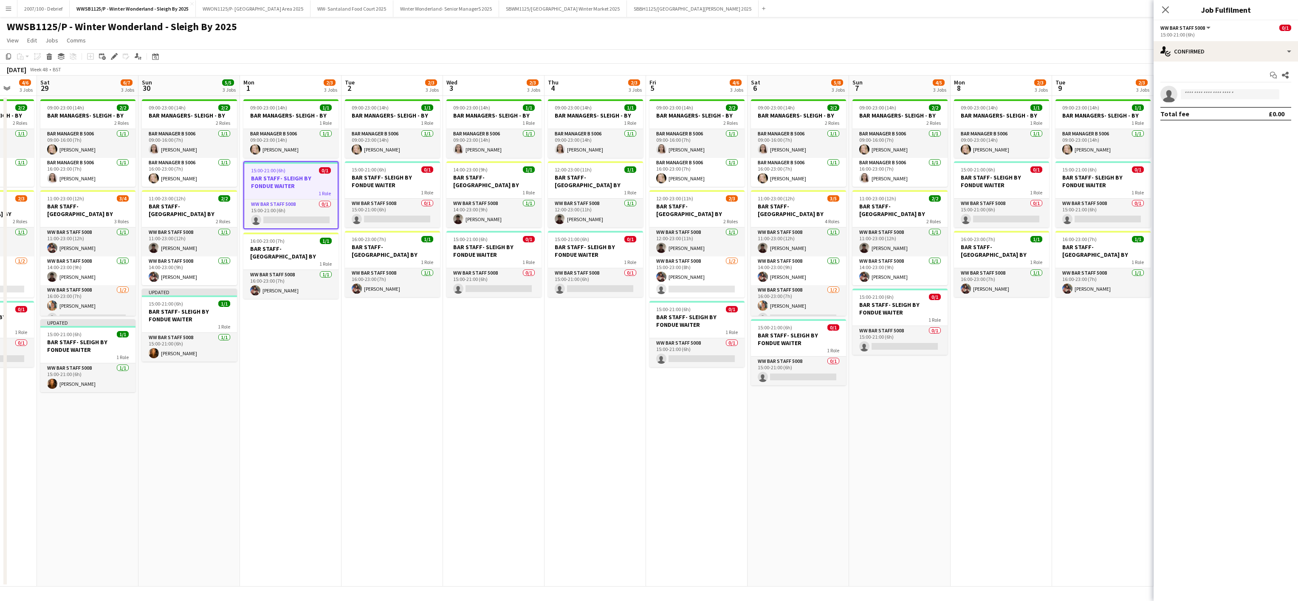
click at [343, 204] on app-date-cell "09:00-23:00 (14h) 1/1 BAR MANAGERS- SLEIGH - BY 1 Role Bar Manager B 5006 1/1 0…" at bounding box center [393, 341] width 102 height 491
click at [374, 206] on app-card-role "WW Bar Staff 5008 0/1 15:00-21:00 (6h) single-neutral-actions" at bounding box center [392, 213] width 95 height 29
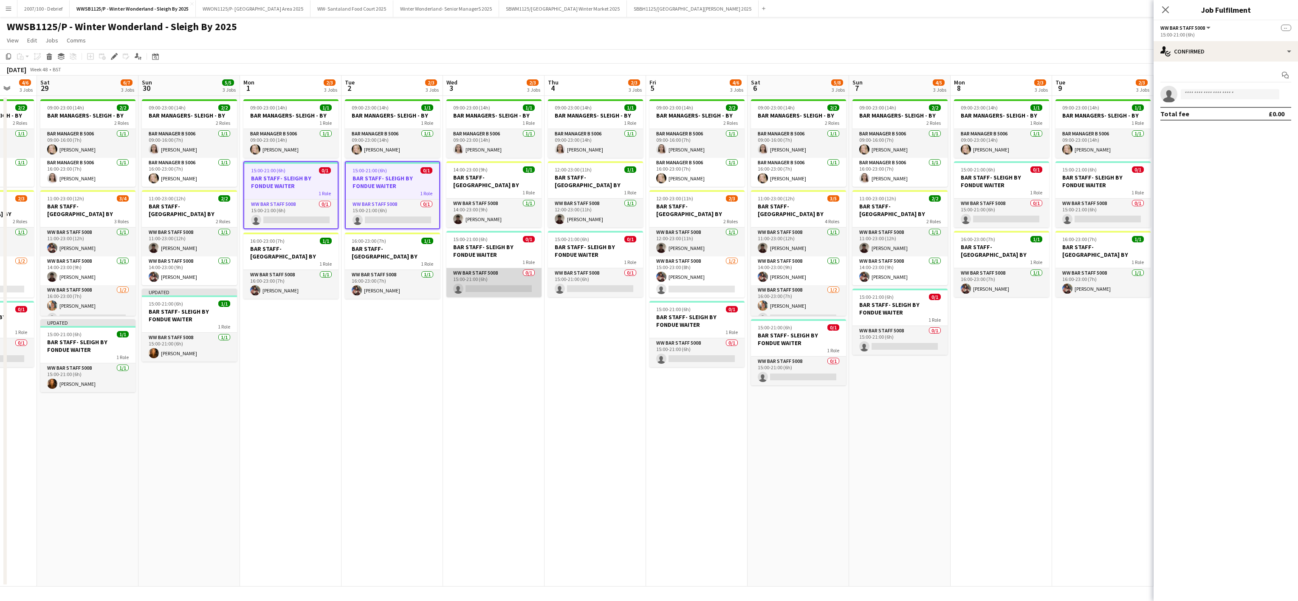
click at [453, 272] on app-card-role "WW Bar Staff 5008 0/1 15:00-21:00 (6h) single-neutral-actions" at bounding box center [493, 282] width 95 height 29
click at [571, 273] on app-card-role "WW Bar Staff 5008 0/1 15:00-21:00 (6h) single-neutral-actions" at bounding box center [595, 282] width 95 height 29
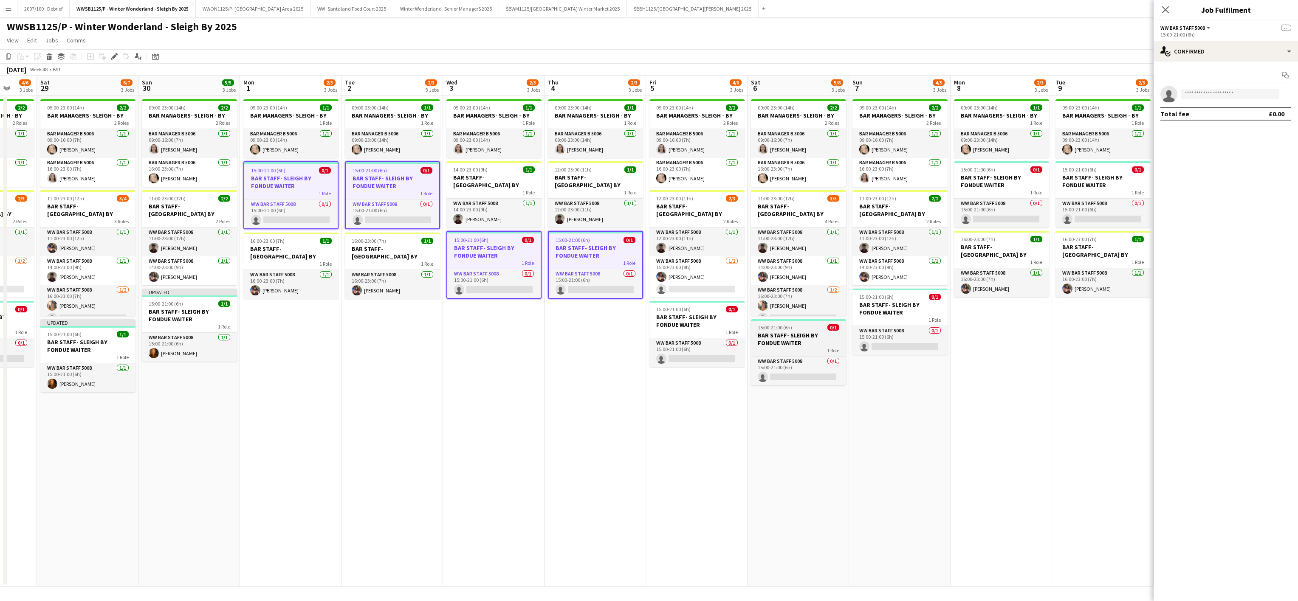
click at [822, 354] on div "1 Role" at bounding box center [798, 350] width 95 height 7
click at [894, 331] on app-card-role "WW Bar Staff 5008 0/1 15:00-21:00 (6h) single-neutral-actions" at bounding box center [900, 340] width 95 height 29
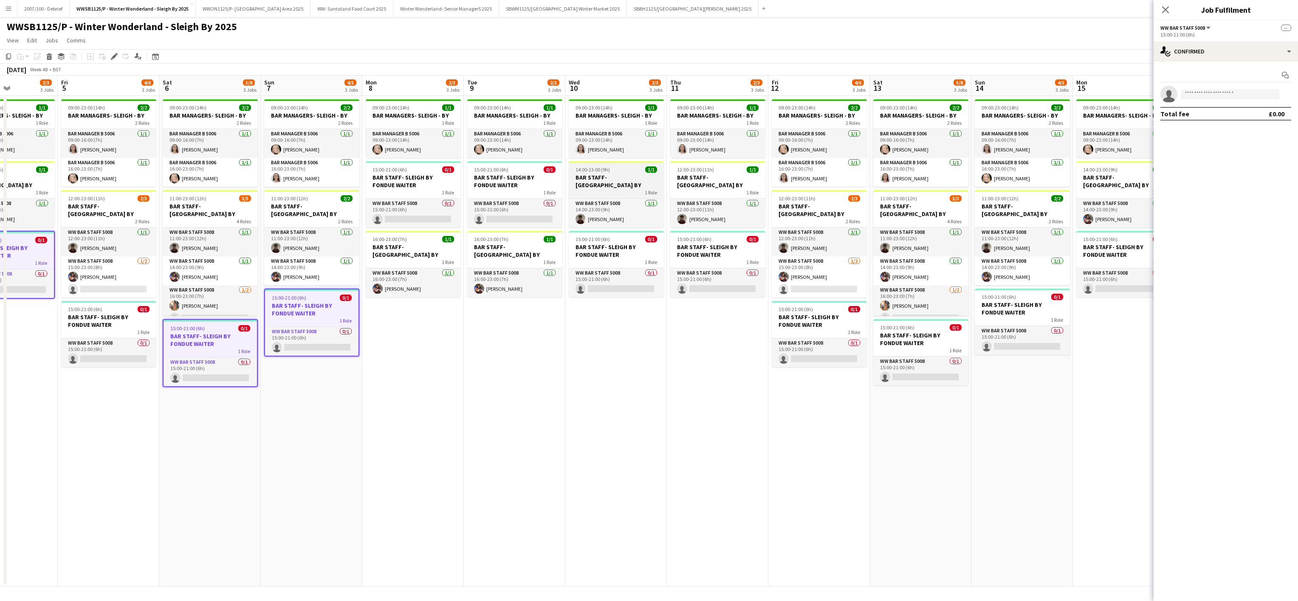
scroll to position [0, 339]
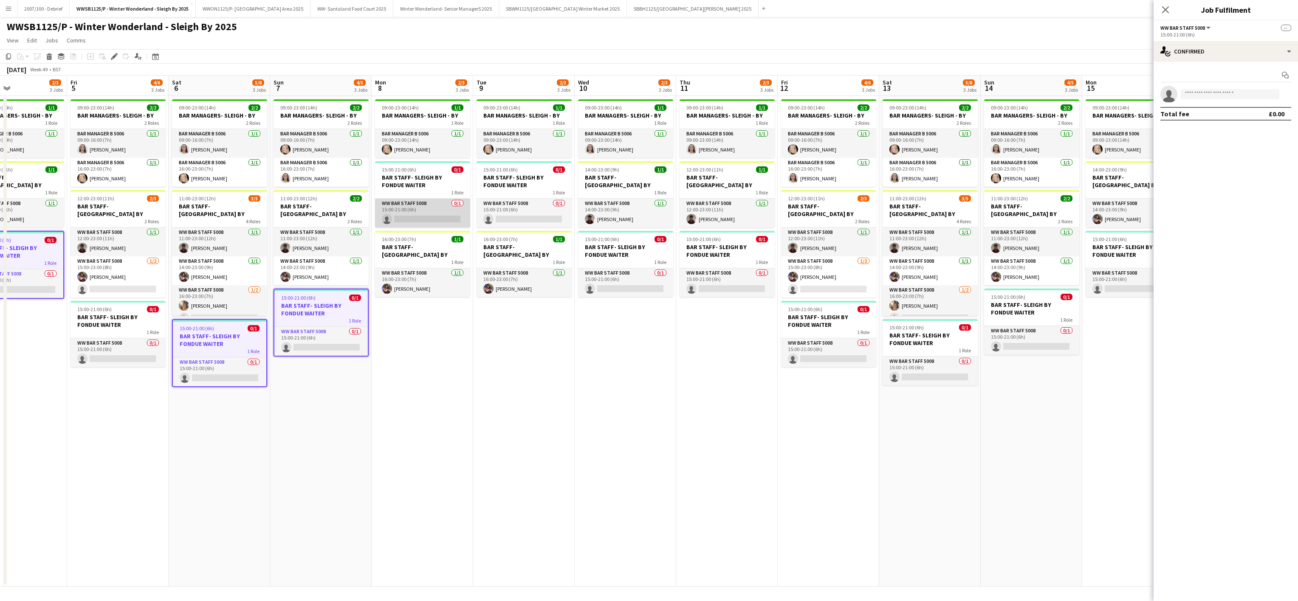
click at [412, 207] on app-card-role "WW Bar Staff 5008 0/1 15:00-21:00 (6h) single-neutral-actions" at bounding box center [422, 213] width 95 height 29
click at [474, 211] on app-date-cell "09:00-23:00 (14h) 1/1 BAR MANAGERS- SLEIGH - BY 1 Role Bar Manager B 5006 1/1 0…" at bounding box center [524, 341] width 102 height 491
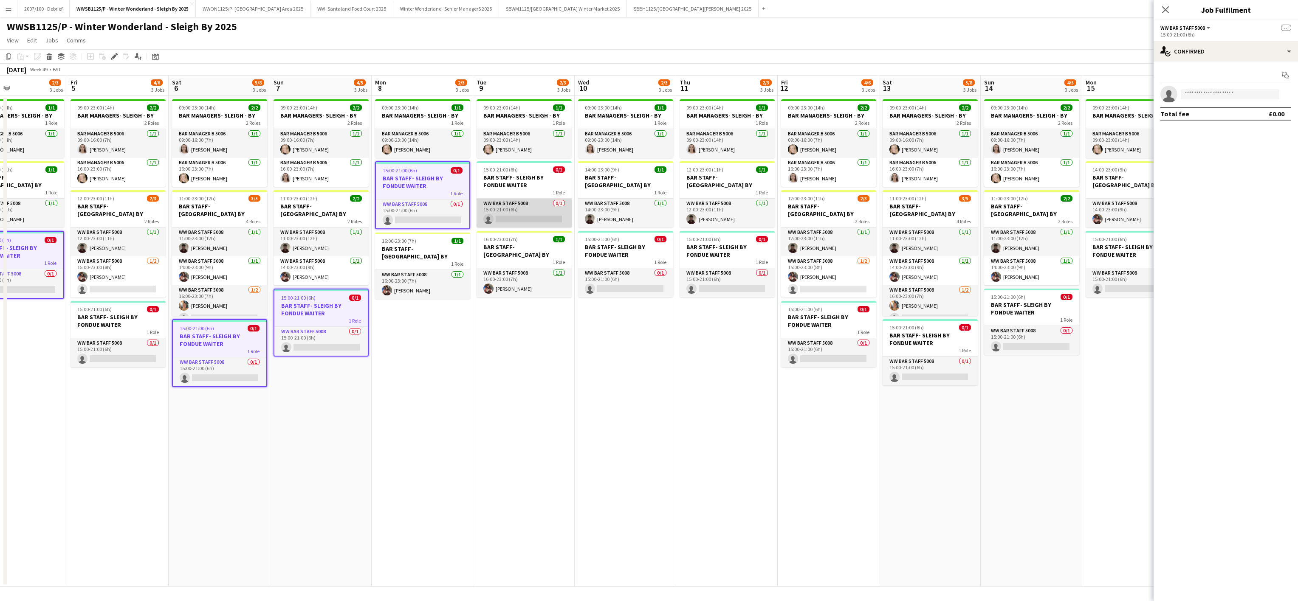
click at [517, 211] on app-card-role "WW Bar Staff 5008 0/1 15:00-21:00 (6h) single-neutral-actions" at bounding box center [524, 213] width 95 height 29
click at [663, 274] on app-card-role "WW Bar Staff 5008 0/1 15:00-21:00 (6h) single-neutral-actions" at bounding box center [625, 282] width 95 height 29
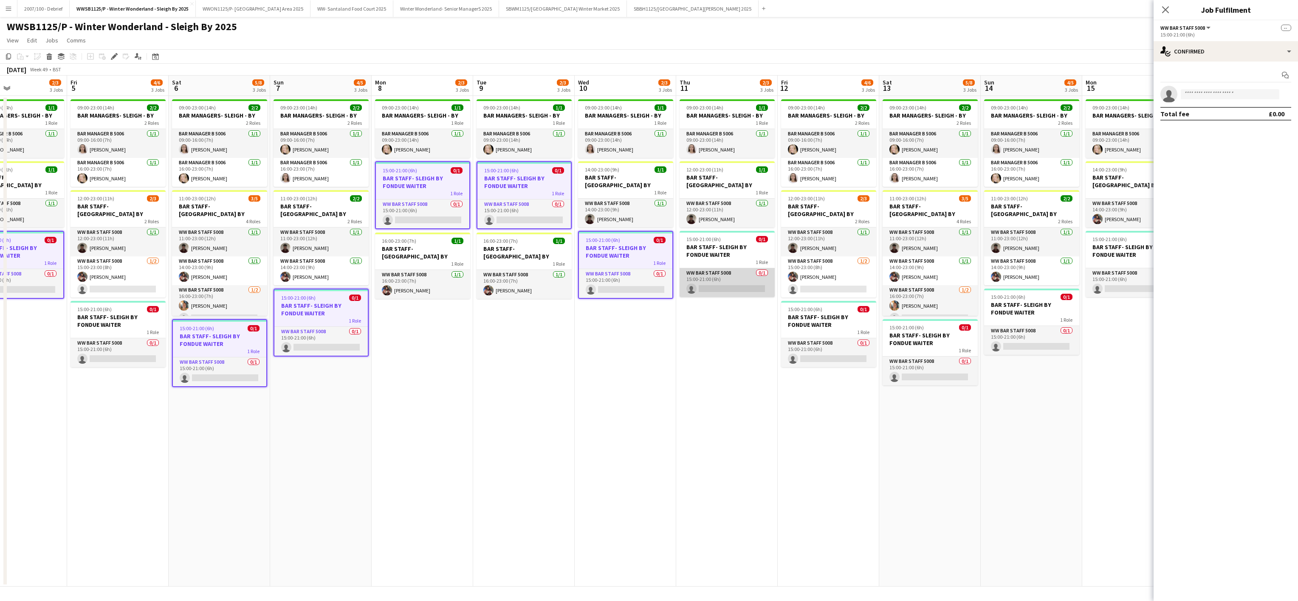
click at [726, 273] on app-card-role "WW Bar Staff 5008 0/1 15:00-21:00 (6h) single-neutral-actions" at bounding box center [727, 282] width 95 height 29
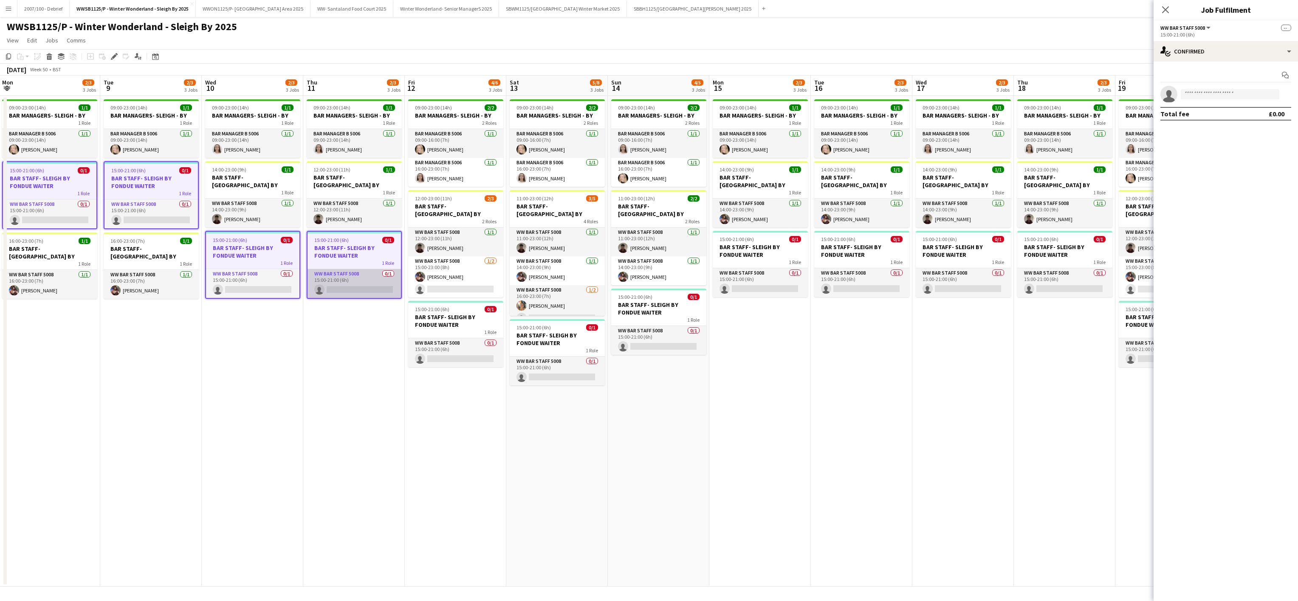
scroll to position [0, 308]
click at [535, 377] on app-card-role "WW Bar Staff 5008 0/1 15:00-21:00 (6h) single-neutral-actions" at bounding box center [555, 371] width 95 height 29
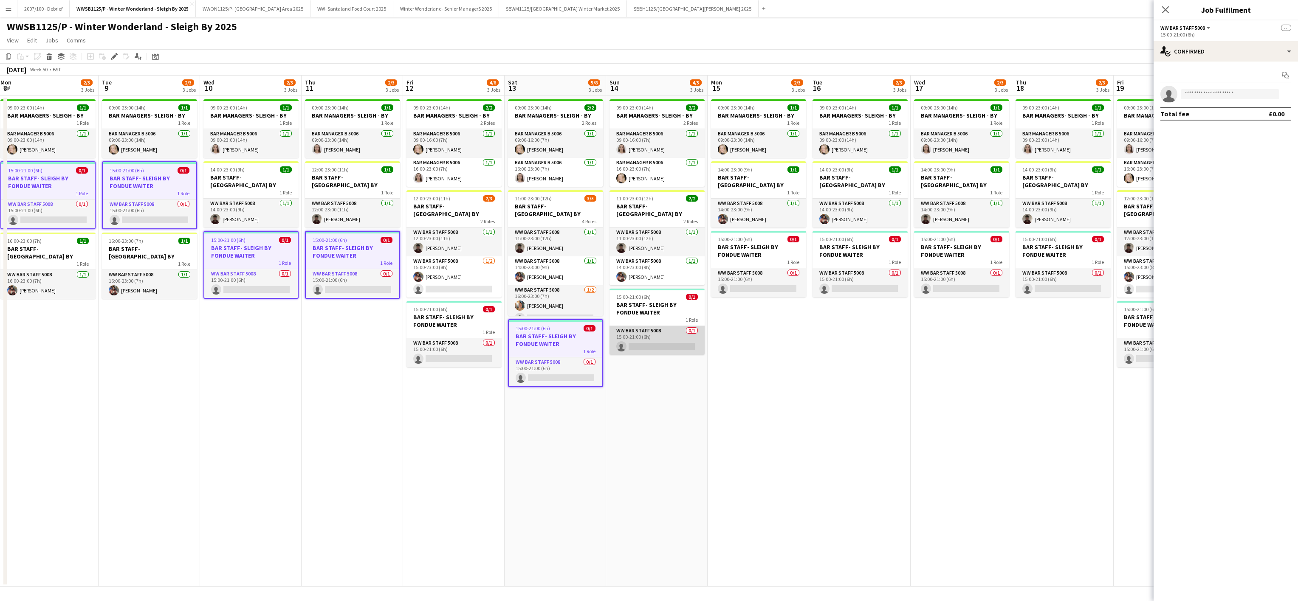
click at [637, 334] on app-card-role "WW Bar Staff 5008 0/1 15:00-21:00 (6h) single-neutral-actions" at bounding box center [657, 340] width 95 height 29
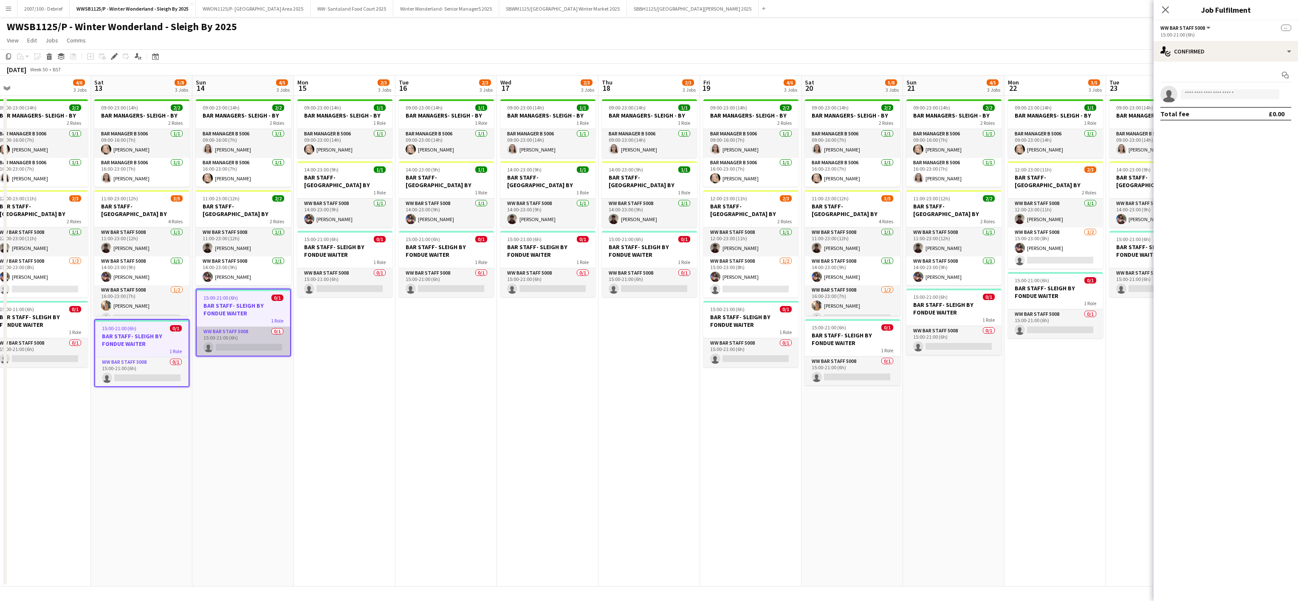
scroll to position [0, 277]
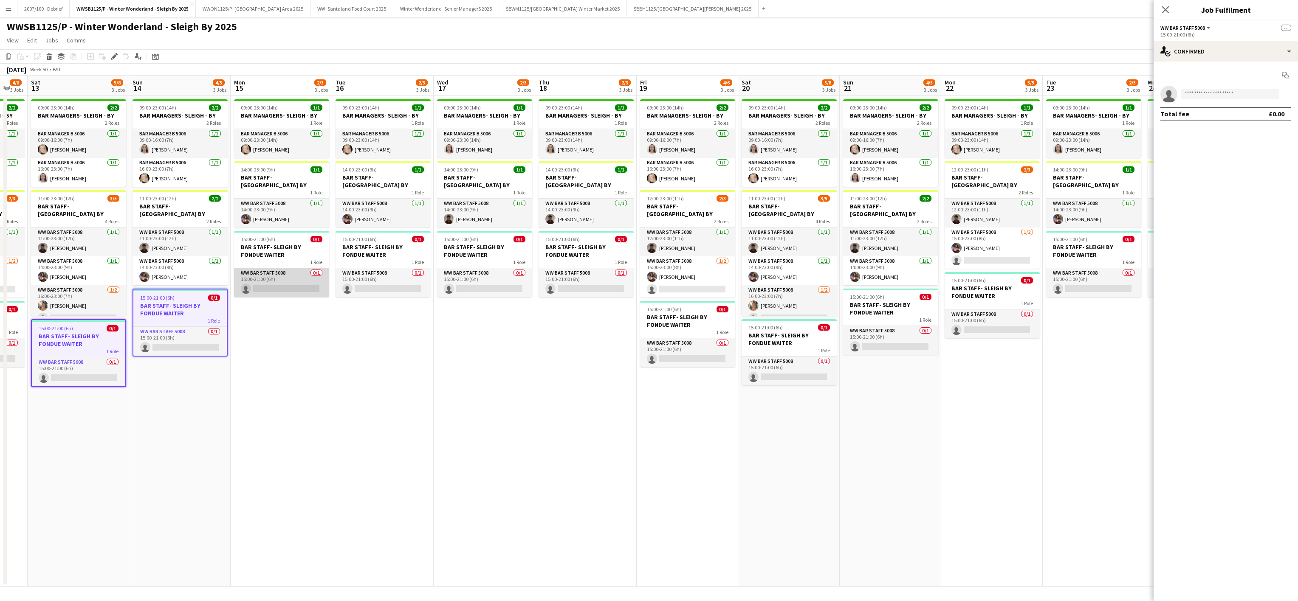
click at [276, 268] on app-card-role "WW Bar Staff 5008 0/1 15:00-21:00 (6h) single-neutral-actions" at bounding box center [281, 282] width 95 height 29
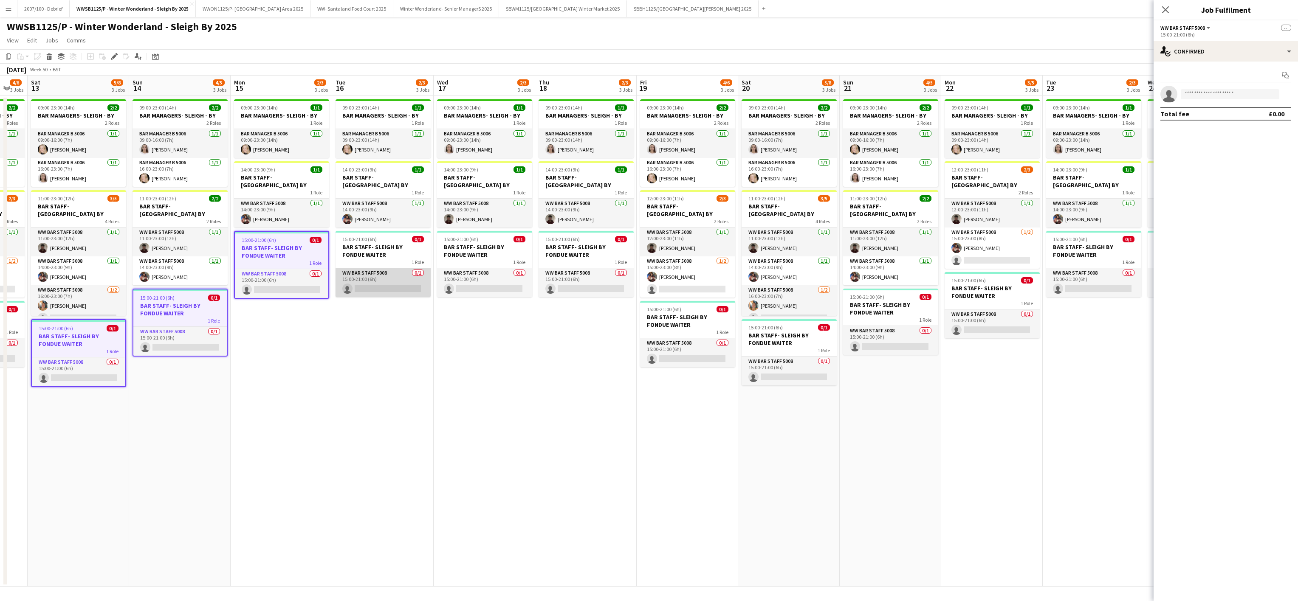
click at [387, 268] on app-card-role "WW Bar Staff 5008 0/1 15:00-21:00 (6h) single-neutral-actions" at bounding box center [383, 282] width 95 height 29
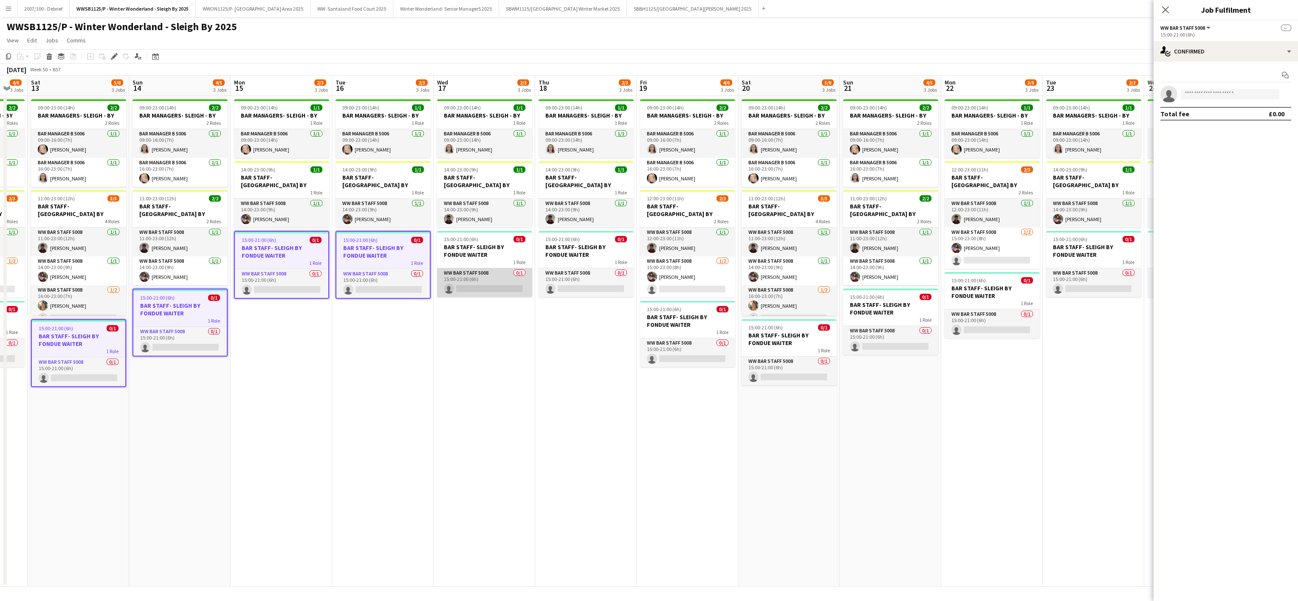
click at [464, 268] on app-card-role "WW Bar Staff 5008 0/1 15:00-21:00 (6h) single-neutral-actions" at bounding box center [484, 282] width 95 height 29
click at [564, 275] on app-card-role "WW Bar Staff 5008 0/1 15:00-21:00 (6h) single-neutral-actions" at bounding box center [586, 282] width 95 height 29
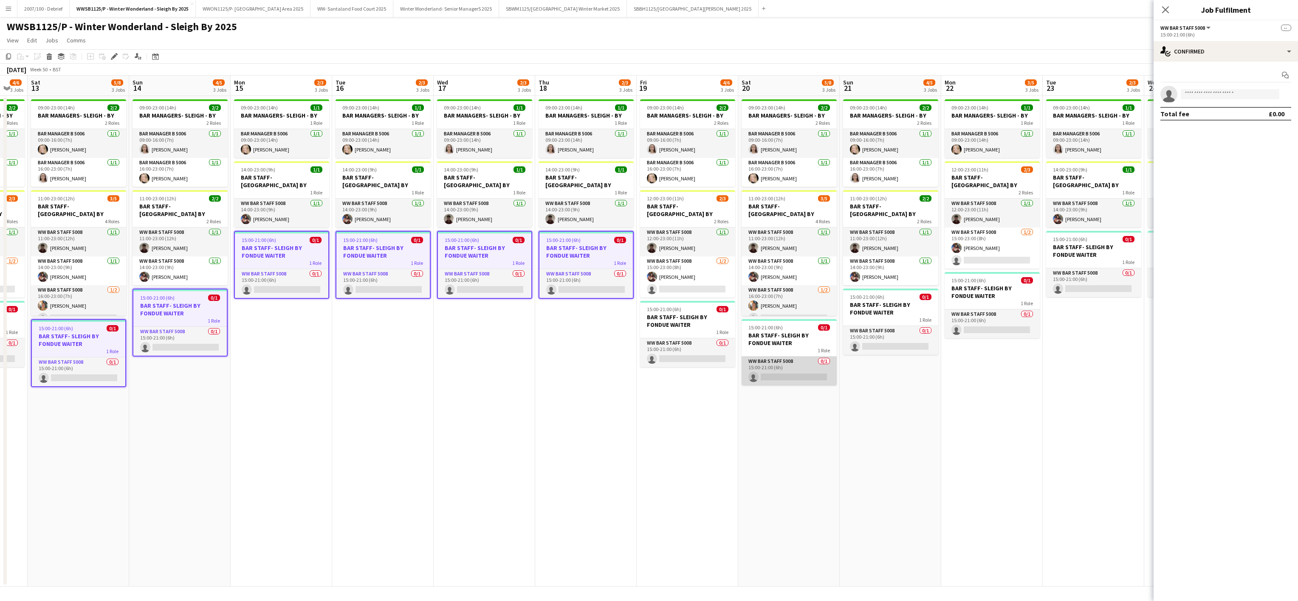
click at [785, 378] on app-card-role "WW Bar Staff 5008 0/1 15:00-21:00 (6h) single-neutral-actions" at bounding box center [789, 371] width 95 height 29
click at [902, 342] on app-card-role "WW Bar Staff 5008 0/1 15:00-21:00 (6h) single-neutral-actions" at bounding box center [890, 340] width 95 height 29
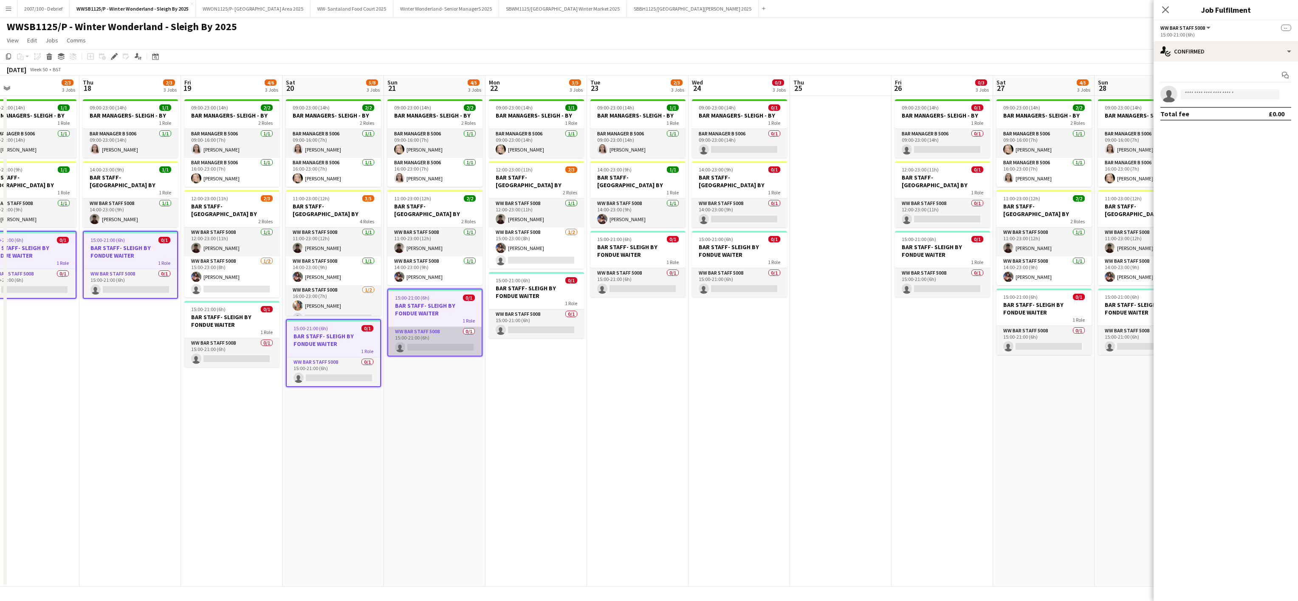
scroll to position [0, 348]
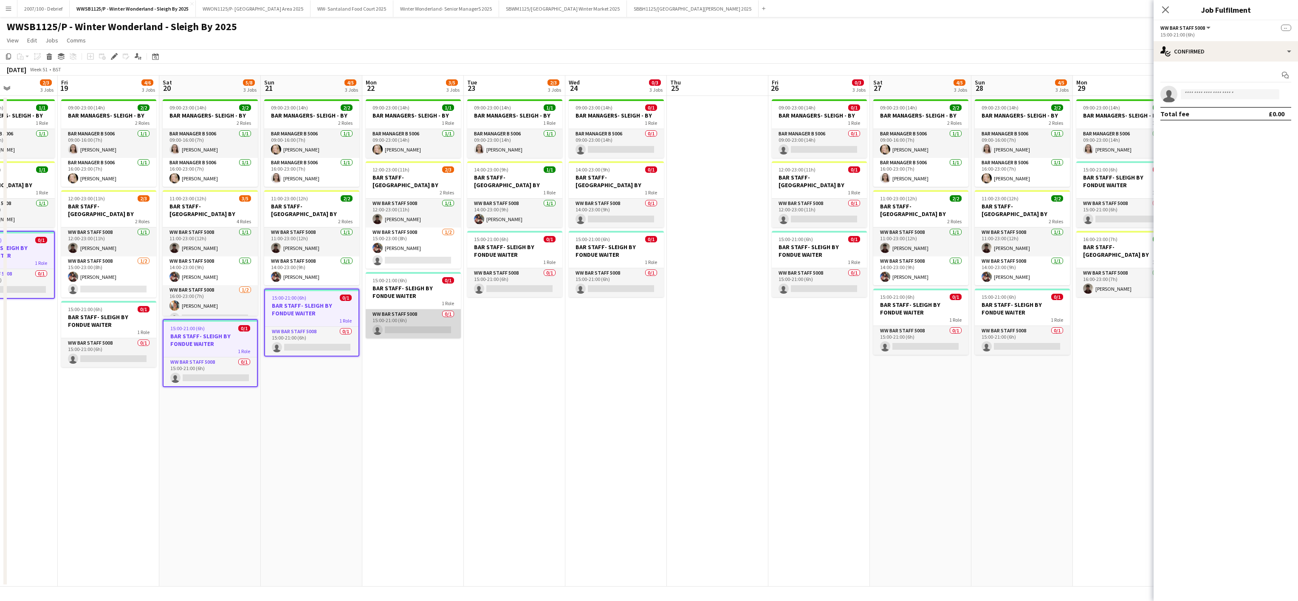
click at [423, 323] on app-card-role "WW Bar Staff 5008 0/1 15:00-21:00 (6h) single-neutral-actions" at bounding box center [413, 324] width 95 height 29
click at [520, 251] on h3 "BAR STAFF- SLEIGH BY FONDUE WAITER" at bounding box center [514, 250] width 95 height 15
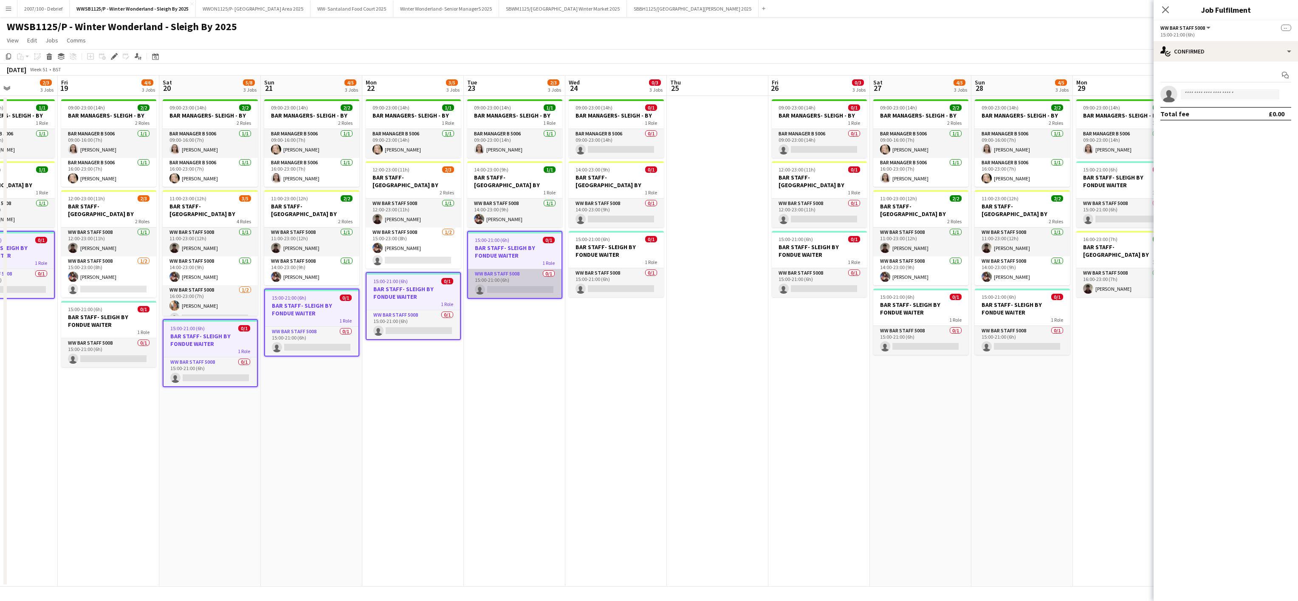
click at [520, 276] on app-card-role "WW Bar Staff 5008 0/1 15:00-21:00 (6h) single-neutral-actions" at bounding box center [514, 283] width 93 height 29
click at [520, 276] on app-card-role "WW Bar Staff 5008 0/1 15:00-21:00 (6h) single-neutral-actions" at bounding box center [514, 282] width 95 height 29
click at [593, 275] on app-card-role "WW Bar Staff 5008 0/1 15:00-21:00 (6h) single-neutral-actions" at bounding box center [616, 282] width 95 height 29
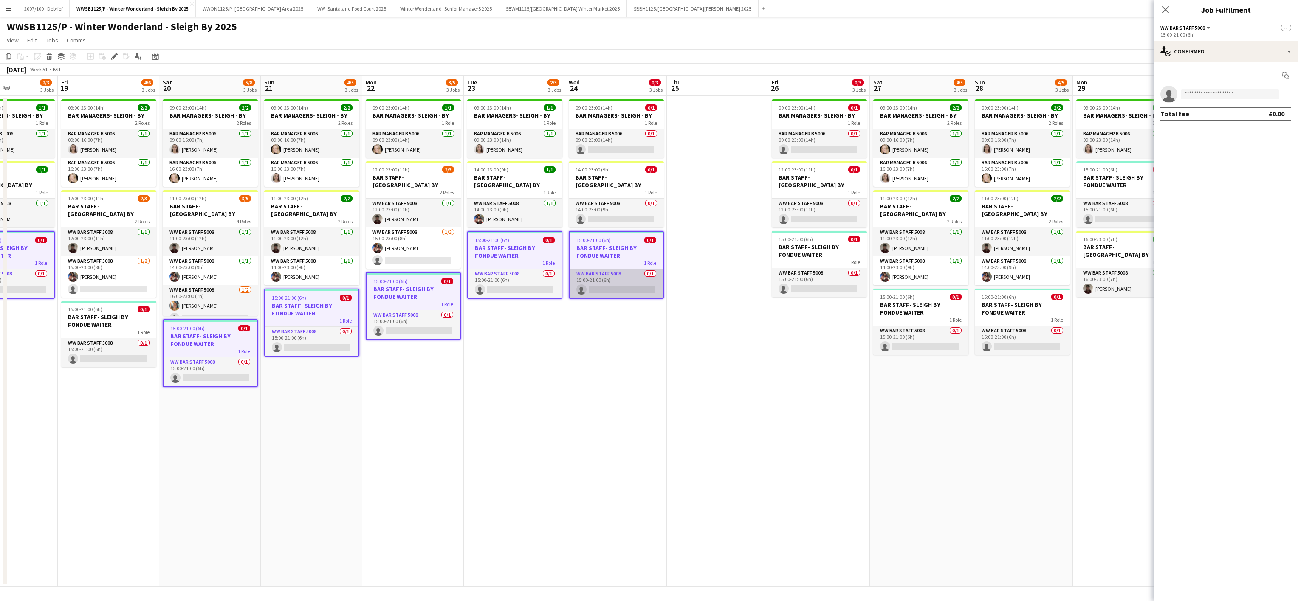
click at [593, 275] on app-card-role "WW Bar Staff 5008 0/1 15:00-21:00 (6h) single-neutral-actions" at bounding box center [616, 283] width 93 height 29
click at [923, 326] on app-card-role "WW Bar Staff 5008 0/1 15:00-21:00 (6h) single-neutral-actions" at bounding box center [920, 340] width 95 height 29
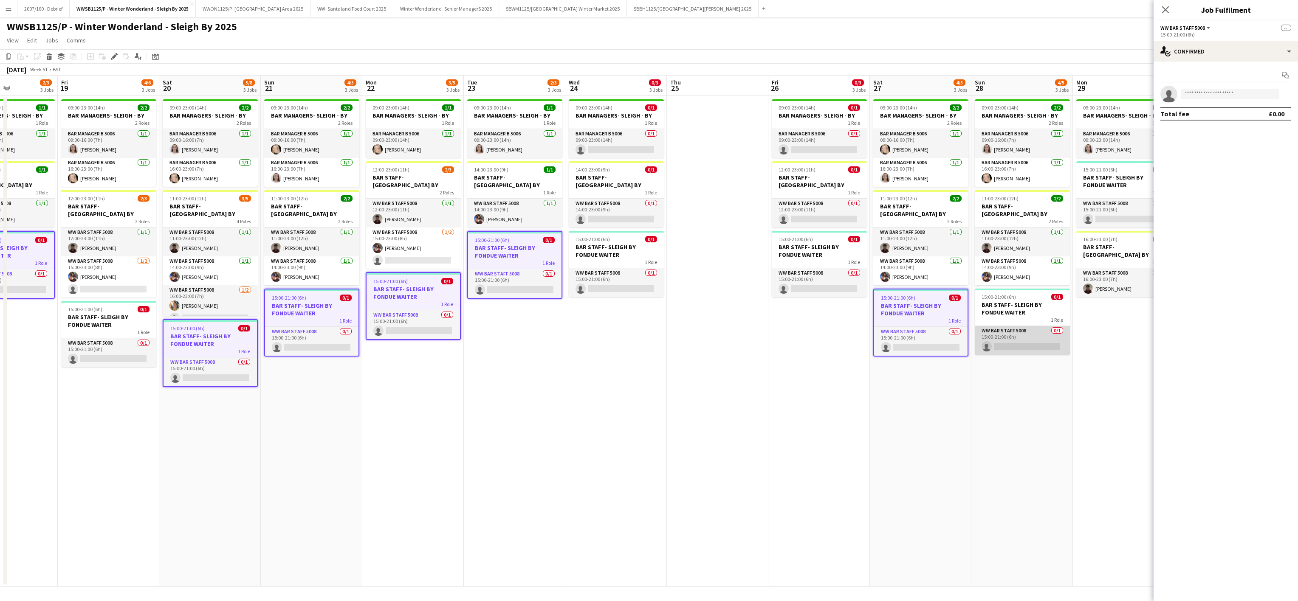
click at [994, 329] on app-card-role "WW Bar Staff 5008 0/1 15:00-21:00 (6h) single-neutral-actions" at bounding box center [1022, 340] width 95 height 29
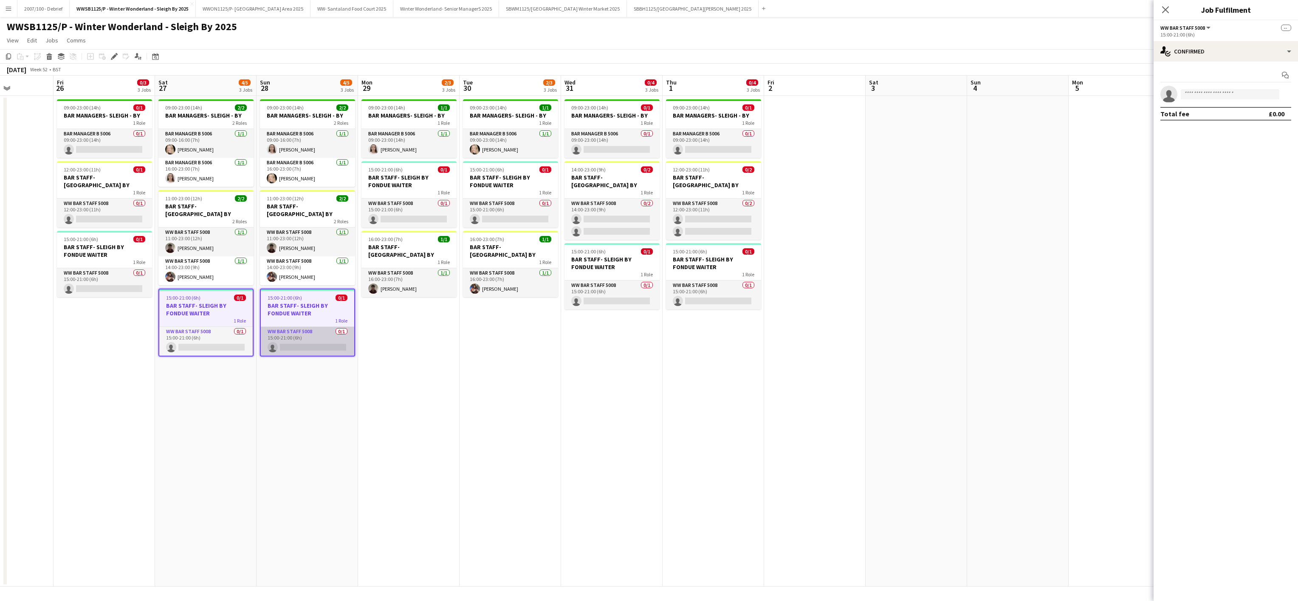
scroll to position [0, 353]
click at [413, 194] on div "1 Role" at bounding box center [408, 192] width 95 height 7
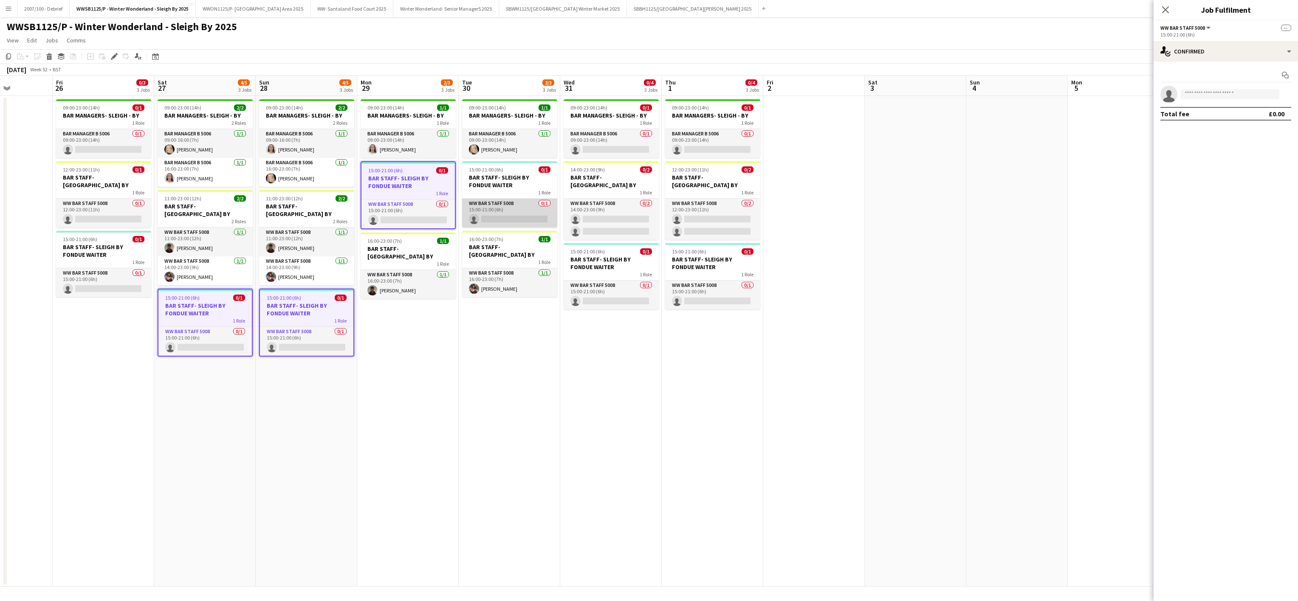
click at [515, 204] on app-card-role "WW Bar Staff 5008 0/1 15:00-21:00 (6h) single-neutral-actions" at bounding box center [509, 213] width 95 height 29
click at [1219, 95] on input at bounding box center [1230, 94] width 99 height 10
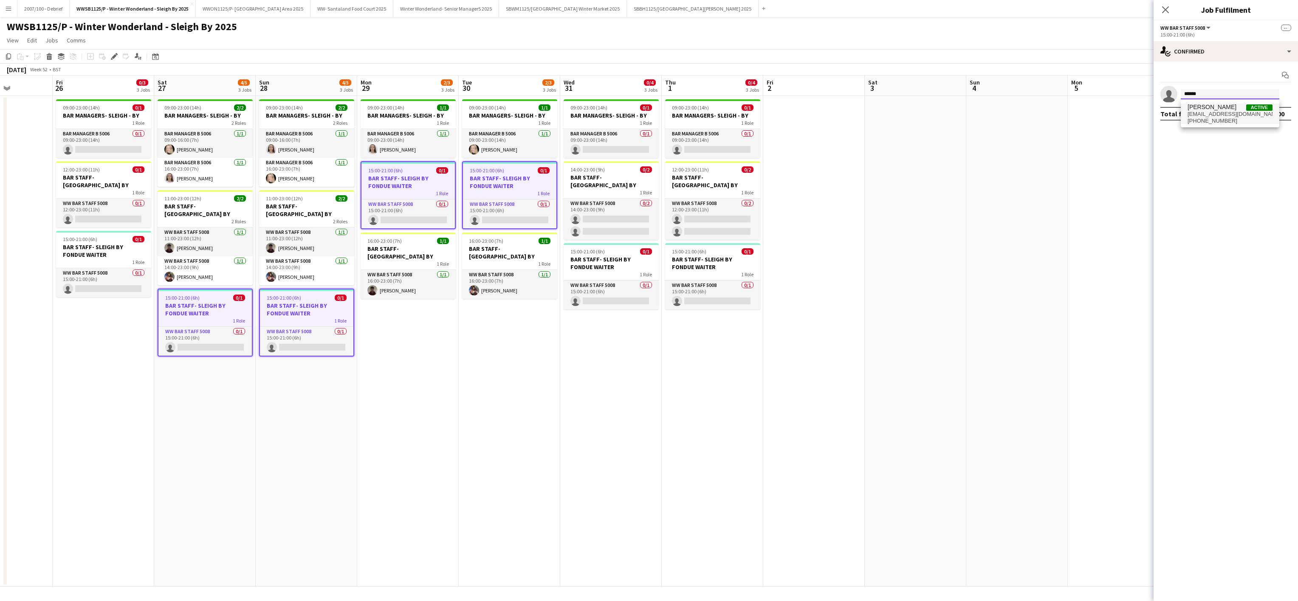
type input "******"
click at [1217, 111] on span "[EMAIL_ADDRESS][DOMAIN_NAME]" at bounding box center [1230, 114] width 85 height 7
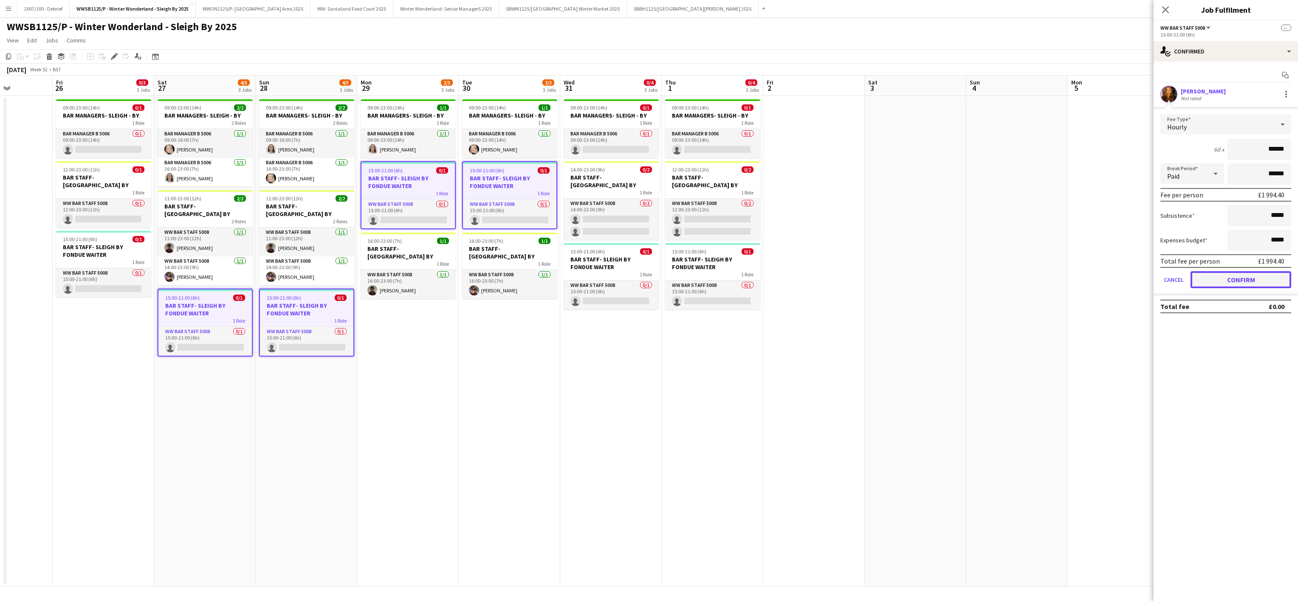
click at [1234, 282] on button "Confirm" at bounding box center [1241, 279] width 101 height 17
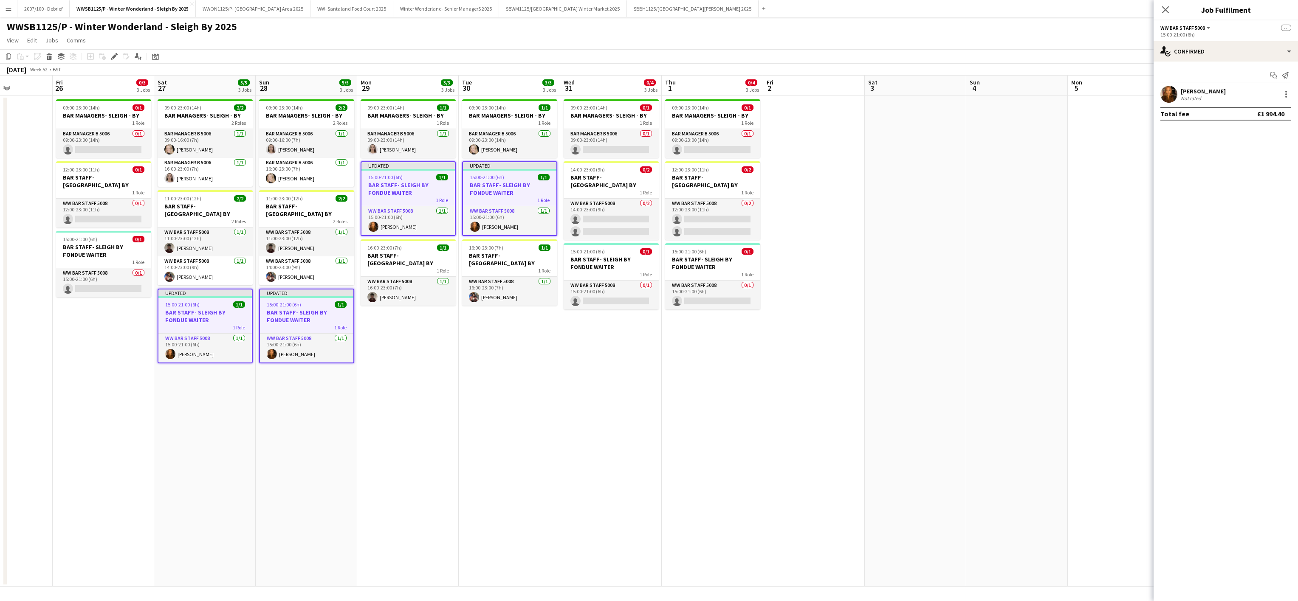
click at [693, 436] on app-date-cell "09:00-23:00 (14h) 0/1 BAR MANAGERS- SLEIGH - BY 1 Role Bar Manager B 5006 0/1 0…" at bounding box center [713, 341] width 102 height 491
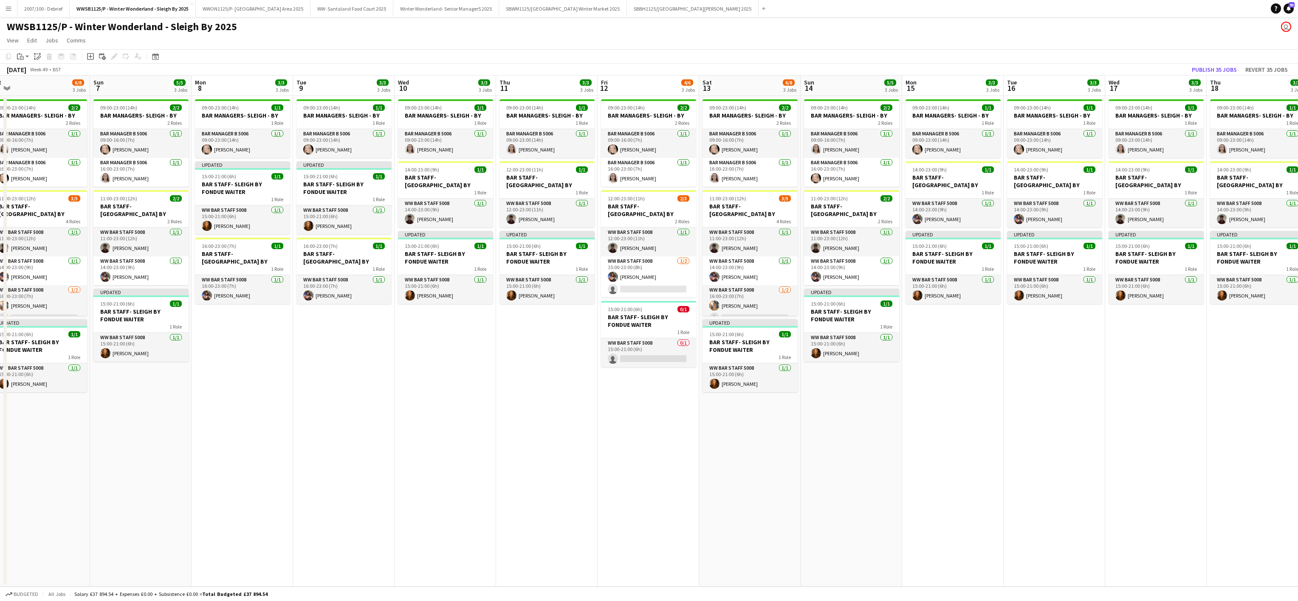
scroll to position [0, 171]
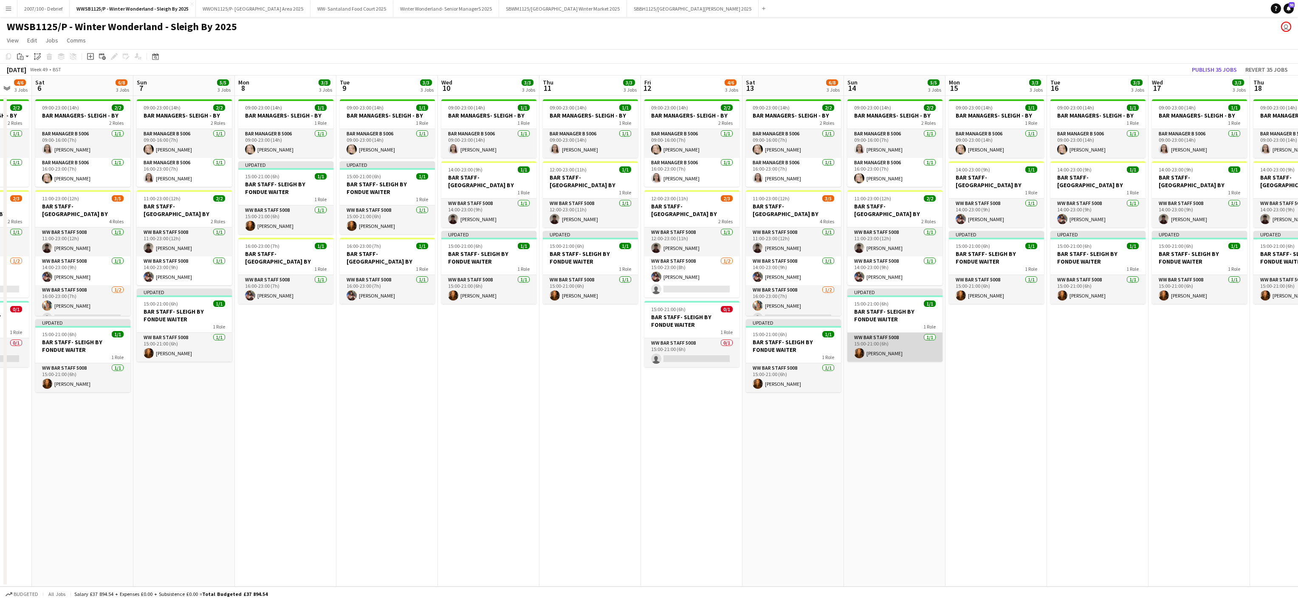
click at [867, 351] on app-card-role "WW Bar Staff 5008 1/1 15:00-21:00 (6h) Karine Vicente" at bounding box center [894, 347] width 95 height 29
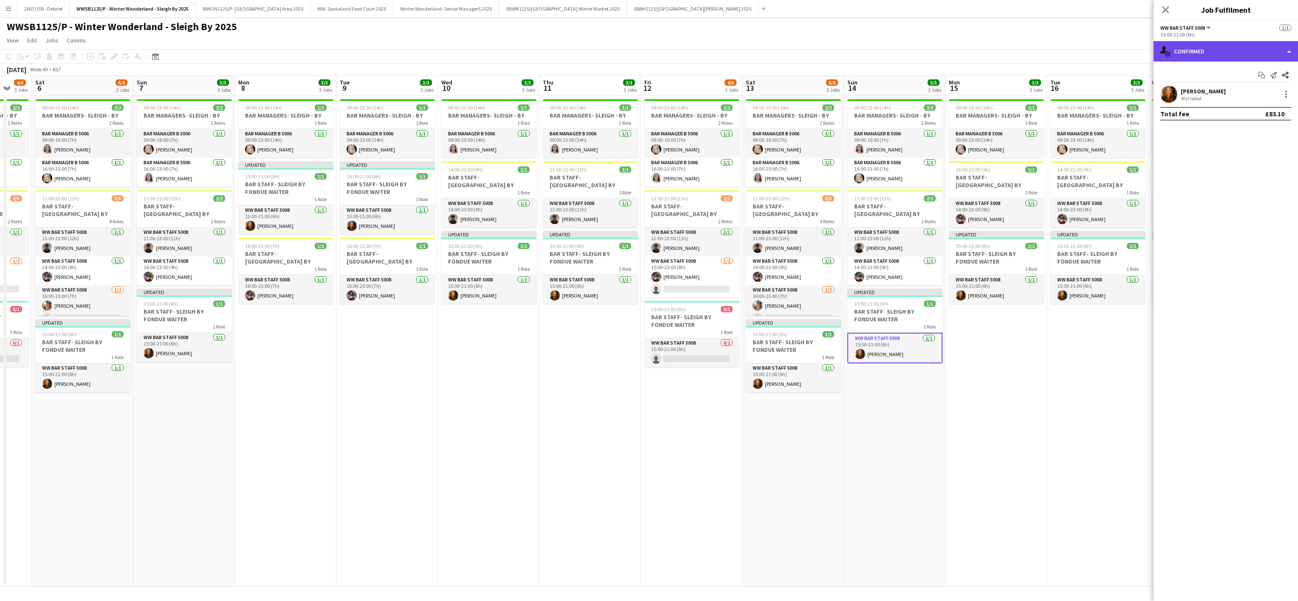
click at [1195, 45] on div "single-neutral-actions-check-2 Confirmed" at bounding box center [1226, 51] width 144 height 20
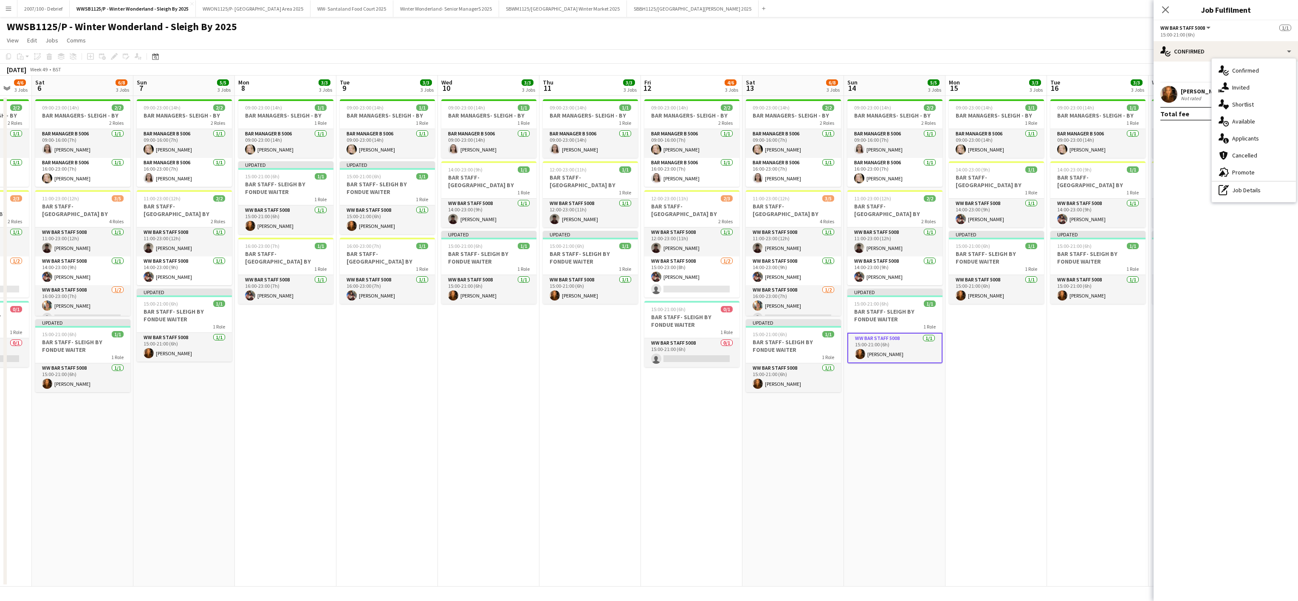
click at [1180, 25] on span "WW Bar Staff 5008" at bounding box center [1183, 28] width 45 height 6
click at [1164, 91] on app-user-avatar at bounding box center [1169, 94] width 17 height 17
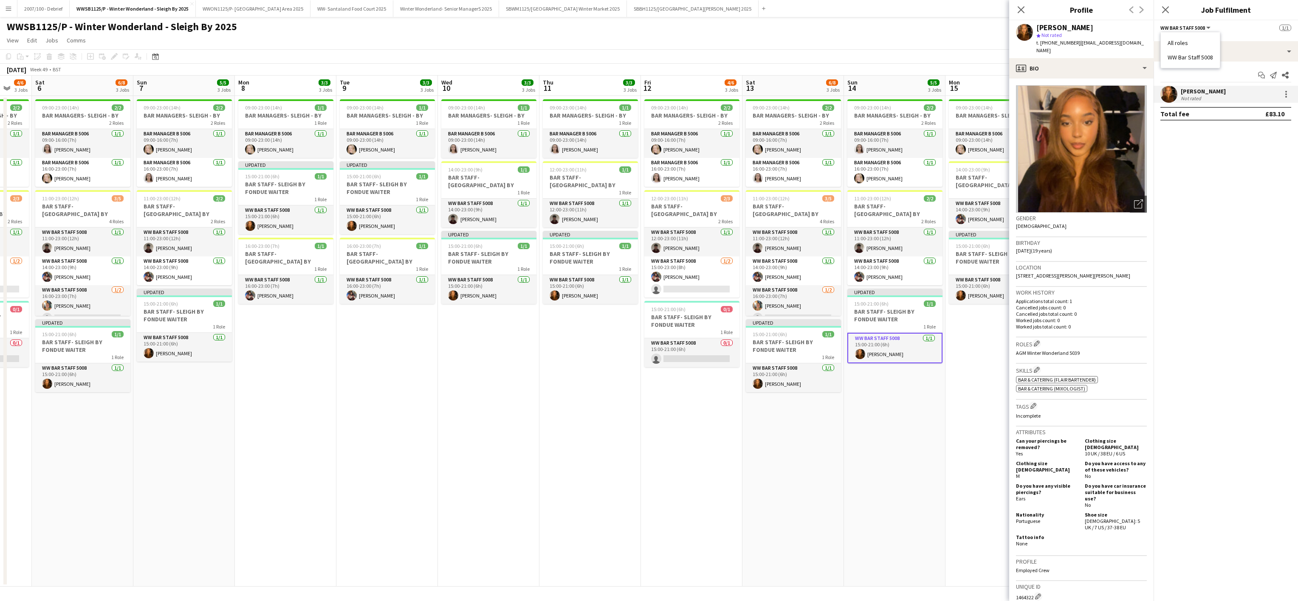
drag, startPoint x: 1074, startPoint y: 44, endPoint x: 1040, endPoint y: 46, distance: 34.0
click at [1040, 46] on div "t. +447385836691 | karinevicente15@gmail.com" at bounding box center [1091, 46] width 110 height 15
copy span "+447385836691"
click at [708, 472] on app-date-cell "09:00-23:00 (14h) 2/2 BAR MANAGERS- SLEIGH - BY 2 Roles Bar Manager B 5006 1/1 …" at bounding box center [692, 341] width 102 height 491
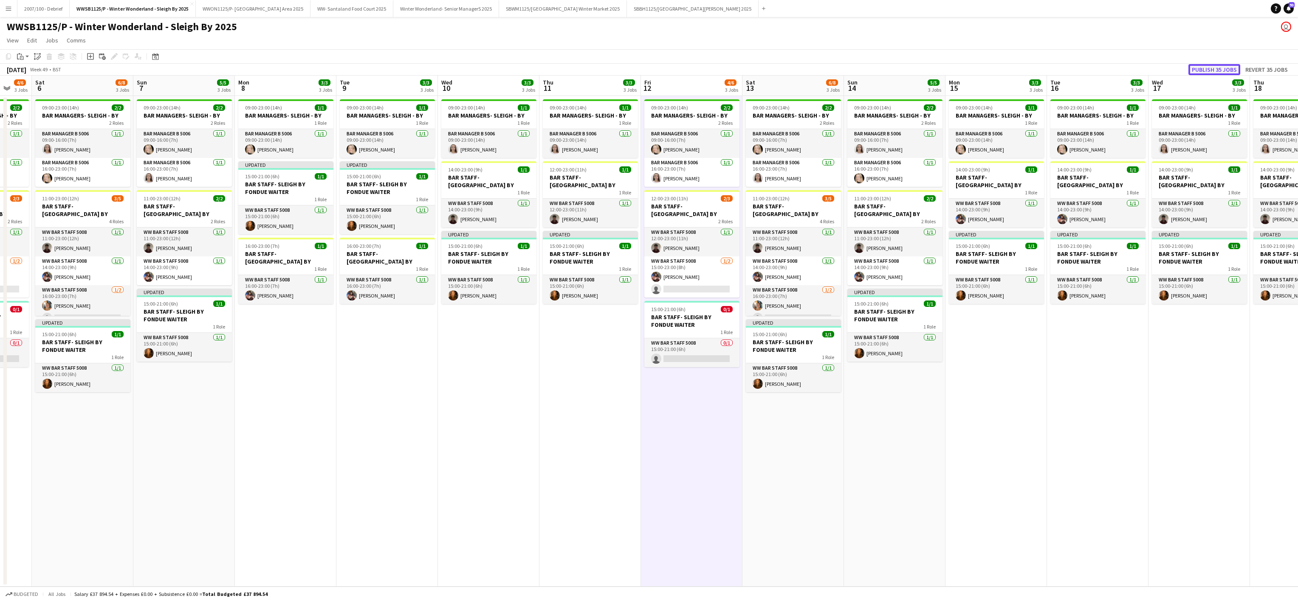
click at [1213, 73] on button "Publish 35 jobs" at bounding box center [1215, 69] width 52 height 11
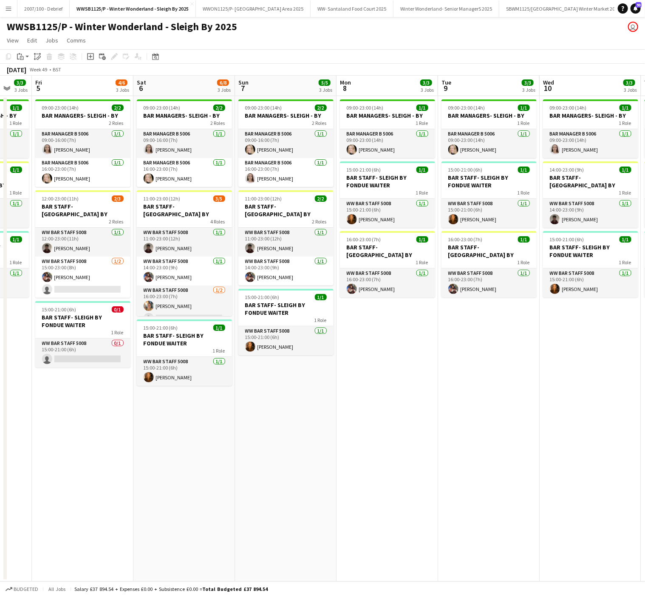
click at [331, 570] on app-date-cell "09:00-23:00 (14h) 2/2 BAR MANAGERS- SLEIGH - BY 2 Roles Bar Manager B 5006 1/1 …" at bounding box center [286, 339] width 102 height 486
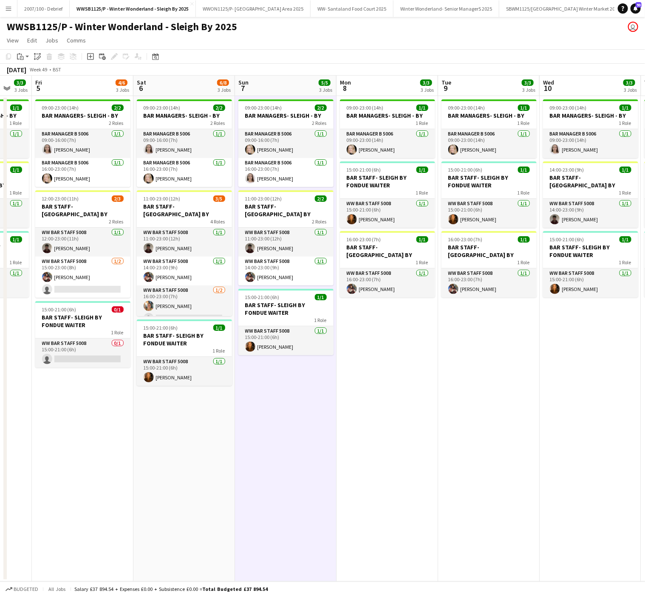
click at [347, 418] on app-date-cell "09:00-23:00 (14h) 1/1 BAR MANAGERS- SLEIGH - BY 1 Role Bar Manager B 5006 1/1 0…" at bounding box center [387, 339] width 102 height 486
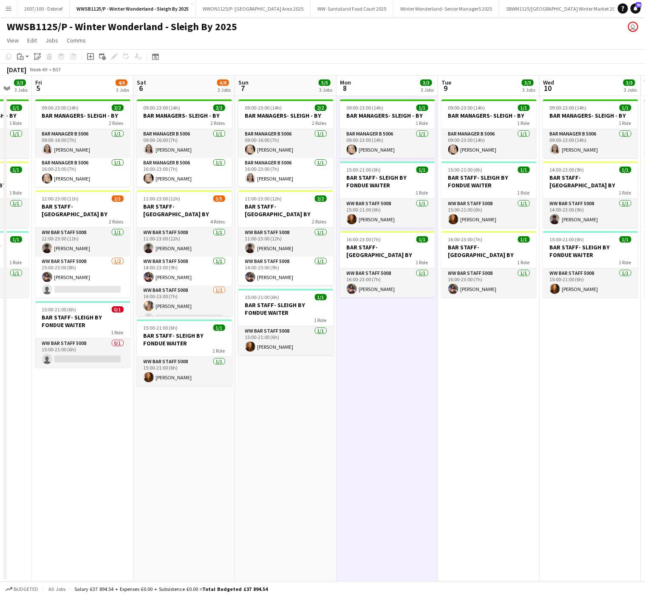
click at [474, 409] on app-date-cell "09:00-23:00 (14h) 1/1 BAR MANAGERS- SLEIGH - BY 1 Role Bar Manager B 5006 1/1 0…" at bounding box center [489, 339] width 102 height 486
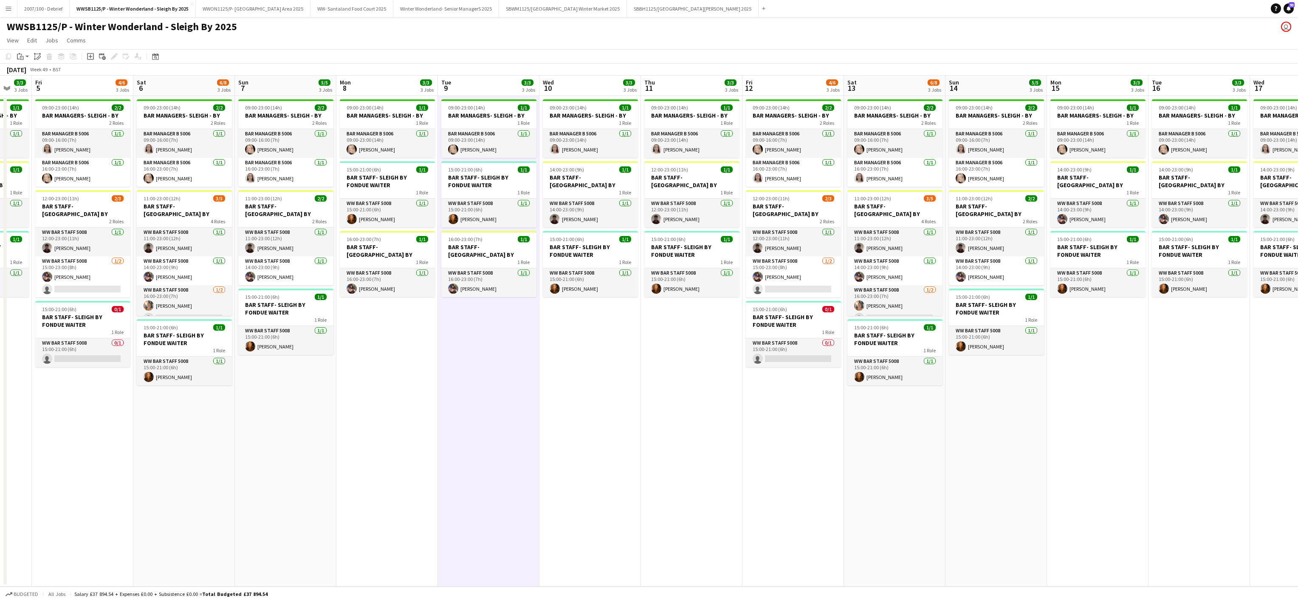
click at [409, 544] on app-date-cell "09:00-23:00 (14h) 1/1 BAR MANAGERS- SLEIGH - BY 1 Role Bar Manager B 5006 1/1 0…" at bounding box center [387, 341] width 102 height 491
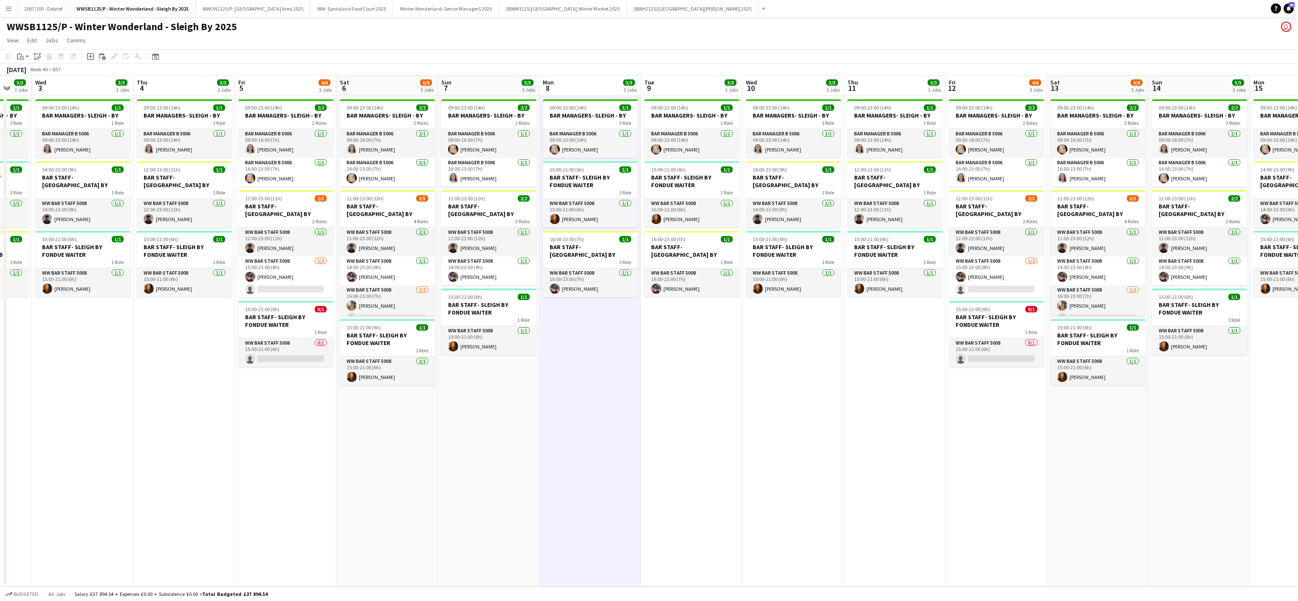
scroll to position [0, 173]
drag, startPoint x: 246, startPoint y: 435, endPoint x: 447, endPoint y: 418, distance: 201.6
click at [447, 418] on app-calendar-viewport "Mon 1 3/3 3 Jobs Tue 2 3/3 3 Jobs Wed 3 3/3 3 Jobs Thu 4 3/3 3 Jobs Fri 5 4/6 3…" at bounding box center [649, 331] width 1298 height 511
click at [654, 477] on app-date-cell "09:00-23:00 (14h) 1/1 BAR MANAGERS- SLEIGH - BY 1 Role Bar Manager B 5006 1/1 0…" at bounding box center [690, 341] width 102 height 491
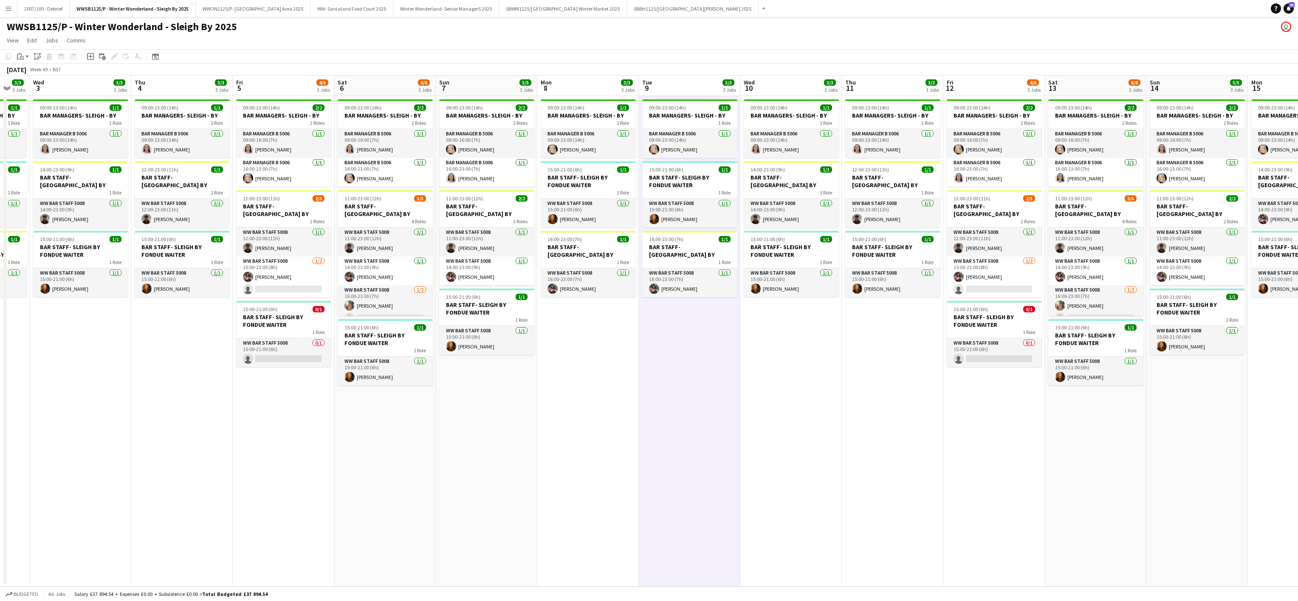
click at [253, 406] on app-date-cell "09:00-23:00 (14h) 2/2 BAR MANAGERS- SLEIGH - BY 2 Roles Bar Manager B 5006 1/1 …" at bounding box center [284, 341] width 102 height 491
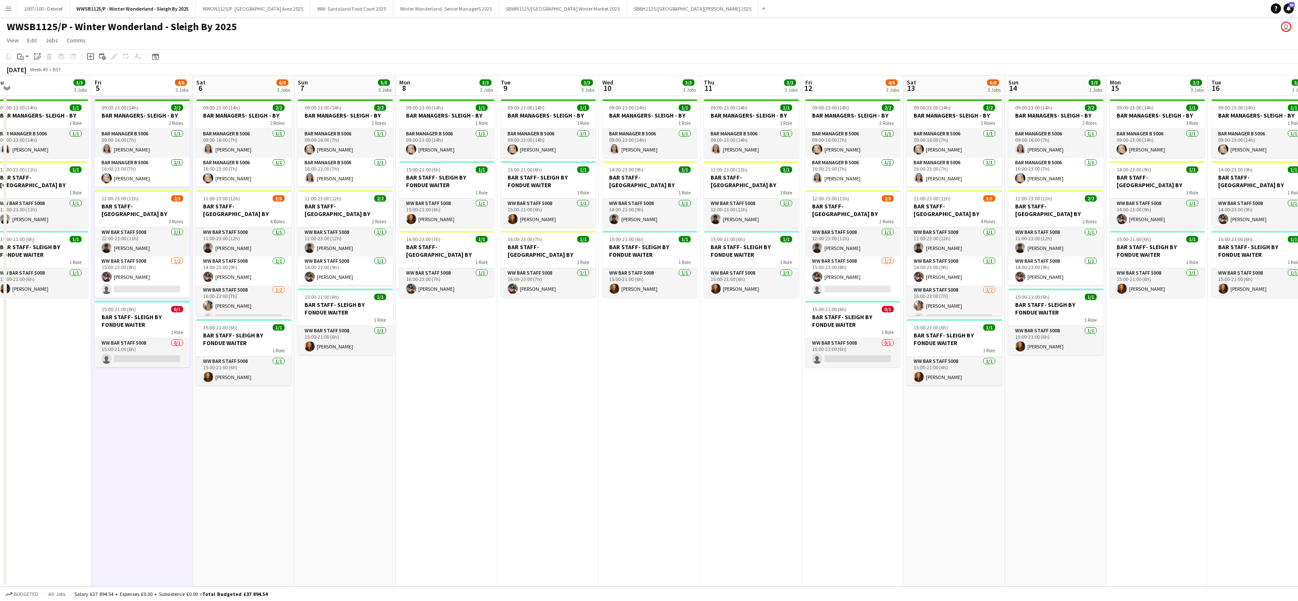
scroll to position [0, 207]
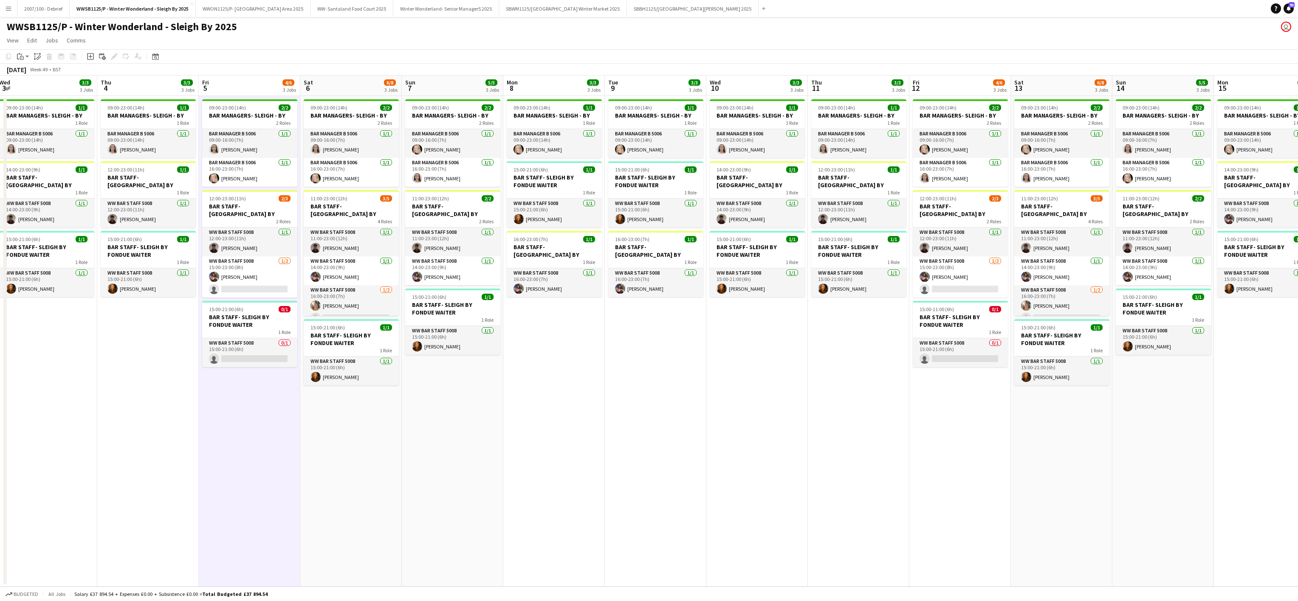
click at [562, 424] on app-date-cell "09:00-23:00 (14h) 1/1 BAR MANAGERS- SLEIGH - BY 1 Role Bar Manager B 5006 1/1 0…" at bounding box center [554, 341] width 102 height 491
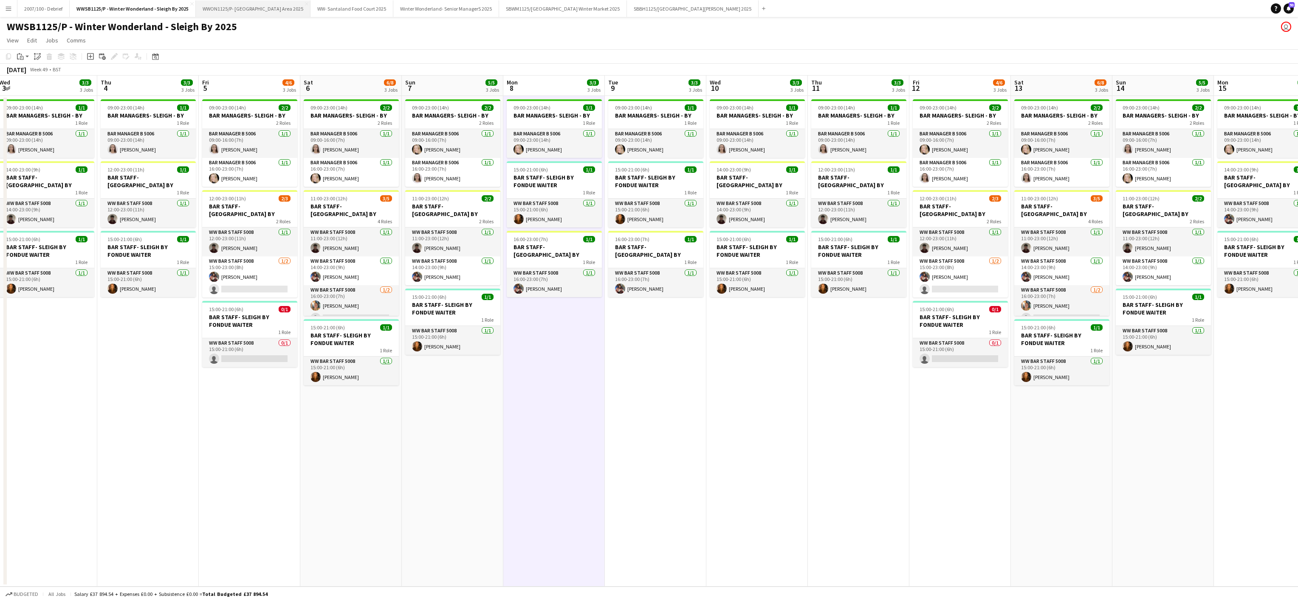
click at [252, 8] on button "WWON1125/P- Winter Wonderland- Streetfood Area 2025 Close" at bounding box center [253, 8] width 115 height 17
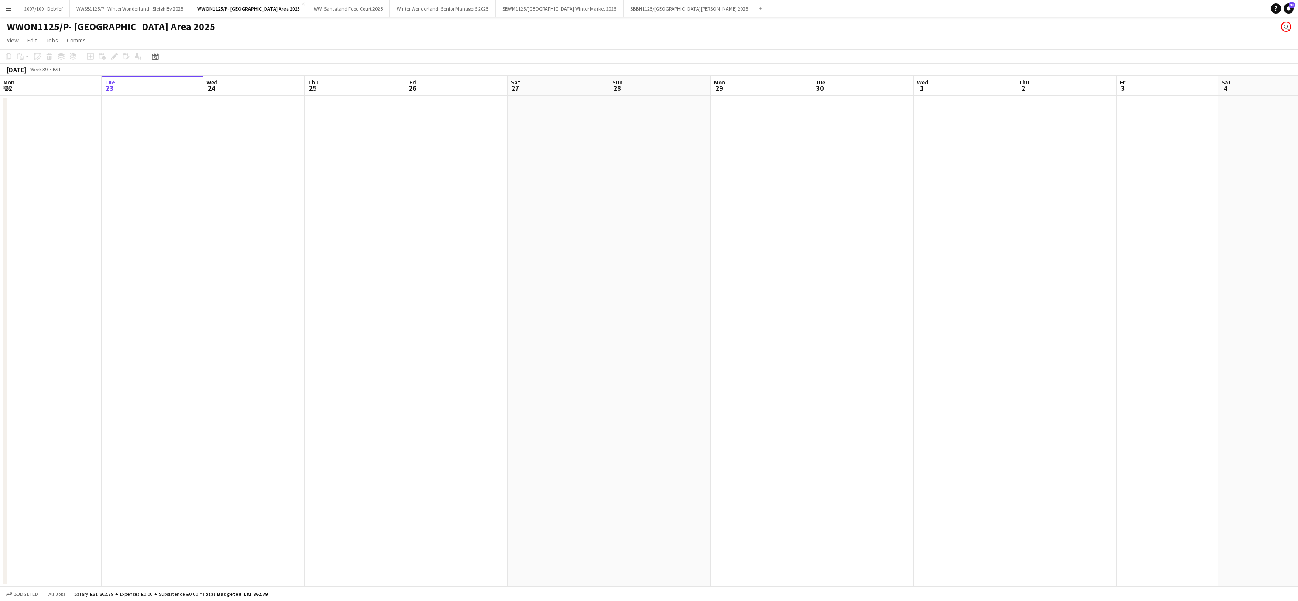
click at [466, 396] on app-date-cell at bounding box center [457, 341] width 102 height 491
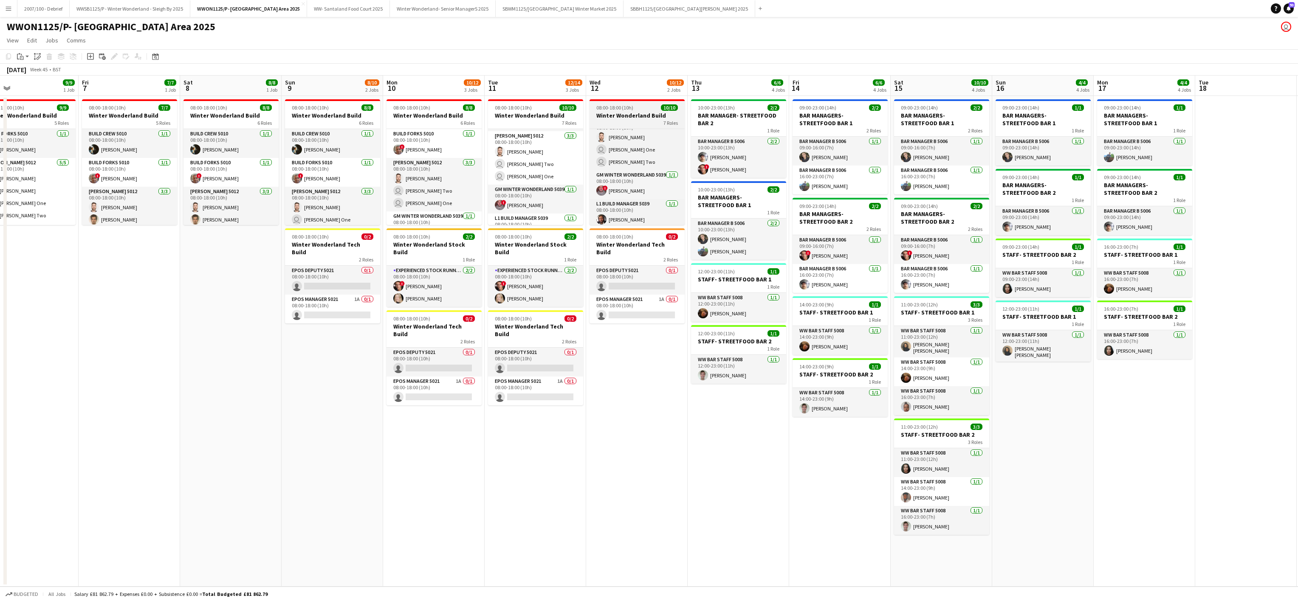
scroll to position [114, 0]
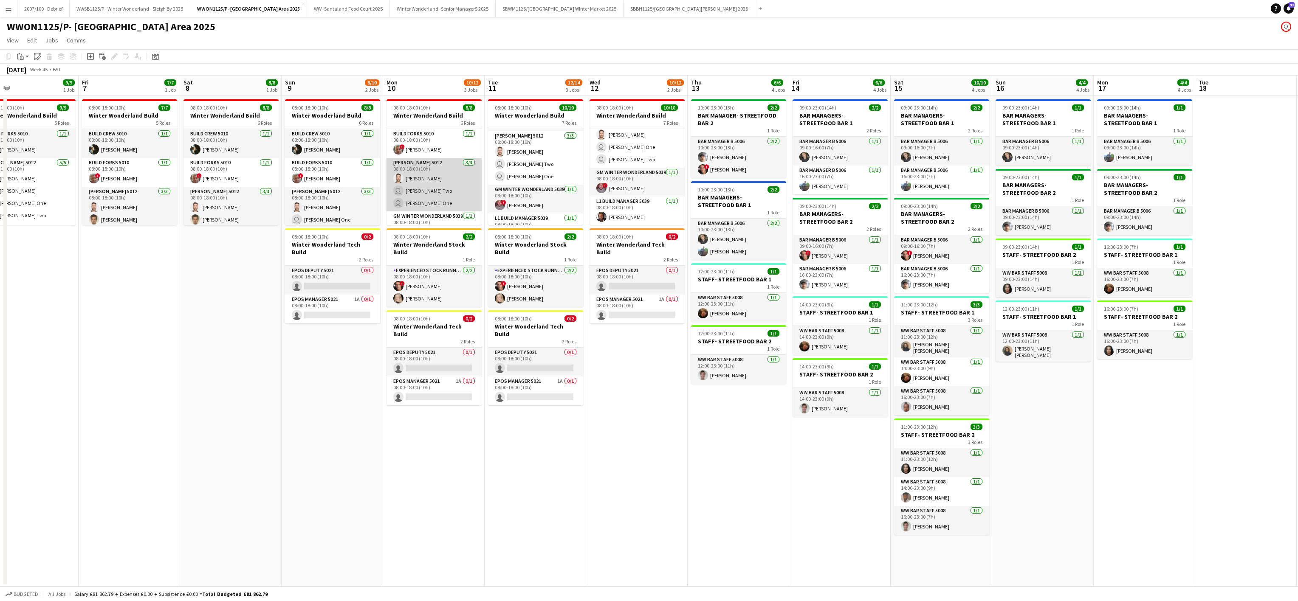
click at [406, 185] on app-card-role "Carpenter 5012 3/3 08:00-18:00 (10h) Charlie Hazeldine user Carpenter Two user …" at bounding box center [434, 185] width 95 height 54
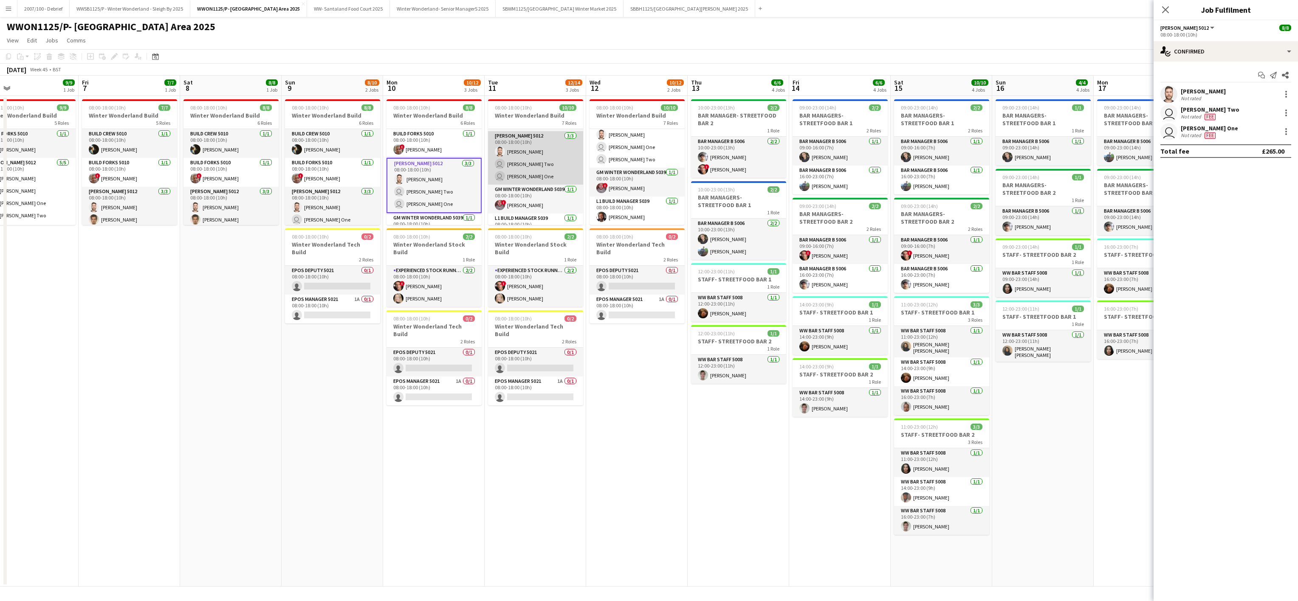
click at [544, 166] on app-card-role "Carpenter 5012 3/3 08:00-18:00 (10h) Charlie Hazeldine user Carpenter Two user …" at bounding box center [535, 158] width 95 height 54
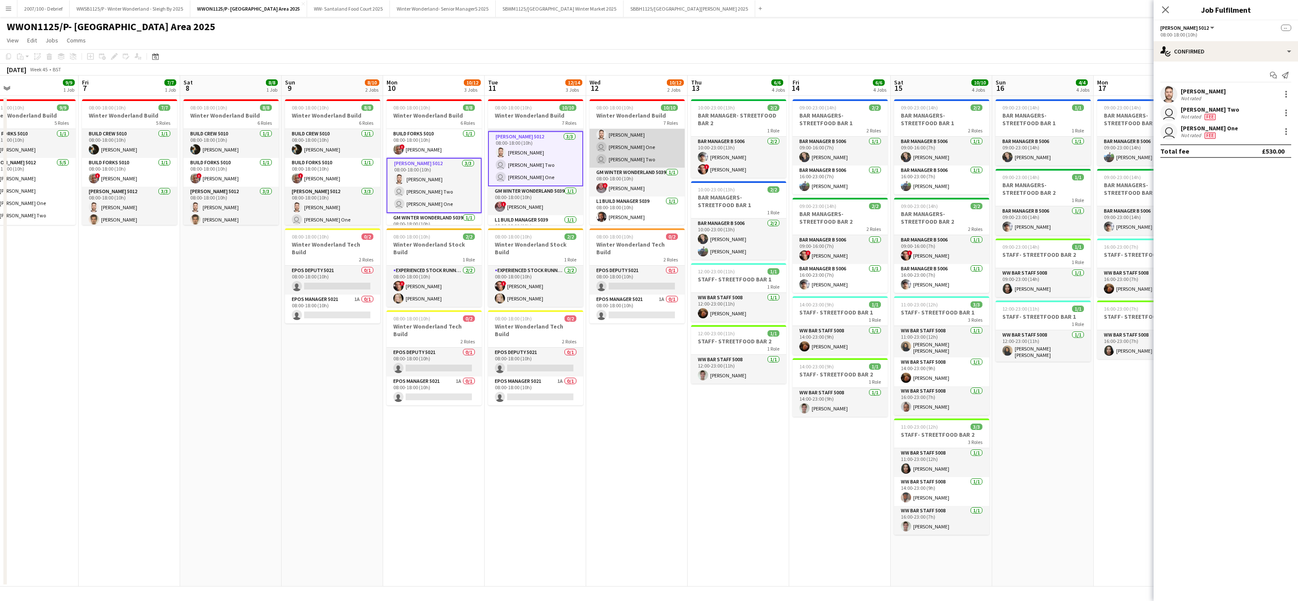
click at [624, 151] on app-card-role "Carpenter 5012 3/3 08:00-18:00 (10h) Charlie Hazeldine user Carpenter One user …" at bounding box center [637, 141] width 95 height 54
click at [1285, 113] on div at bounding box center [1286, 113] width 10 height 10
click at [1252, 188] on span "Remove" at bounding box center [1244, 190] width 25 height 7
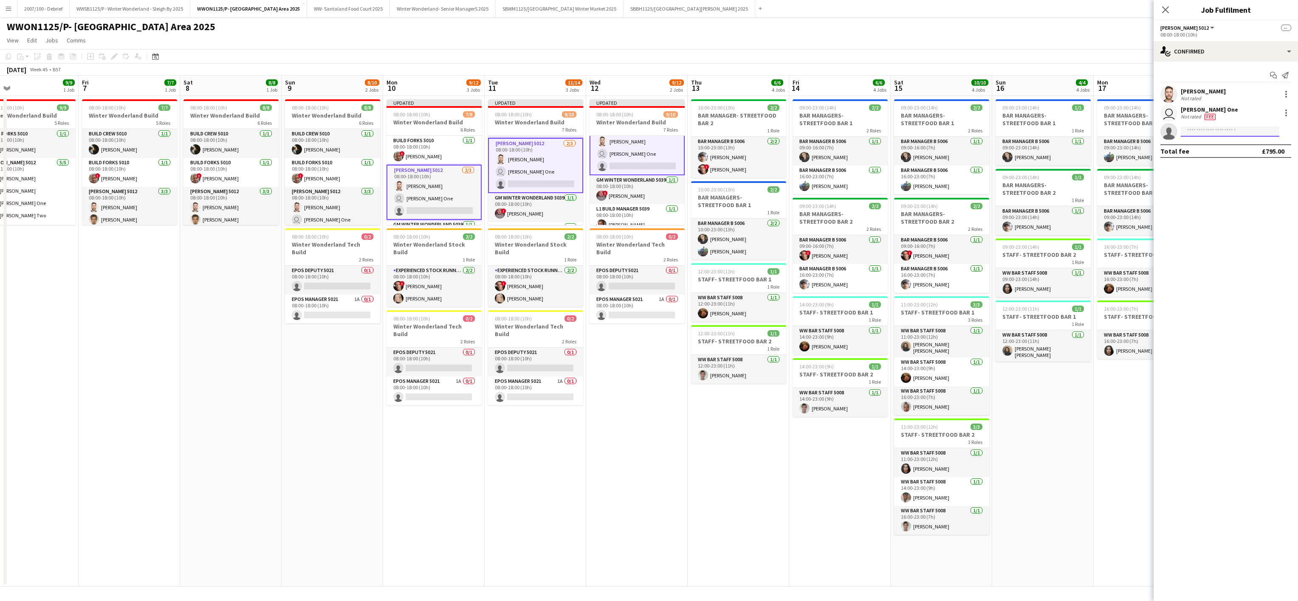
click at [1210, 133] on input at bounding box center [1230, 132] width 99 height 10
type input "*****"
click at [1211, 150] on span "arronjennison@hotmail.com" at bounding box center [1230, 151] width 85 height 7
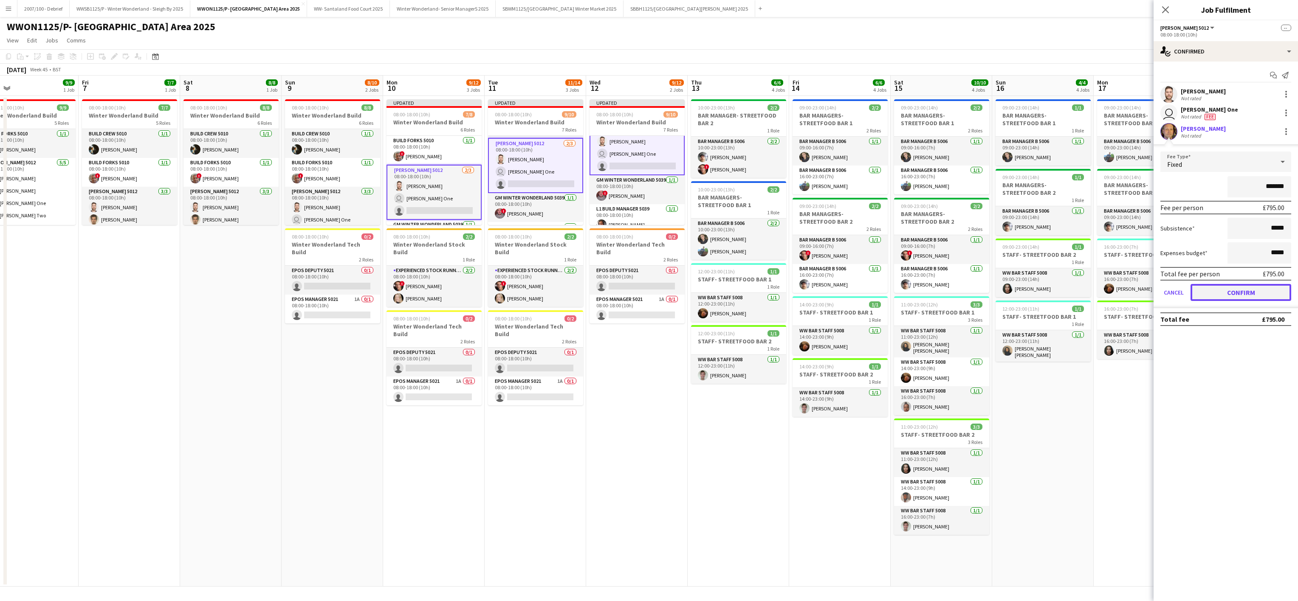
click at [1257, 287] on button "Confirm" at bounding box center [1241, 292] width 101 height 17
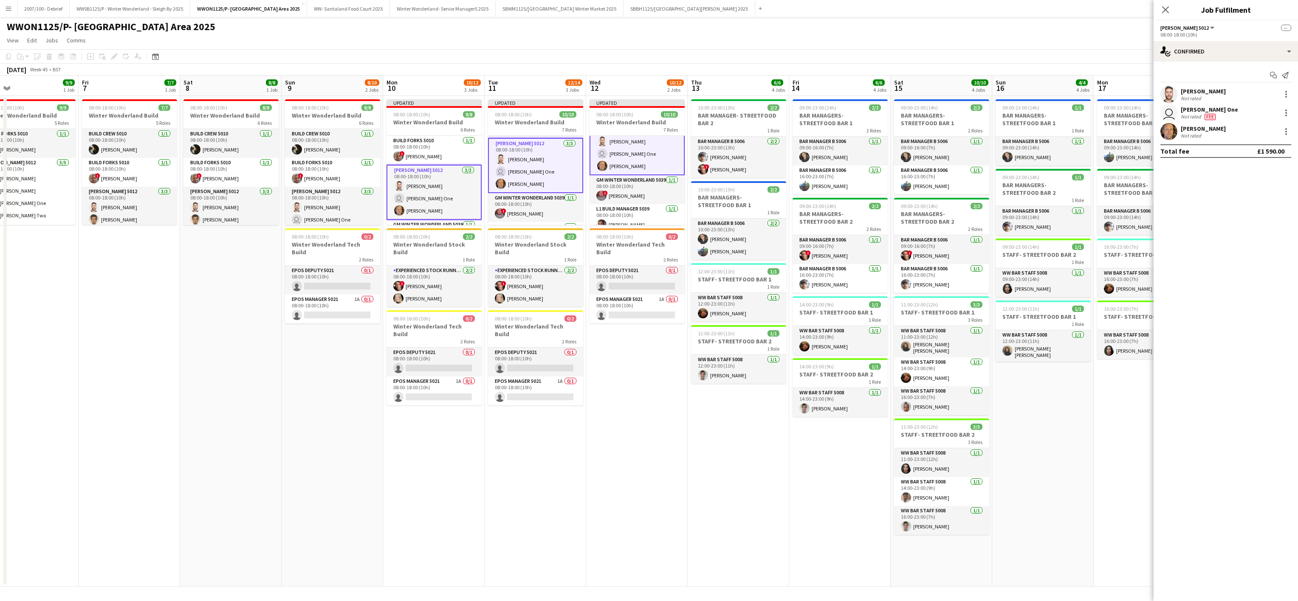
click at [659, 516] on app-date-cell "Updated 08:00-18:00 (10h) 10/10 Winter Wonderland Build 7 Roles AGM Winter Wond…" at bounding box center [637, 341] width 102 height 491
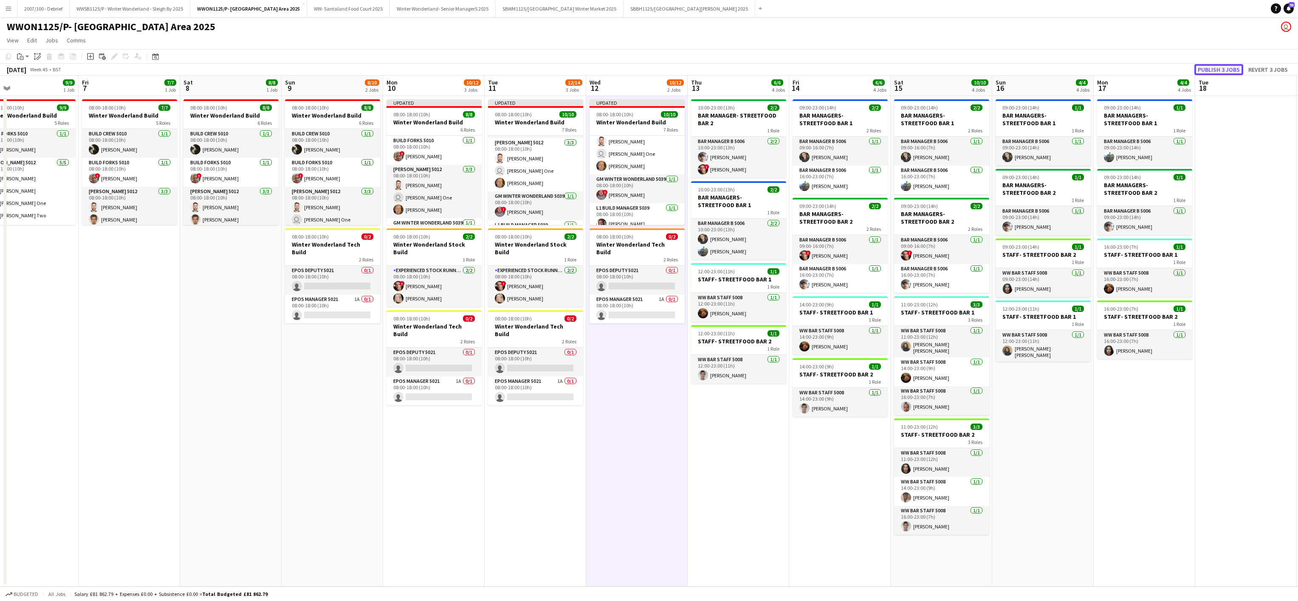
click at [1215, 73] on button "Publish 3 jobs" at bounding box center [1218, 69] width 49 height 11
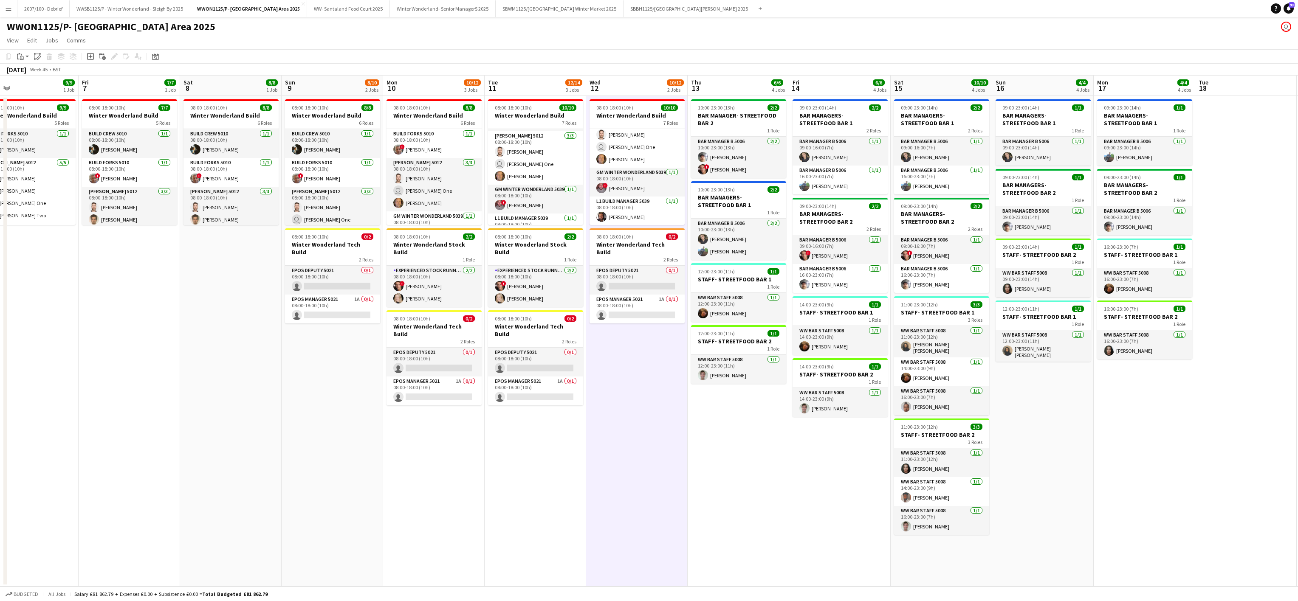
click at [675, 476] on app-date-cell "08:00-18:00 (10h) 10/10 Winter Wonderland Build 7 Roles AGM Winter Wonderland 5…" at bounding box center [637, 341] width 102 height 491
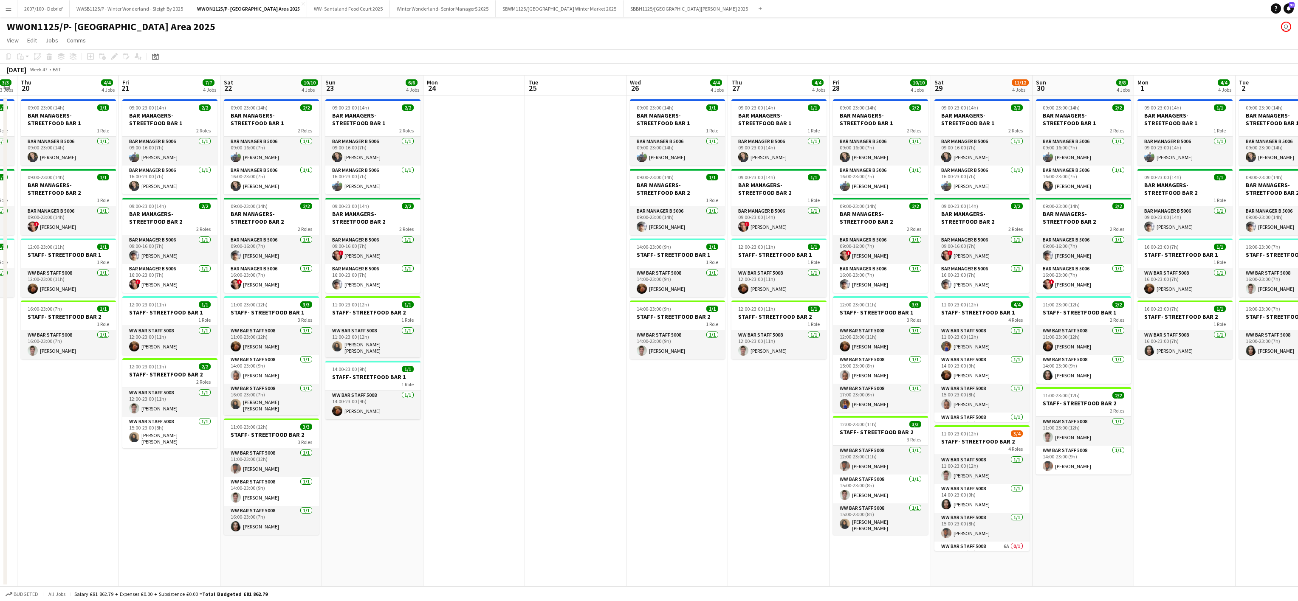
scroll to position [0, 293]
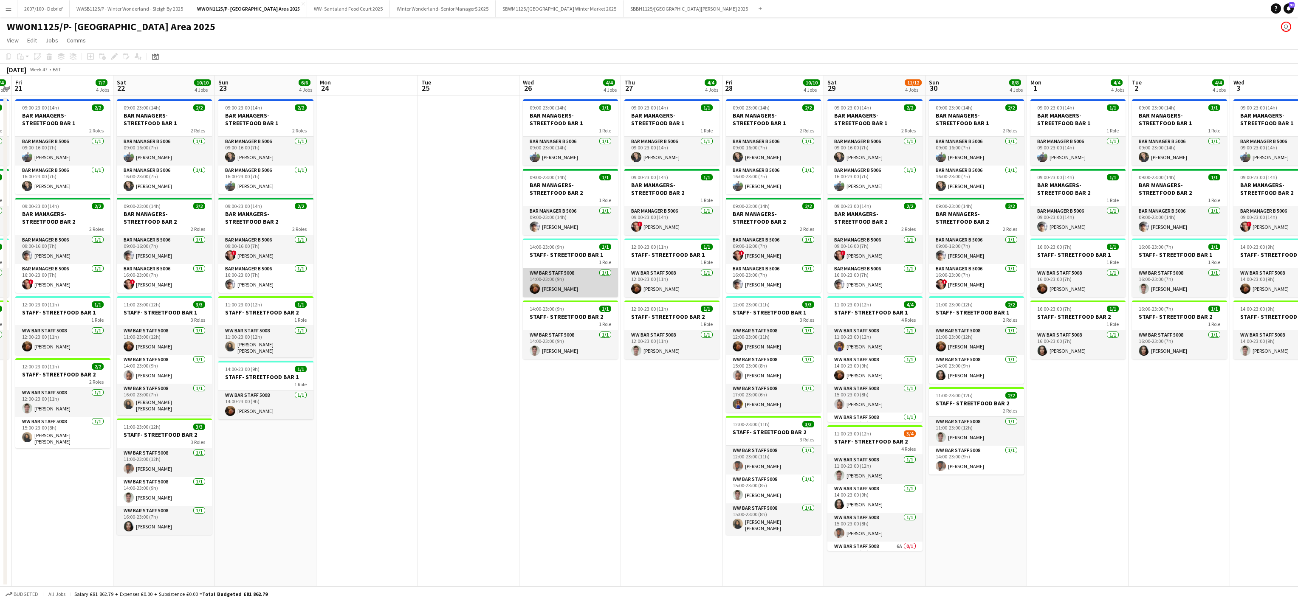
click at [573, 285] on app-card-role "WW Bar Staff 5008 1/1 14:00-23:00 (9h) Ben Wedge" at bounding box center [570, 282] width 95 height 29
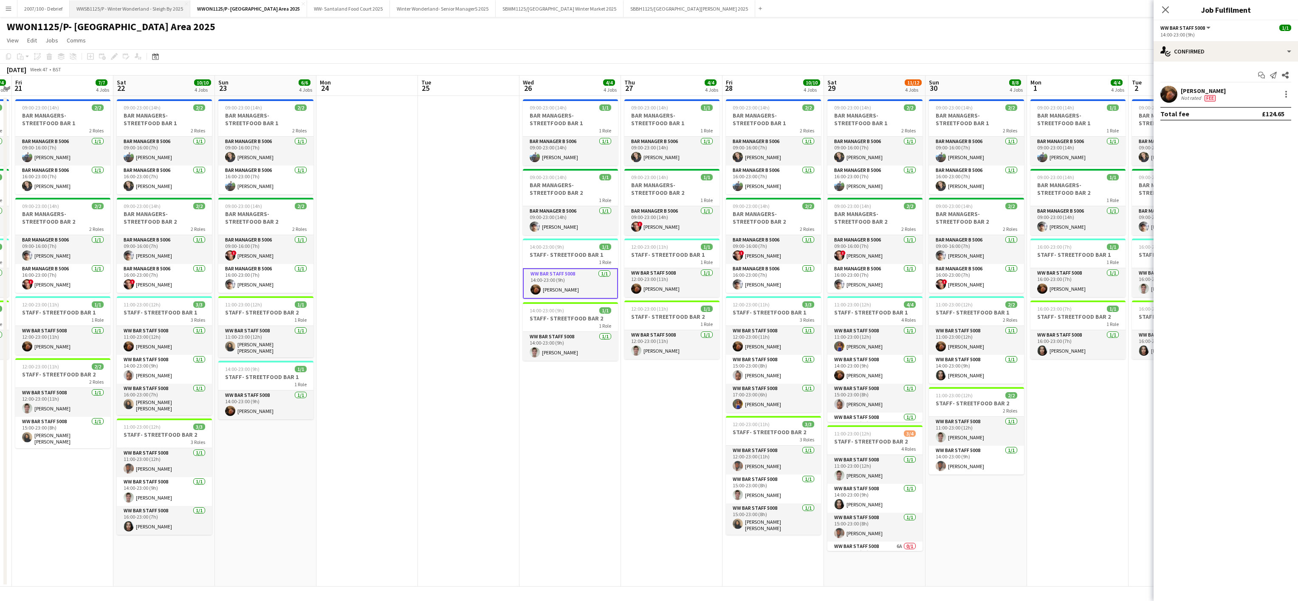
click at [116, 1] on button "WWSB1125/P - Winter Wonderland - Sleigh By 2025 Close" at bounding box center [130, 8] width 121 height 17
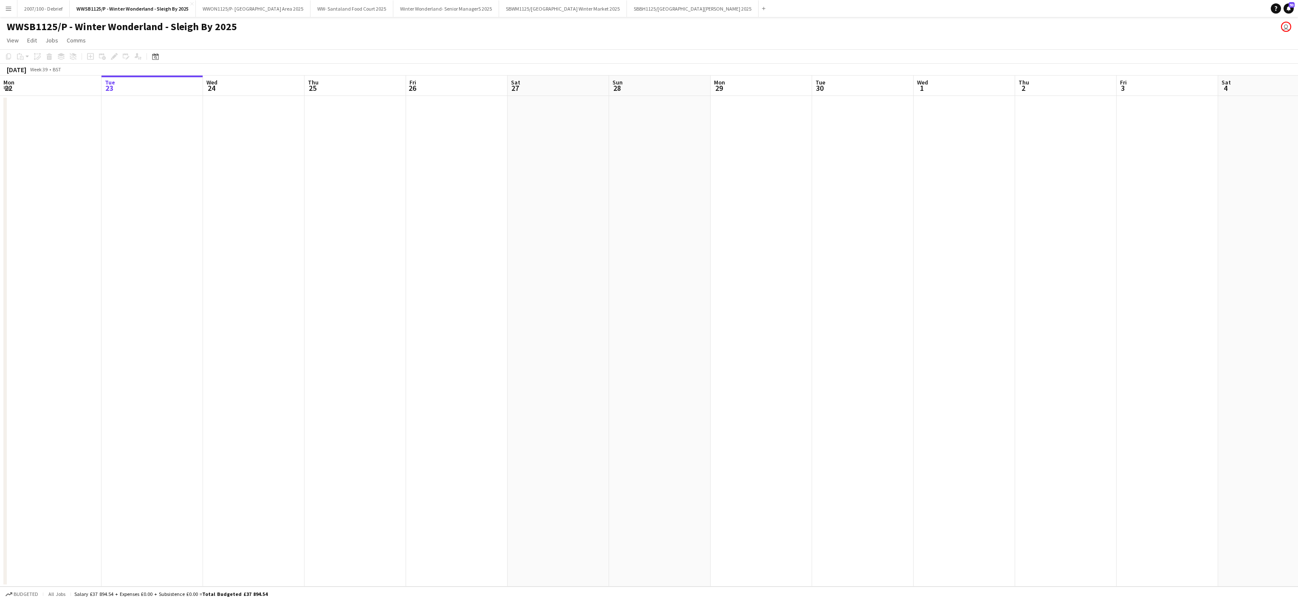
click at [260, 279] on app-date-cell at bounding box center [254, 341] width 102 height 491
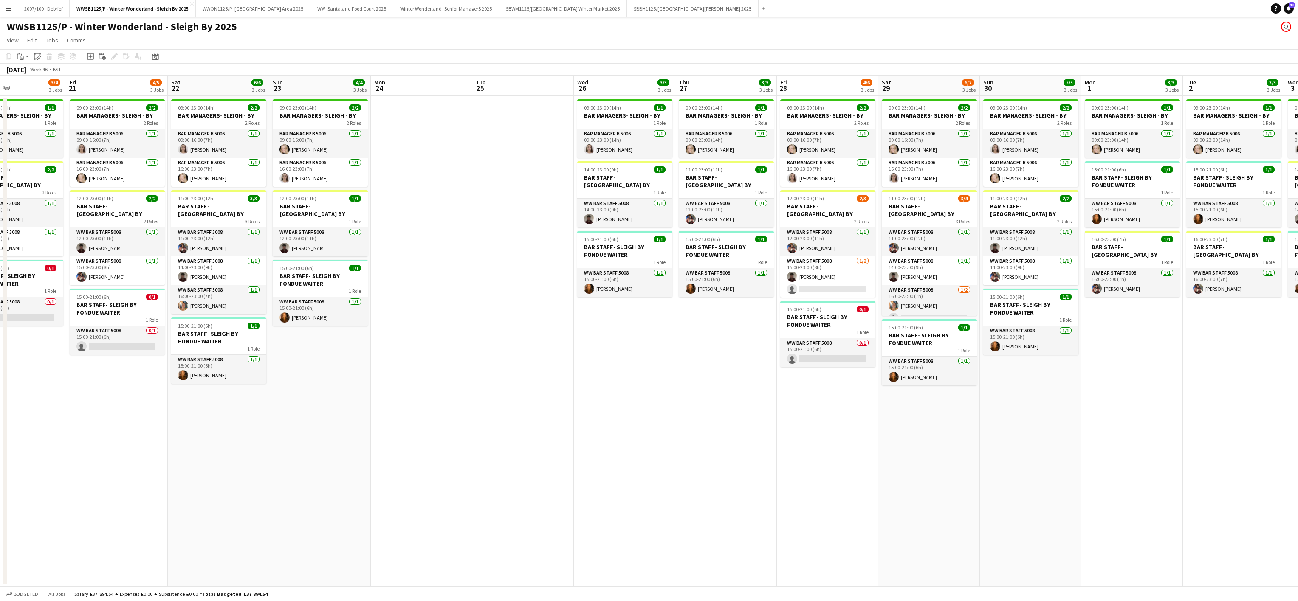
scroll to position [0, 361]
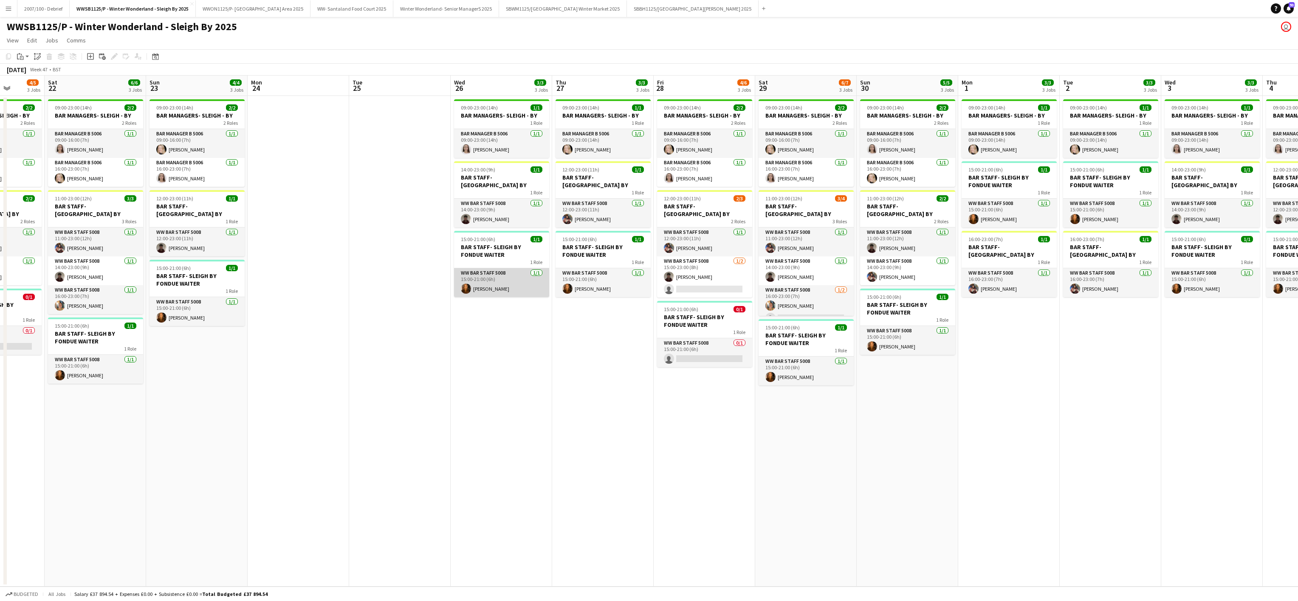
click at [496, 275] on app-card-role "WW Bar Staff 5008 1/1 15:00-21:00 (6h) Karine Vicente" at bounding box center [501, 282] width 95 height 29
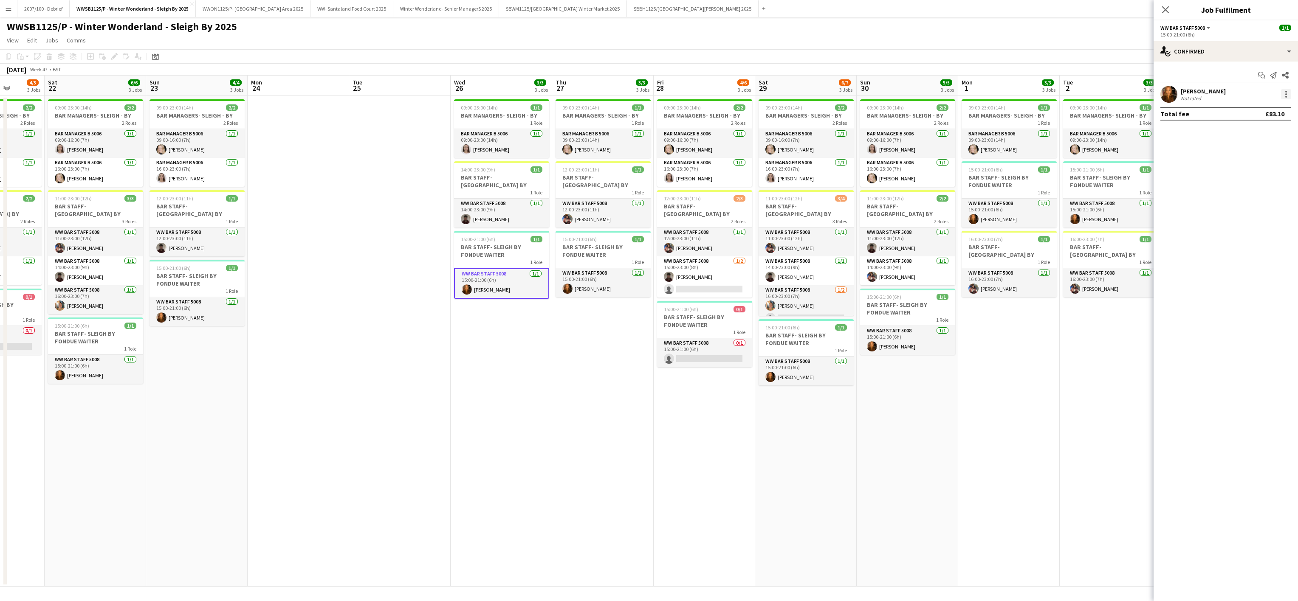
click at [1285, 93] on div at bounding box center [1286, 94] width 10 height 10
click at [1246, 195] on span "Remove" at bounding box center [1244, 192] width 25 height 7
click at [782, 472] on app-date-cell "09:00-23:00 (14h) 2/2 BAR MANAGERS- SLEIGH - BY 2 Roles Bar Manager B 5006 1/1 …" at bounding box center [806, 341] width 102 height 491
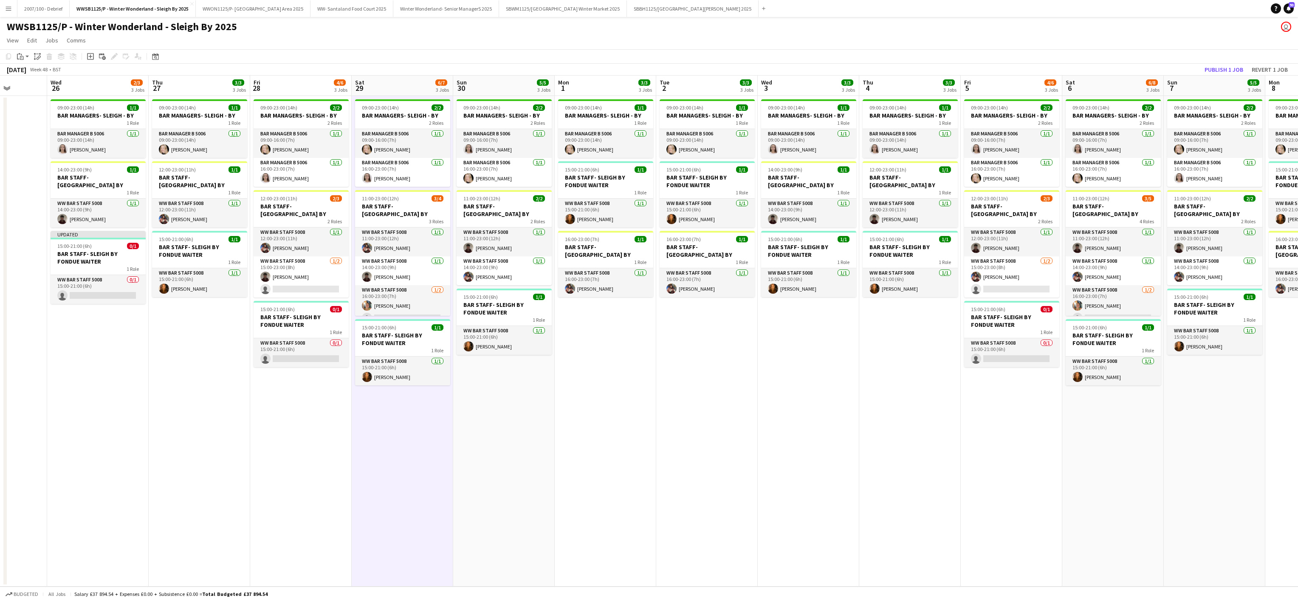
scroll to position [0, 262]
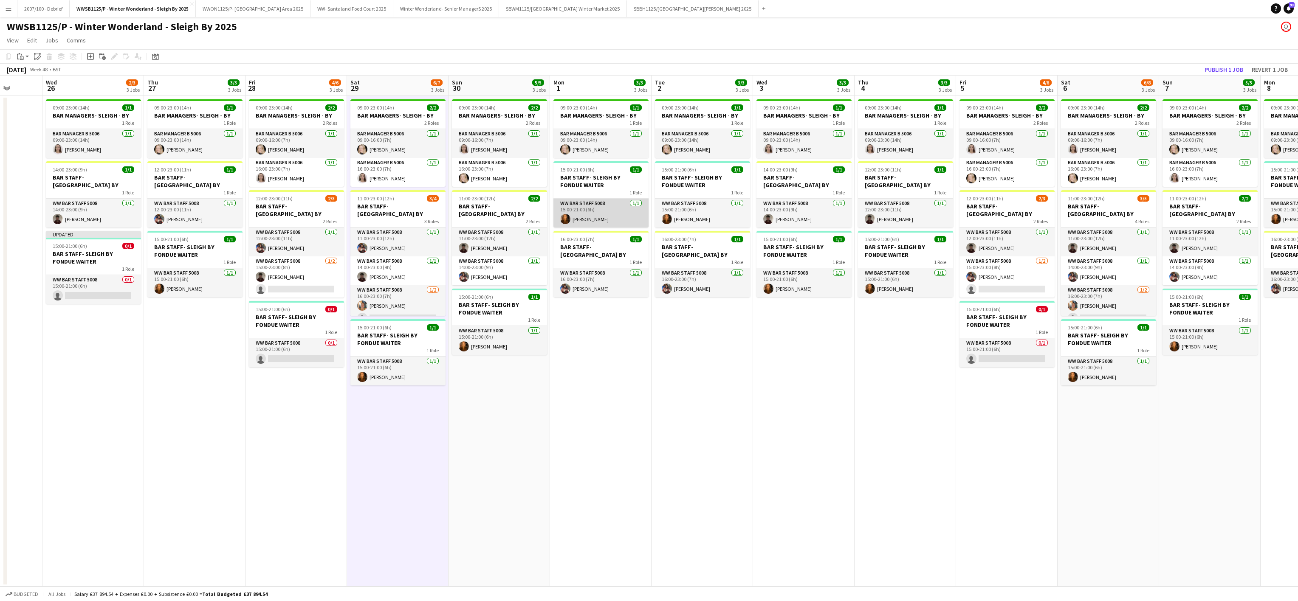
click at [573, 214] on app-card-role "WW Bar Staff 5008 1/1 15:00-21:00 (6h) Karine Vicente" at bounding box center [600, 213] width 95 height 29
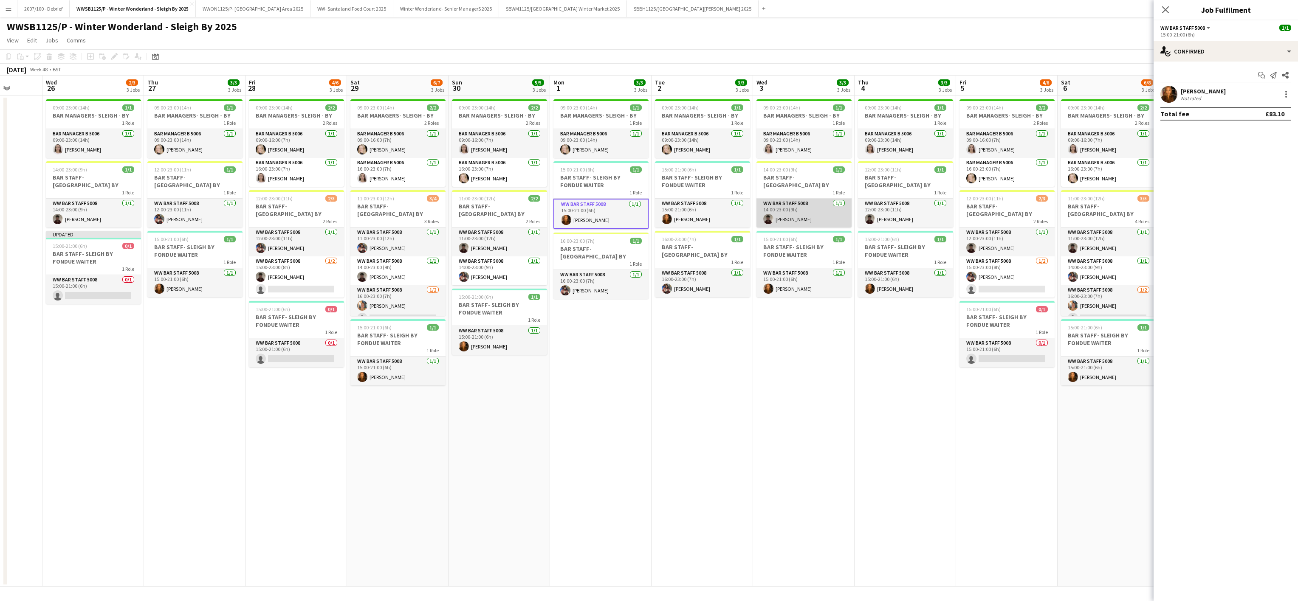
click at [780, 219] on app-card-role "WW Bar Staff 5008 [DATE] 14:00-23:00 (9h) [PERSON_NAME]" at bounding box center [804, 213] width 95 height 29
click at [818, 280] on app-card-role "WW Bar Staff 5008 1/1 15:00-21:00 (6h) Karine Vicente" at bounding box center [804, 284] width 95 height 29
click at [821, 200] on app-card-role "WW Bar Staff 5008 [DATE] 14:00-23:00 (9h) [PERSON_NAME]" at bounding box center [804, 214] width 95 height 31
click at [1287, 96] on div at bounding box center [1286, 94] width 10 height 10
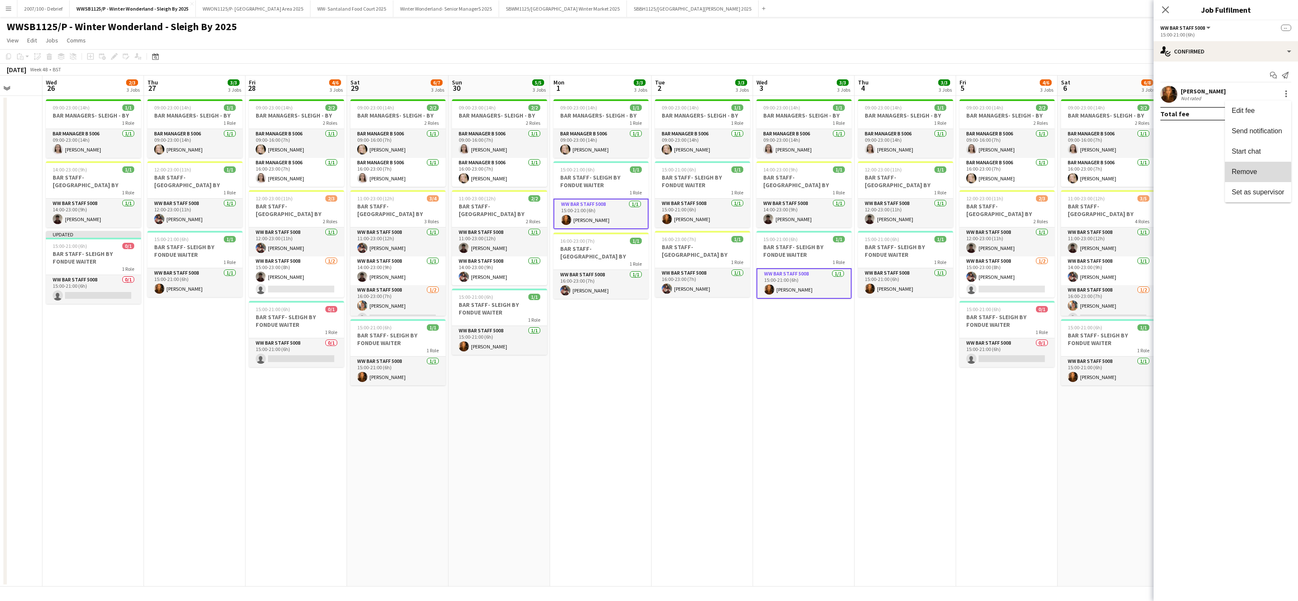
click at [1244, 176] on button "Remove" at bounding box center [1258, 172] width 66 height 20
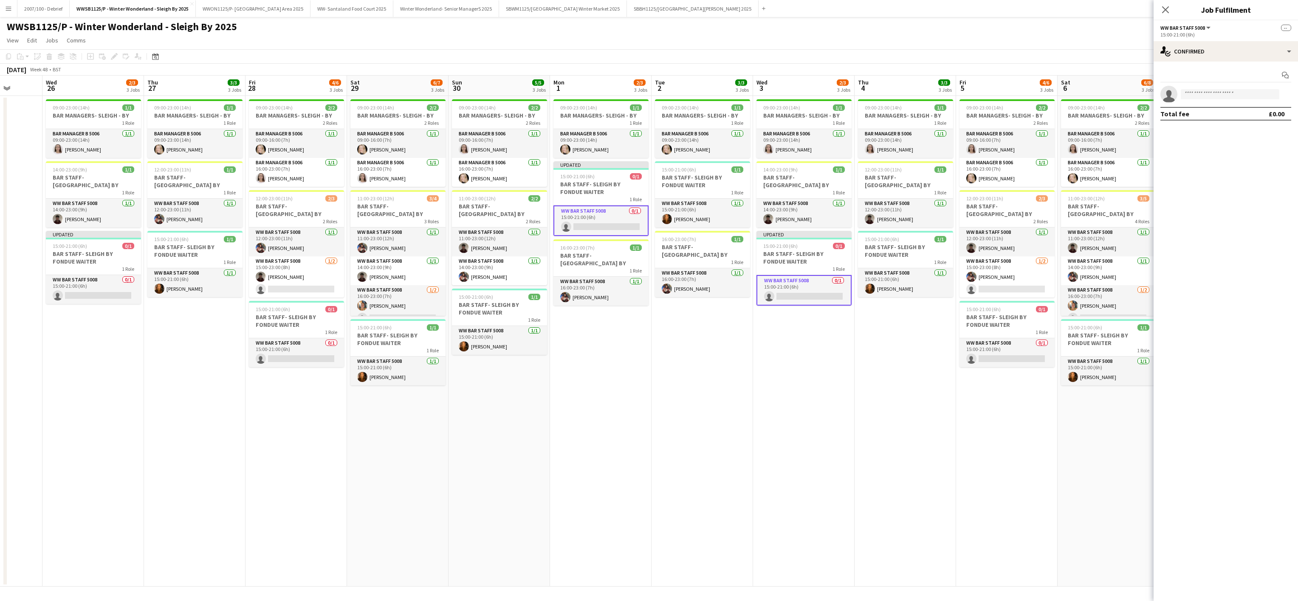
click at [877, 391] on app-date-cell "09:00-23:00 (14h) 1/1 BAR MANAGERS- SLEIGH - BY 1 Role Bar Manager B 5006 1/1 0…" at bounding box center [906, 341] width 102 height 491
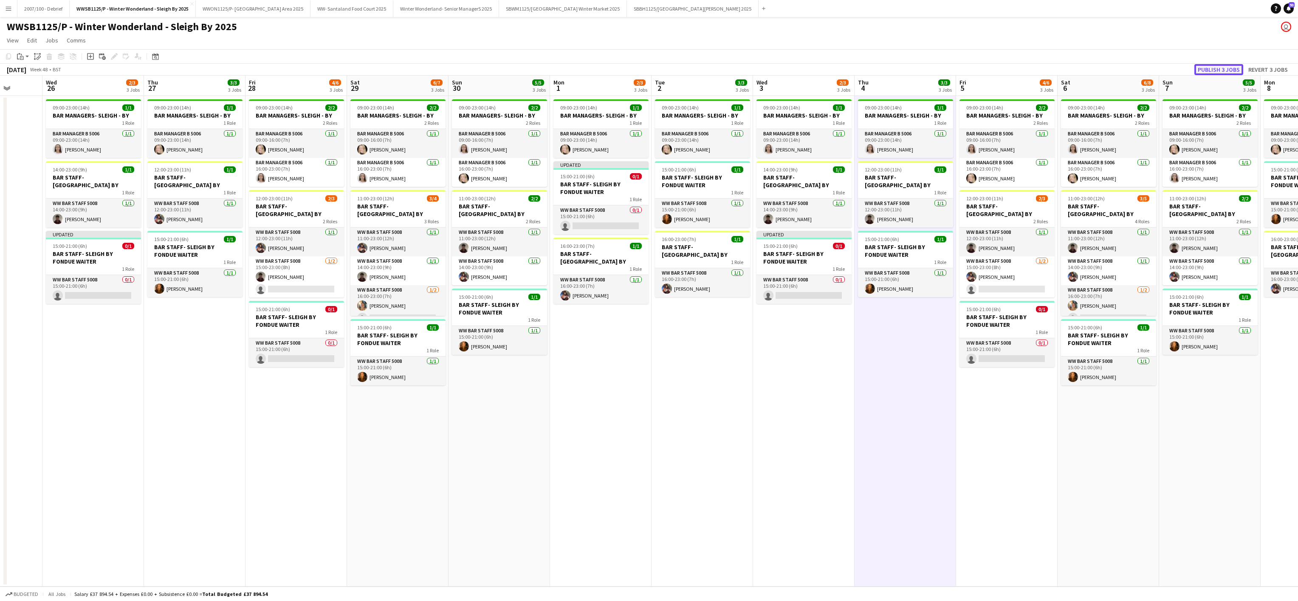
click at [1218, 72] on button "Publish 3 jobs" at bounding box center [1218, 69] width 49 height 11
click at [357, 456] on app-date-cell "09:00-23:00 (14h) 2/2 BAR MANAGERS- SLEIGH - BY 2 Roles Bar Manager B 5006 1/1 …" at bounding box center [398, 341] width 102 height 491
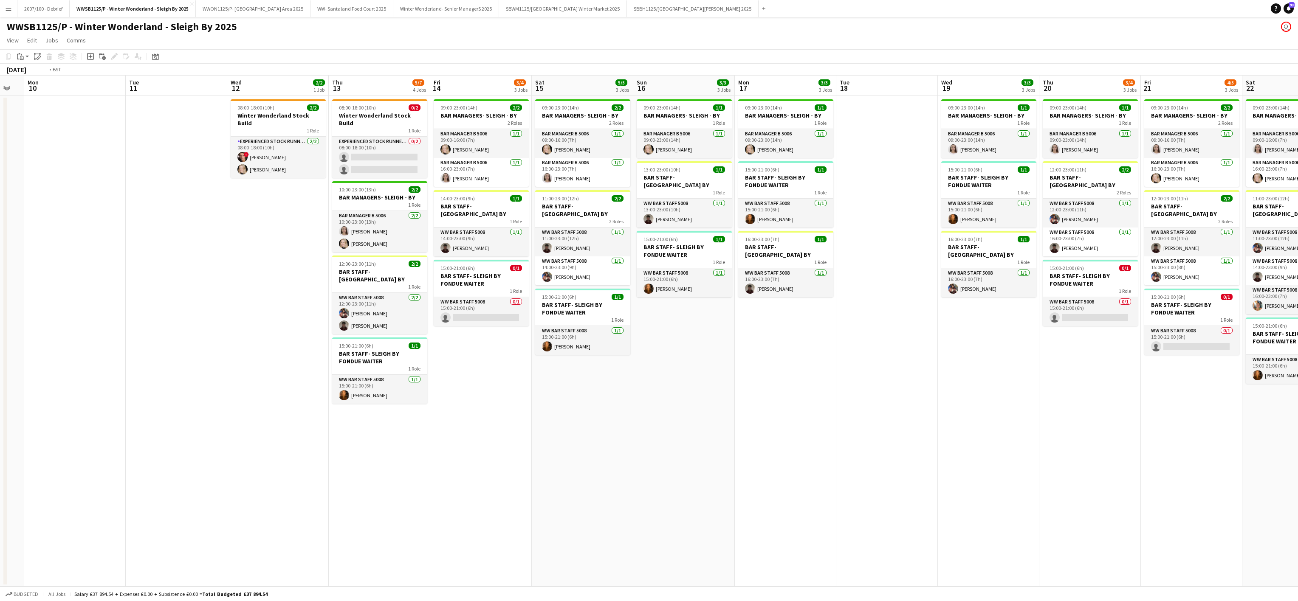
scroll to position [0, 319]
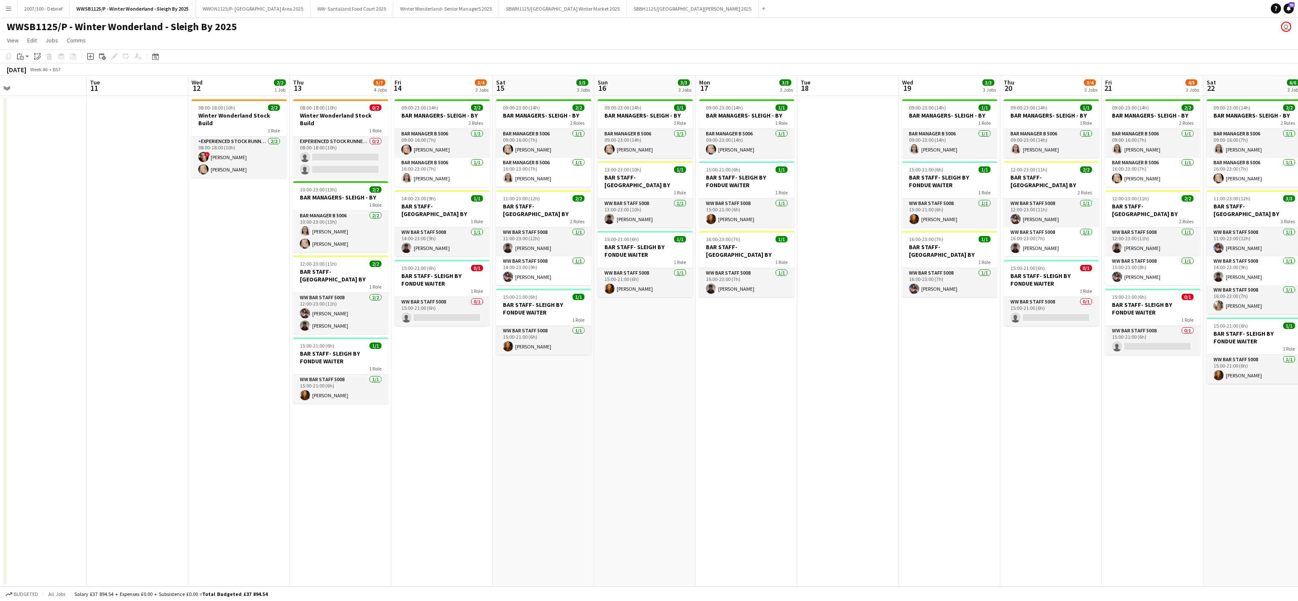
click at [485, 391] on app-date-cell "09:00-23:00 (14h) 2/2 BAR MANAGERS- SLEIGH - BY 2 Roles Bar Manager B 5006 1/1 …" at bounding box center [442, 341] width 102 height 491
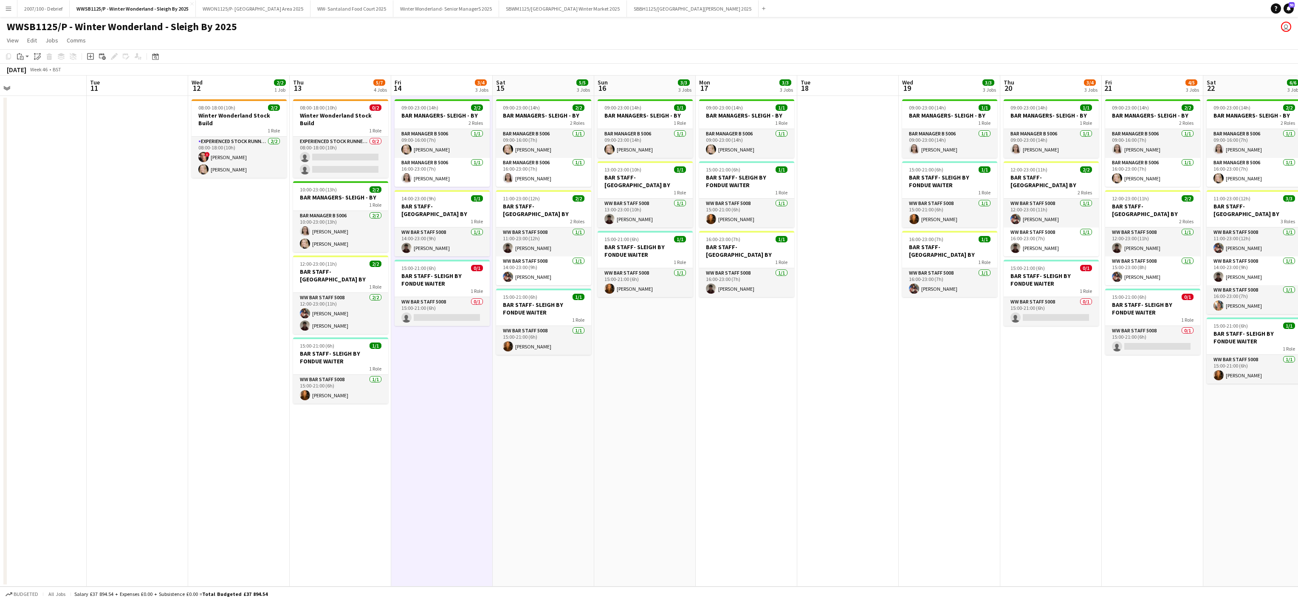
click at [733, 450] on app-date-cell "09:00-23:00 (14h) 1/1 BAR MANAGERS- SLEIGH - BY 1 Role Bar Manager B 5006 1/1 0…" at bounding box center [747, 341] width 102 height 491
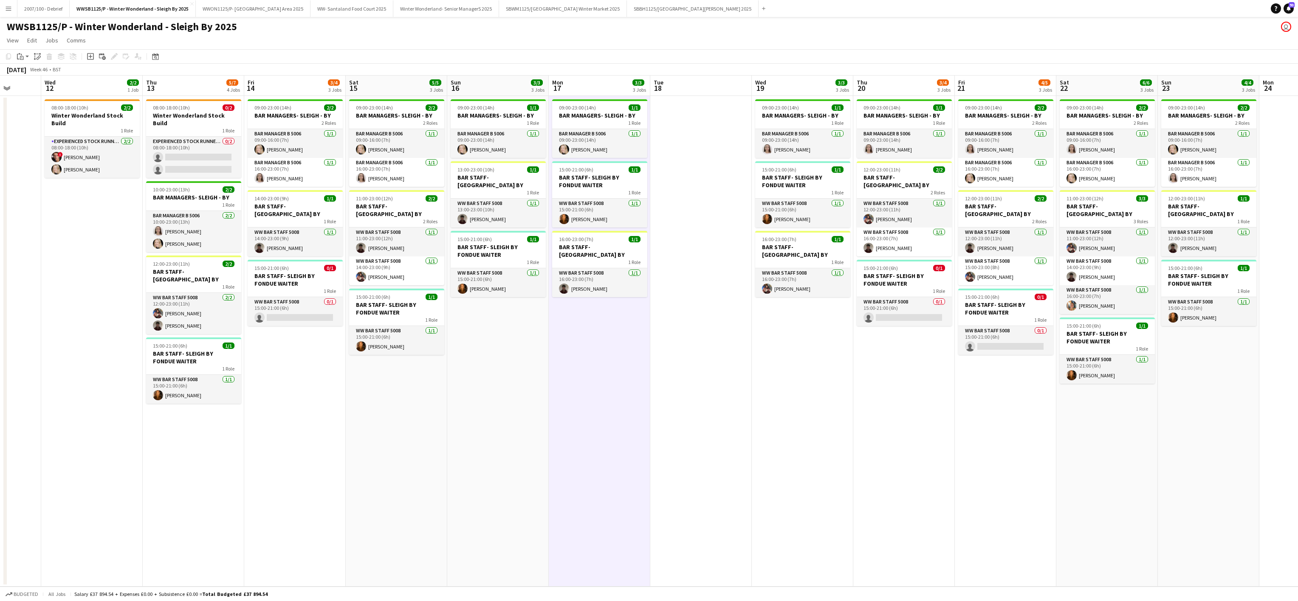
scroll to position [0, 355]
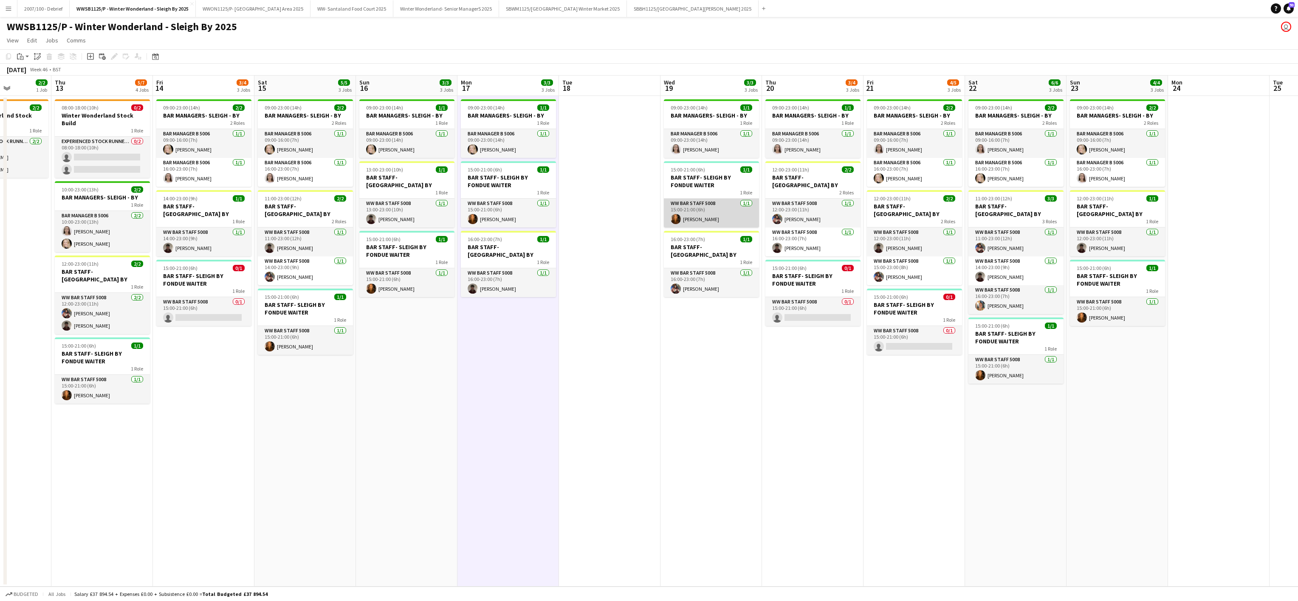
click at [673, 221] on app-user-avatar at bounding box center [676, 219] width 10 height 10
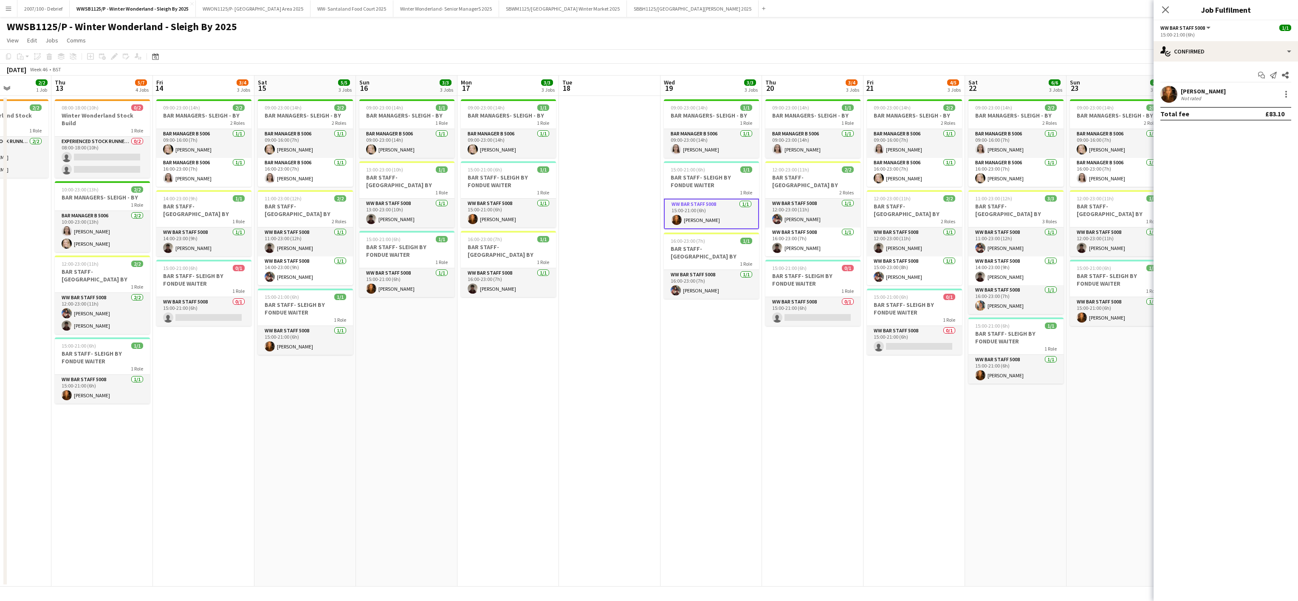
click at [1175, 86] on div at bounding box center [1169, 94] width 17 height 17
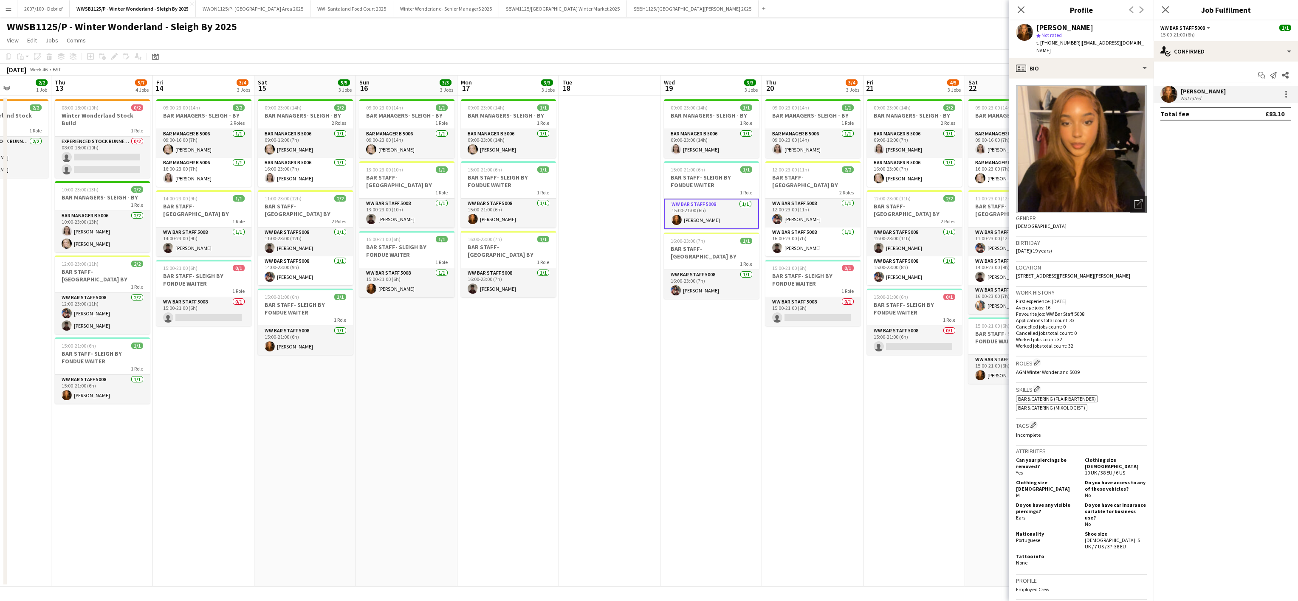
click at [773, 460] on app-date-cell "09:00-23:00 (14h) 1/1 BAR MANAGERS- SLEIGH - BY 1 Role Bar Manager B 5006 1/1 0…" at bounding box center [813, 341] width 102 height 491
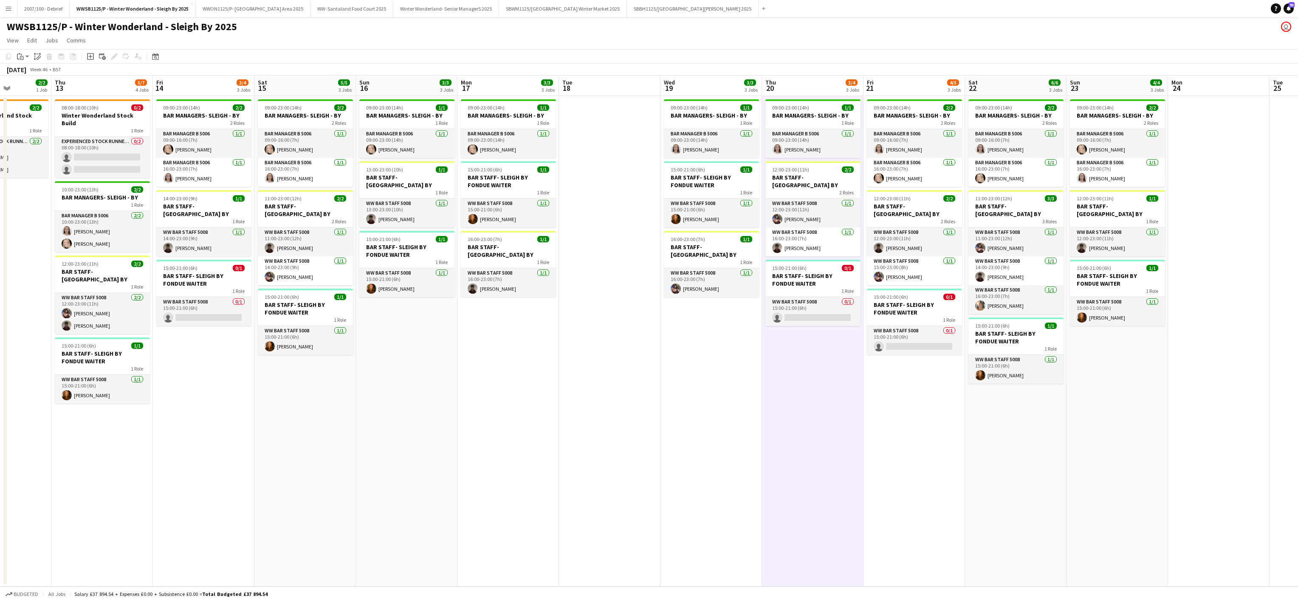
click at [645, 416] on app-date-cell at bounding box center [610, 341] width 102 height 491
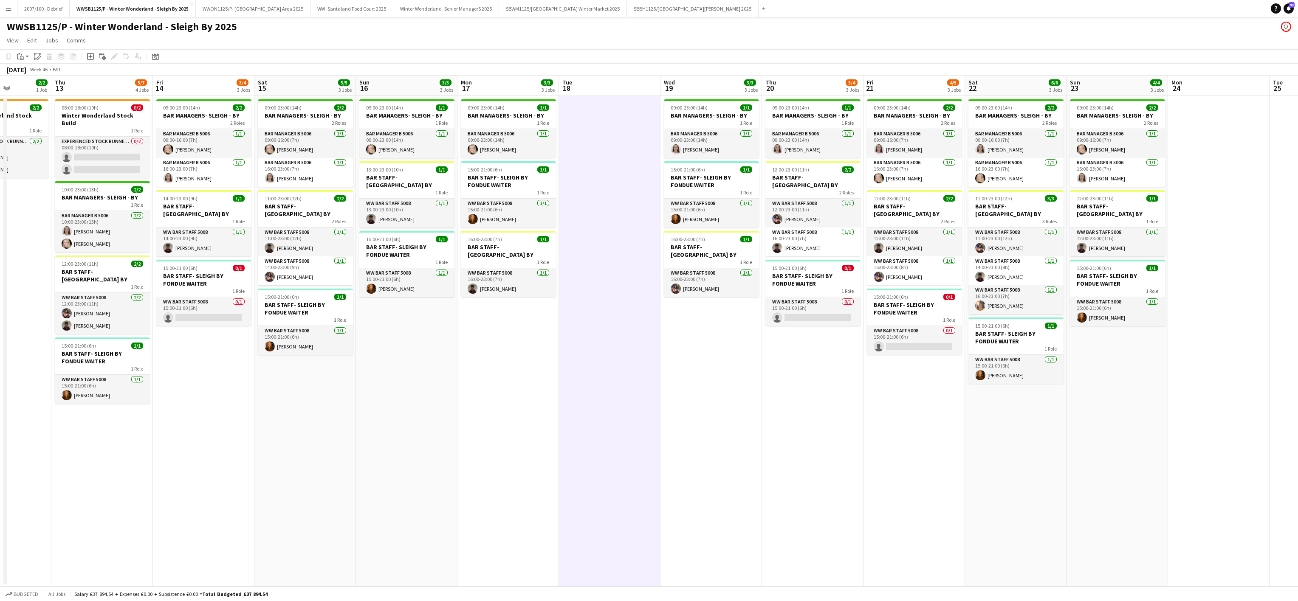
click at [399, 510] on app-date-cell "09:00-23:00 (14h) 1/1 BAR MANAGERS- SLEIGH - BY 1 Role Bar Manager B 5006 1/1 0…" at bounding box center [407, 341] width 102 height 491
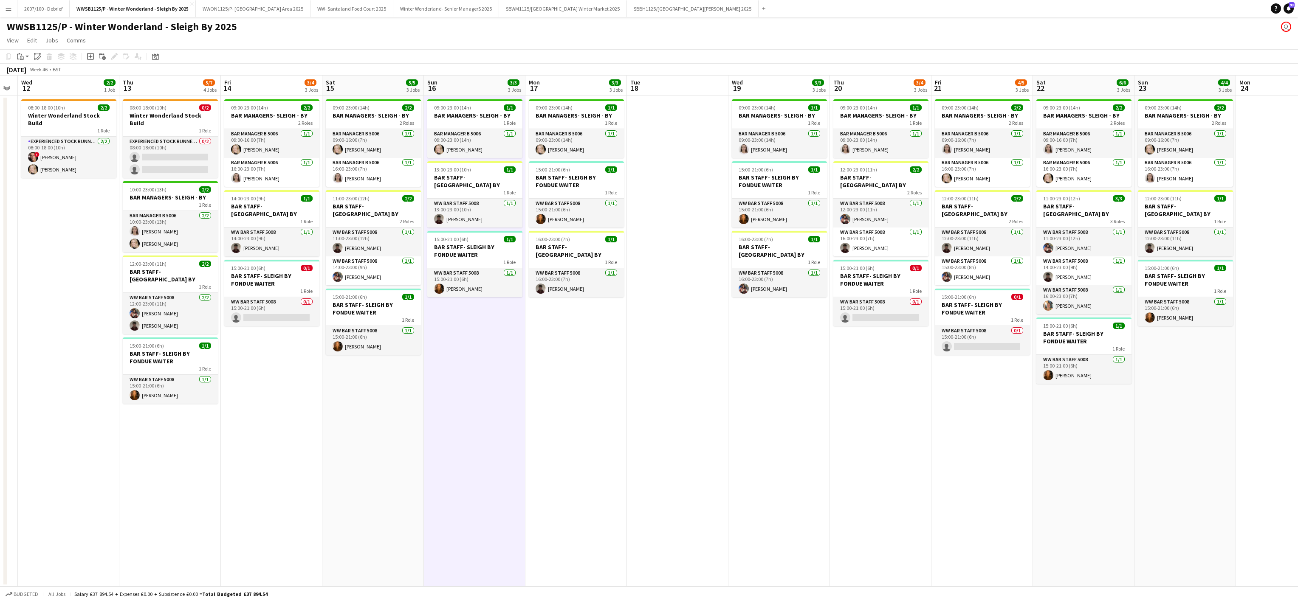
scroll to position [0, 253]
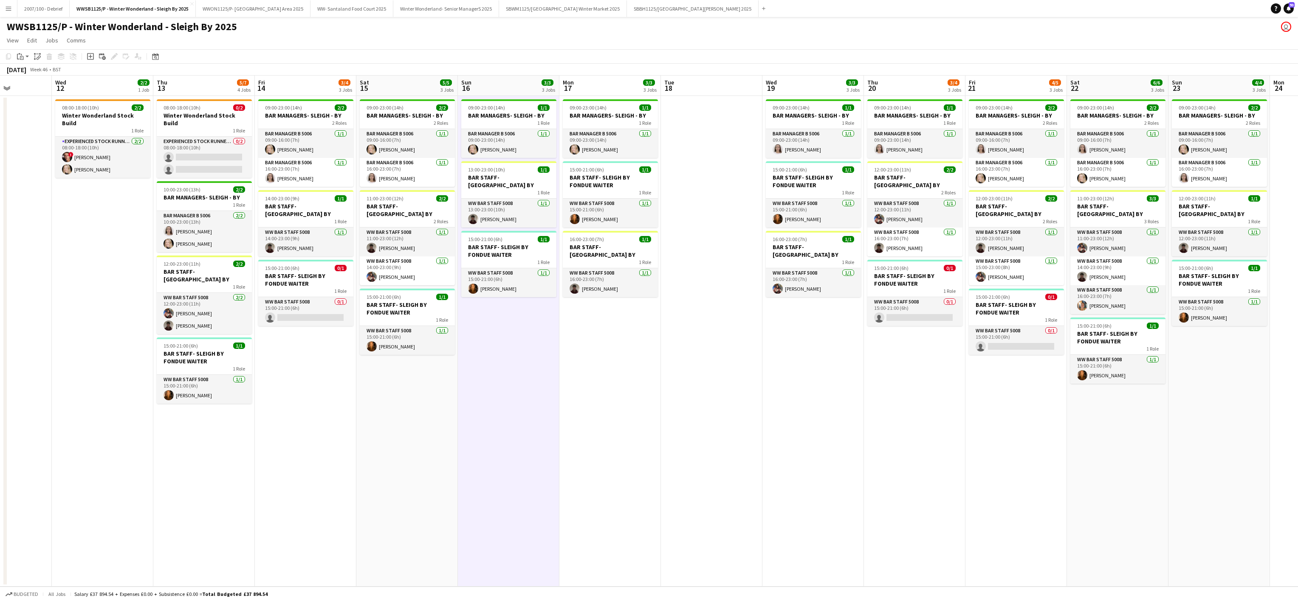
click at [705, 442] on app-date-cell at bounding box center [712, 341] width 102 height 491
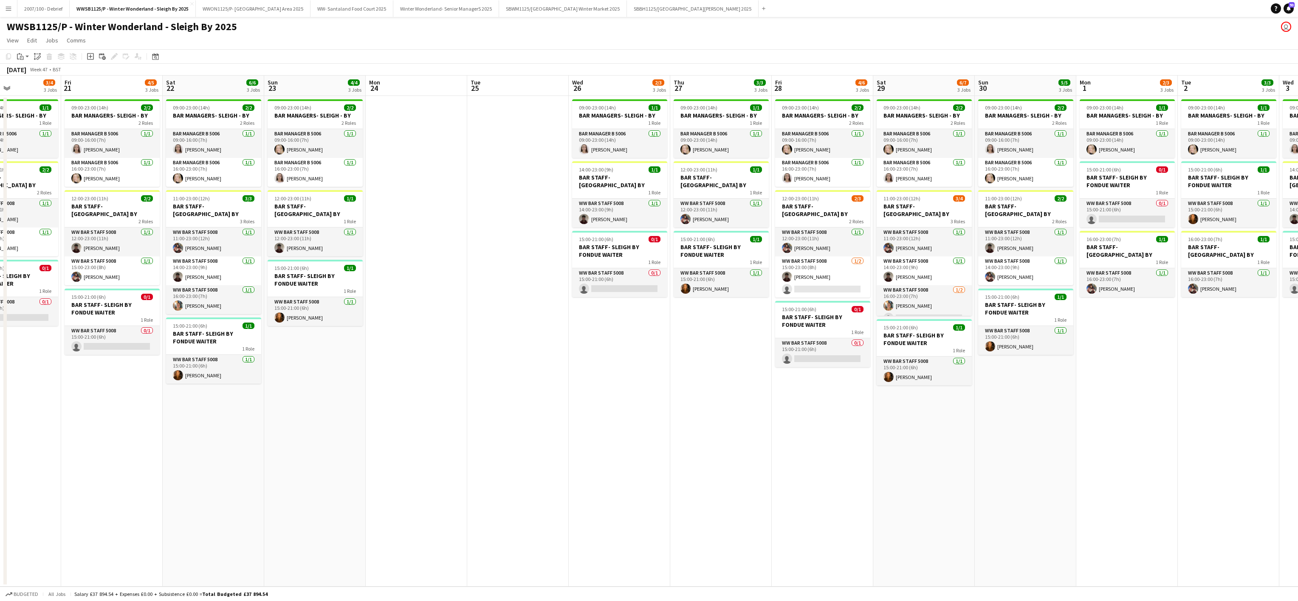
scroll to position [0, 361]
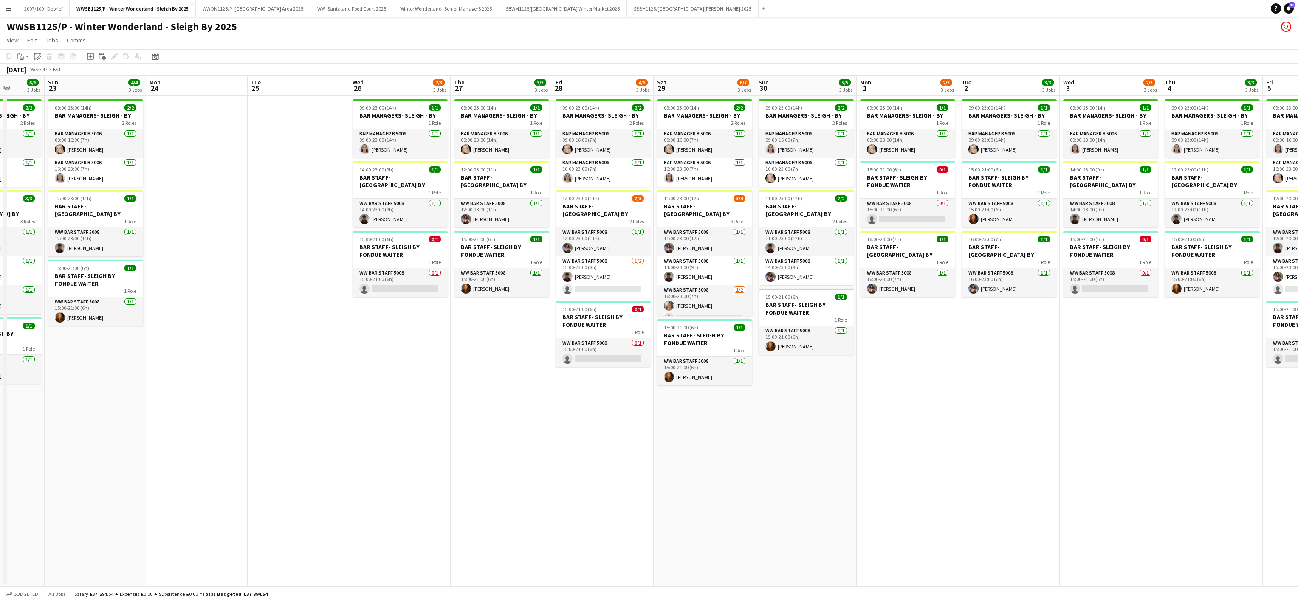
click at [769, 6] on div "Add" at bounding box center [764, 8] width 10 height 17
click at [765, 7] on app-icon "Add" at bounding box center [763, 8] width 3 height 3
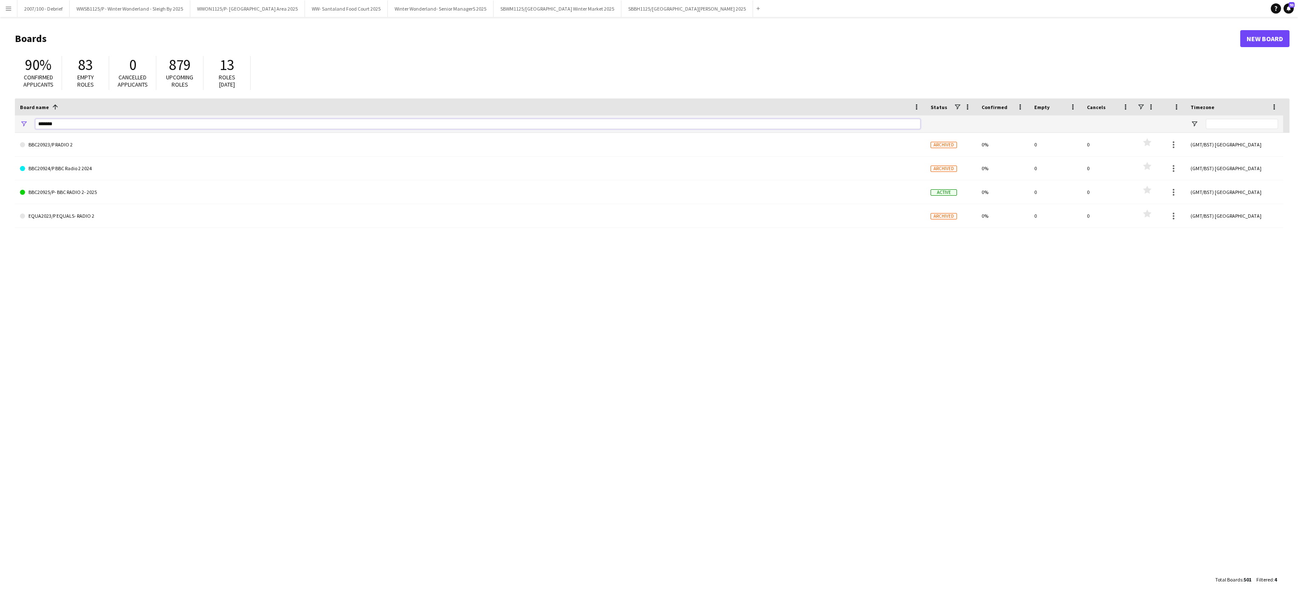
click at [84, 127] on input "*******" at bounding box center [477, 124] width 885 height 10
type input "*"
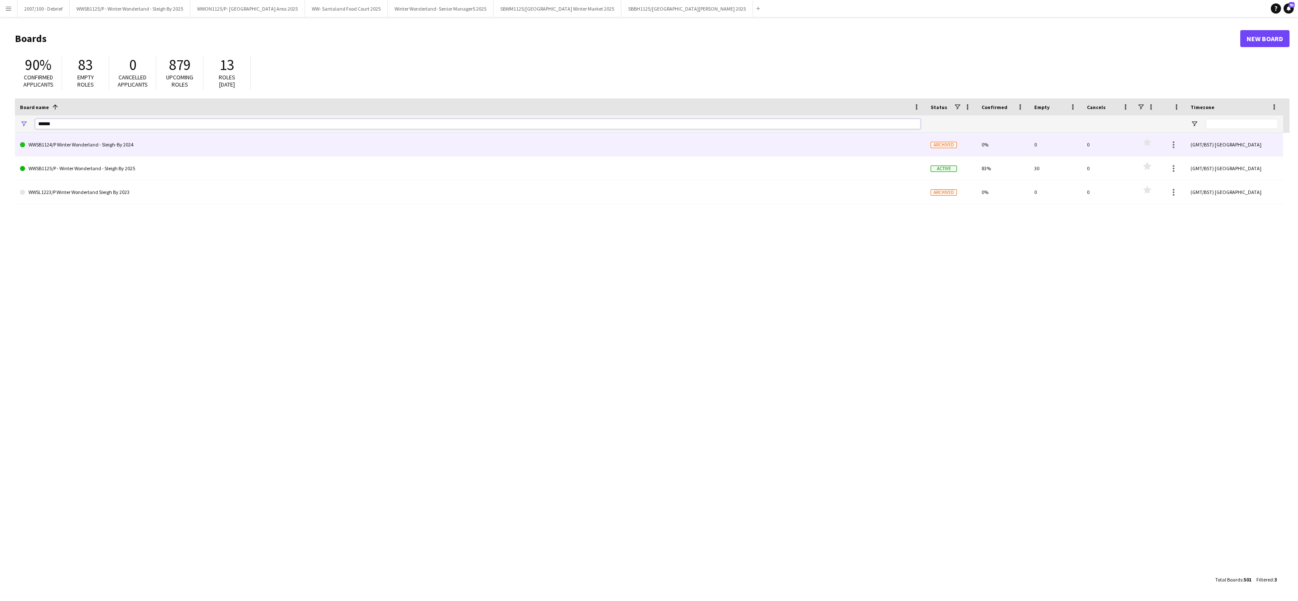
type input "******"
click at [93, 152] on link "WWSB1124/P Winter Wonderland - Sleigh-By 2024" at bounding box center [470, 145] width 901 height 24
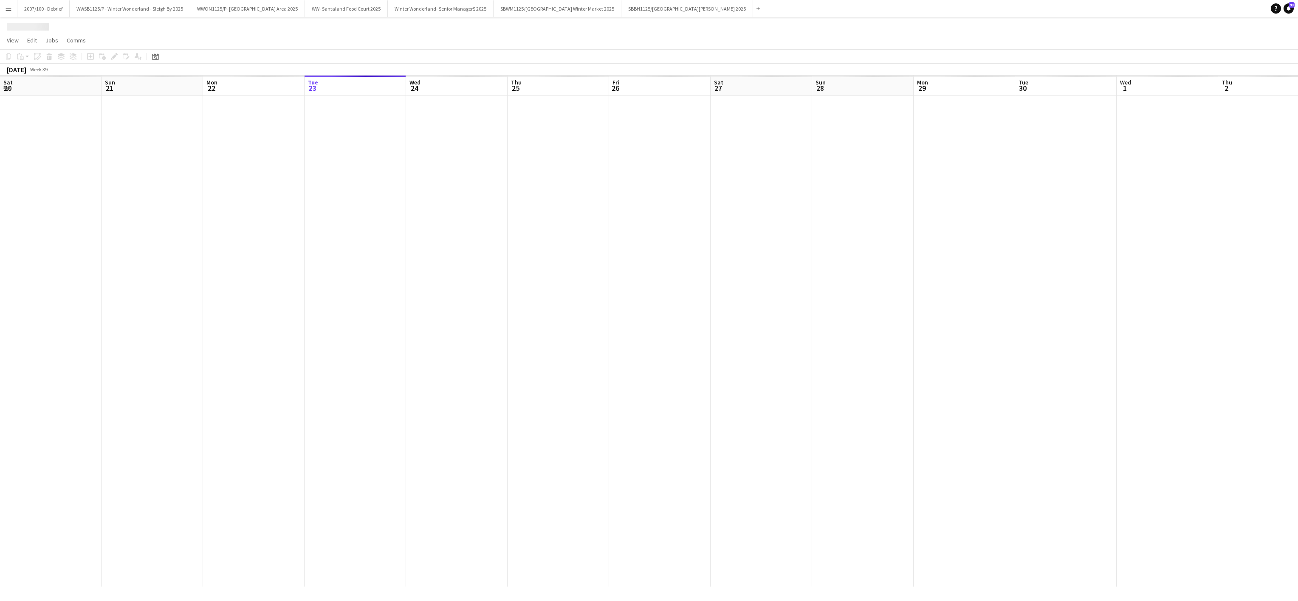
scroll to position [0, 203]
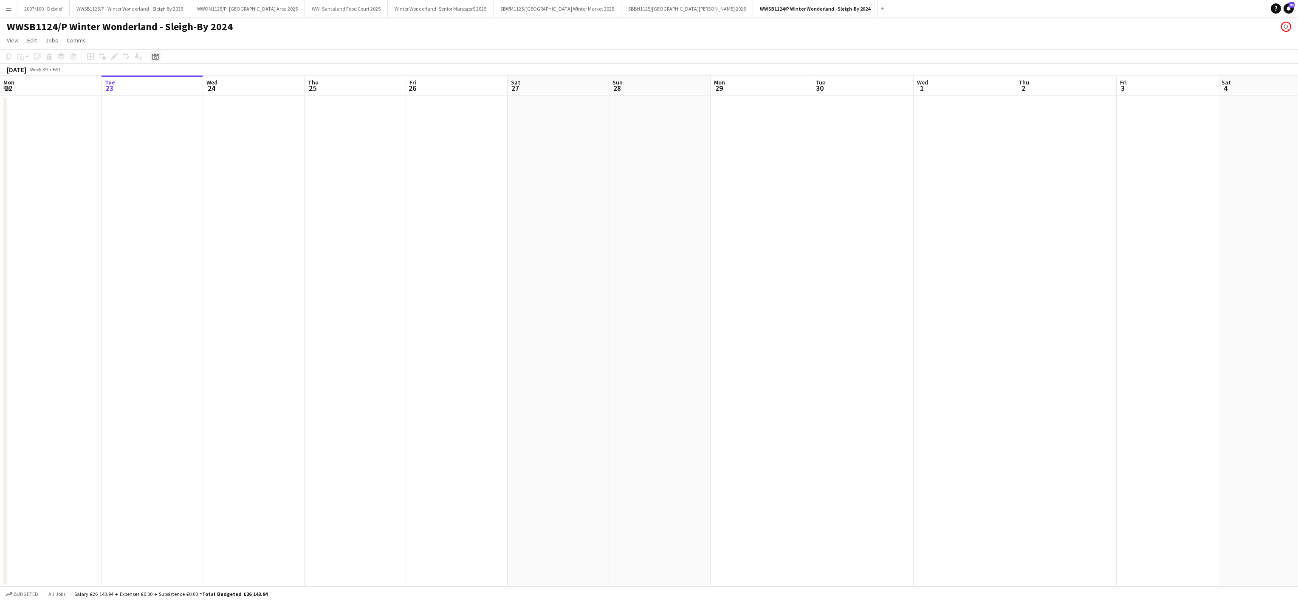
click at [156, 58] on icon "Date picker" at bounding box center [155, 56] width 7 height 7
click at [206, 84] on span "Previous month" at bounding box center [206, 85] width 17 height 17
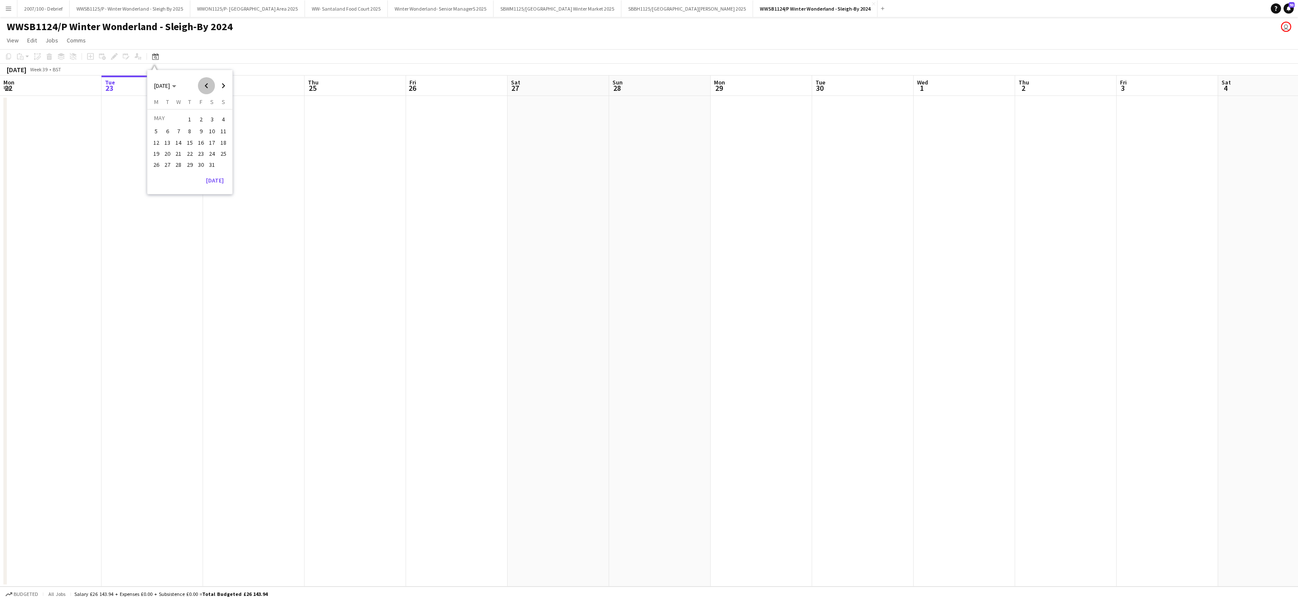
click at [206, 84] on span "Previous month" at bounding box center [206, 85] width 17 height 17
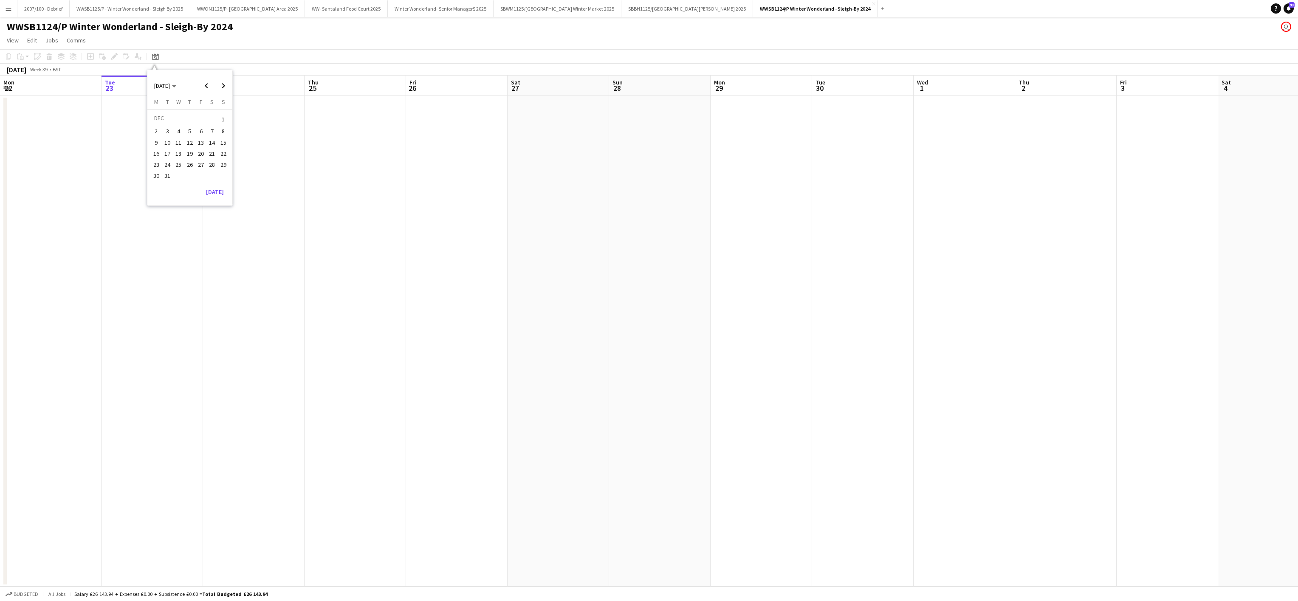
click at [166, 164] on span "24" at bounding box center [167, 165] width 10 height 10
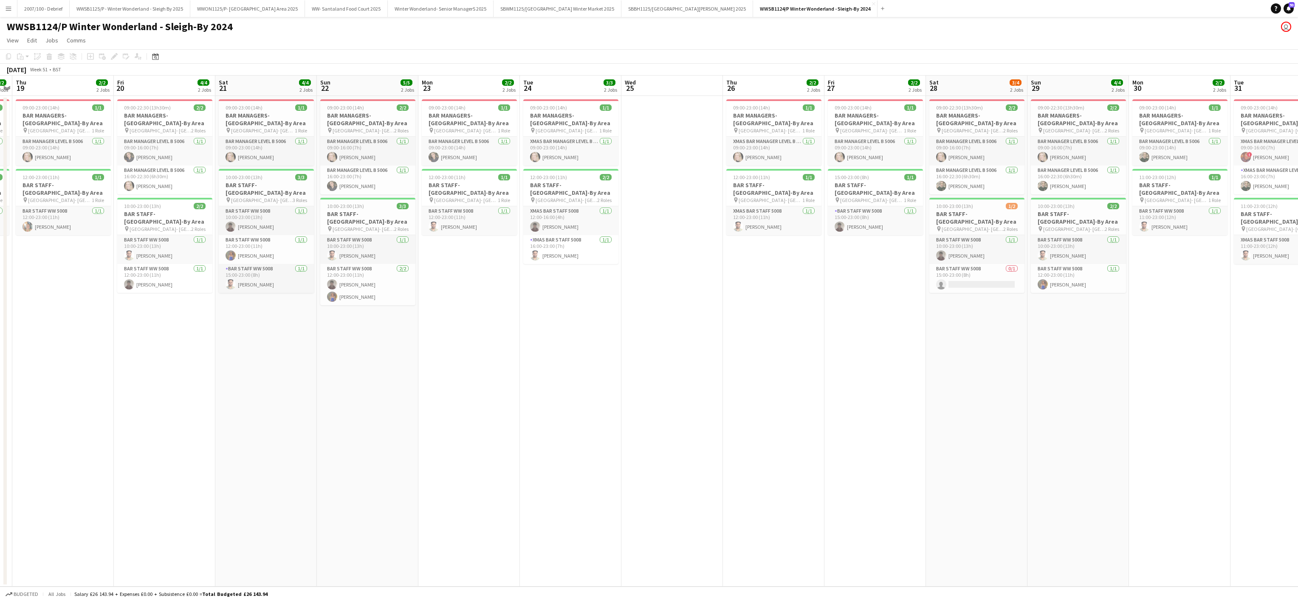
click at [291, 374] on app-date-cell "09:00-23:00 (14h) 1/1 BAR MANAGERS- Sleigh-By Area pin Hyde Park- London 1 Role…" at bounding box center [266, 341] width 102 height 491
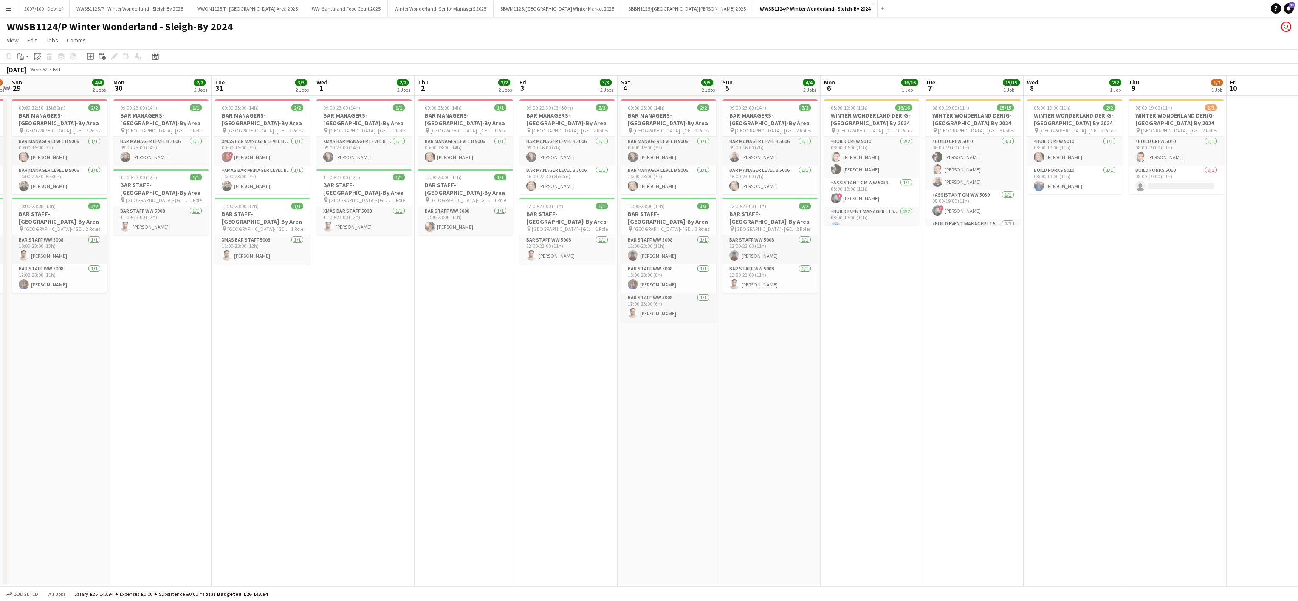
scroll to position [0, 299]
click at [312, 578] on app-date-cell "09:00-23:00 (14h) 1/1 BAR MANAGERS- Sleigh-By Area pin Hyde Park- London 1 Role…" at bounding box center [361, 341] width 102 height 491
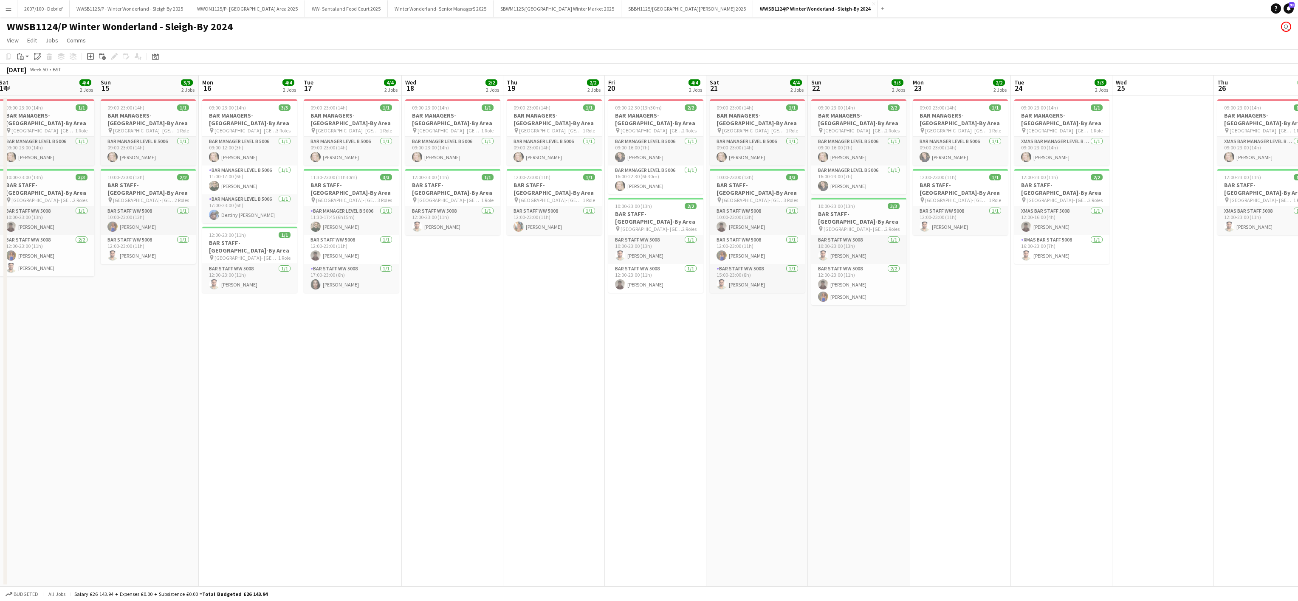
scroll to position [0, 254]
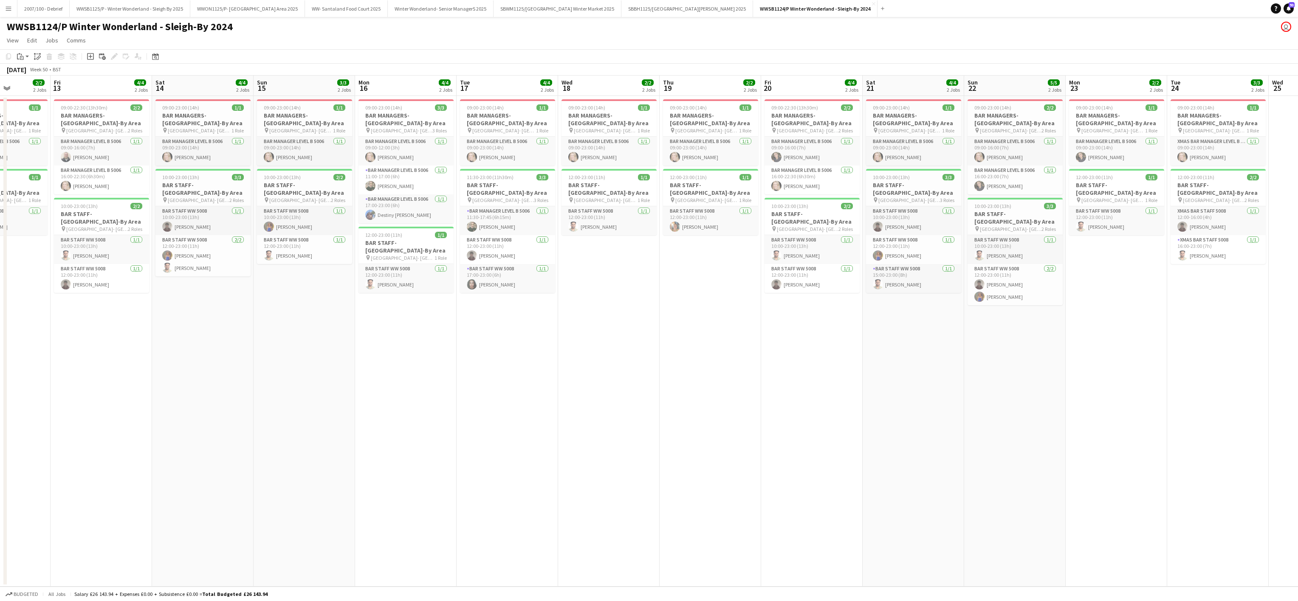
click at [665, 401] on app-date-cell "09:00-23:00 (14h) 1/1 BAR MANAGERS- Sleigh-By Area pin Hyde Park- London 1 Role…" at bounding box center [711, 341] width 102 height 491
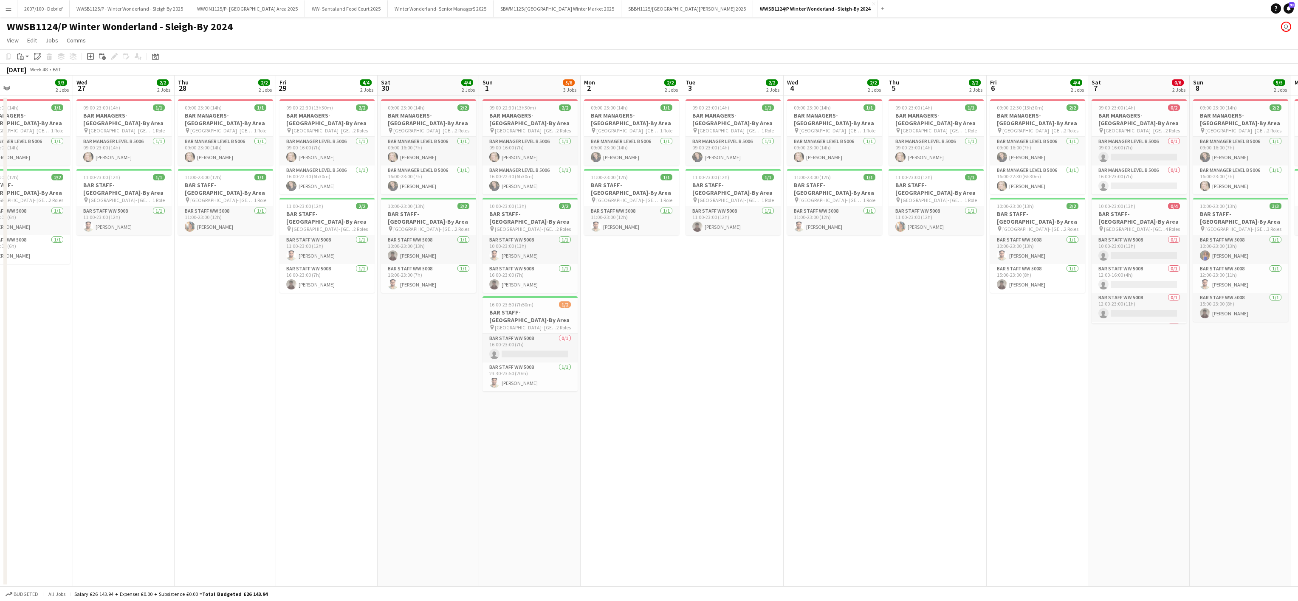
scroll to position [0, 344]
